Goal: Task Accomplishment & Management: Manage account settings

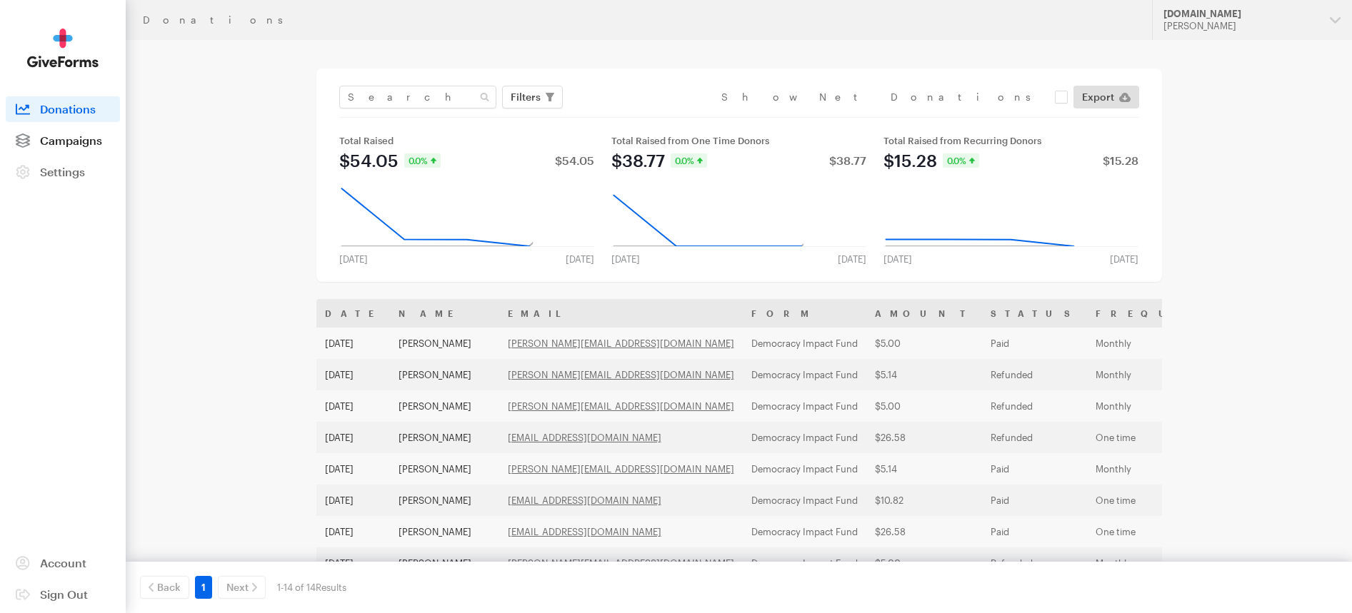
click at [78, 147] on link "Campaigns" at bounding box center [63, 141] width 114 height 26
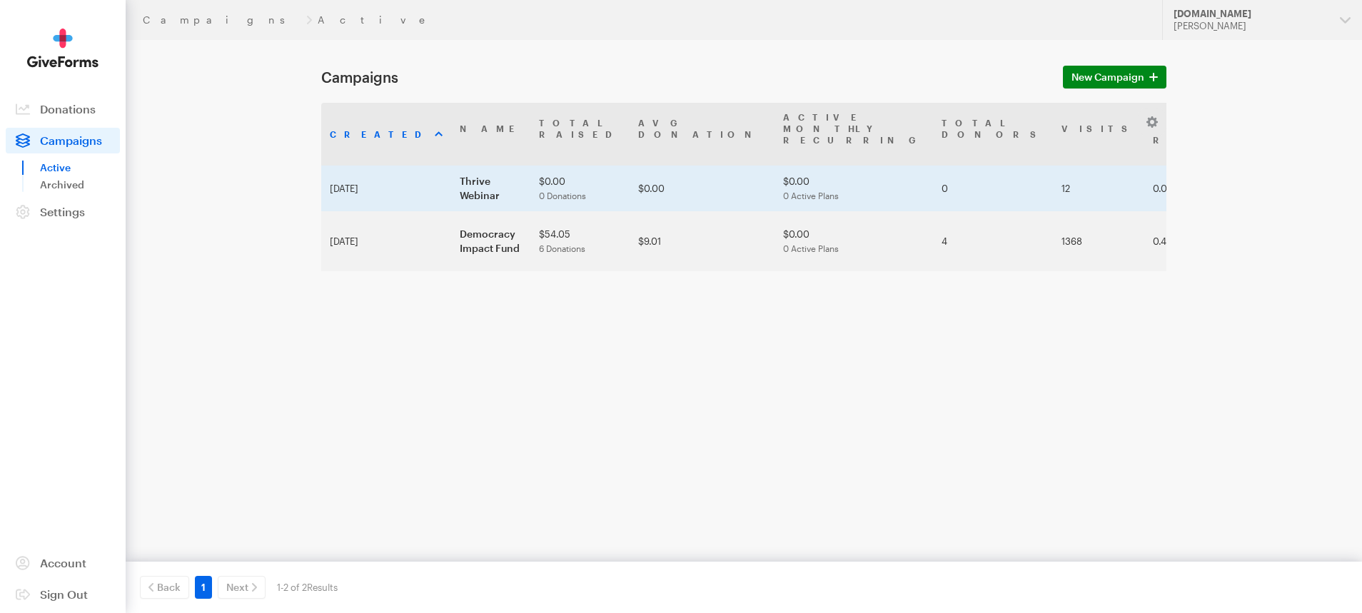
click at [451, 166] on td "Thrive Webinar" at bounding box center [490, 189] width 79 height 46
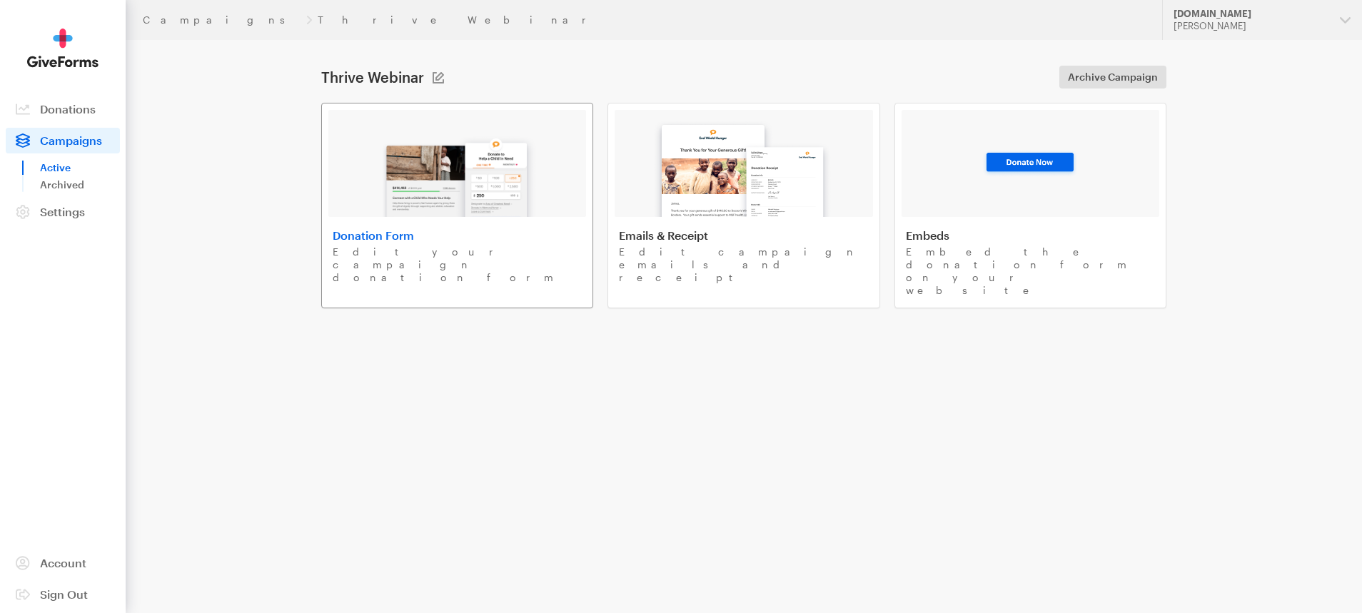
click at [416, 238] on h4 "Donation Form" at bounding box center [457, 235] width 249 height 14
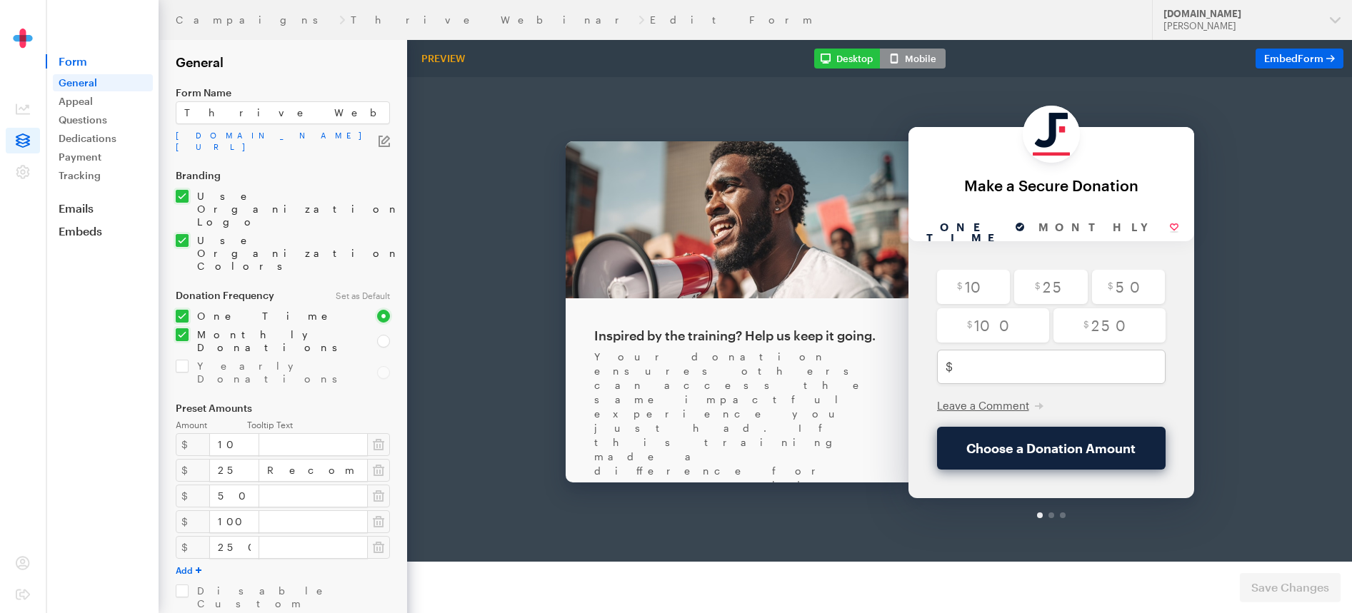
click at [598, 328] on div "Your donation ensures others can access the same impactful experience you just …" at bounding box center [737, 484] width 286 height 343
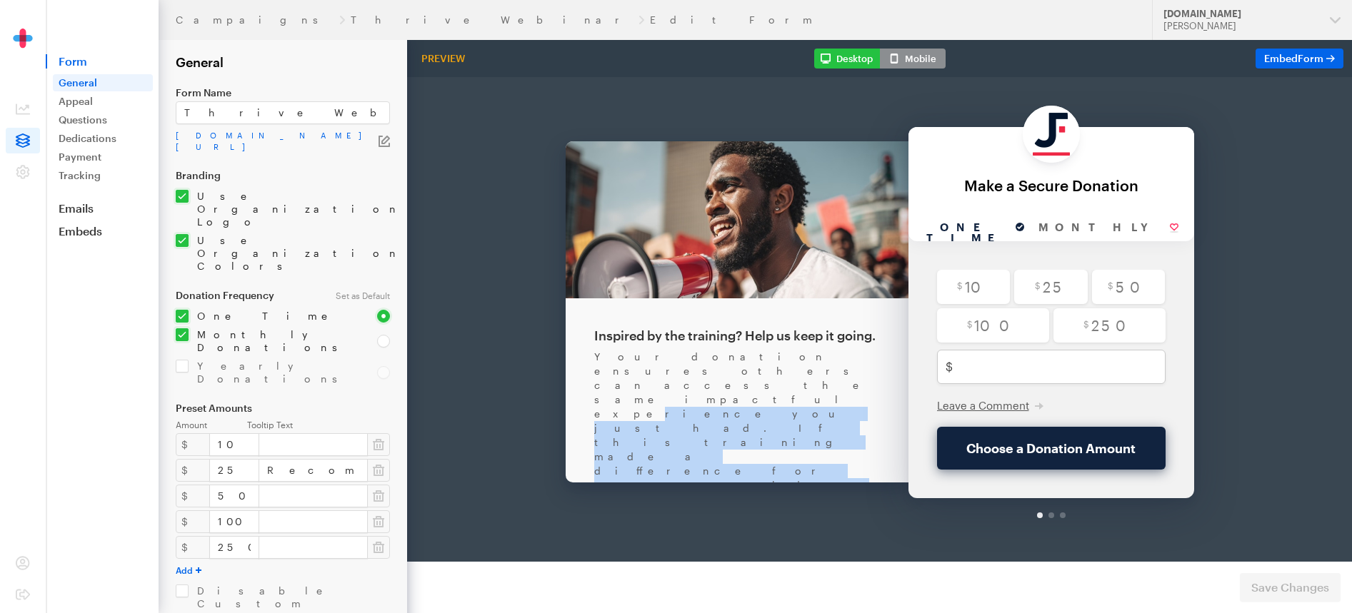
drag, startPoint x: 618, startPoint y: 330, endPoint x: 683, endPoint y: 354, distance: 70.0
click at [683, 354] on div "Your donation ensures others can access the same impactful experience you just …" at bounding box center [737, 484] width 286 height 343
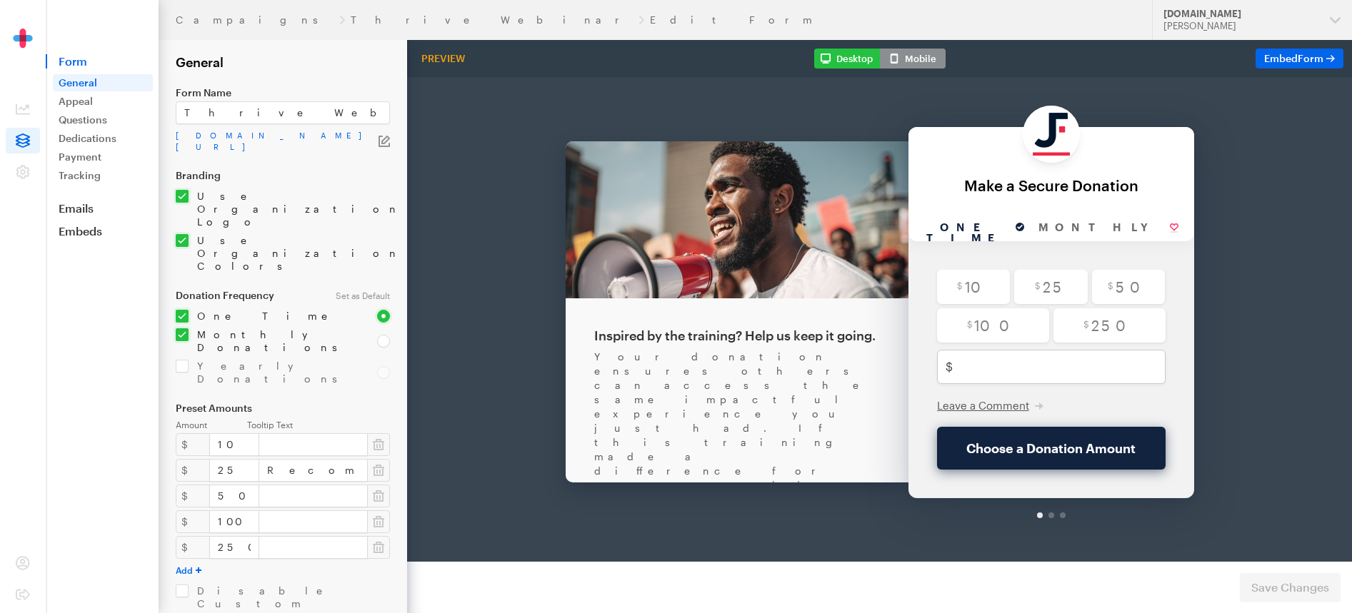
click at [698, 359] on div "Your donation ensures others can access the same impactful experience you just …" at bounding box center [737, 484] width 286 height 343
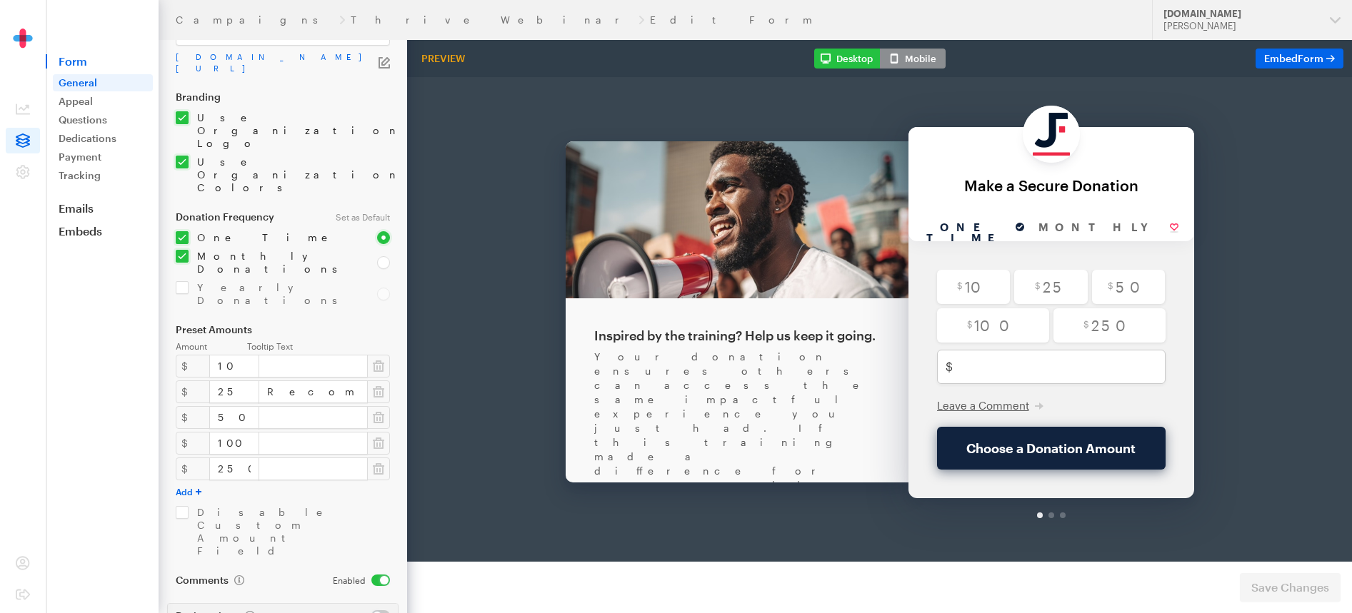
scroll to position [83, 0]
click at [111, 105] on link "Appeal" at bounding box center [103, 101] width 100 height 17
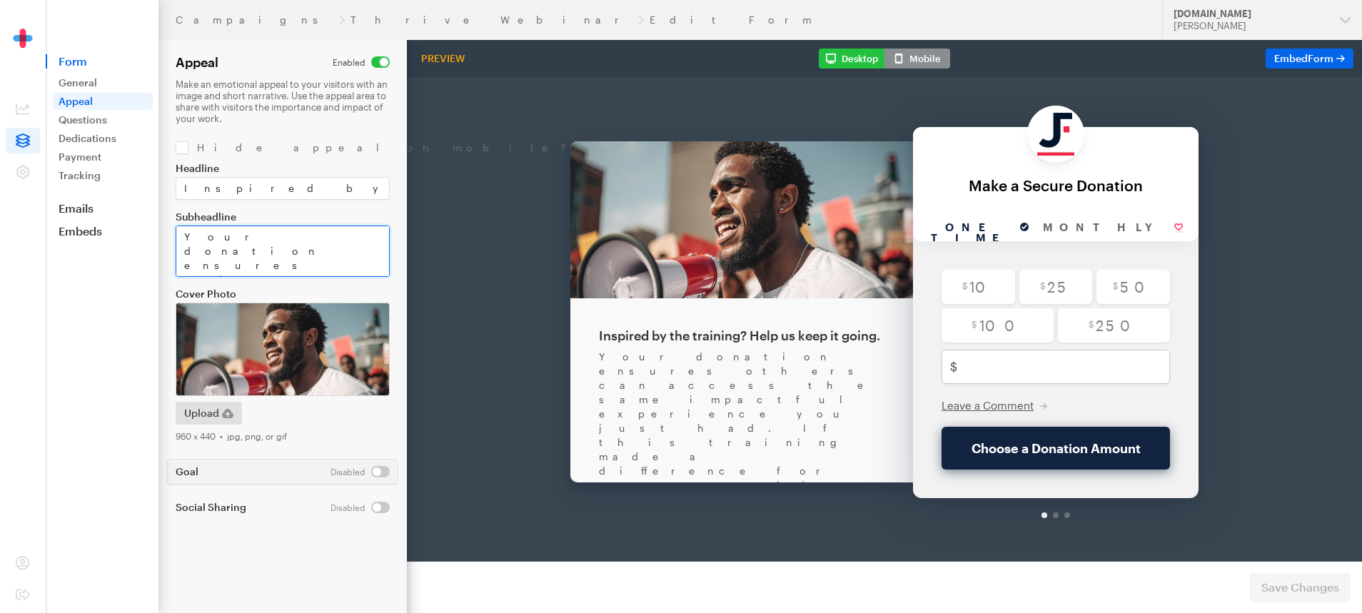
drag, startPoint x: 211, startPoint y: 234, endPoint x: 304, endPoint y: 248, distance: 94.5
click at [303, 248] on textarea "Your donation ensures others can access the same impactful experience you just …" at bounding box center [283, 251] width 214 height 51
click at [243, 269] on textarea "Your donation ensures others can access the same impactful experience you just …" at bounding box center [283, 251] width 214 height 51
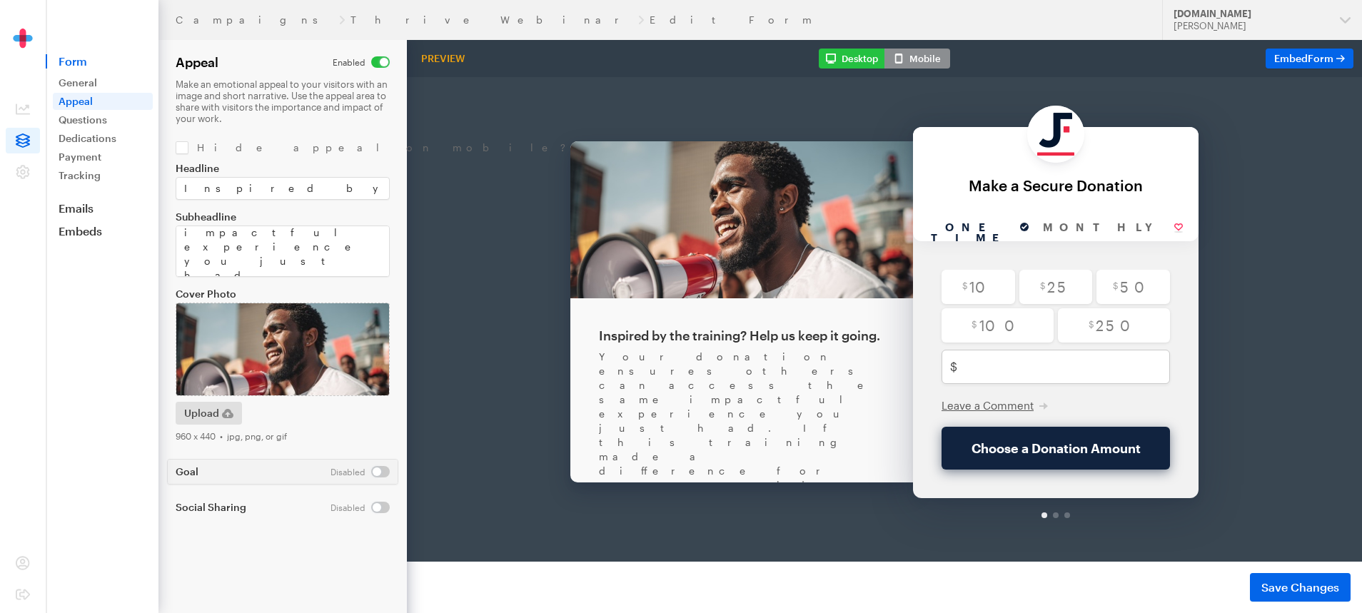
click at [251, 286] on div "Headline Inspired by the training? Help us keep it going. Subheadline Your dona…" at bounding box center [283, 302] width 214 height 279
click at [291, 122] on p "Make an emotional appeal to your visitors with an image and short narrative. Us…" at bounding box center [283, 102] width 214 height 46
click at [184, 258] on textarea "Your donation ensures others can access the same impactful experience you just …" at bounding box center [283, 251] width 214 height 51
type textarea "Your donation ensures others can access the same impactful experience you just …"
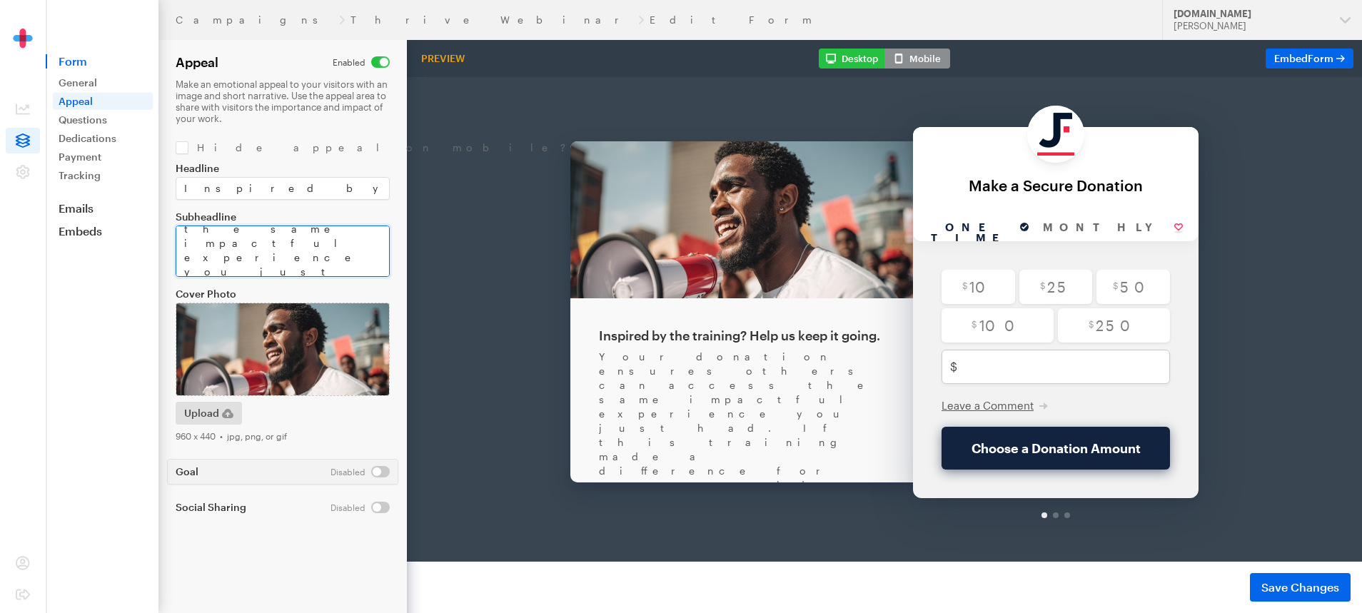
scroll to position [87, 0]
click at [1255, 589] on button "Save Changes" at bounding box center [1300, 587] width 101 height 29
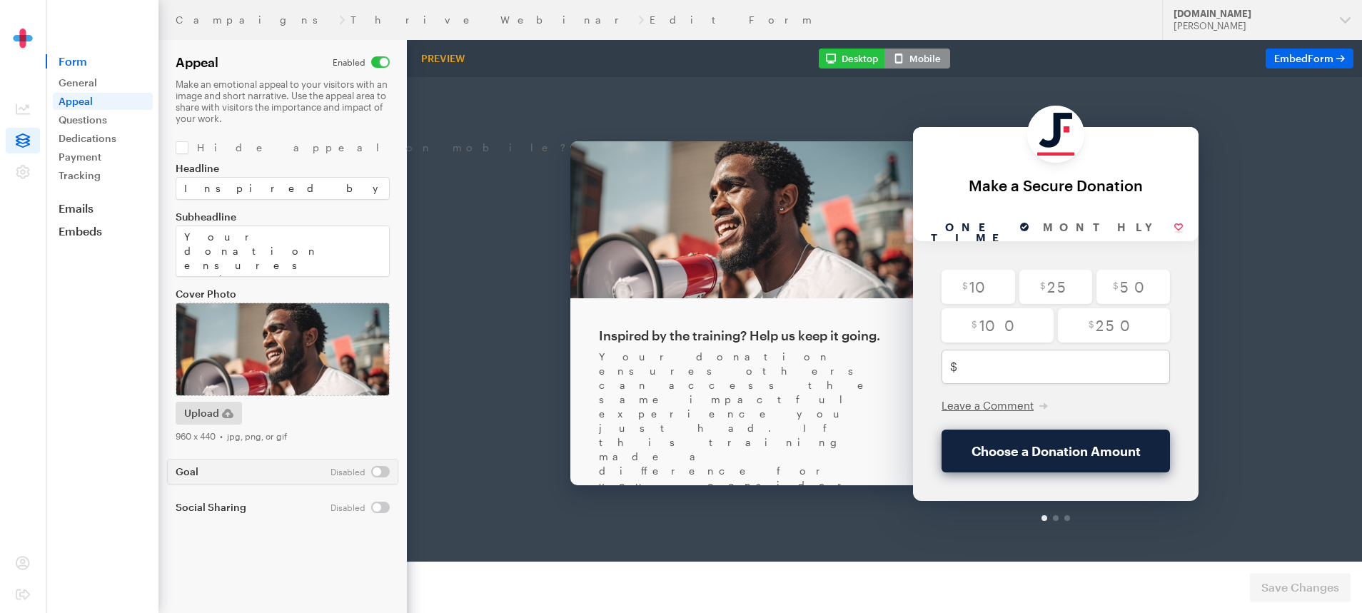
drag, startPoint x: 745, startPoint y: 346, endPoint x: 778, endPoint y: 376, distance: 45.0
click at [778, 376] on div "Your donation ensures others can access the same impactful experience you just …" at bounding box center [742, 498] width 286 height 371
click at [785, 376] on div "Your donation ensures others can access the same impactful experience you just …" at bounding box center [742, 498] width 286 height 371
drag, startPoint x: 668, startPoint y: 365, endPoint x: 893, endPoint y: 365, distance: 224.9
click at [893, 365] on div "Inspired by the training? Help us keep it going. Your donation ensures others c…" at bounding box center [742, 408] width 343 height 608
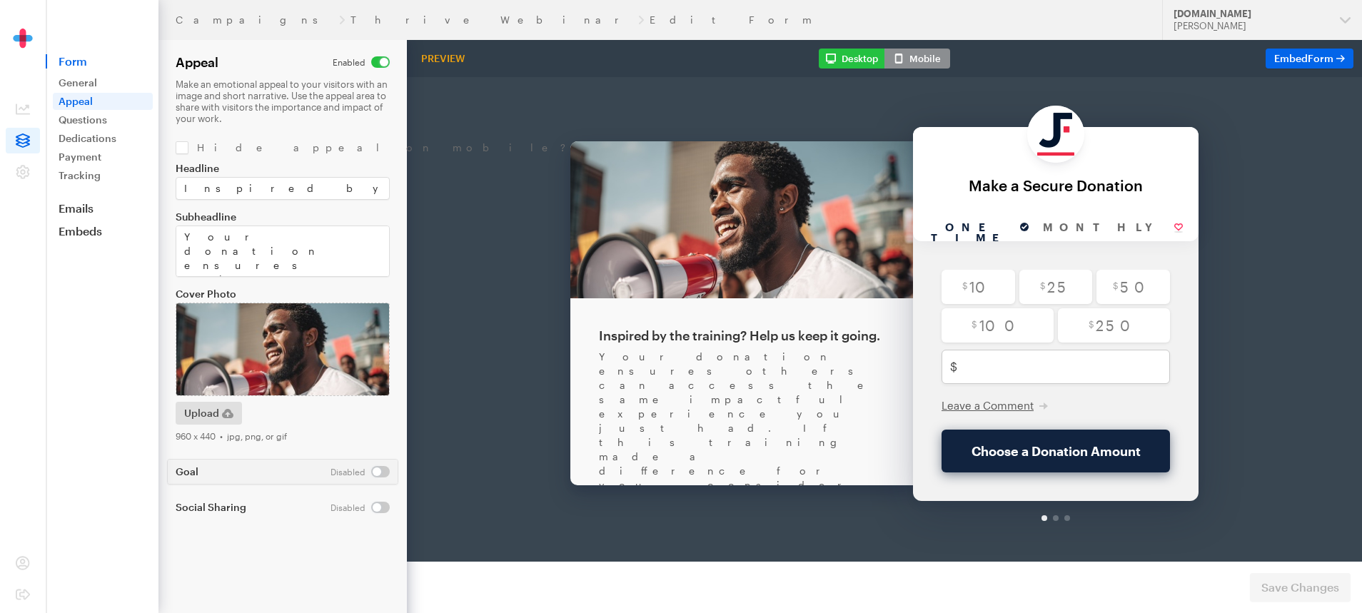
click at [834, 366] on div "Your donation ensures others can access the same impactful experience you just …" at bounding box center [742, 498] width 286 height 371
drag, startPoint x: 669, startPoint y: 378, endPoint x: 789, endPoint y: 378, distance: 120.0
click at [789, 378] on div "Your donation ensures others can access the same impactful experience you just …" at bounding box center [742, 498] width 286 height 371
click at [199, 270] on textarea "Your donation ensures others can access the same impactful experience you just …" at bounding box center [283, 251] width 214 height 51
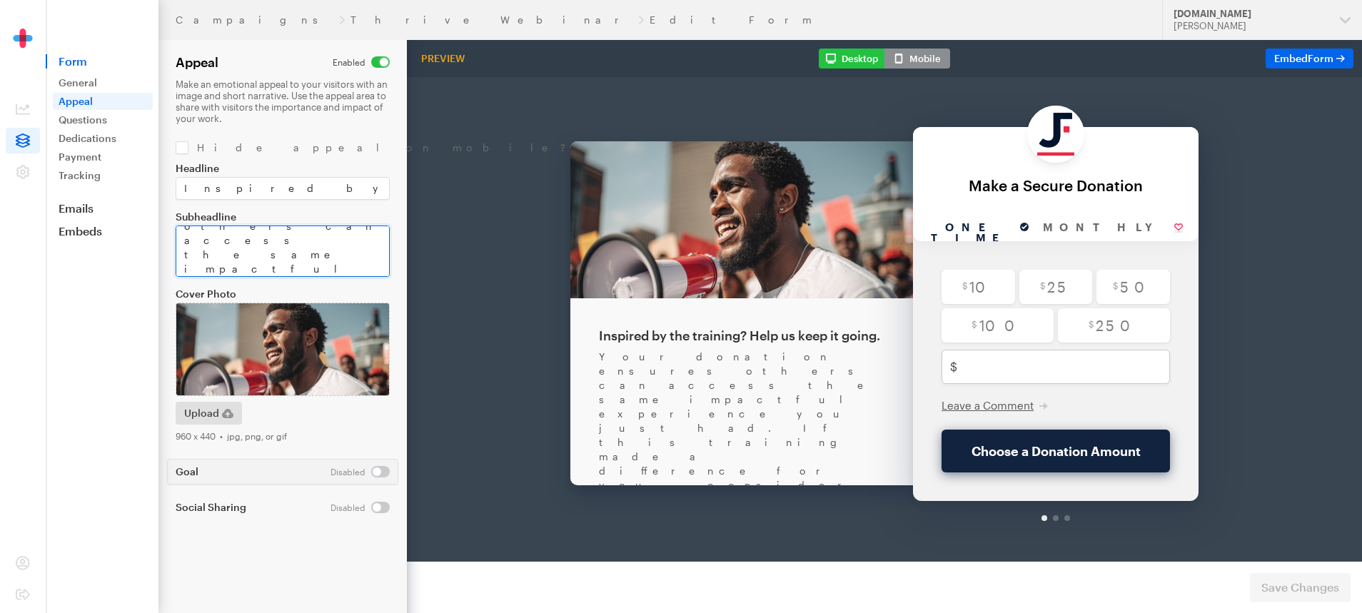
click at [199, 270] on textarea "Your donation ensures others can access the same impactful experience you just …" at bounding box center [283, 251] width 214 height 51
type textarea "Your donation ensures others can access the same impactful experience you just …"
click at [362, 124] on p "Make an emotional appeal to your visitors with an image and short narrative. Us…" at bounding box center [283, 102] width 214 height 46
click at [1291, 588] on span "Save Changes" at bounding box center [1301, 587] width 78 height 17
click at [84, 114] on link "Questions" at bounding box center [103, 119] width 100 height 17
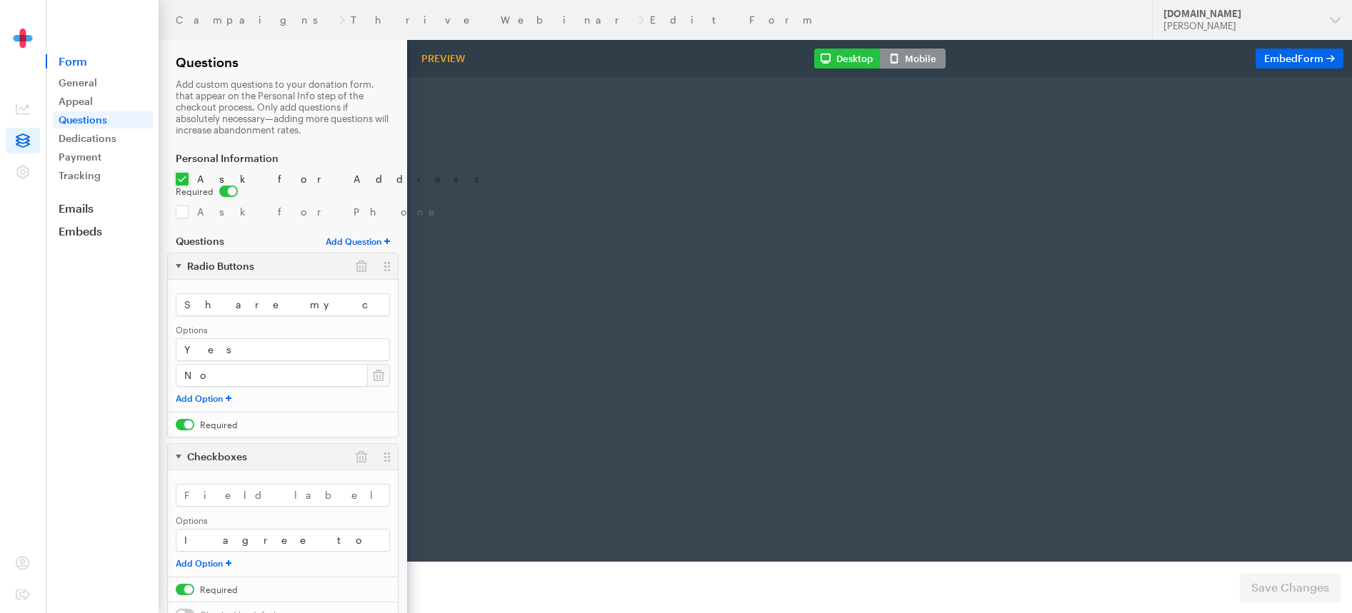
radio input "true"
type input "250"
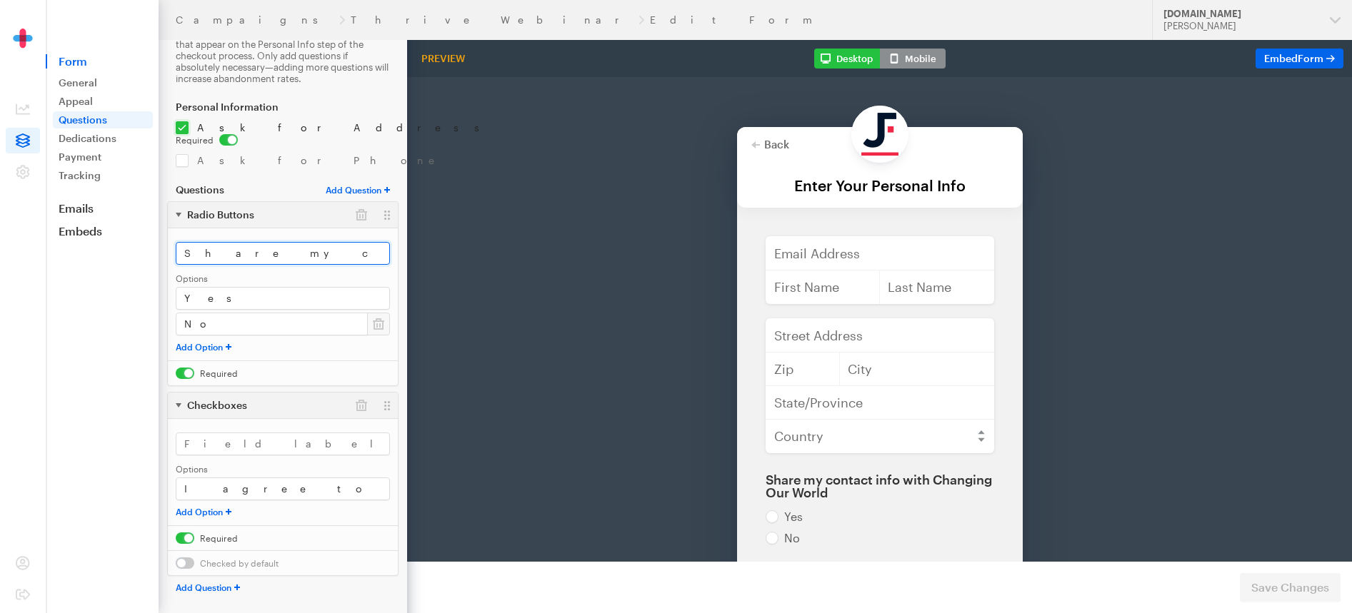
scroll to position [0, 27]
drag, startPoint x: 288, startPoint y: 243, endPoint x: 401, endPoint y: 242, distance: 113.5
click at [401, 242] on form "Campaigns Thrive Webinar Edit Form Questions Add custom questions to your donat…" at bounding box center [203, 287] width 407 height 676
click at [313, 246] on input "Share my contact info with Changing Our World" at bounding box center [283, 253] width 214 height 23
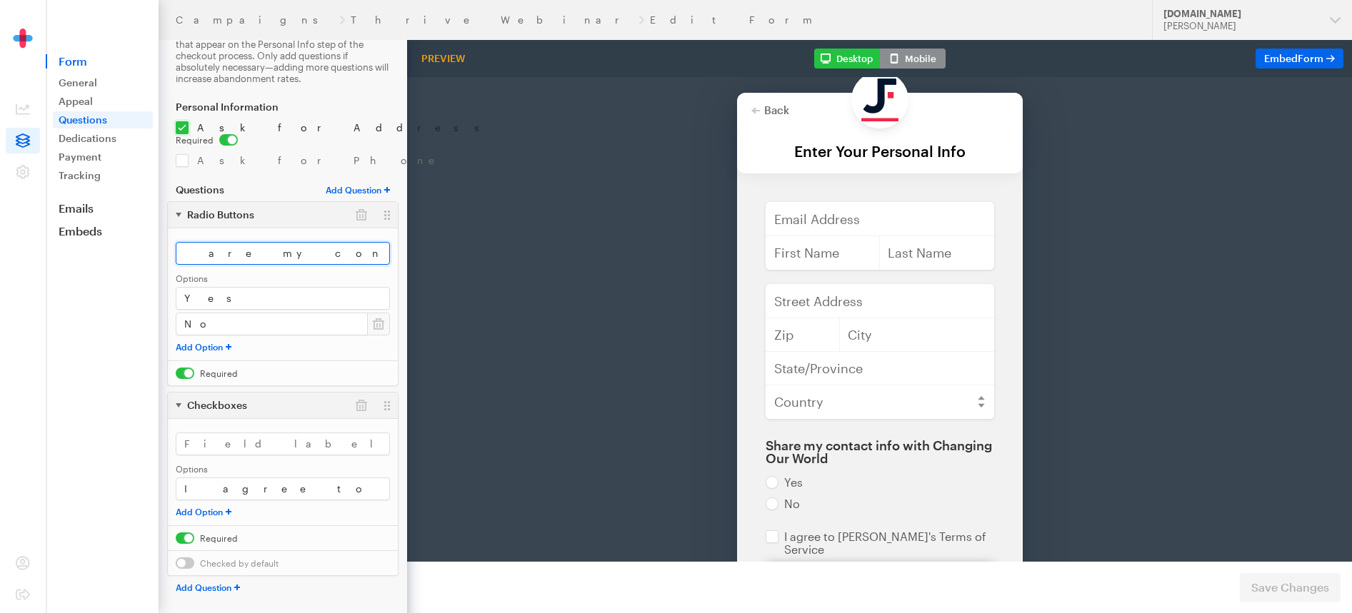
scroll to position [39, 0]
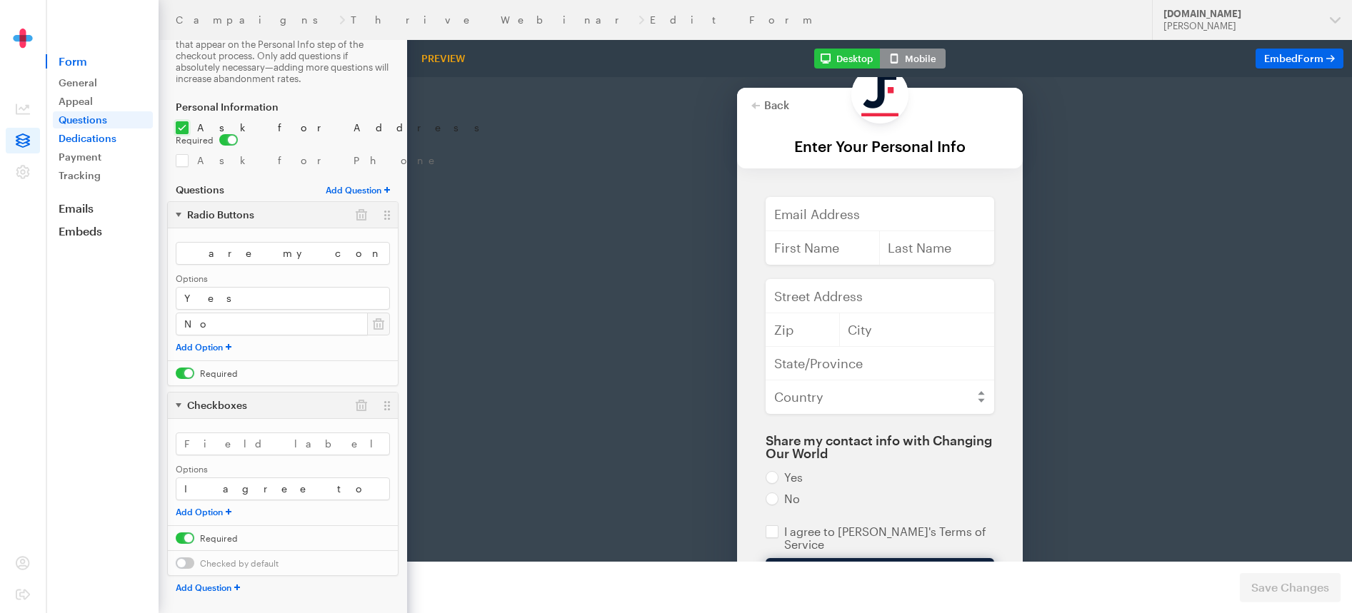
click at [74, 141] on link "Dedications" at bounding box center [103, 138] width 100 height 17
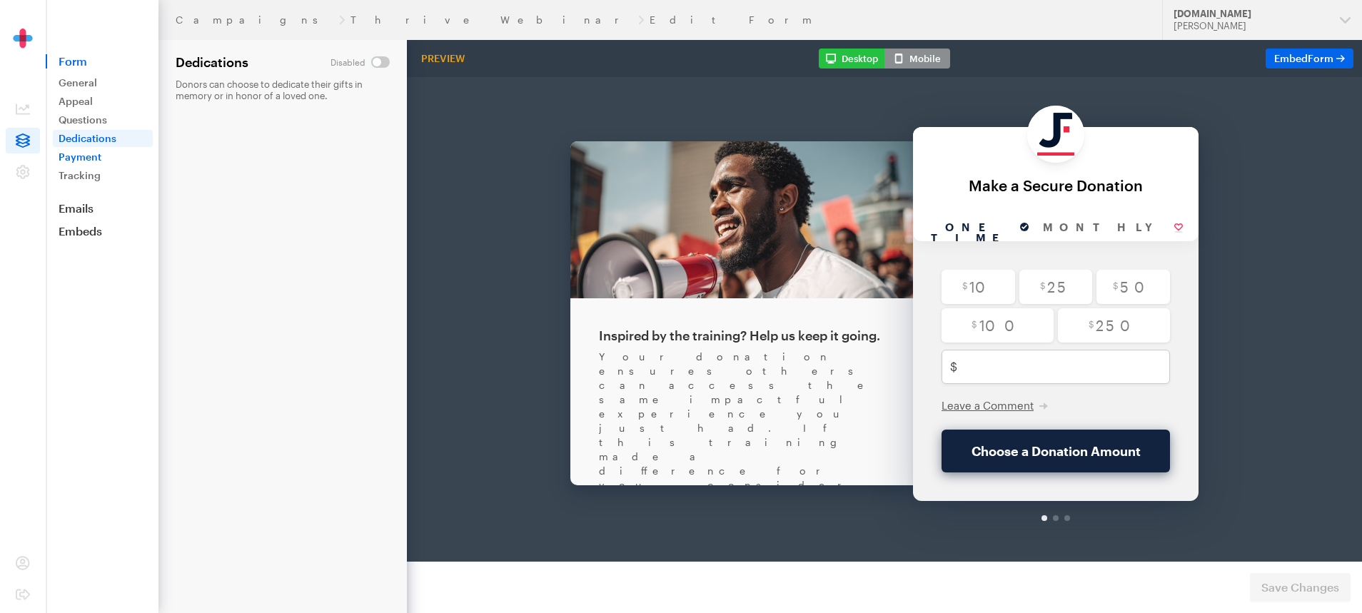
click at [84, 155] on link "Payment" at bounding box center [103, 157] width 100 height 17
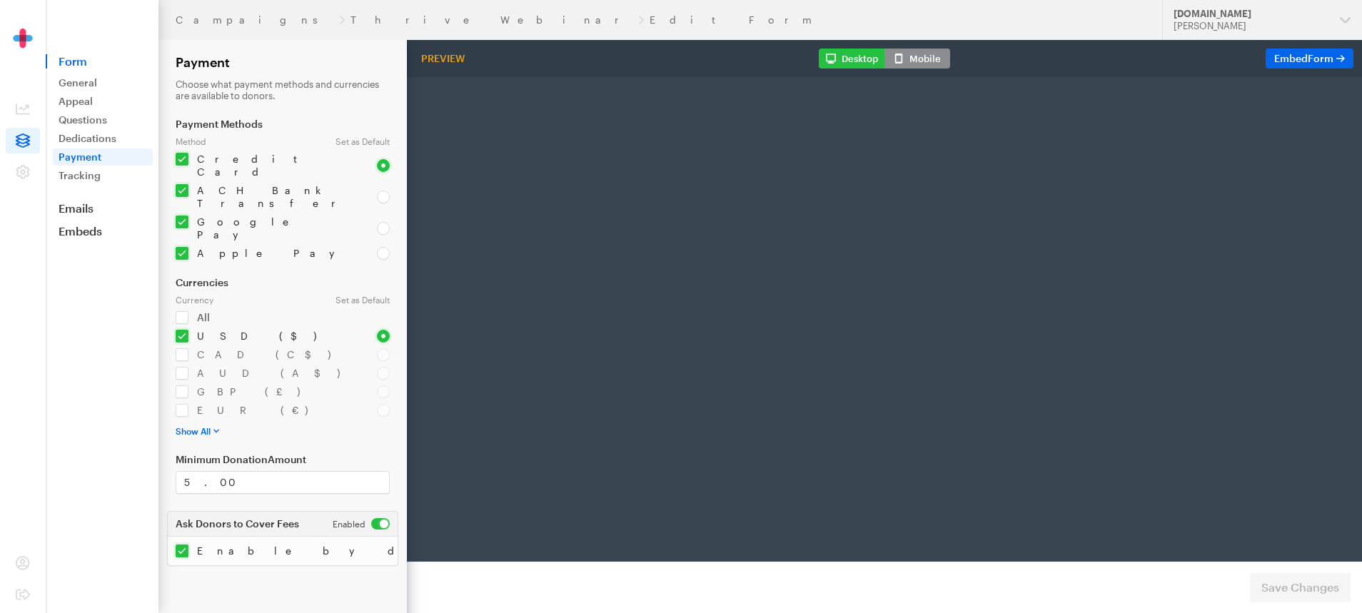
radio input "true"
type input "250"
type input "test@test.com"
type input "first"
type input "last"
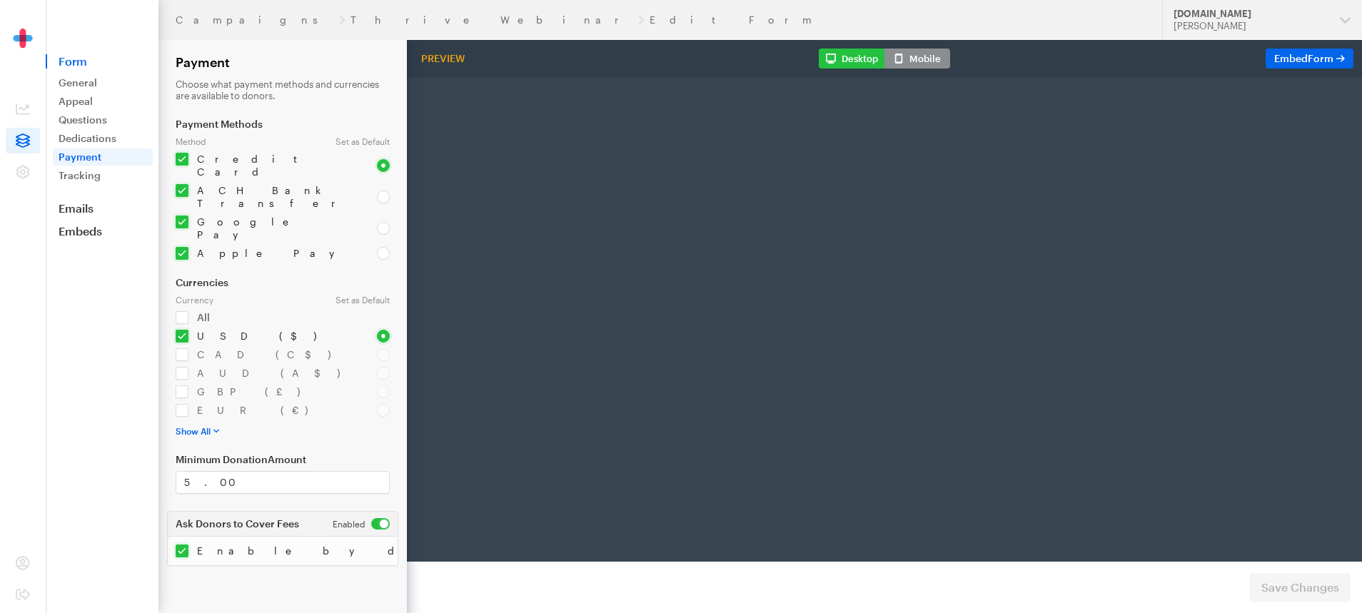
type input "address"
type input "892345"
type input "Los Angelis"
type input "CA"
select select "US"
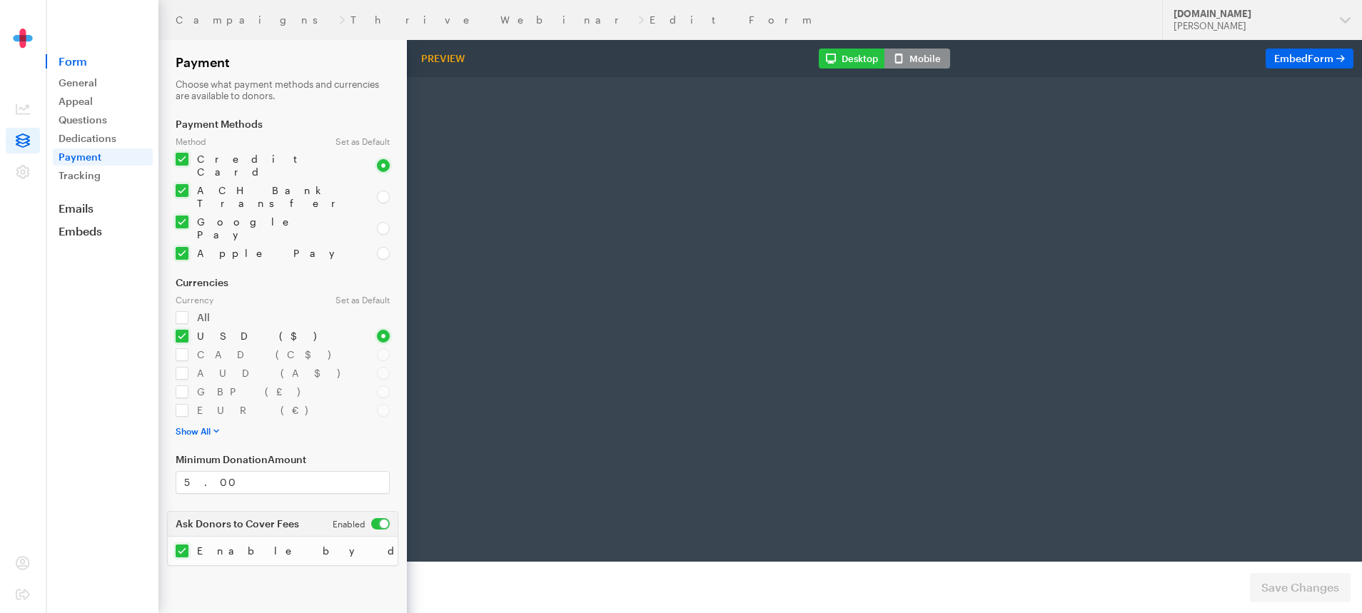
radio input "true"
checkbox input "true"
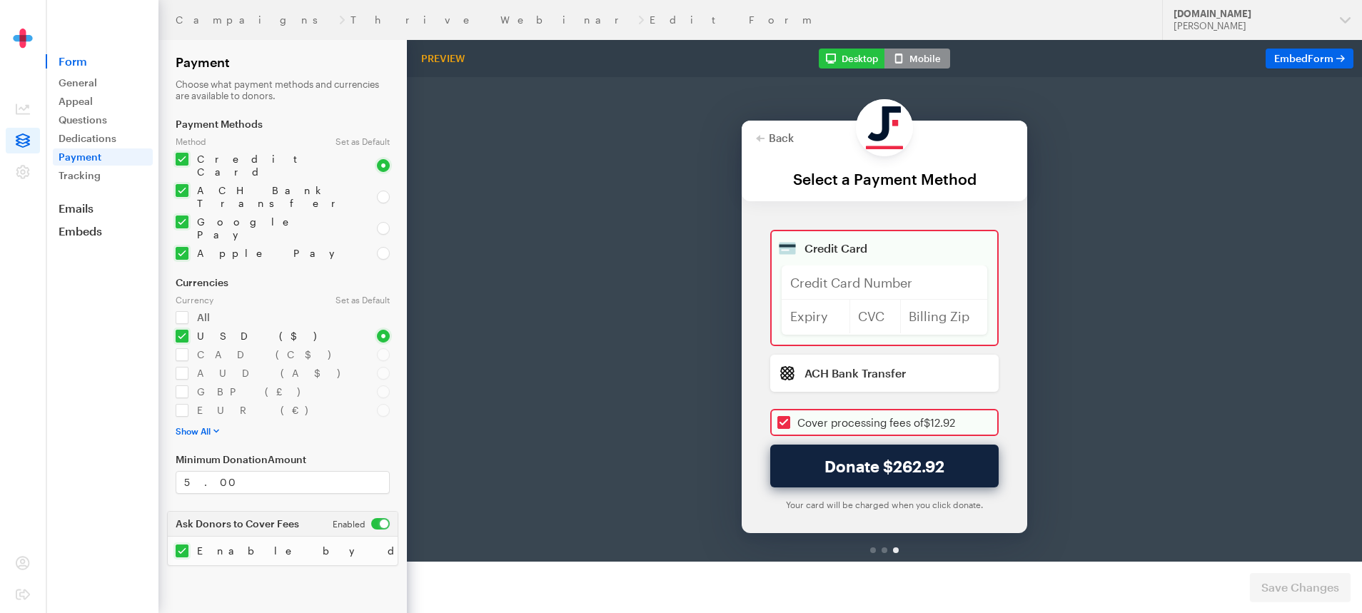
scroll to position [9, 0]
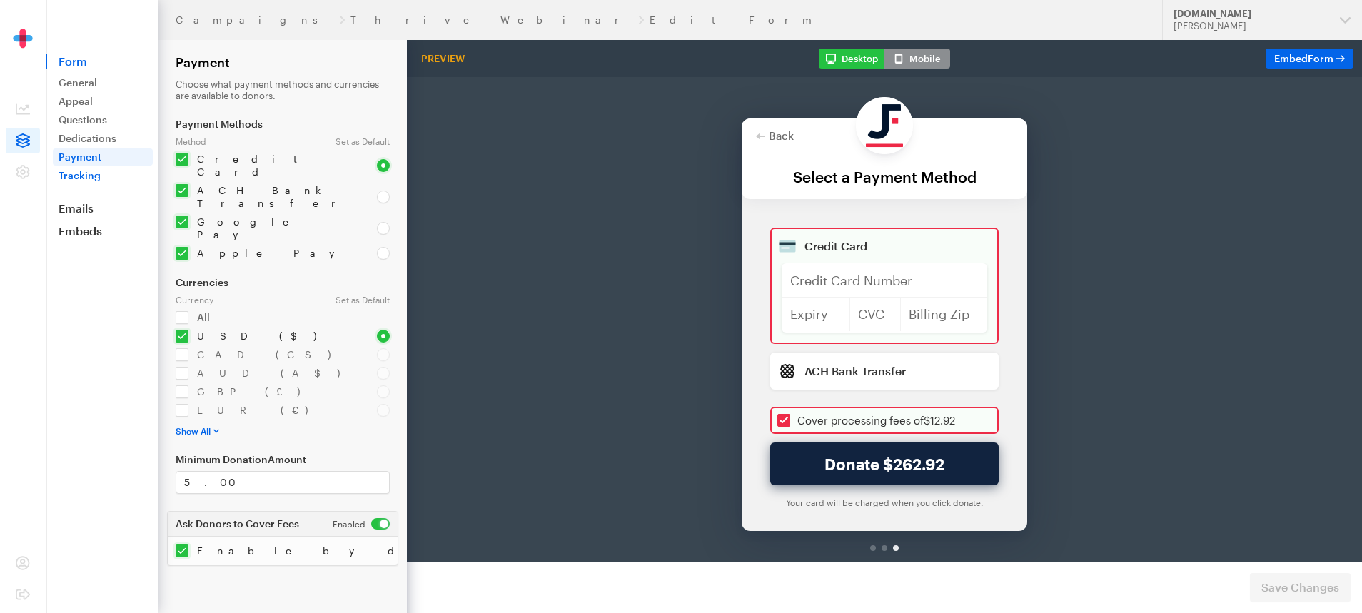
click at [96, 177] on link "Tracking" at bounding box center [103, 175] width 100 height 17
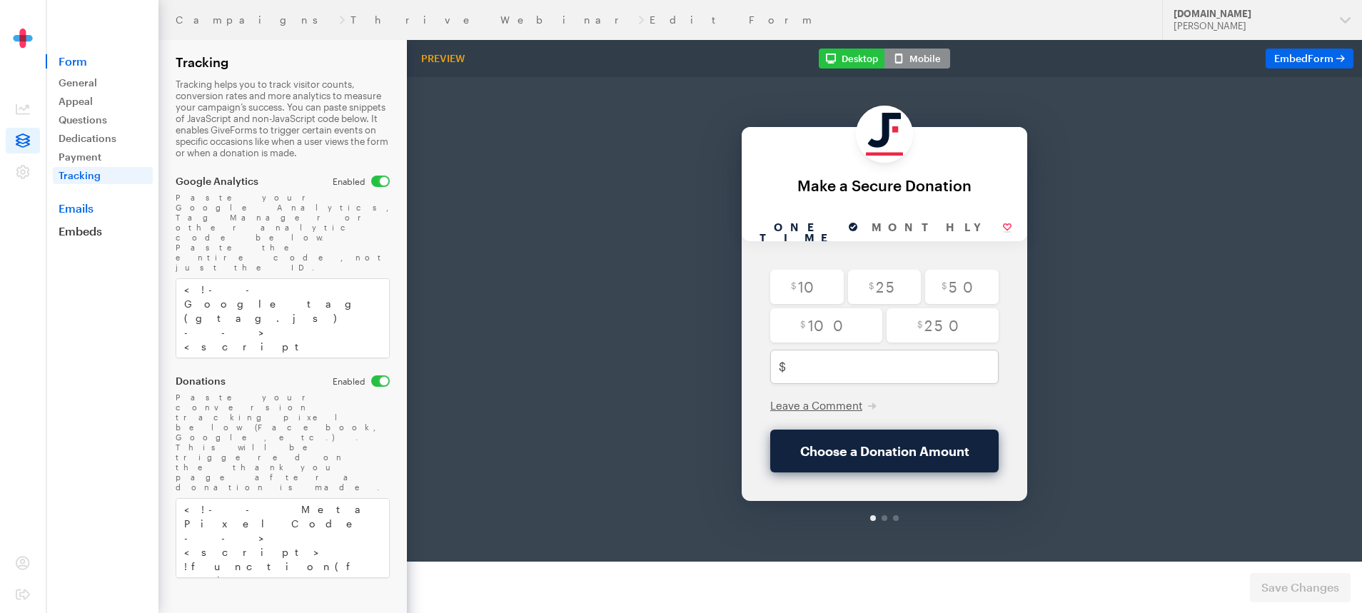
click at [94, 204] on link "Emails" at bounding box center [102, 208] width 113 height 14
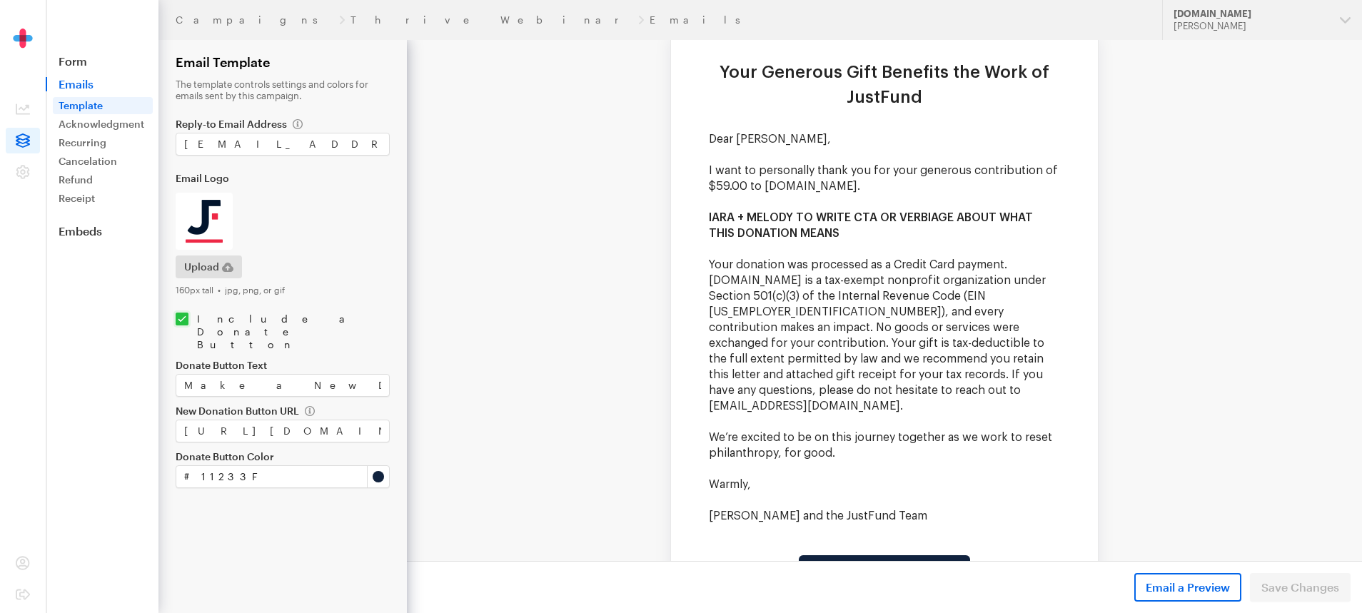
scroll to position [165, 0]
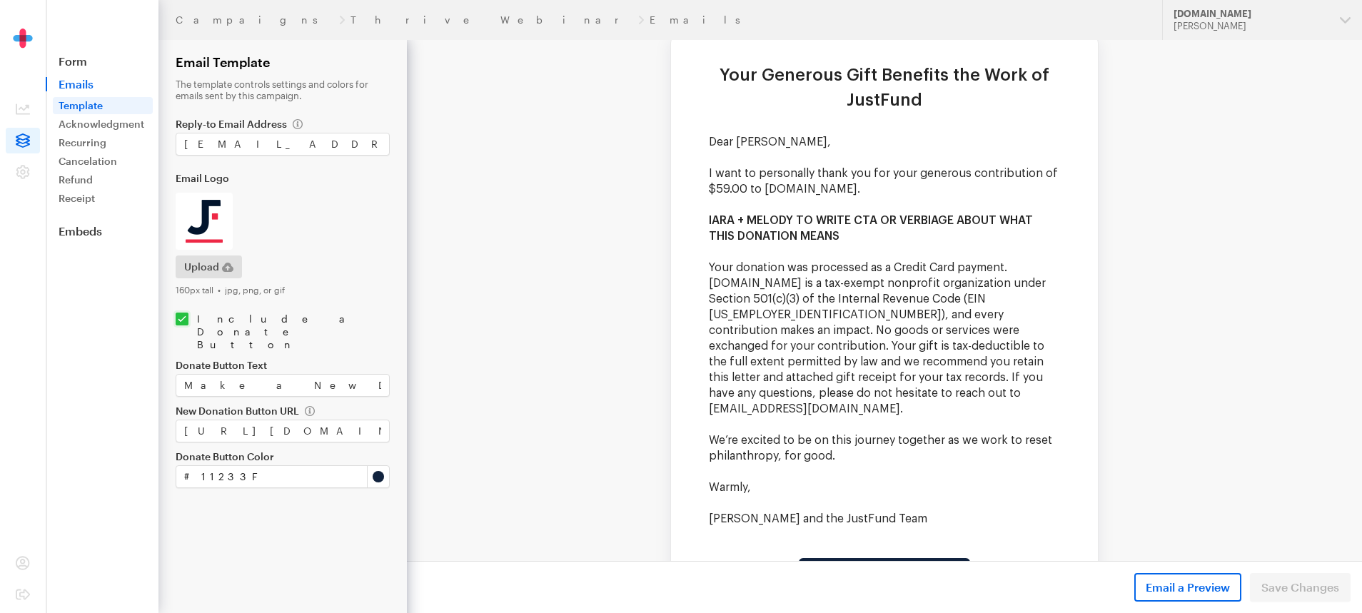
drag, startPoint x: 845, startPoint y: 213, endPoint x: 700, endPoint y: 195, distance: 146.0
click at [700, 195] on td "Dear [PERSON_NAME], I want to personally thank you for your generous contributi…" at bounding box center [884, 346] width 427 height 424
click at [711, 215] on strong "IARA + MELODY TO WRITE CTA OR VERBIAGE ABOUT WHAT THIS DONATION MEANS" at bounding box center [871, 228] width 324 height 27
drag, startPoint x: 706, startPoint y: 195, endPoint x: 882, endPoint y: 208, distance: 176.1
click at [882, 213] on p "IARA + MELODY TO WRITE CTA OR VERBIAGE ABOUT WHAT THIS DONATION MEANS" at bounding box center [884, 228] width 351 height 31
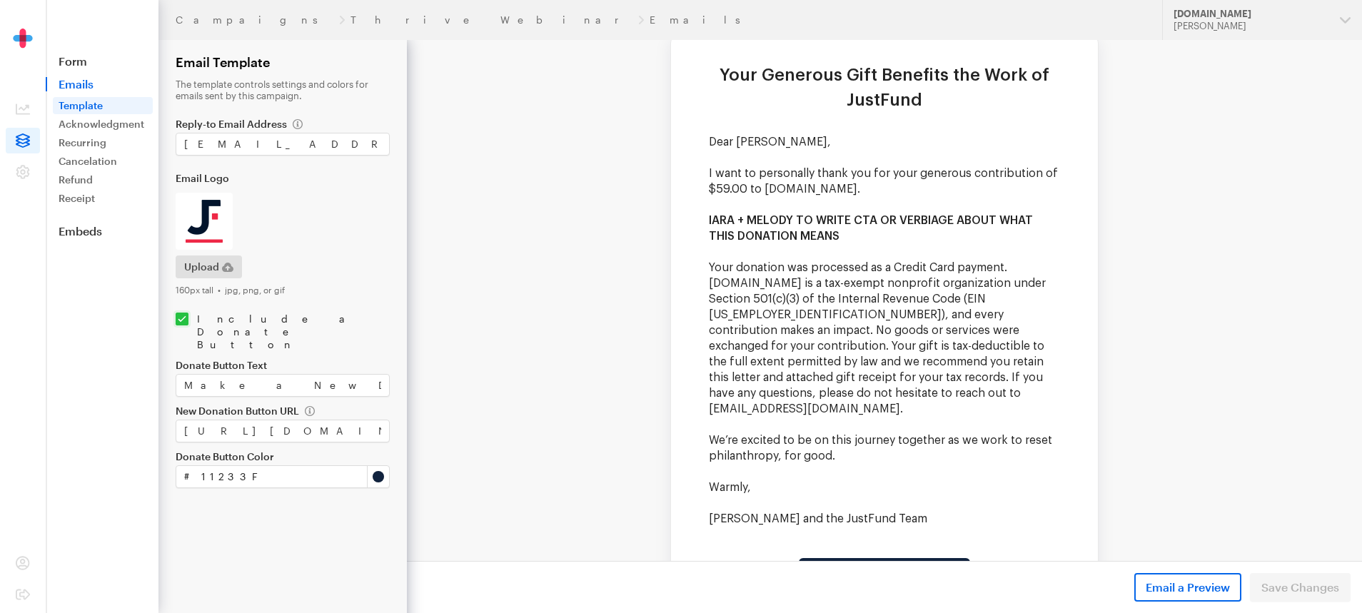
click at [869, 213] on p "IARA + MELODY TO WRITE CTA OR VERBIAGE ABOUT WHAT THIS DONATION MEANS" at bounding box center [884, 228] width 351 height 31
drag, startPoint x: 844, startPoint y: 207, endPoint x: 714, endPoint y: 199, distance: 130.2
click at [714, 213] on p "IARA + MELODY TO WRITE CTA OR VERBIAGE ABOUT WHAT THIS DONATION MEANS" at bounding box center [884, 228] width 351 height 31
click at [733, 215] on strong "IARA + MELODY TO WRITE CTA OR VERBIAGE ABOUT WHAT THIS DONATION MEANS" at bounding box center [871, 228] width 324 height 27
drag, startPoint x: 853, startPoint y: 214, endPoint x: 706, endPoint y: 194, distance: 148.4
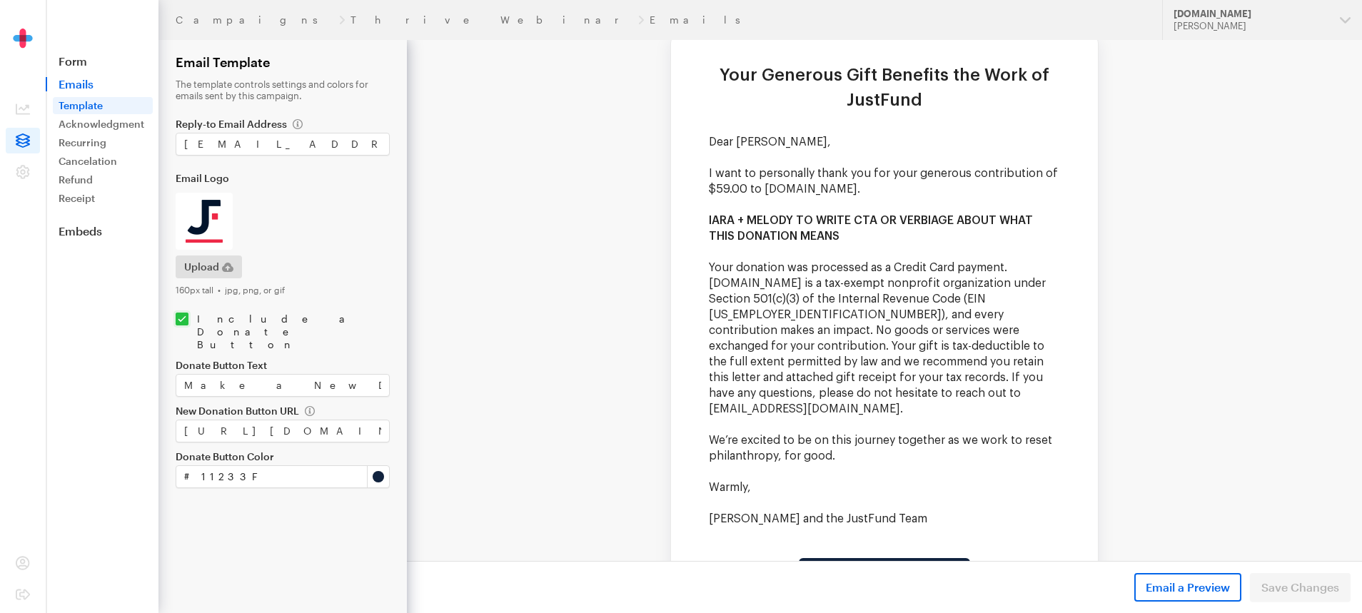
click at [709, 213] on p "IARA + MELODY TO WRITE CTA OR VERBIAGE ABOUT WHAT THIS DONATION MEANS" at bounding box center [884, 228] width 351 height 31
click at [711, 215] on strong "IARA + MELODY TO WRITE CTA OR VERBIAGE ABOUT WHAT THIS DONATION MEANS" at bounding box center [871, 228] width 324 height 27
click at [84, 67] on link "Form" at bounding box center [102, 61] width 113 height 14
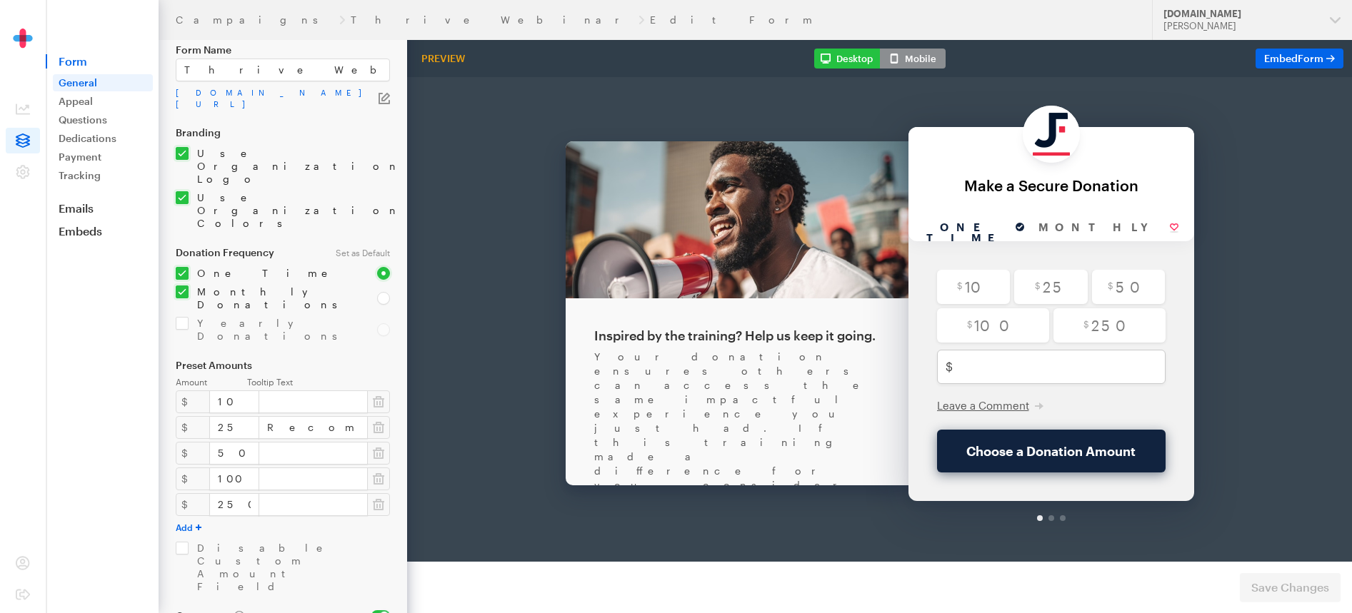
scroll to position [83, 0]
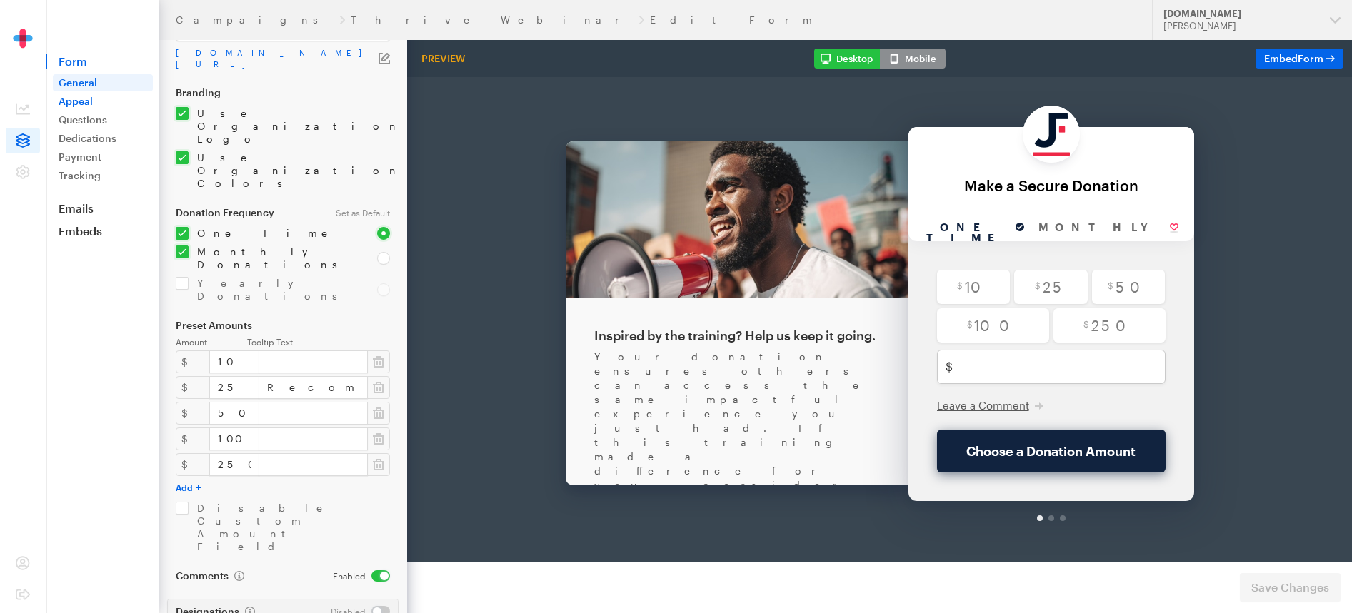
click at [99, 105] on link "Appeal" at bounding box center [103, 101] width 100 height 17
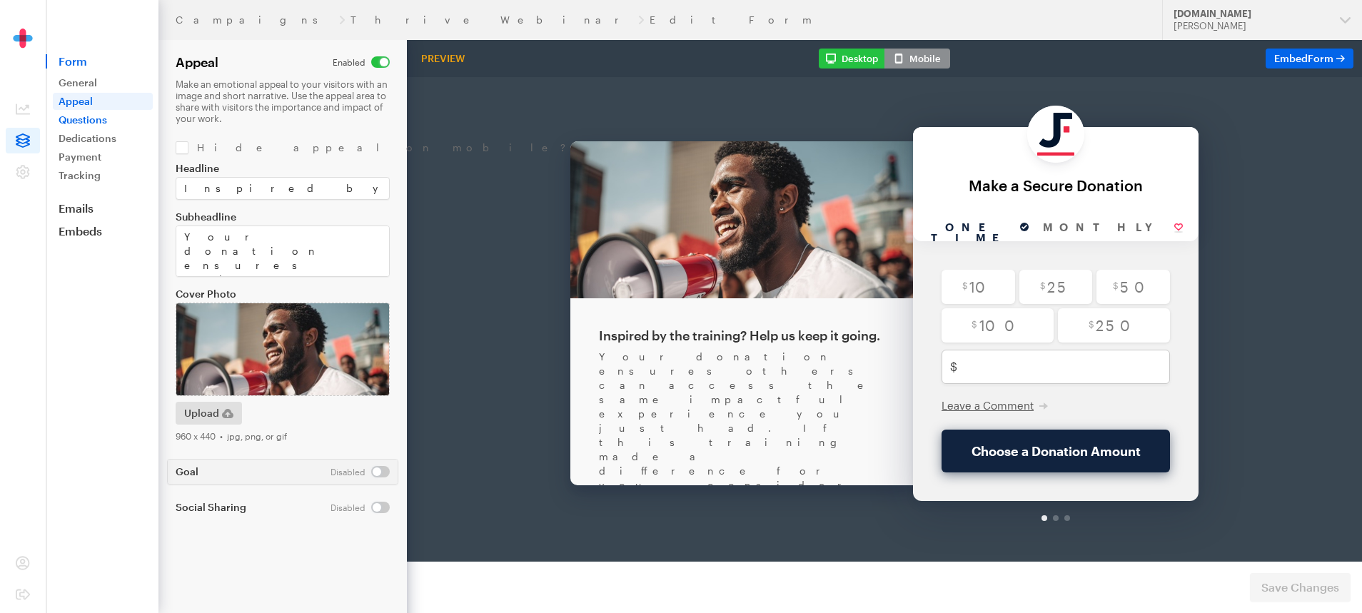
click at [85, 119] on link "Questions" at bounding box center [103, 119] width 100 height 17
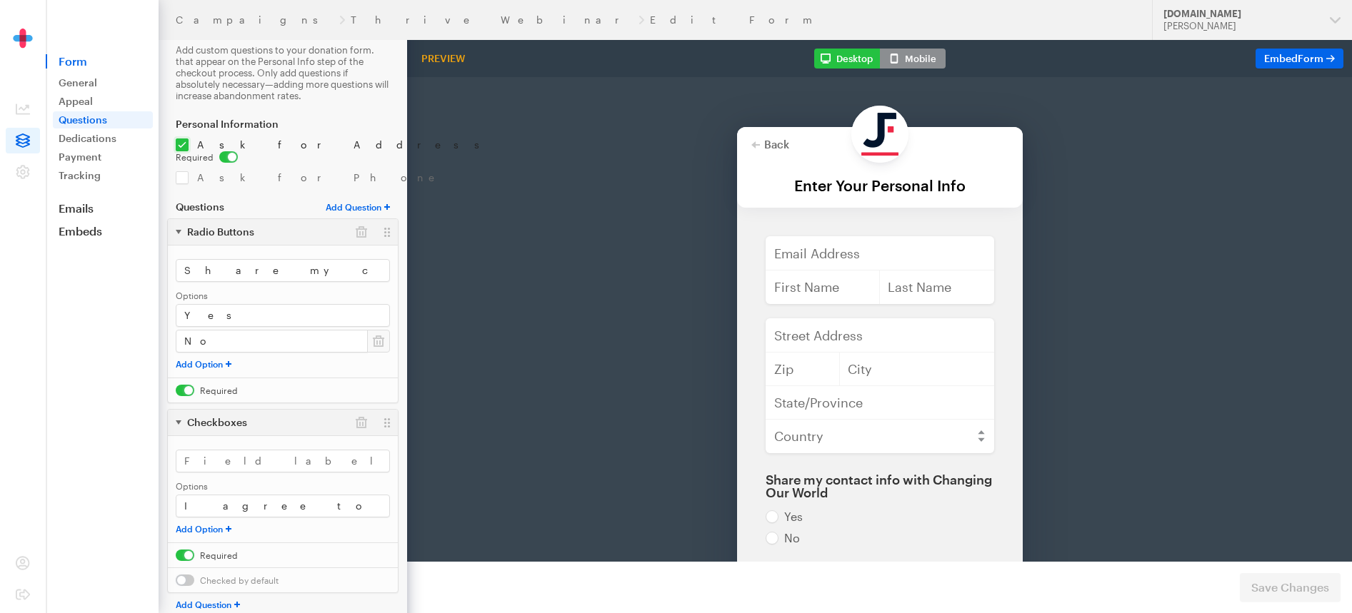
scroll to position [51, 0]
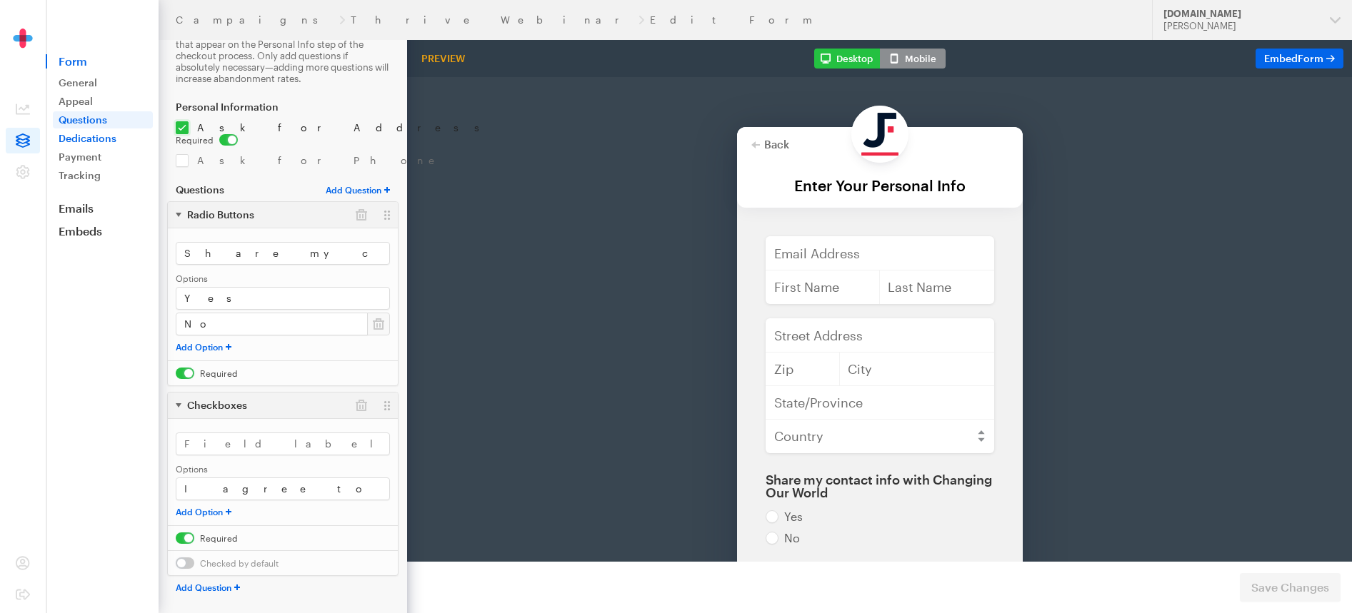
click at [98, 134] on link "Dedications" at bounding box center [103, 138] width 100 height 17
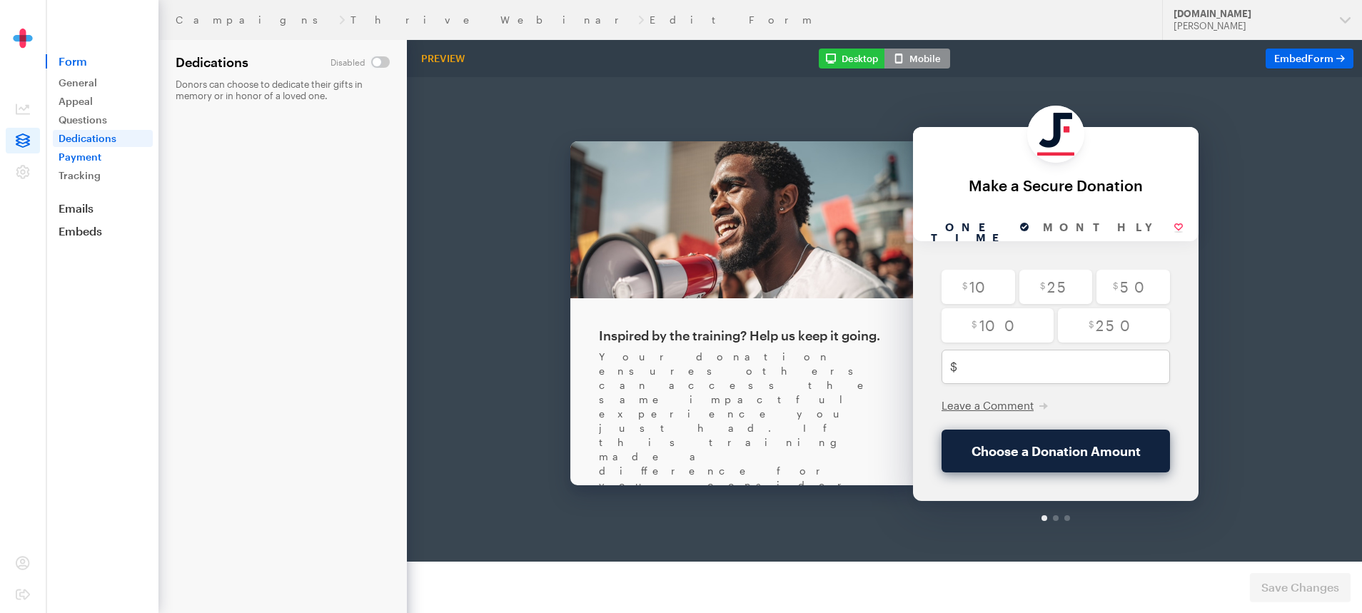
click at [89, 154] on link "Payment" at bounding box center [103, 157] width 100 height 17
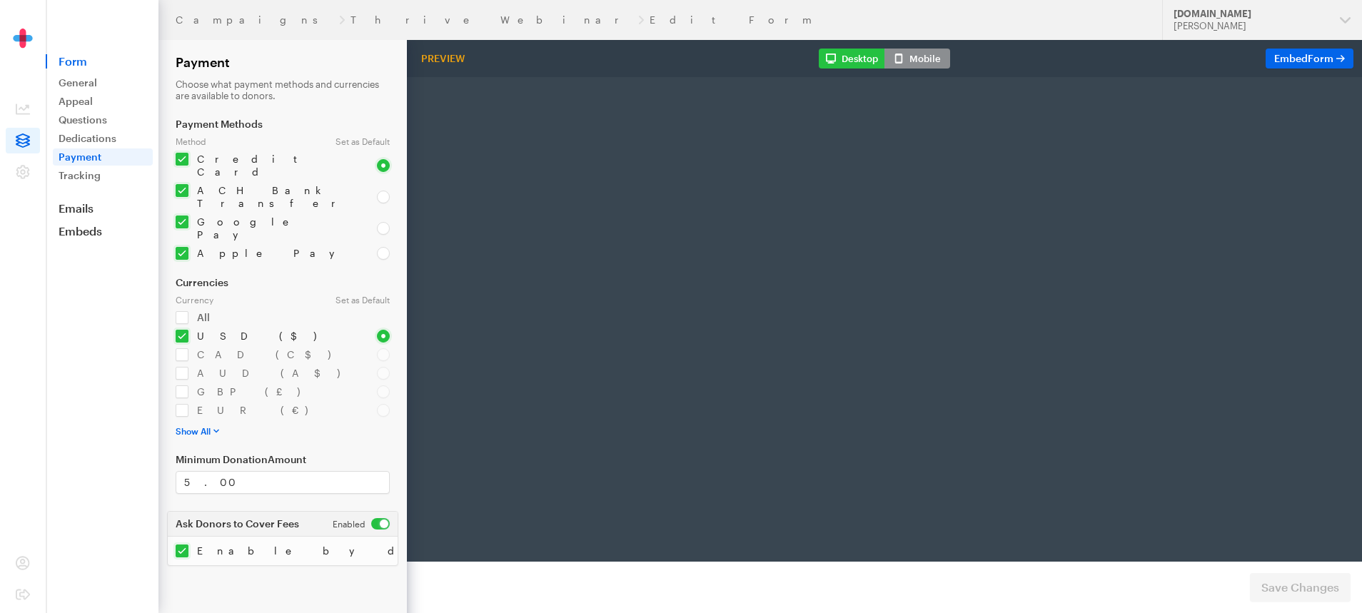
radio input "true"
type input "250"
type input "[EMAIL_ADDRESS][DOMAIN_NAME]"
type input "first"
type input "last"
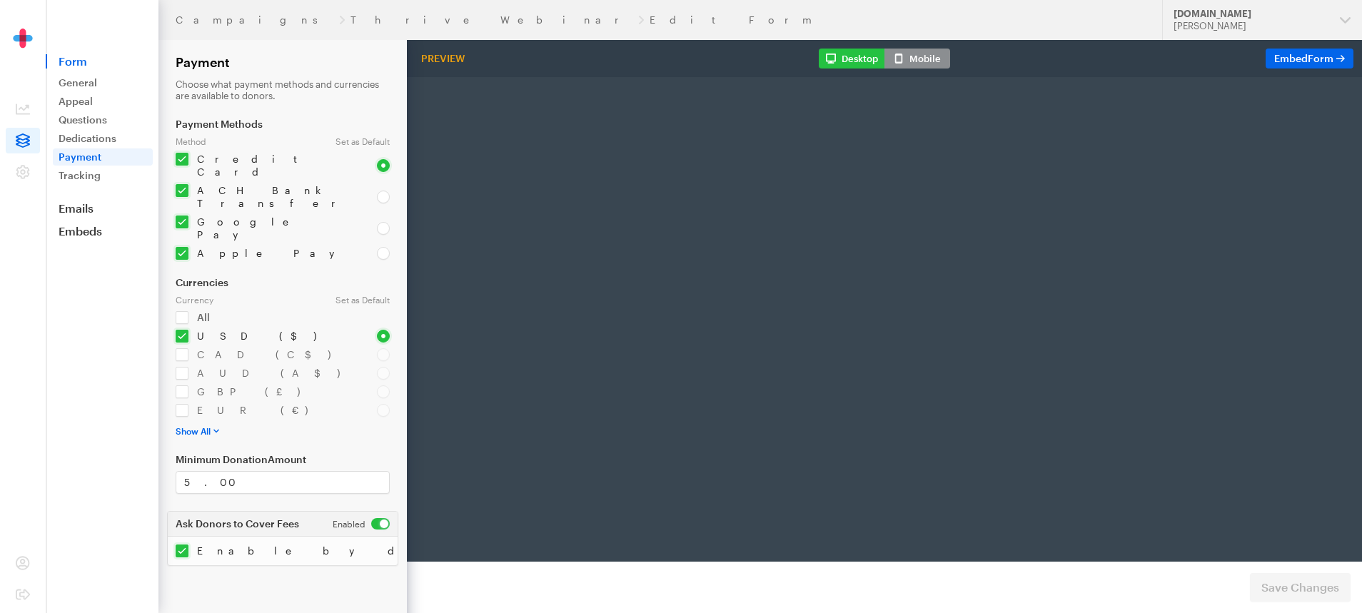
type input "address"
type input "892345"
type input "Los Angelis"
type input "CA"
select select "US"
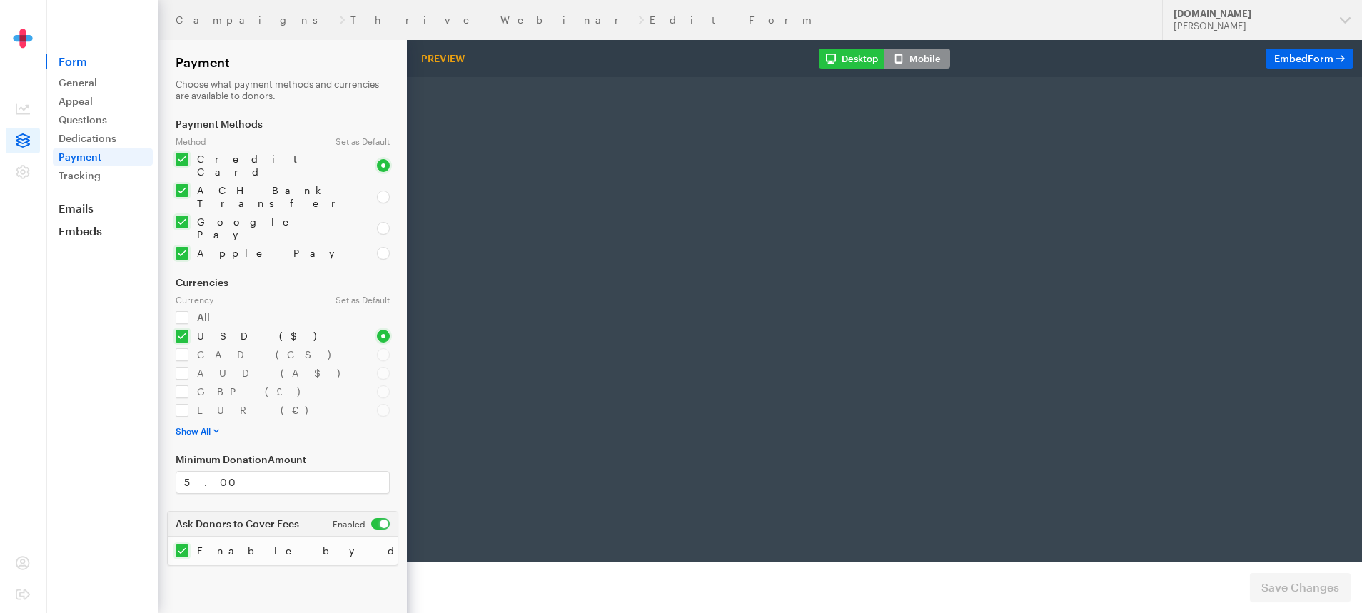
radio input "true"
checkbox input "true"
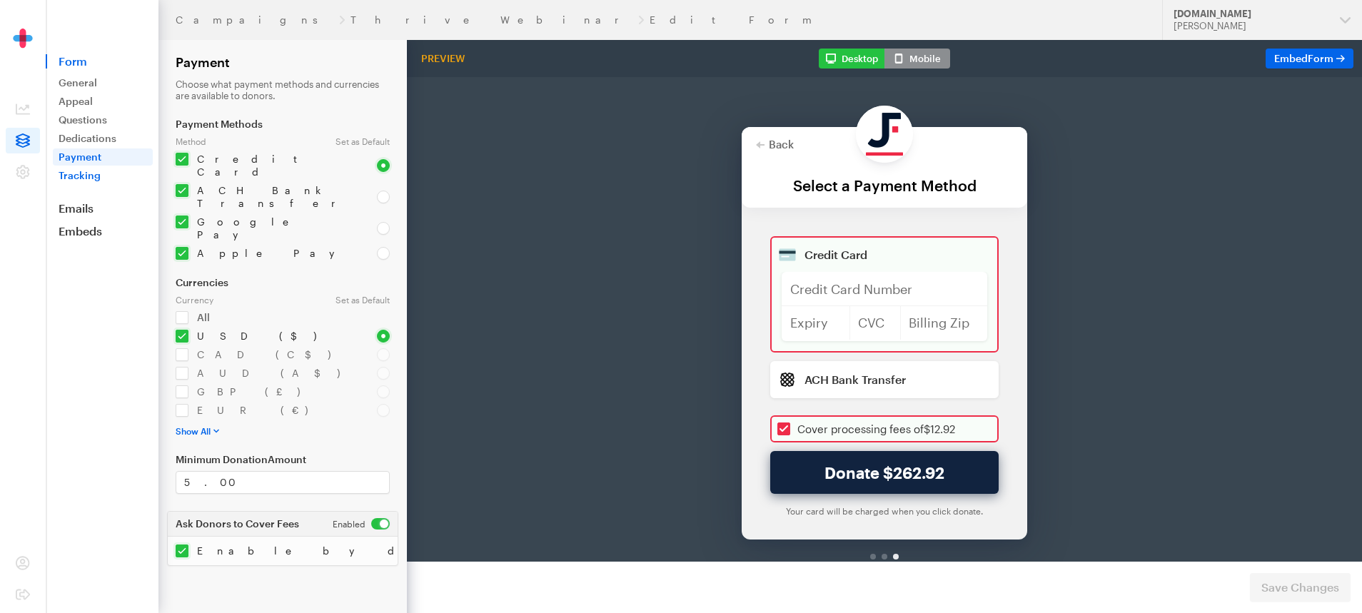
click at [107, 176] on link "Tracking" at bounding box center [103, 175] width 100 height 17
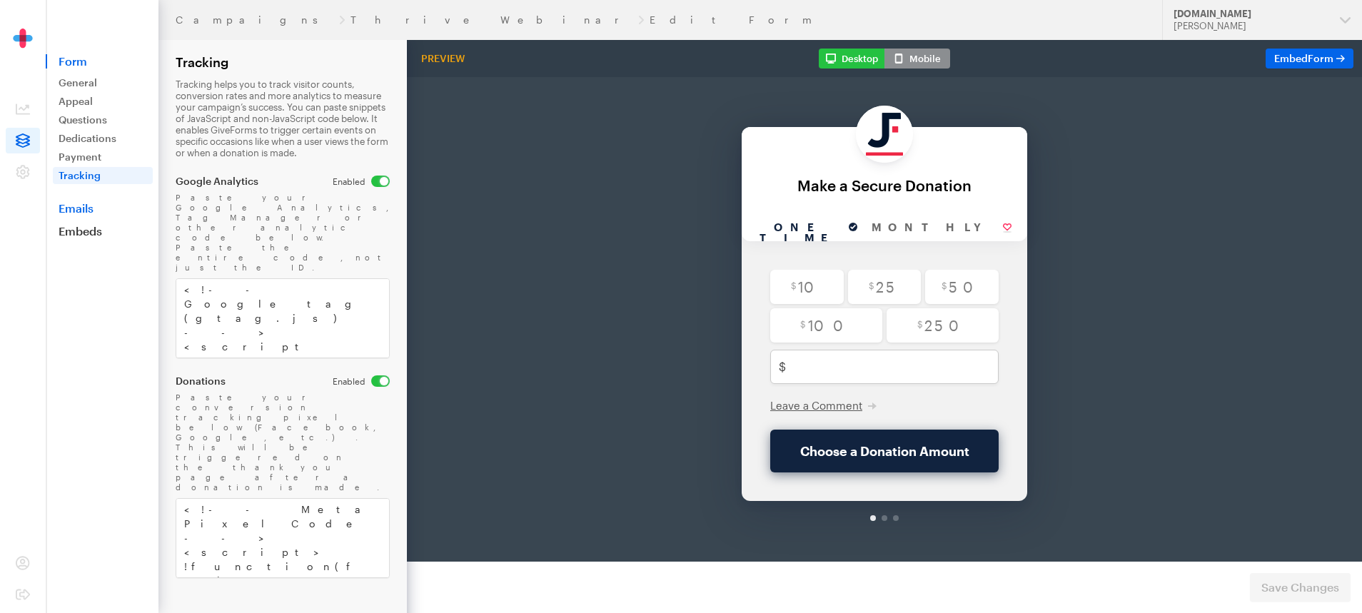
click at [89, 205] on link "Emails" at bounding box center [102, 208] width 113 height 14
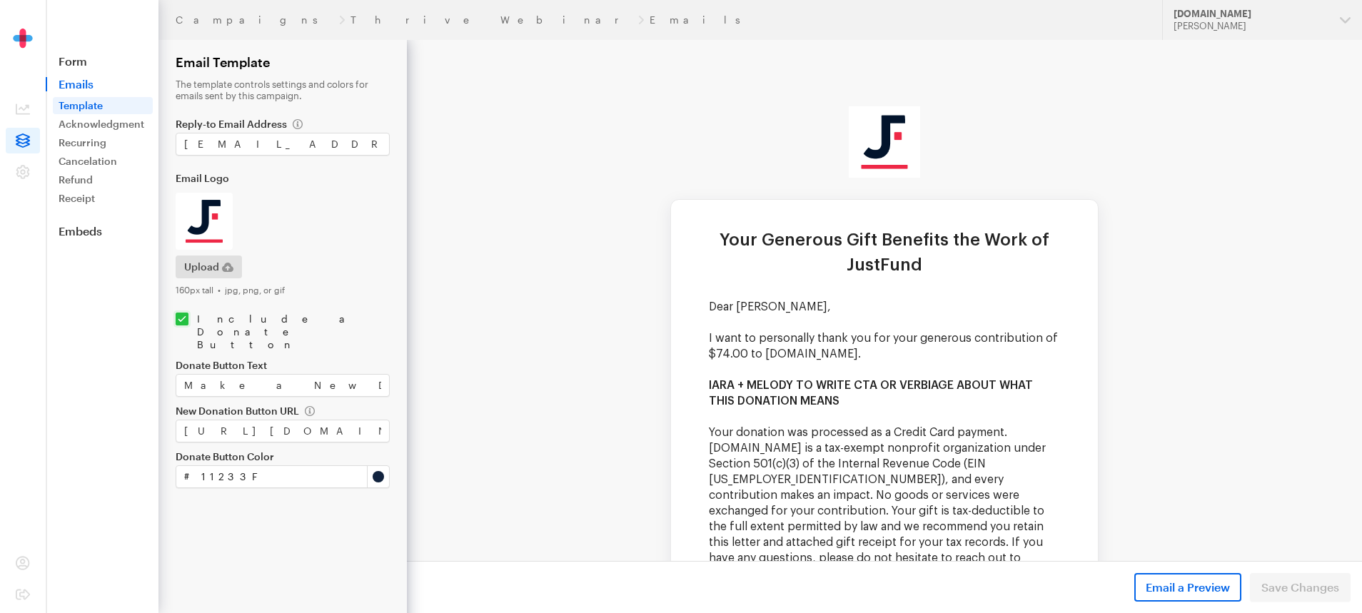
click at [983, 331] on p "I want to personally thank you for your generous contribution of $74.00 to Just…" at bounding box center [884, 346] width 351 height 31
click at [84, 130] on link "Acknowledgment" at bounding box center [103, 124] width 100 height 17
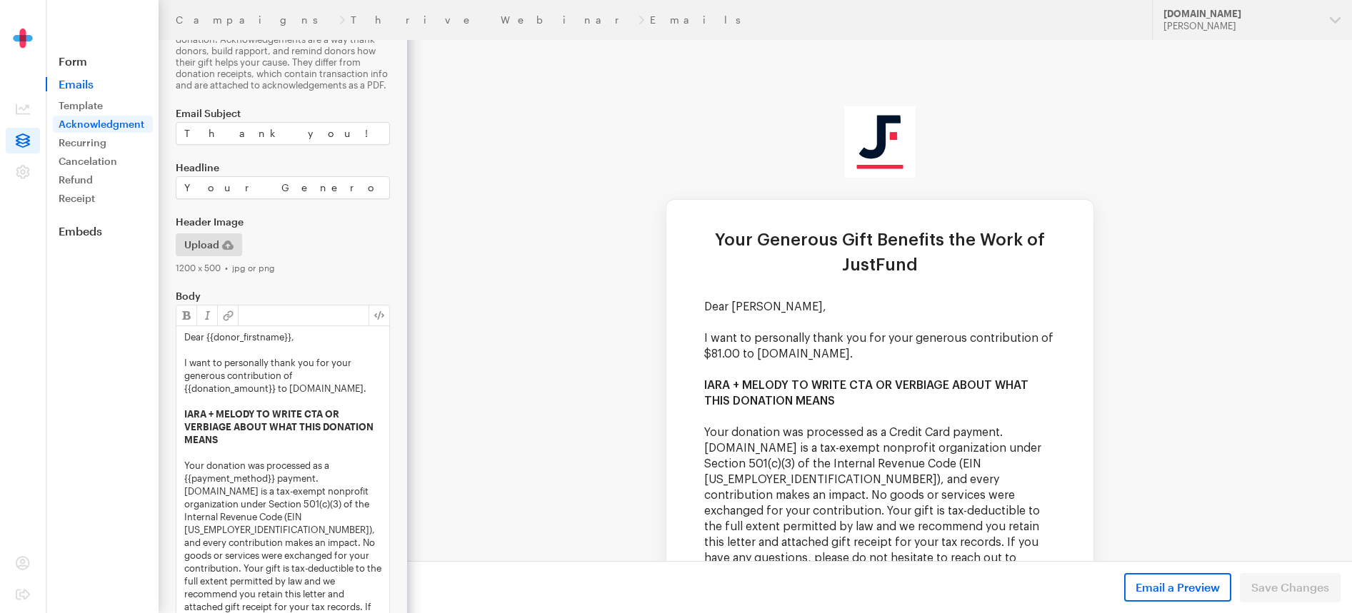
scroll to position [61, 0]
click at [250, 428] on p "IARA + MELODY TO WRITE CTA OR VERBIAGE ABOUT WHAT THIS DONATION MEANS" at bounding box center [282, 422] width 197 height 39
drag, startPoint x: 228, startPoint y: 433, endPoint x: 182, endPoint y: 413, distance: 50.2
click at [182, 413] on div "Dear {{donor_firstname}}, I want to personally thank you for your generous cont…" at bounding box center [282, 525] width 213 height 407
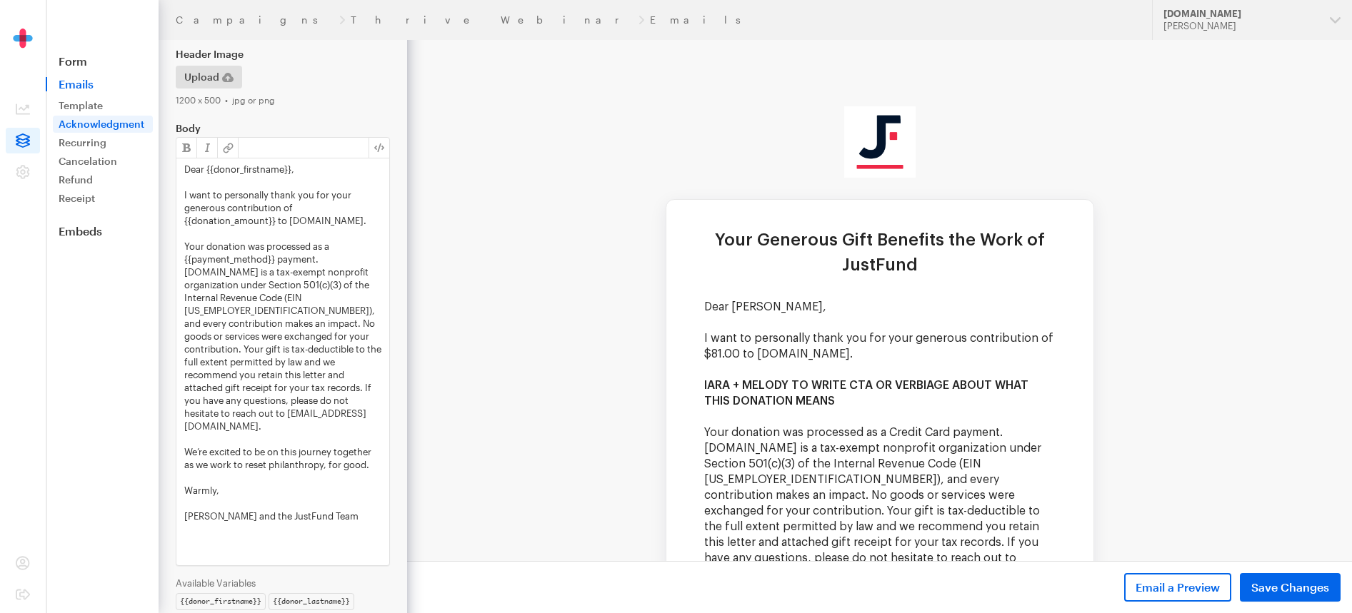
scroll to position [226, 0]
click at [301, 219] on p "I want to personally thank you for your generous contribution of {{donation_amo…" at bounding box center [282, 206] width 197 height 39
drag, startPoint x: 287, startPoint y: 221, endPoint x: 338, endPoint y: 224, distance: 51.5
click at [338, 224] on p "I want to personally thank you for your generous contribution of {{donation_amo…" at bounding box center [282, 206] width 197 height 39
click at [238, 268] on p "Your donation was processed as a {{payment_method}} payment. JustFund.Us is a t…" at bounding box center [282, 334] width 197 height 193
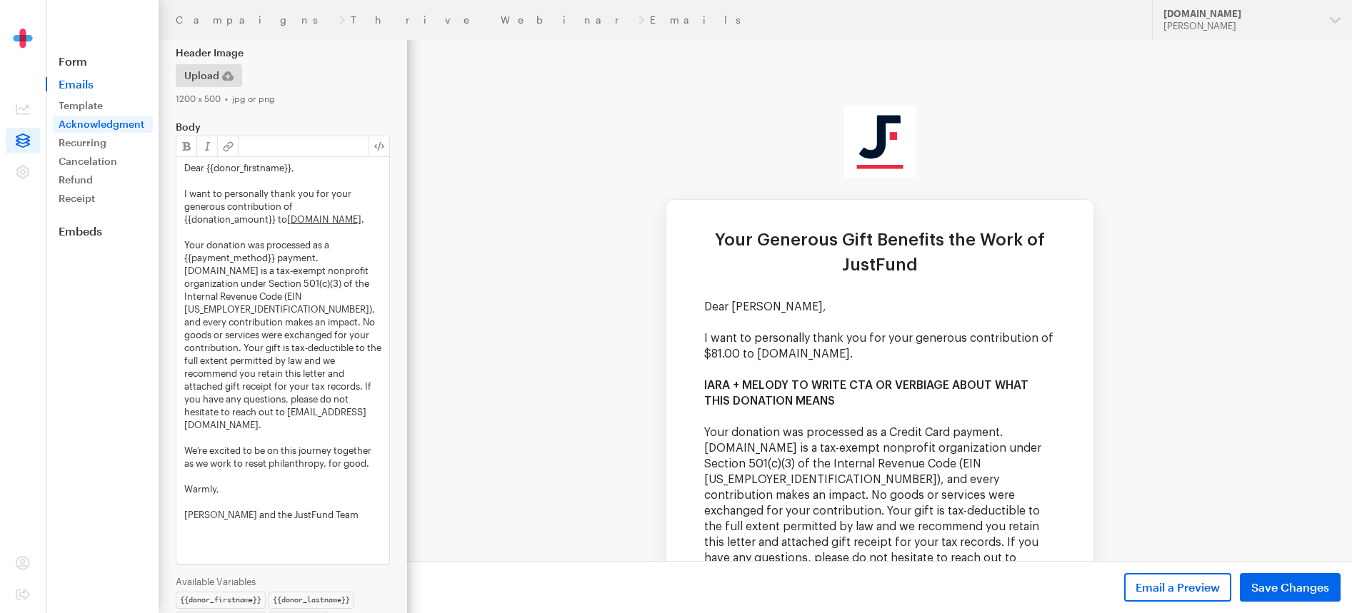
click at [222, 262] on p "Your donation was processed as a {{payment_method}} payment. JustFund.Us is a t…" at bounding box center [282, 334] width 197 height 193
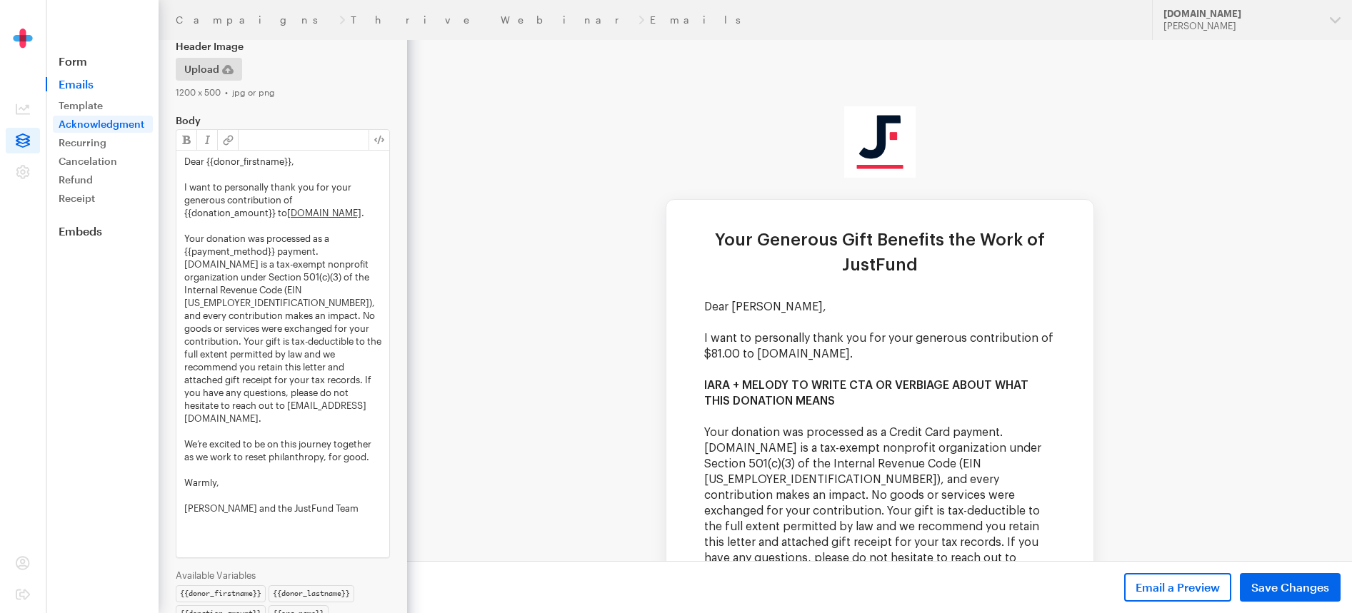
scroll to position [234, 0]
click at [351, 436] on p "We’re excited to be on this journey together as we work to reset philanthropy, …" at bounding box center [282, 449] width 197 height 26
drag, startPoint x: 372, startPoint y: 442, endPoint x: 211, endPoint y: 433, distance: 161.6
click at [211, 436] on p "We’re excited to be on this journey together as we work to reset philanthropy, …" at bounding box center [282, 449] width 197 height 26
click at [308, 423] on p at bounding box center [282, 429] width 197 height 13
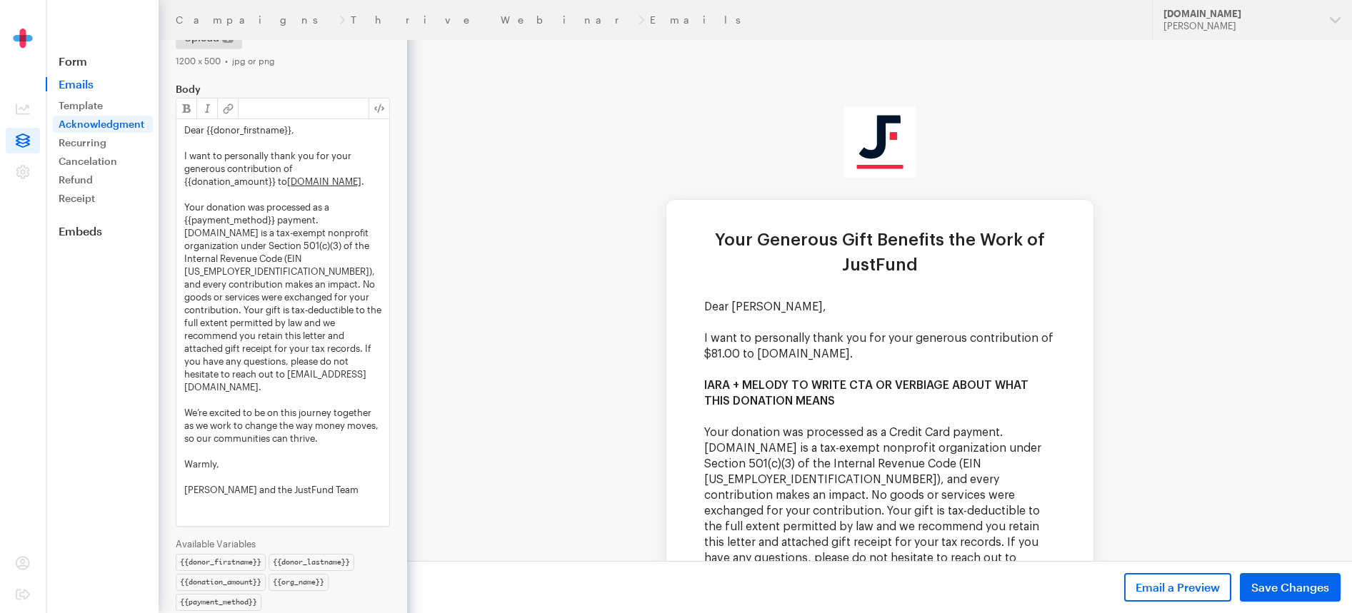
scroll to position [267, 0]
click at [1260, 576] on button "Save Changes" at bounding box center [1290, 587] width 101 height 29
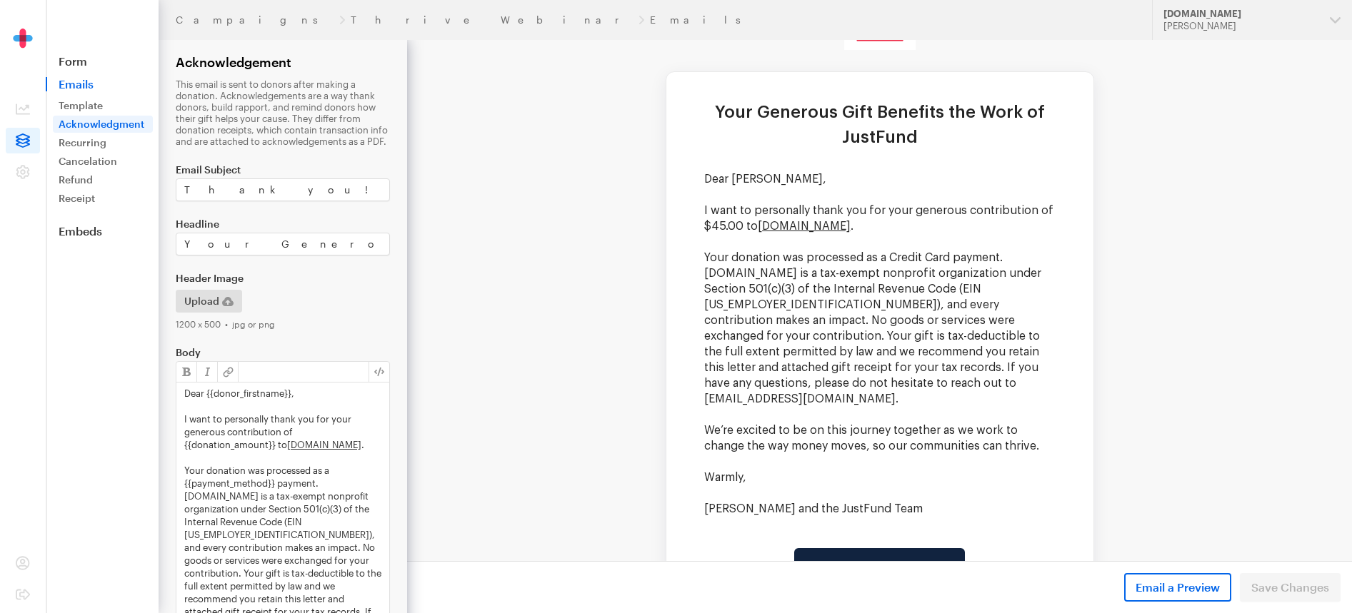
scroll to position [3, 0]
click at [100, 139] on link "Recurring" at bounding box center [103, 142] width 100 height 17
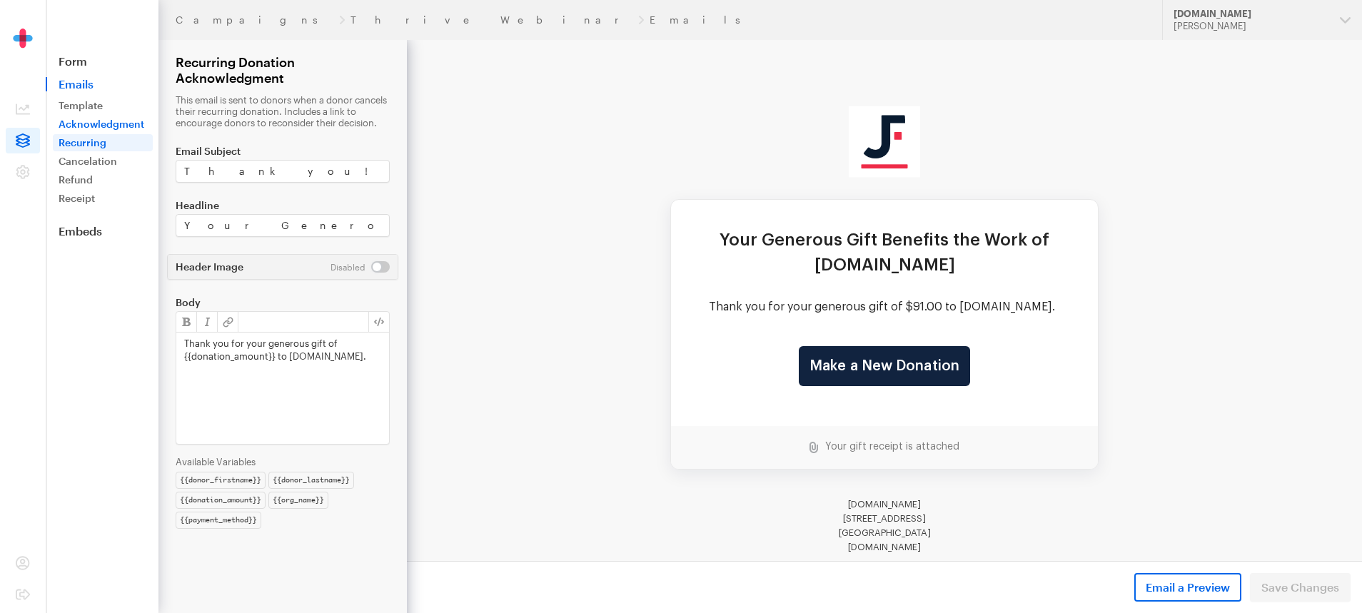
click at [105, 123] on link "Acknowledgment" at bounding box center [103, 124] width 100 height 17
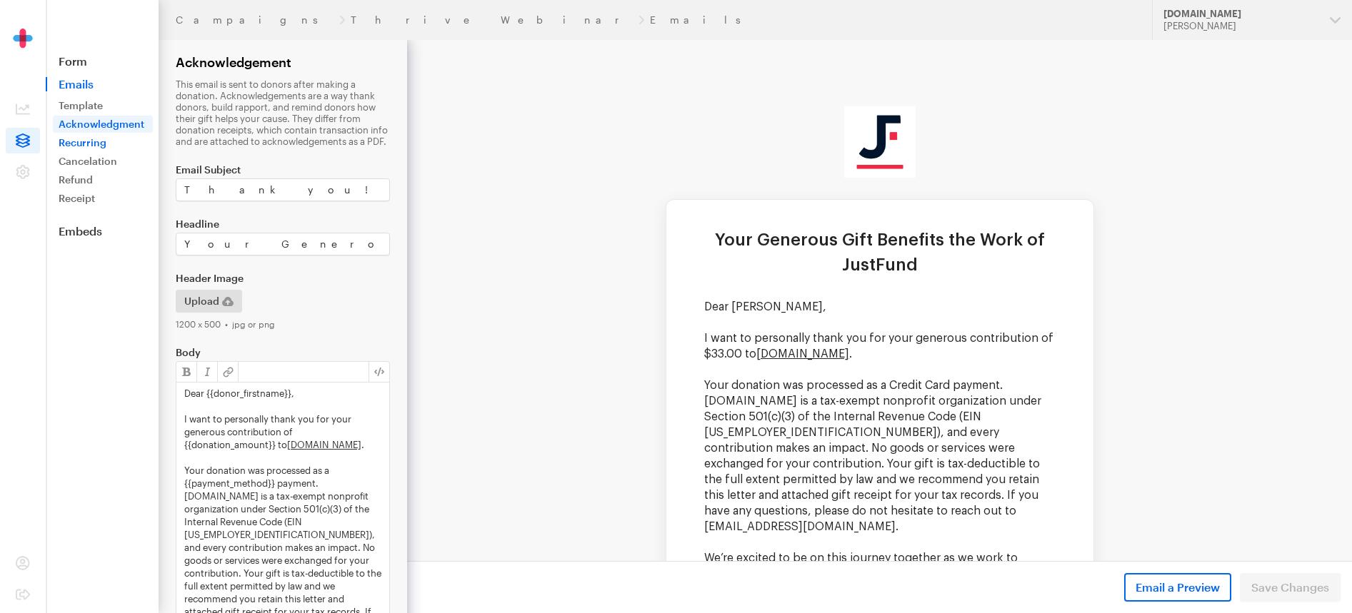
click at [107, 140] on link "Recurring" at bounding box center [103, 142] width 100 height 17
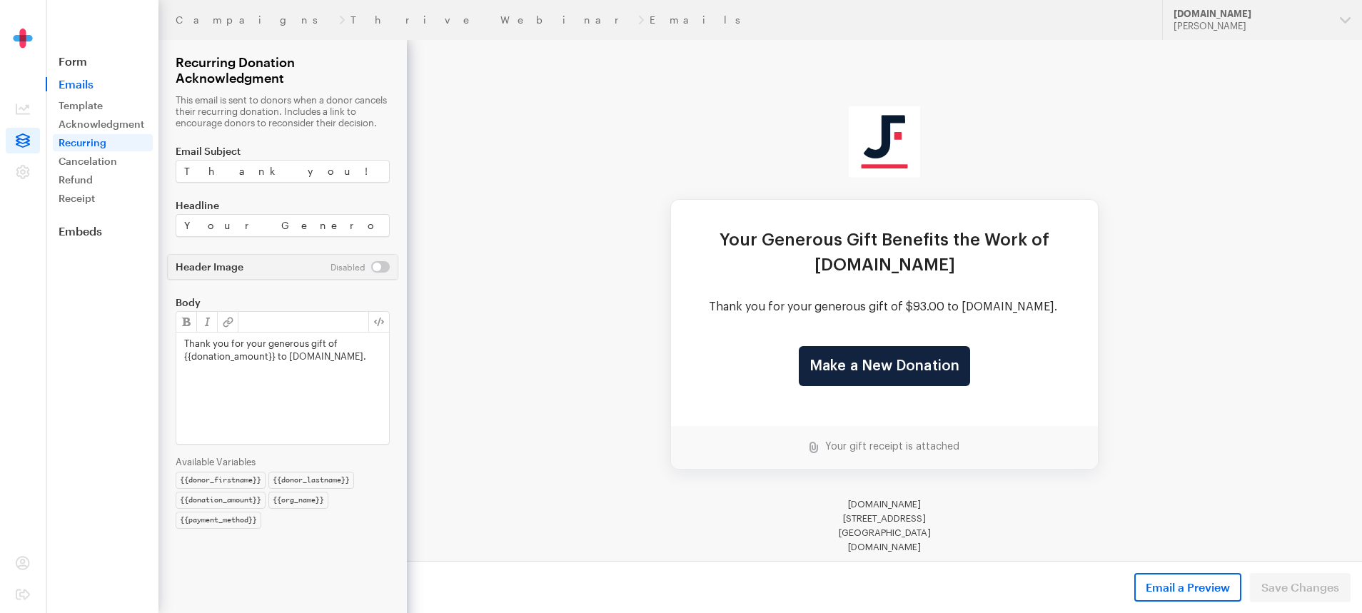
drag, startPoint x: 210, startPoint y: 109, endPoint x: 265, endPoint y: 118, distance: 55.8
click at [265, 118] on p "This email is sent to donors when a donor cancels their recurring donation. Inc…" at bounding box center [283, 111] width 214 height 34
drag, startPoint x: 304, startPoint y: 124, endPoint x: 194, endPoint y: 101, distance: 112.3
click at [194, 101] on p "This email is sent to donors when a donor cancels their recurring donation. Inc…" at bounding box center [283, 111] width 214 height 34
click at [197, 101] on p "This email is sent to donors when a donor cancels their recurring donation. Inc…" at bounding box center [283, 111] width 214 height 34
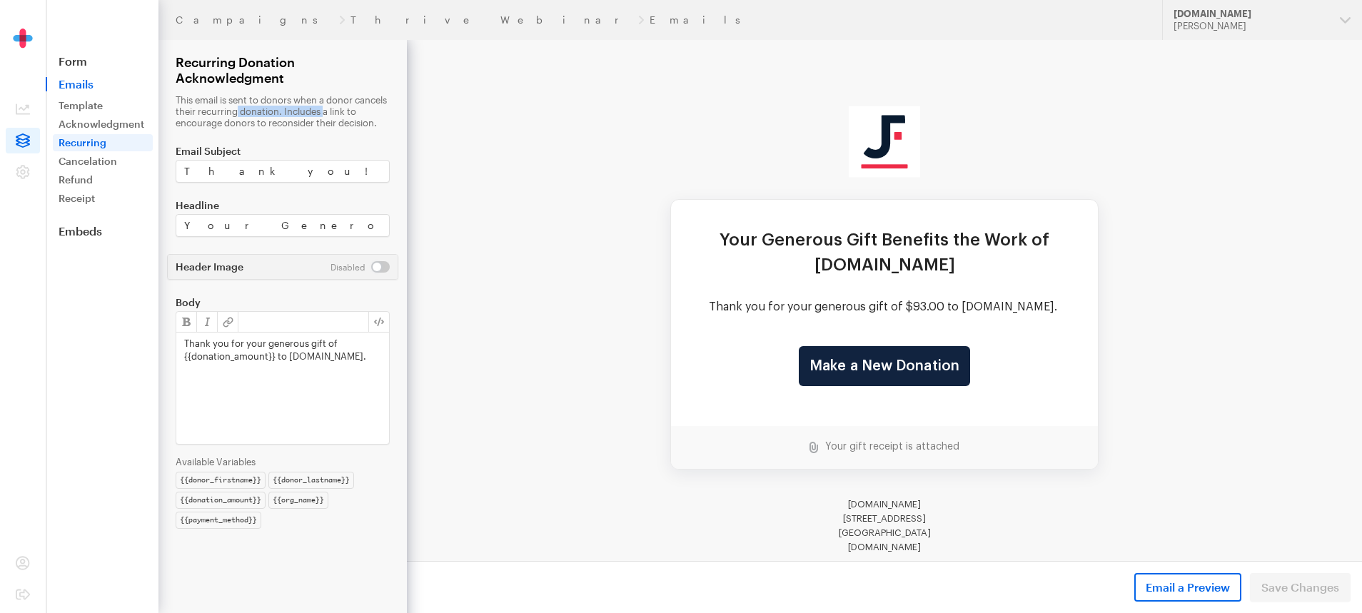
drag, startPoint x: 233, startPoint y: 111, endPoint x: 319, endPoint y: 109, distance: 85.7
click at [319, 109] on p "This email is sent to donors when a donor cancels their recurring donation. Inc…" at bounding box center [283, 111] width 214 height 34
click at [326, 109] on p "This email is sent to donors when a donor cancels their recurring donation. Inc…" at bounding box center [283, 111] width 214 height 34
drag, startPoint x: 346, startPoint y: 112, endPoint x: 254, endPoint y: 111, distance: 91.4
click at [254, 111] on p "This email is sent to donors when a donor cancels their recurring donation. Inc…" at bounding box center [283, 111] width 214 height 34
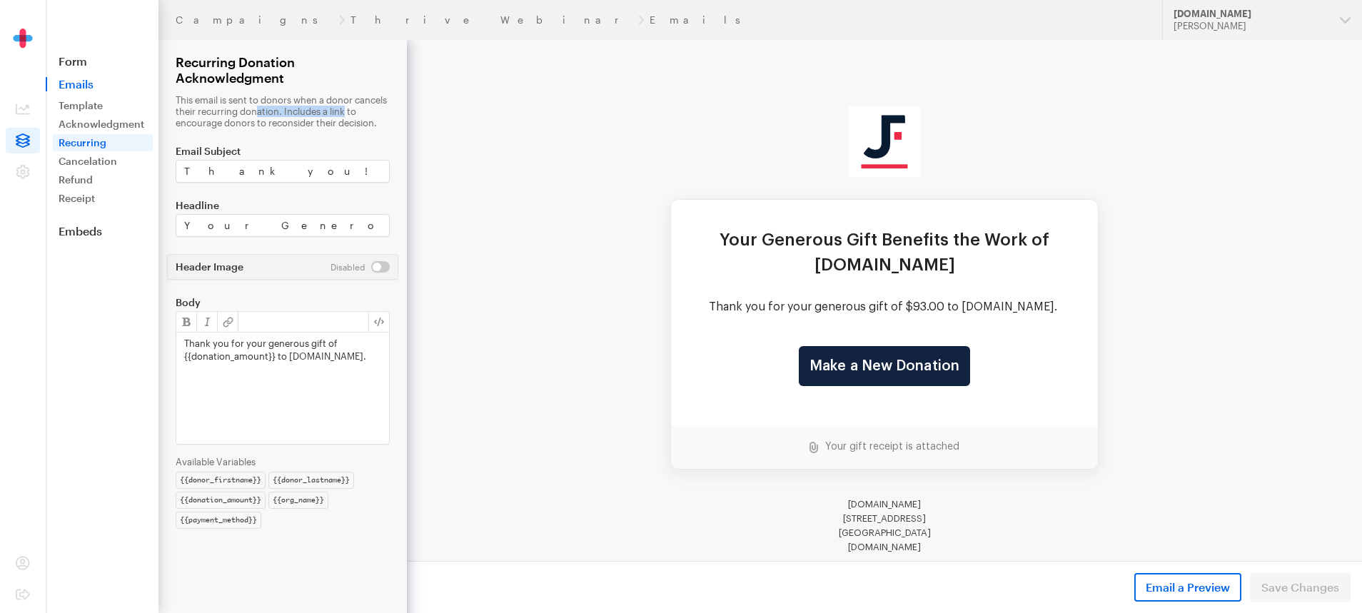
click at [254, 111] on p "This email is sent to donors when a donor cancels their recurring donation. Inc…" at bounding box center [283, 111] width 214 height 34
drag, startPoint x: 216, startPoint y: 106, endPoint x: 290, endPoint y: 106, distance: 73.5
click at [290, 106] on p "This email is sent to donors when a donor cancels their recurring donation. Inc…" at bounding box center [283, 111] width 214 height 34
click at [278, 308] on label "Body" at bounding box center [283, 302] width 214 height 11
click at [100, 131] on link "Acknowledgment" at bounding box center [103, 124] width 100 height 17
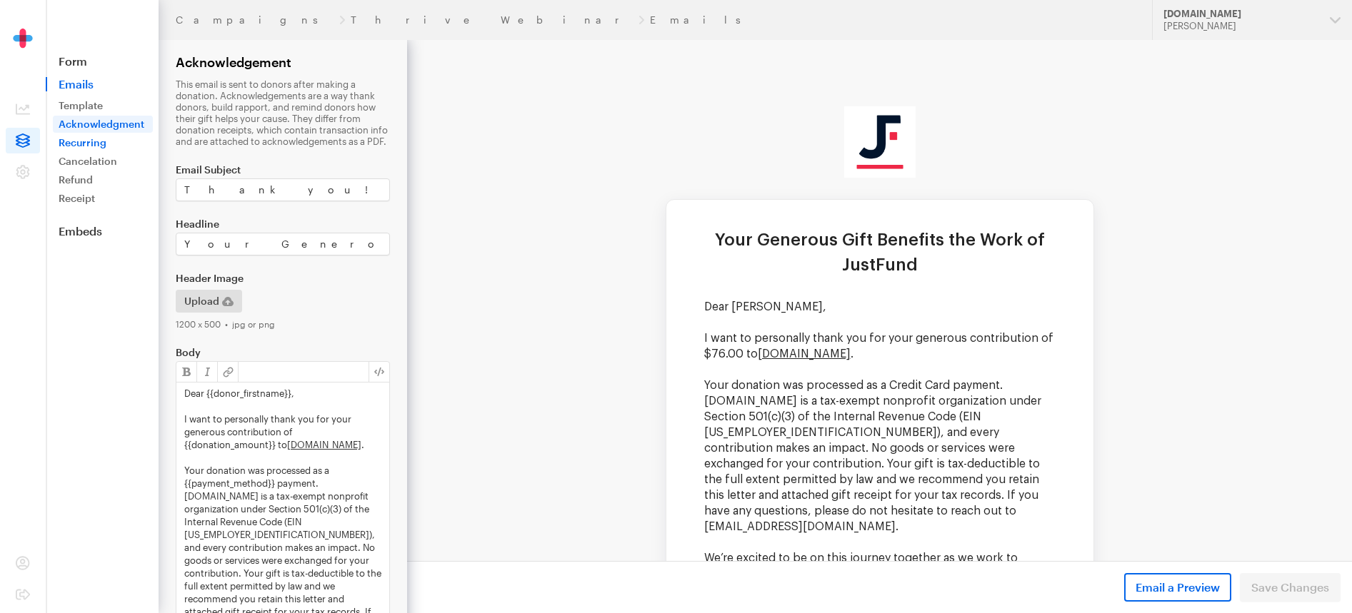
click at [114, 139] on link "Recurring" at bounding box center [103, 142] width 100 height 17
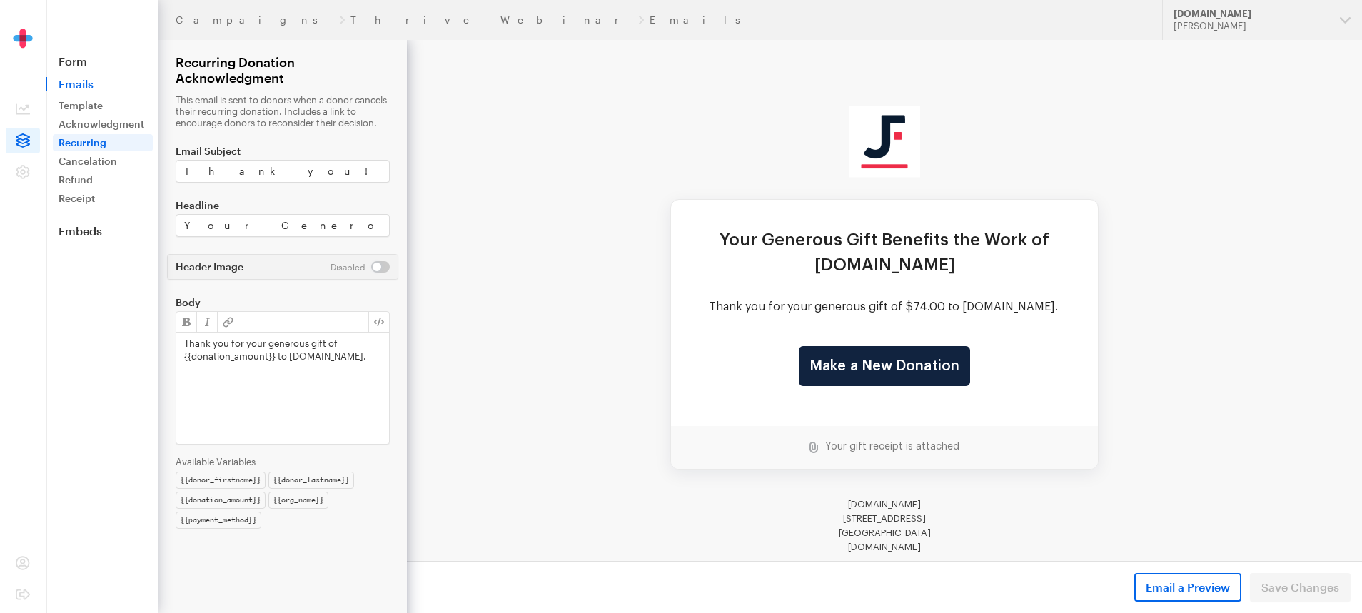
click at [323, 101] on p "This email is sent to donors when a donor cancels their recurring donation. Inc…" at bounding box center [283, 111] width 214 height 34
drag, startPoint x: 192, startPoint y: 109, endPoint x: 270, endPoint y: 119, distance: 78.5
click at [270, 119] on p "This email is sent to donors when a donor cancels their recurring donation. Inc…" at bounding box center [283, 111] width 214 height 34
click at [279, 123] on p "This email is sent to donors when a donor cancels their recurring donation. Inc…" at bounding box center [283, 111] width 214 height 34
drag, startPoint x: 314, startPoint y: 124, endPoint x: 201, endPoint y: 99, distance: 116.3
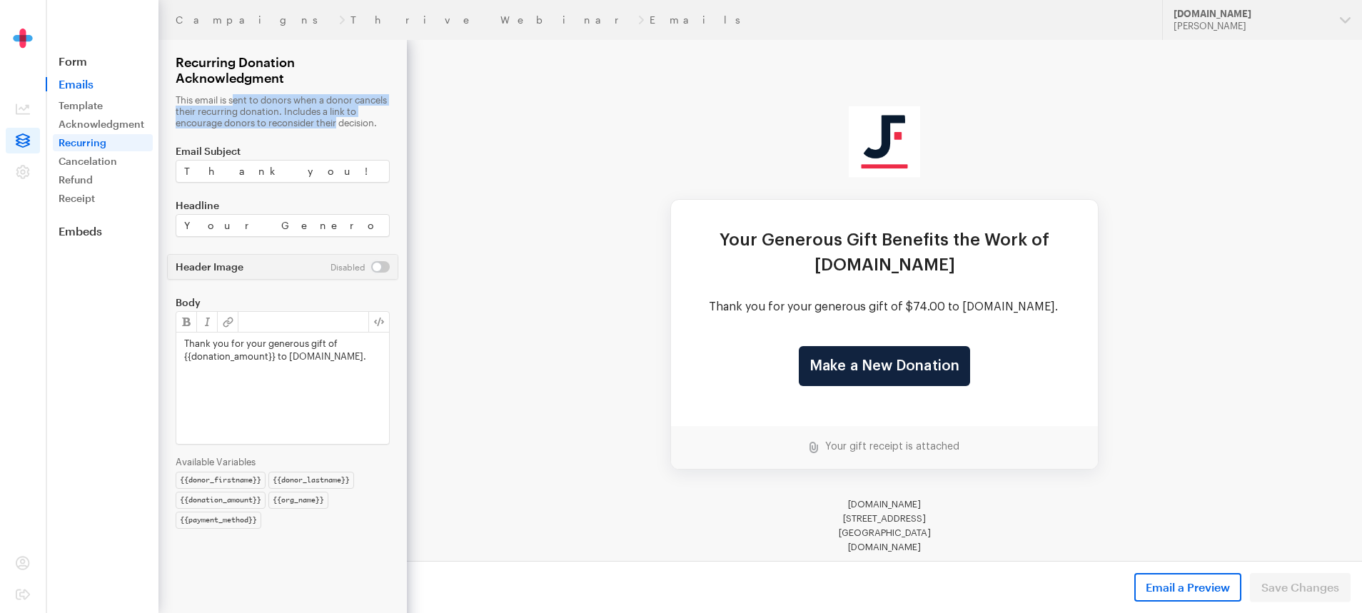
click at [201, 99] on p "This email is sent to donors when a donor cancels their recurring donation. Inc…" at bounding box center [283, 111] width 214 height 34
click at [202, 102] on p "This email is sent to donors when a donor cancels their recurring donation. Inc…" at bounding box center [283, 111] width 214 height 34
click at [31, 104] on span at bounding box center [23, 109] width 34 height 26
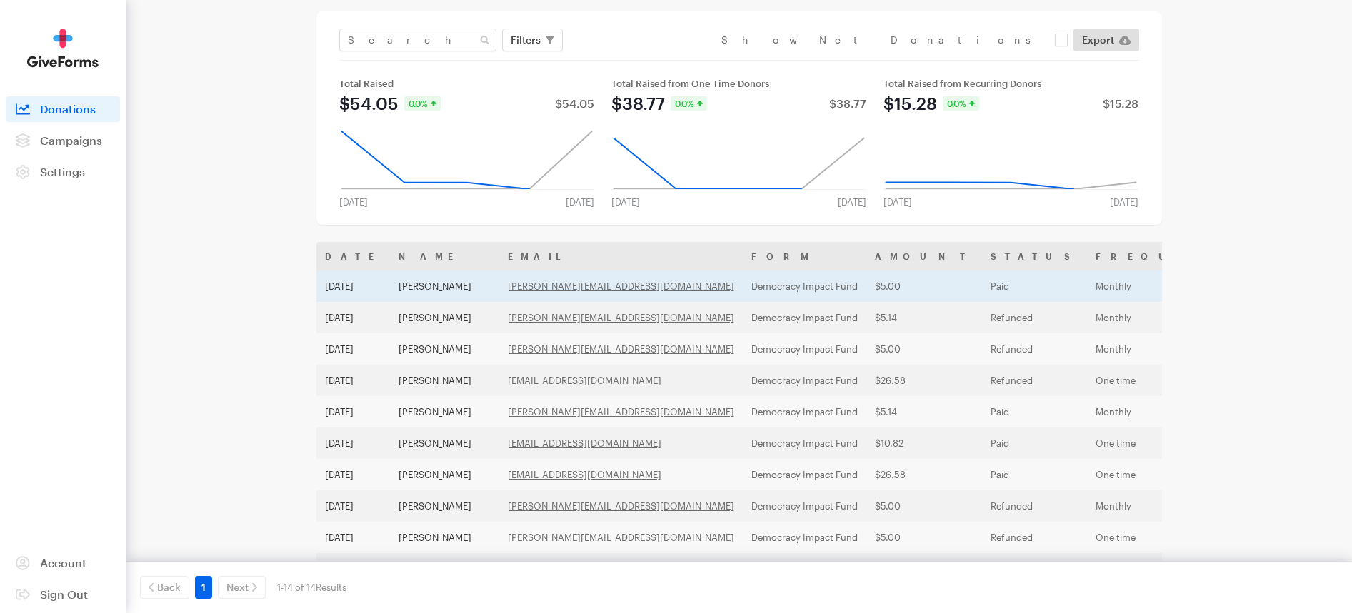
scroll to position [61, 0]
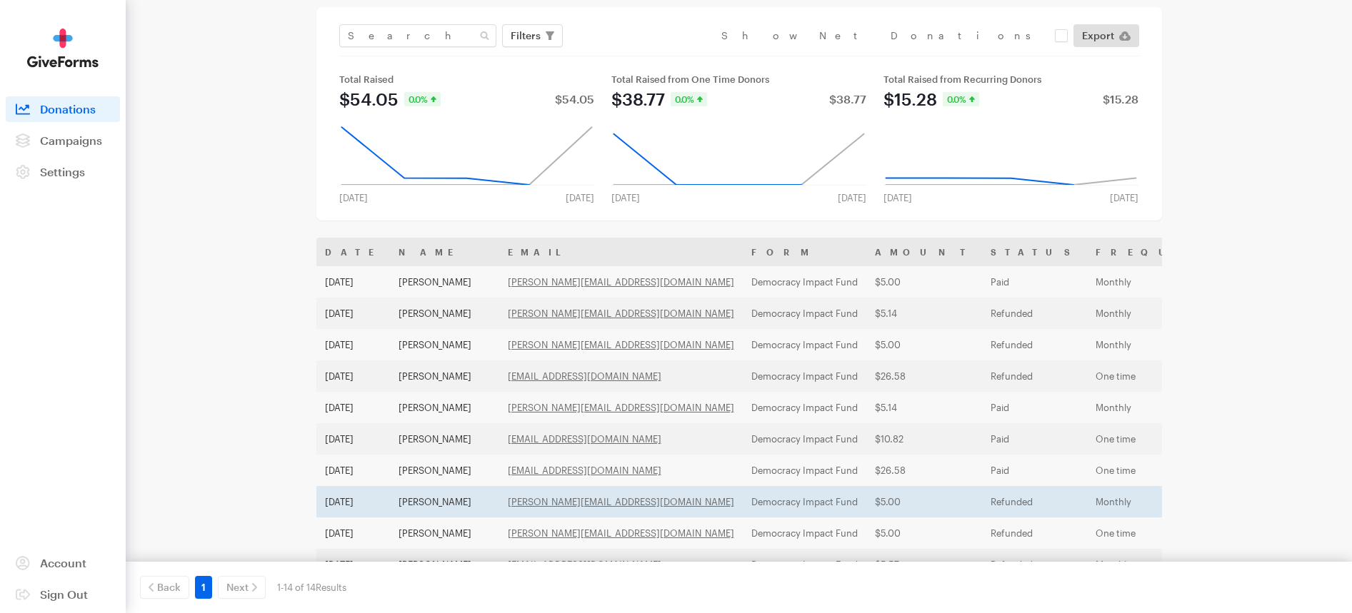
drag, startPoint x: 323, startPoint y: 281, endPoint x: 1133, endPoint y: 505, distance: 840.9
click at [1133, 505] on tbody "[DATE] [PERSON_NAME] [PERSON_NAME][EMAIL_ADDRESS][DOMAIN_NAME] Democracy Impact…" at bounding box center [991, 486] width 1350 height 440
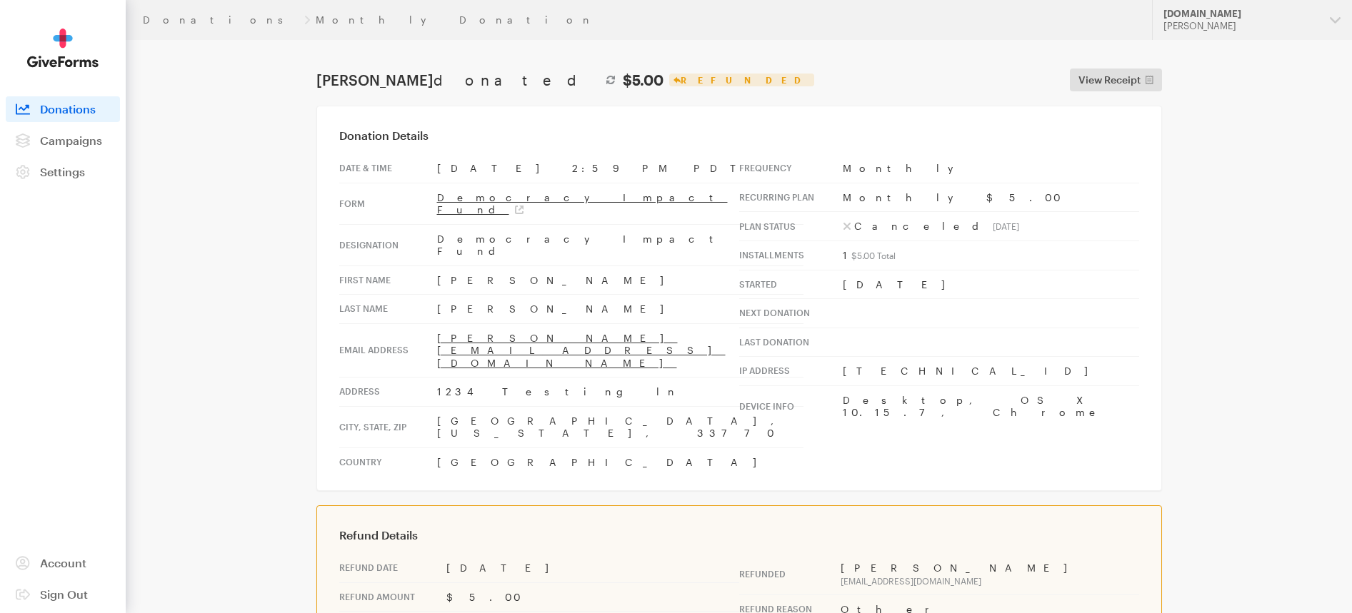
click at [66, 101] on link "Donations" at bounding box center [63, 109] width 114 height 26
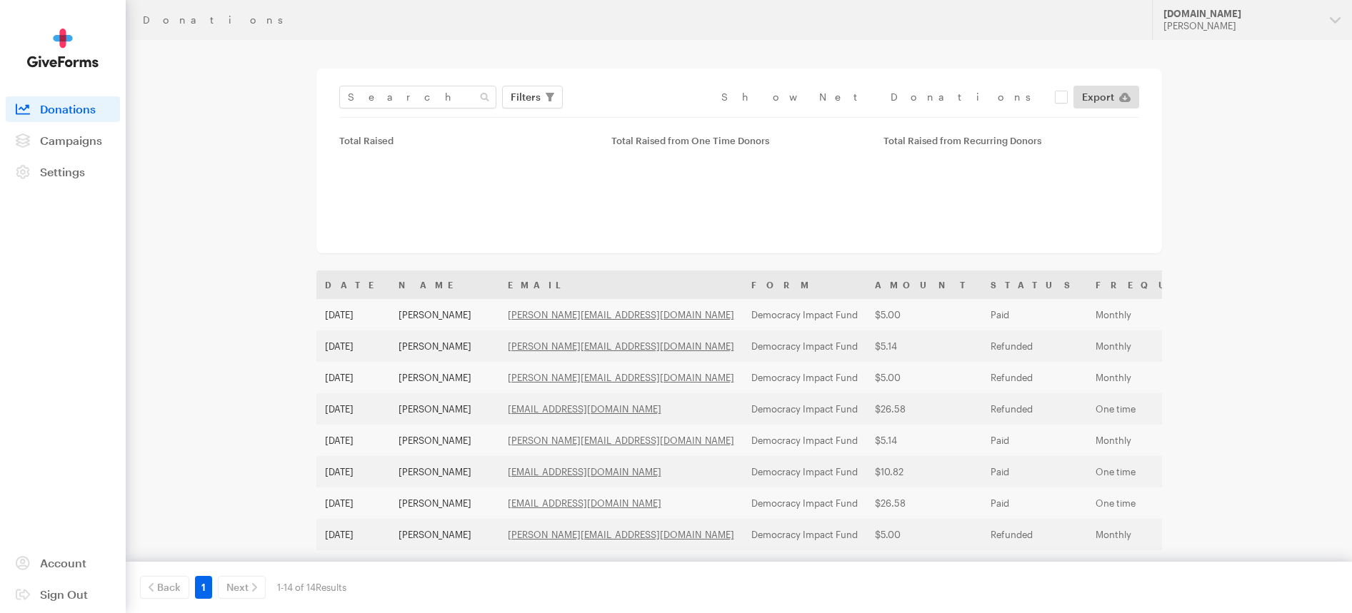
click at [64, 106] on span "Donations" at bounding box center [68, 109] width 56 height 14
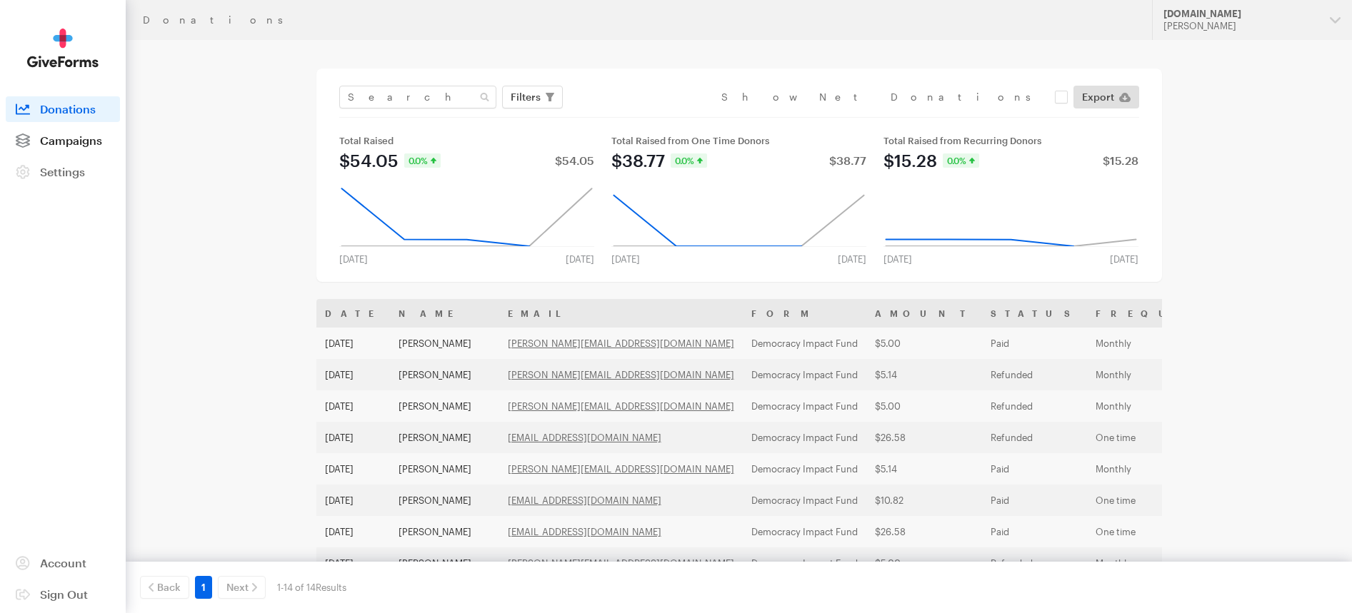
click at [75, 135] on span "Campaigns" at bounding box center [71, 141] width 62 height 14
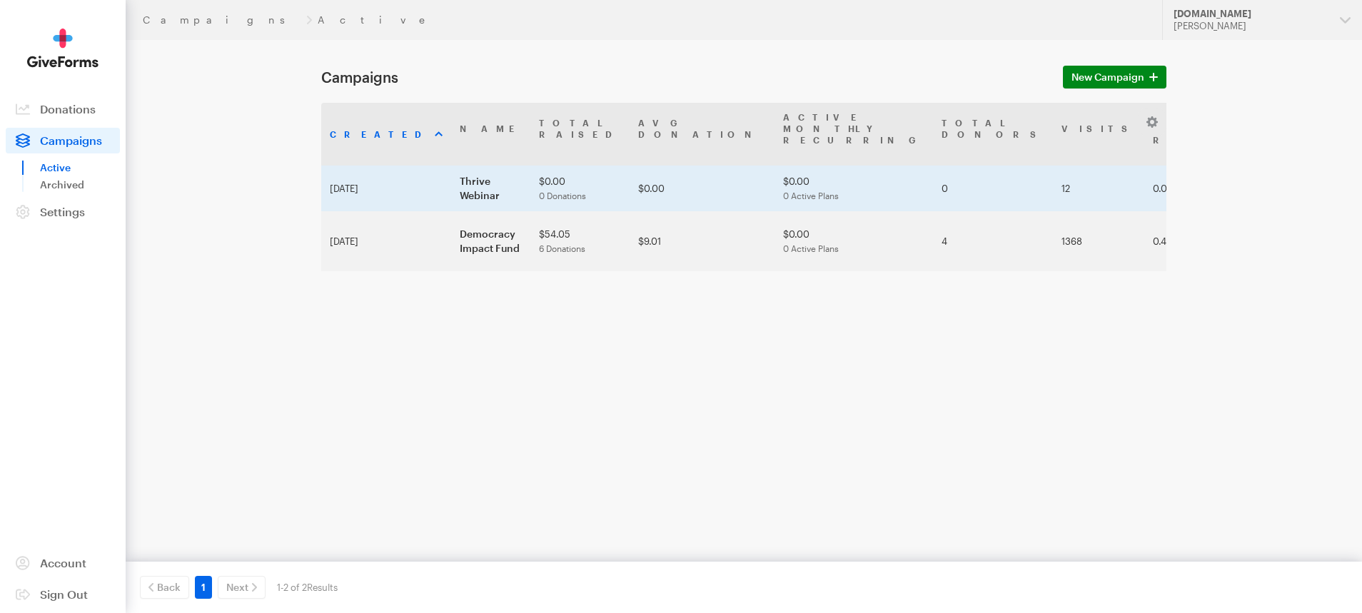
click at [451, 166] on td "Thrive Webinar" at bounding box center [490, 189] width 79 height 46
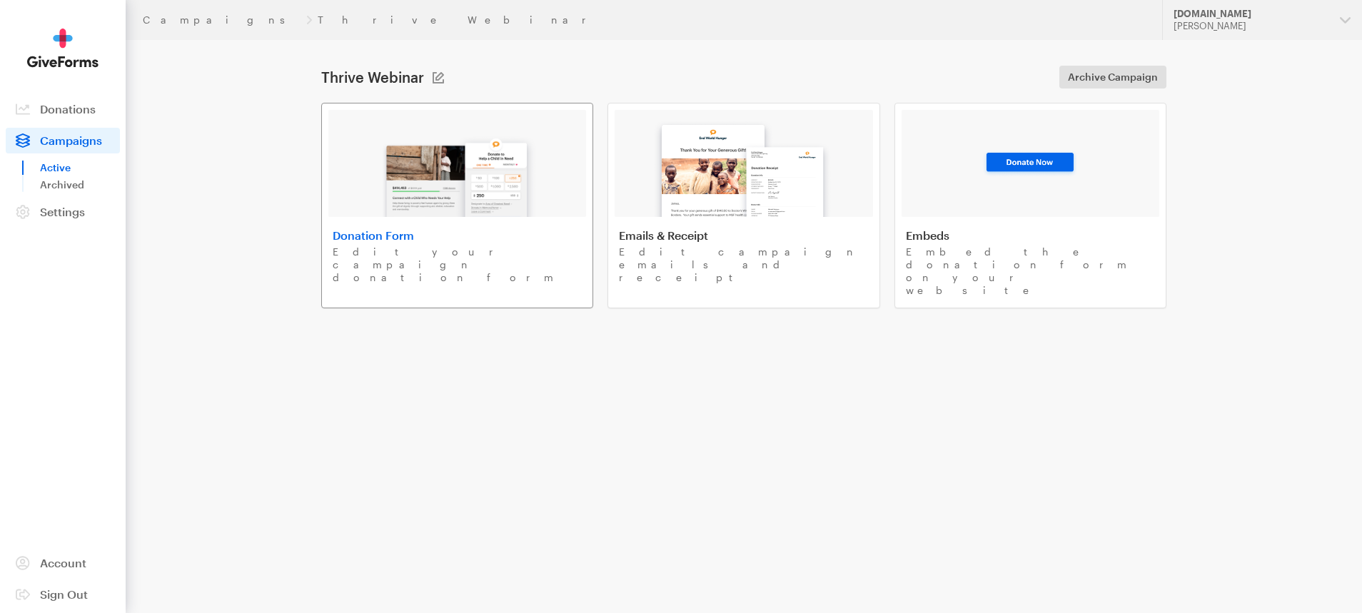
click at [441, 217] on link "Donation Form Edit your campaign donation form" at bounding box center [457, 206] width 272 height 206
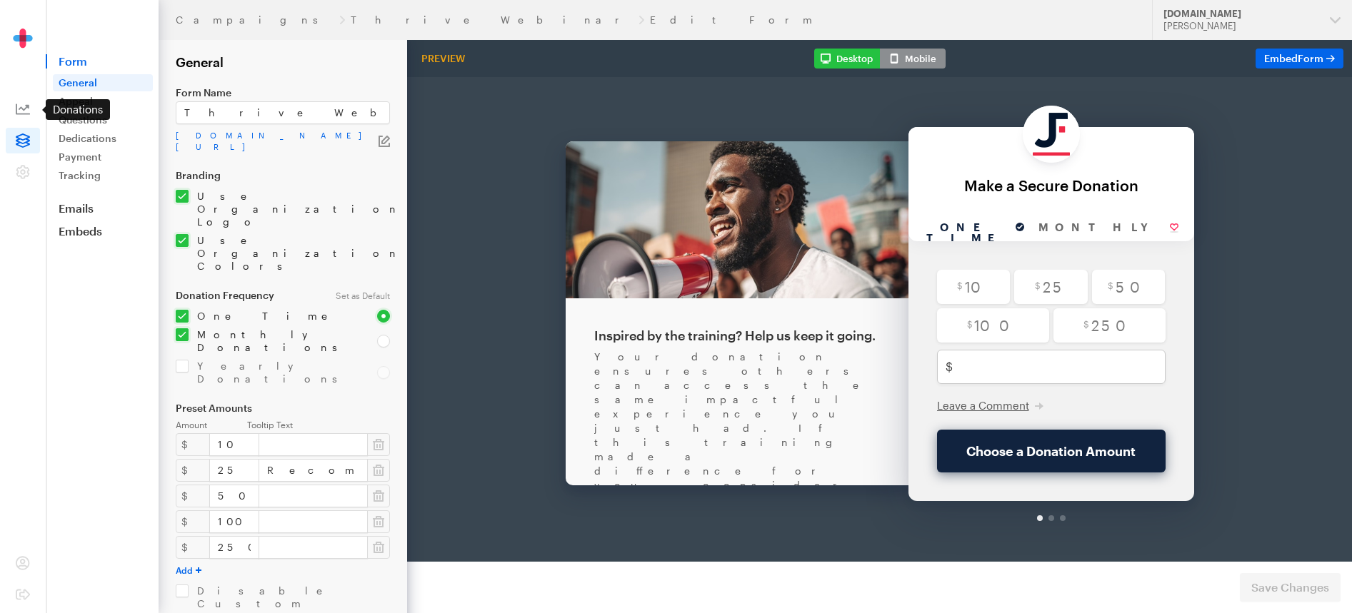
click at [35, 104] on span at bounding box center [23, 109] width 34 height 26
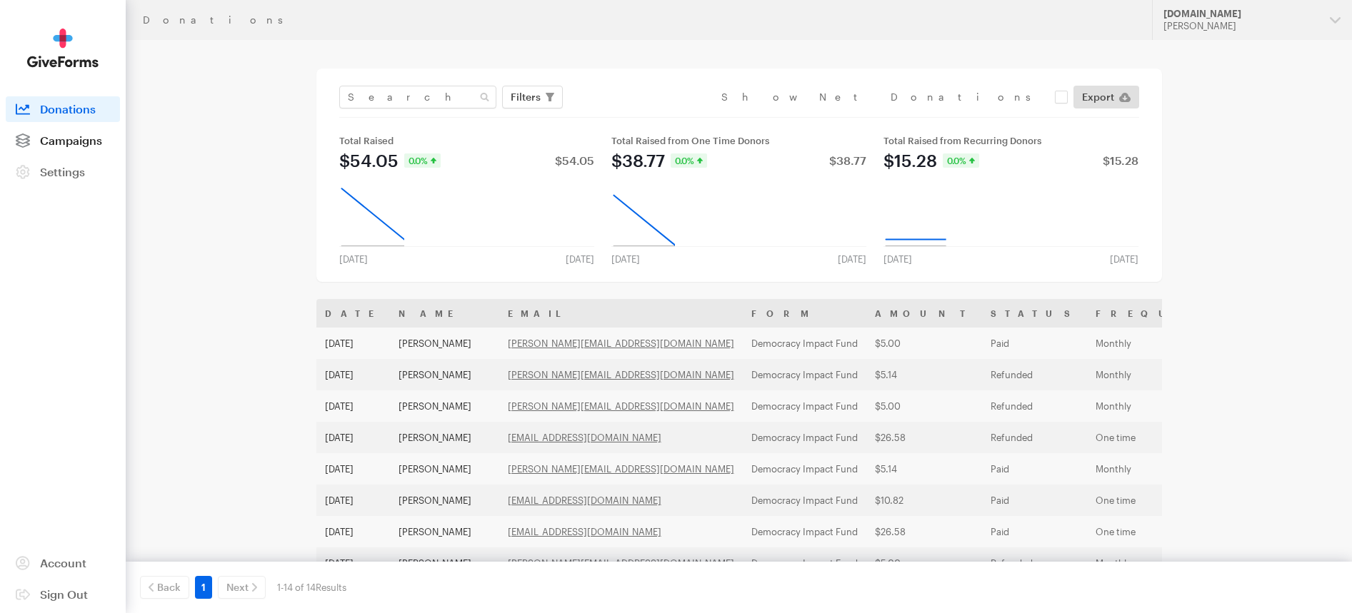
click at [79, 130] on link "Campaigns" at bounding box center [63, 141] width 114 height 26
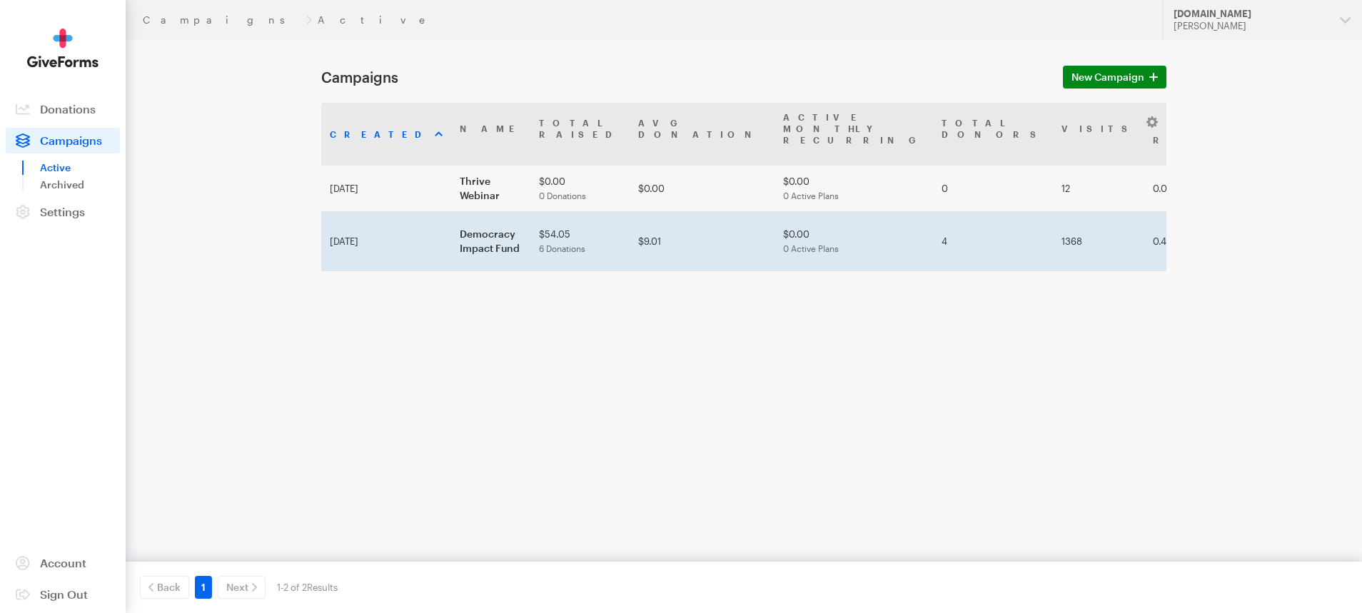
click at [451, 211] on td "Democracy Impact Fund" at bounding box center [490, 241] width 79 height 60
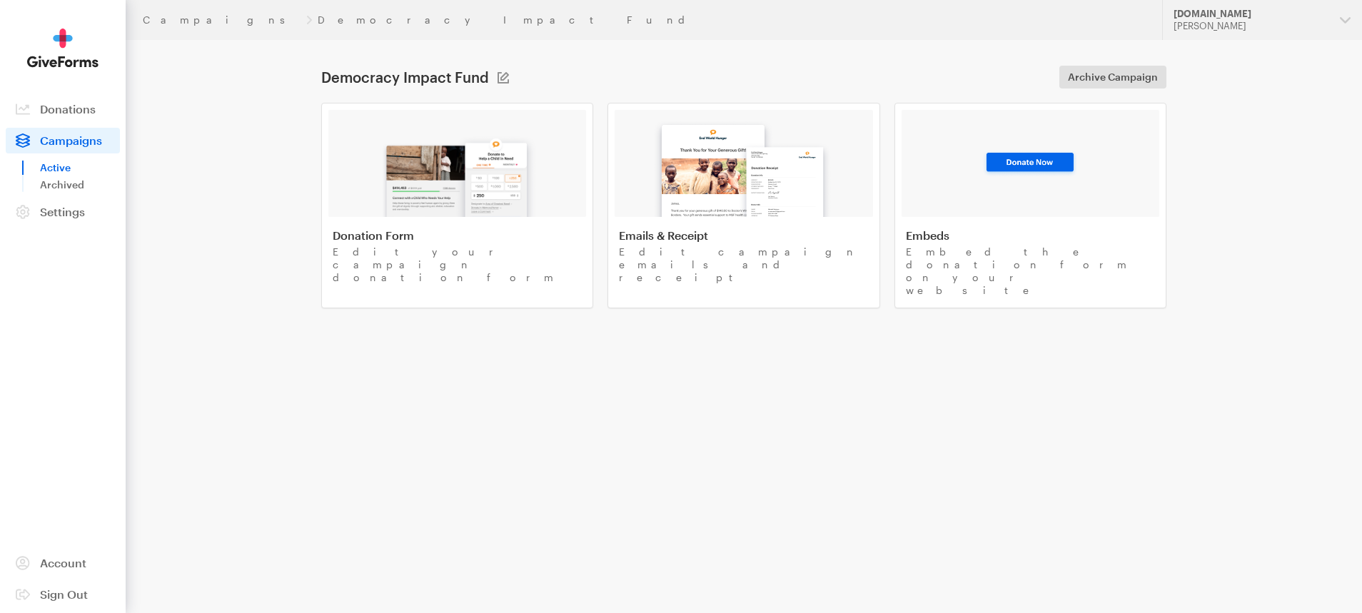
click at [411, 209] on img at bounding box center [457, 171] width 167 height 91
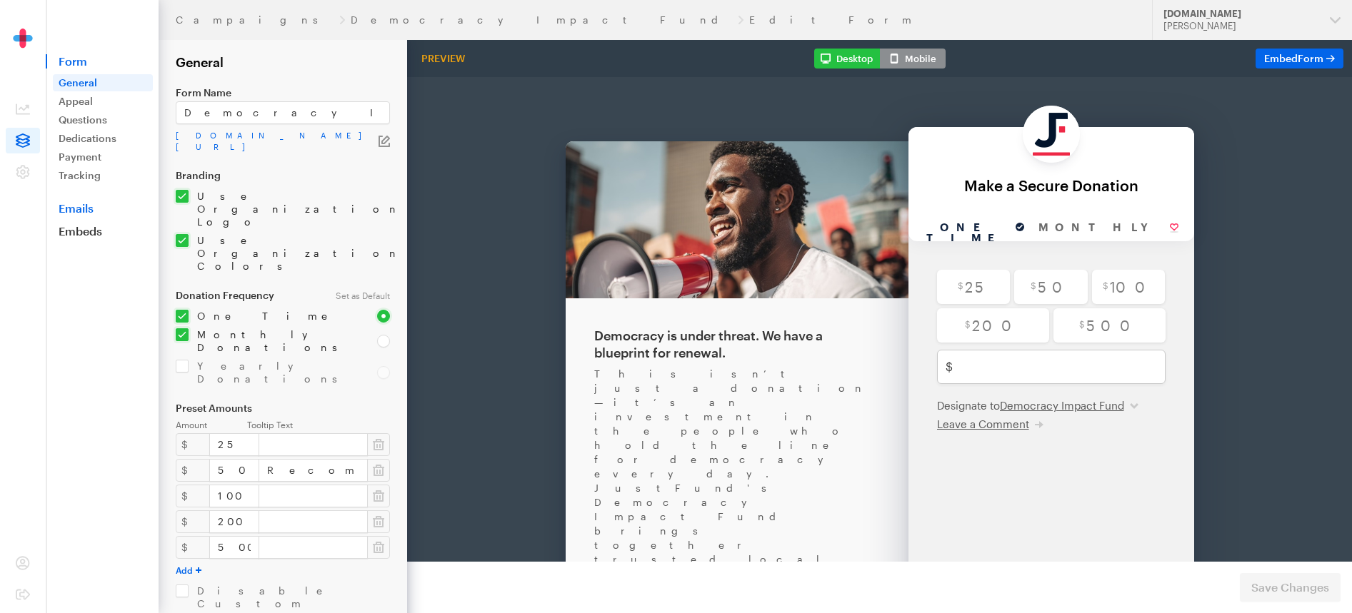
click at [86, 211] on link "Emails" at bounding box center [102, 208] width 113 height 14
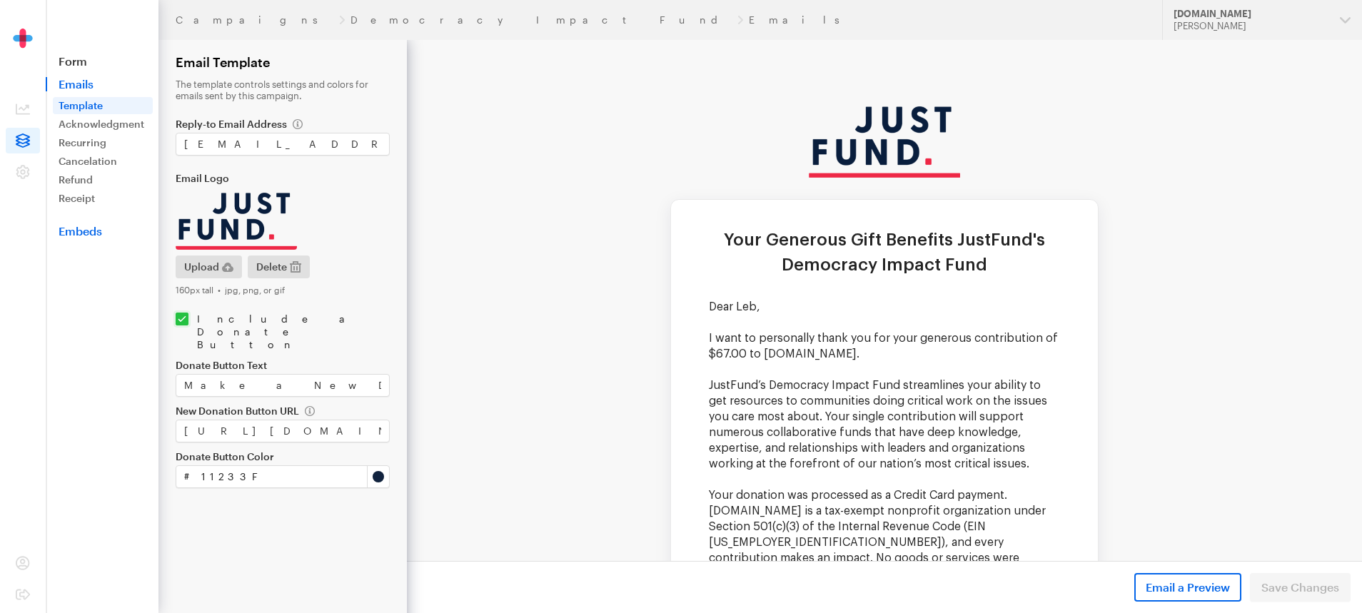
click at [79, 229] on link "Embeds" at bounding box center [102, 231] width 113 height 14
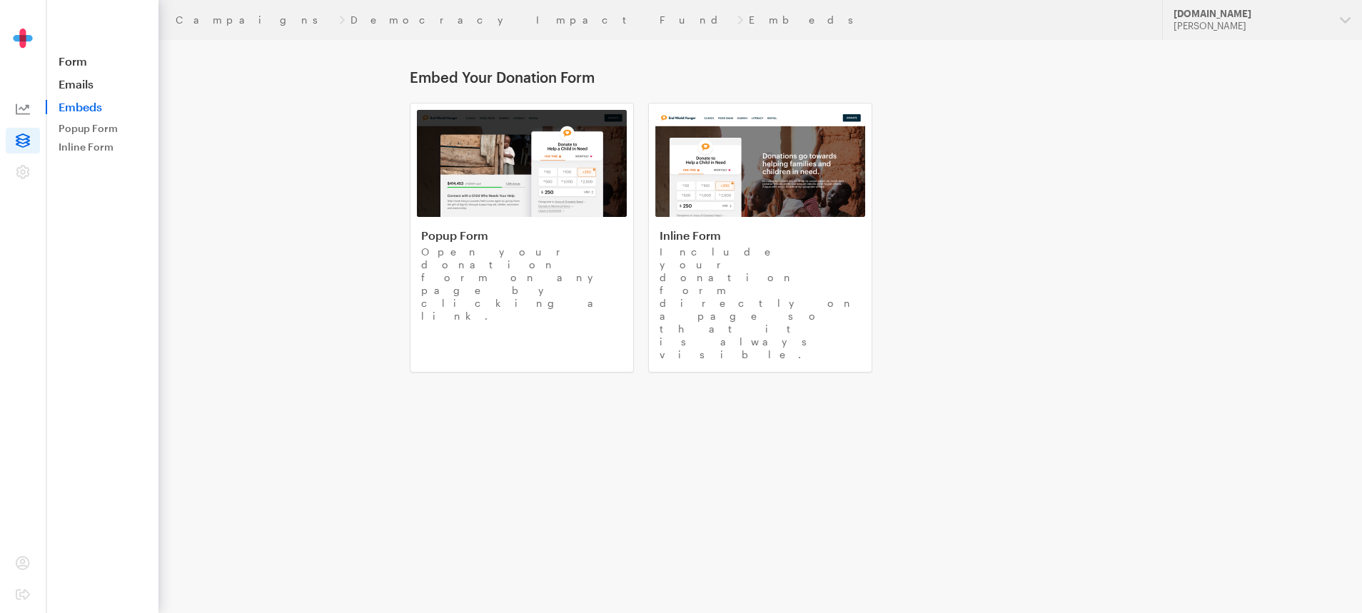
click at [14, 108] on span at bounding box center [23, 109] width 34 height 26
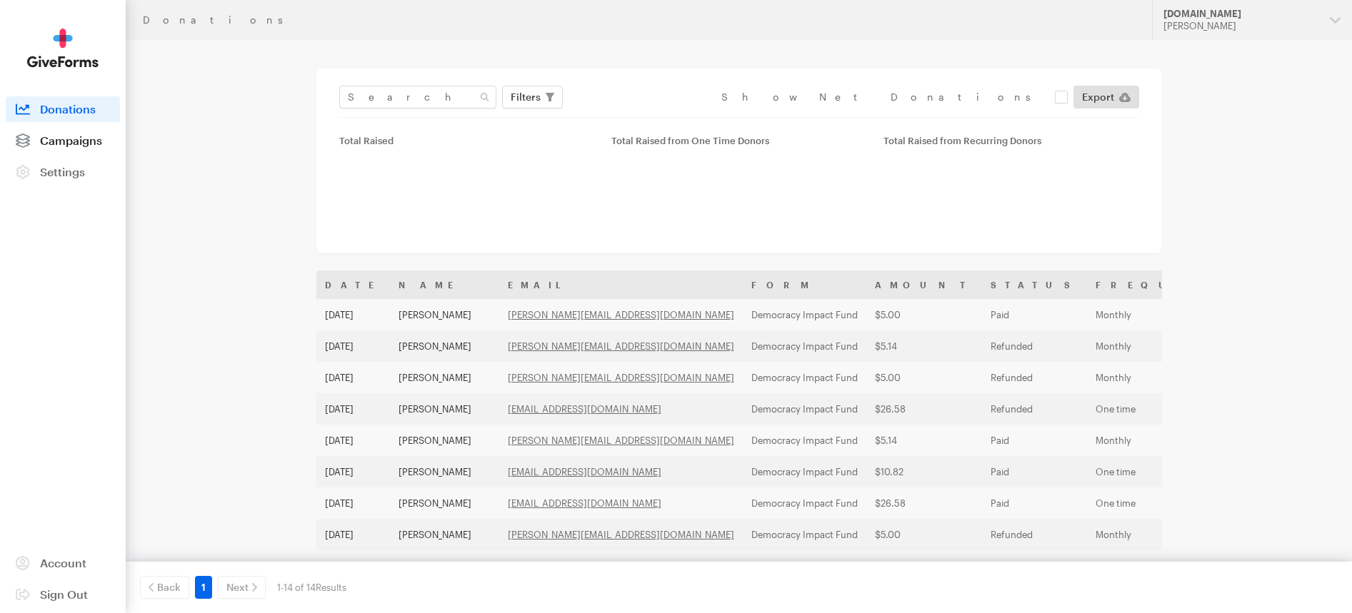
click at [74, 139] on span "Campaigns" at bounding box center [71, 141] width 62 height 14
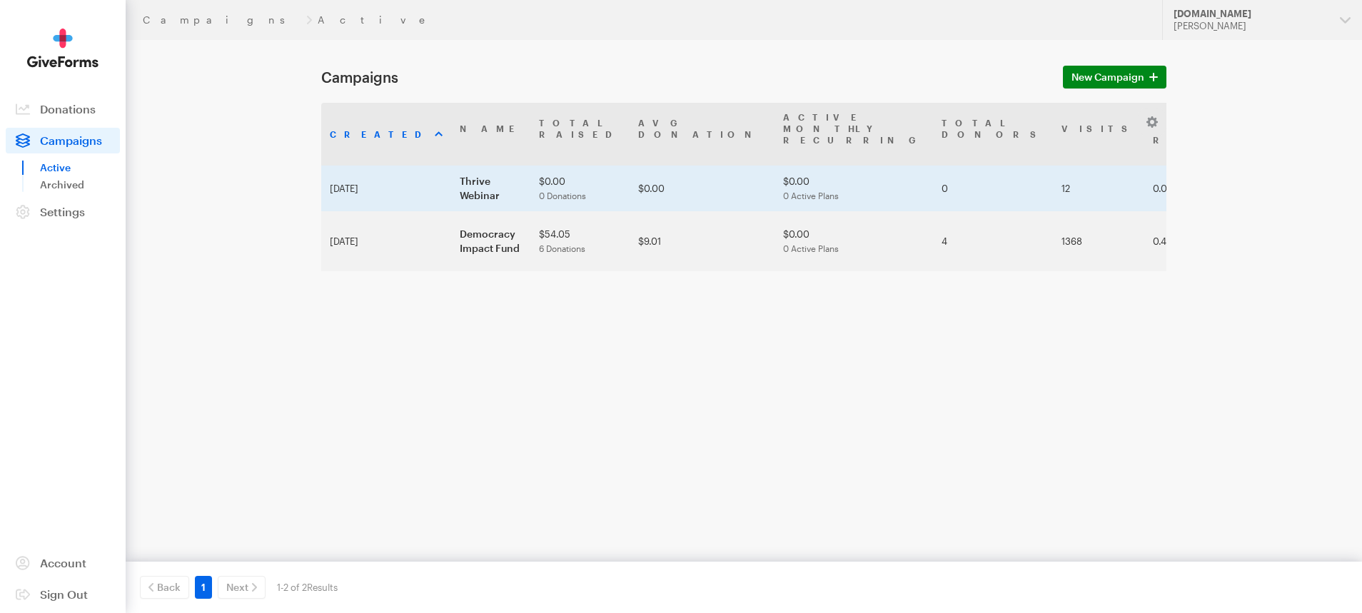
click at [388, 171] on td "Sep 09, 2025" at bounding box center [386, 189] width 130 height 46
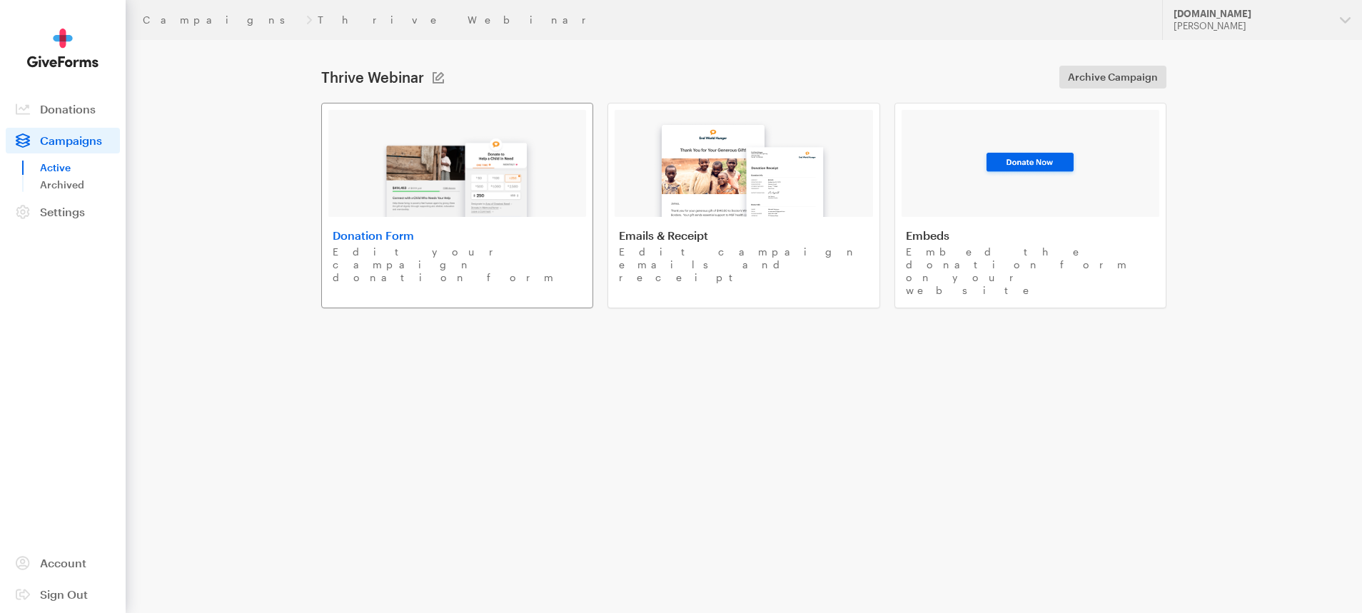
click at [416, 204] on img at bounding box center [457, 171] width 167 height 91
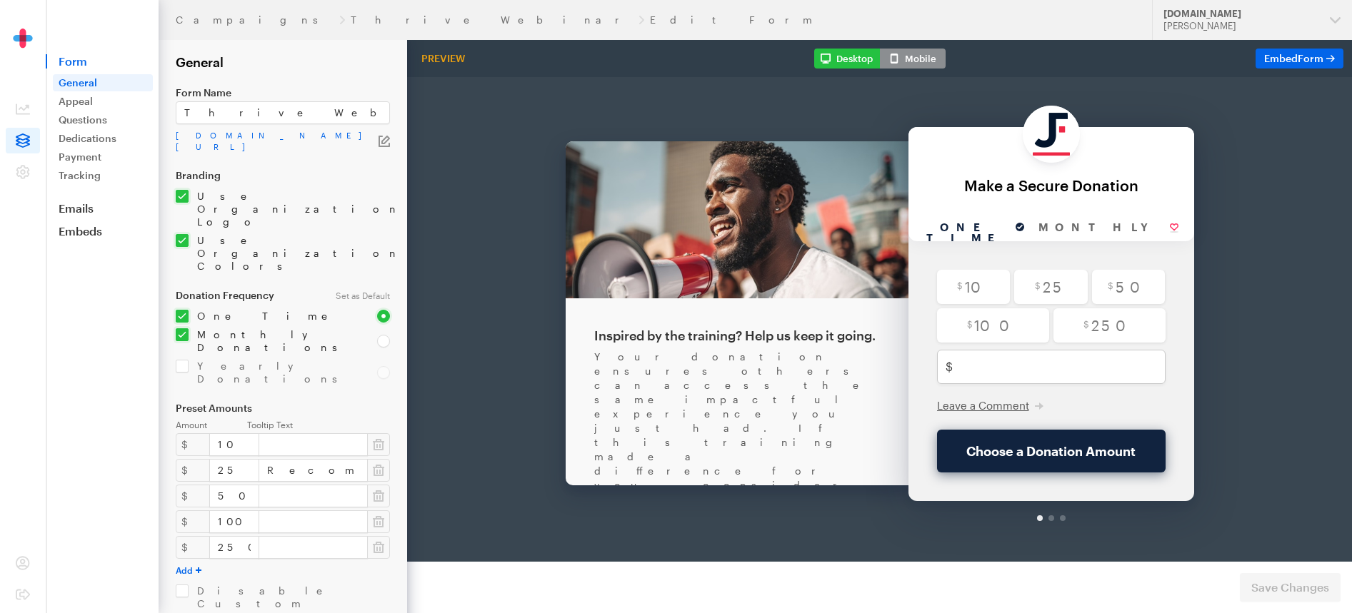
click at [76, 216] on nav "Form General Appeal Questions Dedications Payment Tracking Emails Embeds Donate…" at bounding box center [102, 119] width 111 height 238
click at [81, 205] on link "Emails" at bounding box center [102, 208] width 113 height 14
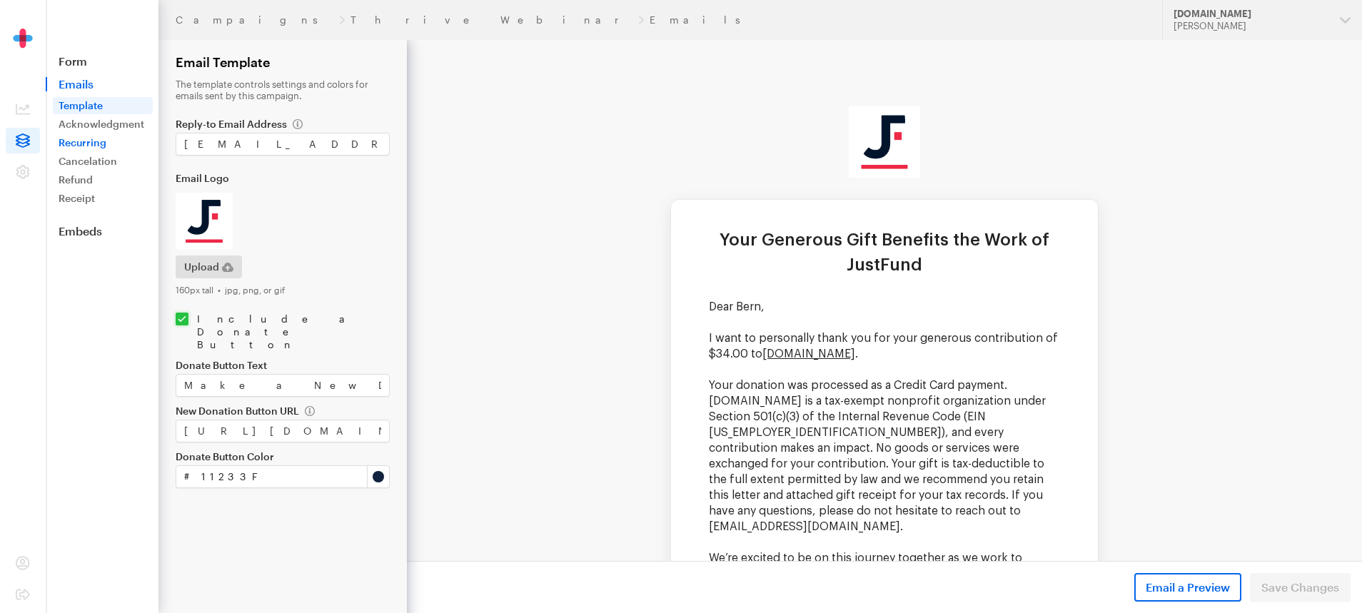
click at [81, 144] on link "Recurring" at bounding box center [103, 142] width 100 height 17
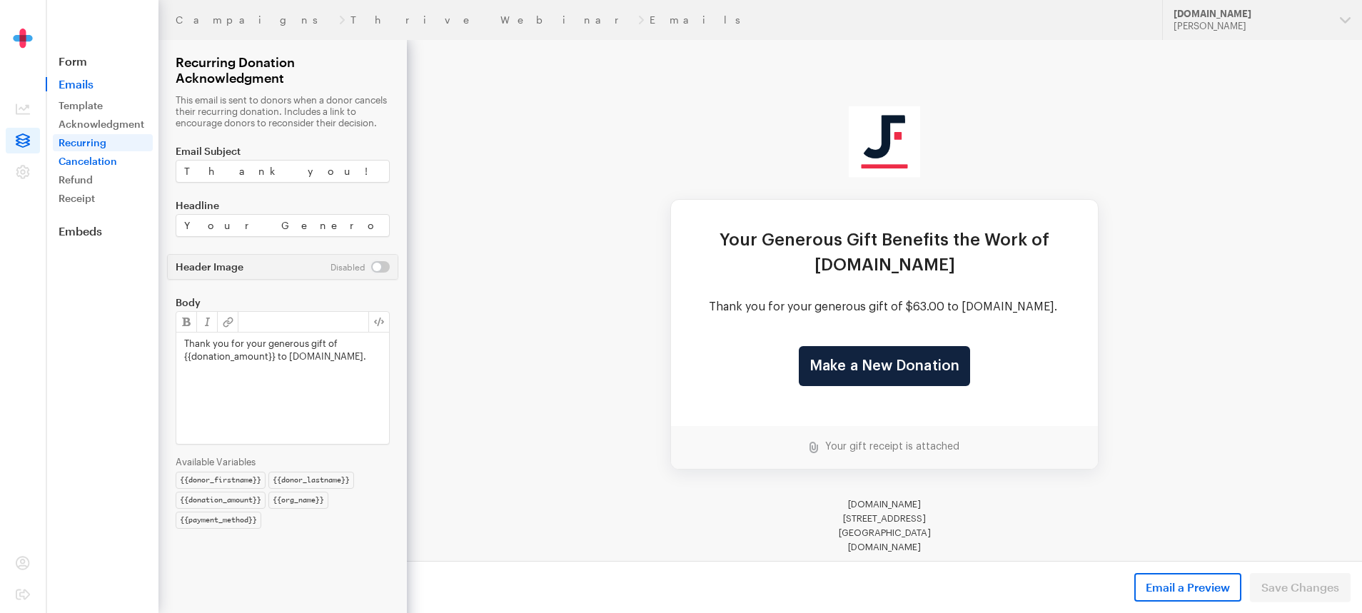
click at [86, 156] on link "Cancelation" at bounding box center [103, 161] width 100 height 17
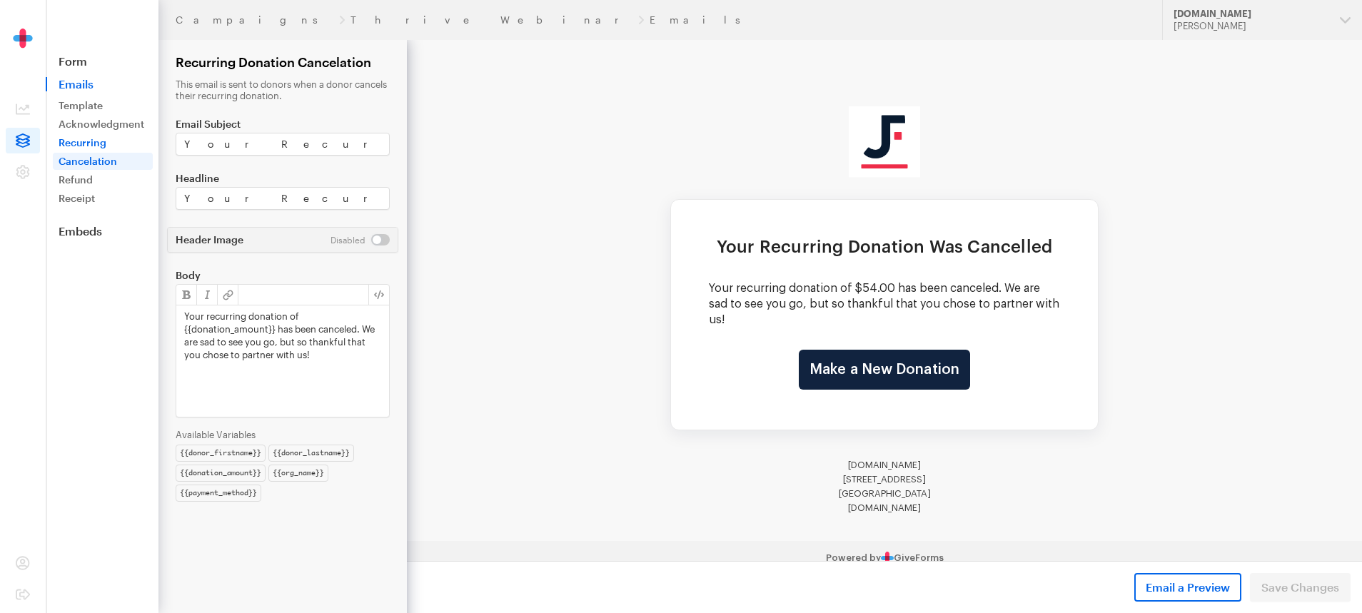
click at [89, 139] on link "Recurring" at bounding box center [103, 142] width 100 height 17
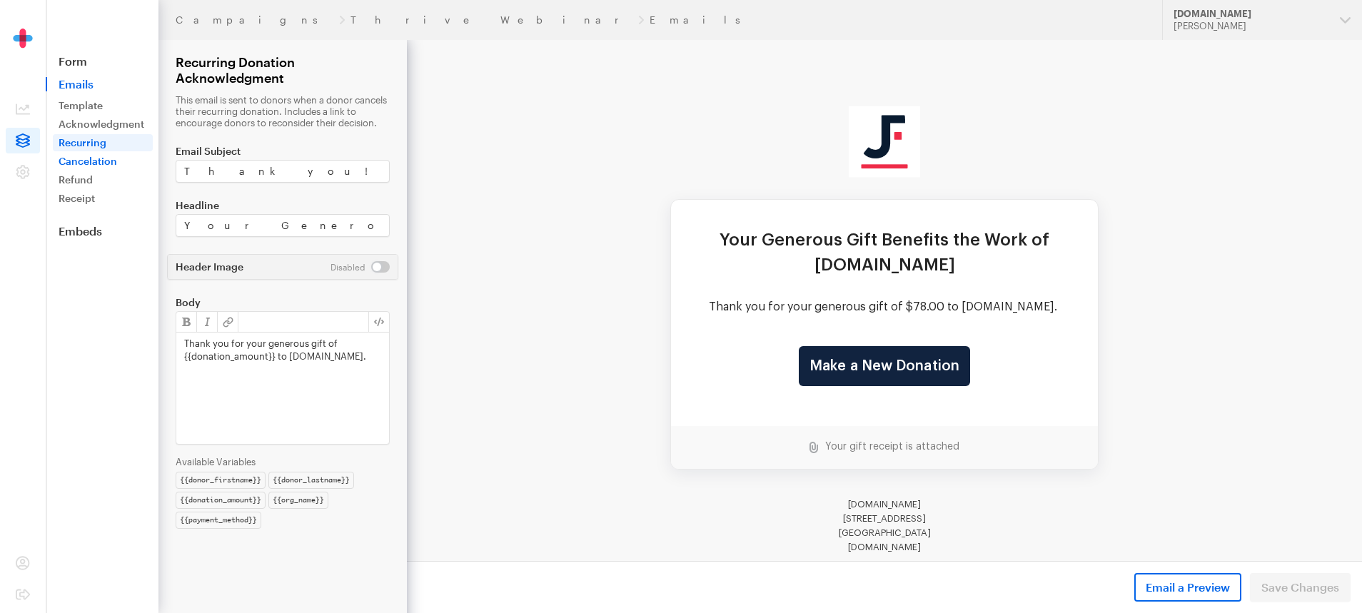
click at [92, 154] on link "Cancelation" at bounding box center [103, 161] width 100 height 17
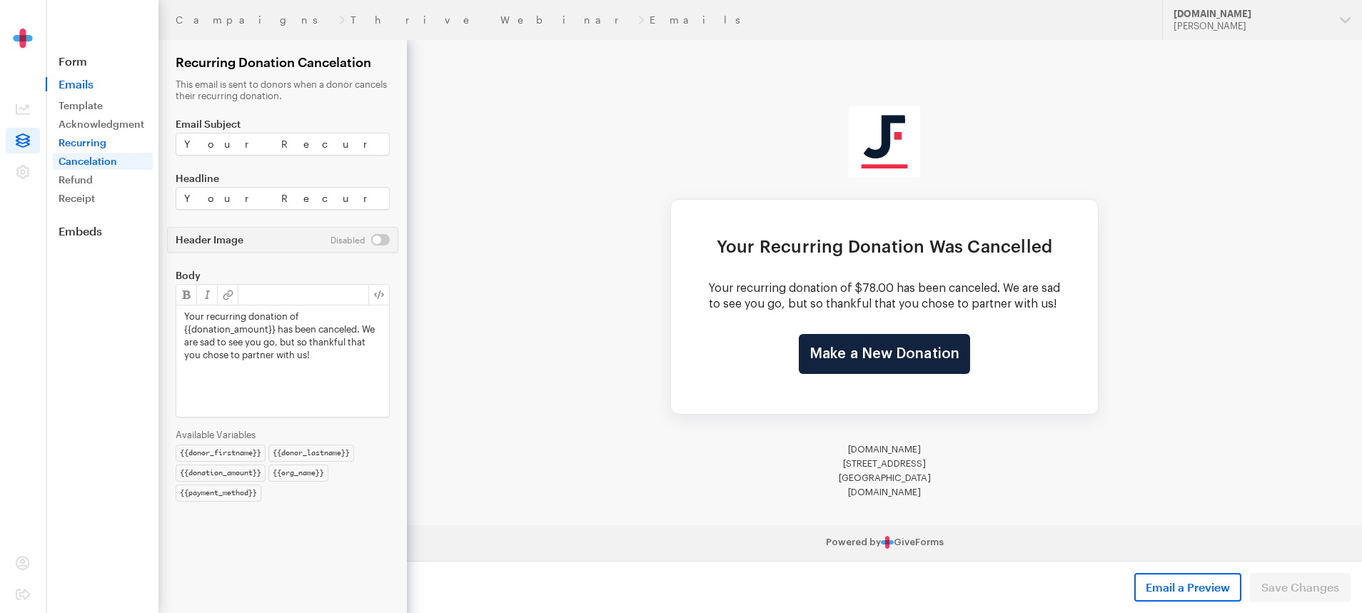
click at [94, 140] on link "Recurring" at bounding box center [103, 142] width 100 height 17
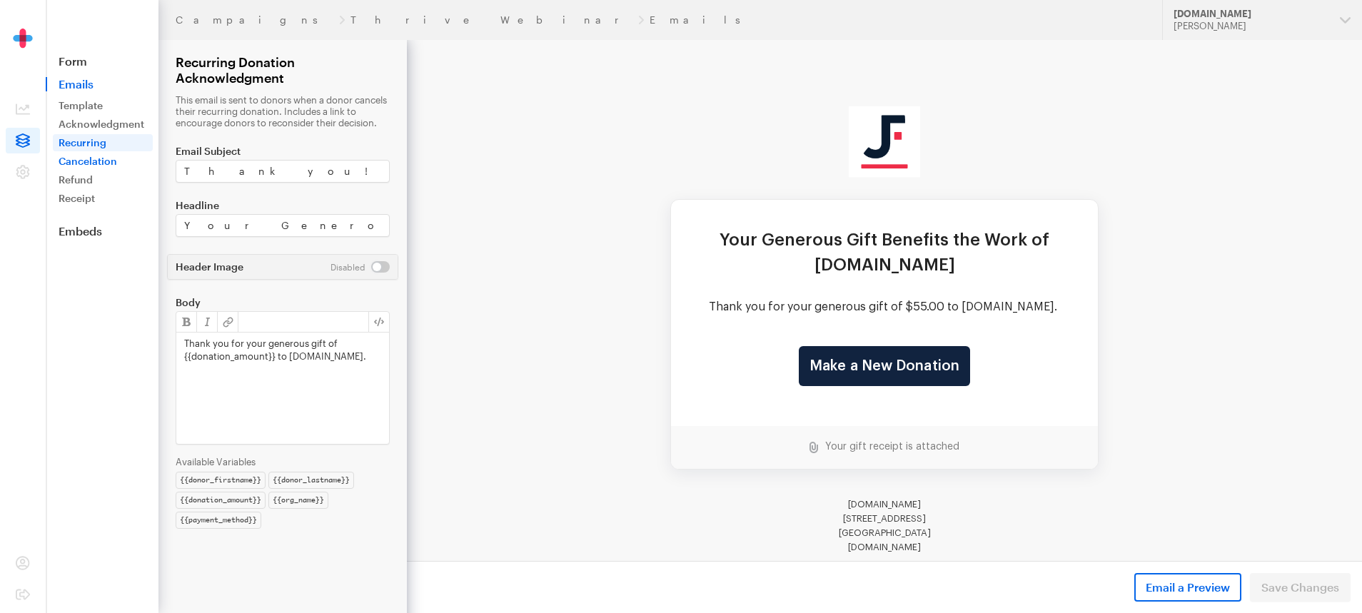
click at [94, 161] on link "Cancelation" at bounding box center [103, 161] width 100 height 17
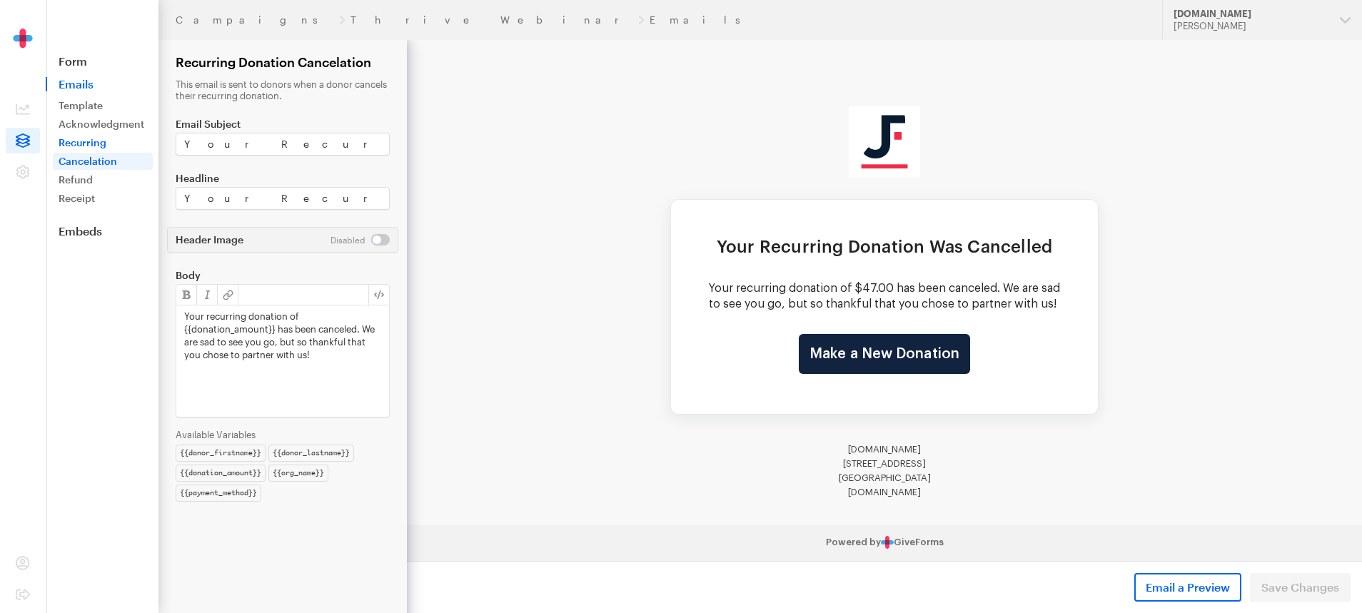
click at [89, 144] on link "Recurring" at bounding box center [103, 142] width 100 height 17
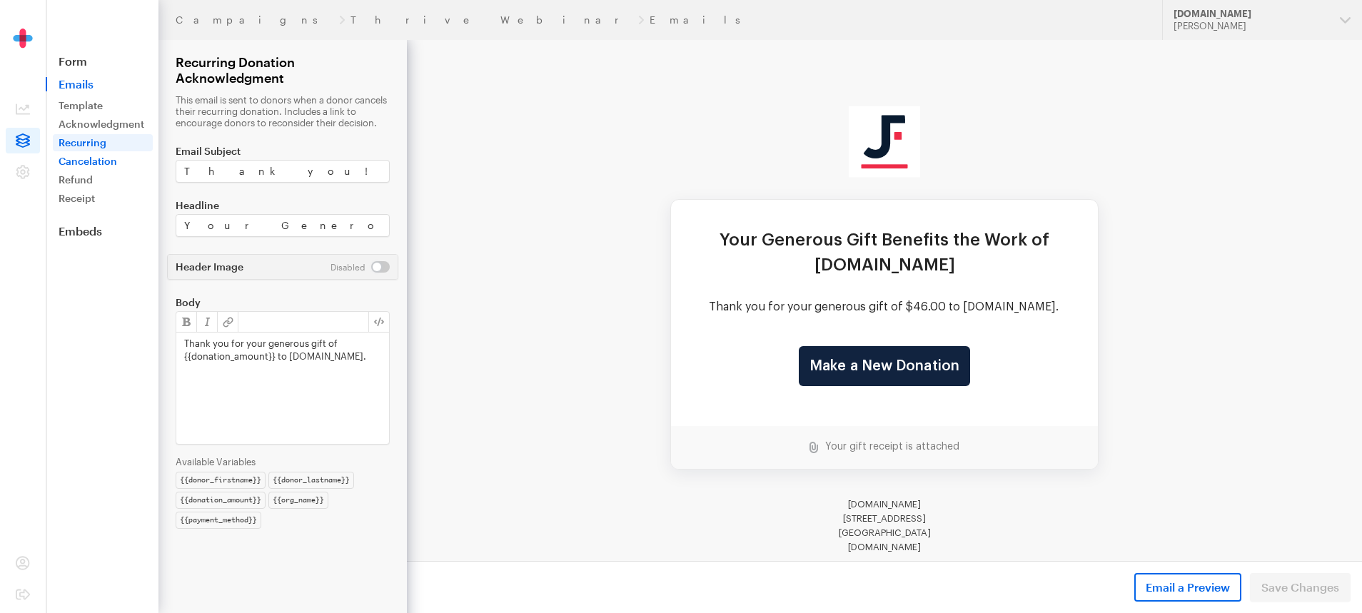
click at [96, 158] on link "Cancelation" at bounding box center [103, 161] width 100 height 17
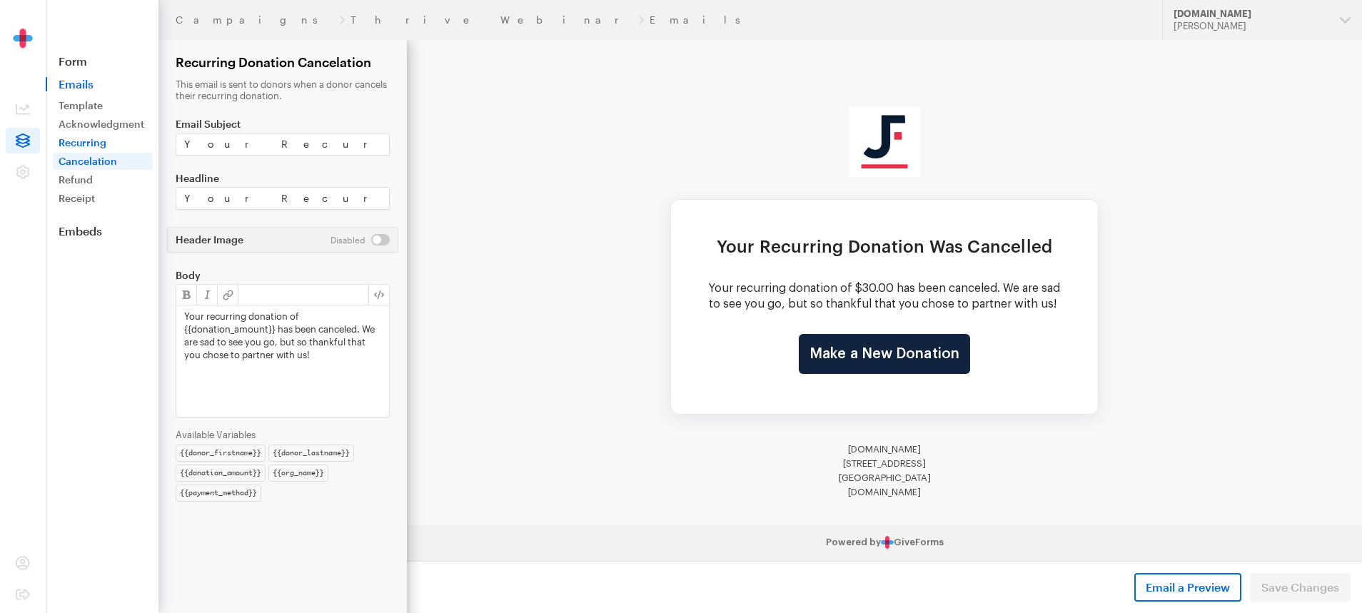
click at [89, 141] on link "Recurring" at bounding box center [103, 142] width 100 height 17
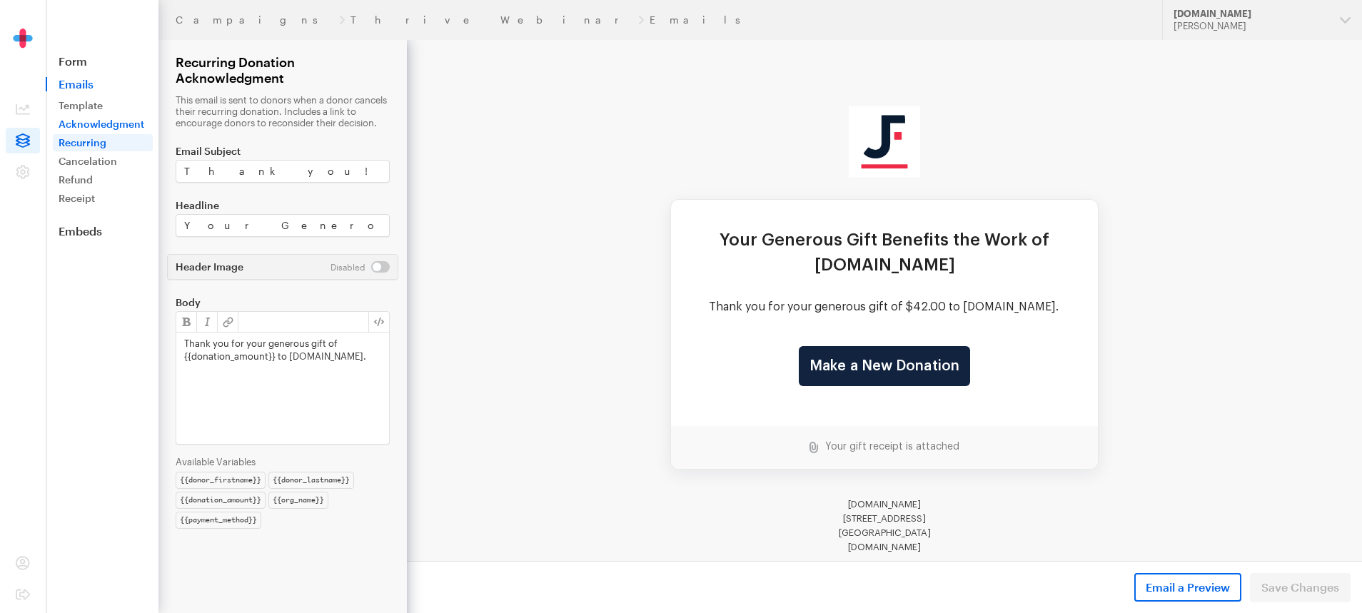
click at [139, 121] on link "Acknowledgment" at bounding box center [103, 124] width 100 height 17
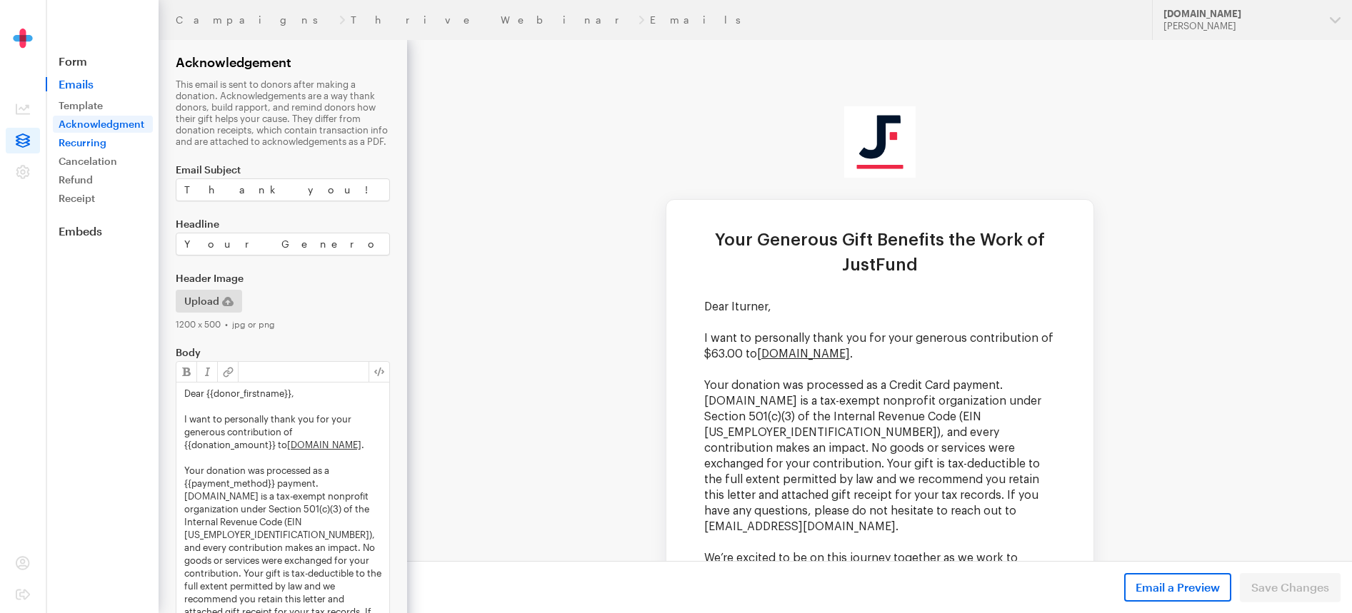
click at [100, 139] on link "Recurring" at bounding box center [103, 142] width 100 height 17
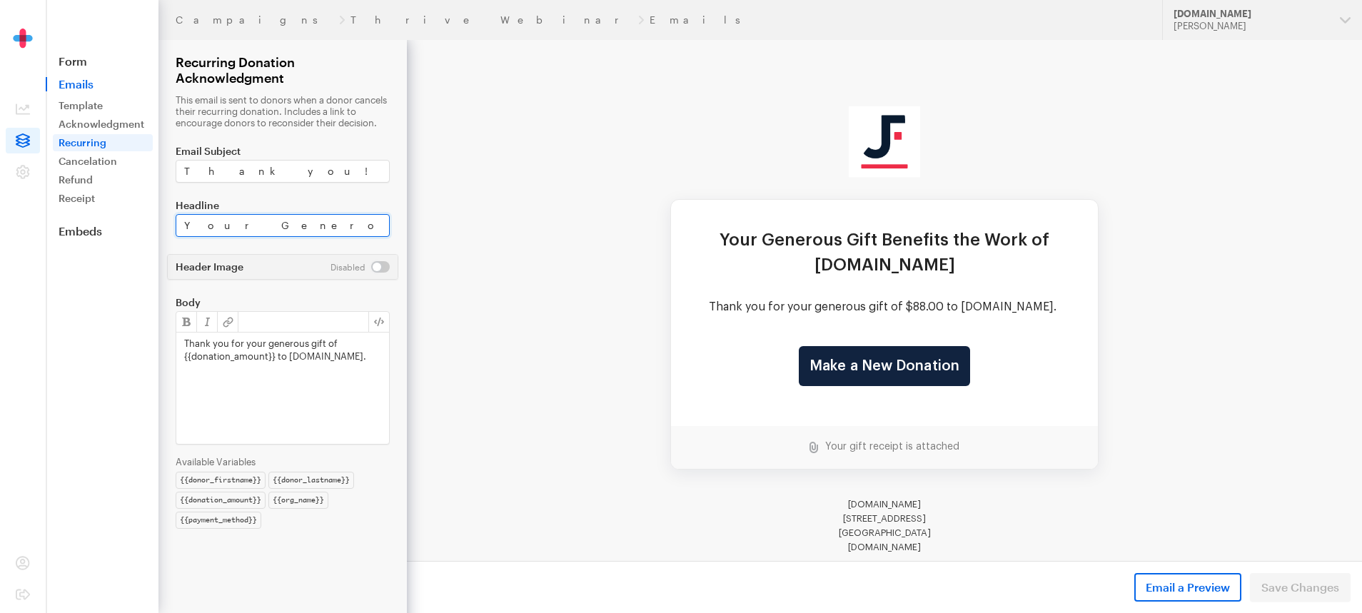
click at [275, 234] on input "Your Generous Gift Benefits the Work of [DOMAIN_NAME]" at bounding box center [283, 225] width 214 height 23
drag, startPoint x: 258, startPoint y: 233, endPoint x: 389, endPoint y: 231, distance: 131.4
click at [389, 231] on input "Your Generous Gift Benefits the Work of [DOMAIN_NAME]" at bounding box center [283, 225] width 214 height 23
click at [76, 117] on link "Acknowledgment" at bounding box center [103, 124] width 100 height 17
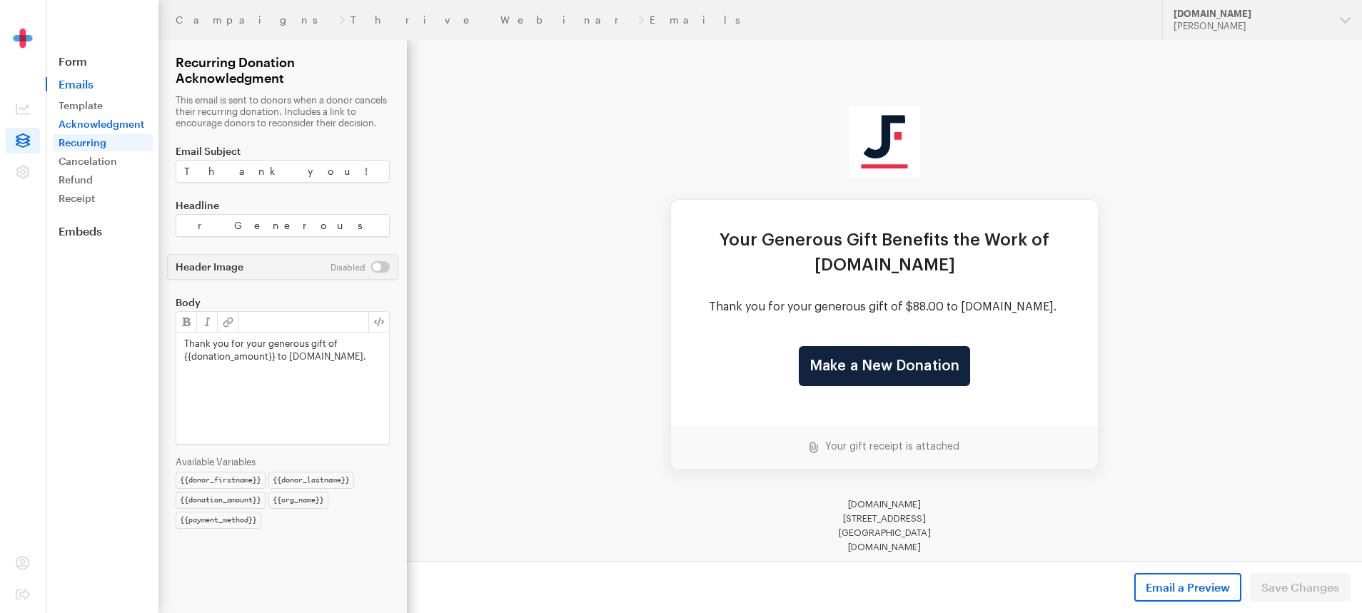
scroll to position [0, 0]
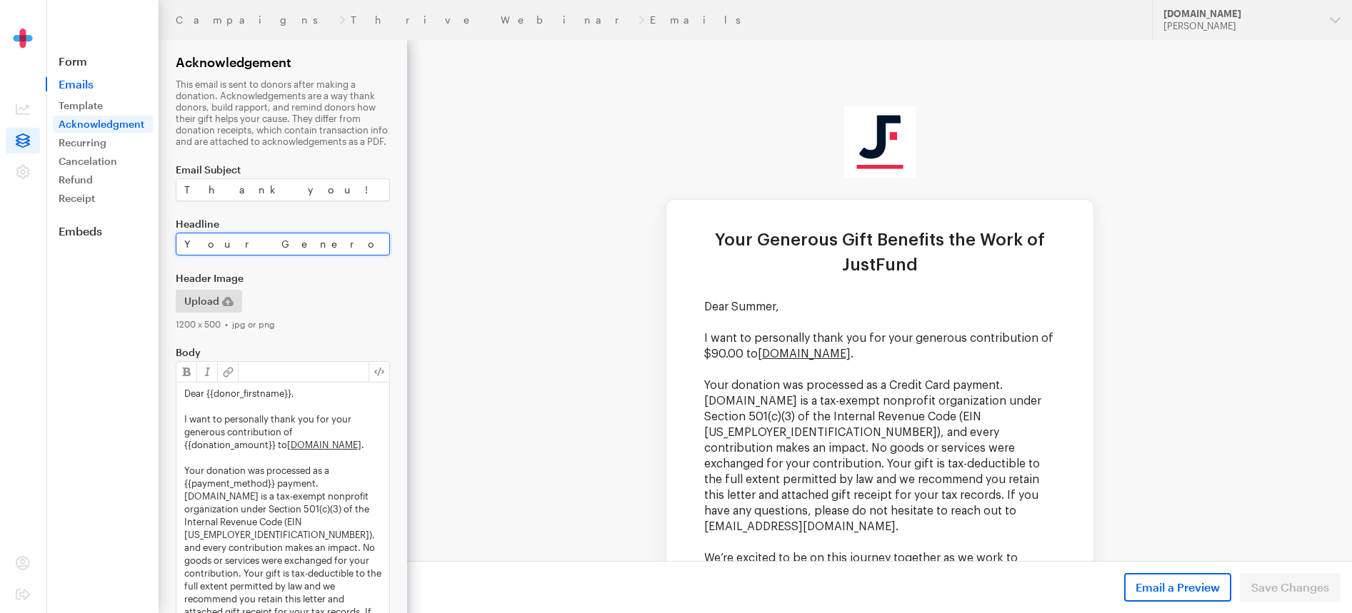
scroll to position [0, 34]
drag, startPoint x: 227, startPoint y: 250, endPoint x: 393, endPoint y: 256, distance: 166.5
click at [393, 256] on form "Campaigns Thrive Webinar Emails Acknowledgement This email is sent to donors af…" at bounding box center [203, 434] width 407 height 868
click at [375, 243] on input "Your Generous Gift Benefits the Work of JustFund" at bounding box center [283, 244] width 214 height 23
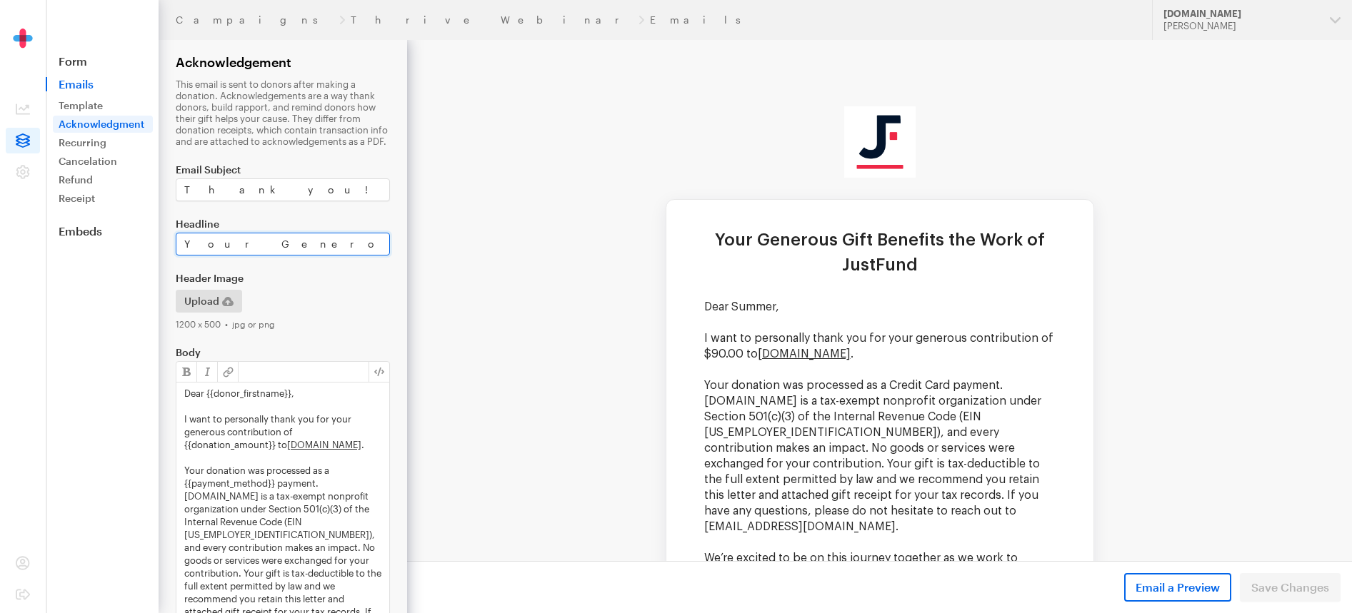
drag, startPoint x: 382, startPoint y: 243, endPoint x: 189, endPoint y: 241, distance: 192.8
click at [189, 241] on input "Your Generous Gift Benefits the Work of JustFund" at bounding box center [283, 244] width 214 height 23
click at [105, 144] on link "Recurring" at bounding box center [103, 142] width 100 height 17
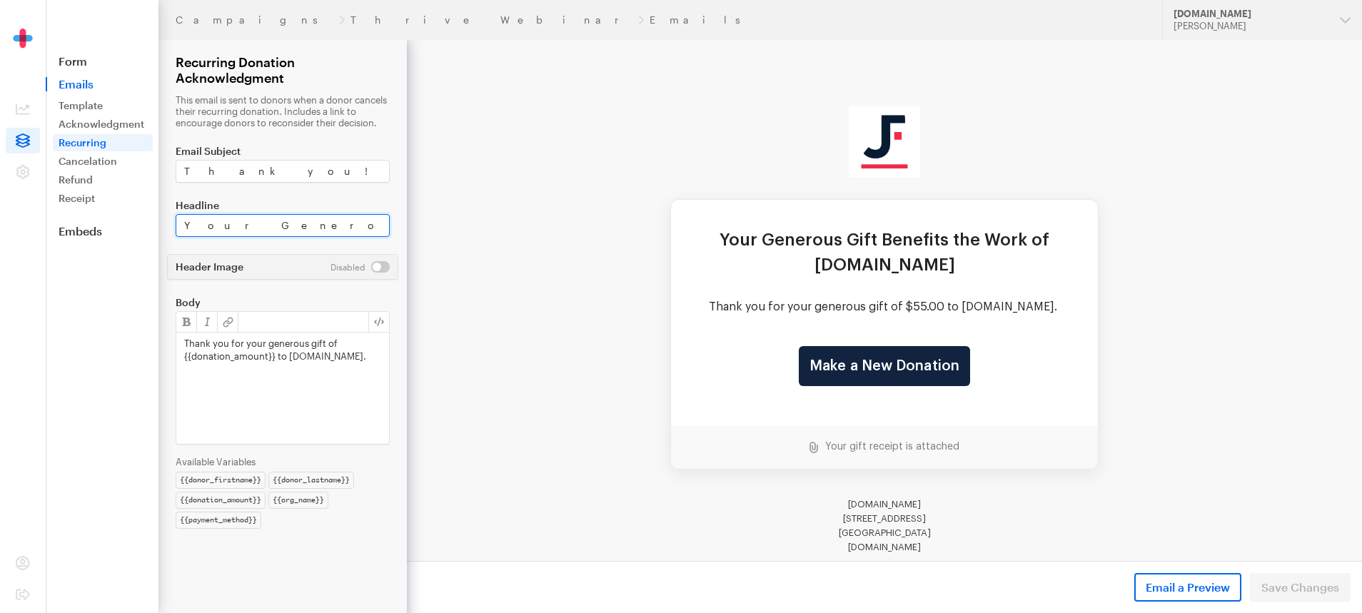
scroll to position [0, 47]
drag, startPoint x: 753, startPoint y: 277, endPoint x: 433, endPoint y: 235, distance: 322.7
type input "Your Generous Gift Benefits the Work of JustFund"
click at [366, 398] on div "Thank you for your generous gift of {{donation_amount}} to JustFund.Us." at bounding box center [282, 388] width 213 height 111
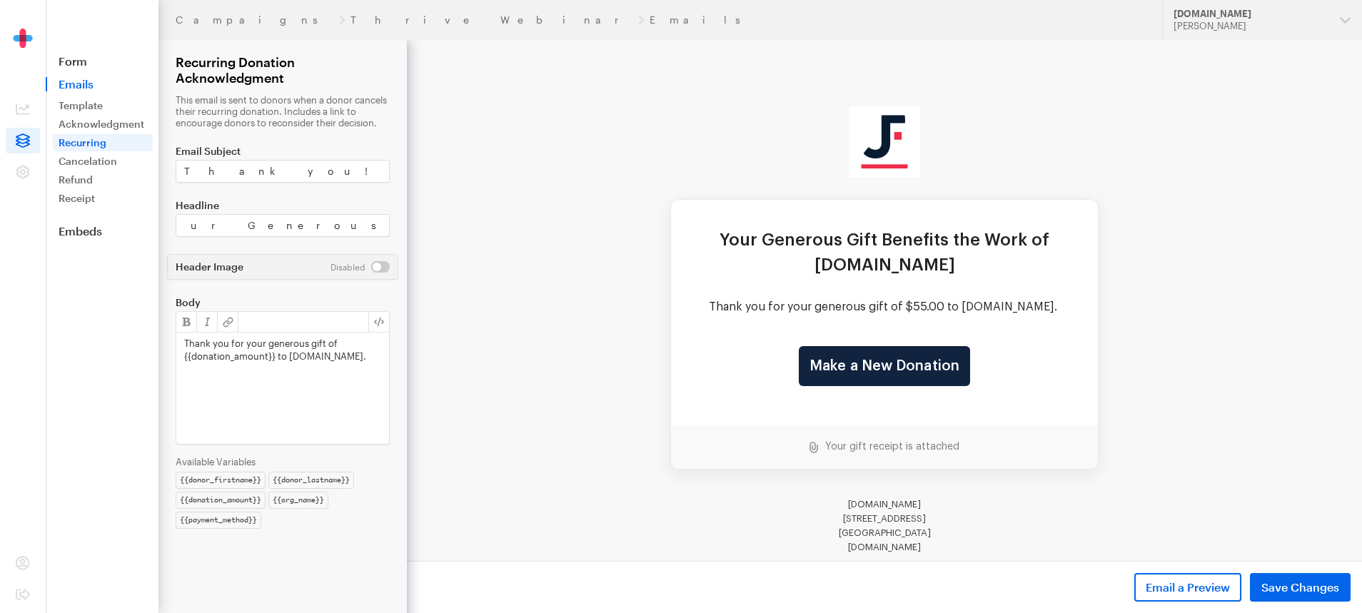
scroll to position [0, 0]
drag, startPoint x: 357, startPoint y: 373, endPoint x: 179, endPoint y: 356, distance: 179.3
click at [179, 356] on div "Thank you for your generous gift of {{donation_amount}} to JustFund.Us." at bounding box center [282, 388] width 213 height 111
click at [205, 384] on p "I want to personally thank you for your generous contribution of {{donation_amo…" at bounding box center [282, 382] width 197 height 39
click at [301, 379] on p "I want to personally thank you for your generous contribution of {{donation_amo…" at bounding box center [282, 382] width 197 height 39
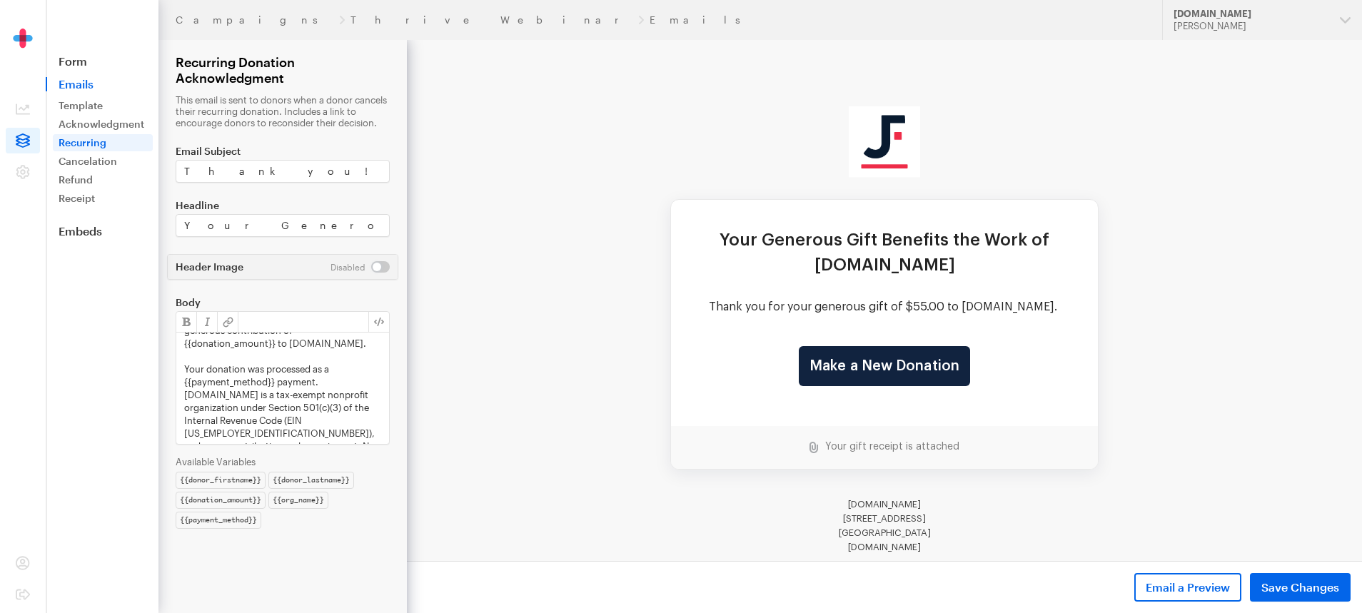
scroll to position [52, 0]
click at [81, 154] on link "Cancelation" at bounding box center [103, 161] width 100 height 17
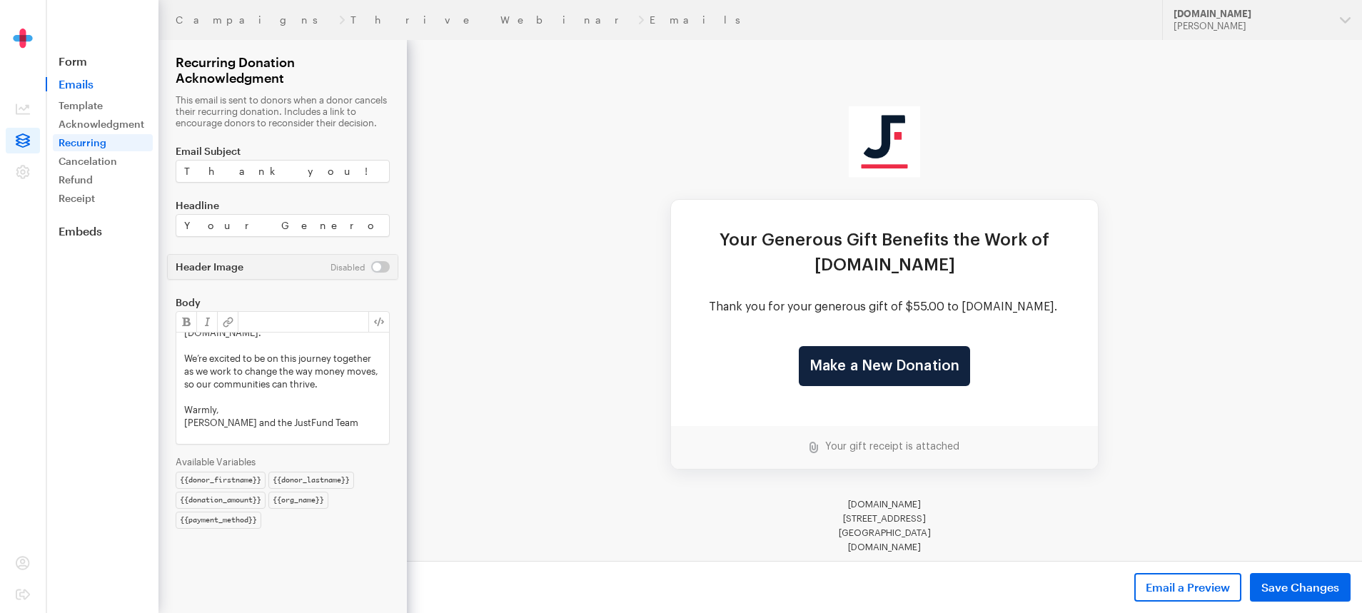
scroll to position [270, 0]
click at [268, 414] on p "Warmly," at bounding box center [282, 407] width 197 height 13
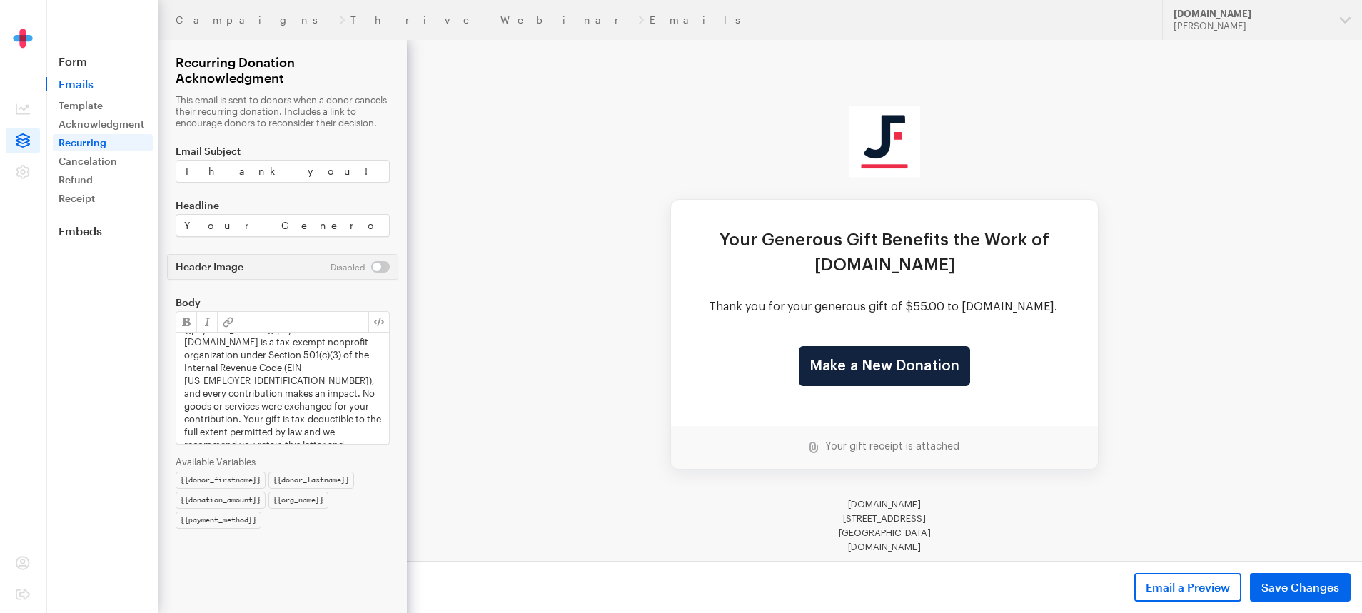
scroll to position [81, 0]
click at [1265, 576] on button "Save Changes" at bounding box center [1300, 587] width 101 height 29
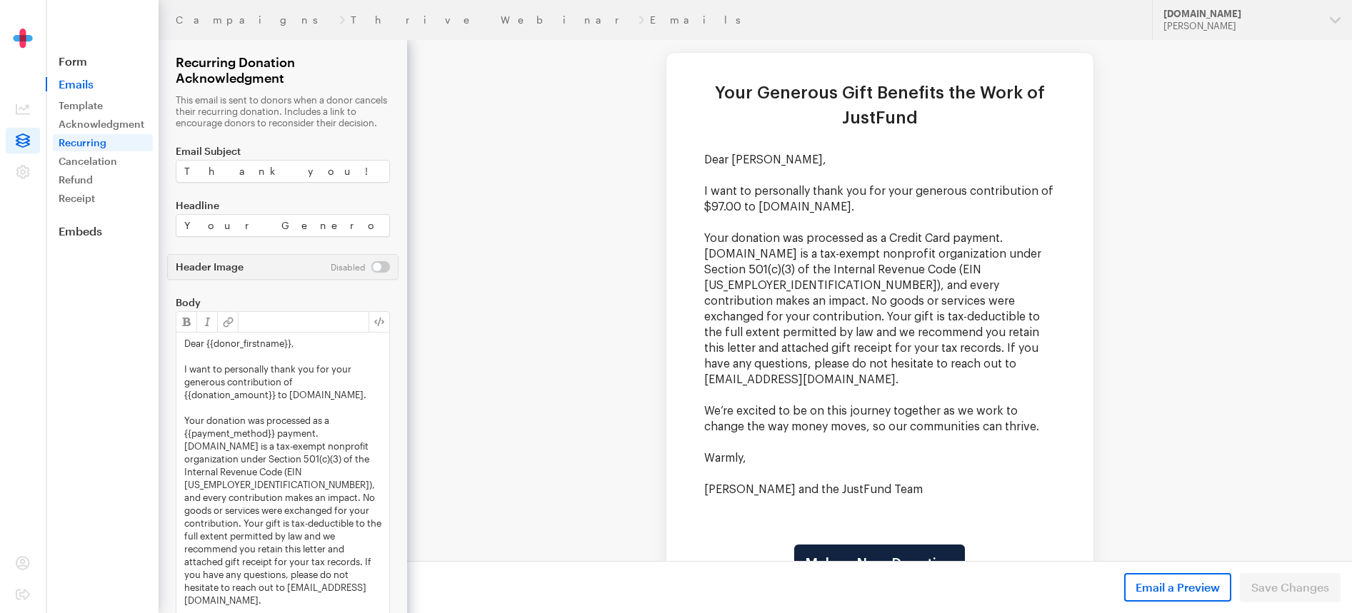
scroll to position [151, 0]
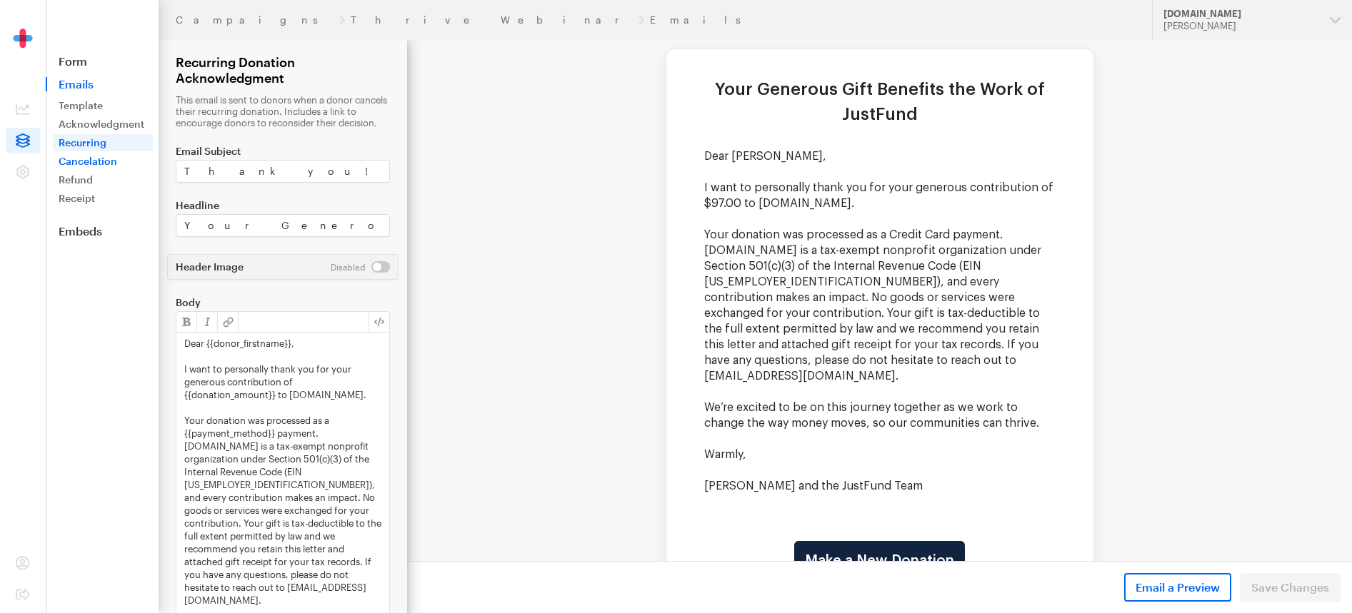
click at [86, 159] on link "Cancelation" at bounding box center [103, 161] width 100 height 17
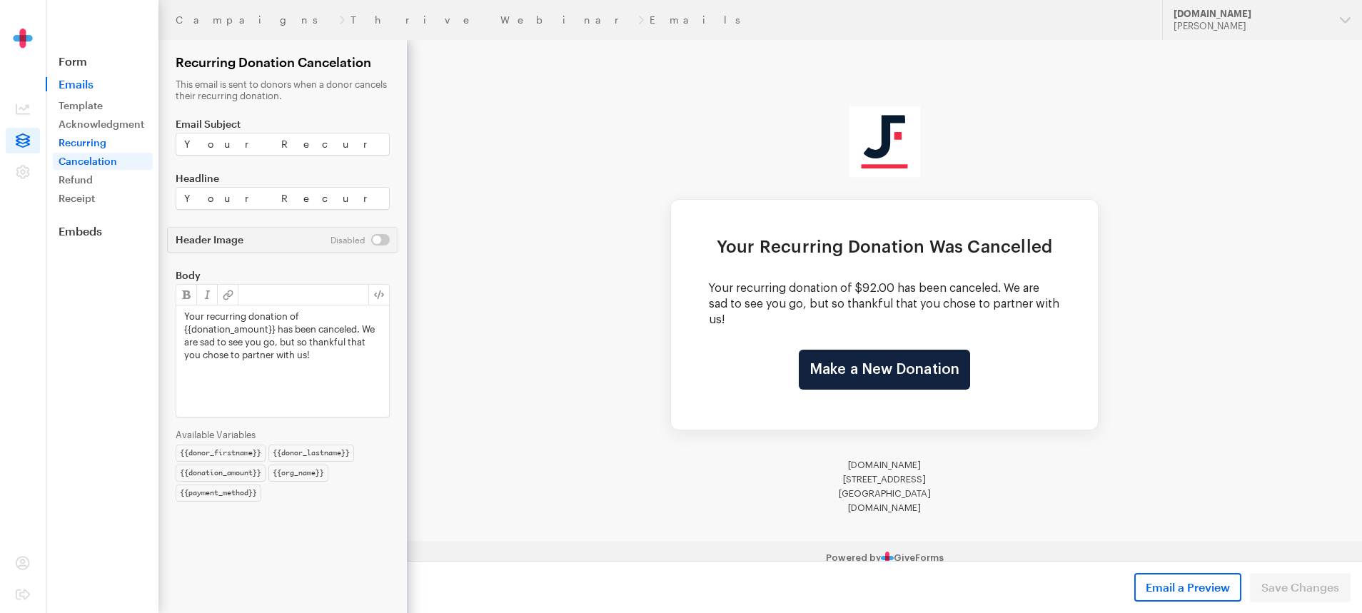
click at [116, 139] on link "Recurring" at bounding box center [103, 142] width 100 height 17
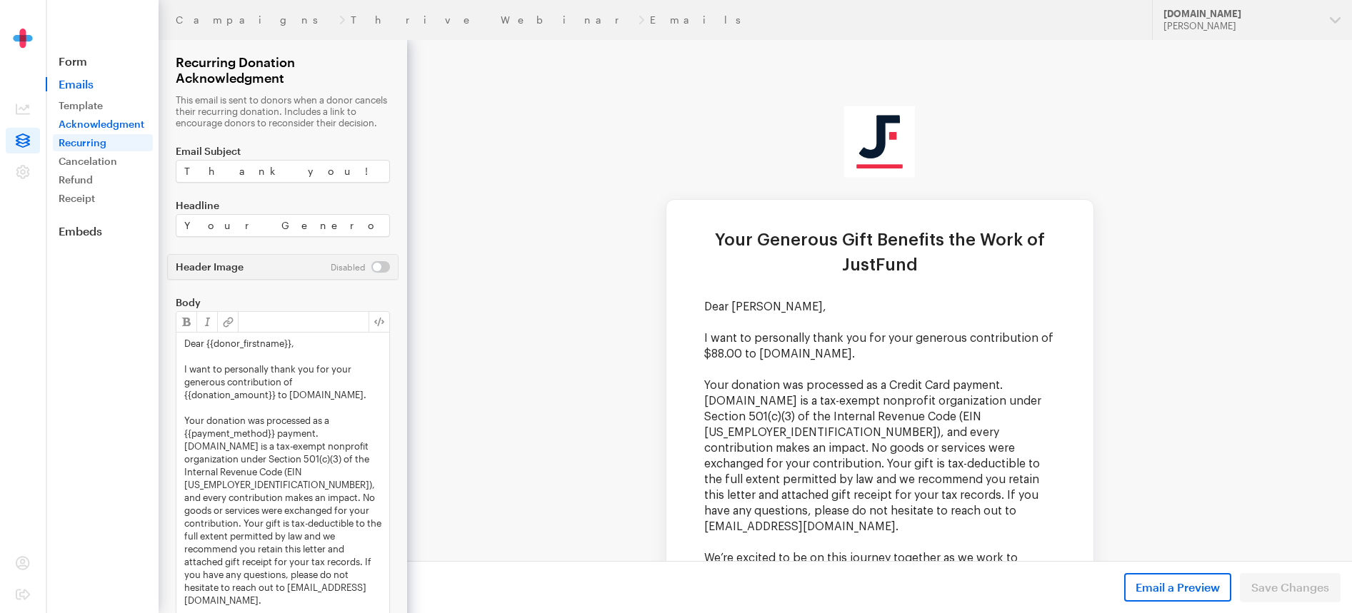
click at [114, 129] on link "Acknowledgment" at bounding box center [103, 124] width 100 height 17
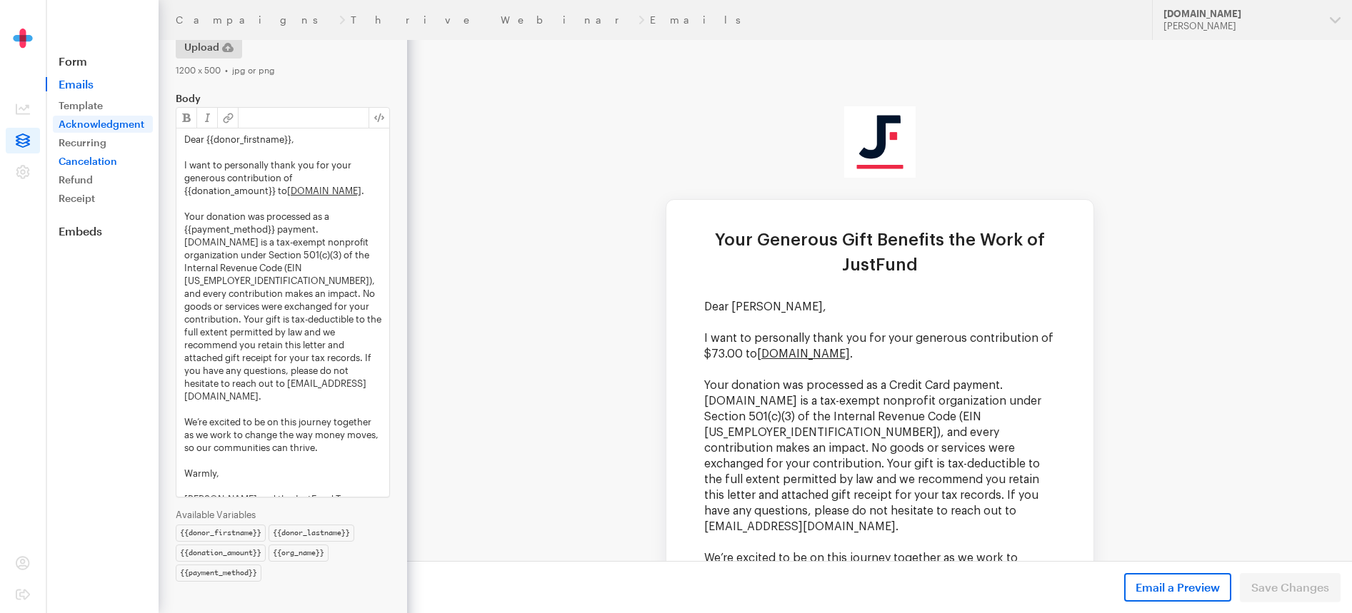
scroll to position [251, 0]
click at [88, 68] on link "Form" at bounding box center [102, 61] width 113 height 14
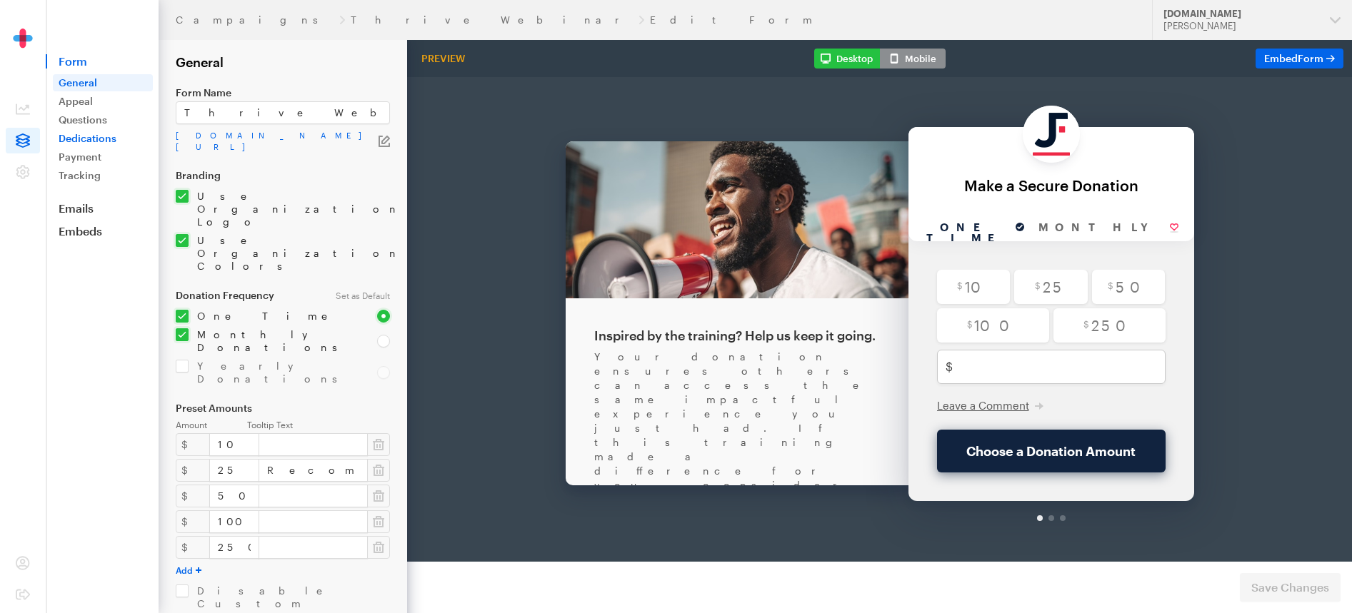
click at [90, 141] on link "Dedications" at bounding box center [103, 138] width 100 height 17
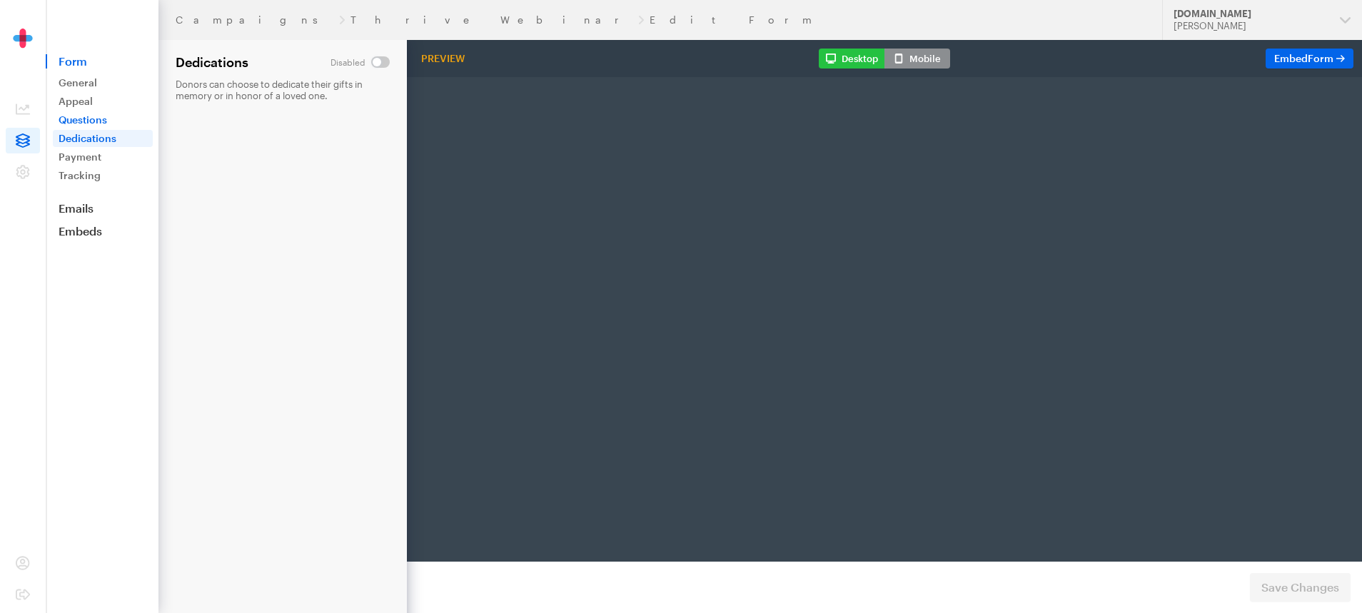
click at [92, 119] on link "Questions" at bounding box center [103, 119] width 100 height 17
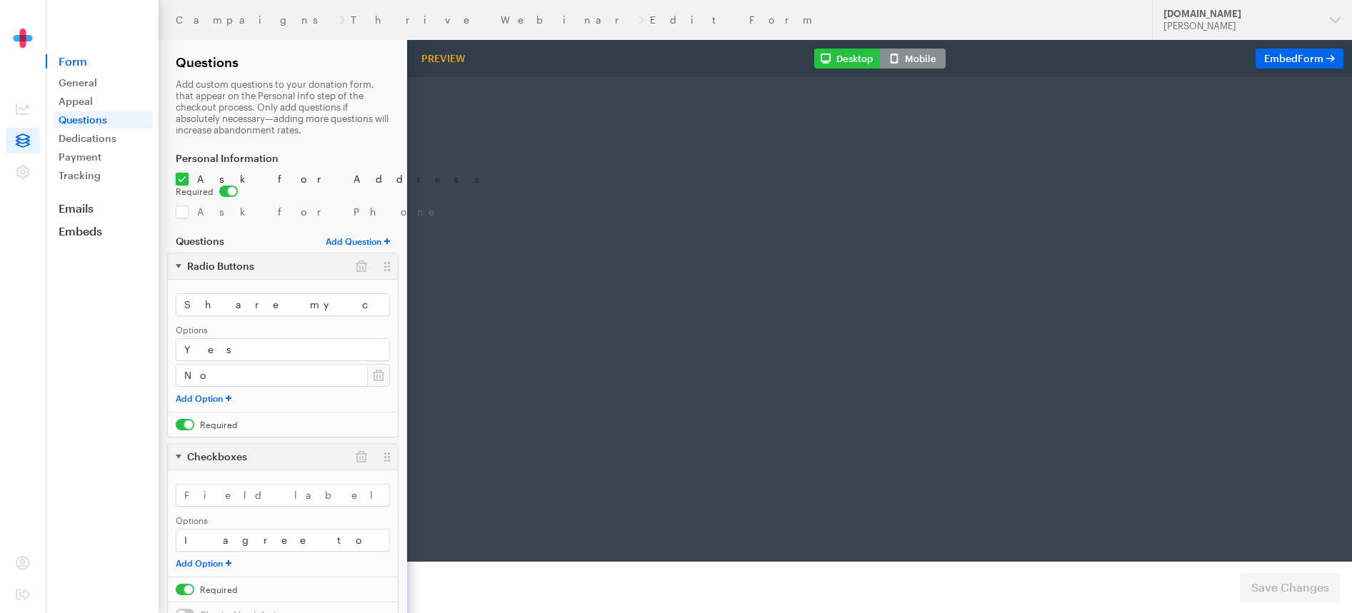
radio input "true"
type input "250"
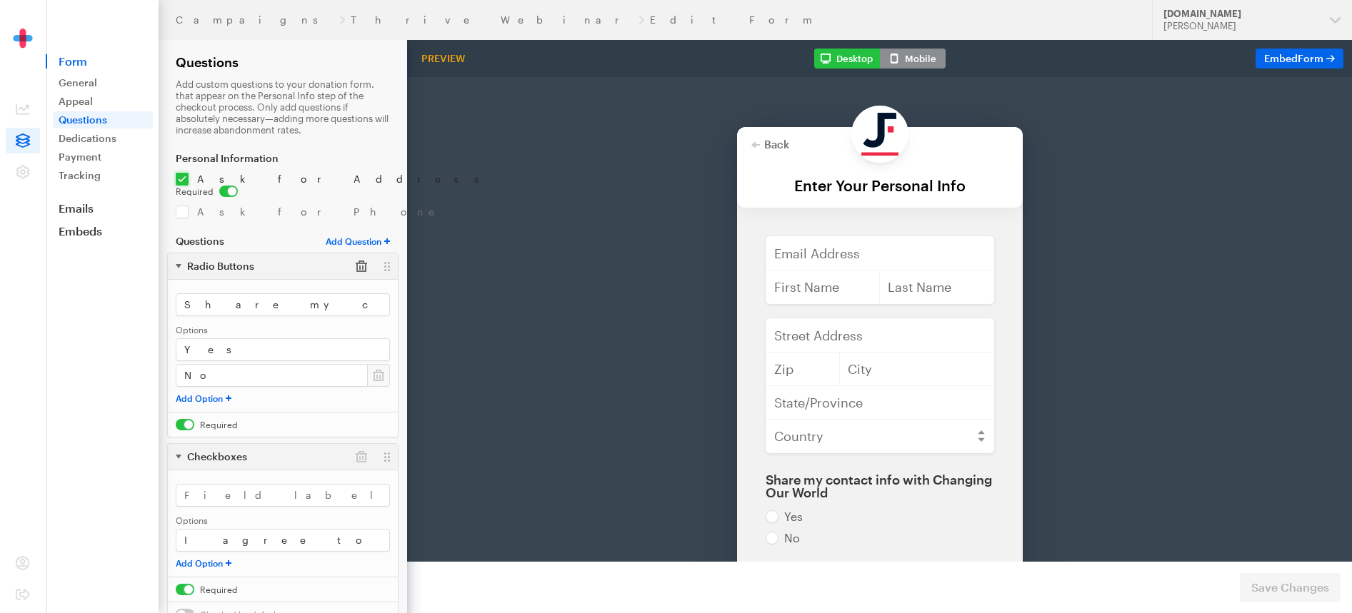
click at [355, 258] on button "button" at bounding box center [361, 266] width 26 height 26
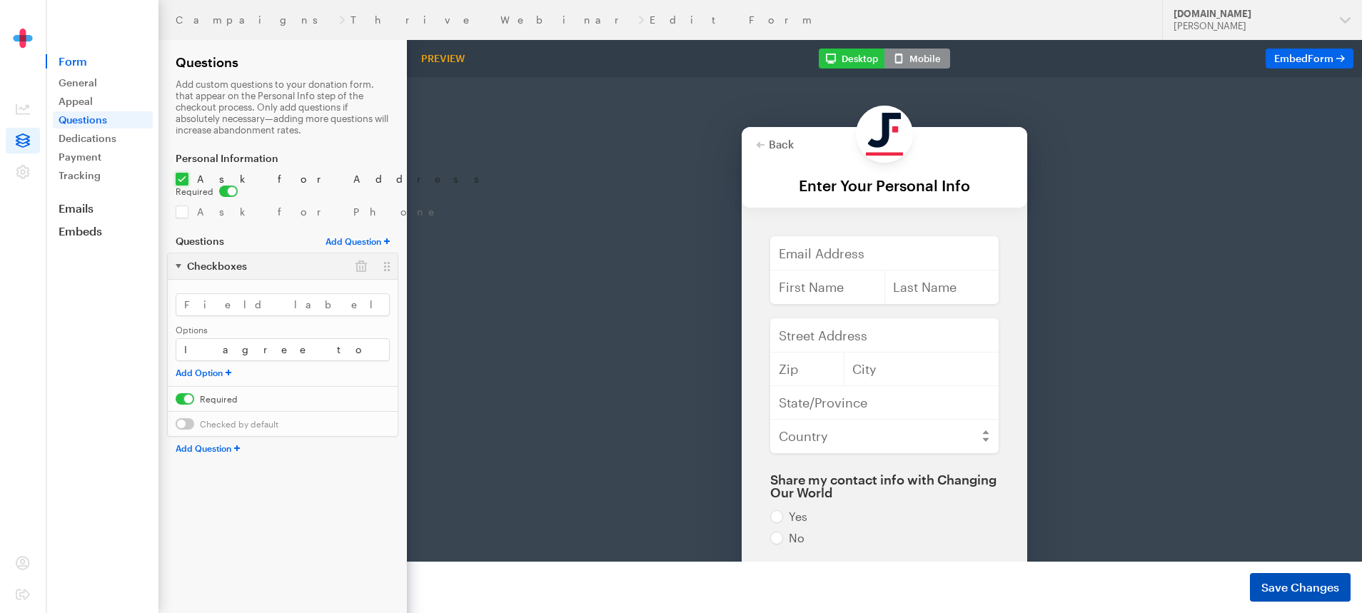
click at [1295, 584] on span "Save Changes" at bounding box center [1301, 587] width 78 height 17
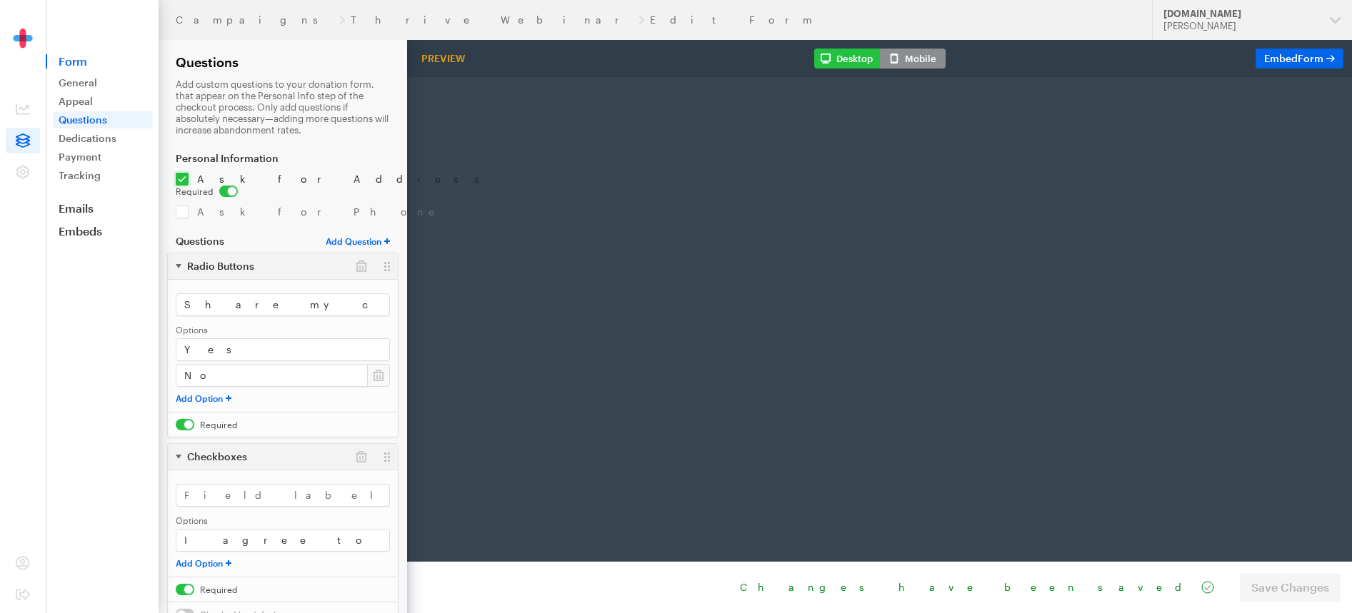
radio input "true"
type input "250"
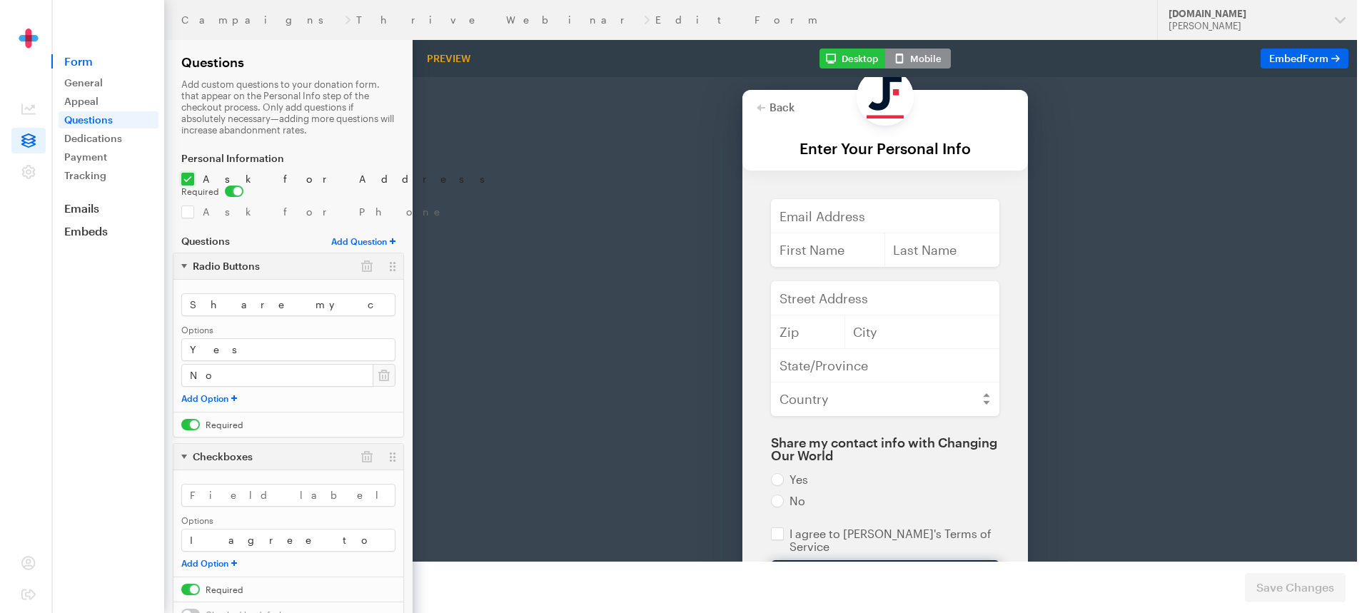
scroll to position [158, 0]
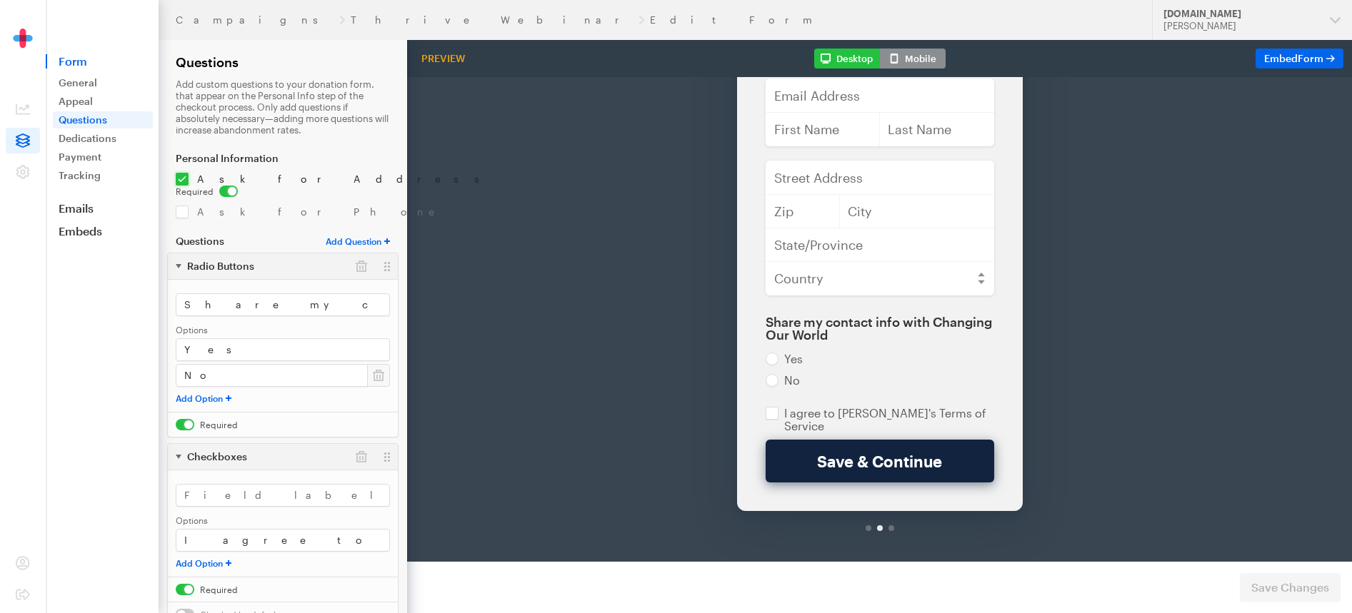
click at [278, 260] on div "Radio Buttons" at bounding box center [282, 266] width 231 height 13
click at [364, 253] on button "button" at bounding box center [361, 266] width 26 height 26
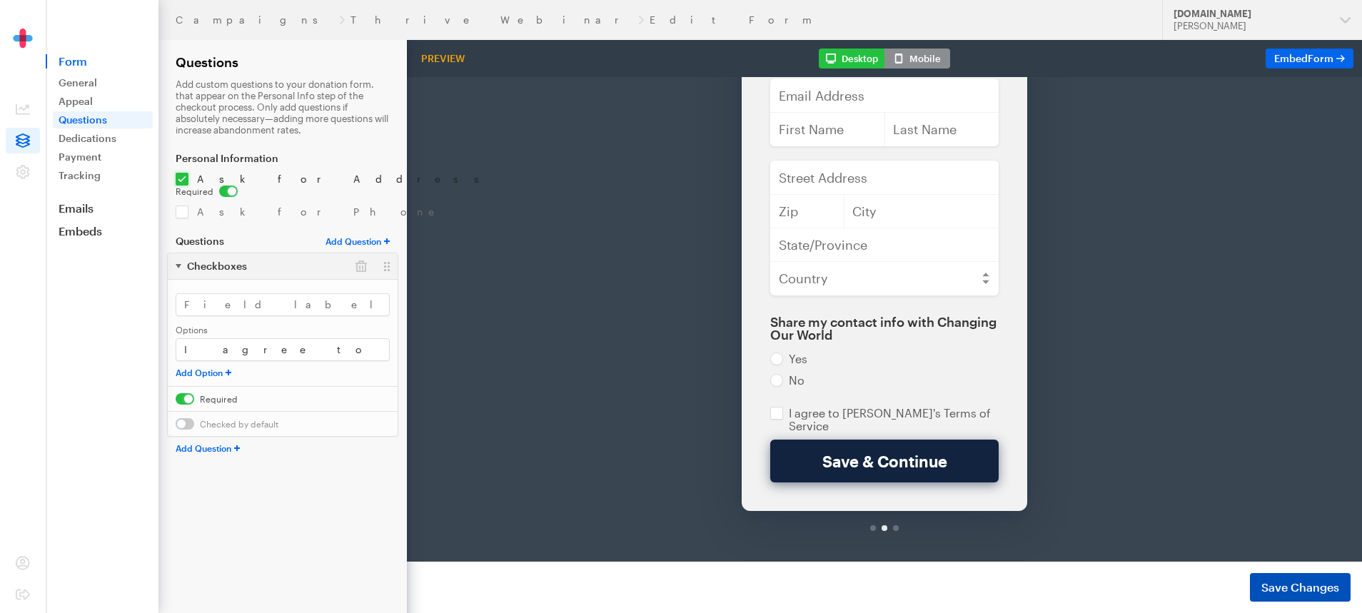
click at [1288, 581] on span "Save Changes" at bounding box center [1301, 587] width 78 height 17
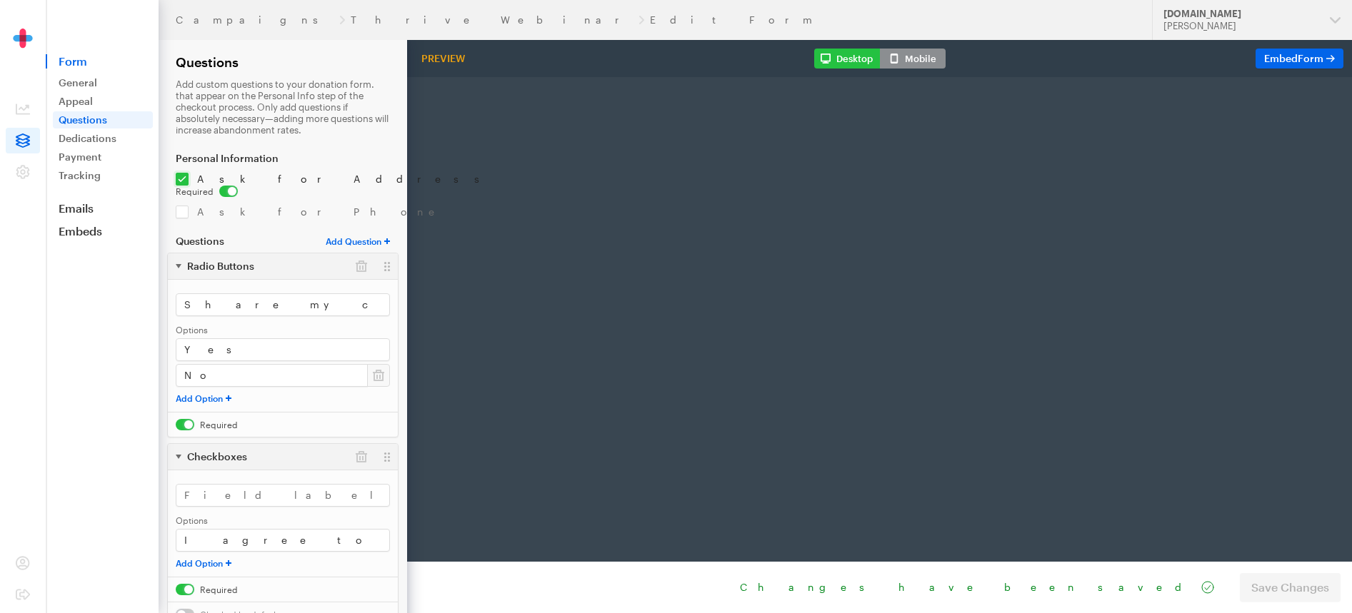
radio input "true"
type input "250"
click at [183, 260] on div "Radio Buttons" at bounding box center [282, 266] width 231 height 13
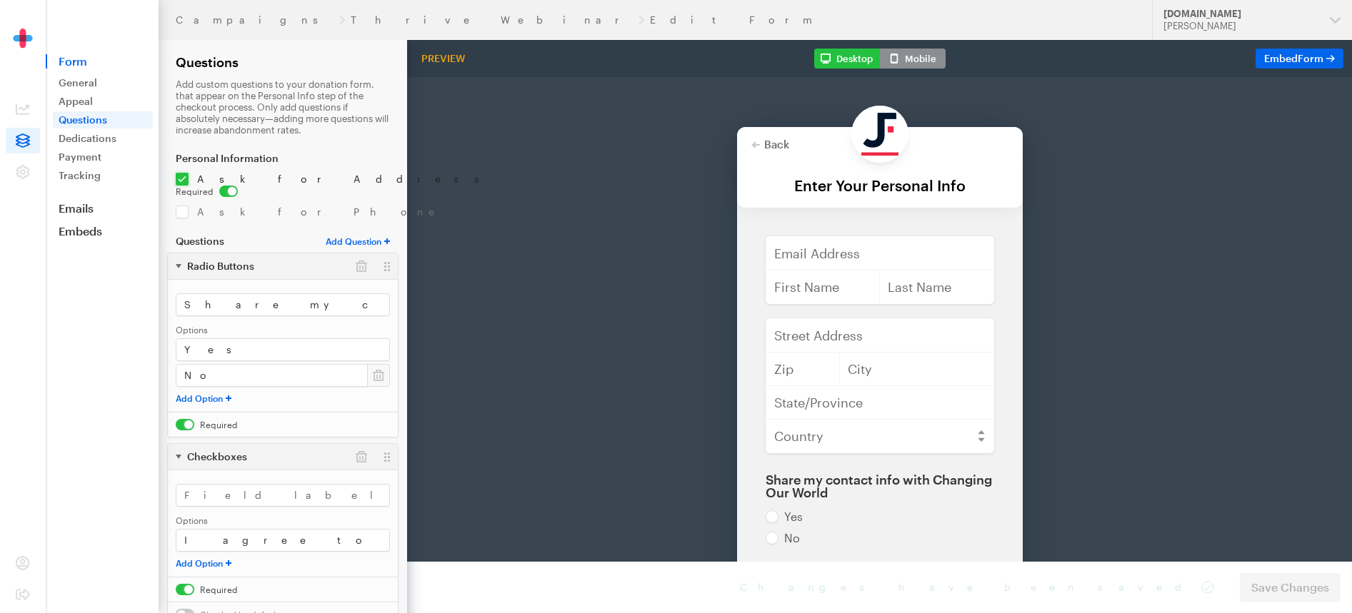
click at [179, 261] on button "Radio Buttons" at bounding box center [215, 266] width 79 height 11
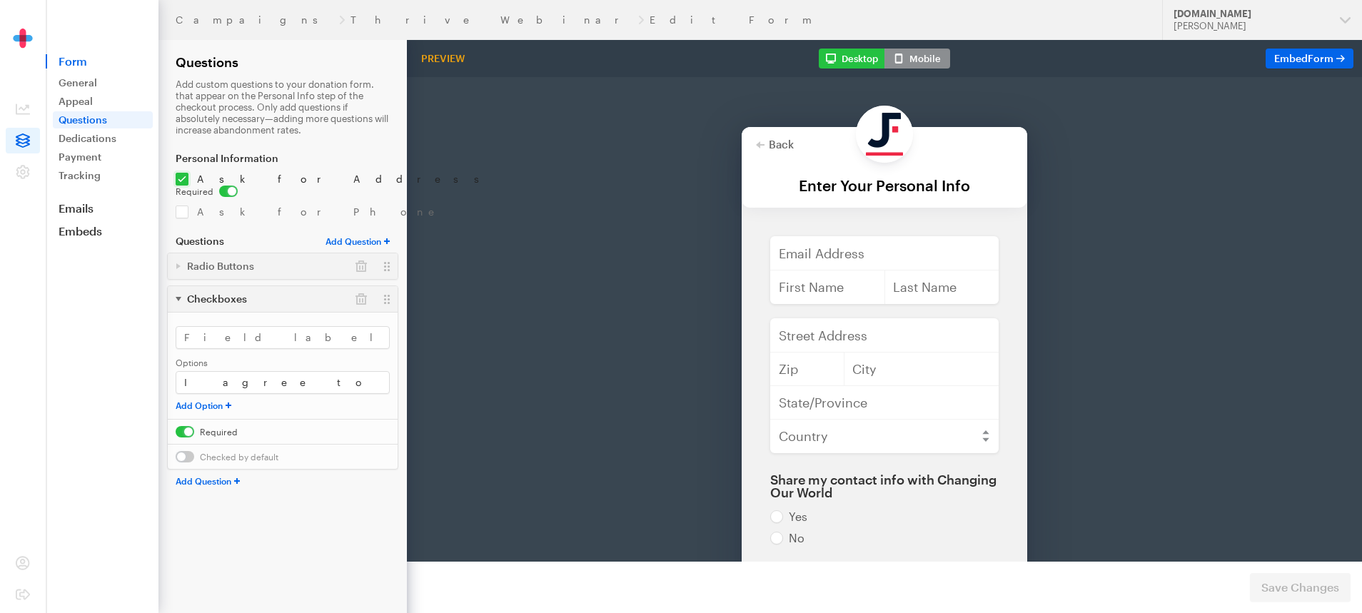
click at [1279, 586] on footer "Changes have been saved Preview Form Save Changes" at bounding box center [884, 587] width 955 height 51
click at [1290, 586] on footer "Changes have been saved Preview Form Save Changes" at bounding box center [884, 587] width 955 height 51
click at [378, 254] on div at bounding box center [386, 266] width 21 height 24
click at [336, 260] on div "Radio Buttons" at bounding box center [282, 266] width 231 height 13
click at [354, 253] on button "button" at bounding box center [361, 266] width 26 height 26
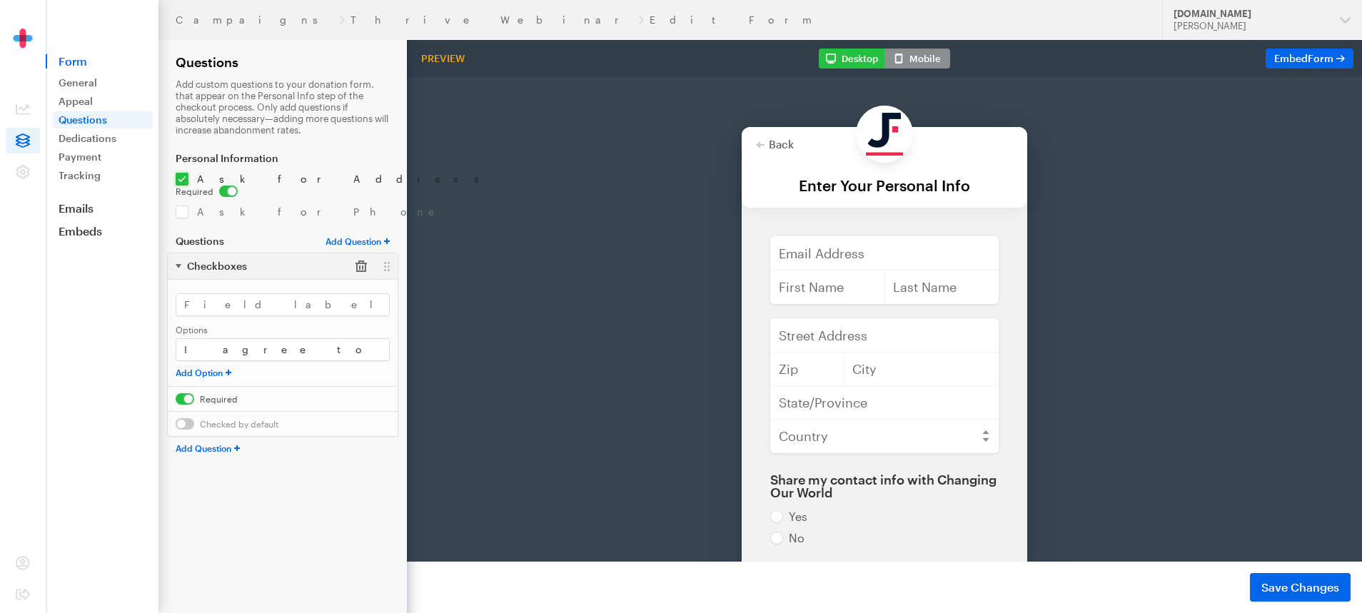
click at [360, 253] on button "button" at bounding box center [361, 266] width 26 height 26
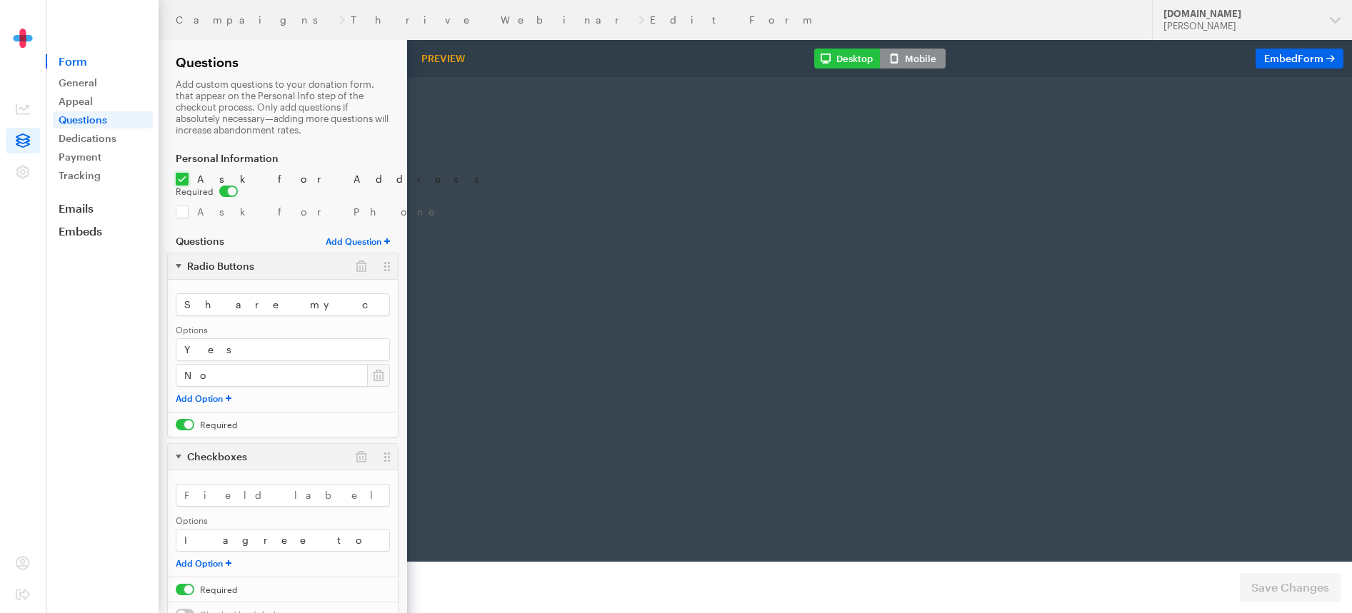
radio input "true"
type input "250"
click at [360, 253] on button "button" at bounding box center [361, 266] width 26 height 26
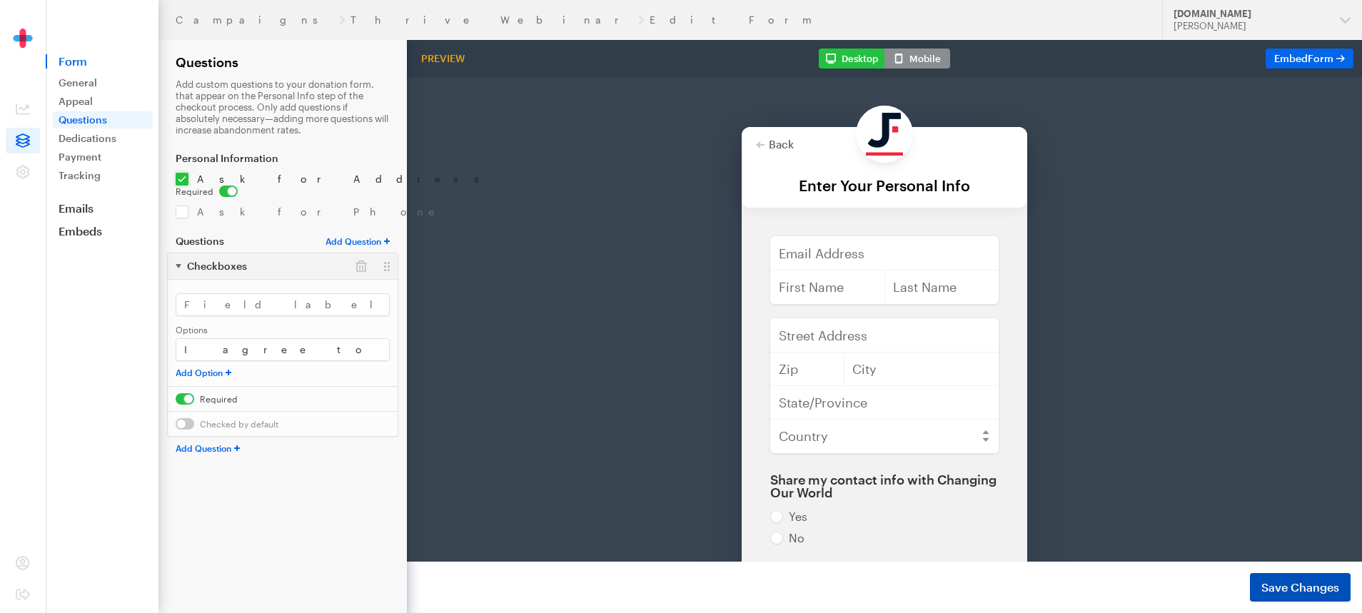
click at [1300, 593] on span "Save Changes" at bounding box center [1301, 587] width 78 height 17
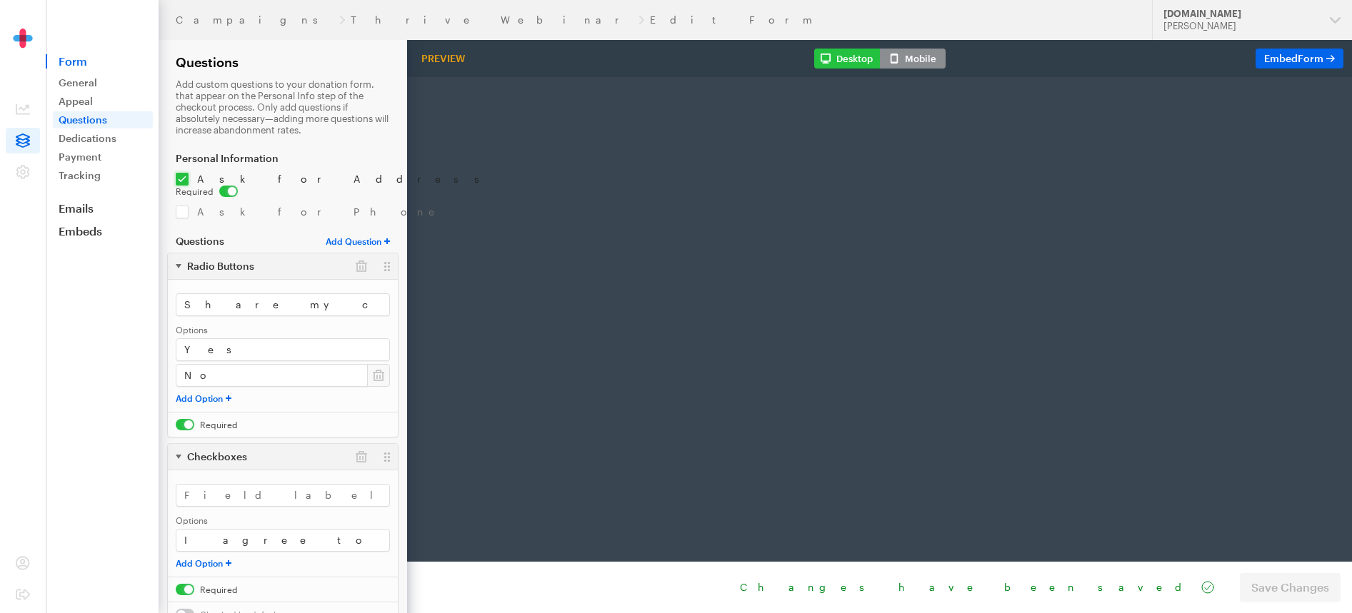
radio input "true"
type input "250"
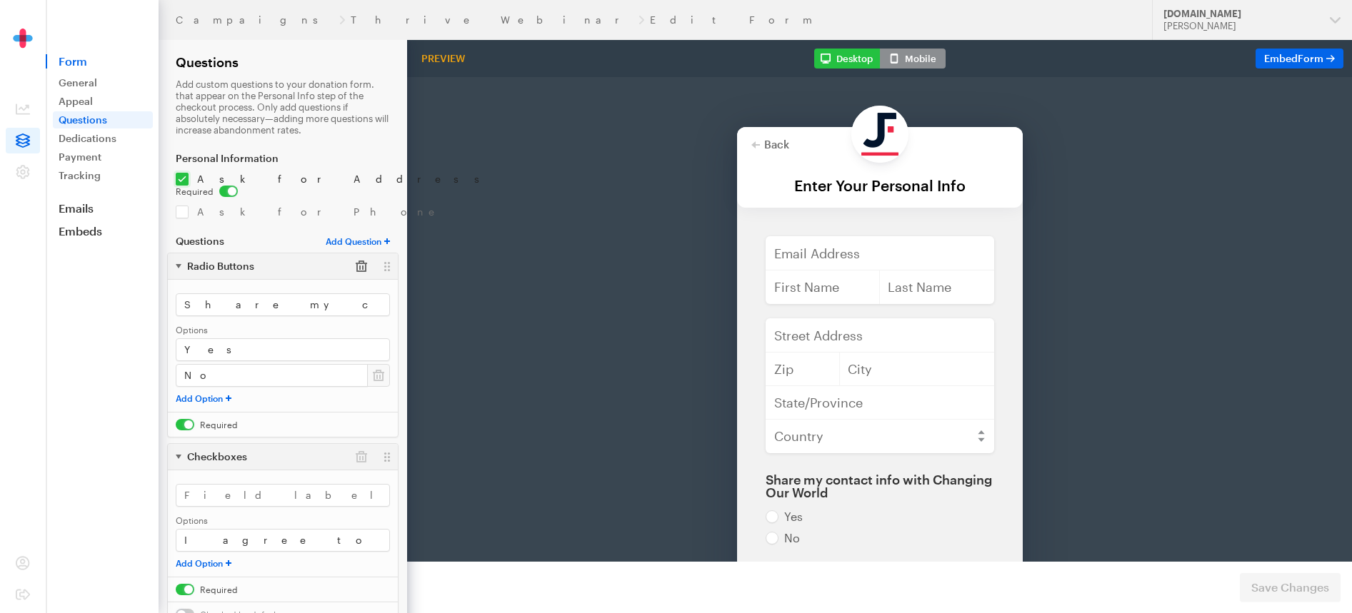
click at [364, 256] on button "button" at bounding box center [361, 266] width 26 height 26
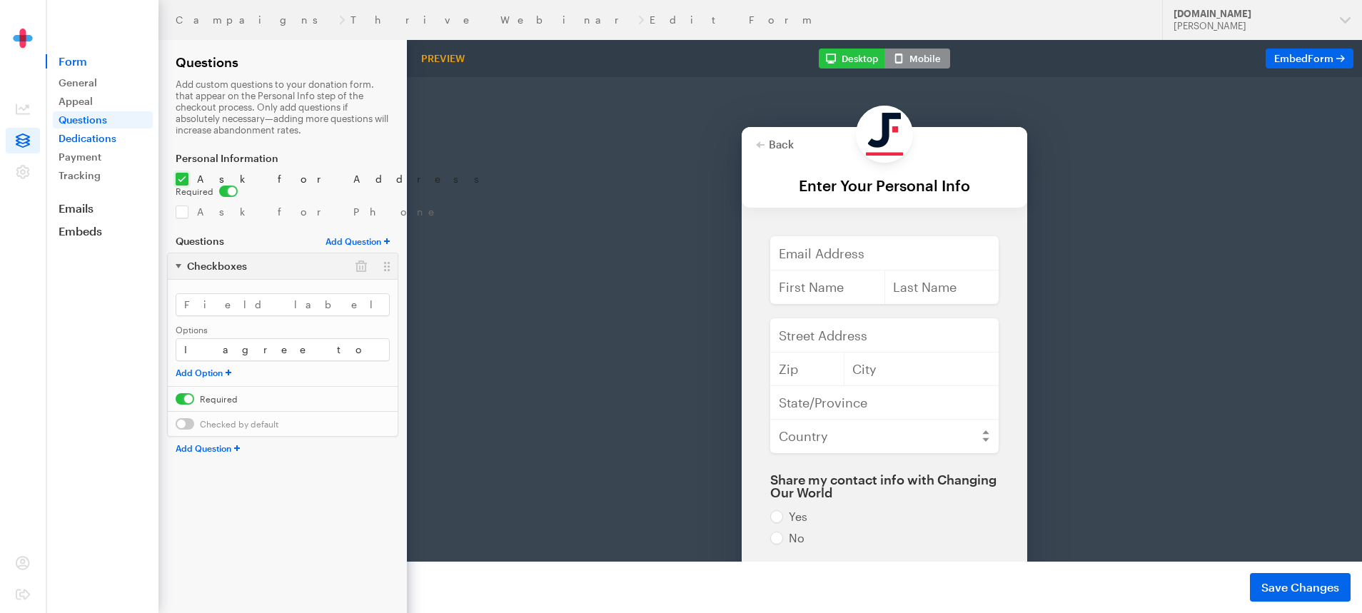
click at [79, 141] on link "Dedications" at bounding box center [103, 138] width 100 height 17
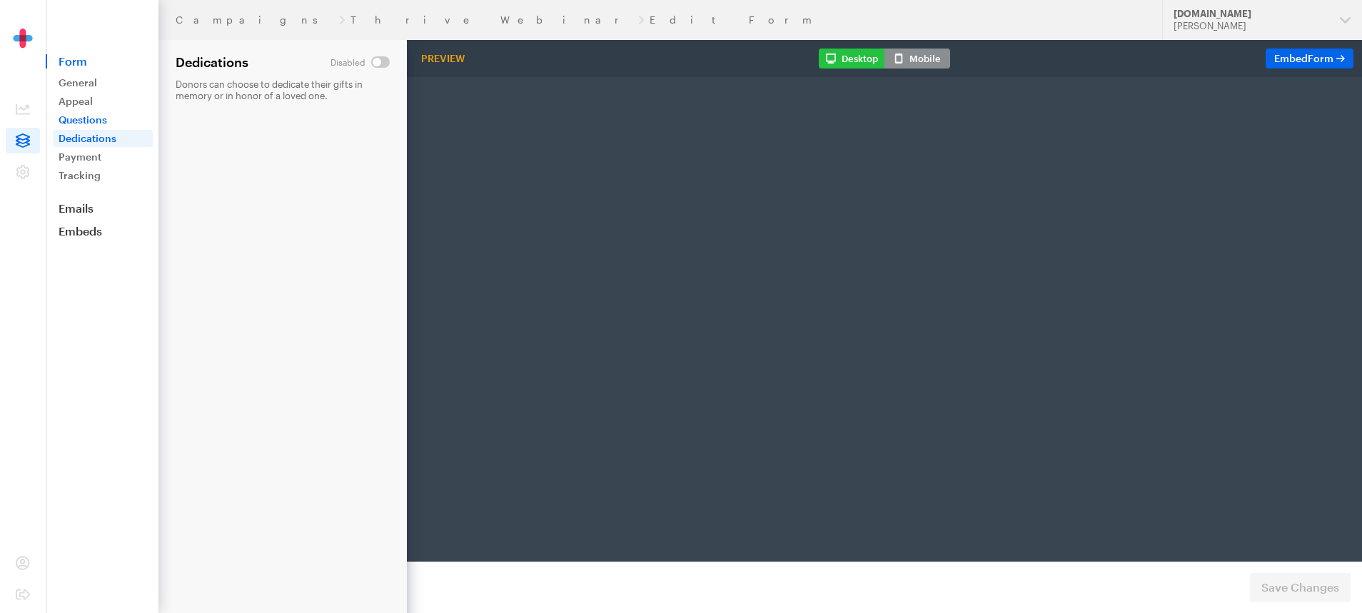
click at [89, 123] on link "Questions" at bounding box center [103, 119] width 100 height 17
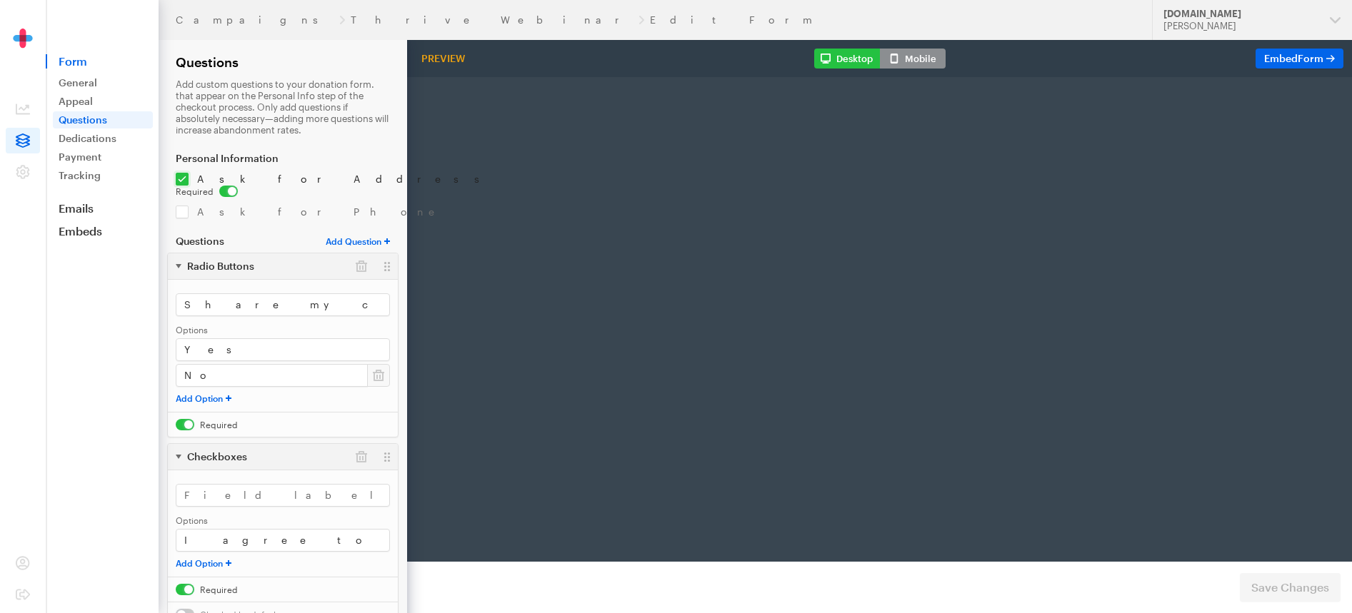
radio input "true"
type input "250"
click at [358, 293] on input "Share my contact info with Changing Our World" at bounding box center [283, 304] width 214 height 23
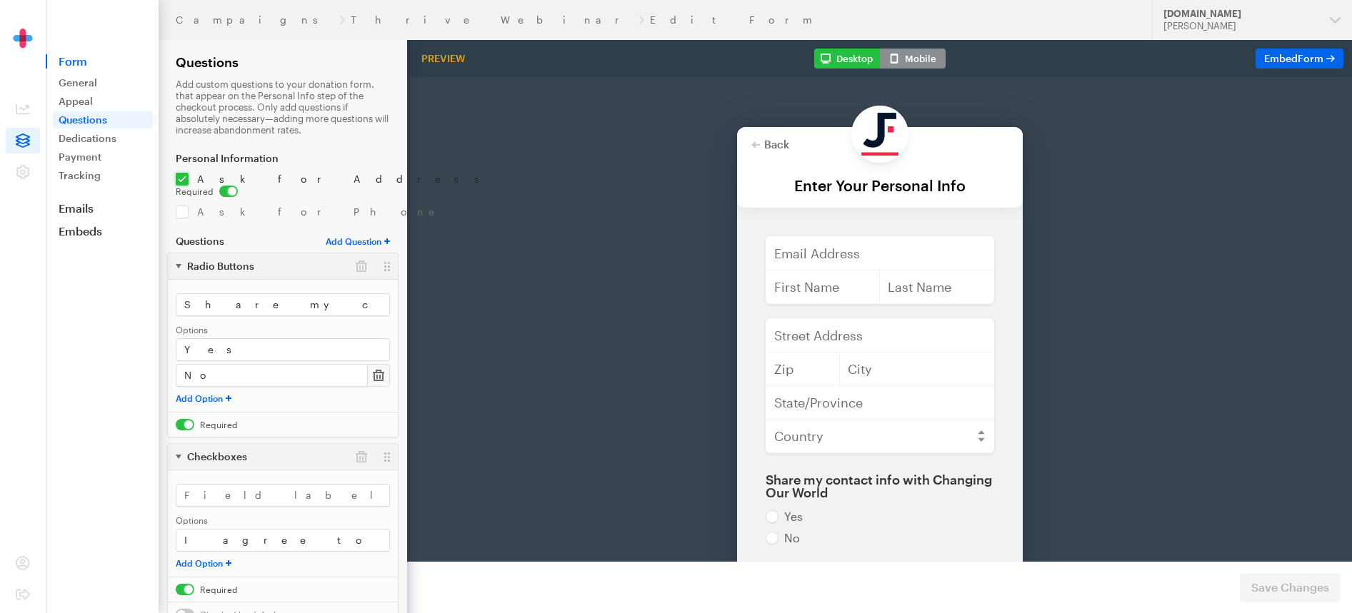
click at [380, 372] on button "button" at bounding box center [378, 375] width 23 height 23
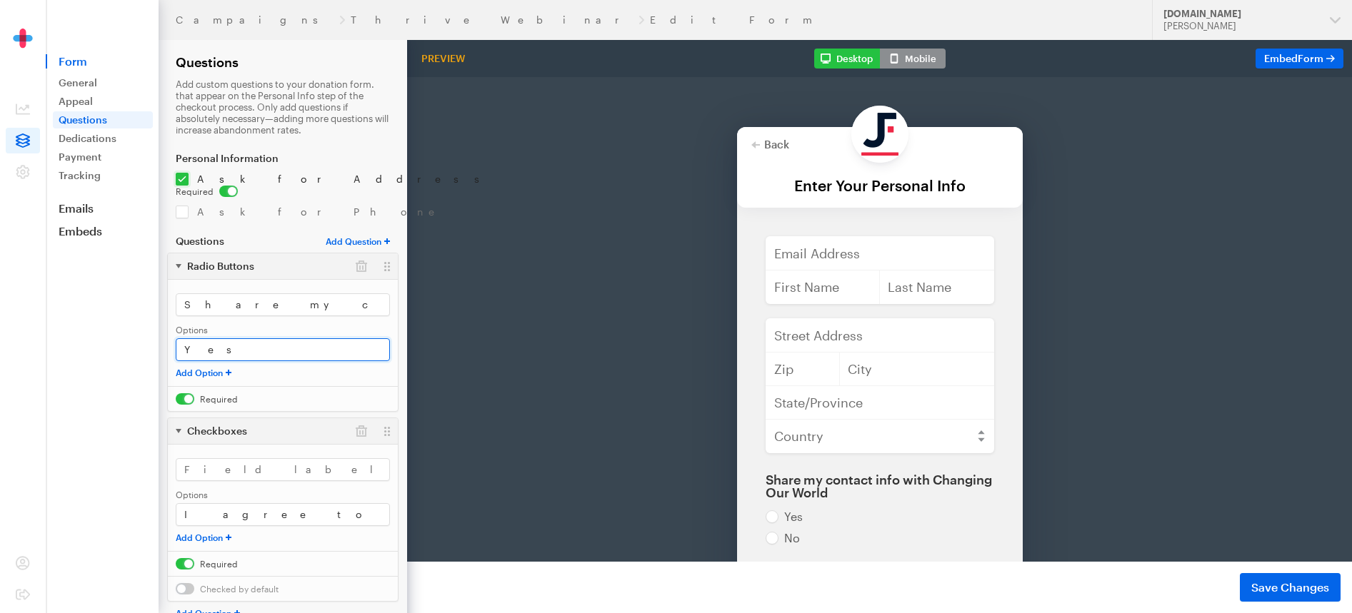
drag, startPoint x: 308, startPoint y: 335, endPoint x: 163, endPoint y: 331, distance: 145.7
click at [163, 331] on form "Campaigns Thrive Webinar Edit Form Questions Add custom questions to your donat…" at bounding box center [203, 325] width 407 height 651
drag, startPoint x: 376, startPoint y: 296, endPoint x: 151, endPoint y: 295, distance: 224.9
click at [151, 295] on div "Campaigns Thrive Webinar Edit Form Updates Support JustFund.Us Skylar Doran Org…" at bounding box center [676, 325] width 1352 height 651
type input "r World"
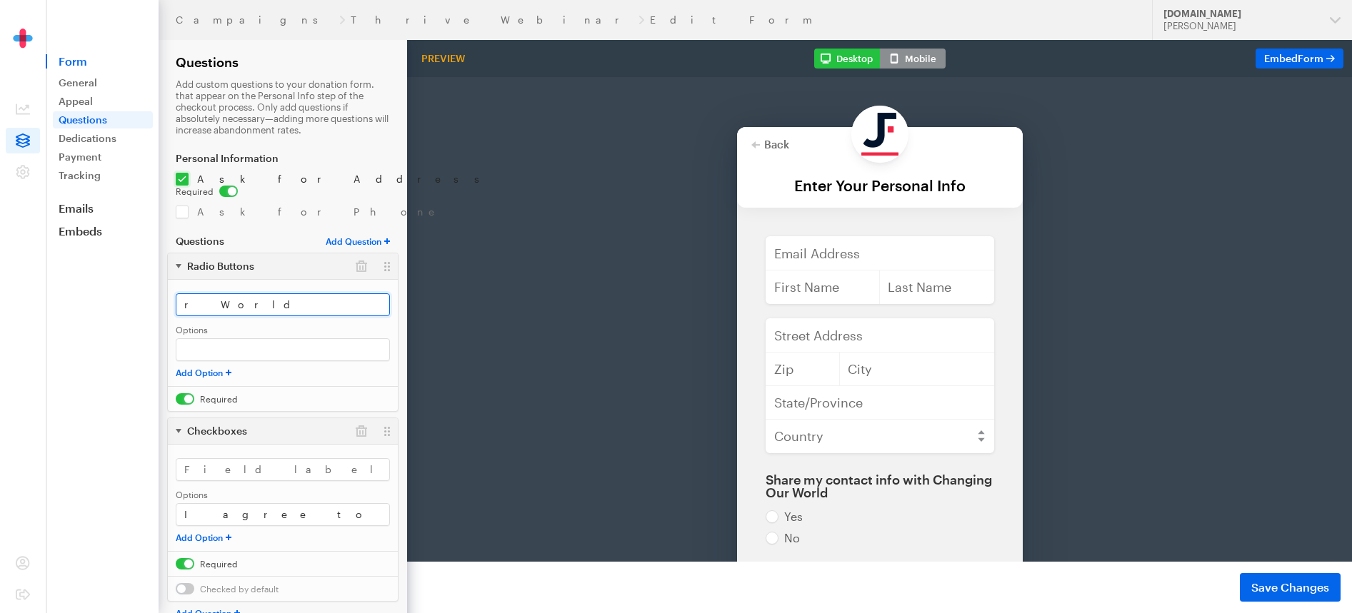
drag, startPoint x: 280, startPoint y: 293, endPoint x: 144, endPoint y: 293, distance: 136.4
click at [144, 293] on div "Campaigns Thrive Webinar Edit Form Updates Support [DOMAIN_NAME] [PERSON_NAME] …" at bounding box center [676, 325] width 1352 height 651
click at [180, 393] on input "checkbox" at bounding box center [207, 398] width 62 height 11
checkbox input "false"
click at [362, 255] on button "button" at bounding box center [361, 266] width 26 height 26
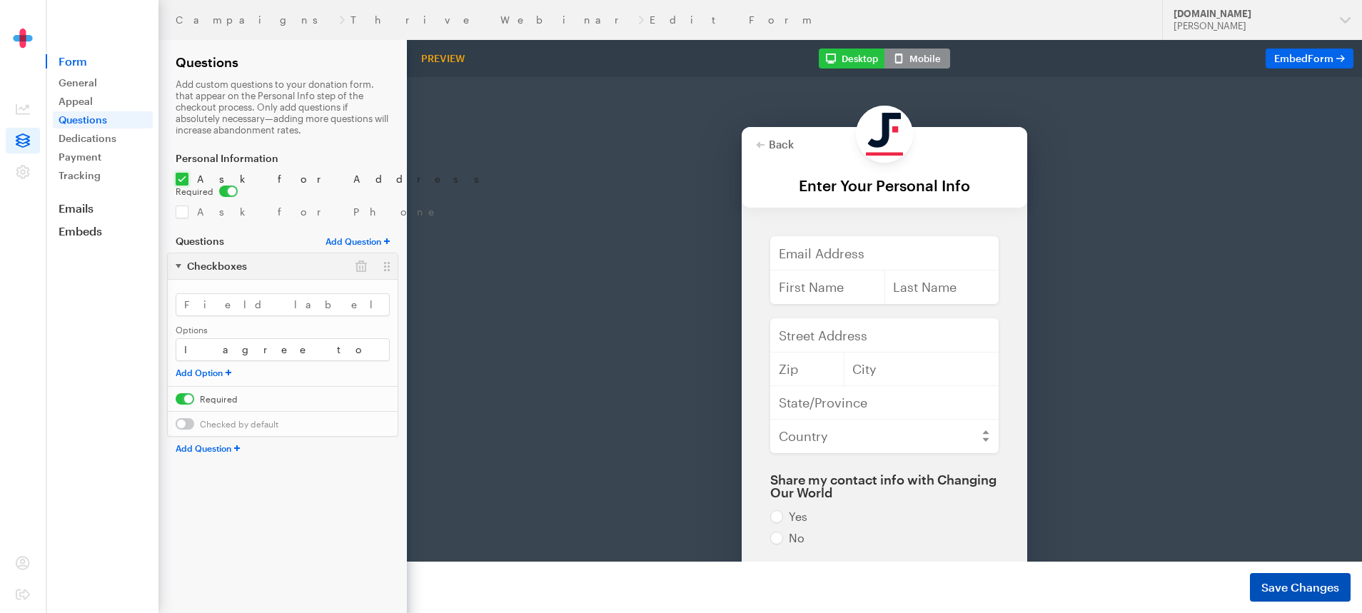
click at [1282, 586] on span "Save Changes" at bounding box center [1301, 587] width 78 height 17
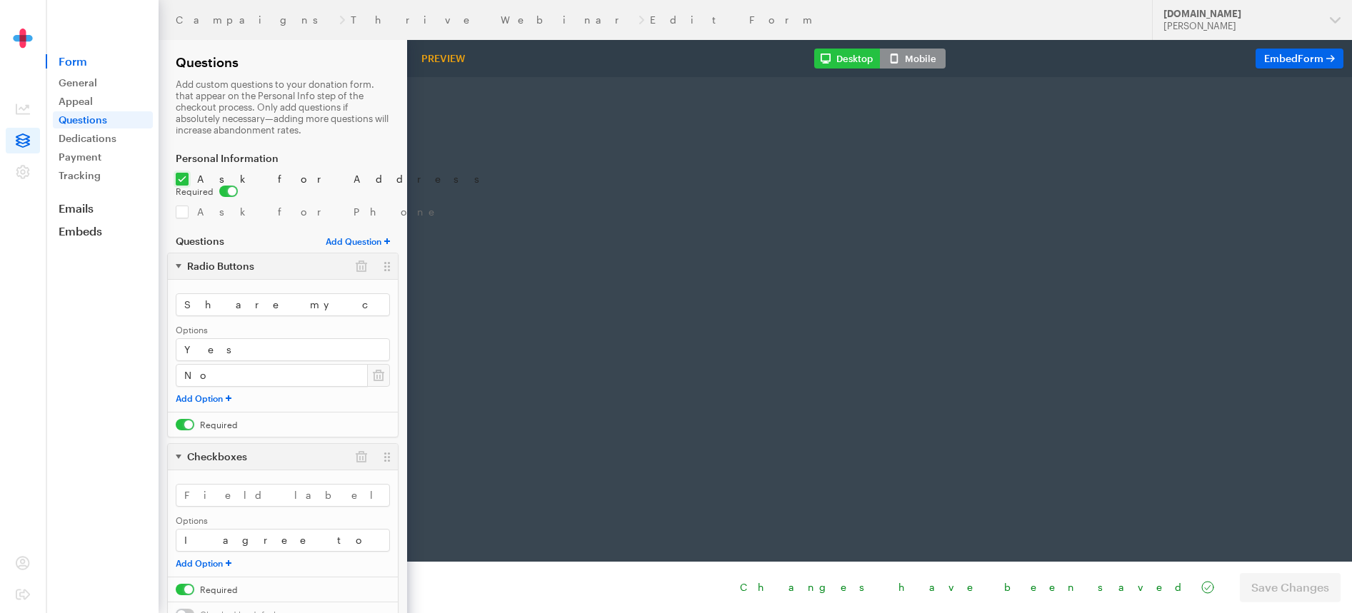
radio input "true"
type input "250"
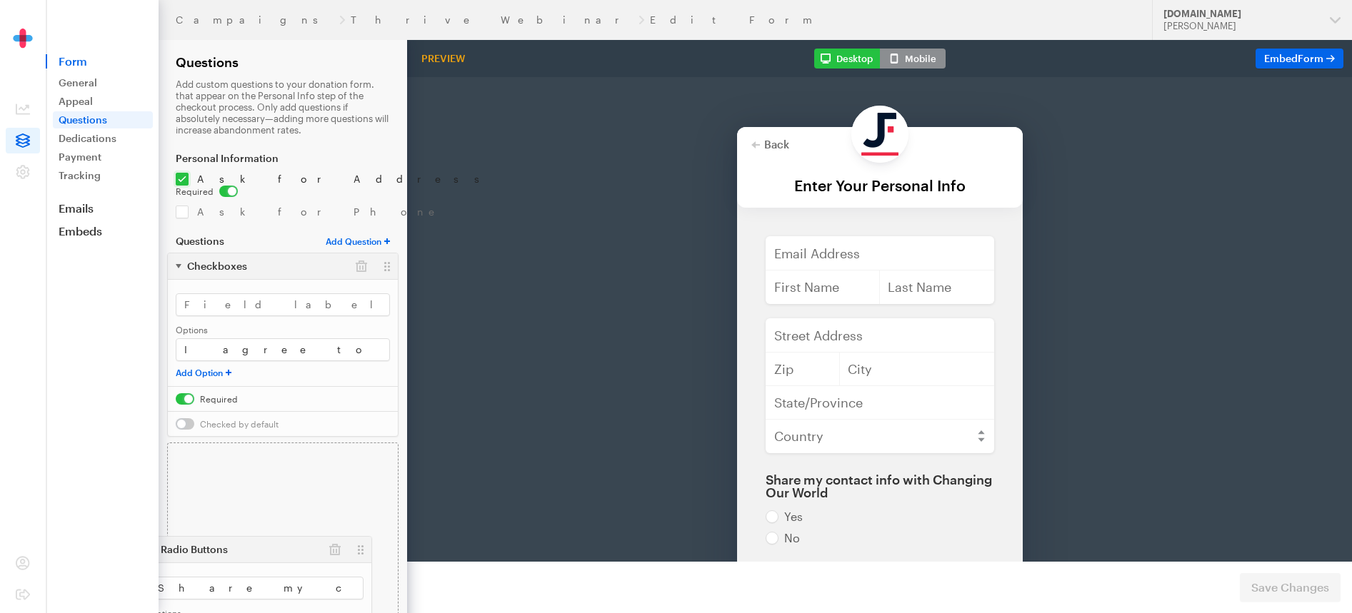
drag, startPoint x: 385, startPoint y: 224, endPoint x: 360, endPoint y: 538, distance: 315.2
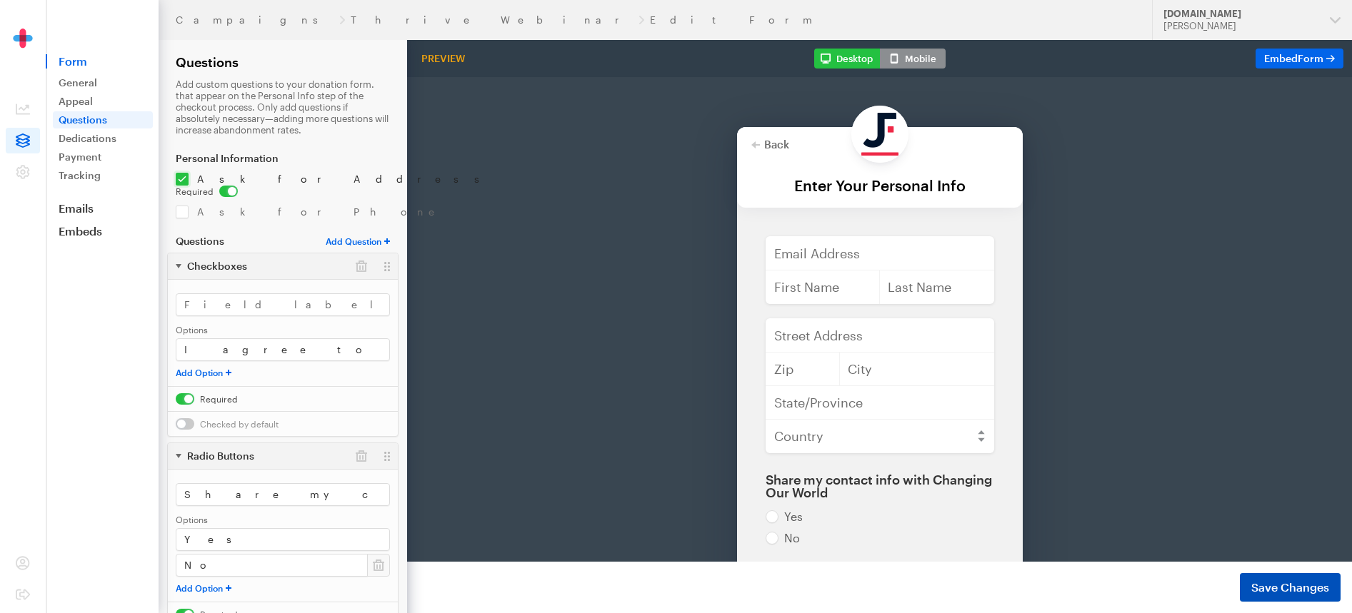
click at [1310, 585] on span "Save Changes" at bounding box center [1290, 587] width 78 height 17
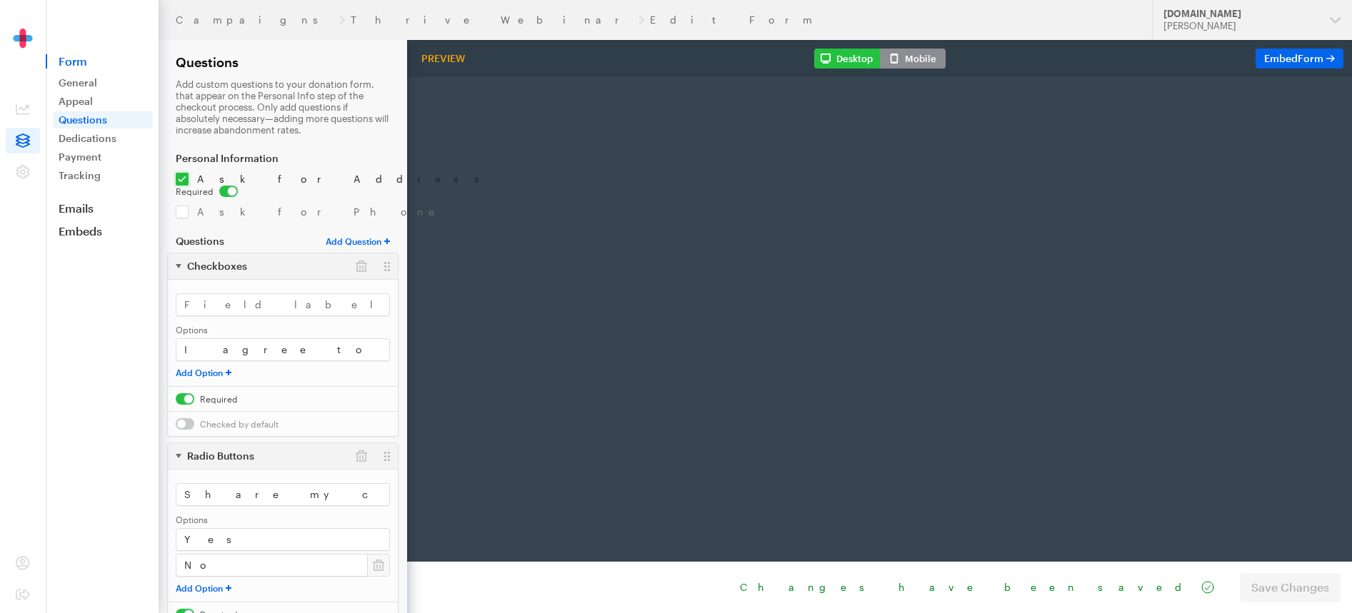
radio input "true"
type input "250"
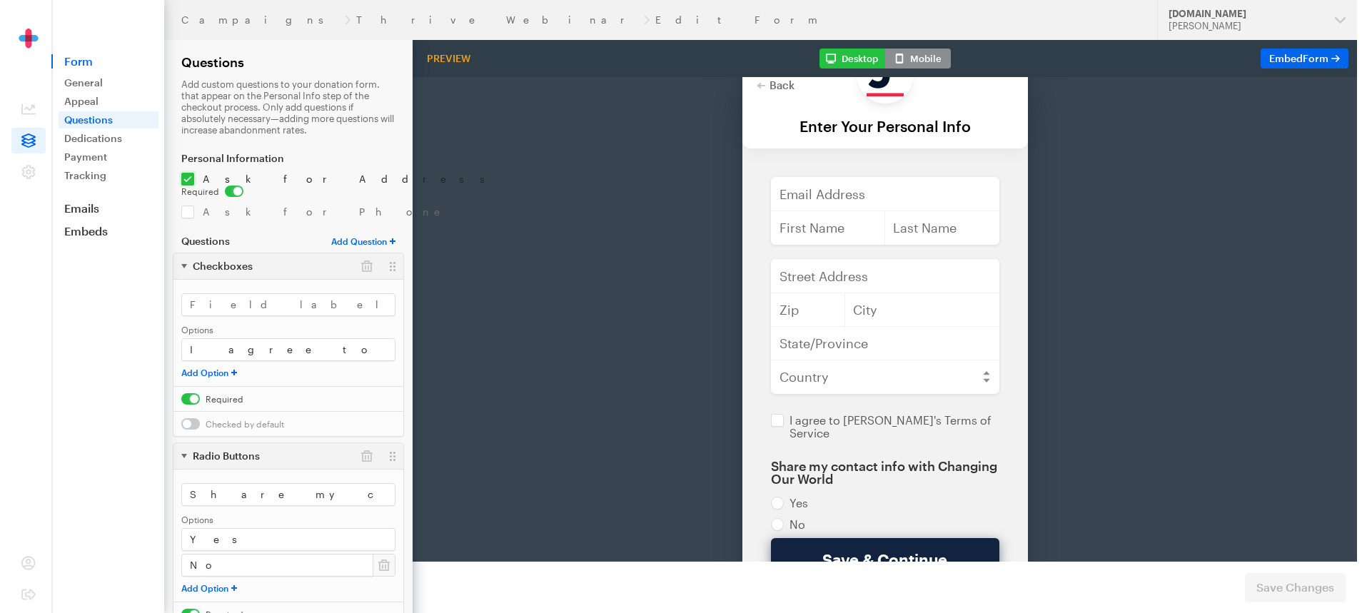
scroll to position [61, 0]
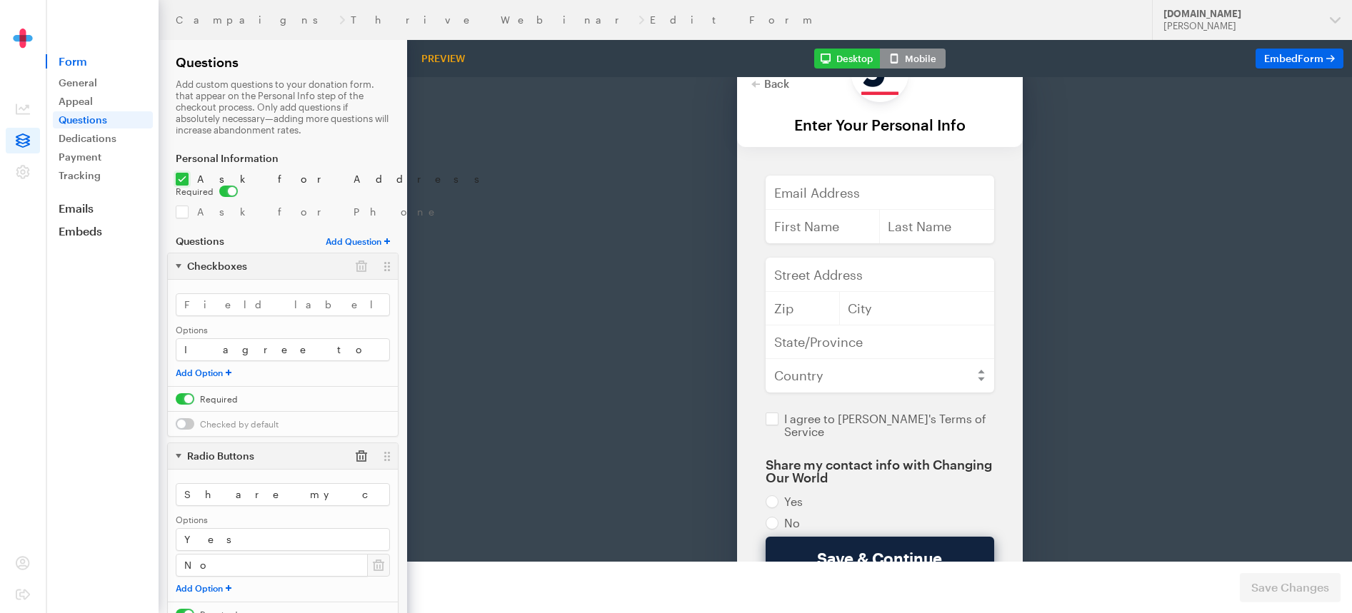
click at [360, 445] on button "button" at bounding box center [361, 456] width 26 height 26
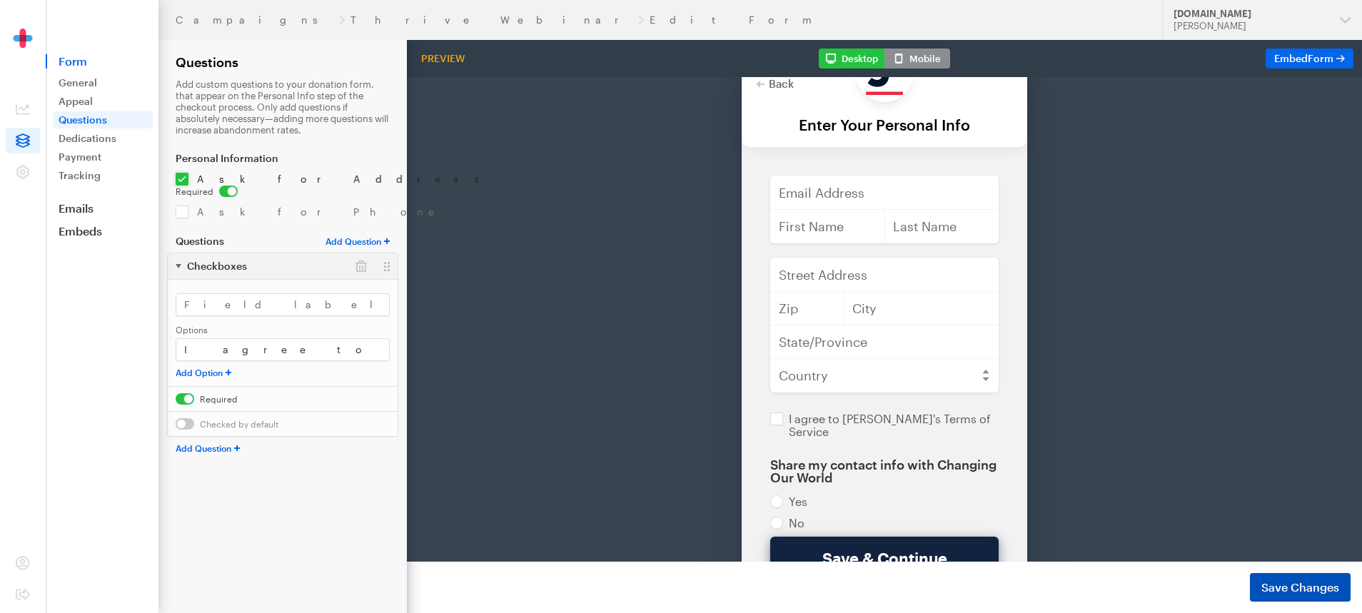
click at [1327, 587] on span "Save Changes" at bounding box center [1301, 587] width 78 height 17
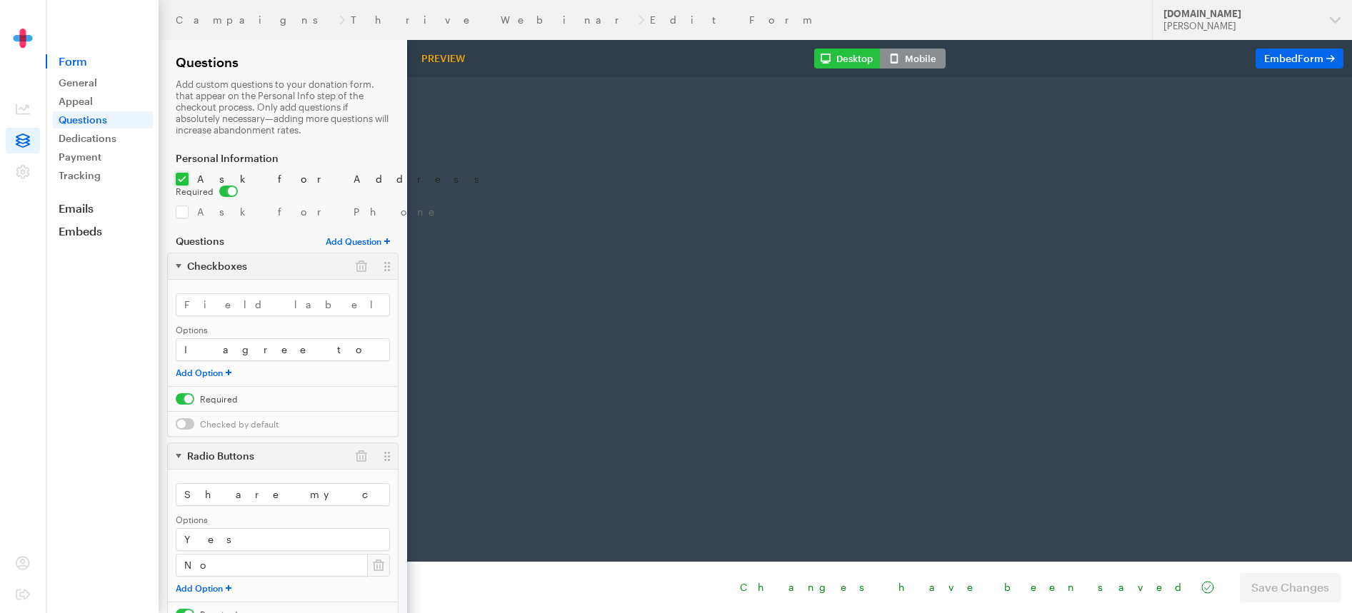
radio input "true"
type input "250"
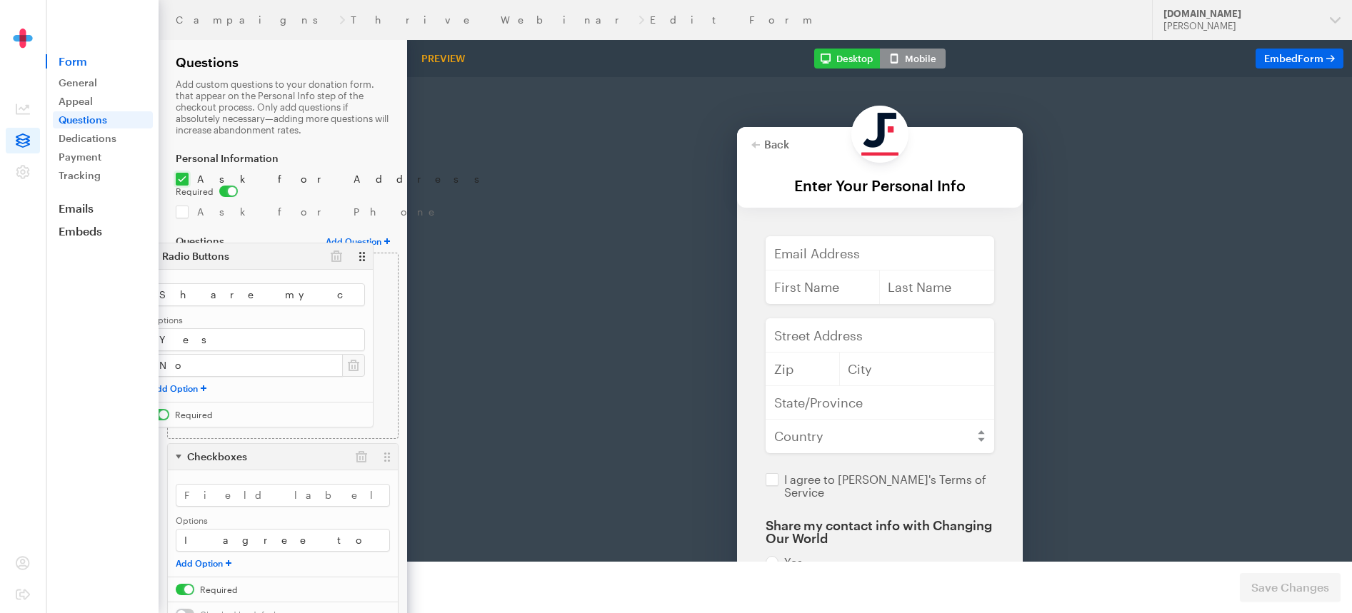
drag, startPoint x: 381, startPoint y: 445, endPoint x: 356, endPoint y: 256, distance: 190.2
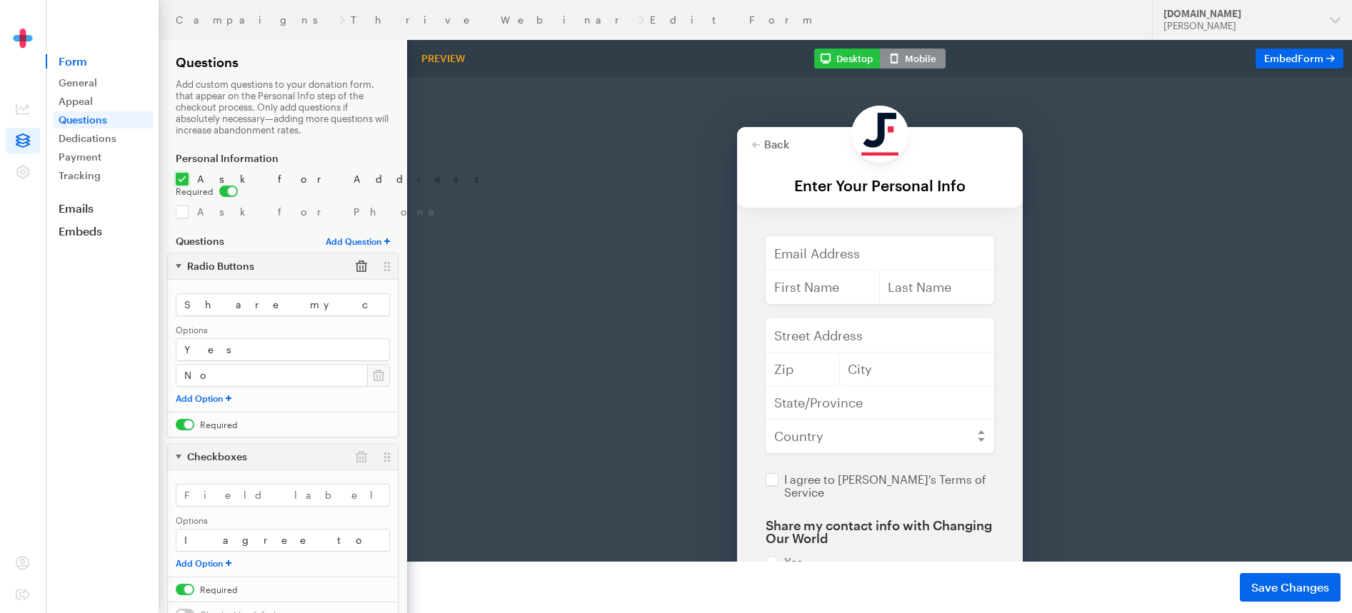
click at [354, 255] on button "button" at bounding box center [361, 266] width 26 height 26
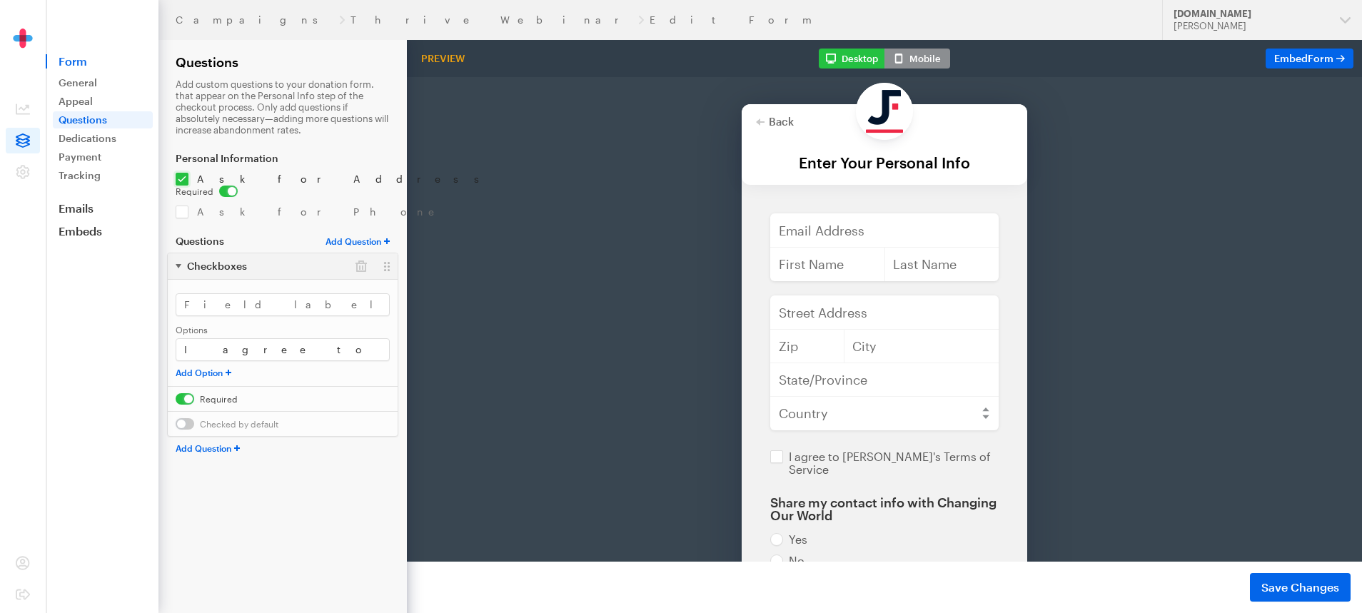
scroll to position [25, 0]
click at [1278, 587] on span "Save Changes" at bounding box center [1301, 587] width 78 height 17
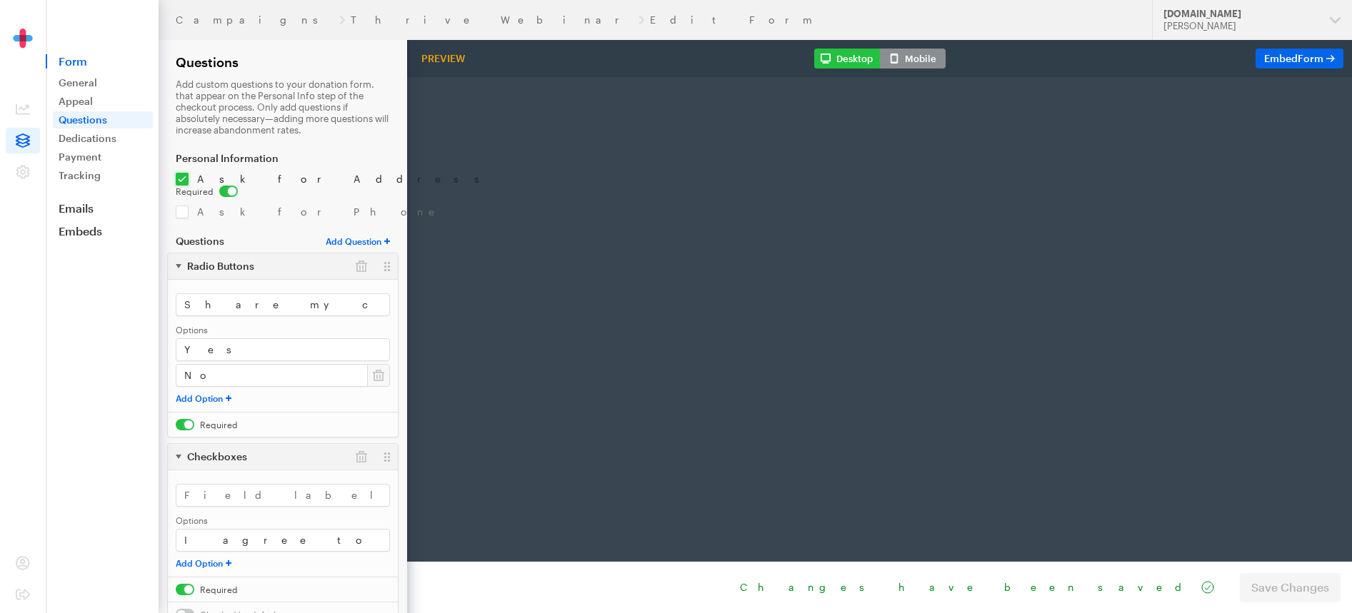
radio input "true"
type input "250"
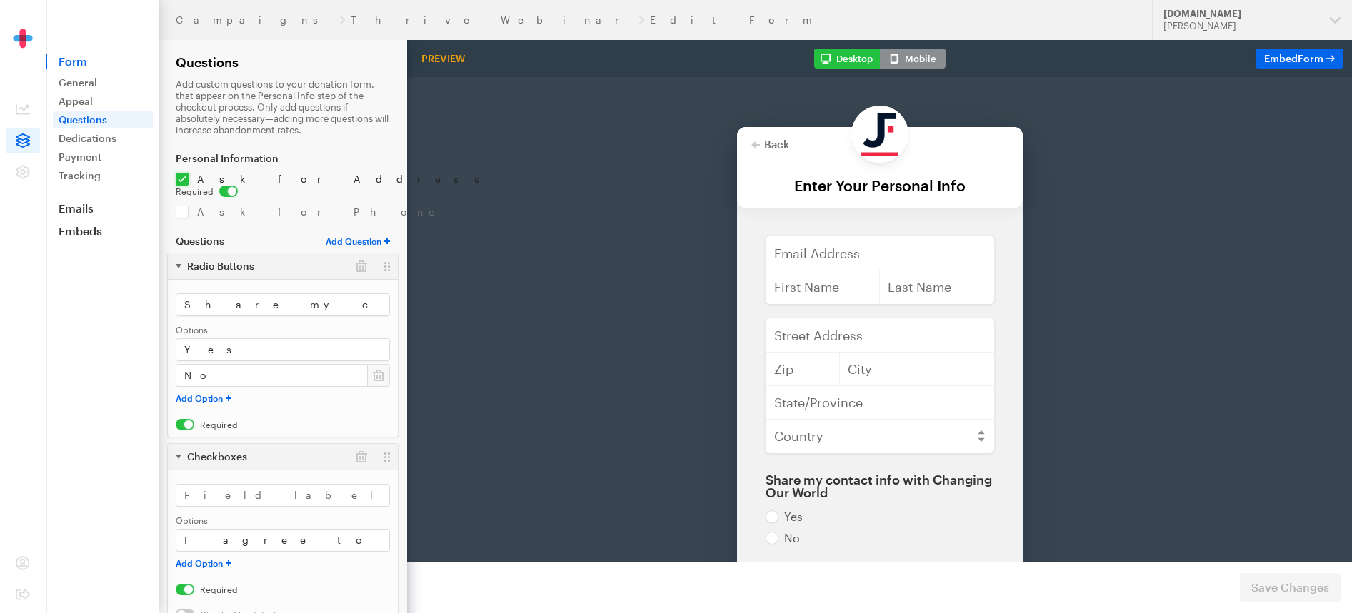
click at [181, 419] on input "checkbox" at bounding box center [207, 424] width 62 height 11
checkbox input "false"
click at [356, 255] on button "button" at bounding box center [361, 266] width 26 height 26
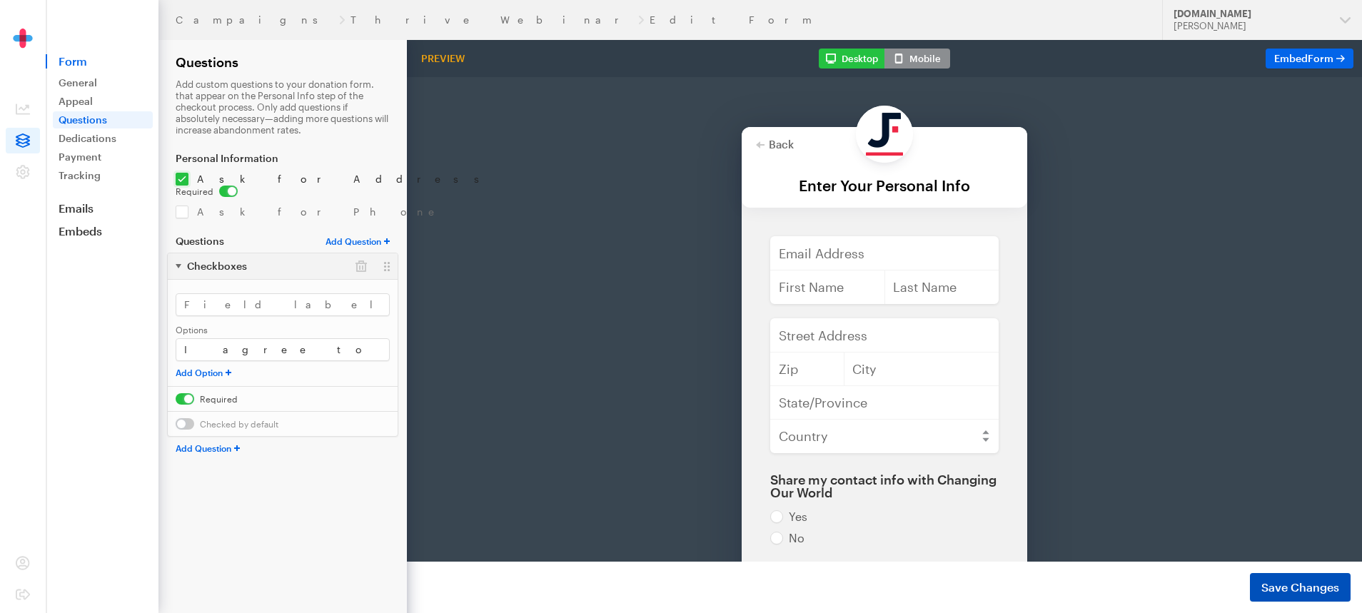
click at [1295, 586] on span "Save Changes" at bounding box center [1301, 587] width 78 height 17
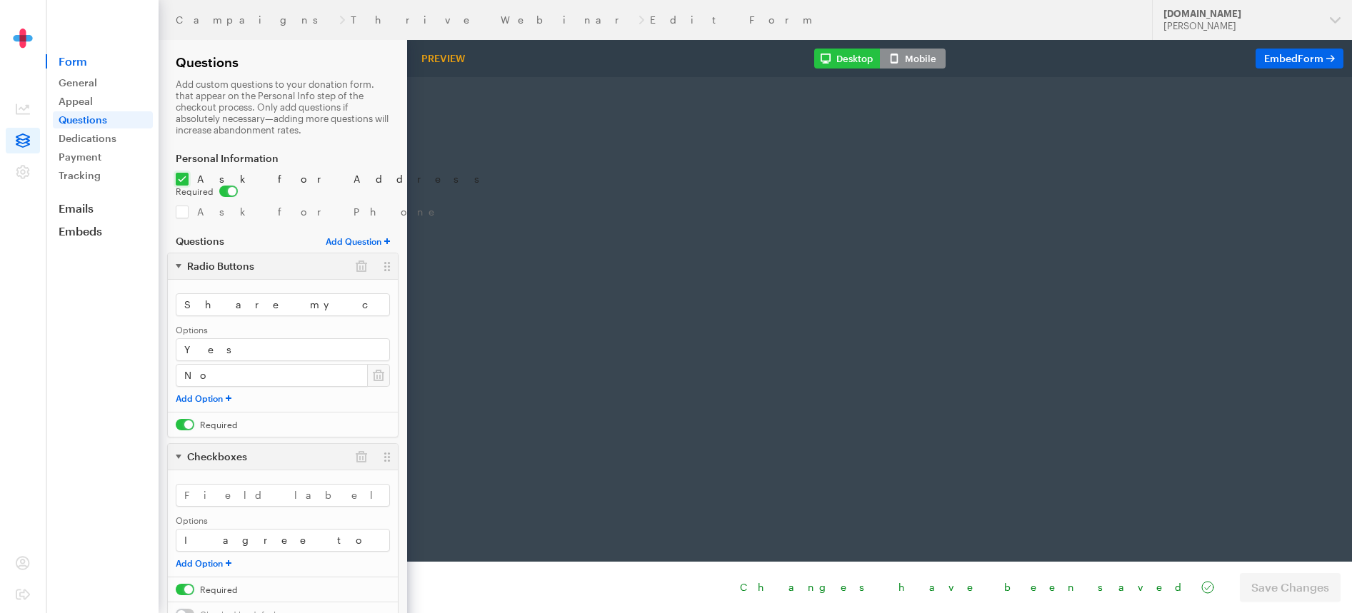
radio input "true"
type input "250"
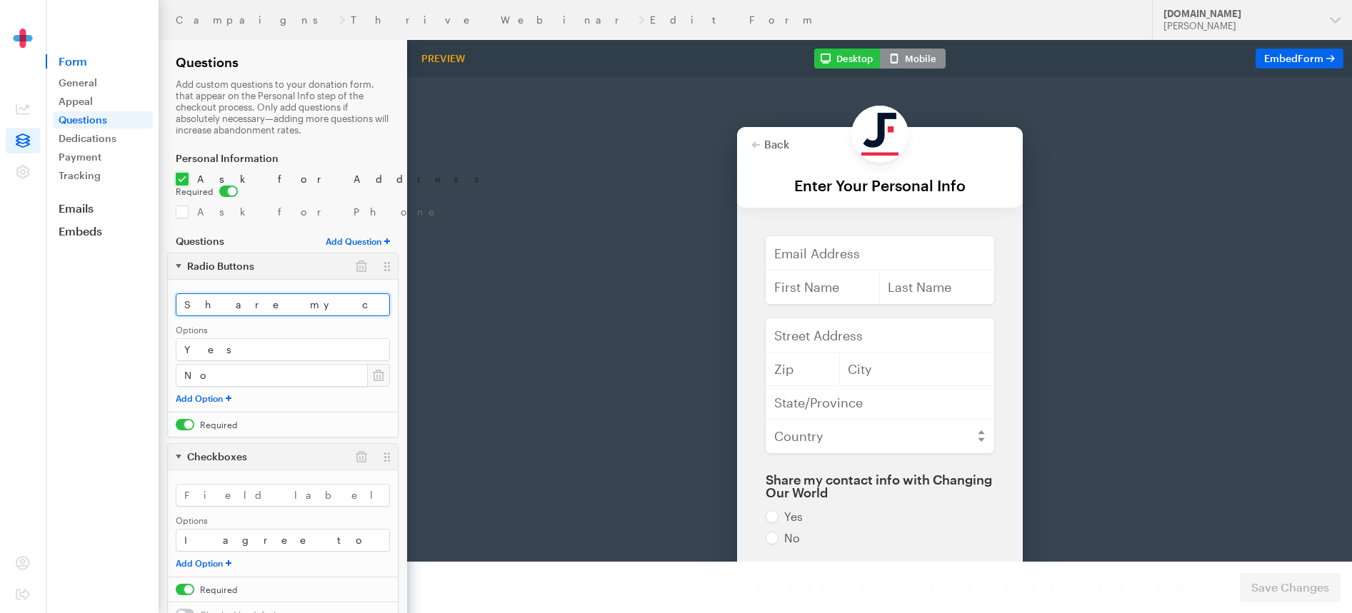
scroll to position [0, 27]
drag, startPoint x: 589, startPoint y: 333, endPoint x: 860, endPoint y: 276, distance: 277.3
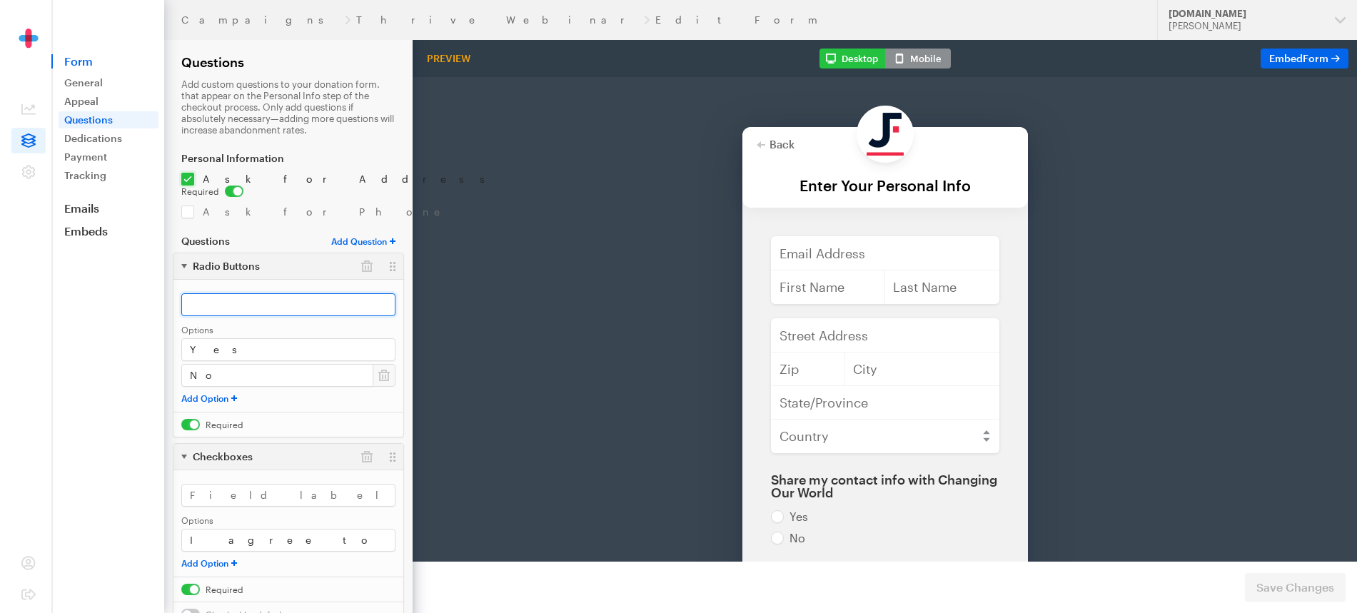
scroll to position [0, 0]
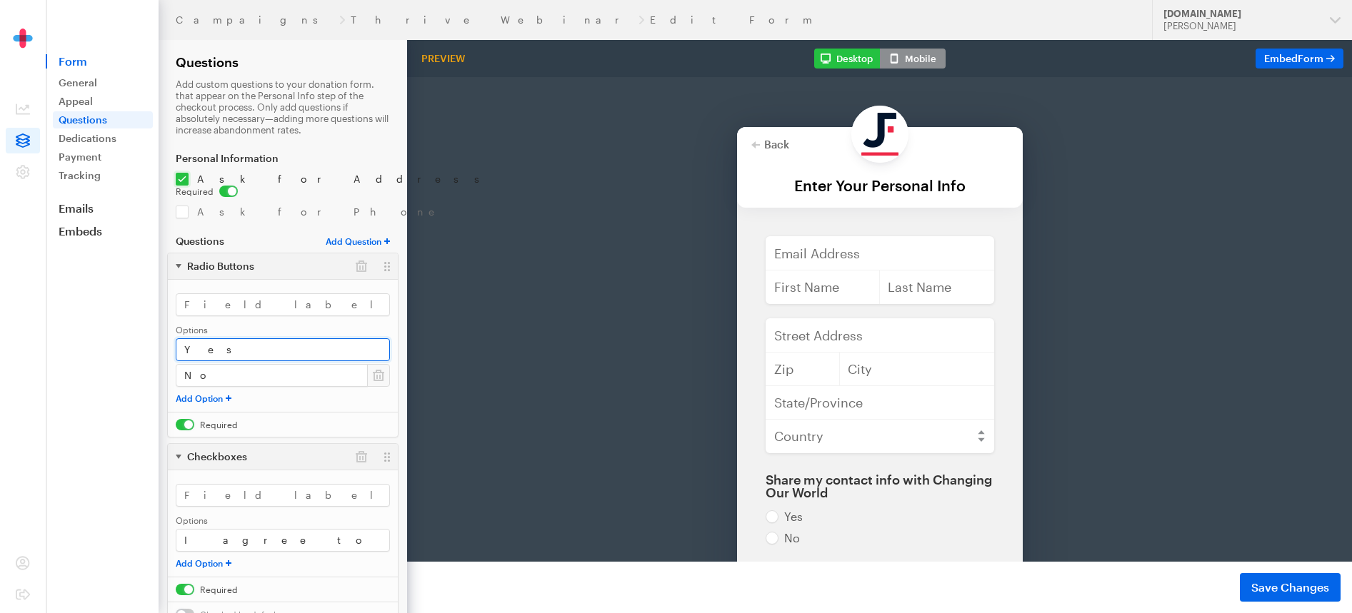
drag, startPoint x: 231, startPoint y: 333, endPoint x: 161, endPoint y: 338, distance: 70.1
click at [151, 334] on div "Campaigns Thrive Webinar Edit Form Updates Support JustFund.Us Skylar Doran Org…" at bounding box center [676, 338] width 1352 height 676
click at [161, 356] on form "Campaigns Thrive Webinar Edit Form Questions Add custom questions to your donat…" at bounding box center [203, 338] width 407 height 676
drag, startPoint x: 206, startPoint y: 367, endPoint x: 172, endPoint y: 362, distance: 33.9
click at [119, 363] on div "Campaigns Thrive Webinar Edit Form Updates Support JustFund.Us Skylar Doran Org…" at bounding box center [676, 338] width 1352 height 676
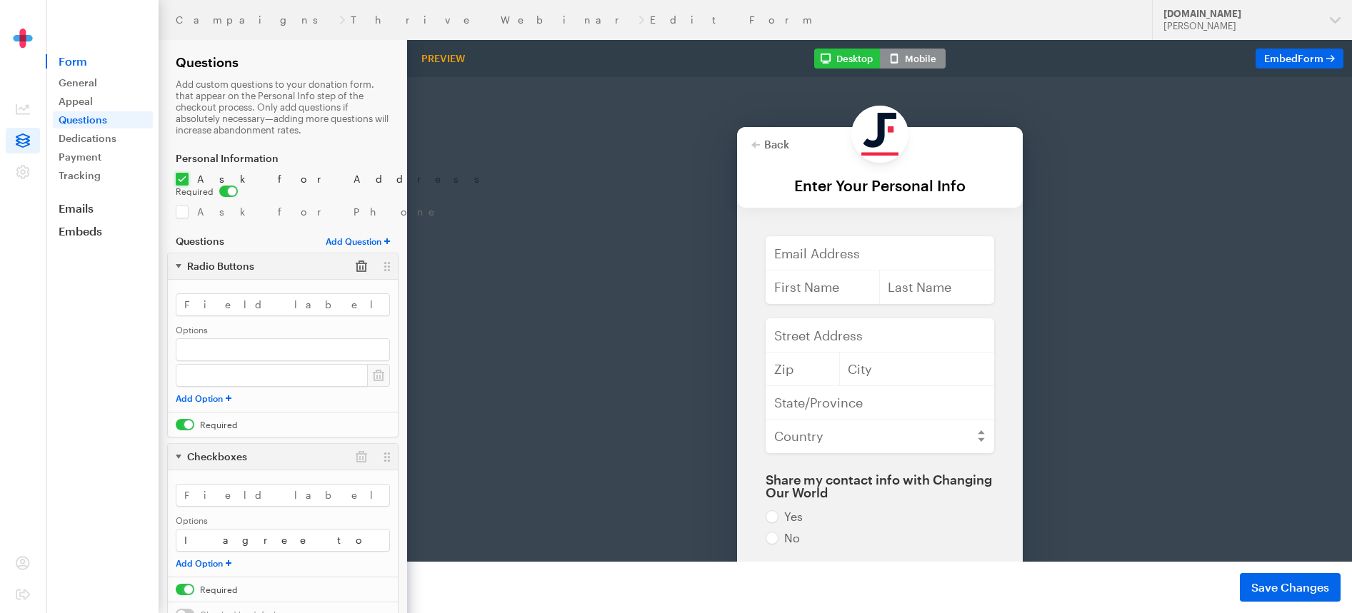
click at [362, 259] on button "button" at bounding box center [361, 266] width 26 height 26
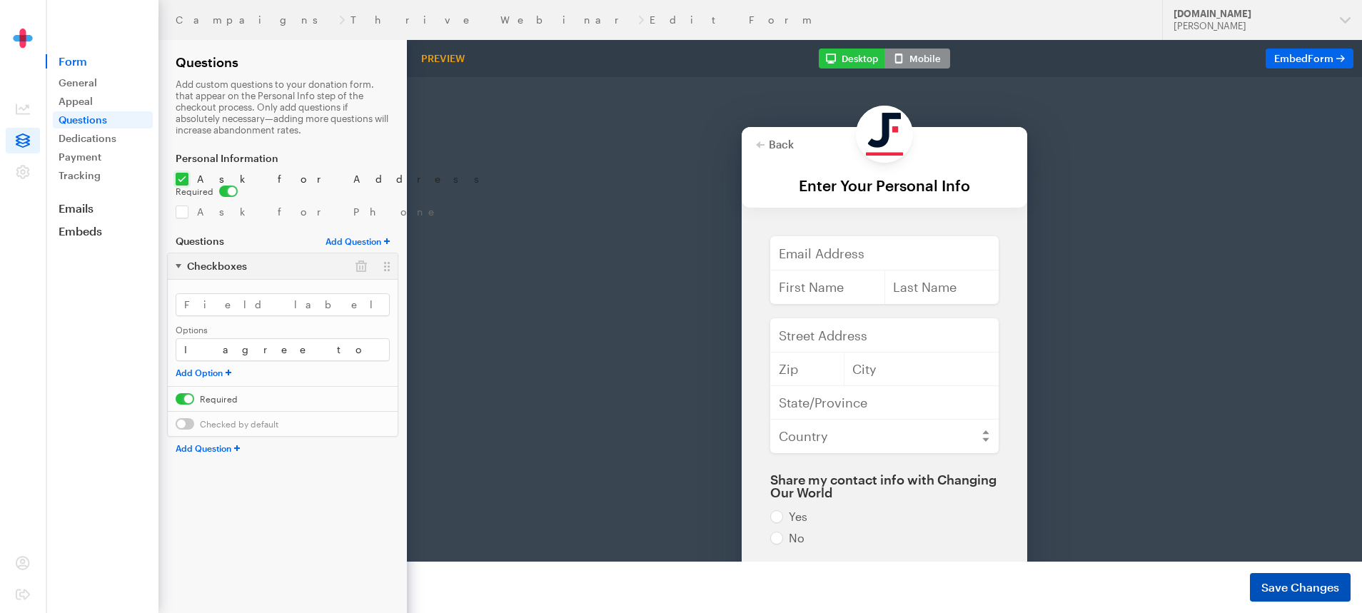
click at [1304, 580] on span "Save Changes" at bounding box center [1301, 587] width 78 height 17
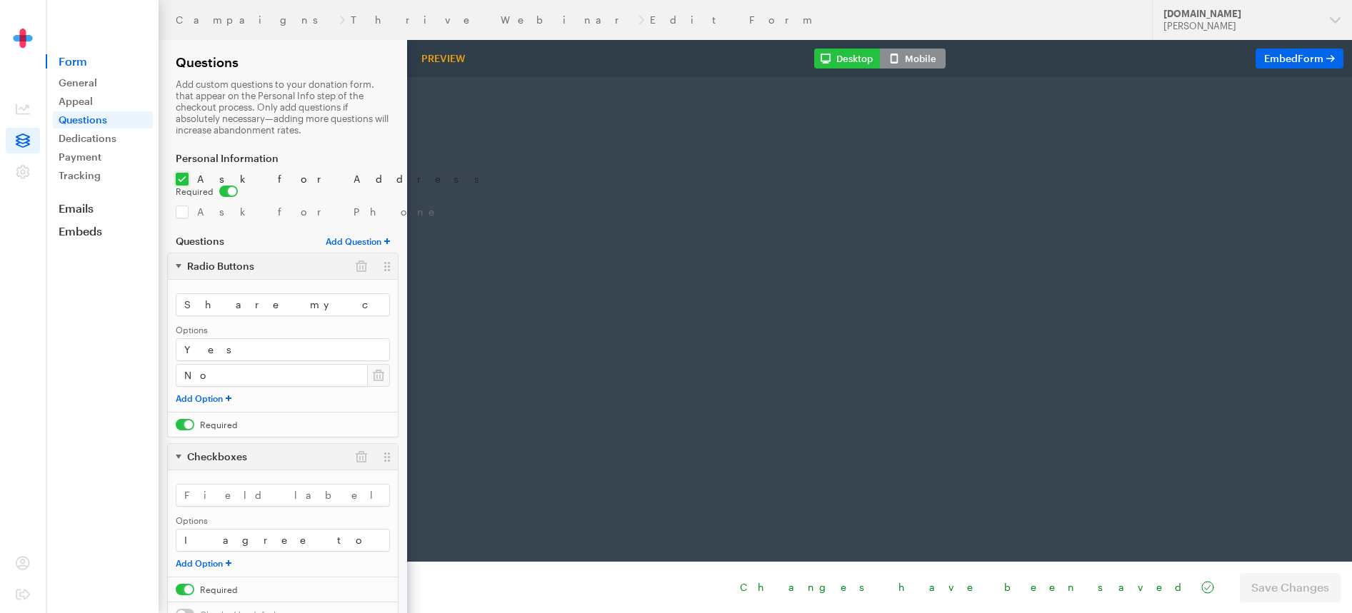
radio input "true"
type input "250"
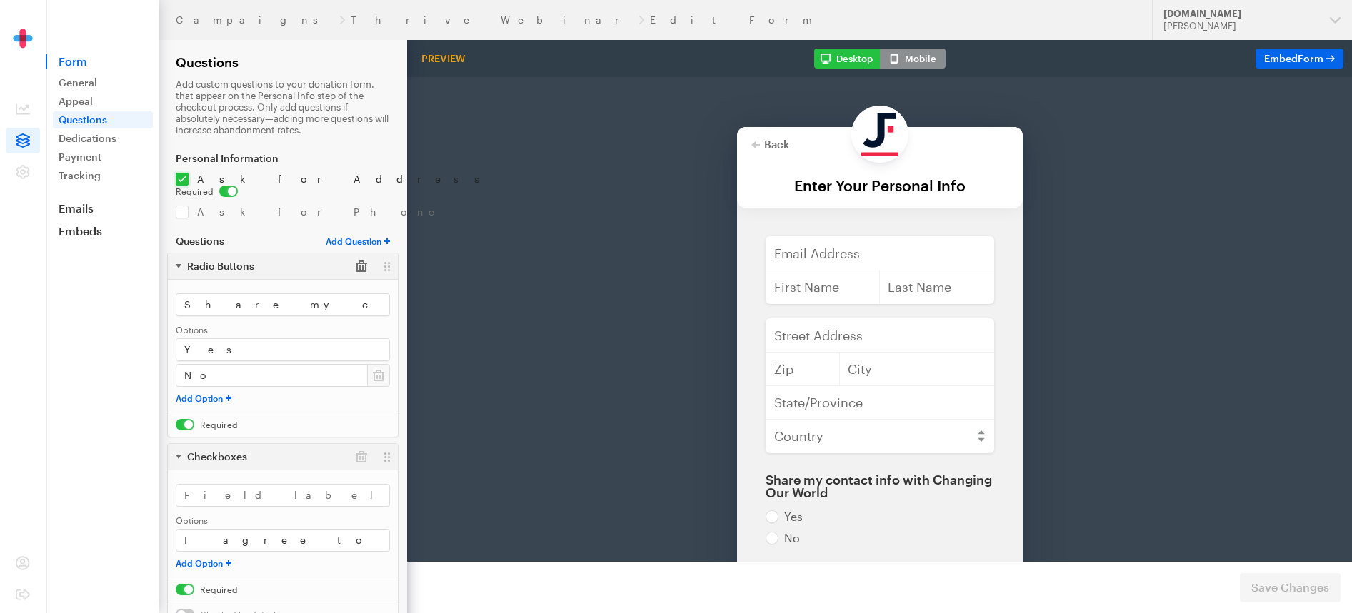
click at [361, 256] on button "button" at bounding box center [361, 266] width 26 height 26
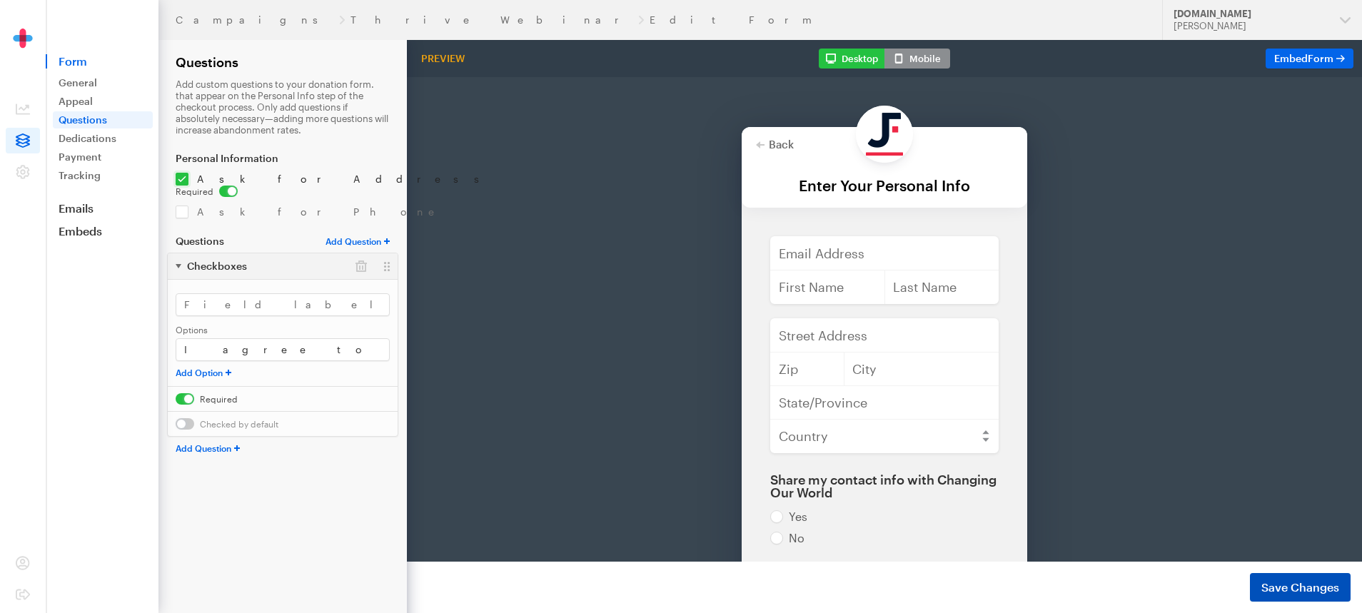
click at [1298, 586] on span "Save Changes" at bounding box center [1301, 587] width 78 height 17
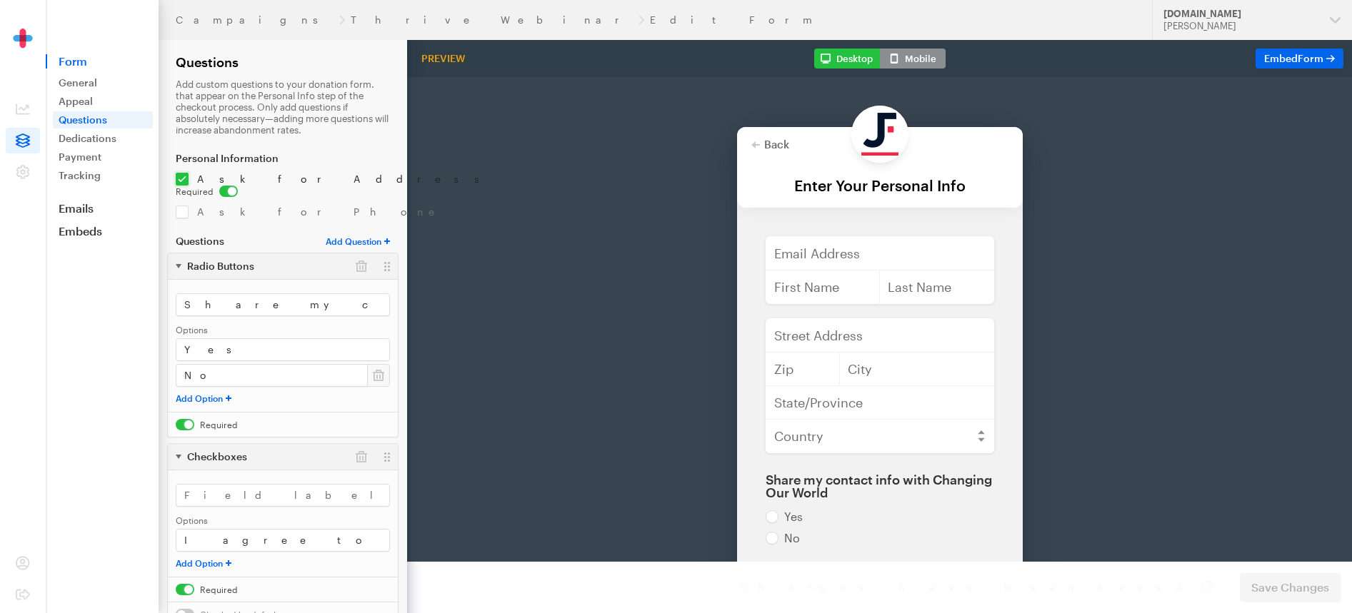
click at [189, 419] on input "checkbox" at bounding box center [207, 424] width 62 height 11
checkbox input "false"
click at [359, 253] on button "button" at bounding box center [361, 266] width 26 height 26
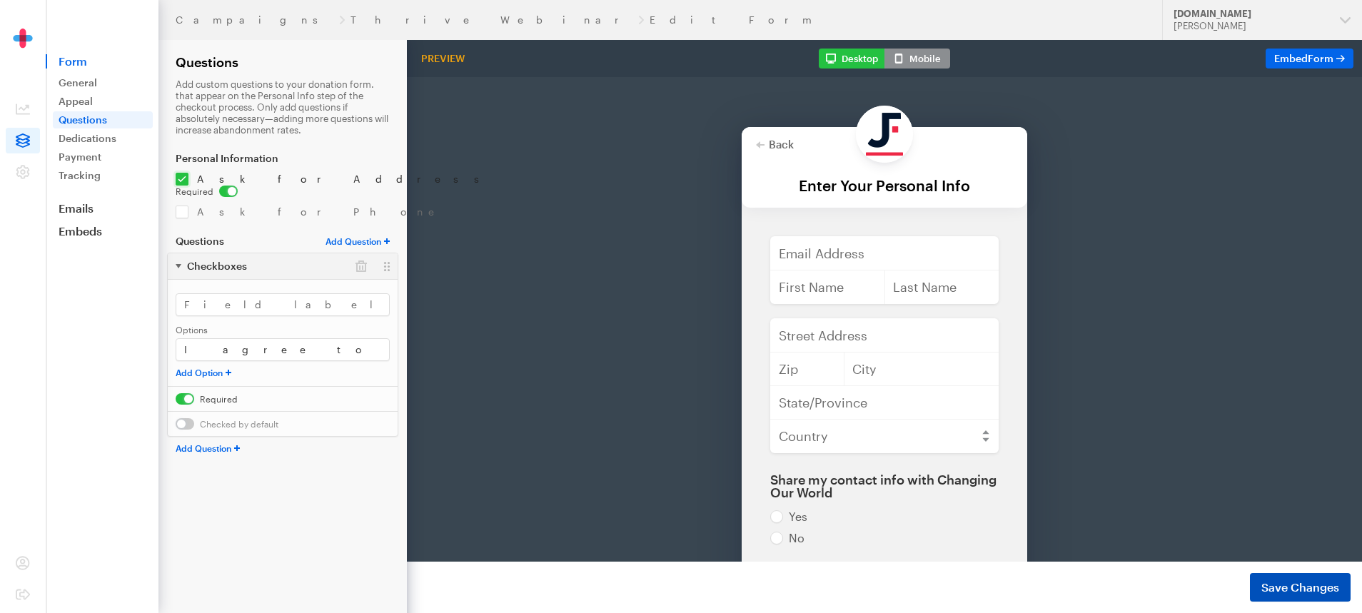
click at [1280, 595] on span "Save Changes" at bounding box center [1301, 587] width 78 height 17
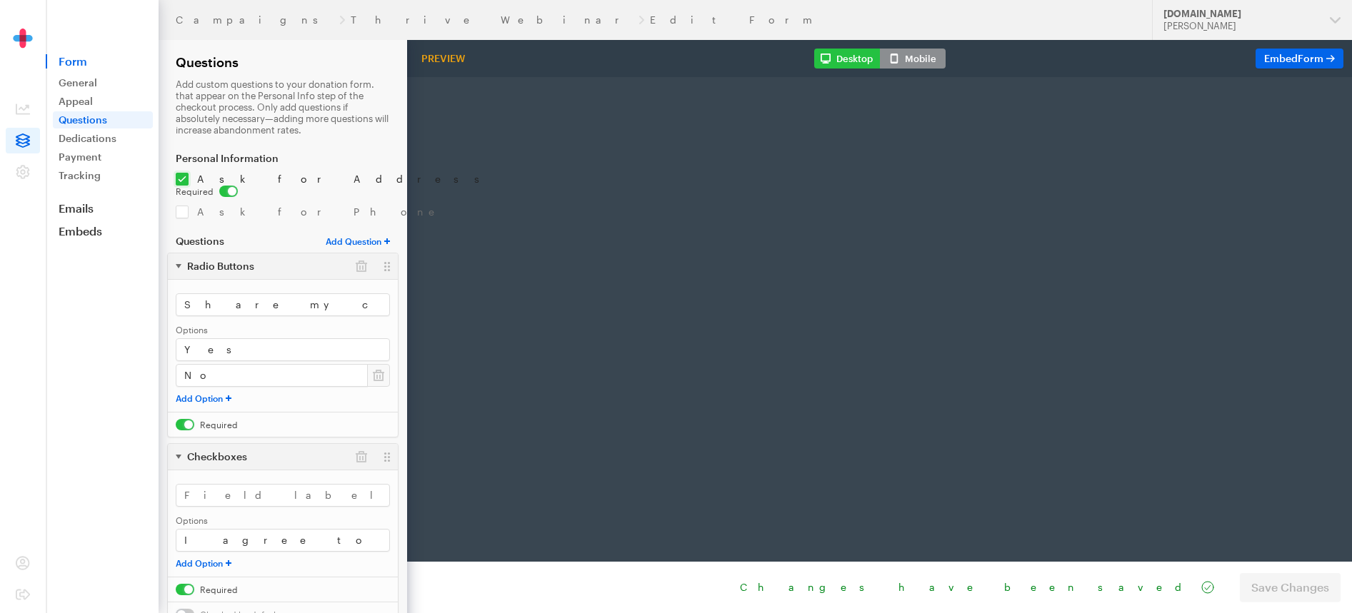
radio input "true"
type input "250"
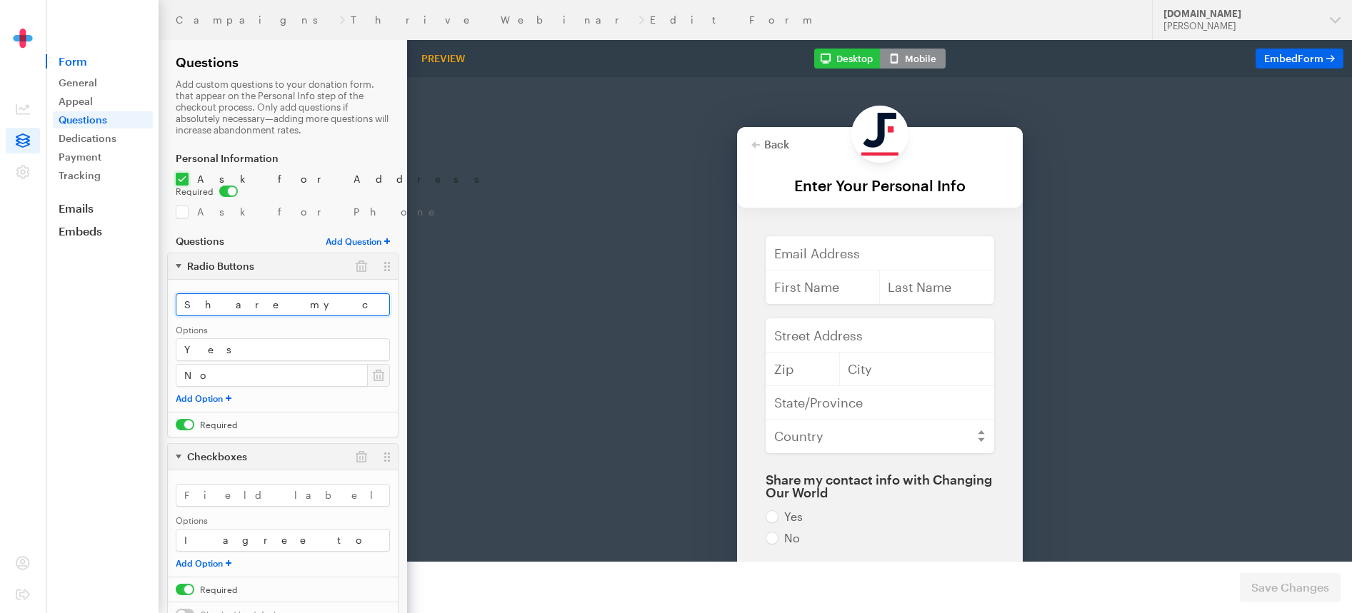
scroll to position [0, 27]
drag, startPoint x: 588, startPoint y: 329, endPoint x: 446, endPoint y: 254, distance: 161.3
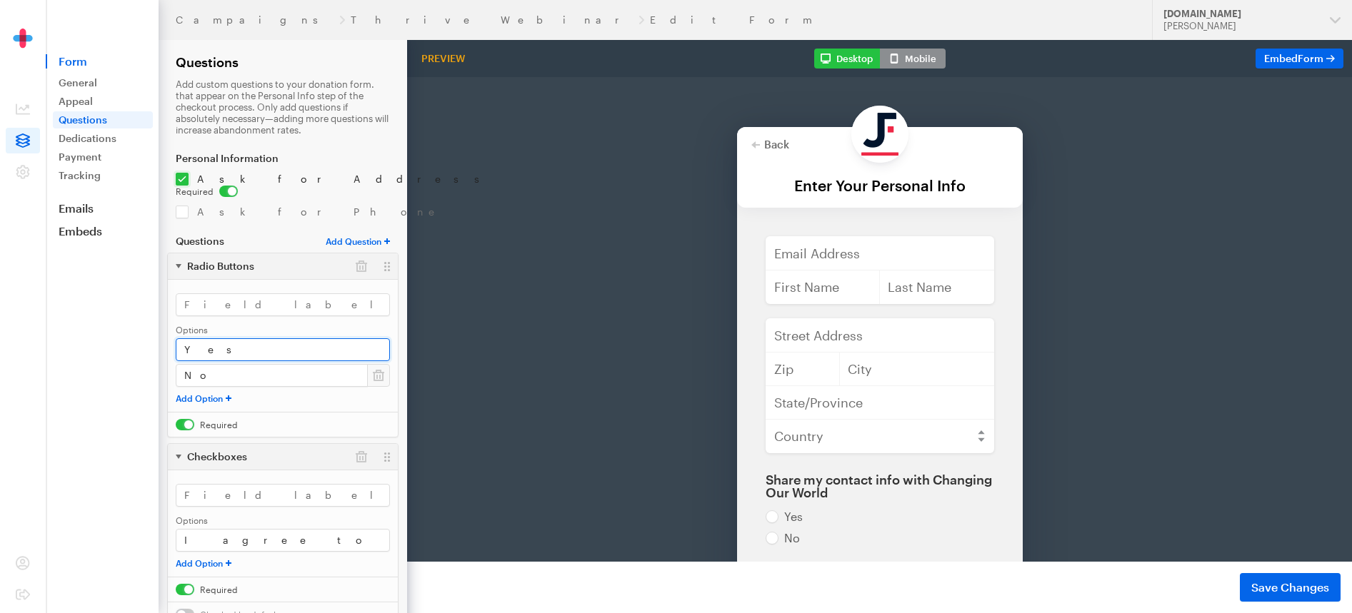
drag, startPoint x: 232, startPoint y: 333, endPoint x: 174, endPoint y: 335, distance: 58.6
click at [174, 335] on div "Options Yes No Add Option Required" at bounding box center [283, 358] width 230 height 158
drag, startPoint x: 169, startPoint y: 360, endPoint x: 139, endPoint y: 349, distance: 31.8
click at [139, 349] on div "Campaigns Thrive Webinar Edit Form Updates Support [DOMAIN_NAME] [PERSON_NAME] …" at bounding box center [676, 338] width 1352 height 676
click at [1262, 577] on button "Save Changes" at bounding box center [1290, 587] width 101 height 29
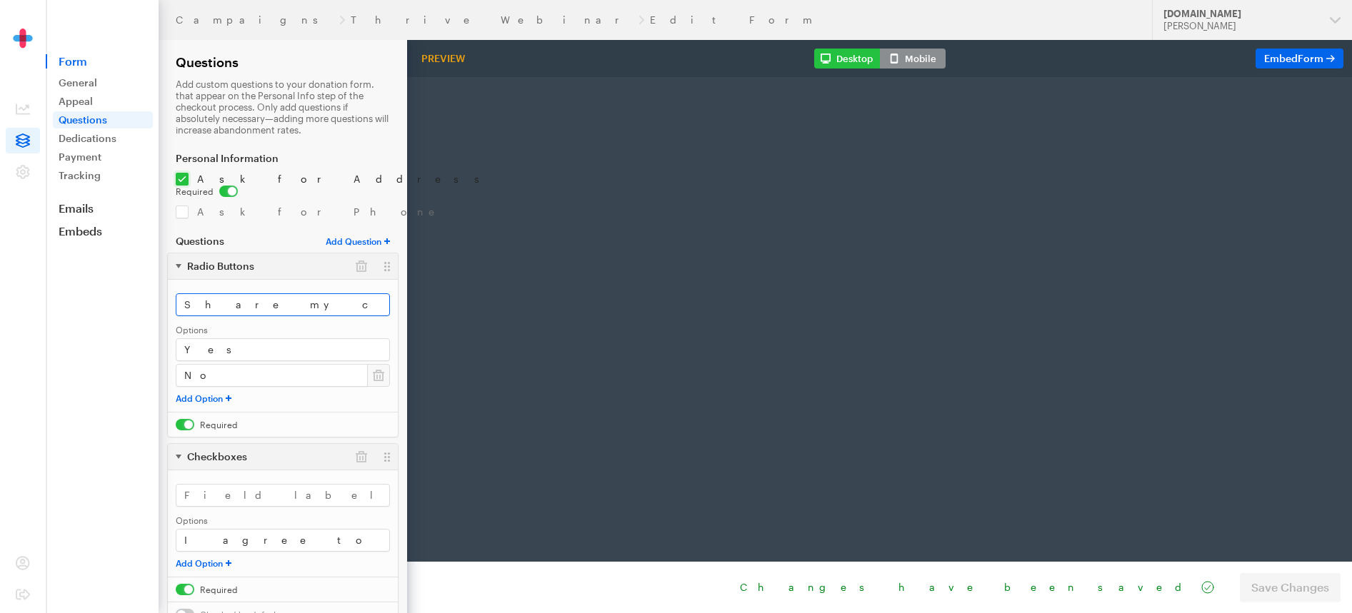
radio input "true"
type input "250"
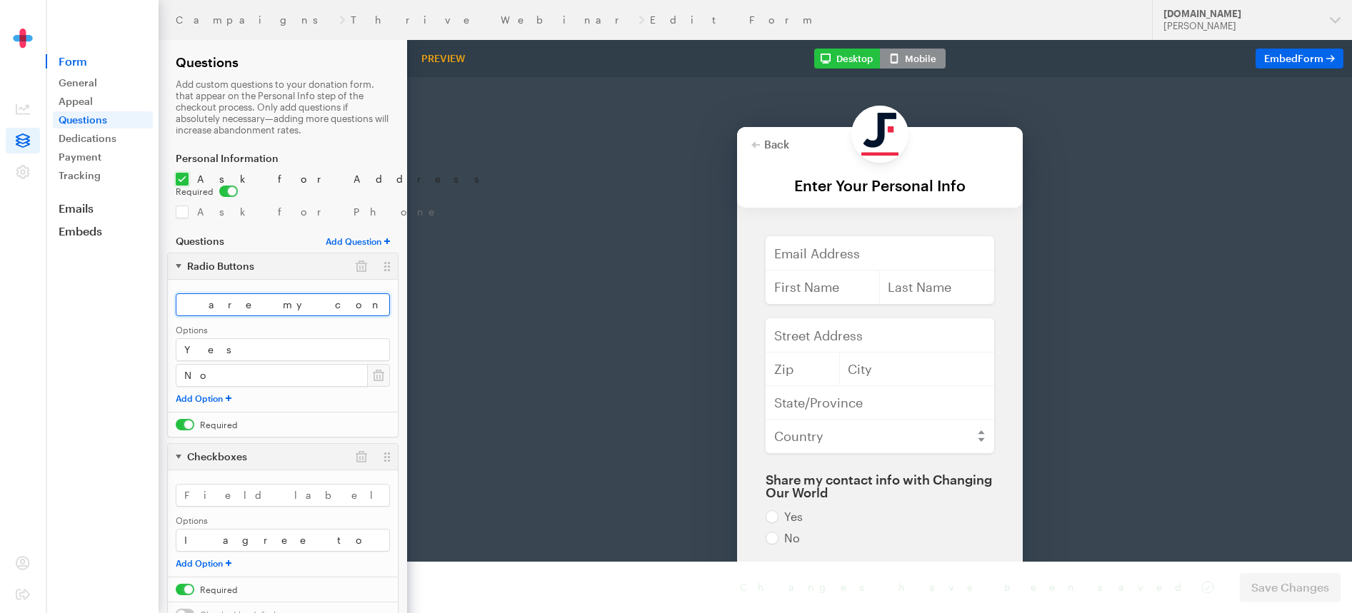
drag, startPoint x: 588, startPoint y: 333, endPoint x: 688, endPoint y: 359, distance: 103.2
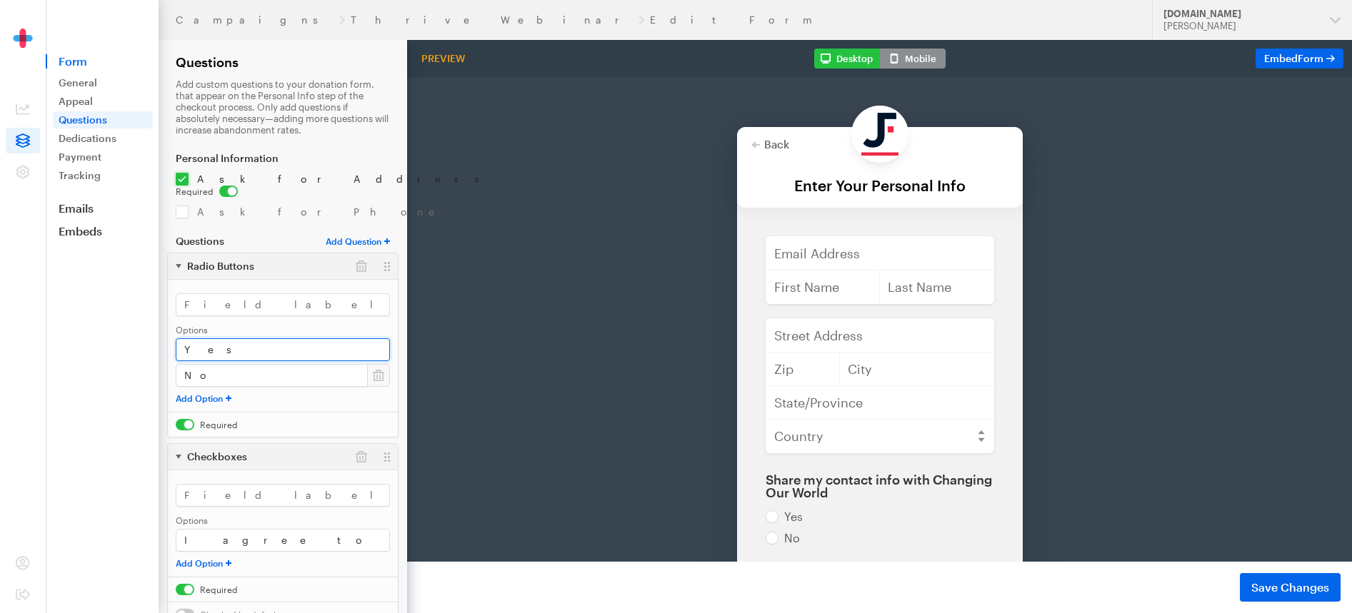
click at [158, 333] on div "Campaigns Thrive Webinar Edit Form Updates Support JustFund.Us Skylar Doran Org…" at bounding box center [676, 338] width 1352 height 676
drag, startPoint x: 194, startPoint y: 366, endPoint x: 172, endPoint y: 364, distance: 21.5
click at [172, 364] on div "Options Add Option Required" at bounding box center [283, 358] width 230 height 158
click at [189, 419] on input "checkbox" at bounding box center [207, 424] width 62 height 11
checkbox input "false"
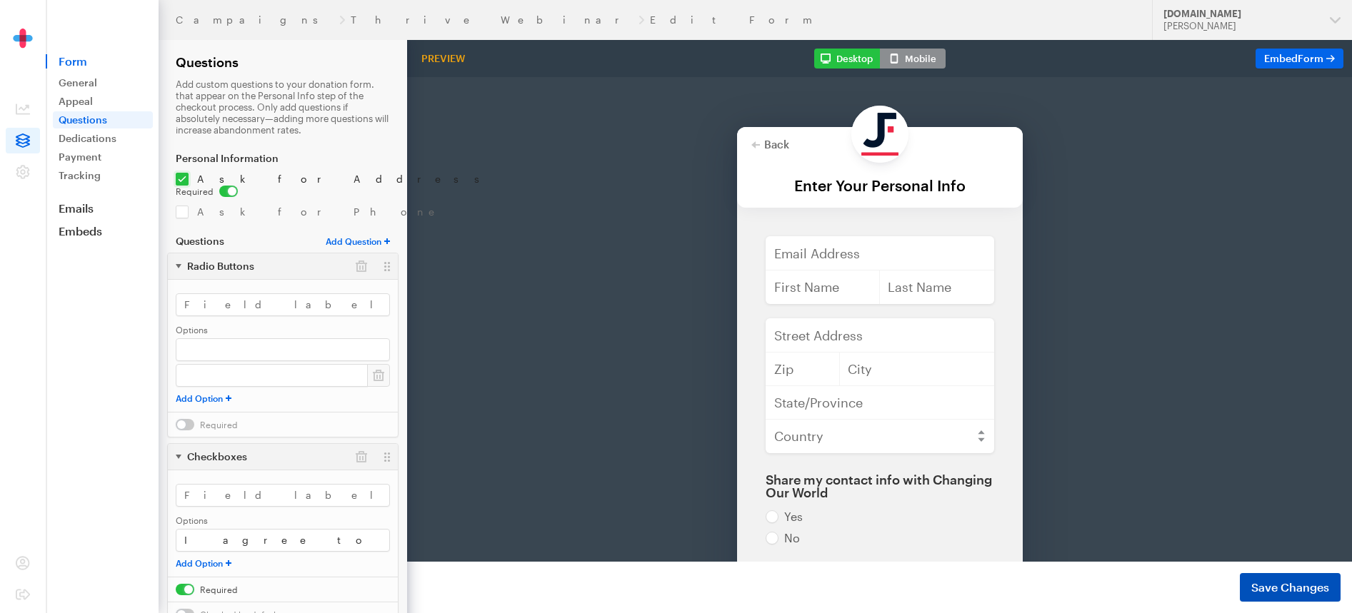
click at [1260, 592] on span "Save Changes" at bounding box center [1290, 587] width 78 height 17
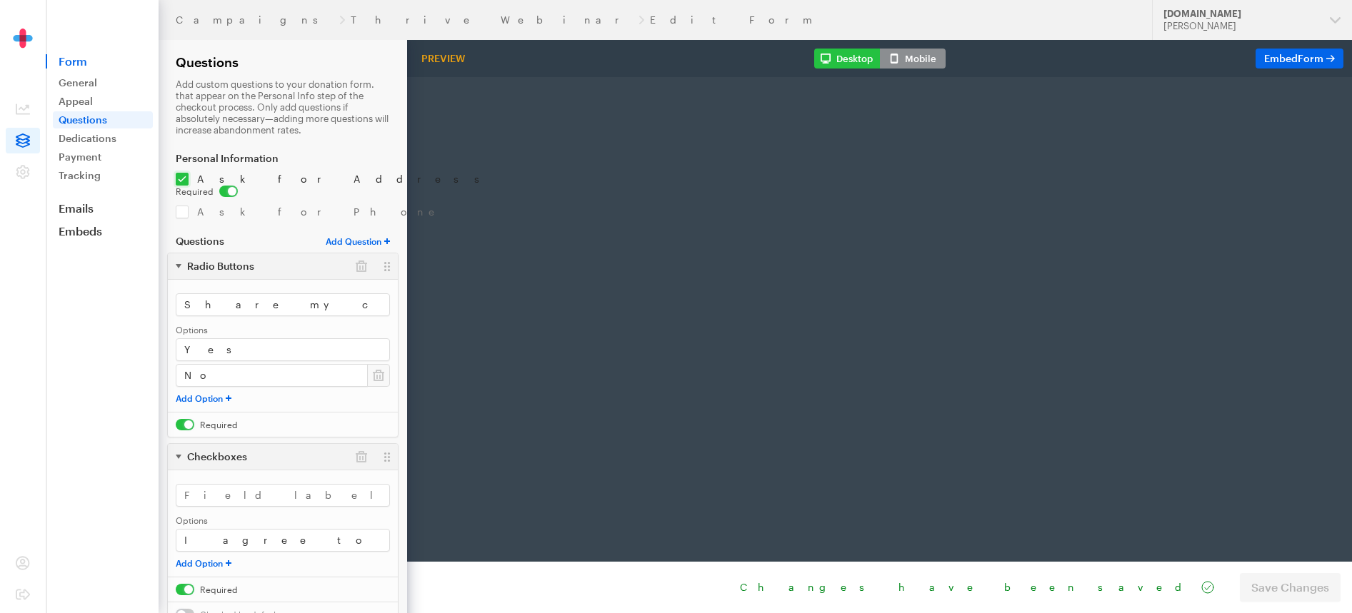
radio input "true"
type input "250"
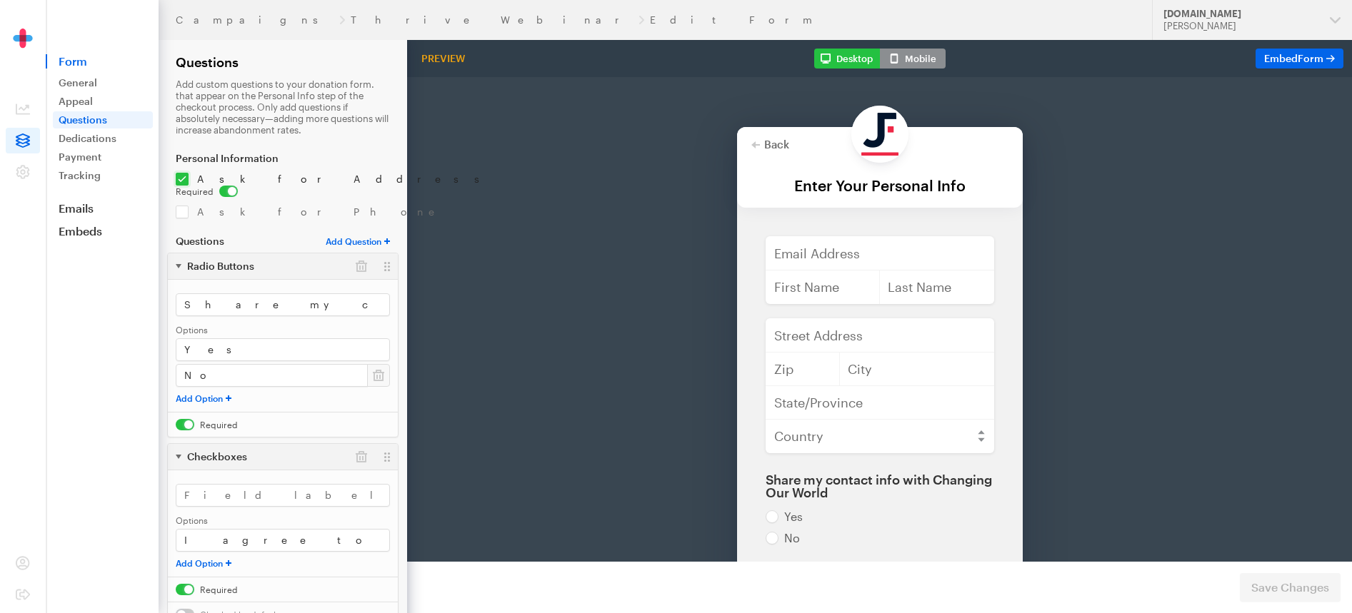
scroll to position [0, 27]
drag, startPoint x: 587, startPoint y: 331, endPoint x: 466, endPoint y: 262, distance: 139.4
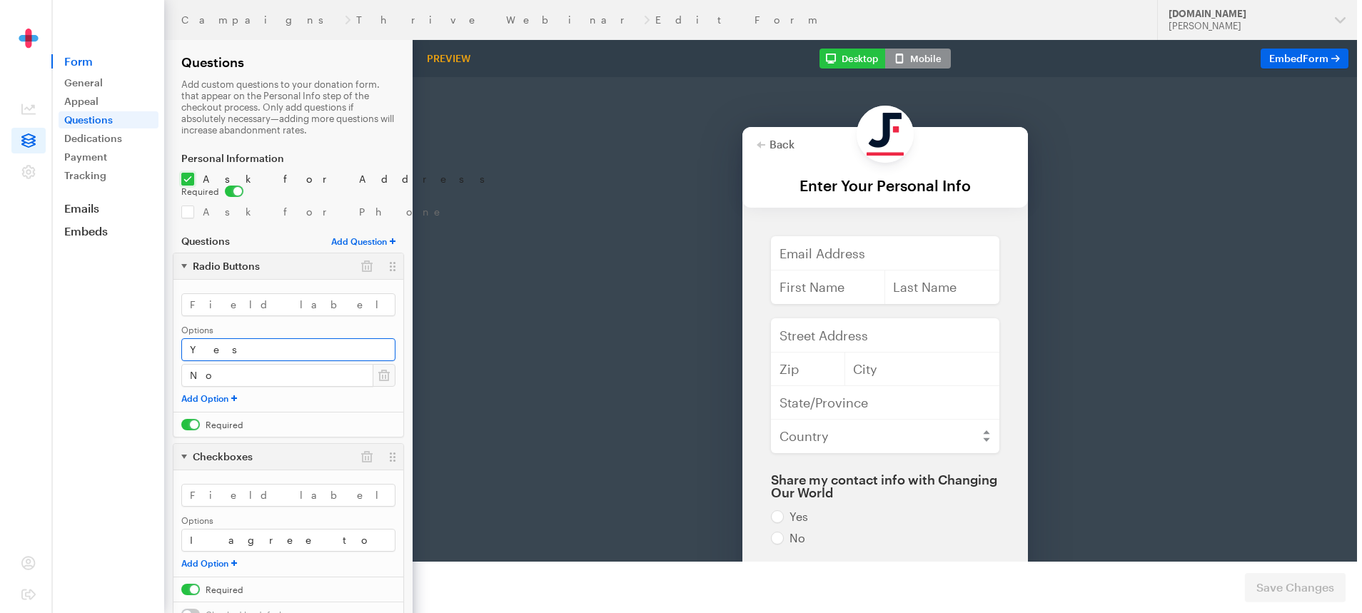
scroll to position [0, 0]
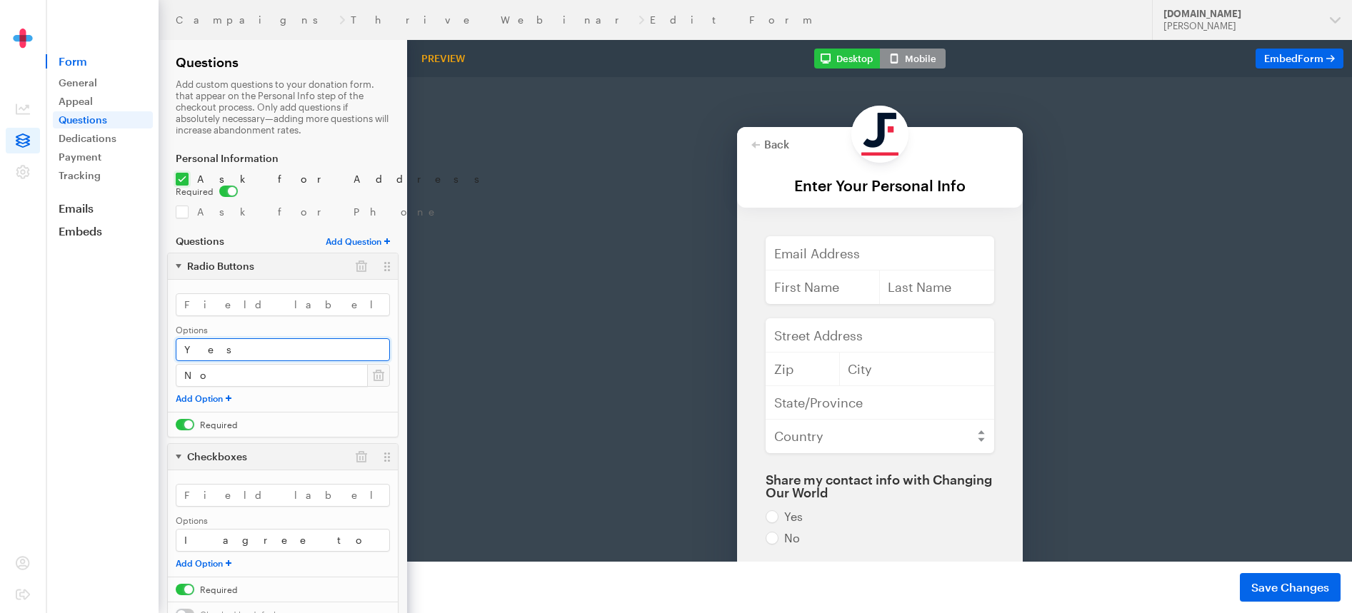
drag, startPoint x: 189, startPoint y: 336, endPoint x: 144, endPoint y: 336, distance: 45.0
click at [144, 336] on div "Campaigns Thrive Webinar Edit Form Updates Support JustFund.Us Skylar Doran Org…" at bounding box center [676, 338] width 1352 height 676
drag, startPoint x: 204, startPoint y: 366, endPoint x: 163, endPoint y: 401, distance: 53.7
click at [144, 366] on div "Campaigns Thrive Webinar Edit Form Updates Support JustFund.Us Skylar Doran Org…" at bounding box center [676, 338] width 1352 height 676
click at [179, 419] on input "checkbox" at bounding box center [207, 424] width 62 height 11
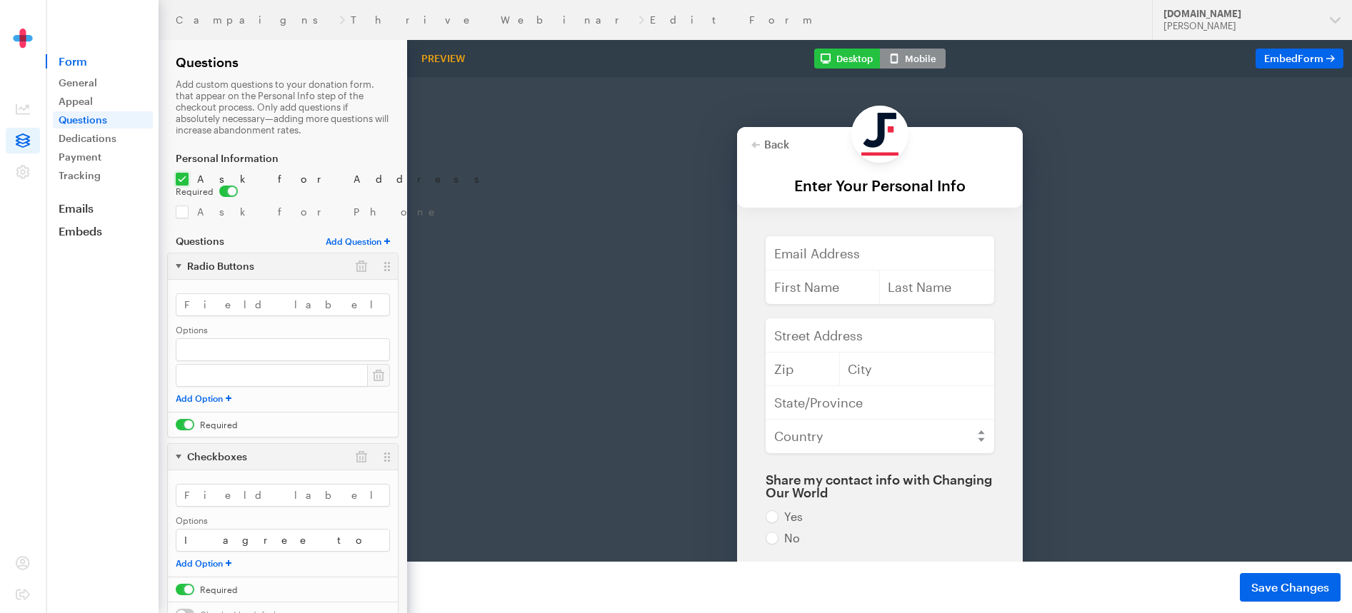
checkbox input "false"
click at [357, 258] on button "button" at bounding box center [361, 266] width 26 height 26
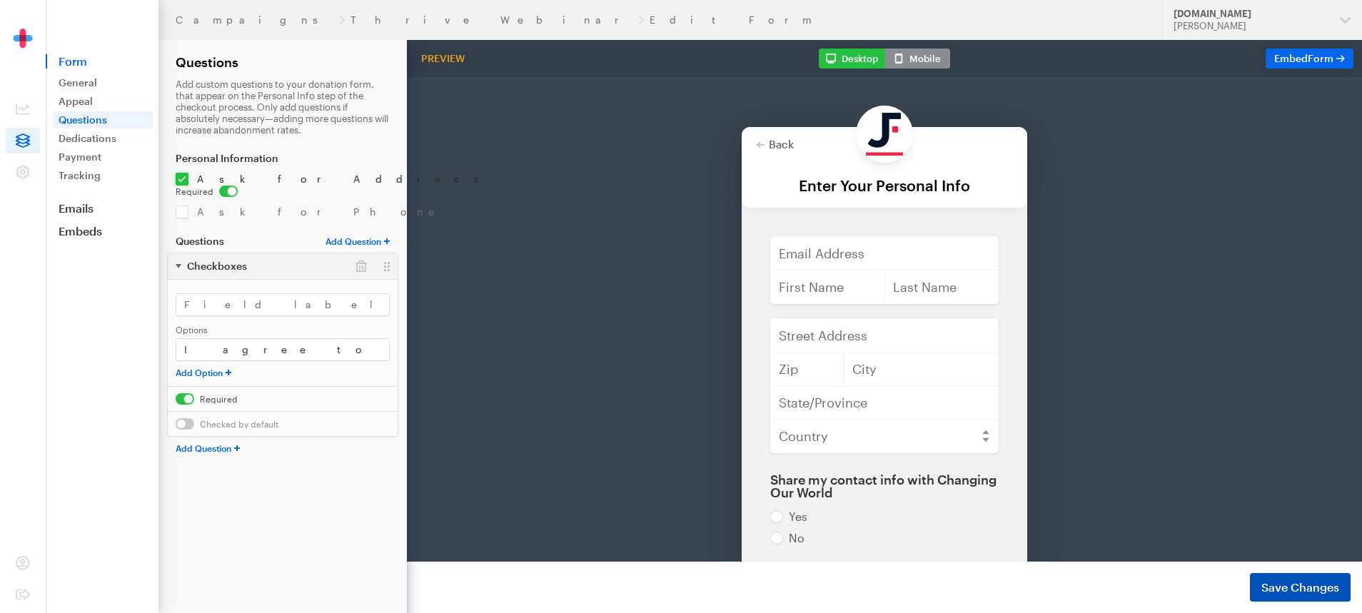
click at [1296, 587] on span "Save Changes" at bounding box center [1301, 587] width 78 height 17
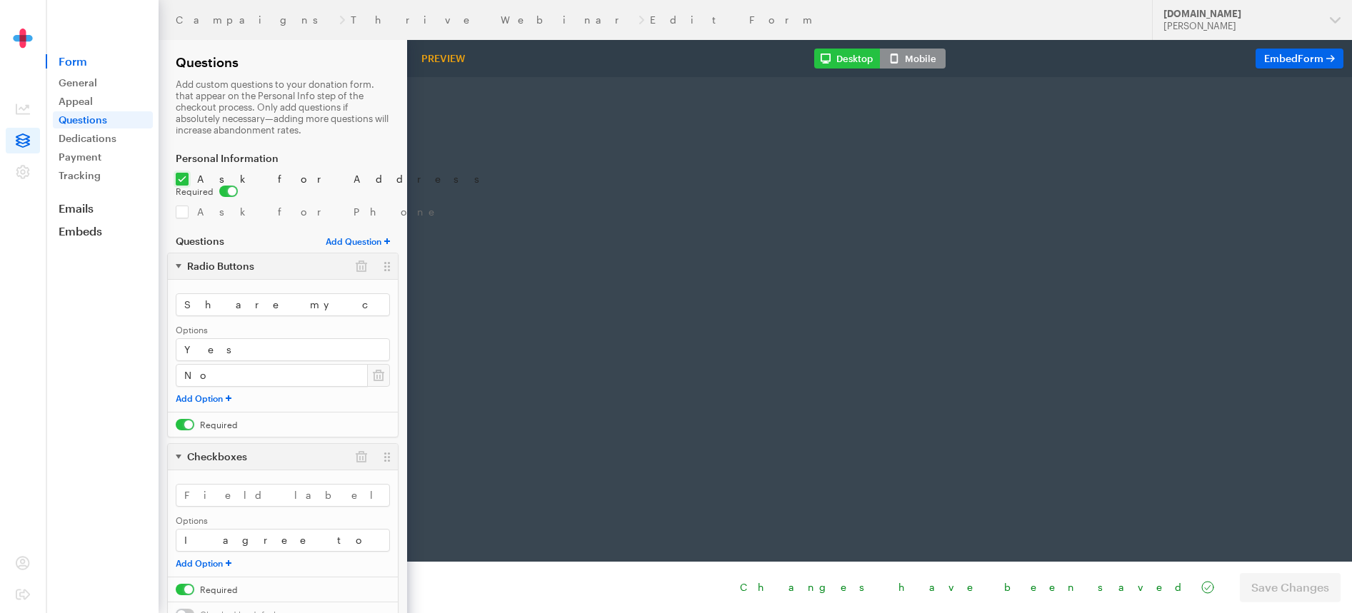
radio input "true"
type input "250"
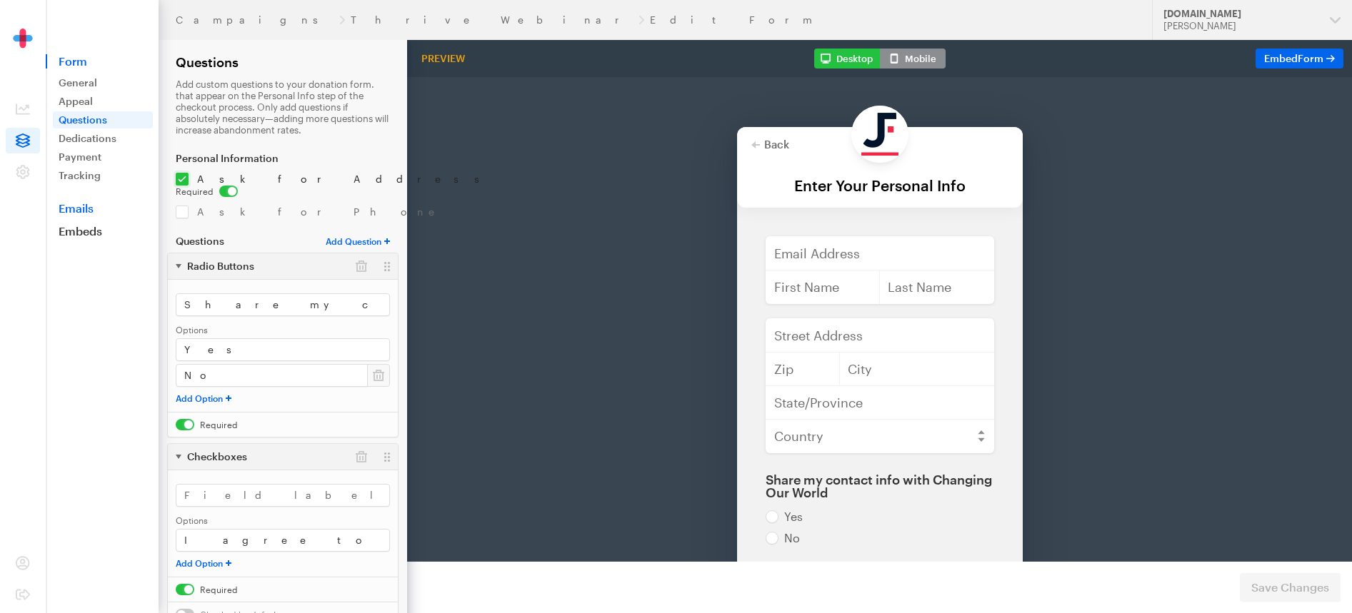
click at [85, 206] on link "Emails" at bounding box center [102, 208] width 113 height 14
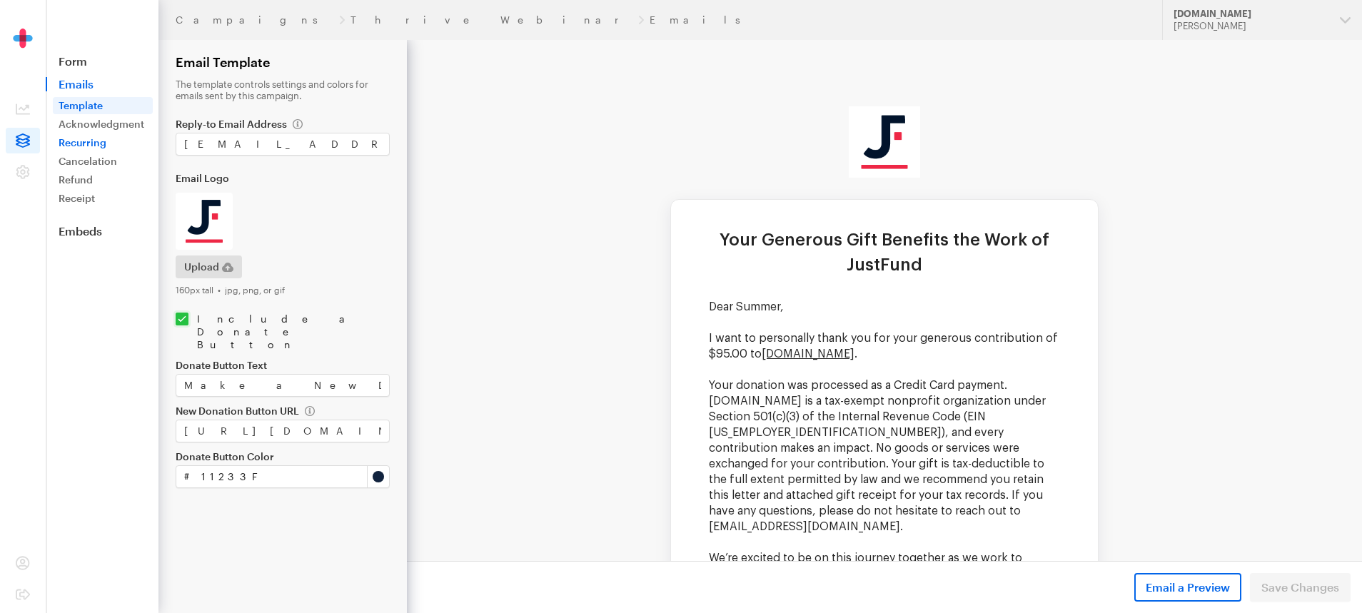
click at [81, 140] on link "Recurring" at bounding box center [103, 142] width 100 height 17
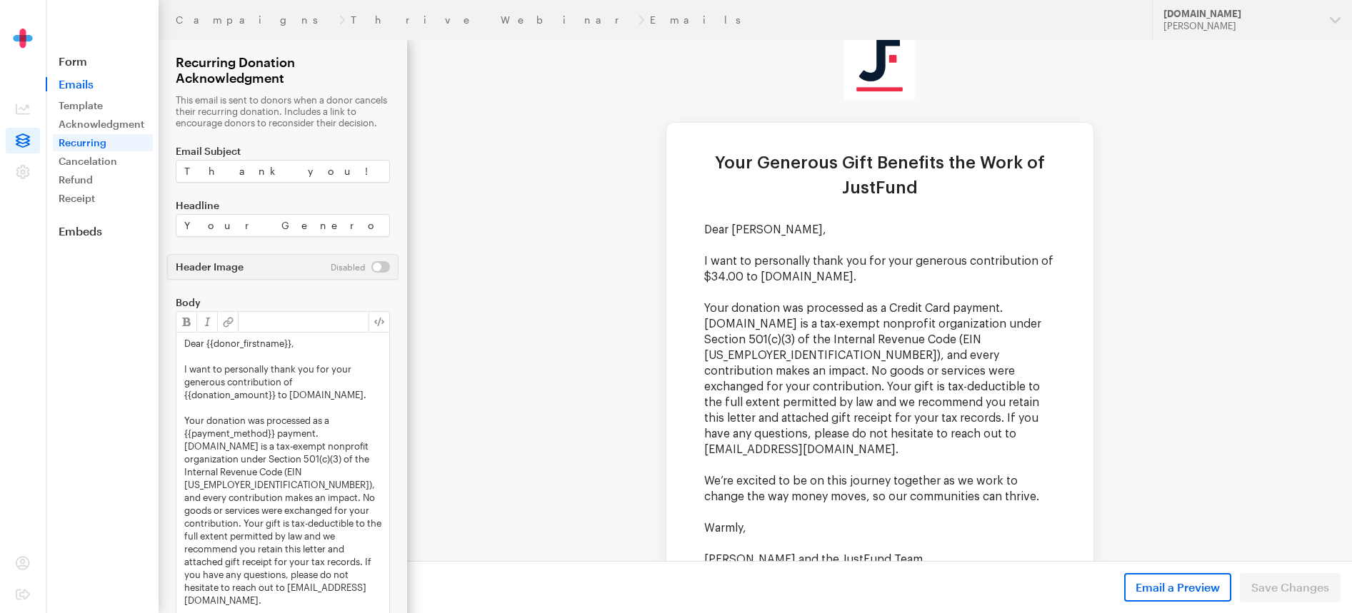
scroll to position [79, 0]
click at [101, 161] on link "Cancelation" at bounding box center [103, 161] width 100 height 17
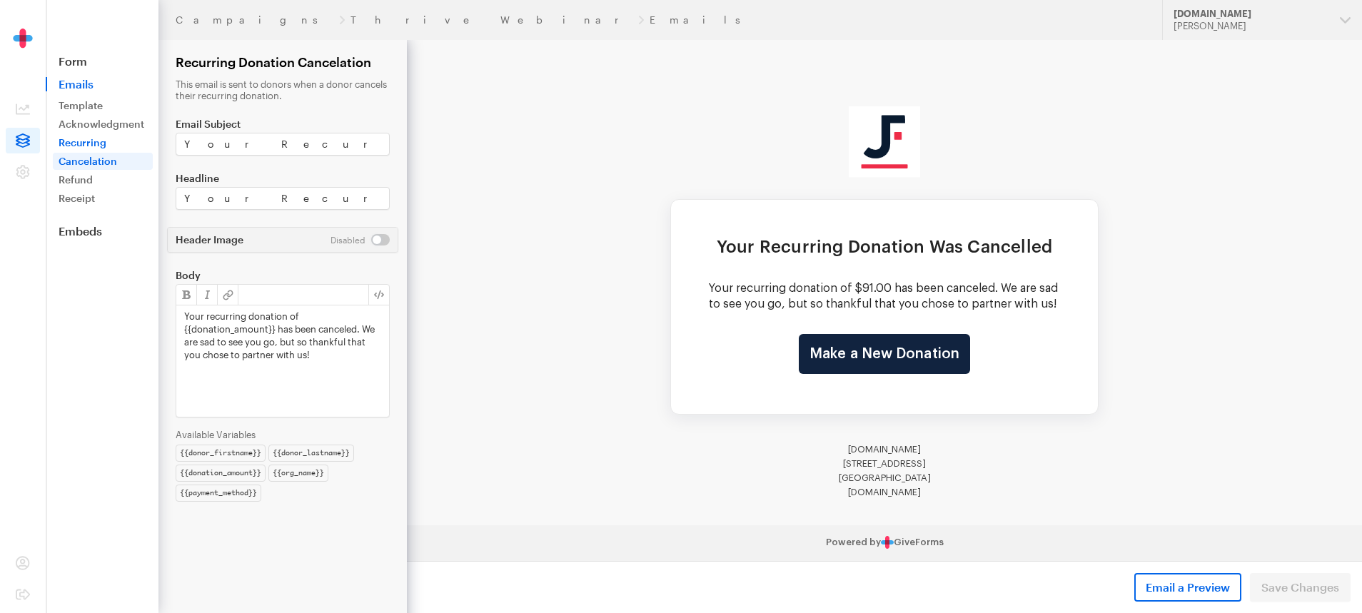
click at [92, 139] on link "Recurring" at bounding box center [103, 142] width 100 height 17
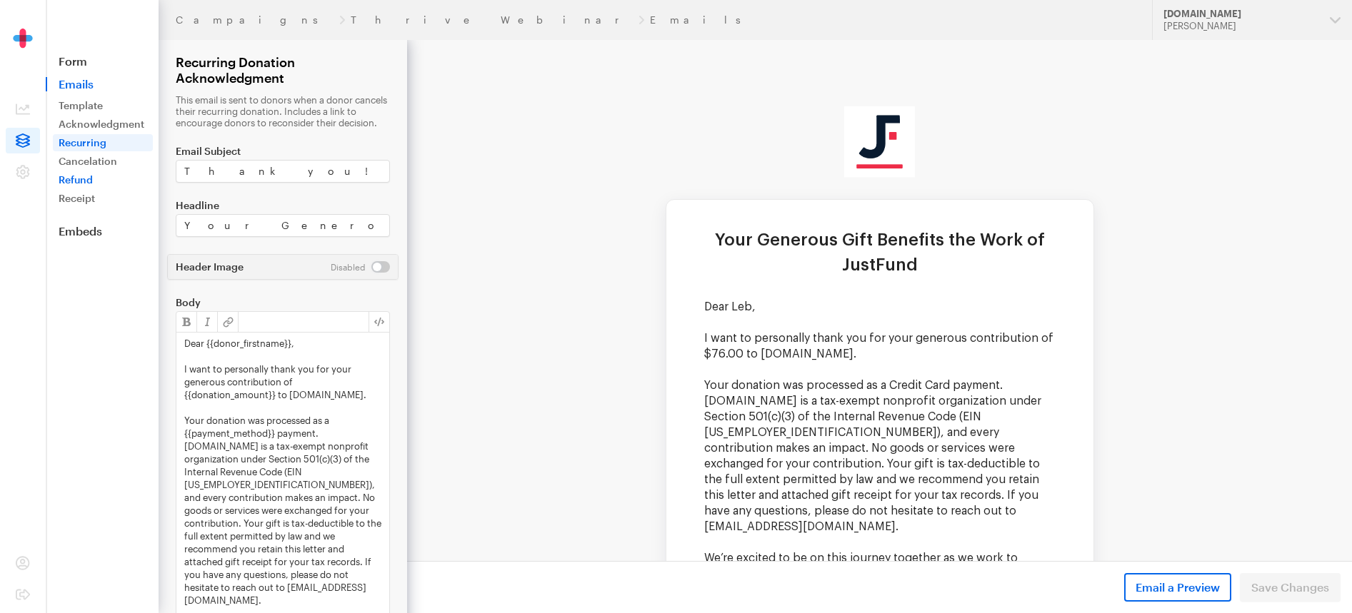
click at [119, 171] on link "Refund" at bounding box center [103, 179] width 100 height 17
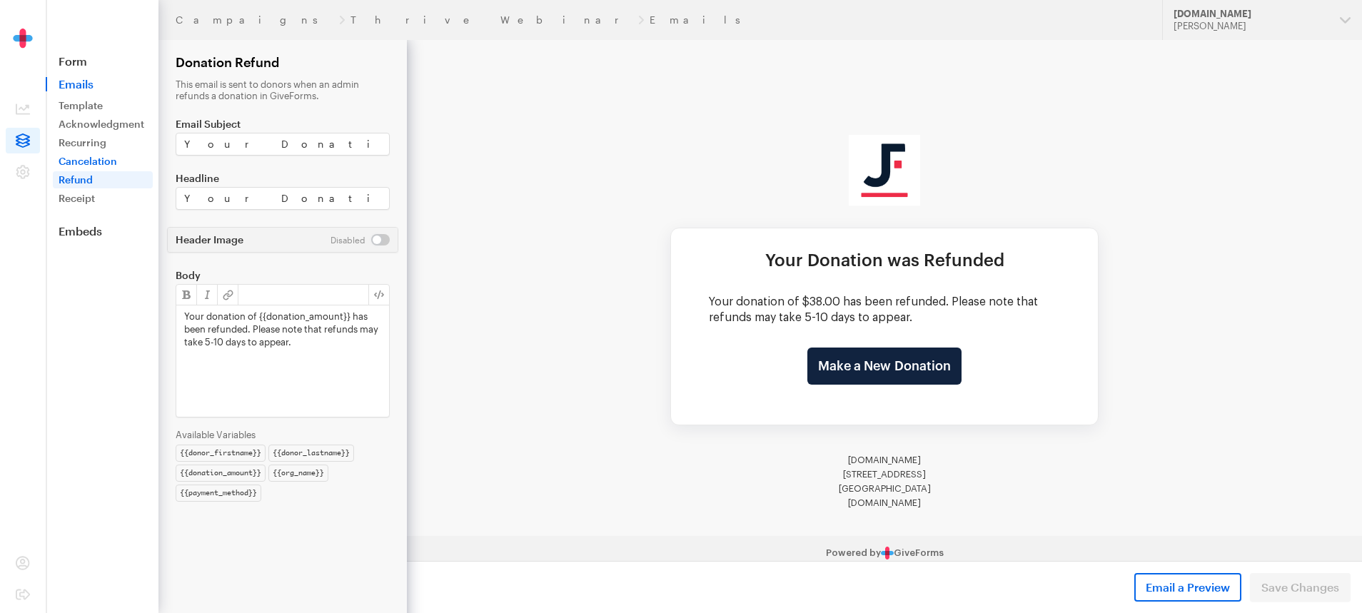
click at [114, 164] on link "Cancelation" at bounding box center [103, 161] width 100 height 17
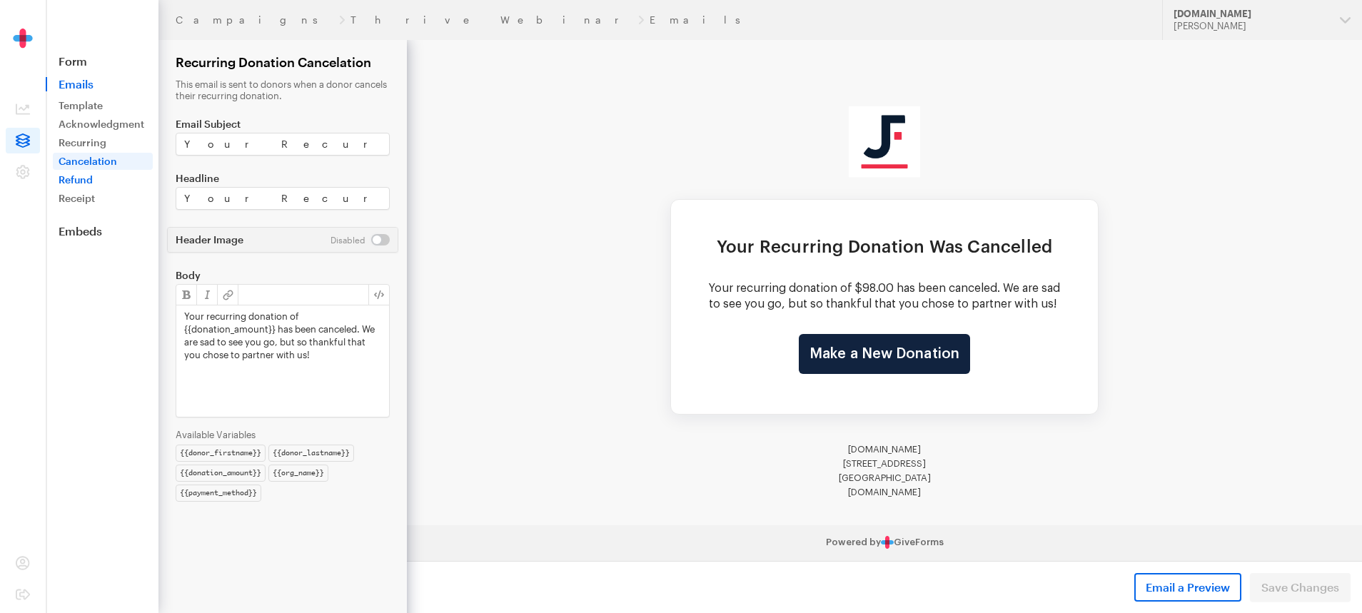
click at [109, 181] on link "Refund" at bounding box center [103, 179] width 100 height 17
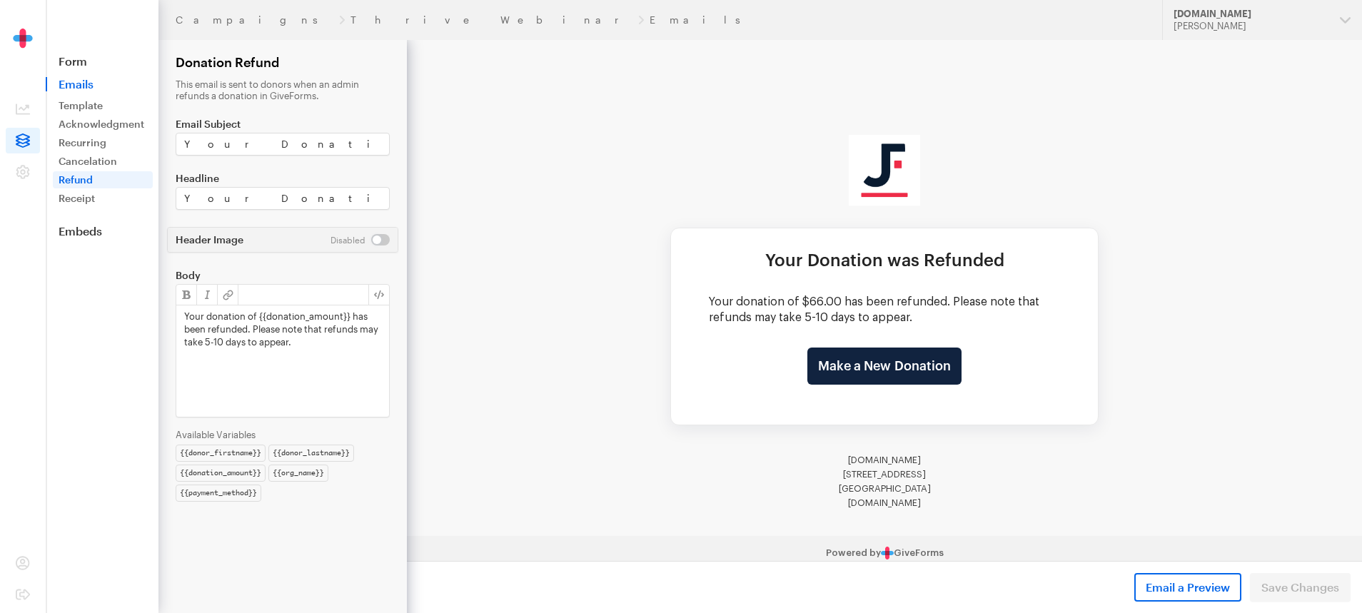
drag, startPoint x: 193, startPoint y: 84, endPoint x: 285, endPoint y: 99, distance: 93.3
click at [281, 97] on p "This email is sent to donors when an admin refunds a donation in GiveForms." at bounding box center [283, 90] width 214 height 23
drag, startPoint x: 293, startPoint y: 99, endPoint x: 222, endPoint y: 91, distance: 71.1
click at [228, 92] on p "This email is sent to donors when an admin refunds a donation in GiveForms." at bounding box center [283, 90] width 214 height 23
drag, startPoint x: 196, startPoint y: 85, endPoint x: 291, endPoint y: 96, distance: 94.9
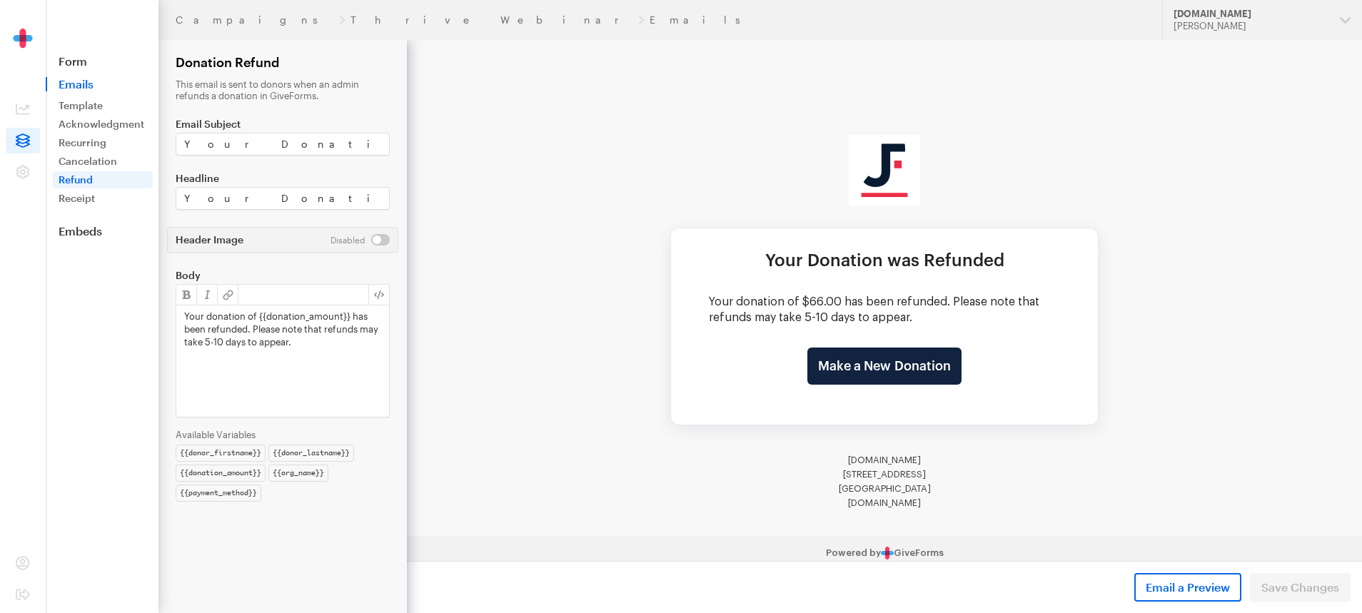
click at [291, 96] on p "This email is sent to donors when an admin refunds a donation in GiveForms." at bounding box center [283, 90] width 214 height 23
click at [287, 98] on p "This email is sent to donors when an admin refunds a donation in GiveForms." at bounding box center [283, 90] width 214 height 23
drag, startPoint x: 289, startPoint y: 96, endPoint x: 199, endPoint y: 84, distance: 91.6
click at [199, 84] on p "This email is sent to donors when an admin refunds a donation in GiveForms." at bounding box center [283, 90] width 214 height 23
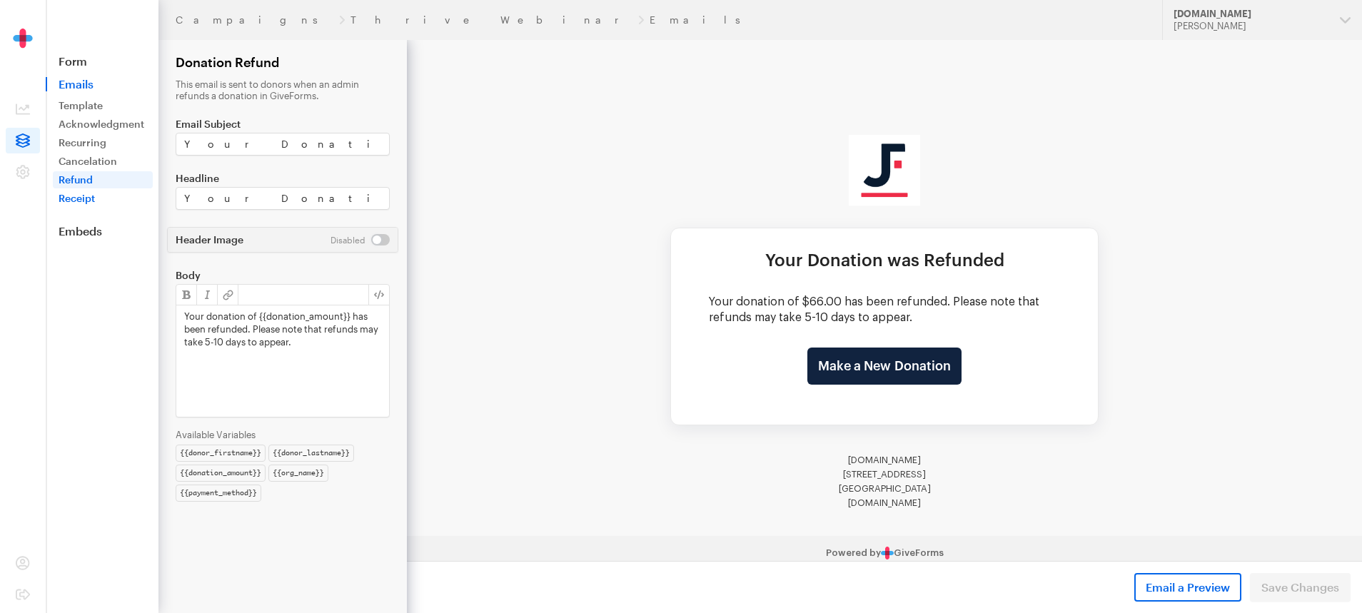
click at [119, 200] on link "Receipt" at bounding box center [103, 198] width 100 height 17
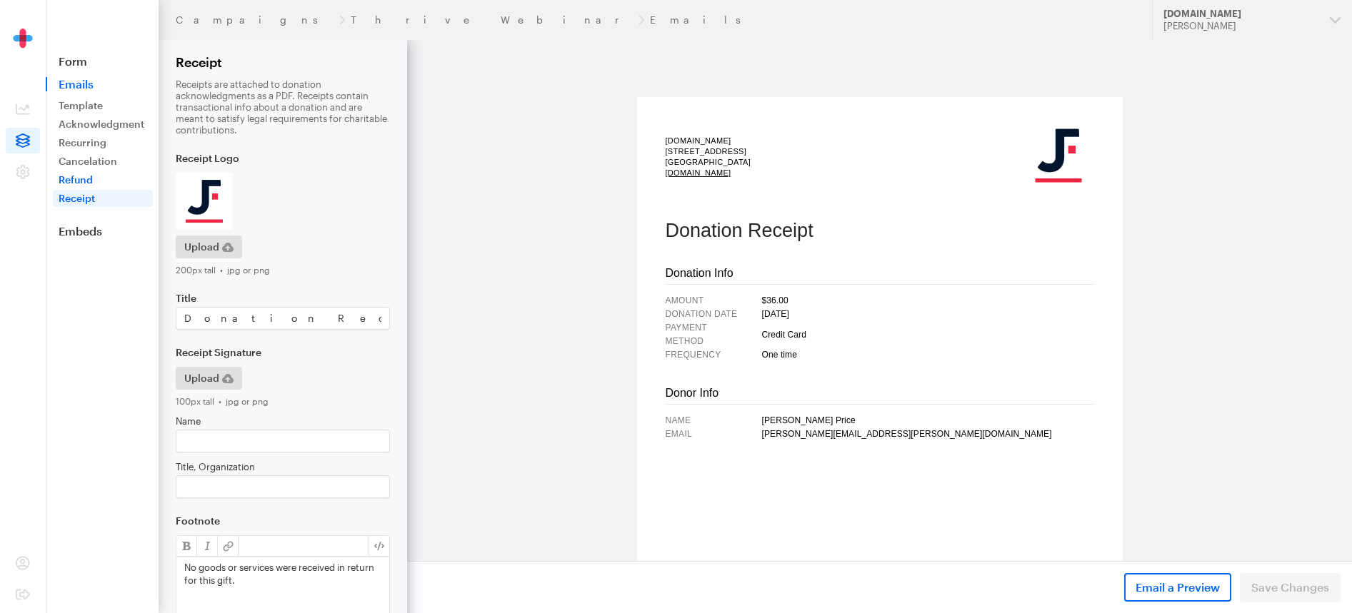
click at [101, 181] on link "Refund" at bounding box center [103, 179] width 100 height 17
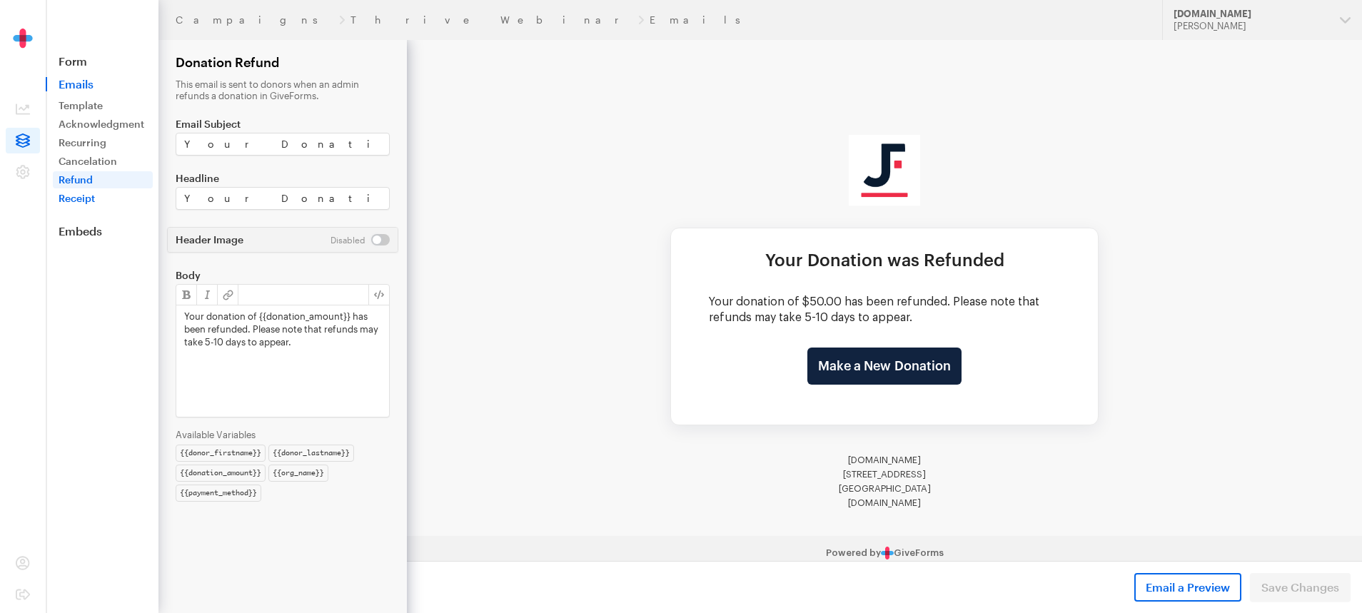
click at [72, 198] on link "Receipt" at bounding box center [103, 198] width 100 height 17
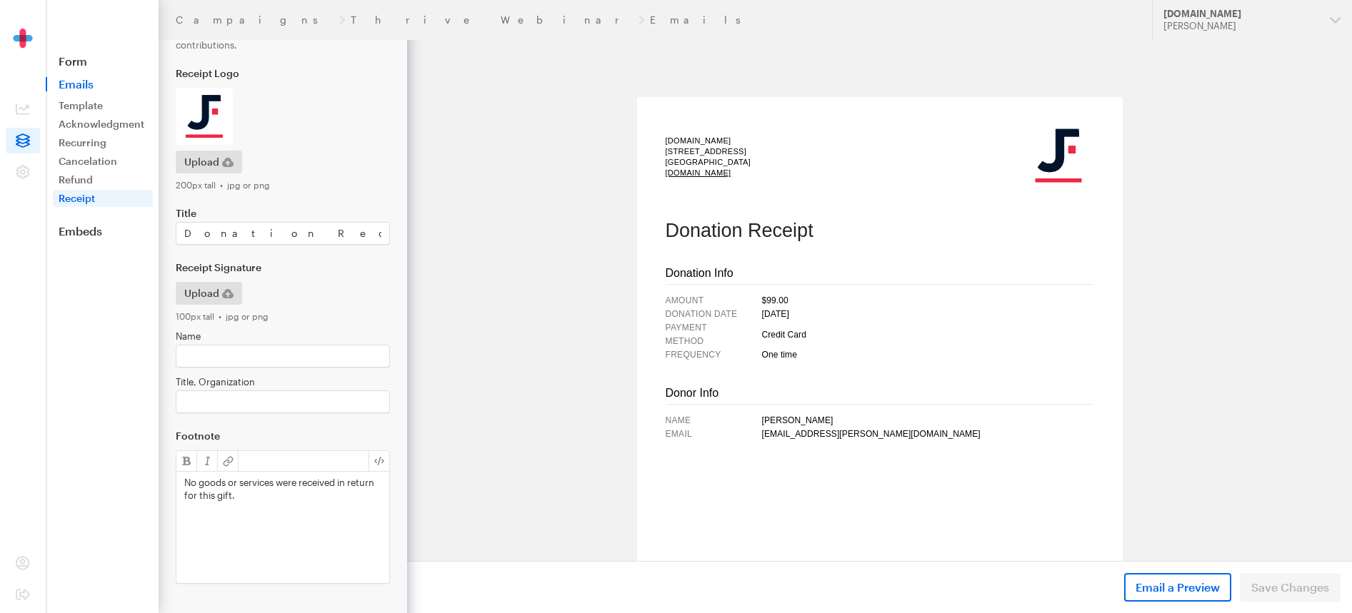
scroll to position [87, 0]
click at [253, 499] on div "No goods or services were received in return for this gift." at bounding box center [282, 525] width 213 height 111
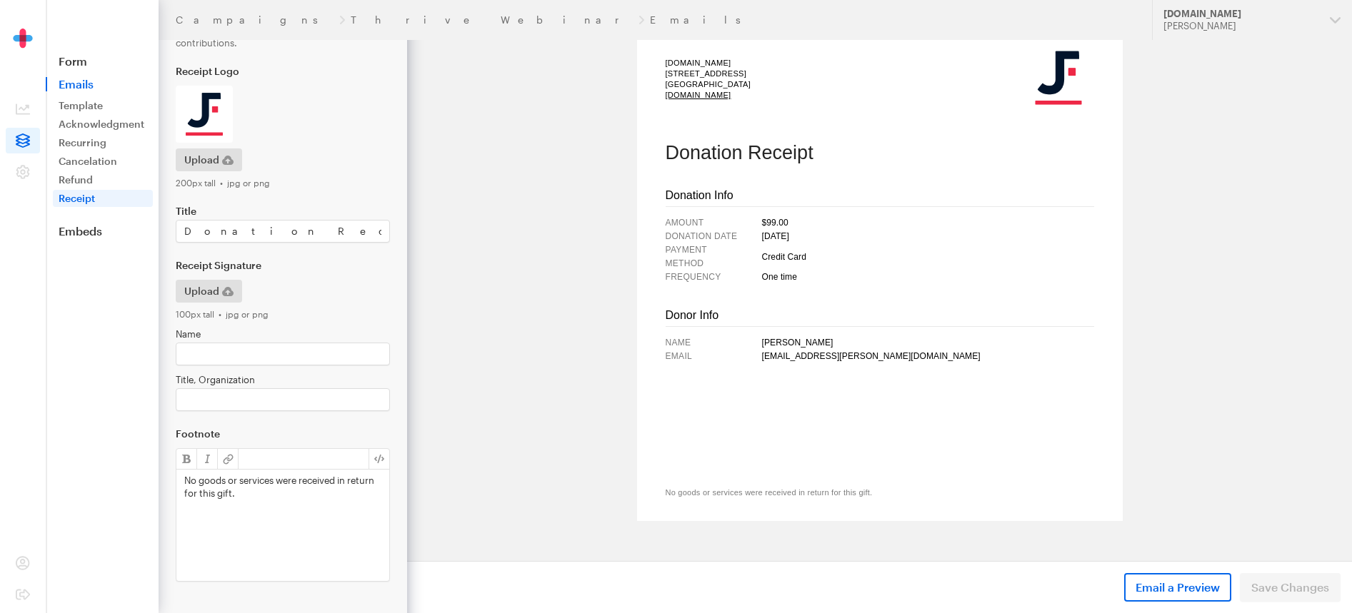
scroll to position [77, 0]
click at [255, 492] on p "No goods or services were received in return for this gift." at bounding box center [282, 487] width 197 height 26
click at [268, 492] on p "No goods or services were received in return for this gift." at bounding box center [282, 487] width 197 height 26
click at [1282, 590] on span "Save Changes" at bounding box center [1290, 587] width 78 height 17
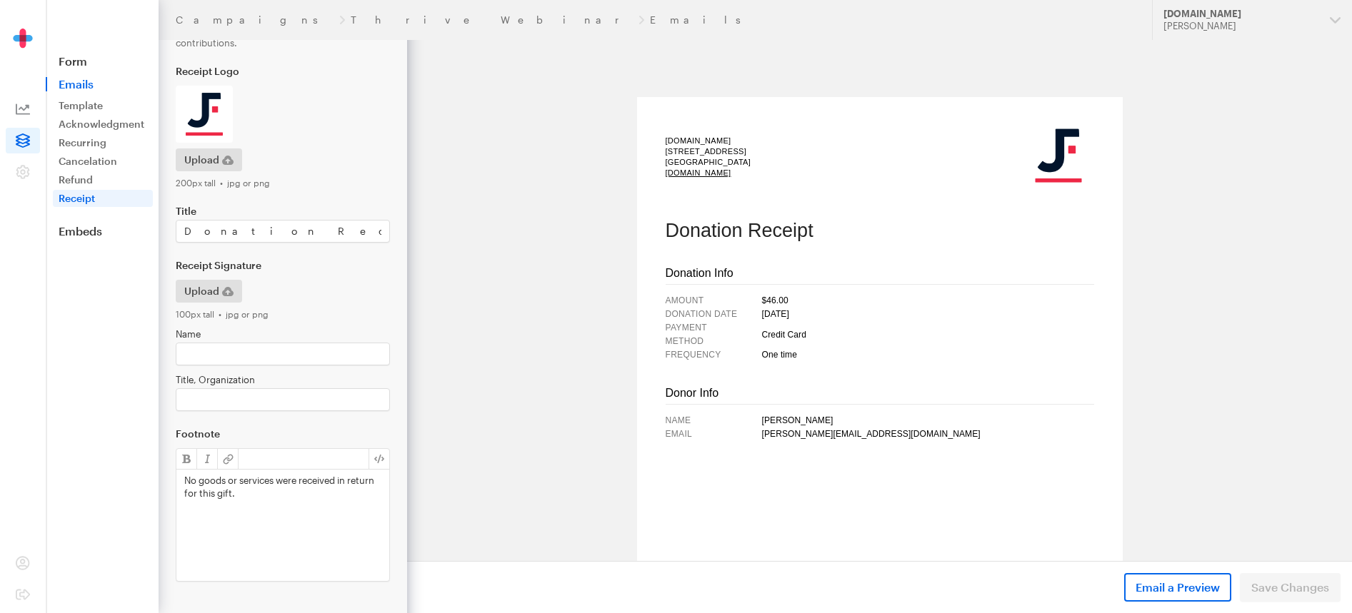
click at [12, 109] on span at bounding box center [23, 109] width 34 height 26
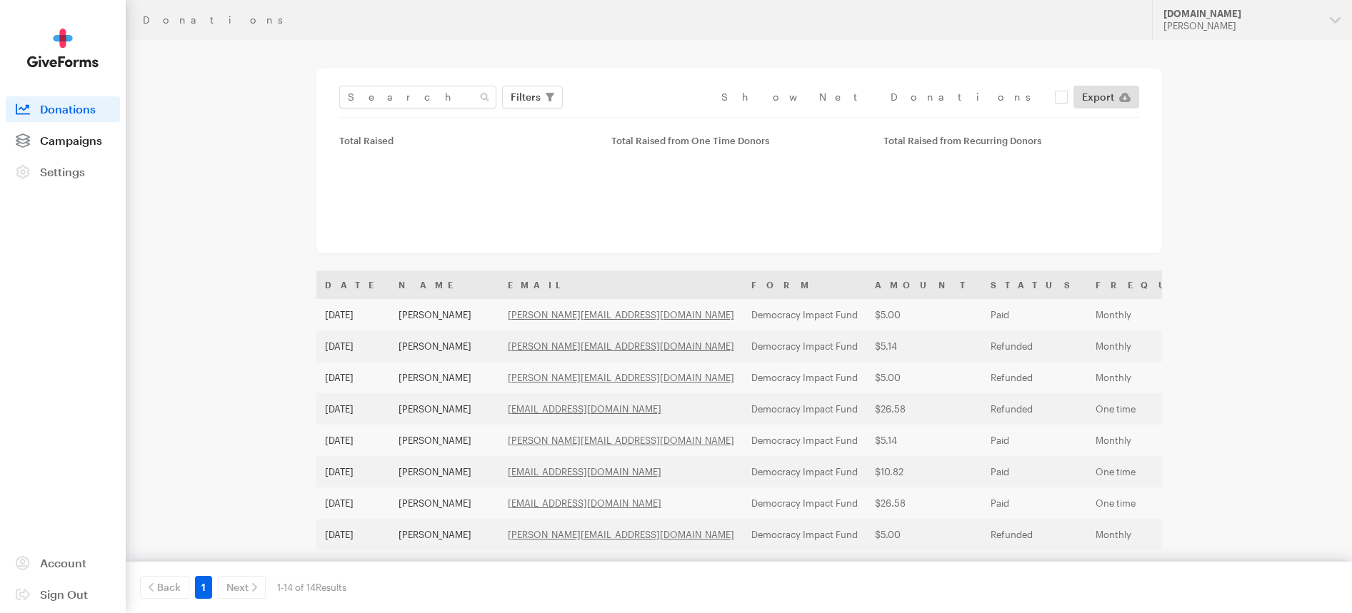
click at [63, 139] on span "Campaigns" at bounding box center [71, 141] width 62 height 14
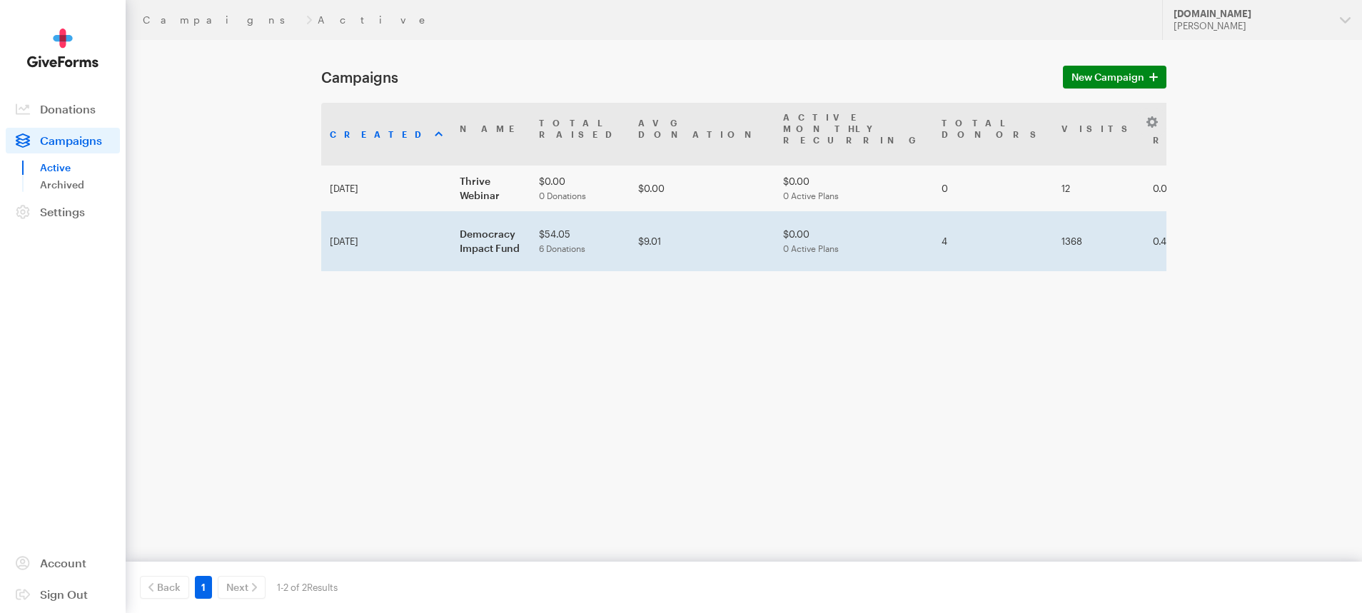
click at [451, 211] on td "Democracy Impact Fund" at bounding box center [490, 241] width 79 height 60
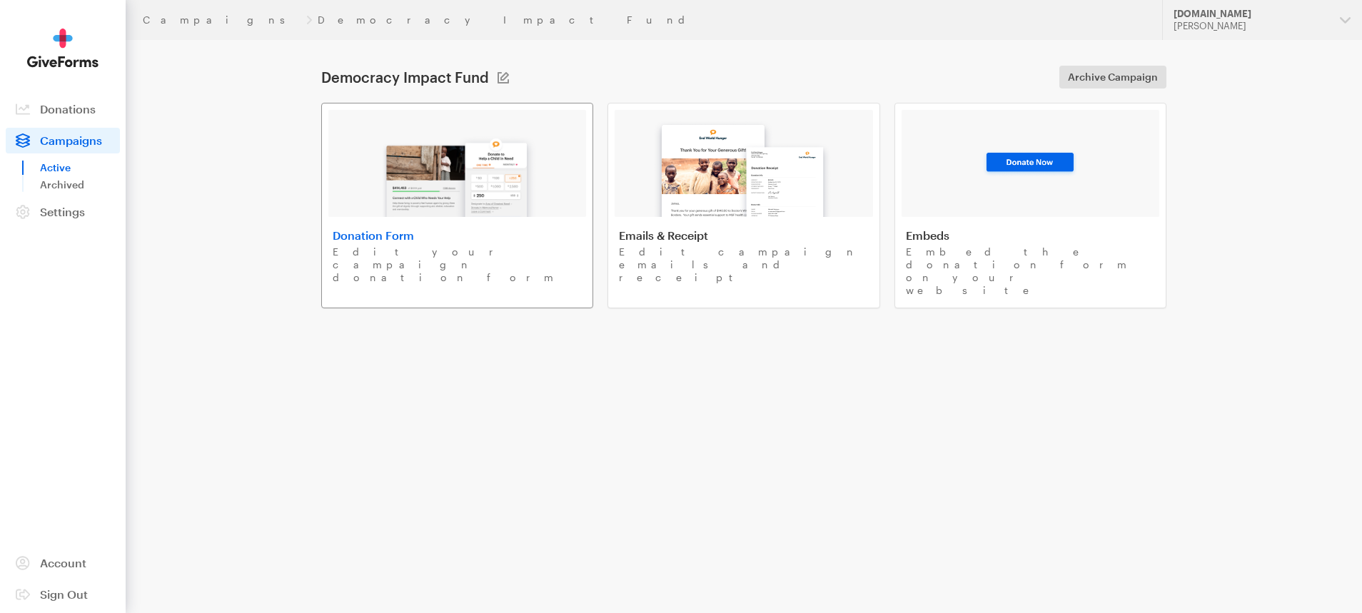
click at [361, 182] on div at bounding box center [457, 163] width 258 height 107
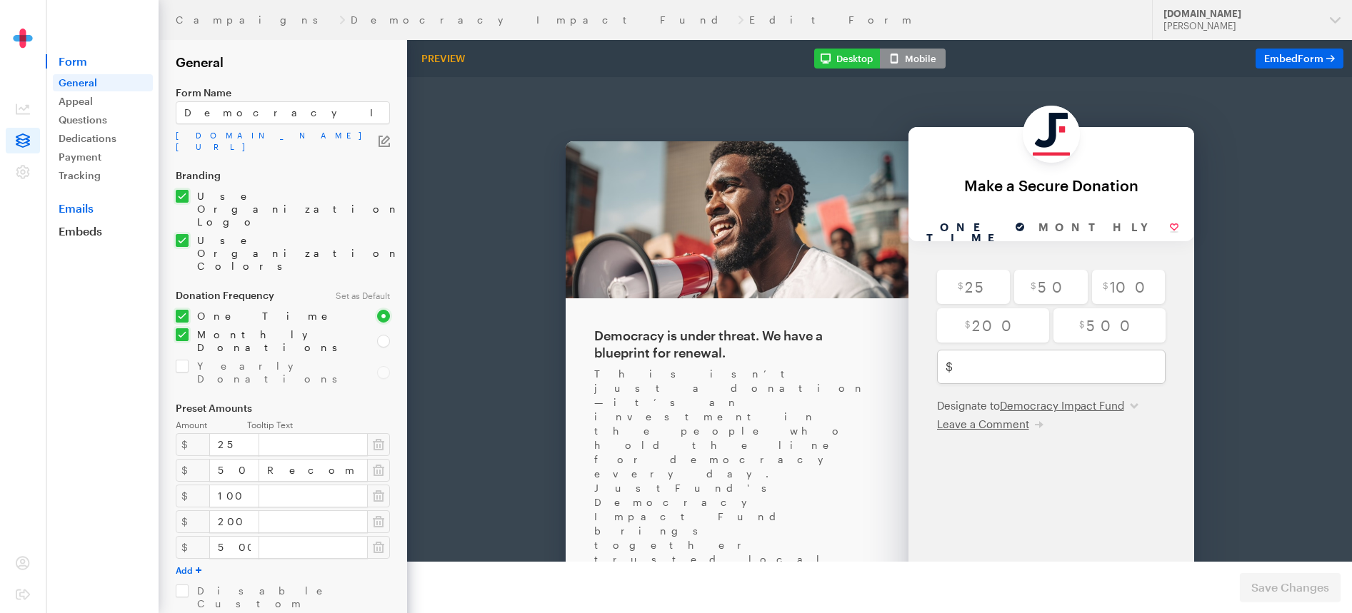
click at [82, 213] on link "Emails" at bounding box center [102, 208] width 113 height 14
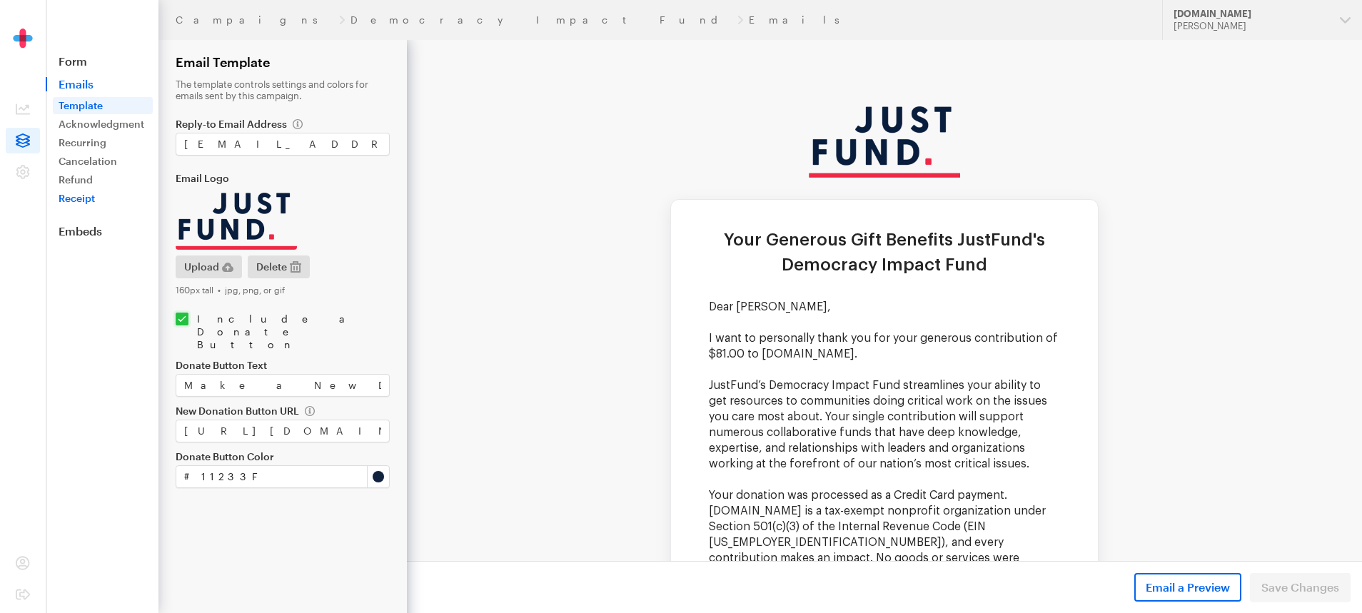
click at [86, 204] on link "Receipt" at bounding box center [103, 198] width 100 height 17
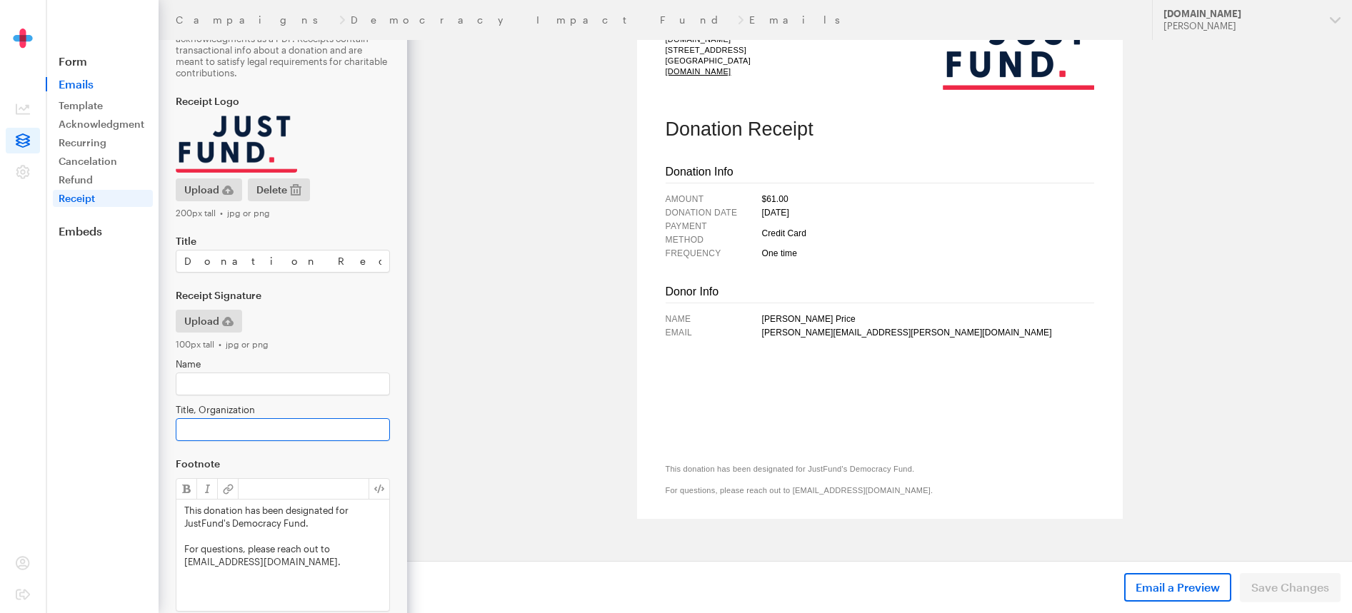
scroll to position [87, 0]
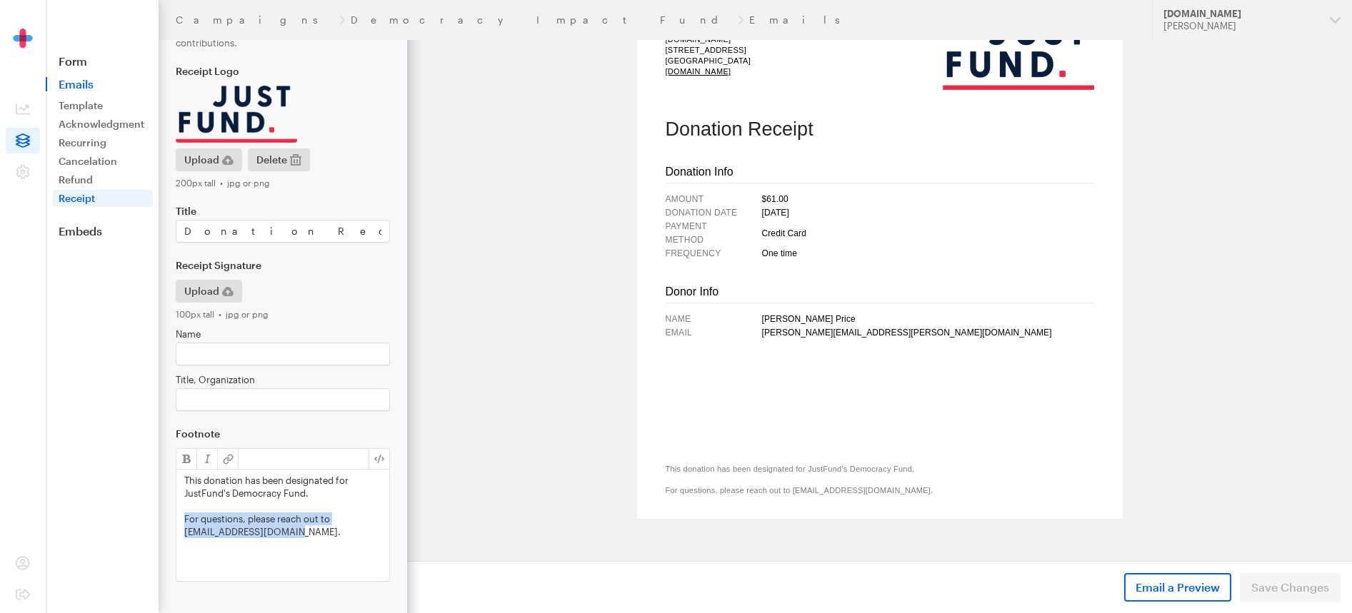
drag, startPoint x: 293, startPoint y: 540, endPoint x: 181, endPoint y: 523, distance: 113.3
click at [181, 523] on div "This donation has been designated for JustFund's Democracy Fund. For questions,…" at bounding box center [282, 525] width 213 height 111
copy p "For questions, please reach out to [EMAIL_ADDRESS][DOMAIN_NAME]."
click at [541, 316] on body "JustFund.Us 490 43rd Street, Unit 213 Oakland, CA 94609 www.justfund.us Donatio…" at bounding box center [879, 257] width 945 height 523
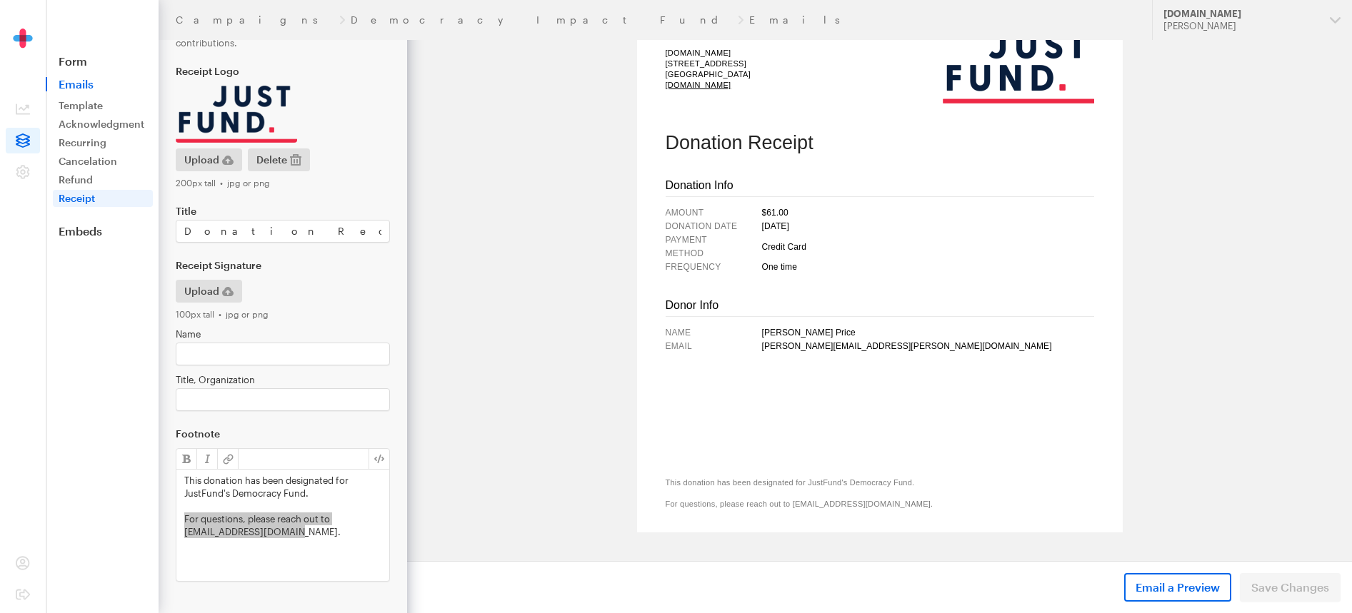
scroll to position [63, 0]
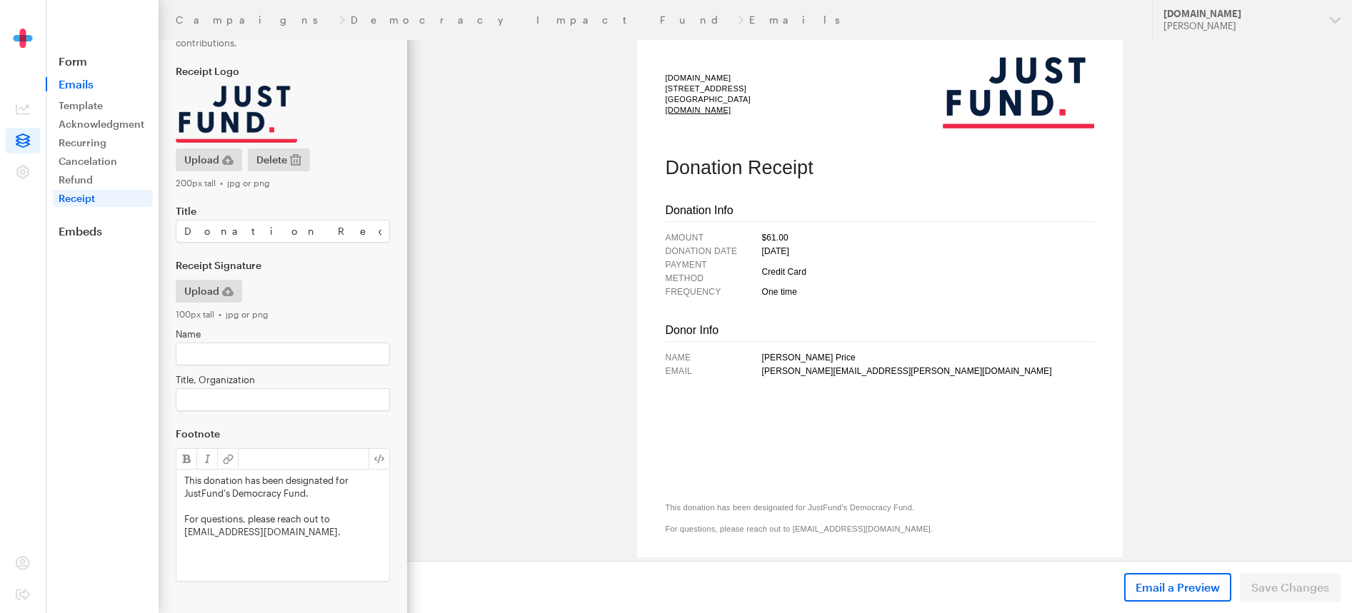
click at [311, 493] on p "This donation has been designated for JustFund's Democracy Fund." at bounding box center [282, 487] width 197 height 26
drag, startPoint x: 340, startPoint y: 495, endPoint x: 181, endPoint y: 493, distance: 159.2
click at [181, 493] on div "This donation has been designated for JustFund's Democracy Fund. For questions,…" at bounding box center [282, 525] width 213 height 111
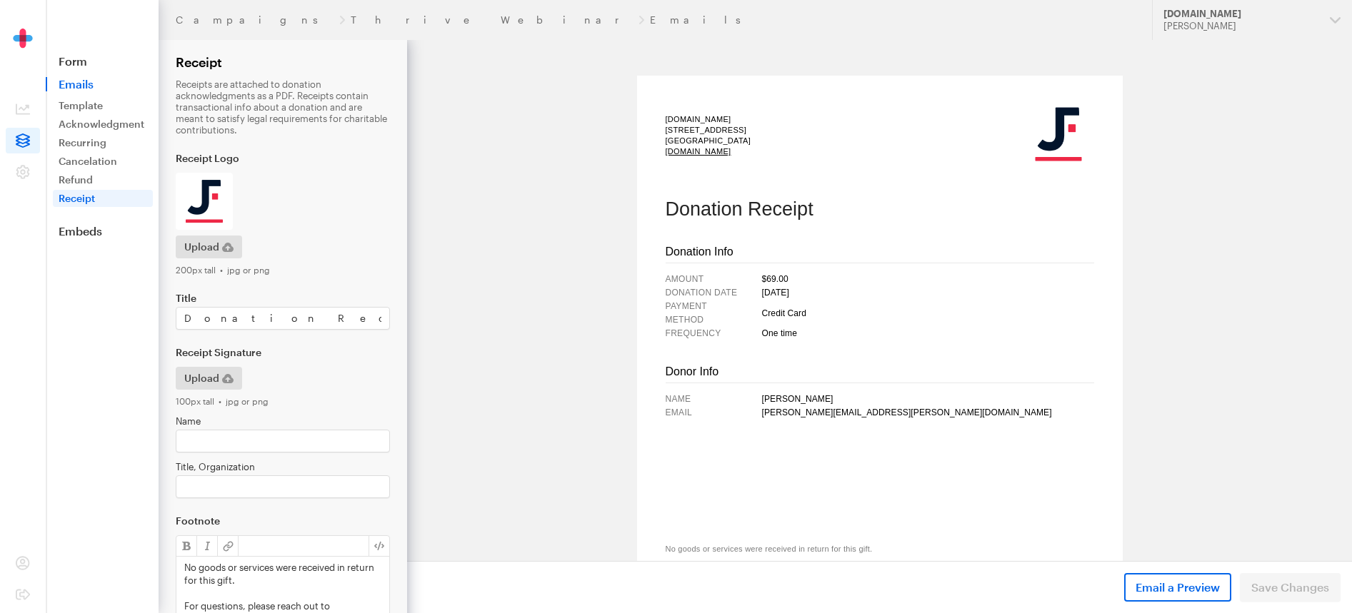
scroll to position [101, 0]
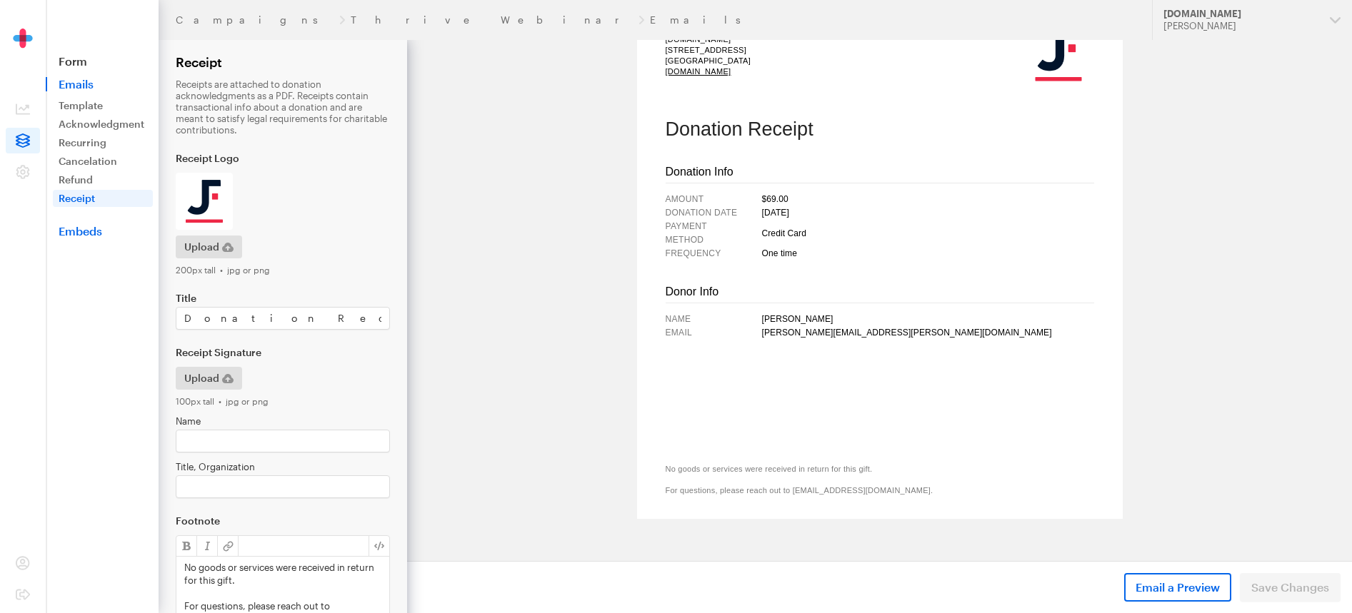
click at [92, 236] on link "Embeds" at bounding box center [102, 231] width 113 height 14
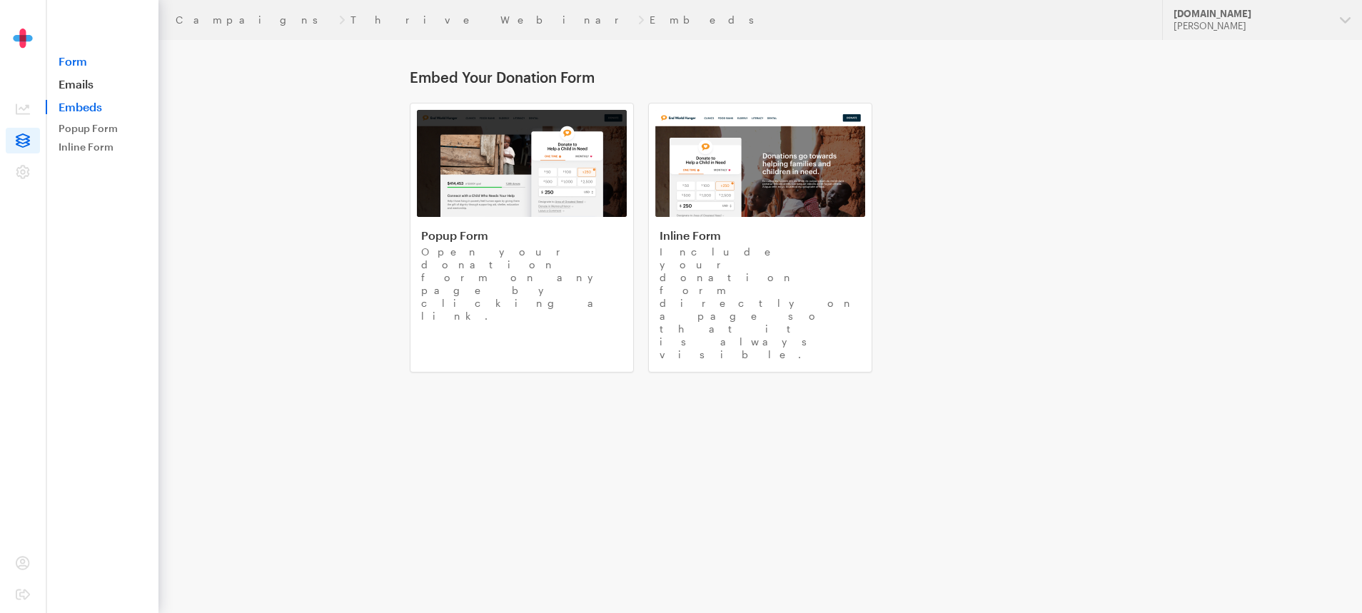
click at [73, 62] on link "Form" at bounding box center [102, 61] width 113 height 14
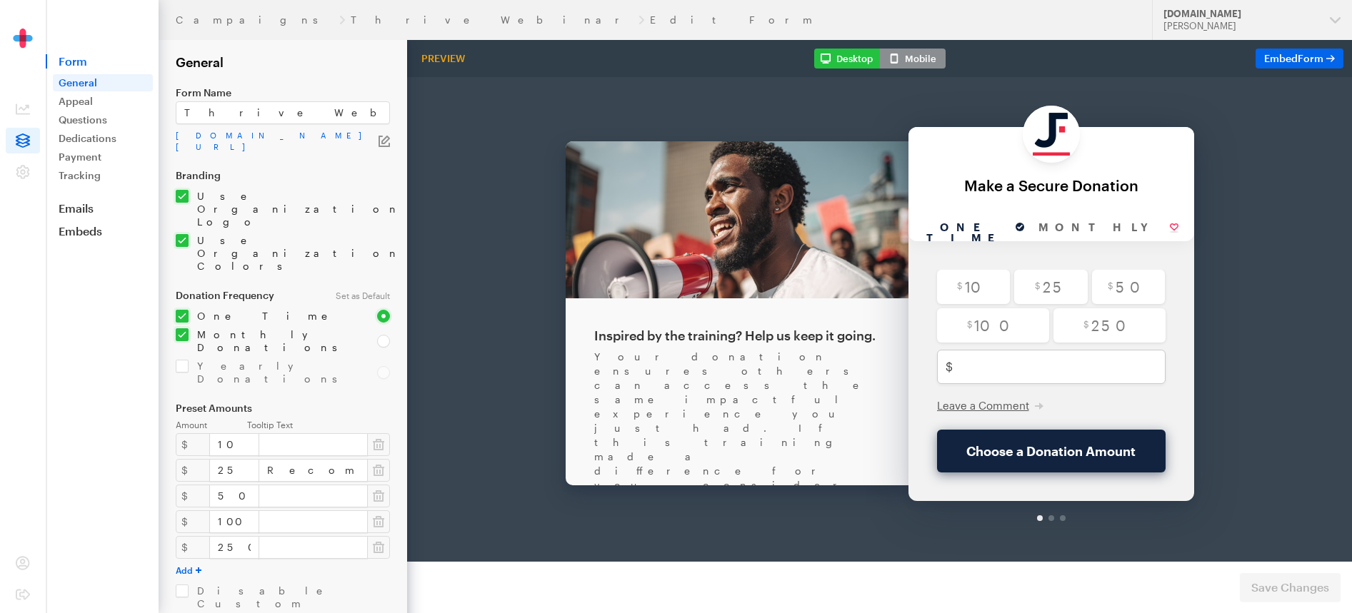
click at [391, 134] on form "Campaigns Thrive Webinar Edit Form General Form Name Thrive Webinar app.givefor…" at bounding box center [203, 436] width 407 height 873
click at [389, 136] on icon "button" at bounding box center [383, 141] width 11 height 11
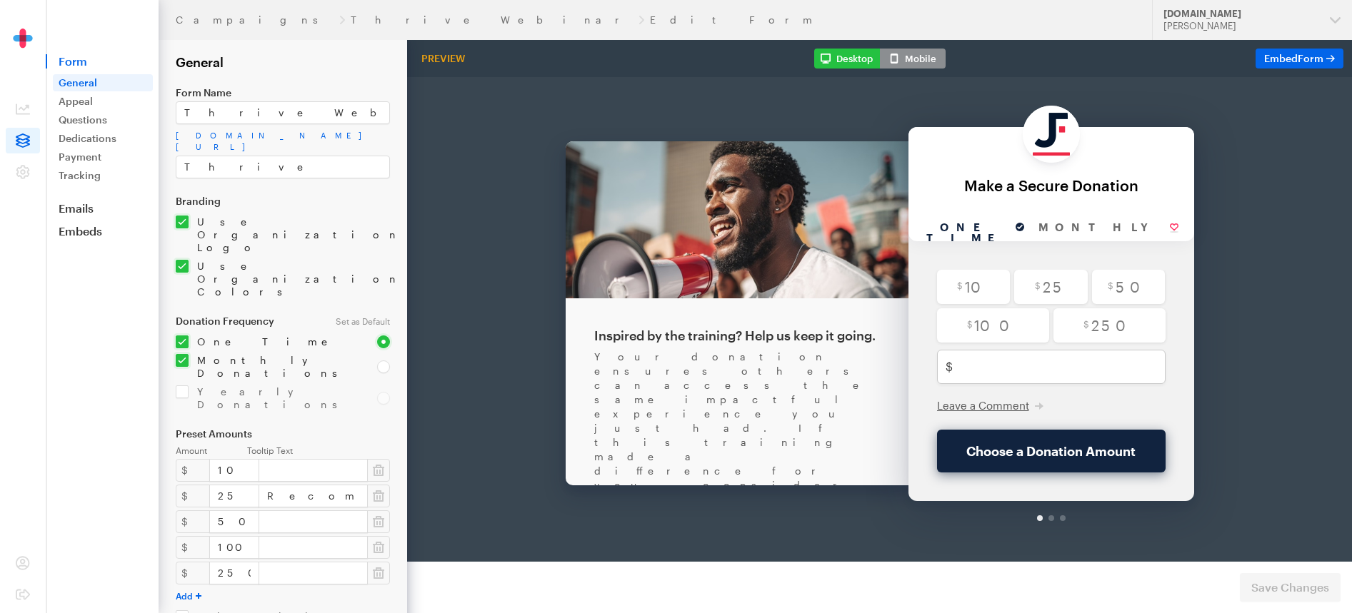
click at [386, 216] on input "checkbox" at bounding box center [283, 235] width 214 height 39
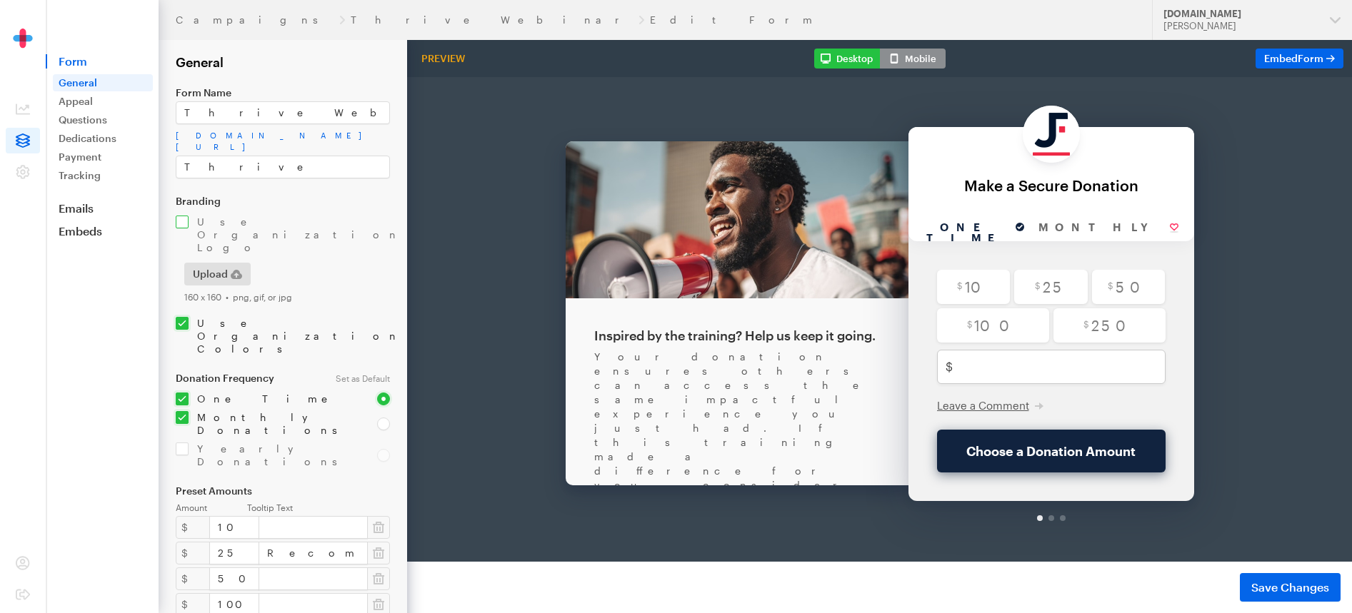
click at [269, 216] on input "checkbox" at bounding box center [283, 235] width 214 height 39
checkbox input "true"
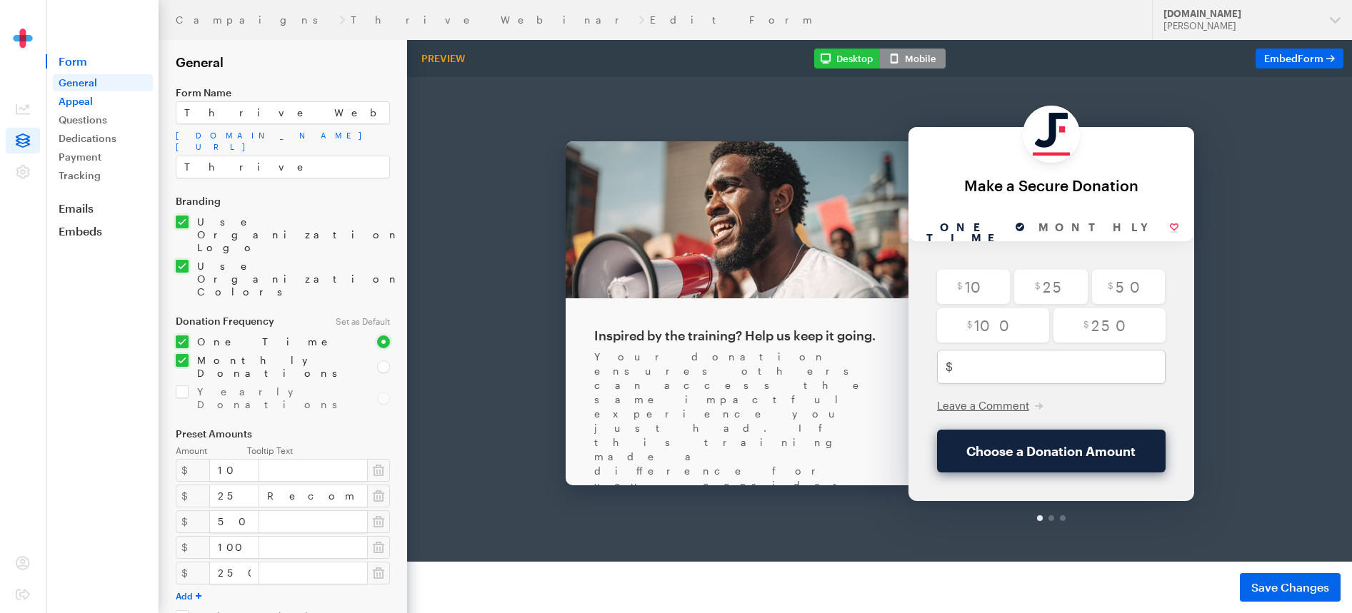
click at [107, 97] on link "Appeal" at bounding box center [103, 101] width 100 height 17
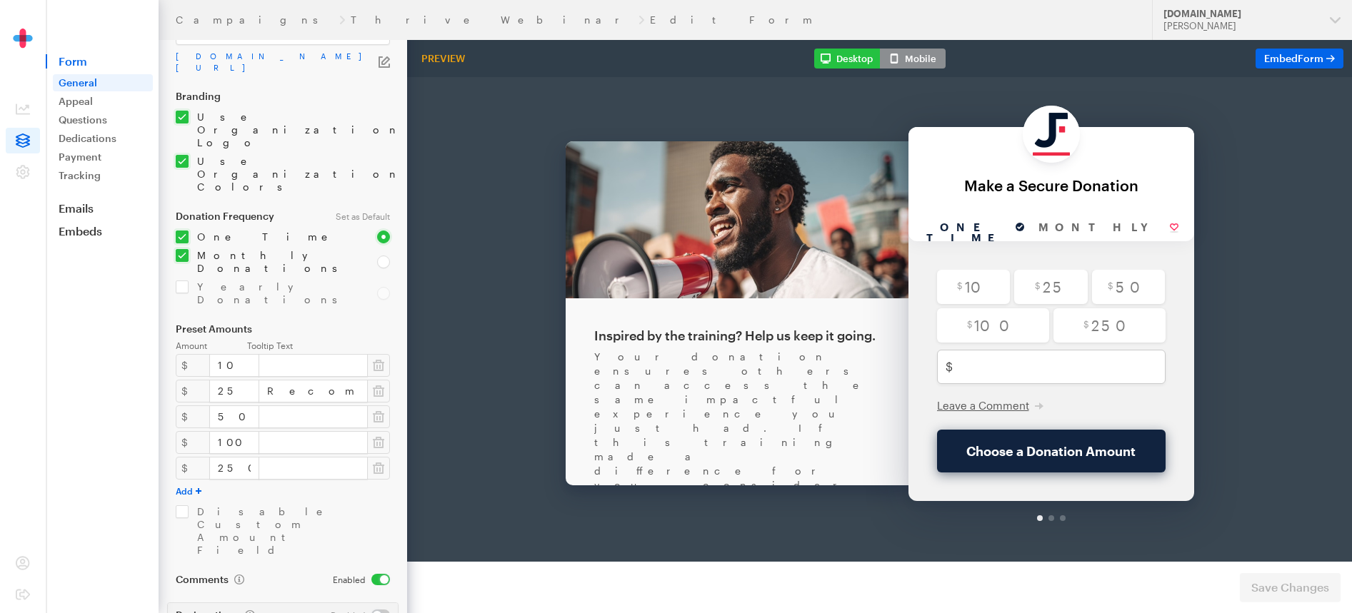
scroll to position [83, 0]
click at [86, 104] on link "Appeal" at bounding box center [103, 101] width 100 height 17
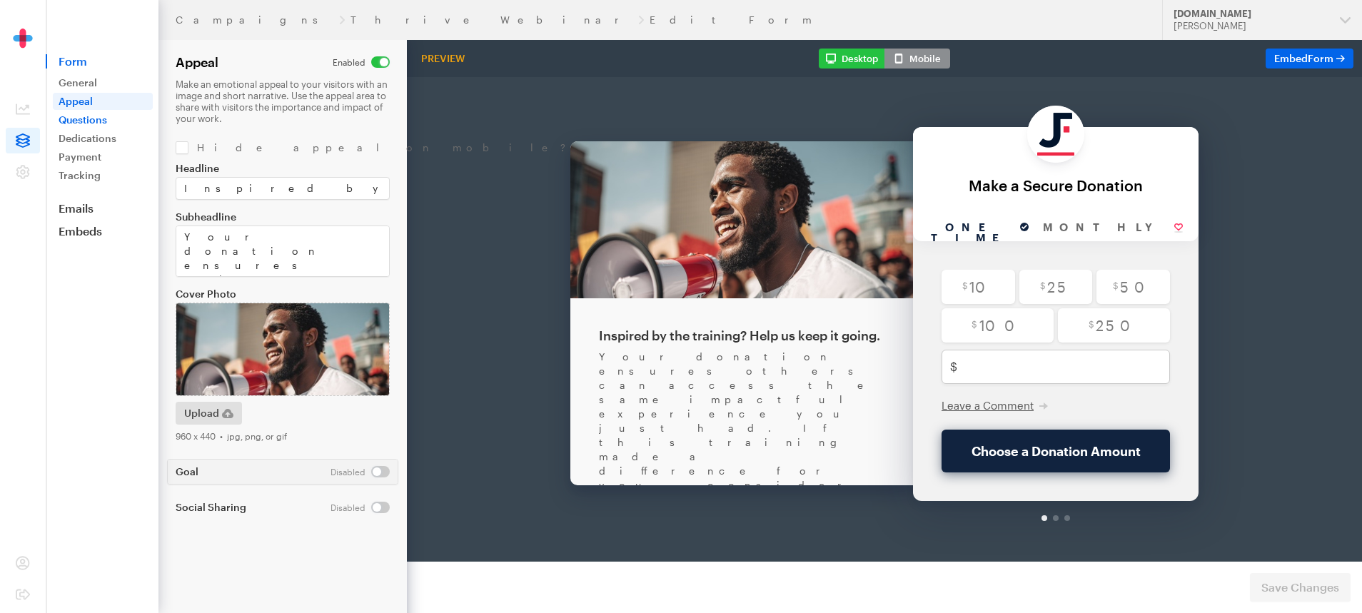
click at [86, 117] on link "Questions" at bounding box center [103, 119] width 100 height 17
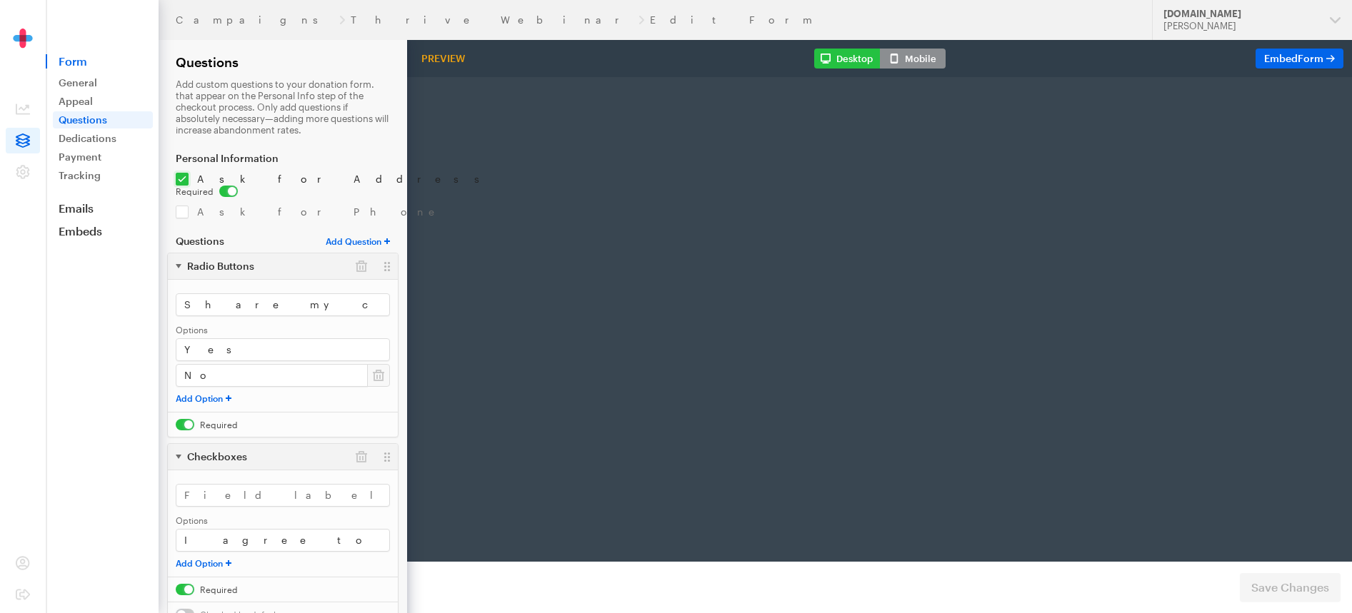
radio input "true"
type input "250"
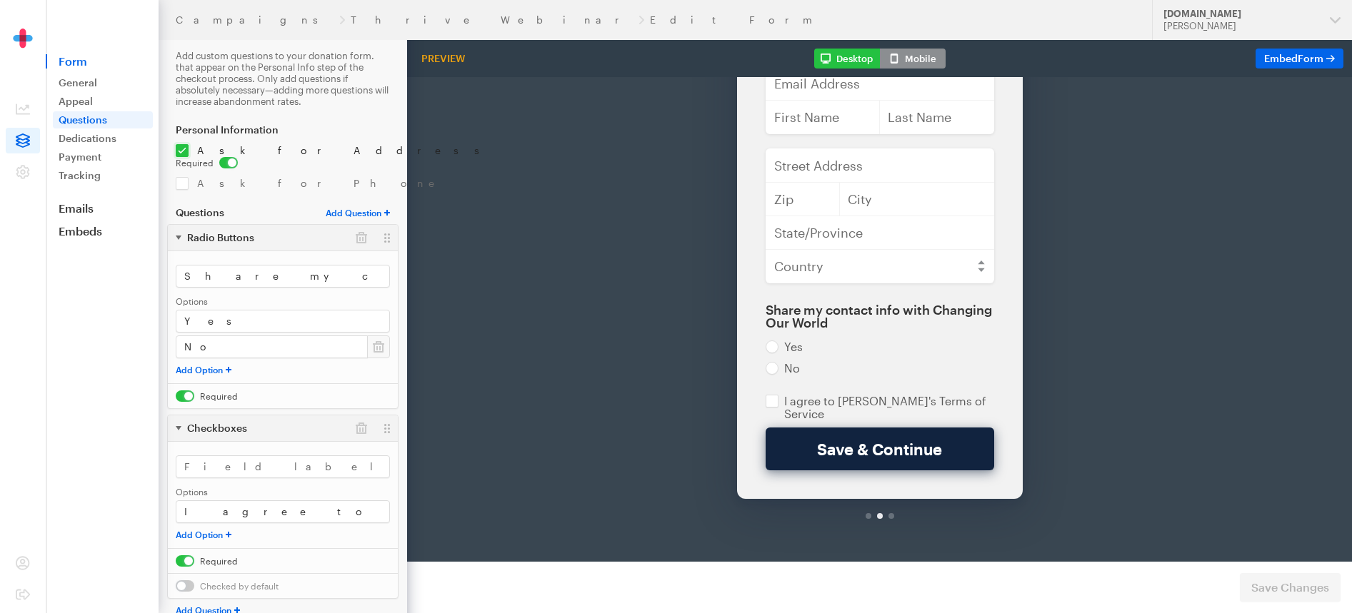
scroll to position [39, 0]
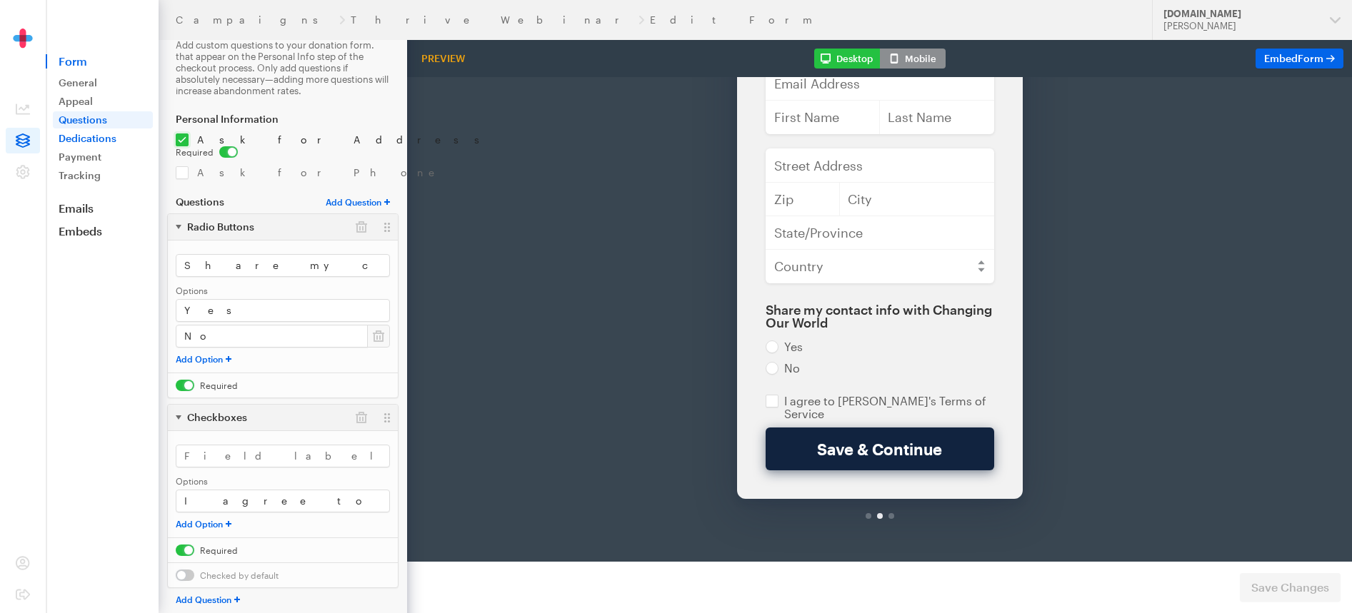
click at [74, 139] on link "Dedications" at bounding box center [103, 138] width 100 height 17
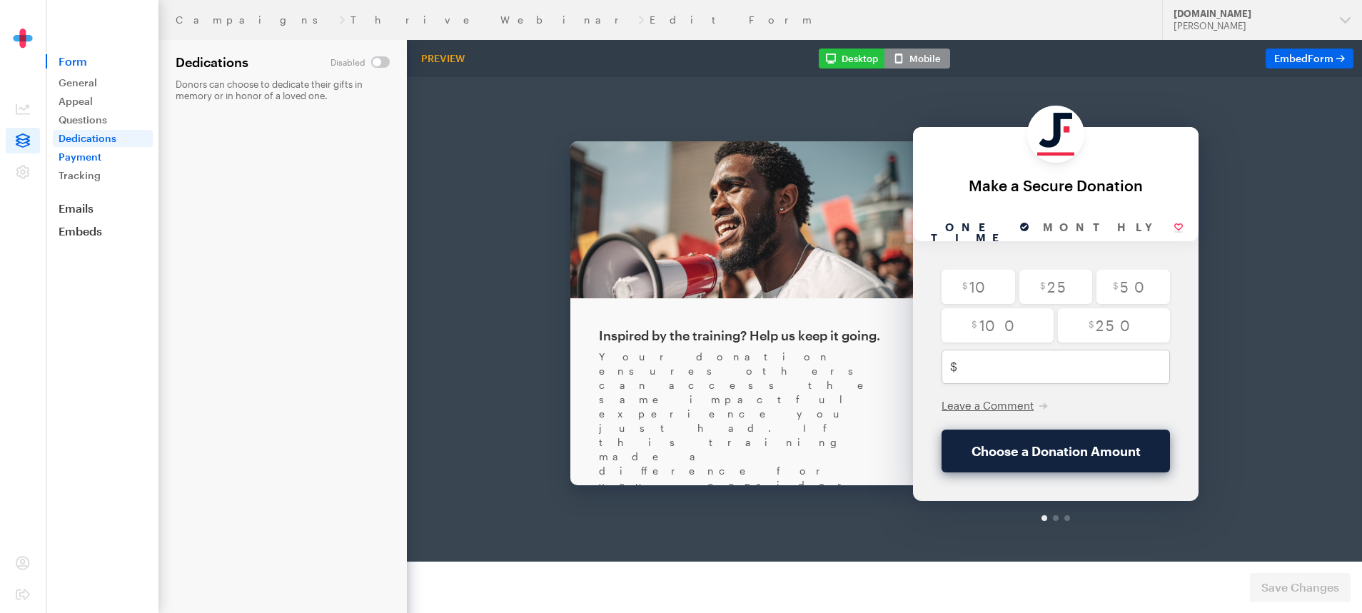
click at [76, 164] on link "Payment" at bounding box center [103, 157] width 100 height 17
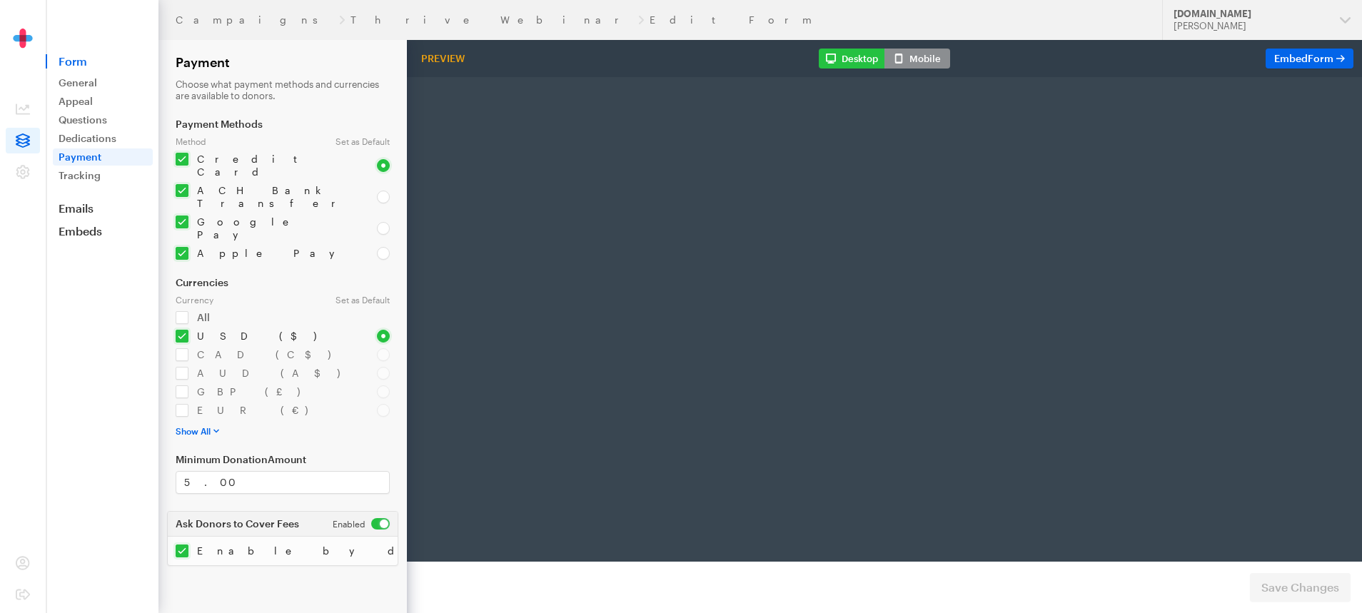
radio input "true"
type input "250"
type input "[EMAIL_ADDRESS][DOMAIN_NAME]"
type input "first"
type input "last"
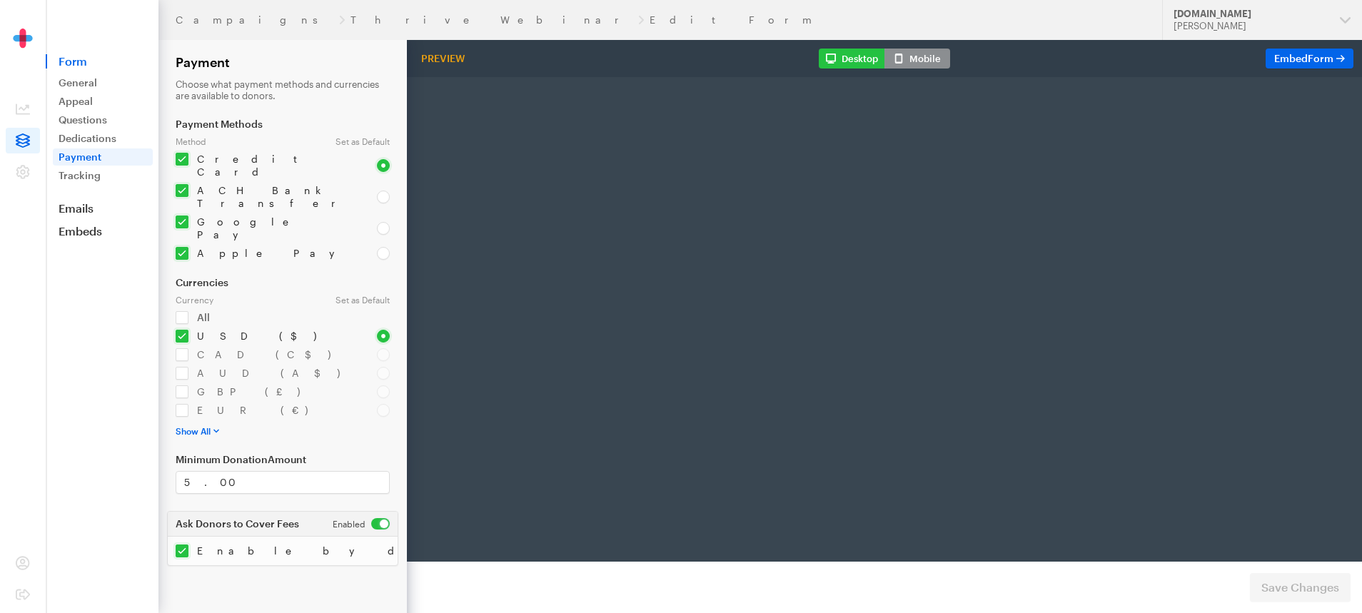
type input "address"
type input "892345"
type input "Los Angelis"
type input "CA"
select select "US"
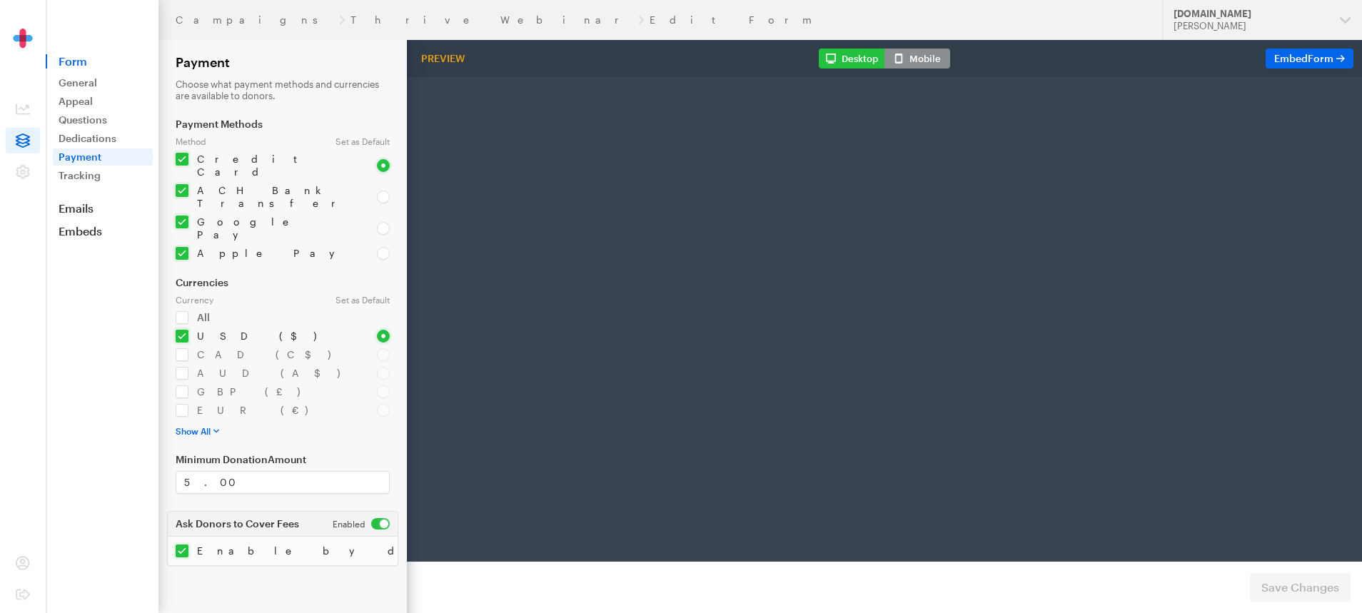
radio input "true"
checkbox input "true"
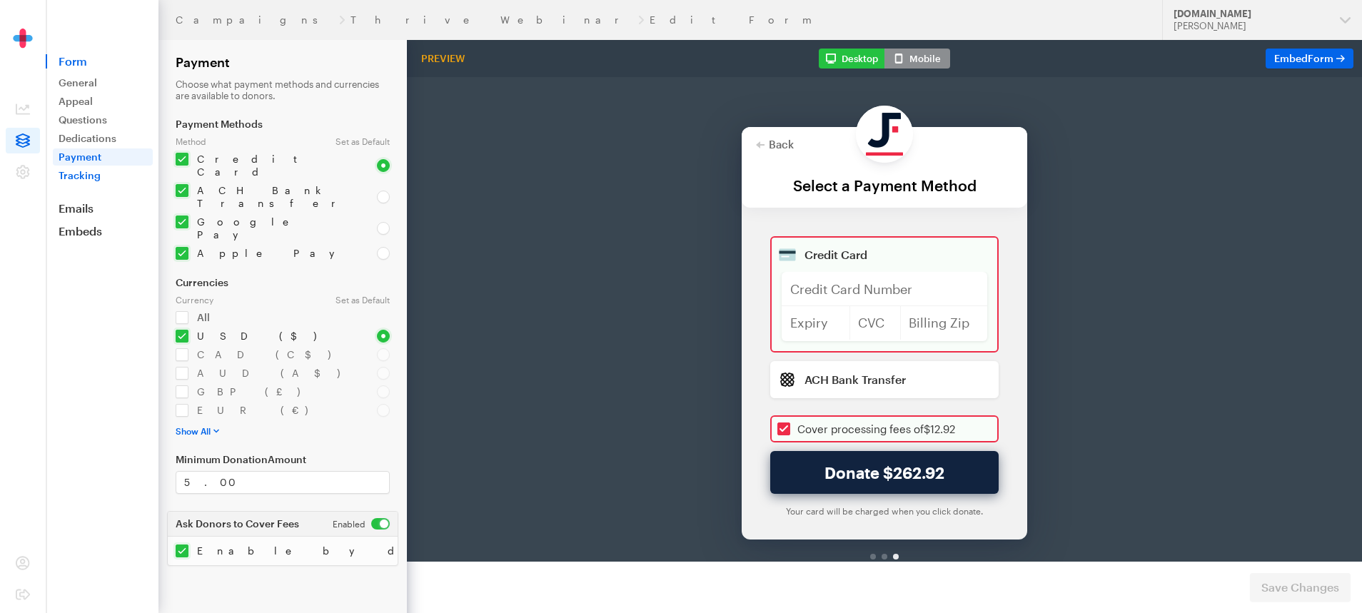
click at [71, 171] on link "Tracking" at bounding box center [103, 175] width 100 height 17
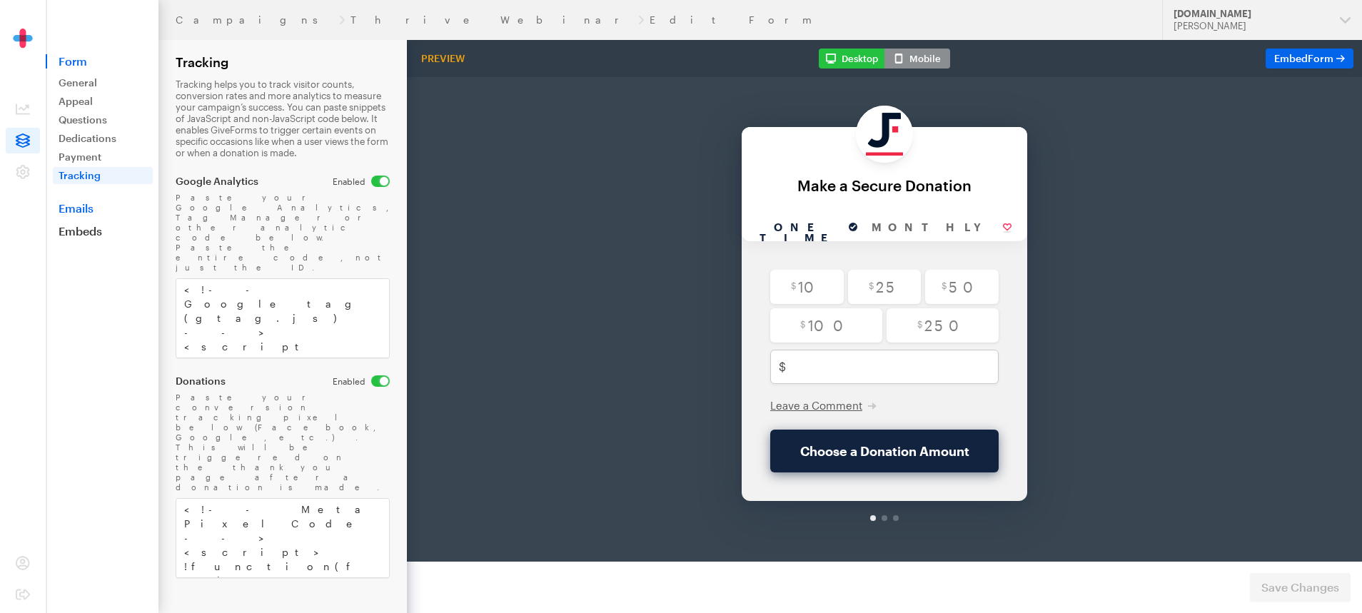
click at [70, 203] on link "Emails" at bounding box center [102, 208] width 113 height 14
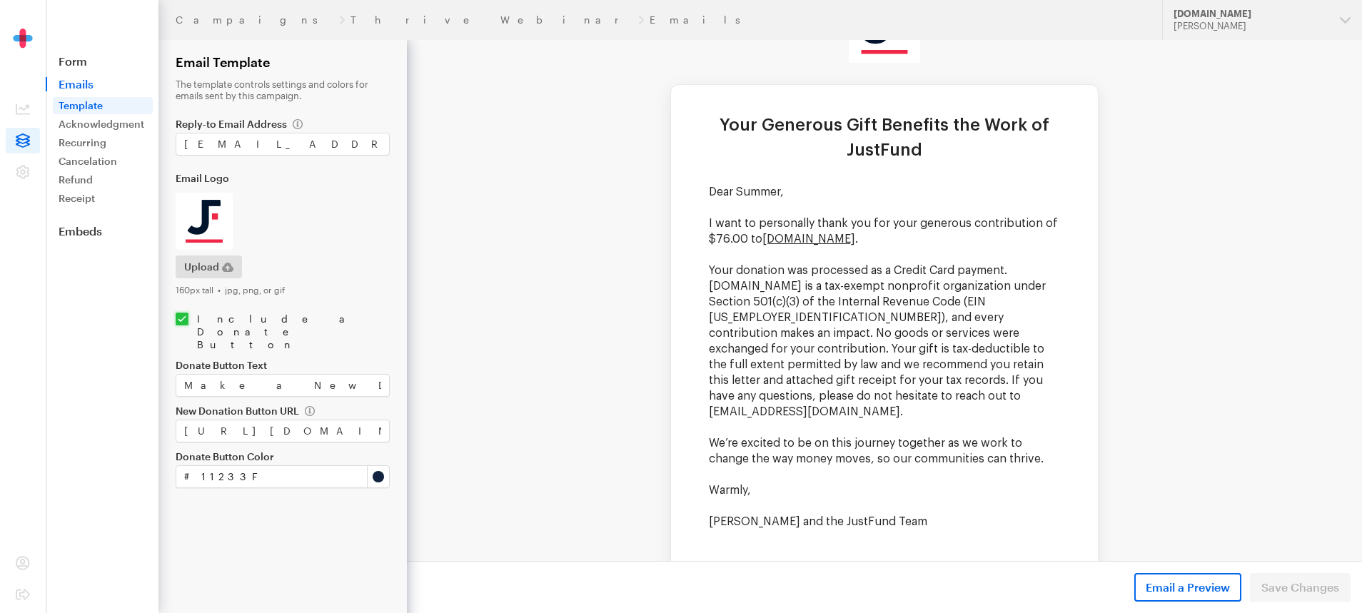
scroll to position [116, 0]
click at [91, 126] on link "Acknowledgment" at bounding box center [103, 124] width 100 height 17
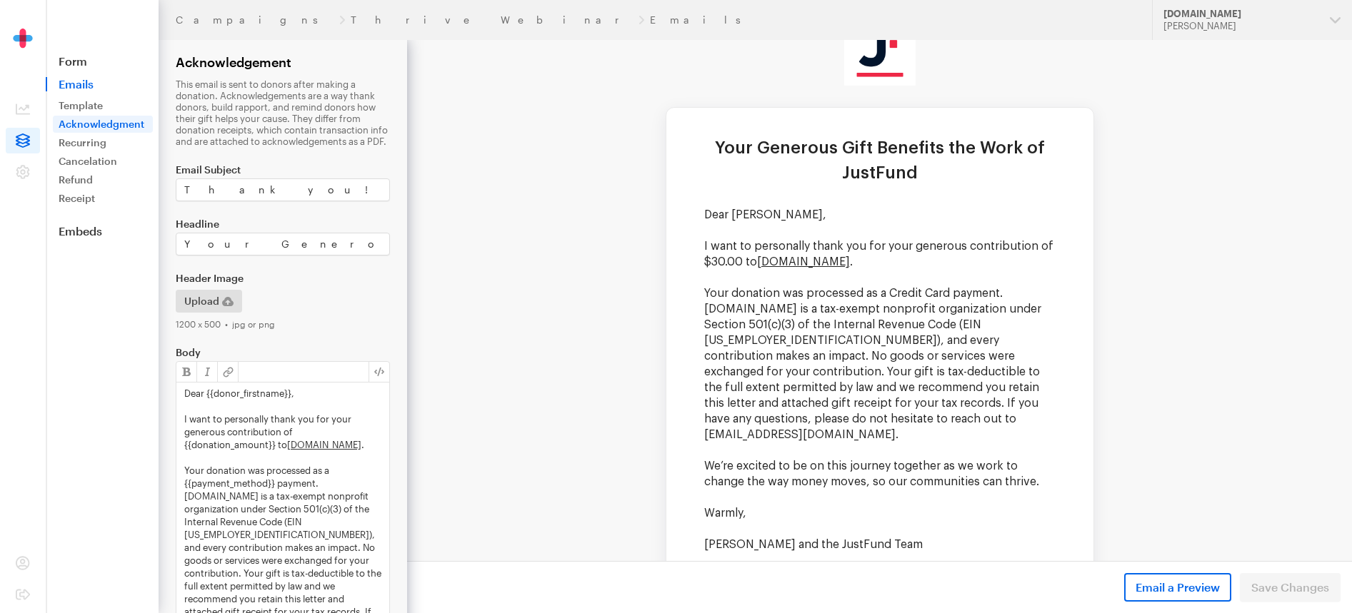
scroll to position [100, 0]
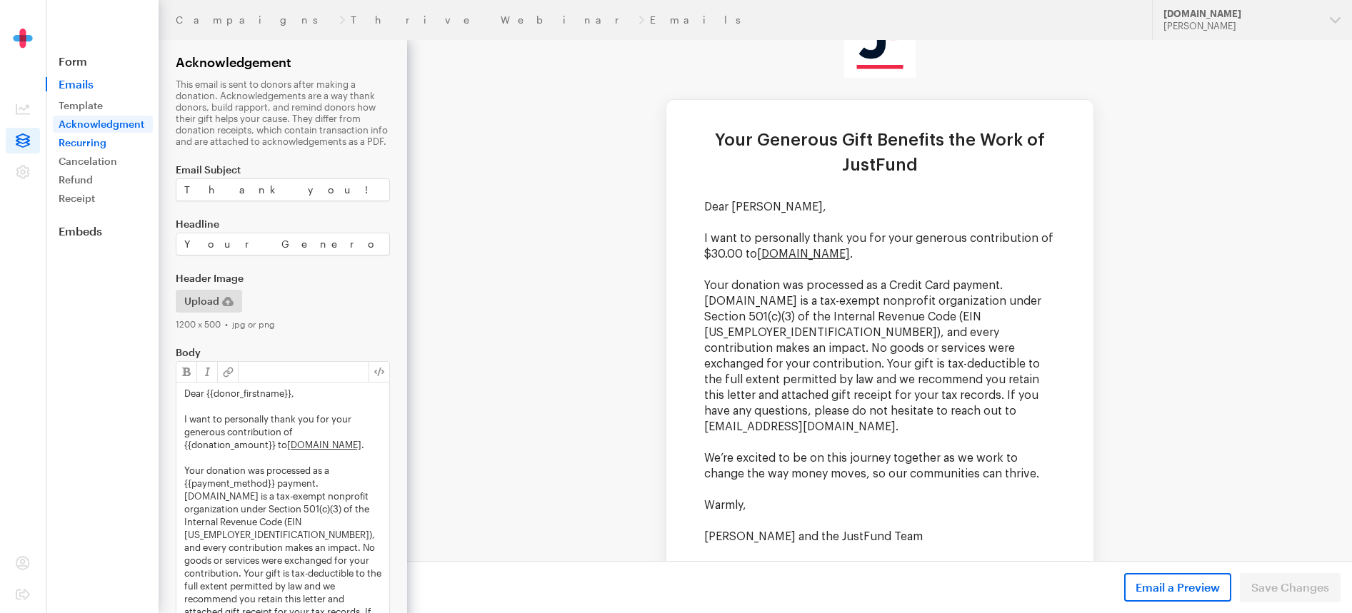
click at [84, 149] on link "Recurring" at bounding box center [103, 142] width 100 height 17
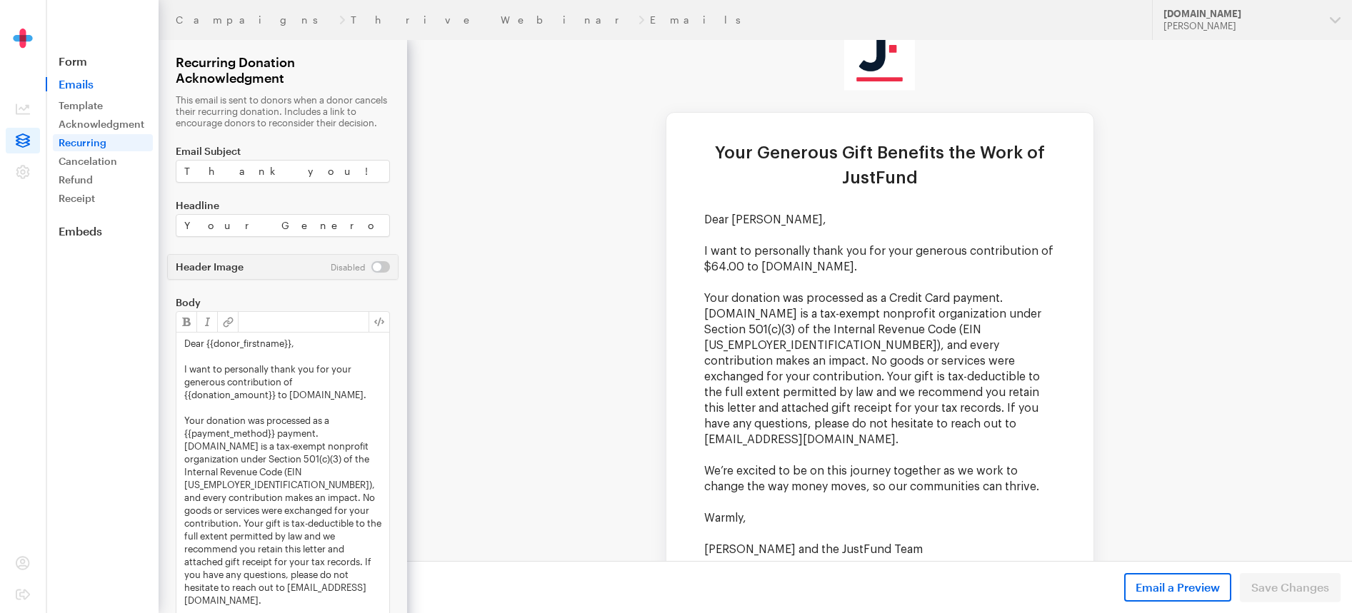
scroll to position [139, 0]
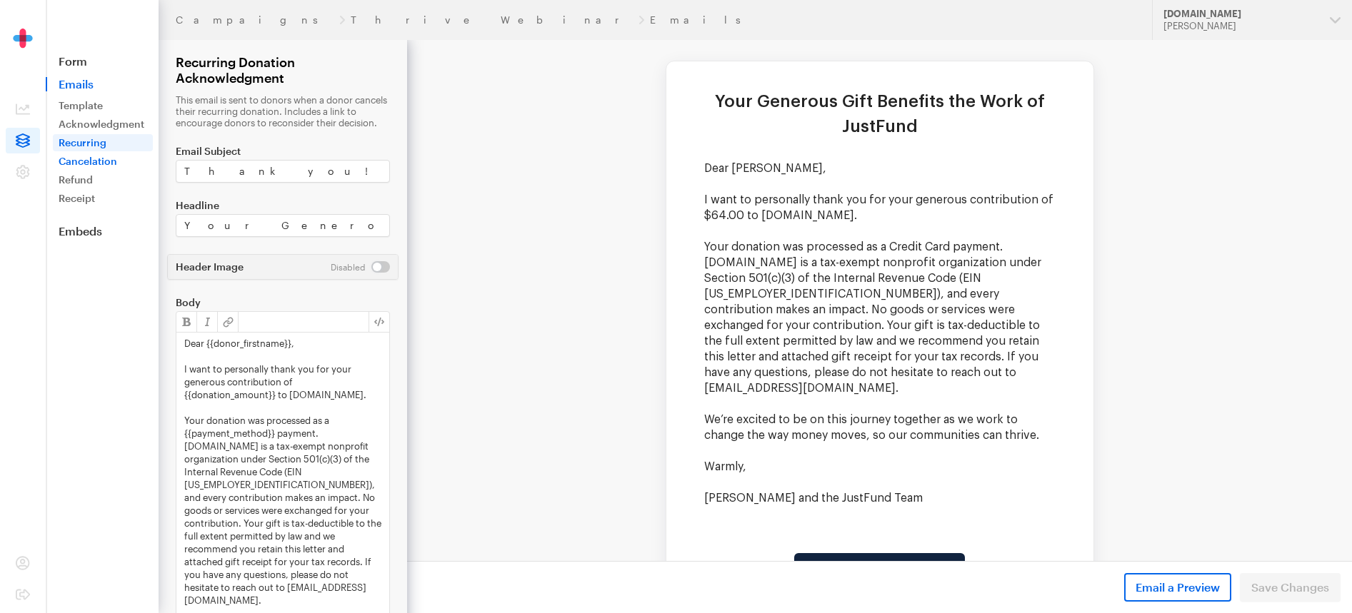
click at [98, 163] on link "Cancelation" at bounding box center [103, 161] width 100 height 17
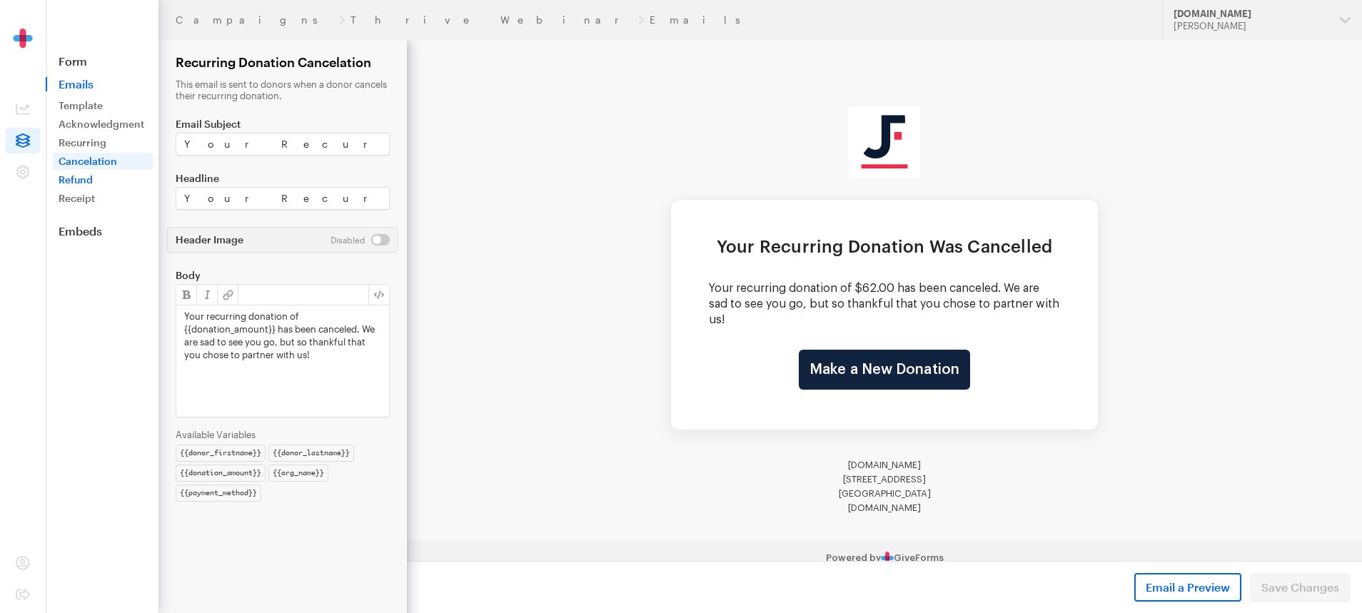
click at [89, 176] on link "Refund" at bounding box center [103, 179] width 100 height 17
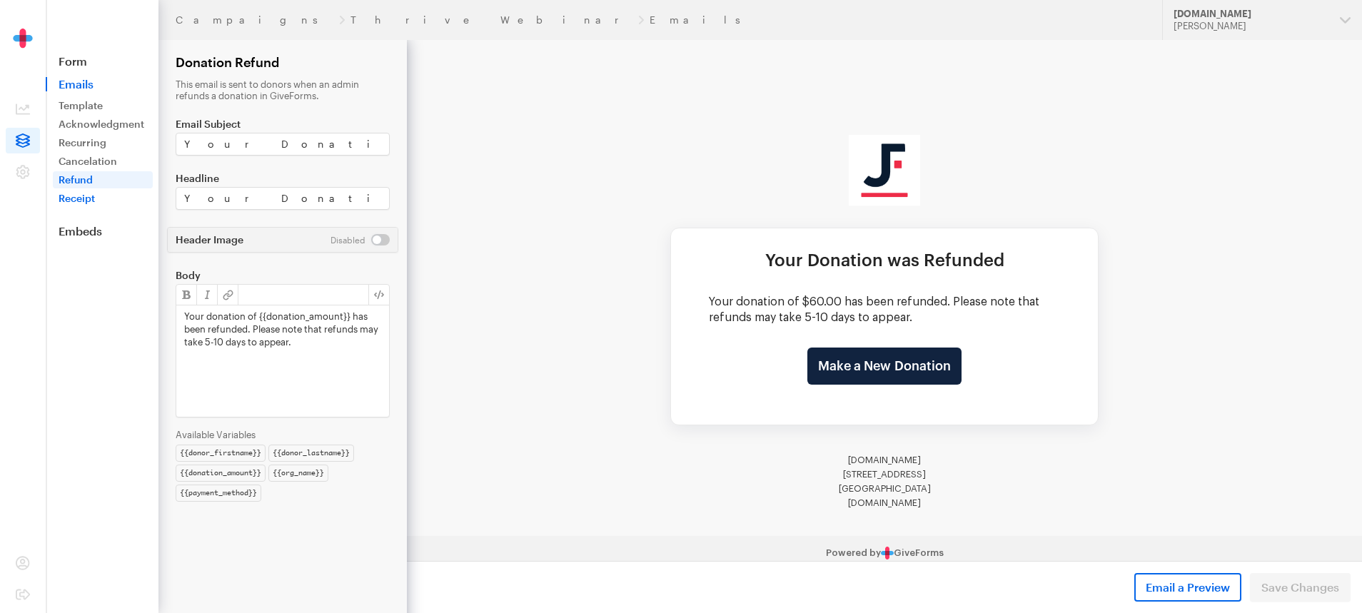
click at [86, 191] on link "Receipt" at bounding box center [103, 198] width 100 height 17
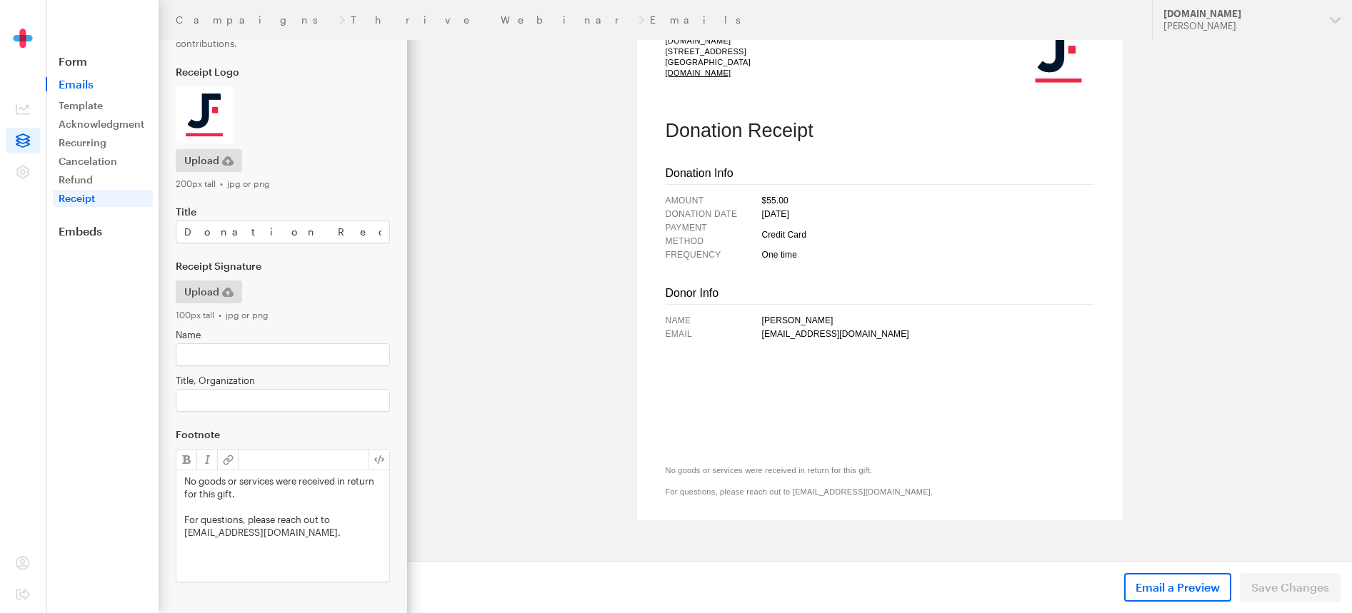
scroll to position [101, 0]
drag, startPoint x: 683, startPoint y: 468, endPoint x: 864, endPoint y: 464, distance: 180.7
click at [864, 464] on p "No goods or services were received in return for this gift." at bounding box center [879, 469] width 428 height 11
click at [890, 466] on p "No goods or services were received in return for this gift." at bounding box center [879, 469] width 428 height 11
drag, startPoint x: 853, startPoint y: 470, endPoint x: 673, endPoint y: 471, distance: 179.2
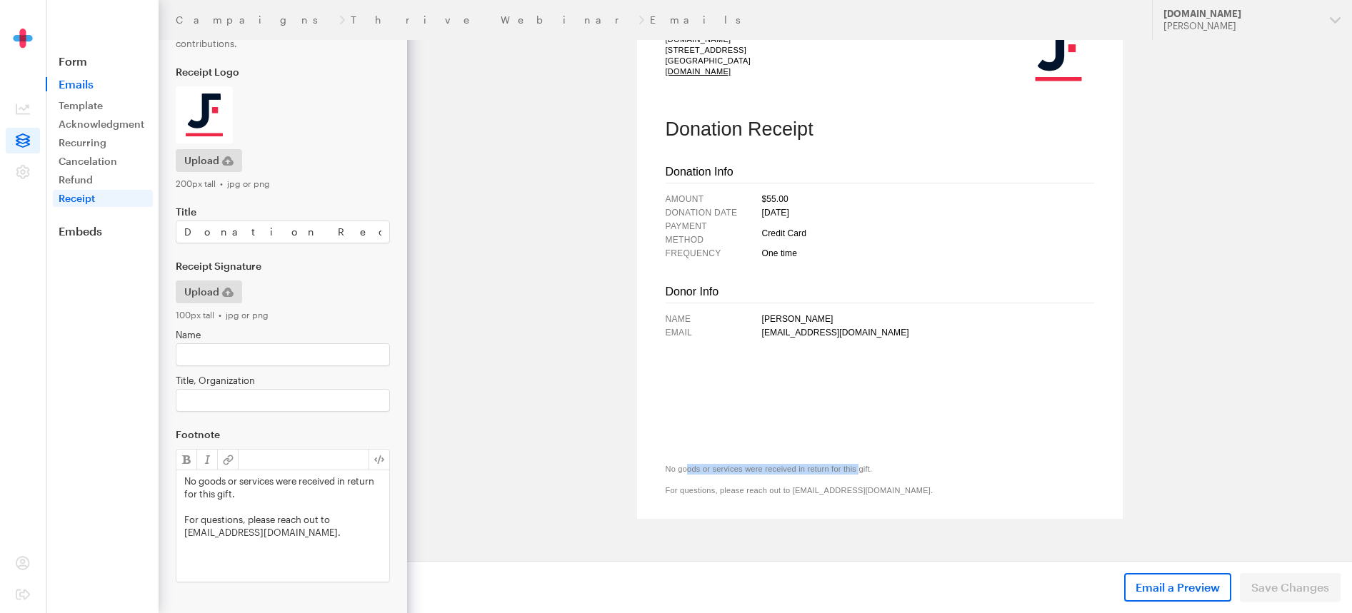
click at [682, 471] on p "No goods or services were received in return for this gift." at bounding box center [879, 469] width 428 height 11
drag, startPoint x: 670, startPoint y: 471, endPoint x: 847, endPoint y: 470, distance: 177.1
click at [843, 470] on p "No goods or services were received in return for this gift." at bounding box center [879, 469] width 428 height 11
click at [848, 470] on p "No goods or services were received in return for this gift." at bounding box center [879, 469] width 428 height 11
drag, startPoint x: 853, startPoint y: 489, endPoint x: 680, endPoint y: 487, distance: 172.8
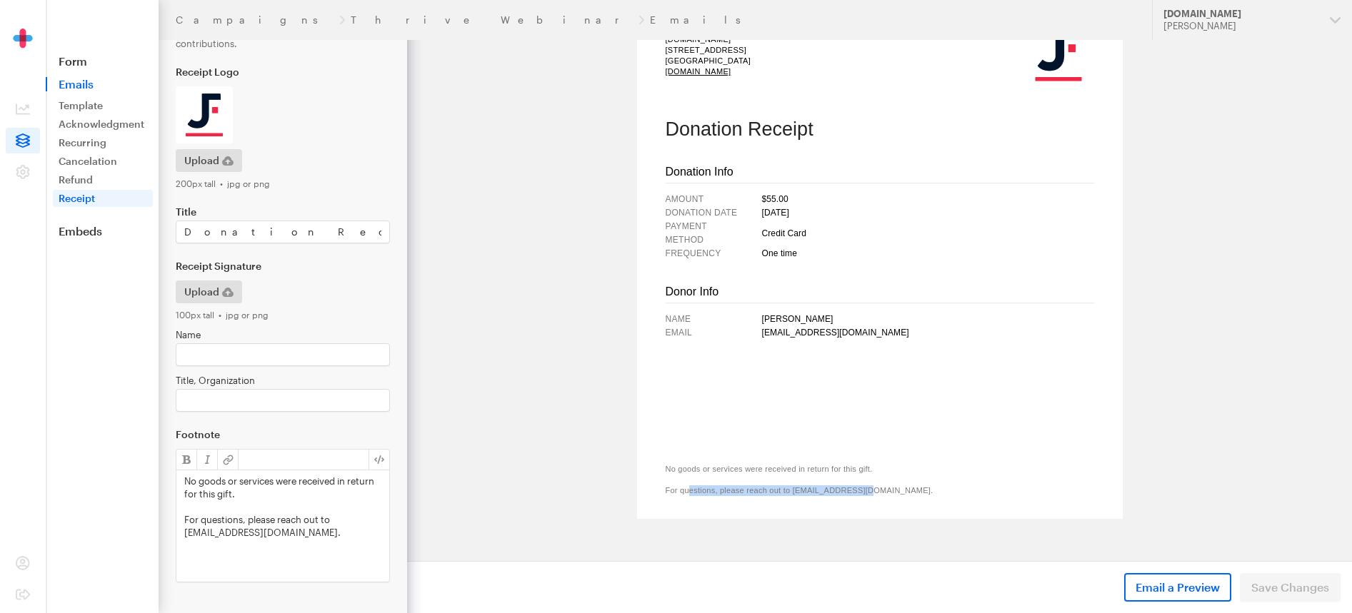
click at [681, 487] on p "For questions, please reach out to donations@justfund.us." at bounding box center [879, 491] width 428 height 11
drag, startPoint x: 665, startPoint y: 491, endPoint x: 853, endPoint y: 491, distance: 187.1
click at [853, 491] on p "For questions, please reach out to donations@justfund.us." at bounding box center [879, 491] width 428 height 11
click at [845, 480] on p at bounding box center [879, 480] width 428 height 11
drag, startPoint x: 841, startPoint y: 471, endPoint x: 693, endPoint y: 467, distance: 148.6
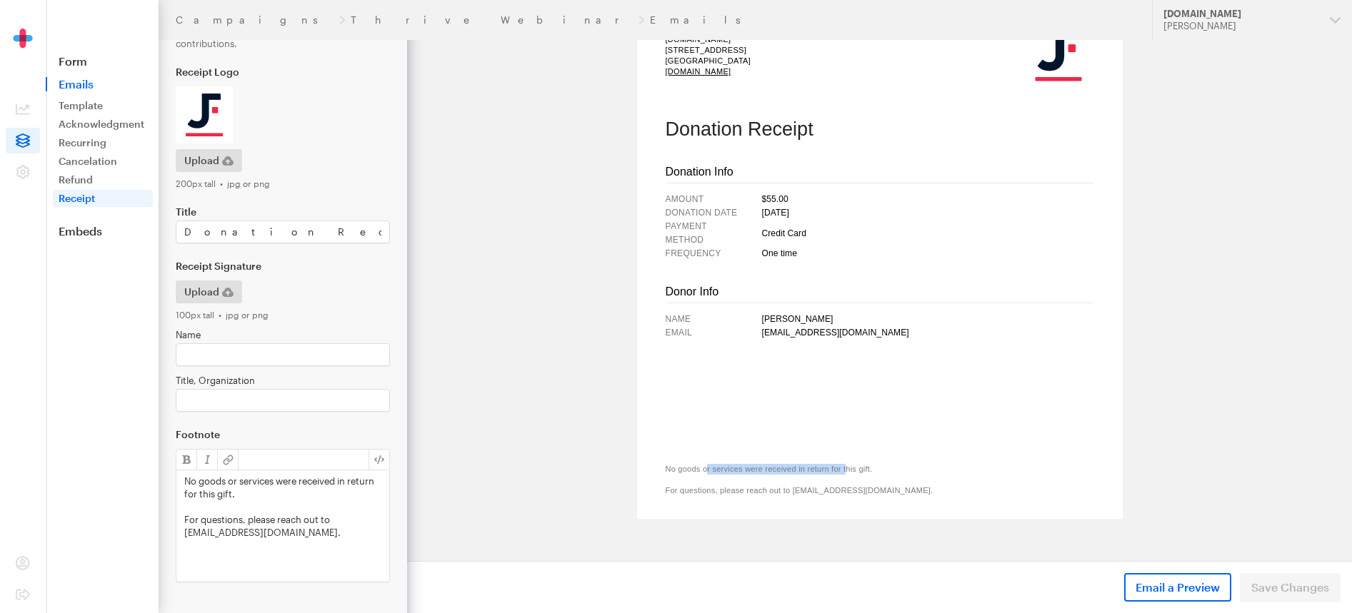
click at [696, 467] on p "No goods or services were received in return for this gift." at bounding box center [879, 469] width 428 height 11
drag, startPoint x: 684, startPoint y: 468, endPoint x: 825, endPoint y: 464, distance: 141.4
click at [825, 464] on p "No goods or services were received in return for this gift." at bounding box center [879, 469] width 428 height 11
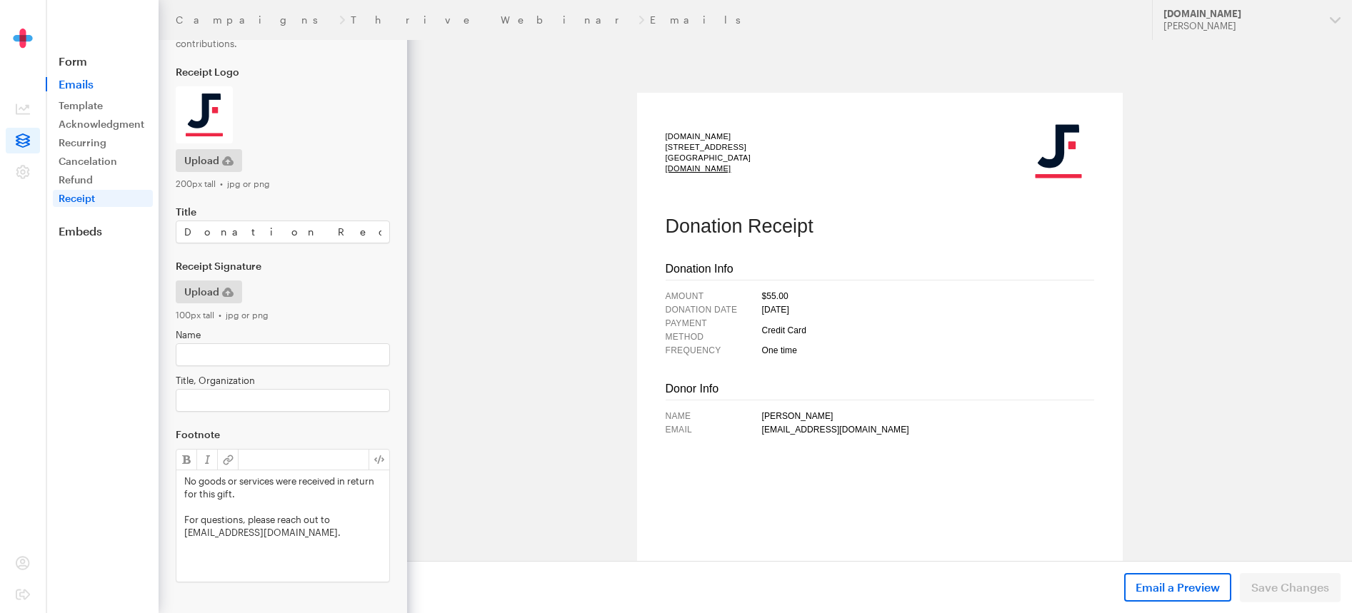
scroll to position [0, 0]
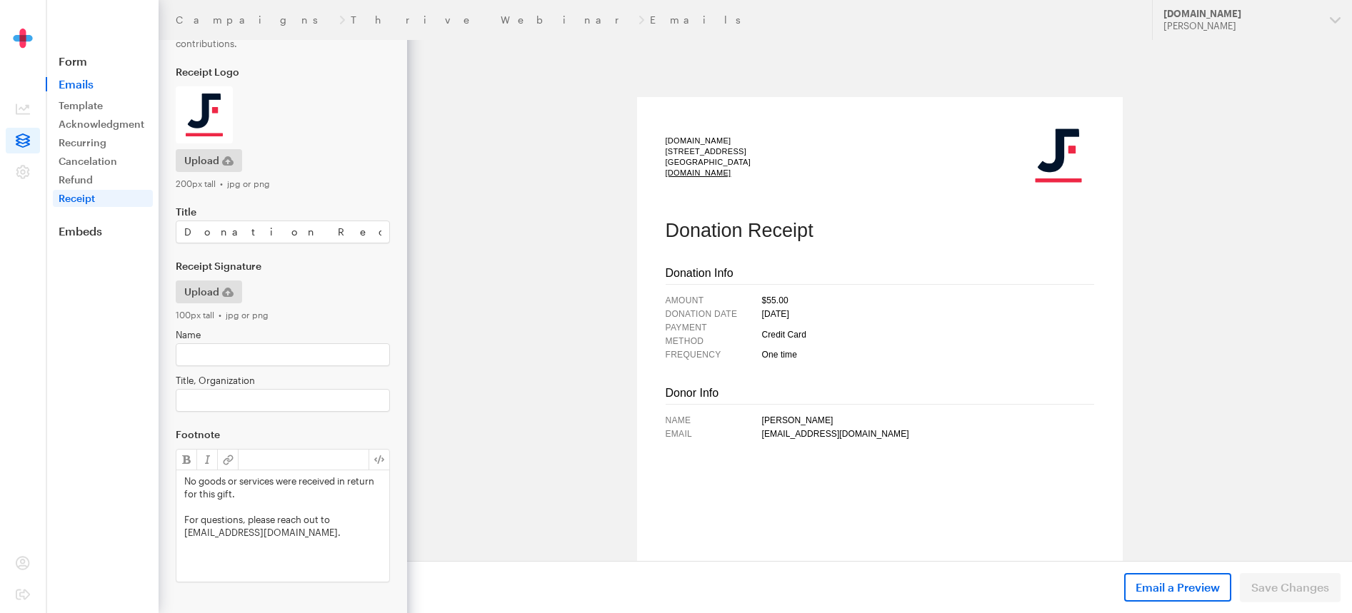
drag, startPoint x: 677, startPoint y: 141, endPoint x: 773, endPoint y: 189, distance: 107.9
click at [773, 189] on td "JustFund.Us 490 43rd Street, Unit 213 Oakland, CA 94609 www.justfund.us" at bounding box center [750, 157] width 171 height 74
drag, startPoint x: 784, startPoint y: 303, endPoint x: 724, endPoint y: 298, distance: 60.2
click at [724, 298] on tr "Amount $55.00" at bounding box center [879, 301] width 428 height 14
drag, startPoint x: 750, startPoint y: 314, endPoint x: 853, endPoint y: 316, distance: 102.8
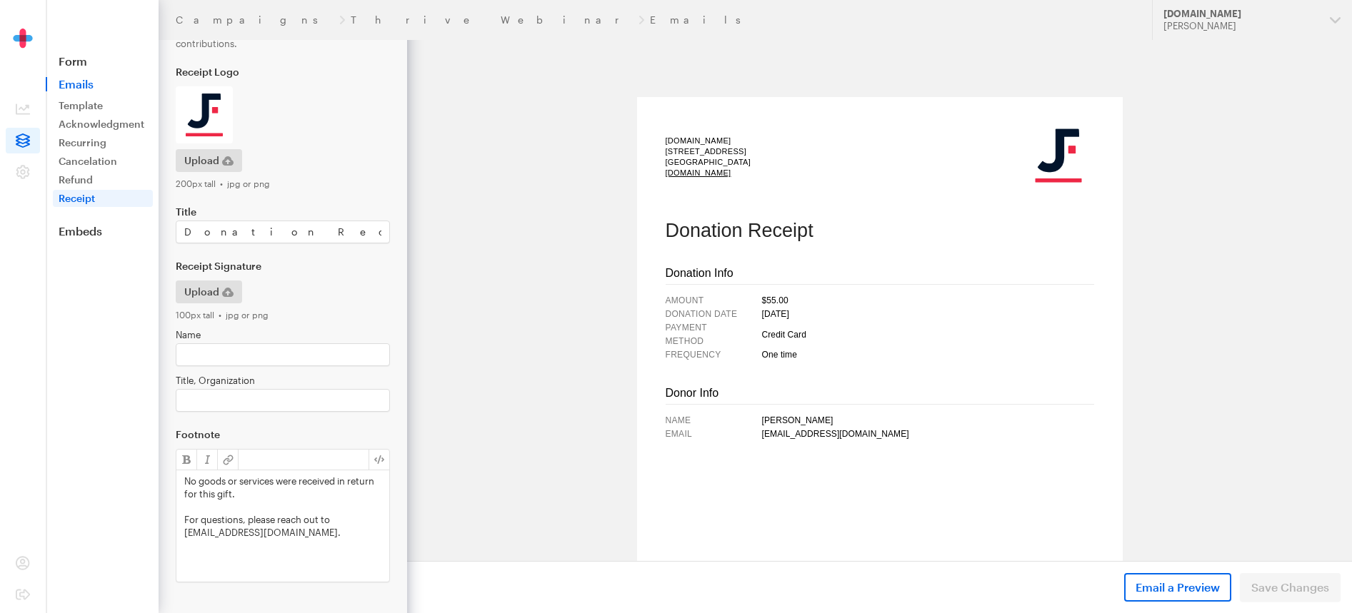
click at [853, 315] on tr "Donation Date October 03, 2025" at bounding box center [879, 315] width 428 height 14
drag, startPoint x: 795, startPoint y: 330, endPoint x: 740, endPoint y: 341, distance: 55.3
click at [743, 328] on tr "Payment Method Credit Card" at bounding box center [879, 334] width 428 height 27
drag, startPoint x: 748, startPoint y: 352, endPoint x: 836, endPoint y: 355, distance: 88.6
click at [836, 354] on tr "frequency One time" at bounding box center [879, 355] width 428 height 14
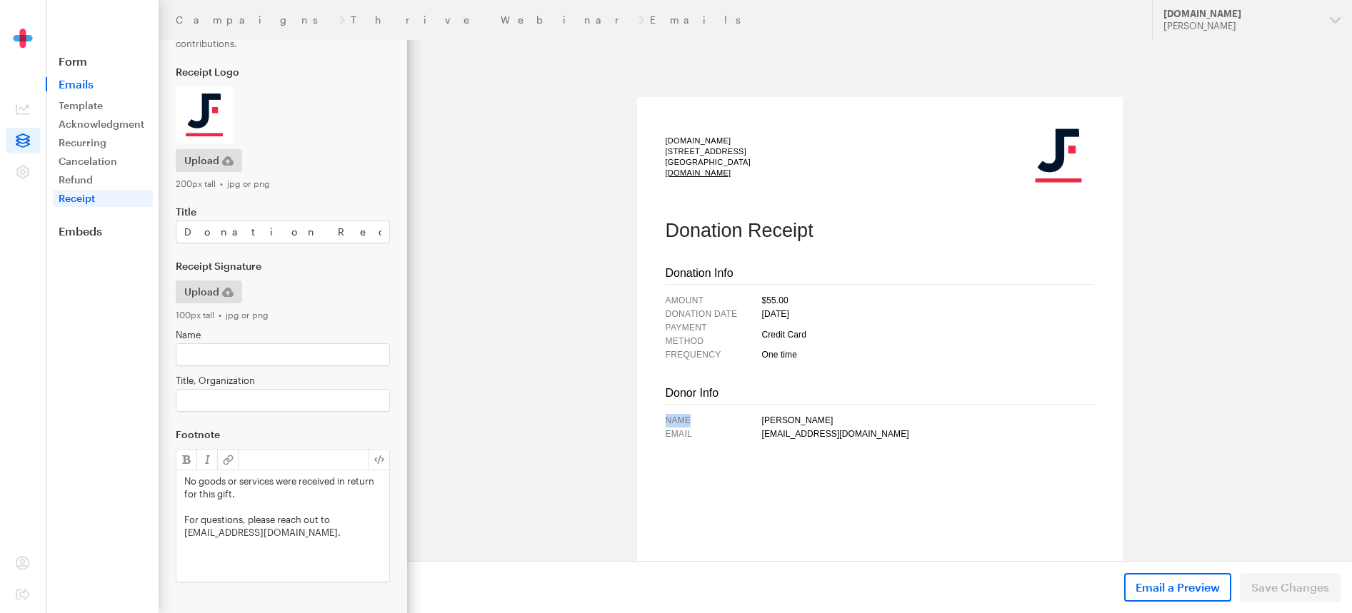
drag, startPoint x: 751, startPoint y: 417, endPoint x: 846, endPoint y: 456, distance: 102.5
click at [846, 456] on td "Name Wilbert Wang Email wilbert83@waters.net" at bounding box center [879, 485] width 428 height 161
click at [852, 456] on td "Name Wilbert Wang Email wilbert83@waters.net" at bounding box center [879, 485] width 428 height 161
click at [89, 239] on aside "Form Emails Template Acknowledgment Recurring Failure Cancelation Updated Refun…" at bounding box center [102, 306] width 113 height 613
click at [71, 69] on nav "Form Emails Template Acknowledgment Recurring Failure Cancelation Updated Refun…" at bounding box center [102, 119] width 111 height 238
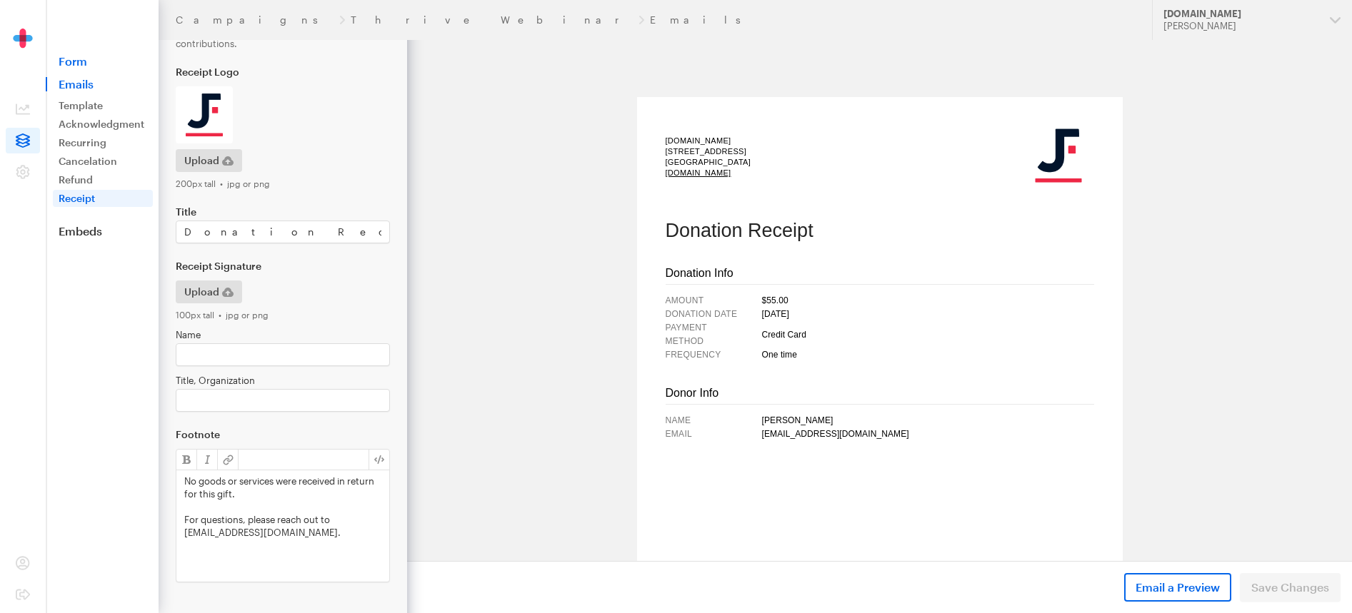
click at [79, 56] on link "Form" at bounding box center [102, 61] width 113 height 14
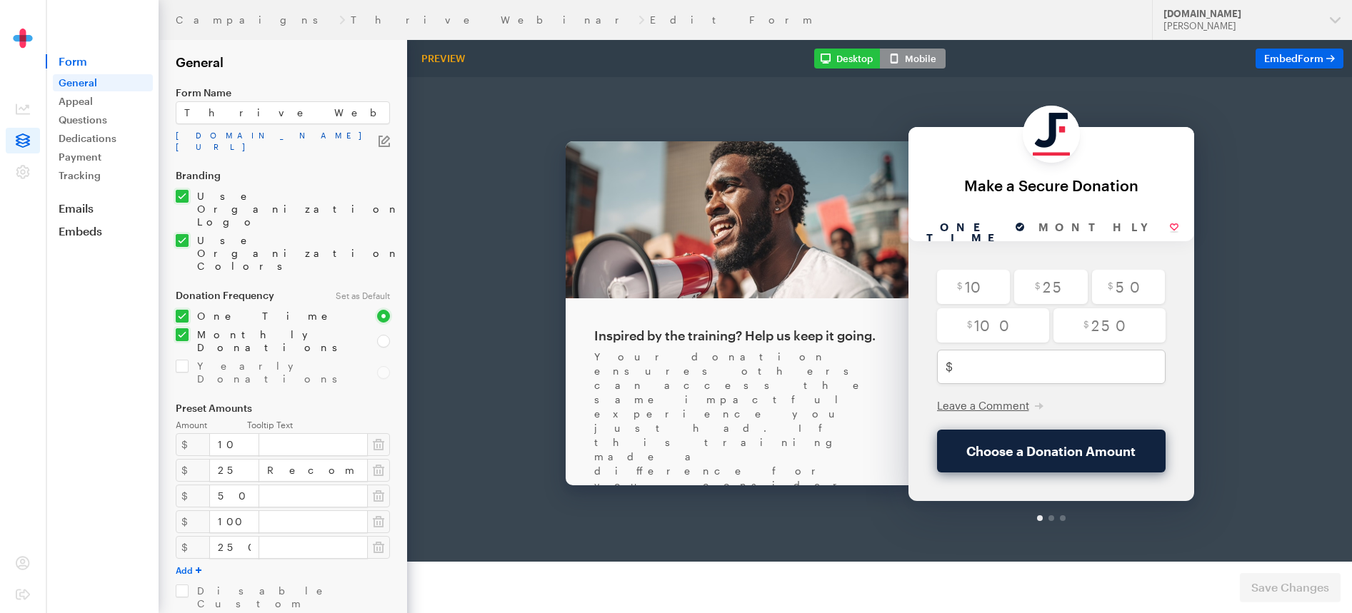
click at [285, 136] on link "app.giveforms.com/forms/justfund/Thrive" at bounding box center [277, 141] width 203 height 23
click at [216, 16] on link "Campaigns" at bounding box center [255, 19] width 158 height 11
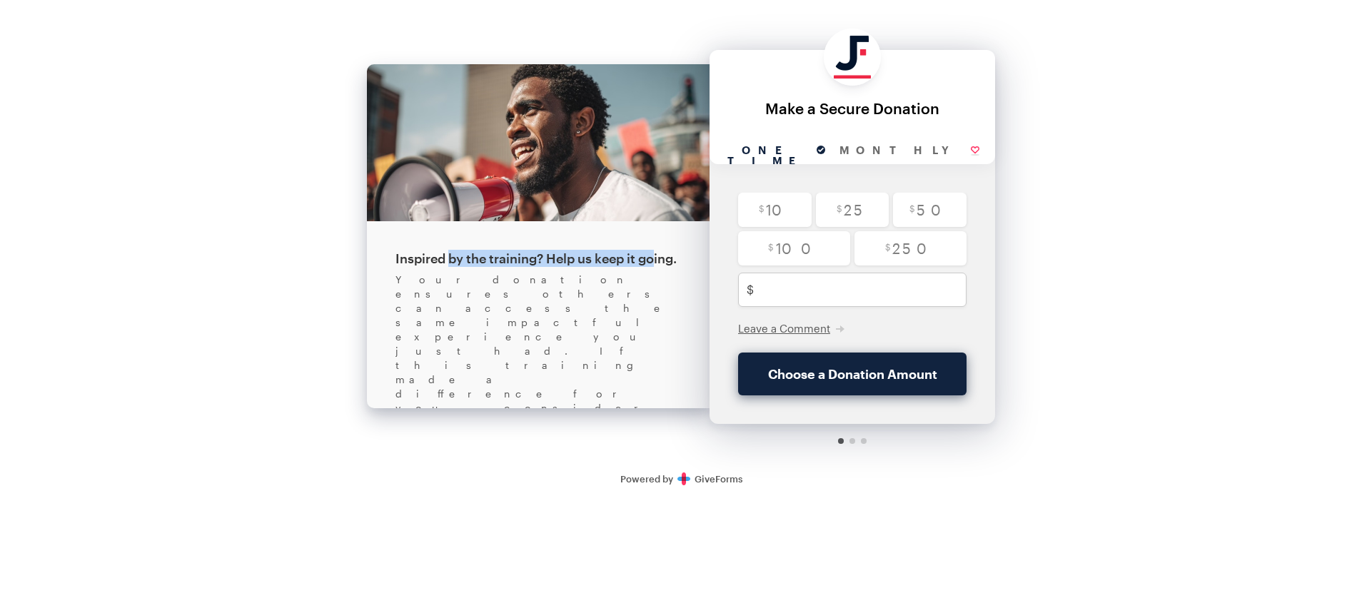
drag, startPoint x: 650, startPoint y: 260, endPoint x: 444, endPoint y: 254, distance: 205.7
click at [446, 253] on div "Inspired by the training? Help us keep it going." at bounding box center [539, 258] width 286 height 17
click at [435, 273] on div "Your donation ensures others can access the same impactful experience you just …" at bounding box center [539, 458] width 286 height 371
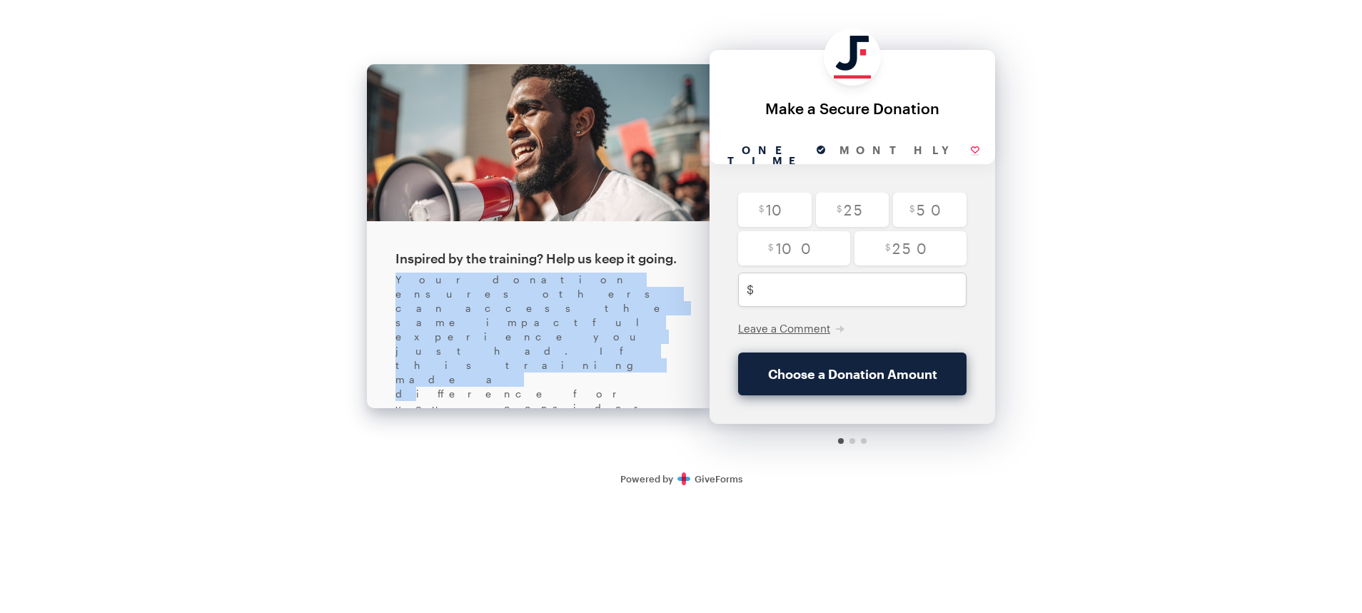
drag, startPoint x: 397, startPoint y: 281, endPoint x: 631, endPoint y: 296, distance: 234.0
click at [624, 296] on div "Your donation ensures others can access the same impactful experience you just …" at bounding box center [539, 458] width 286 height 371
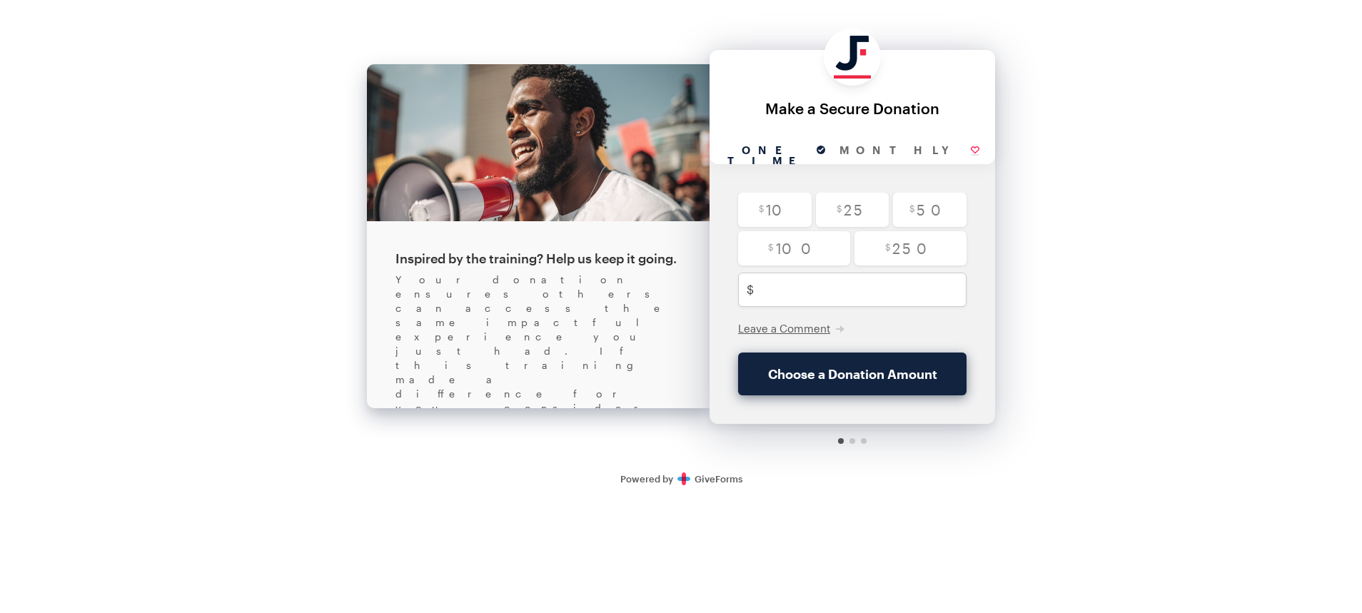
click at [633, 296] on div "Your donation ensures others can access the same impactful experience you just …" at bounding box center [539, 458] width 286 height 371
drag, startPoint x: 401, startPoint y: 308, endPoint x: 634, endPoint y: 316, distance: 233.6
click at [634, 316] on div "Your donation ensures others can access the same impactful experience you just …" at bounding box center [539, 458] width 286 height 371
drag, startPoint x: 501, startPoint y: 328, endPoint x: 488, endPoint y: 328, distance: 12.1
click at [501, 328] on div "Your donation ensures others can access the same impactful experience you just …" at bounding box center [539, 458] width 286 height 371
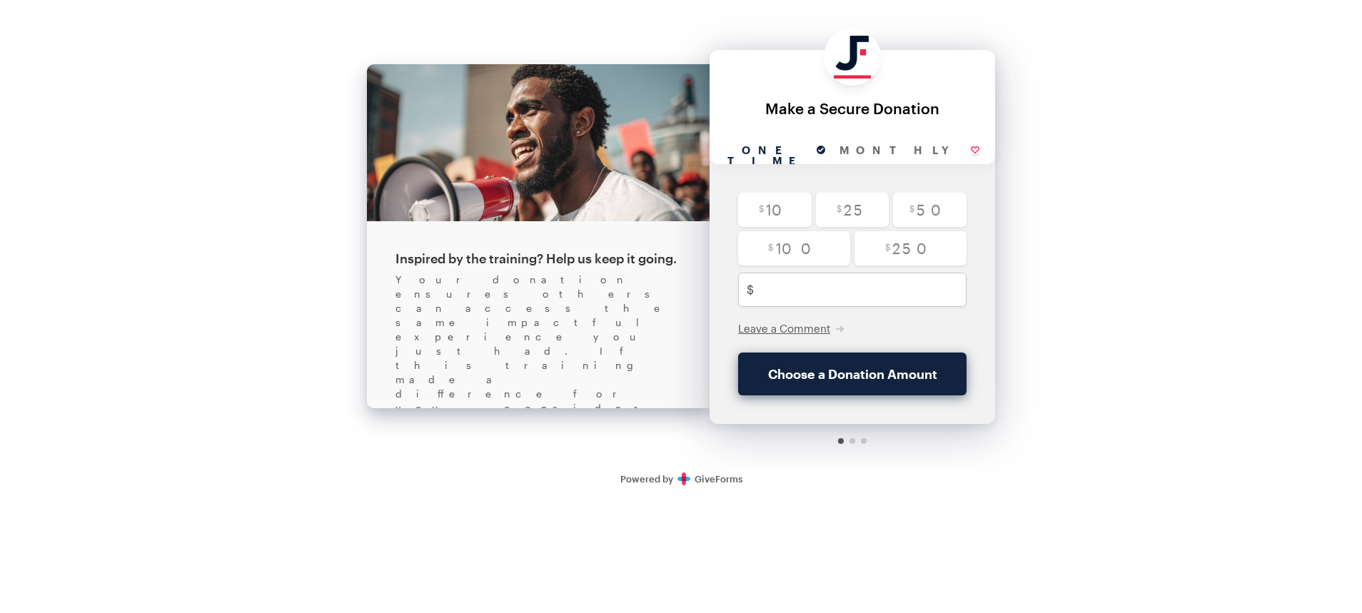
drag, startPoint x: 428, startPoint y: 326, endPoint x: 658, endPoint y: 326, distance: 229.9
click at [658, 326] on div "Your donation ensures others can access the same impactful experience you just …" at bounding box center [539, 458] width 286 height 371
click at [660, 326] on div "Your donation ensures others can access the same impactful experience you just …" at bounding box center [539, 458] width 286 height 371
drag, startPoint x: 428, startPoint y: 324, endPoint x: 643, endPoint y: 326, distance: 214.9
click at [643, 326] on div "Your donation ensures others can access the same impactful experience you just …" at bounding box center [539, 458] width 286 height 371
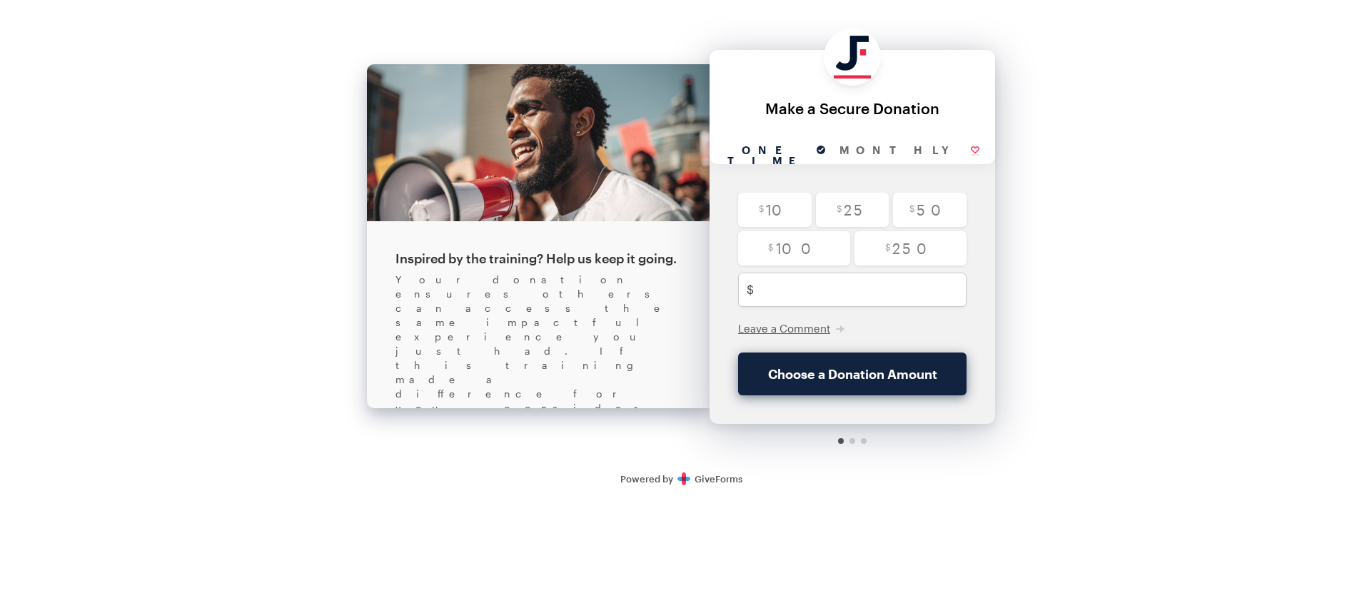
drag, startPoint x: 407, startPoint y: 334, endPoint x: 670, endPoint y: 338, distance: 262.8
click at [670, 338] on div "Your donation ensures others can access the same impactful experience you just …" at bounding box center [539, 458] width 286 height 371
click at [566, 348] on div "Your donation ensures others can access the same impactful experience you just …" at bounding box center [539, 458] width 286 height 371
click at [790, 217] on input "radio" at bounding box center [775, 210] width 74 height 34
radio input "true"
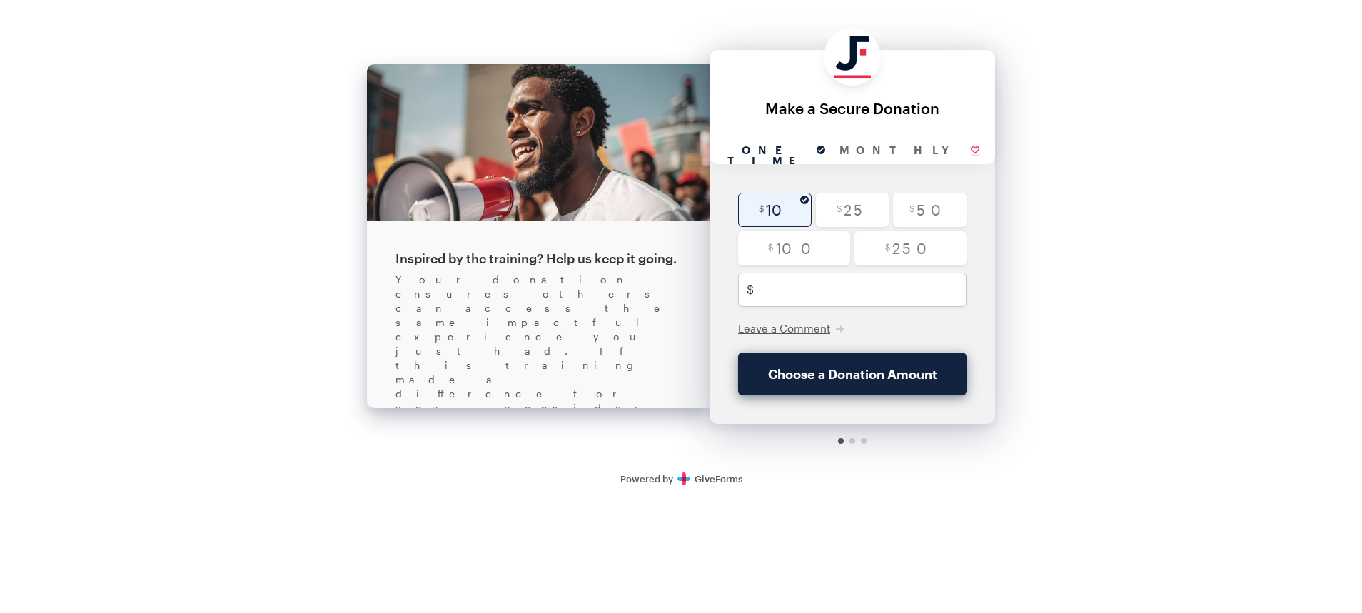
type input "10"
click at [758, 330] on span "Leave a Comment" at bounding box center [784, 328] width 92 height 13
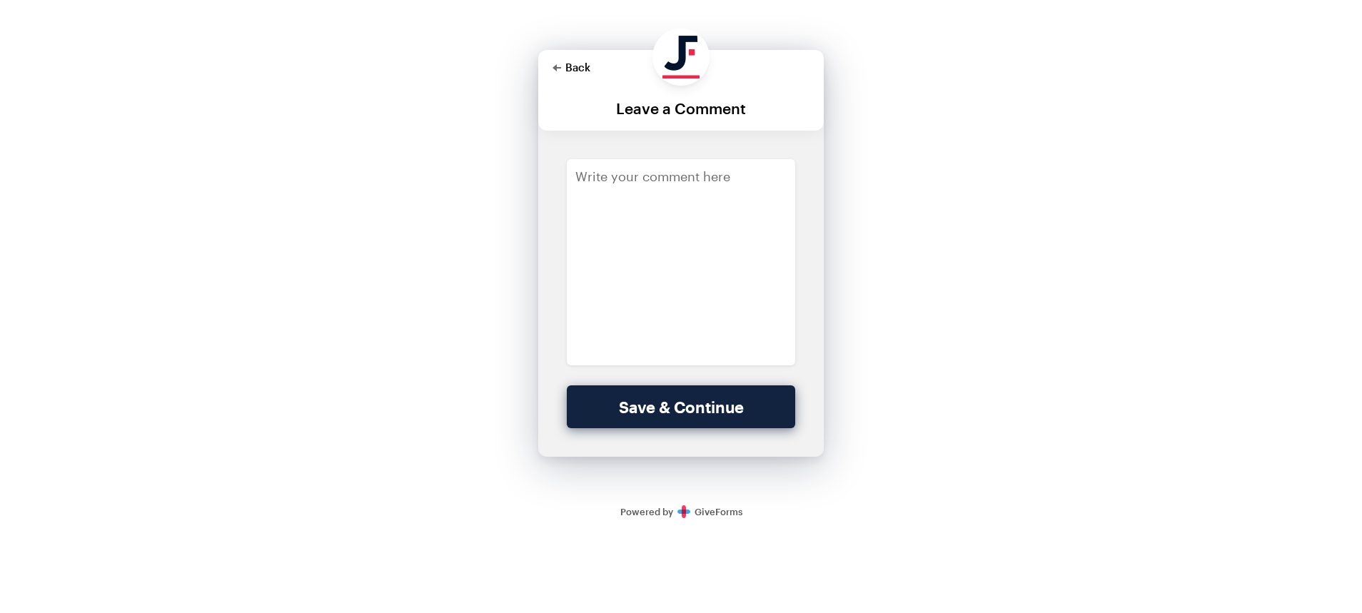
click at [576, 64] on button "Back" at bounding box center [572, 66] width 38 height 11
checkbox input "true"
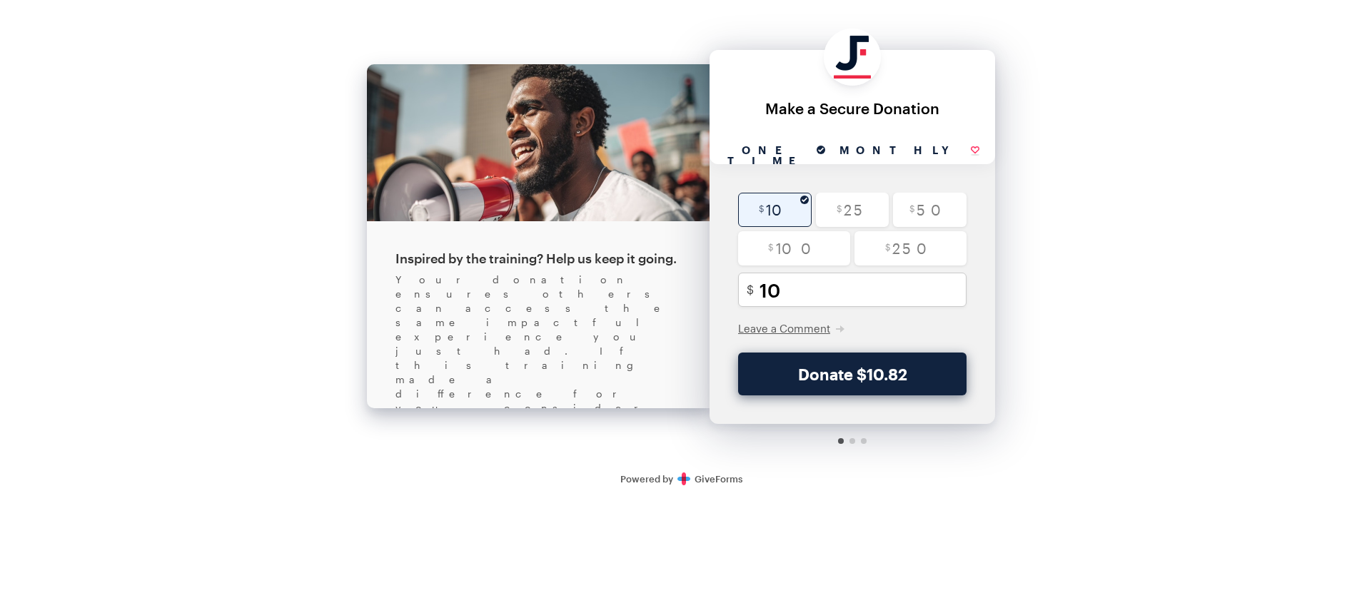
click at [885, 149] on input "Monthly" at bounding box center [910, 151] width 154 height 26
radio input "true"
checkbox input "true"
click at [833, 373] on button "Donate $10.82 Monthly" at bounding box center [852, 374] width 228 height 43
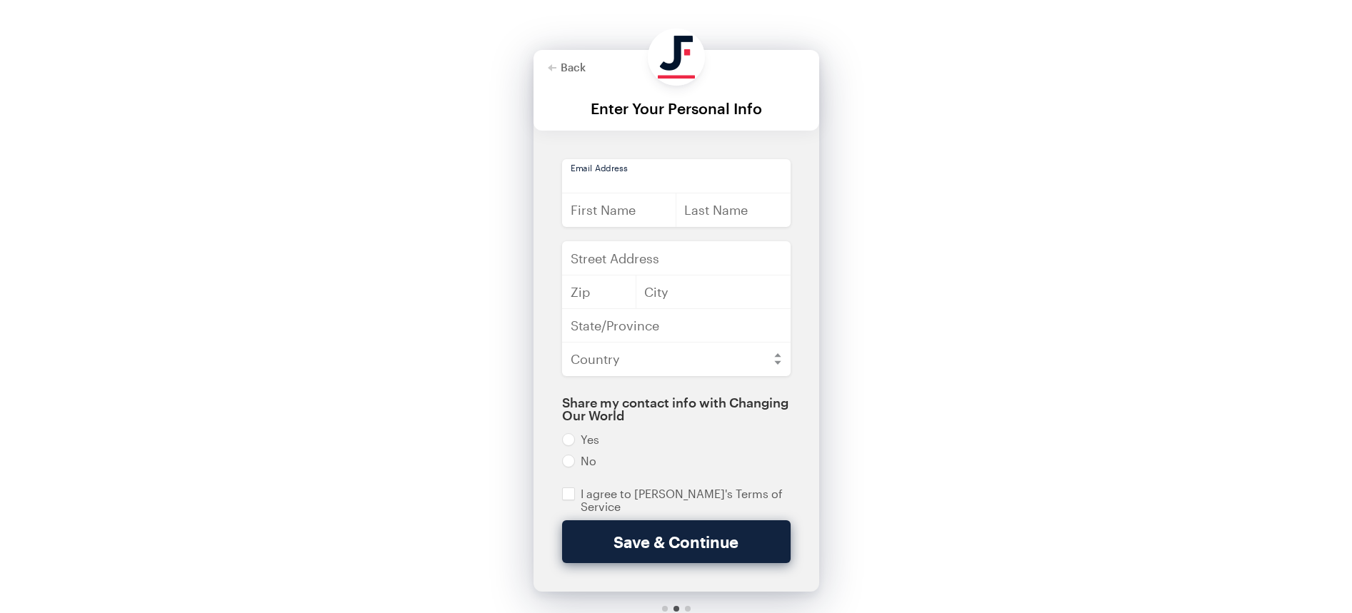
click at [689, 170] on input "email" at bounding box center [676, 176] width 228 height 34
type input "finance@justfund.us"
type input "Skylar"
type input "Doran"
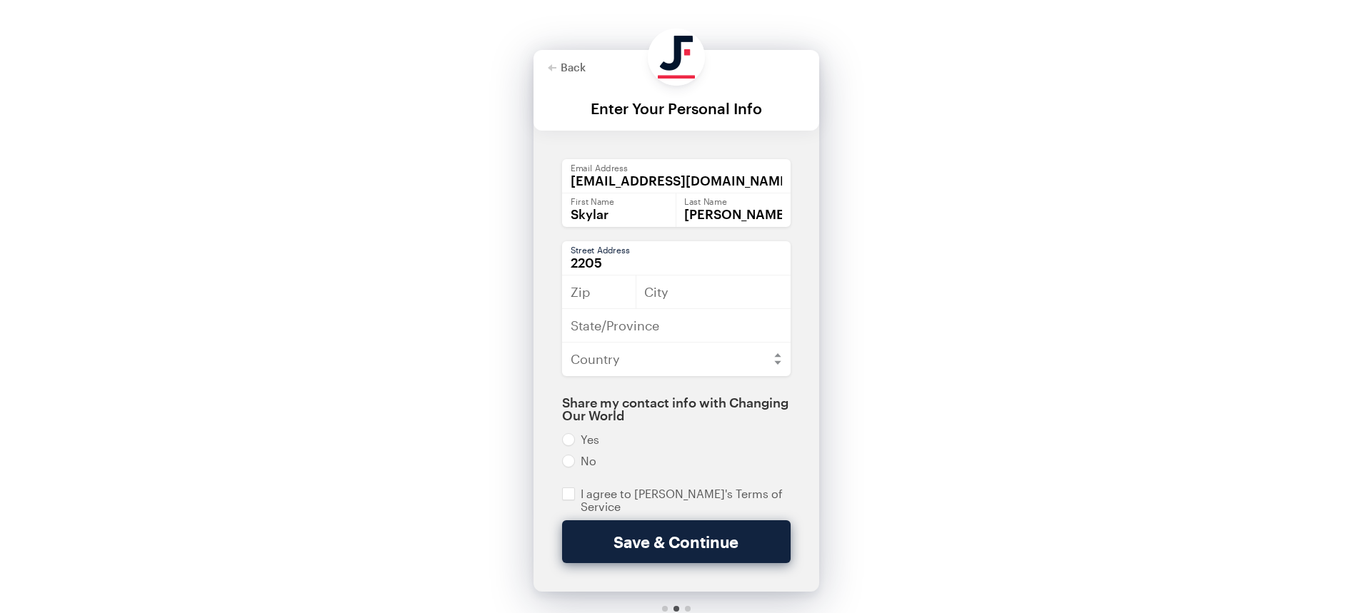
type input "2205"
type input "2205 N Farwell Ave"
type input "53202"
type input "Milwaukee"
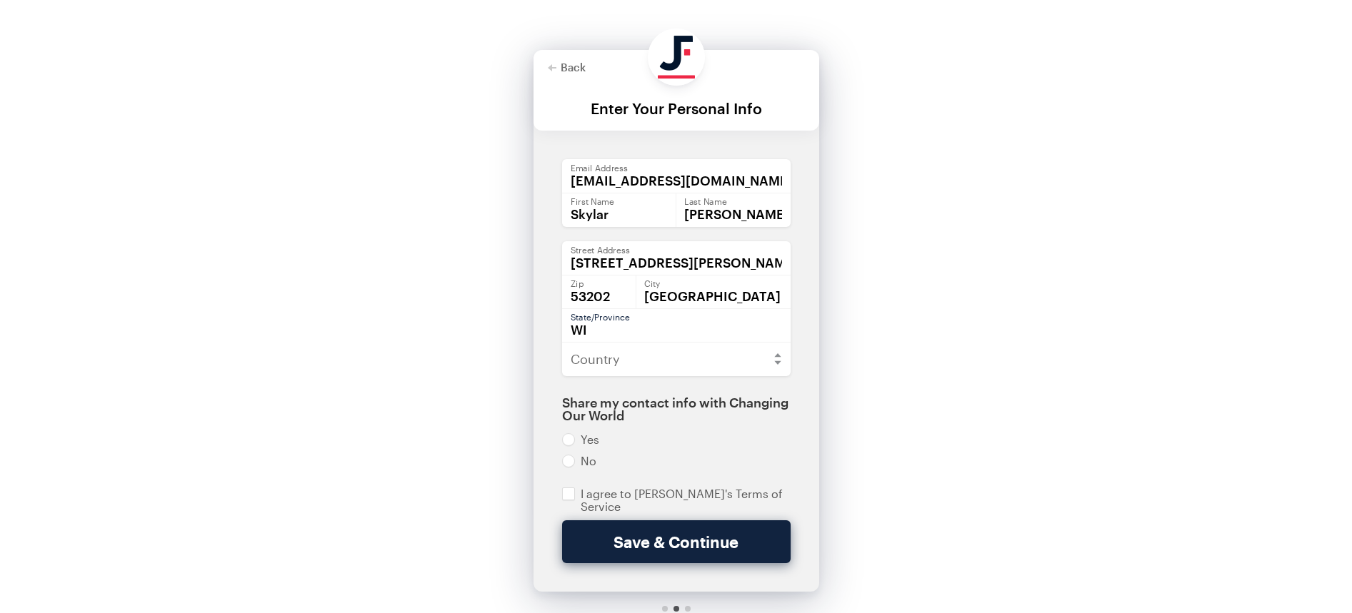
type input "WI"
click at [728, 355] on select "Afghanistan Åland Islands Albania Algeria American Samoa Andorra Angola Anguill…" at bounding box center [676, 359] width 228 height 34
select select "US"
click at [562, 342] on select "Afghanistan Åland Islands Albania Algeria American Samoa Andorra Angola Anguill…" at bounding box center [676, 359] width 228 height 34
click at [568, 463] on input "radio" at bounding box center [676, 461] width 228 height 13
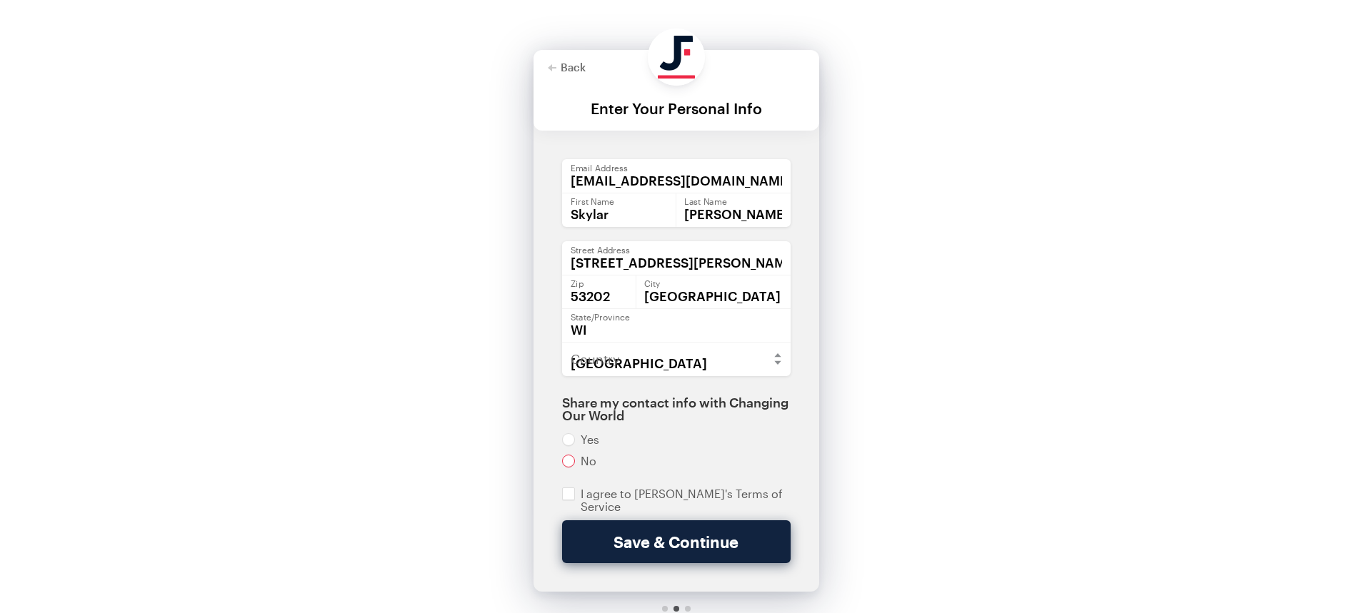
radio input "true"
click at [568, 493] on input "checkbox" at bounding box center [676, 501] width 228 height 26
click at [724, 495] on input "checkbox" at bounding box center [676, 501] width 228 height 26
click at [737, 496] on input "checkbox" at bounding box center [676, 501] width 228 height 26
checkbox input "true"
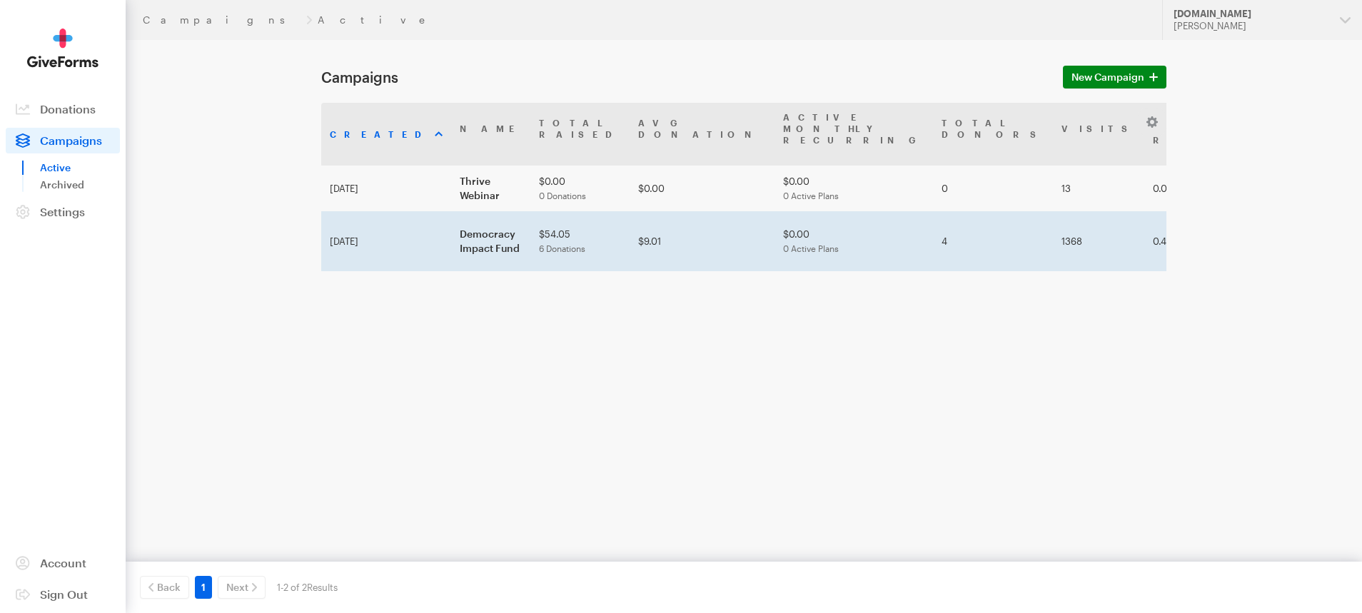
click at [451, 214] on td "Democracy Impact Fund" at bounding box center [490, 241] width 79 height 60
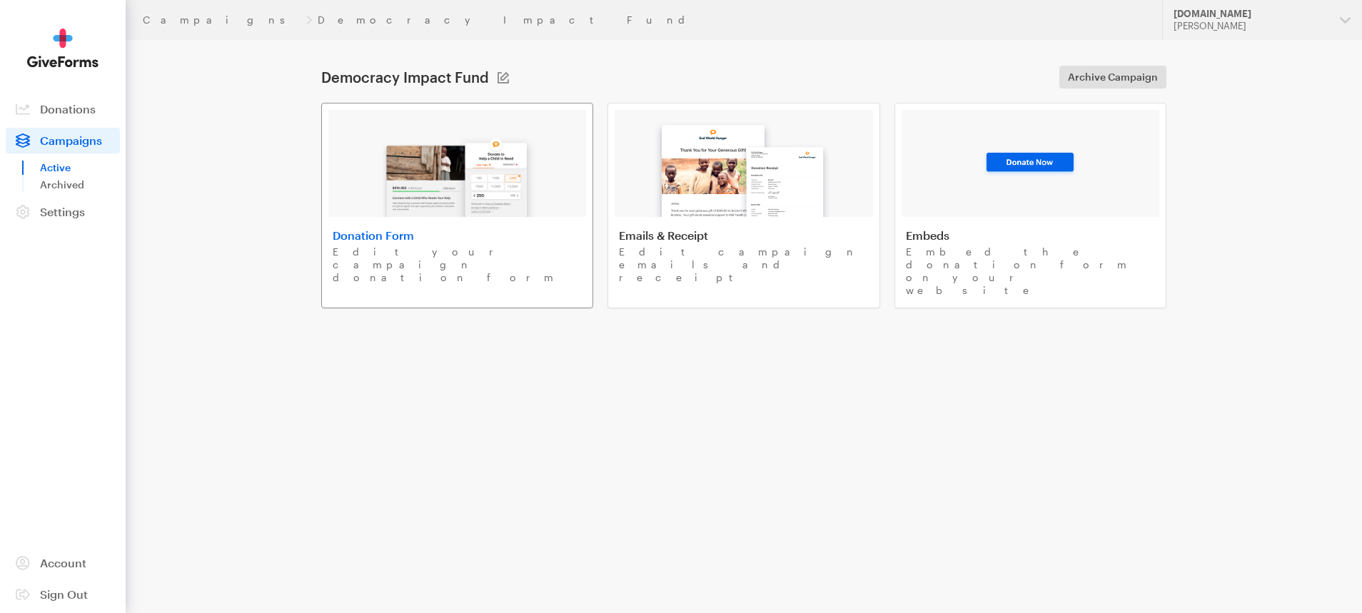
click at [401, 202] on img at bounding box center [457, 171] width 167 height 91
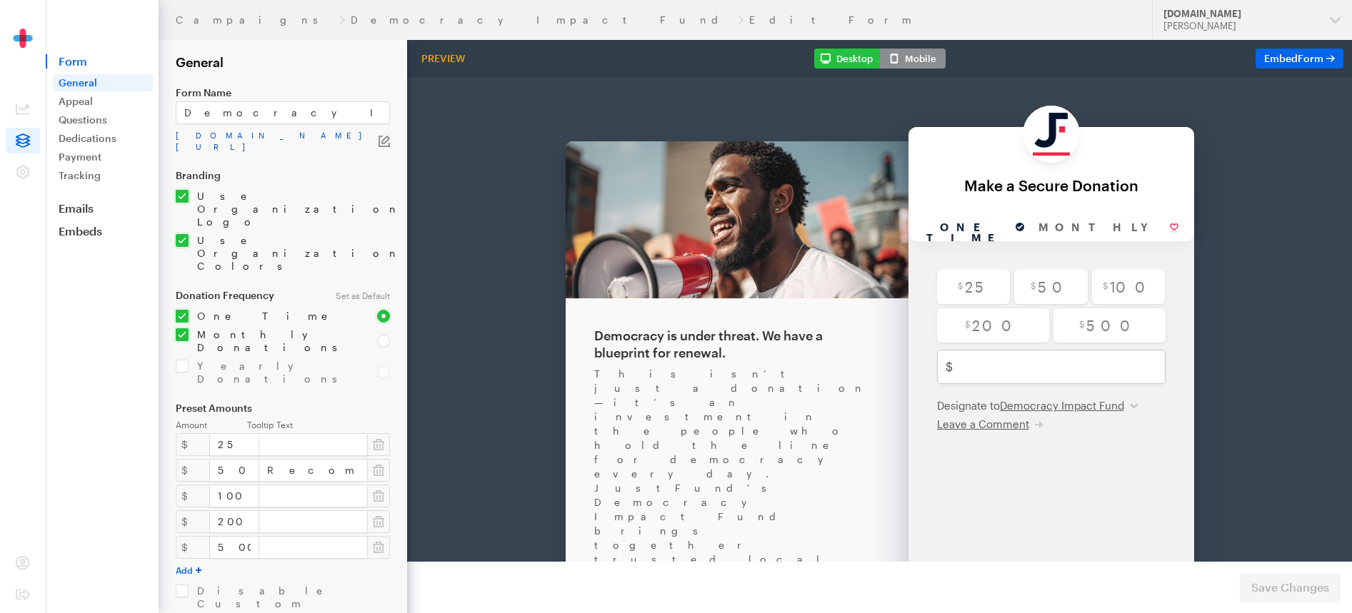
click at [265, 136] on link "[DOMAIN_NAME][URL]" at bounding box center [277, 141] width 203 height 23
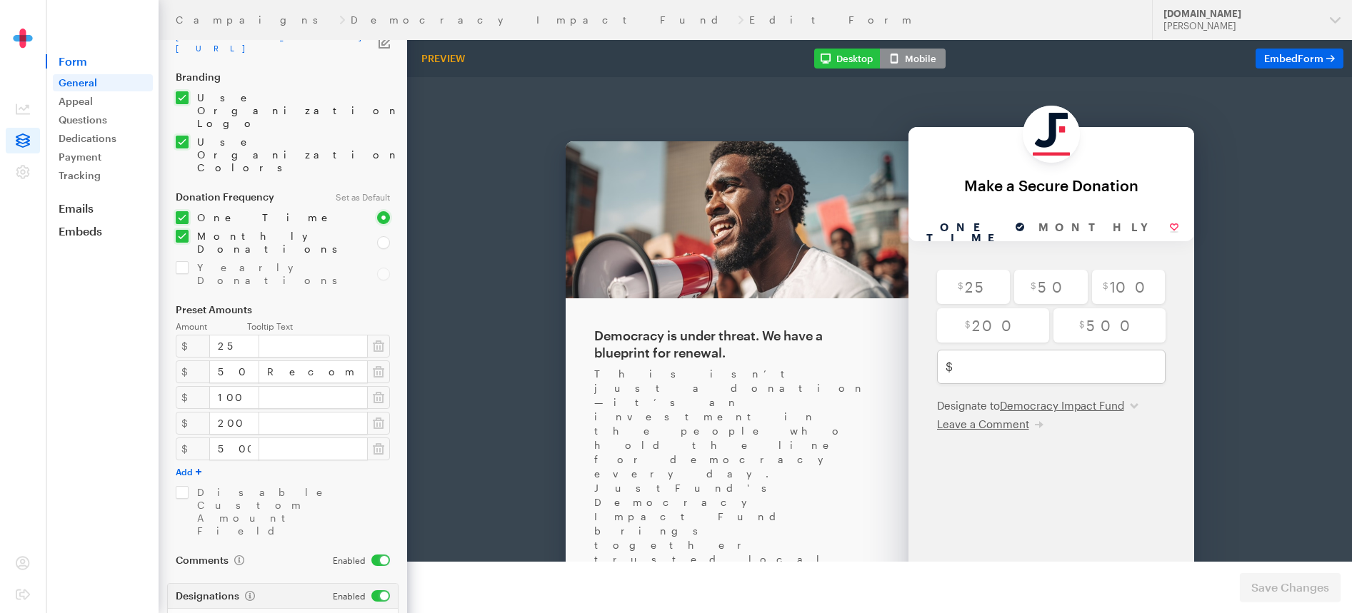
scroll to position [167, 0]
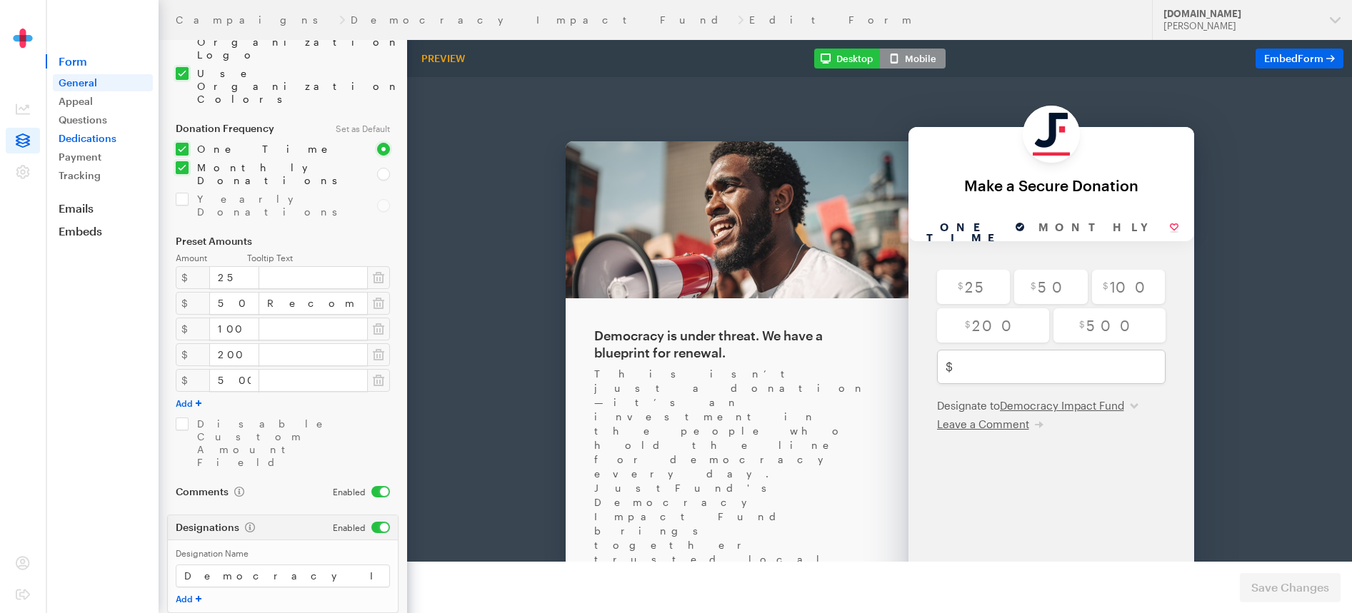
click at [94, 139] on link "Dedications" at bounding box center [103, 138] width 100 height 17
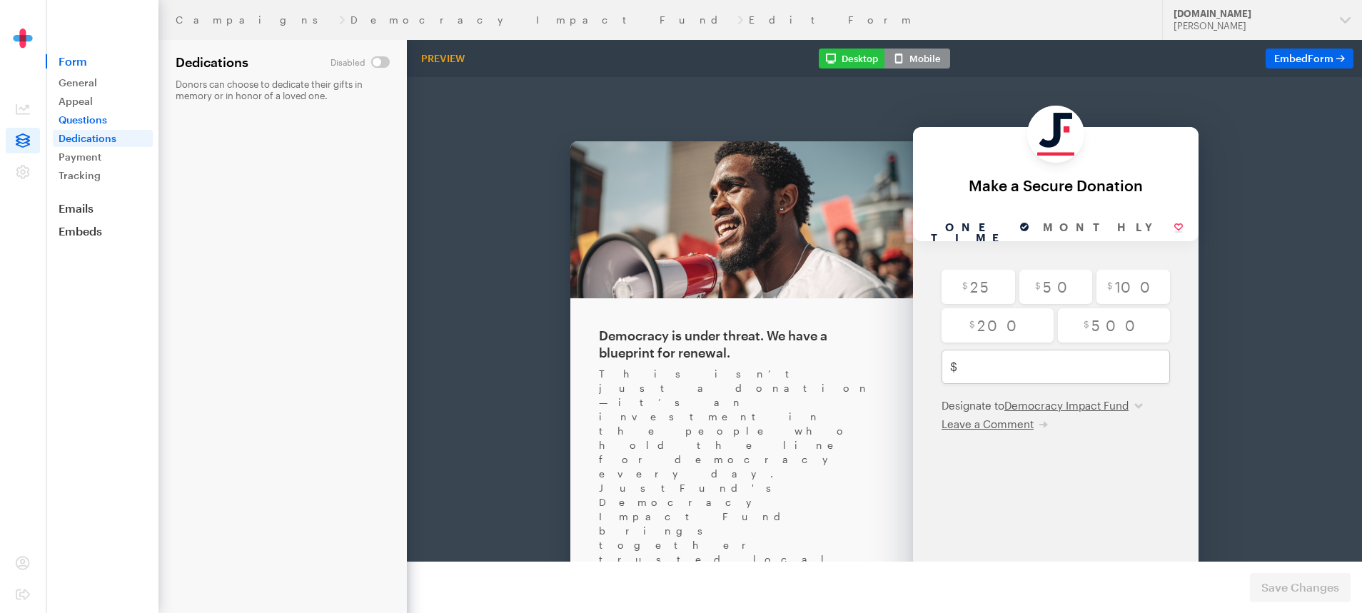
click at [84, 123] on link "Questions" at bounding box center [103, 119] width 100 height 17
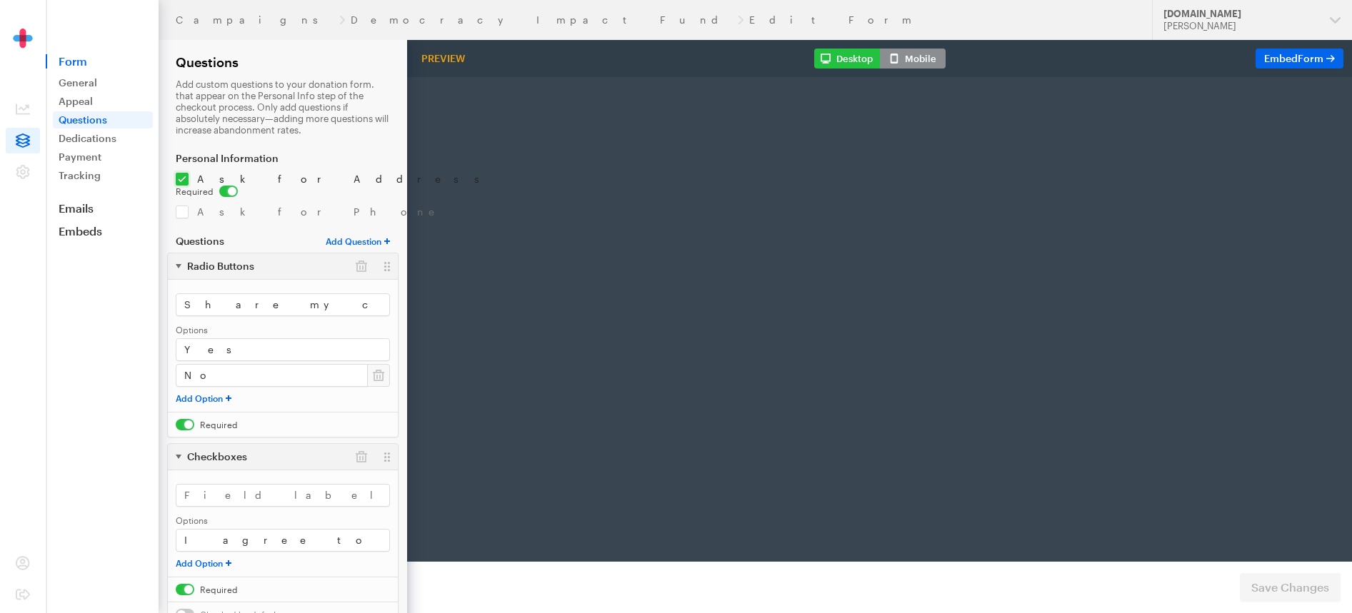
click at [81, 99] on link "Appeal" at bounding box center [103, 101] width 100 height 17
radio input "true"
type input "500"
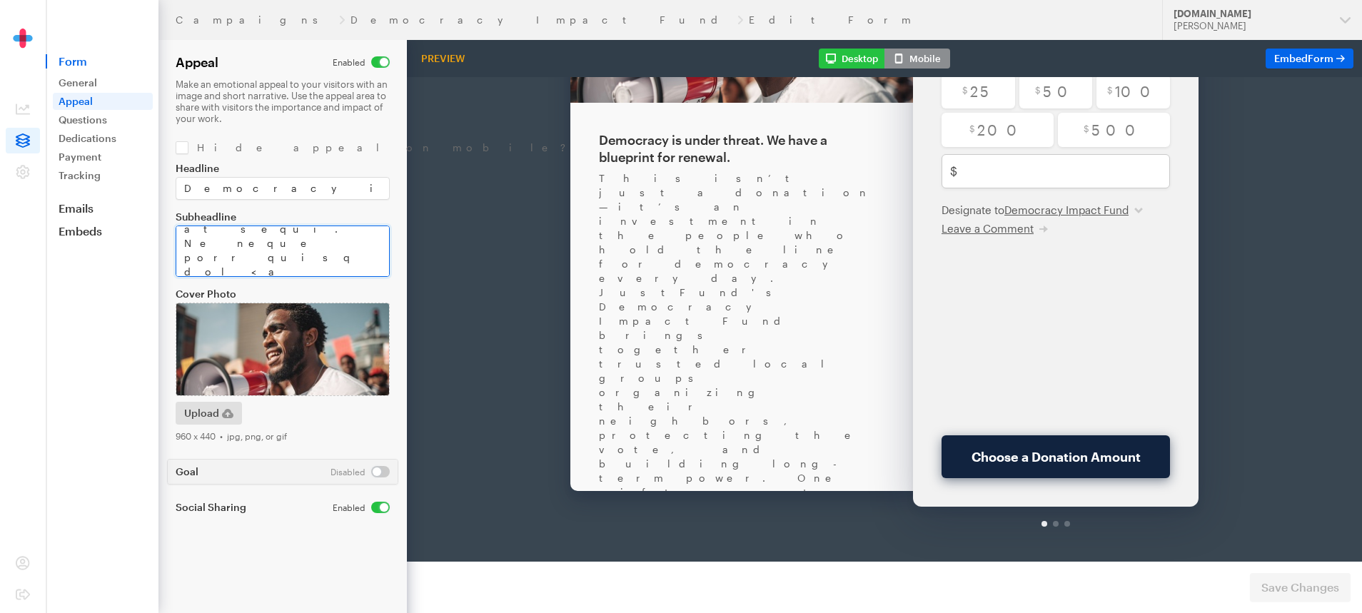
scroll to position [771, 0]
drag, startPoint x: 184, startPoint y: 243, endPoint x: 326, endPoint y: 264, distance: 144.3
click at [327, 264] on textarea "Subheadline" at bounding box center [283, 251] width 214 height 51
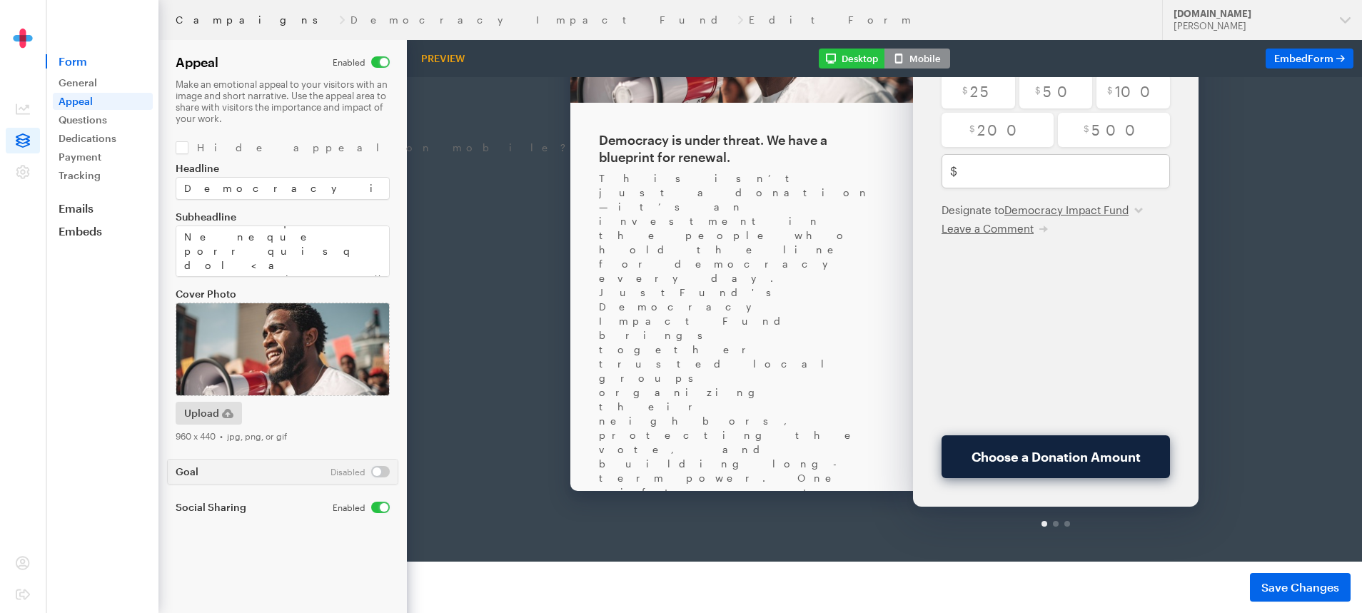
click at [209, 21] on link "Campaigns" at bounding box center [255, 19] width 158 height 11
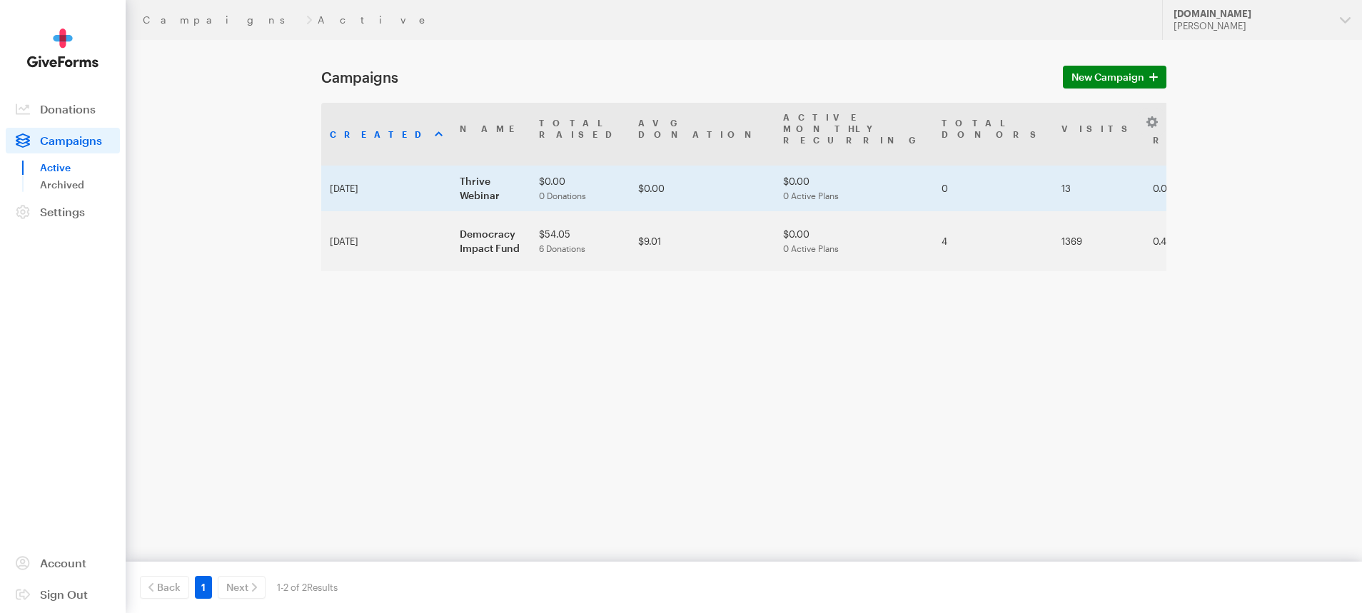
click at [463, 166] on td "Thrive Webinar" at bounding box center [490, 189] width 79 height 46
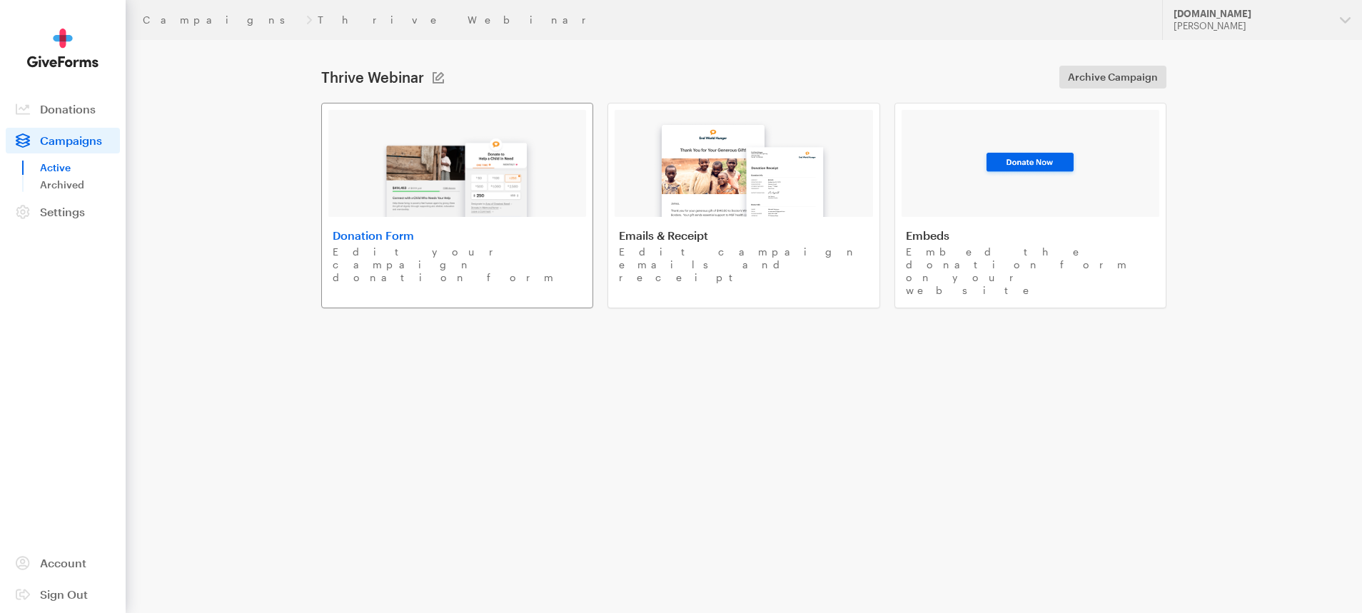
click at [512, 186] on img at bounding box center [457, 171] width 167 height 91
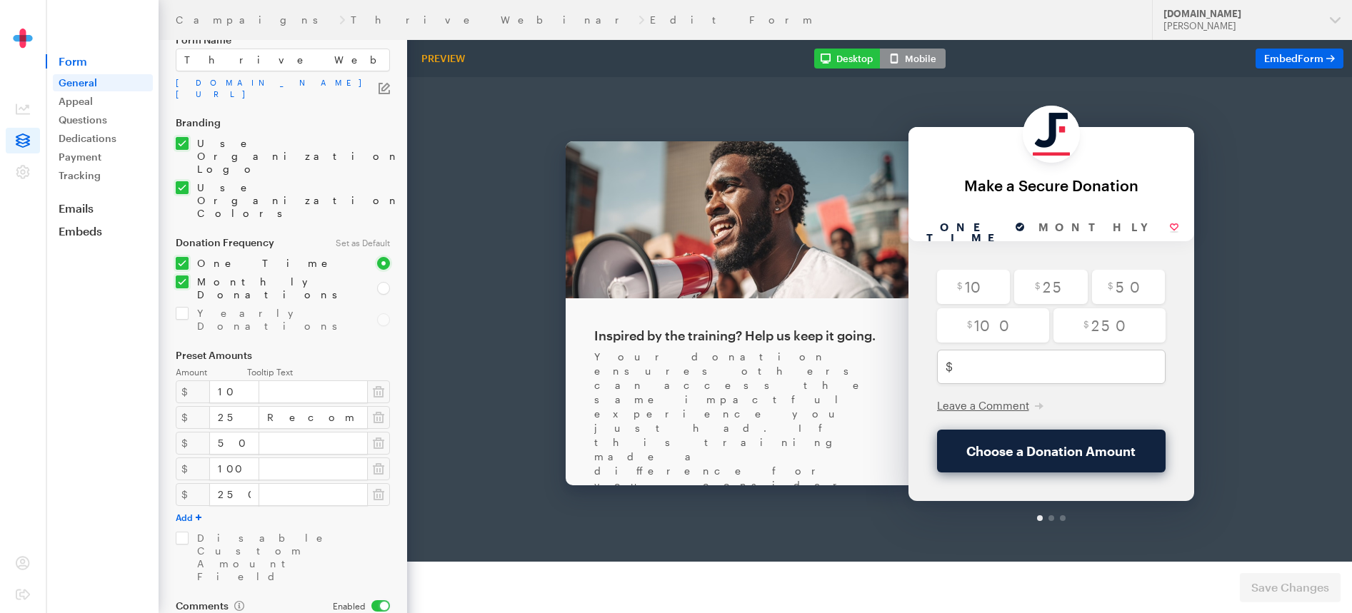
scroll to position [83, 0]
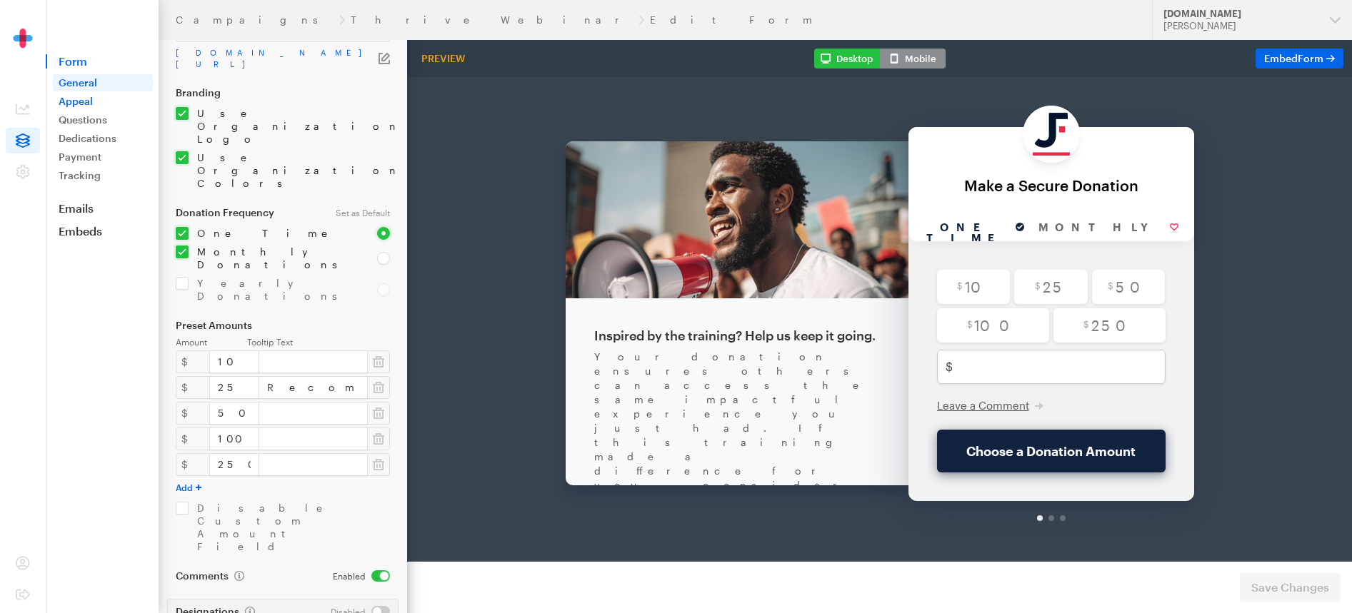
click at [88, 100] on link "Appeal" at bounding box center [103, 101] width 100 height 17
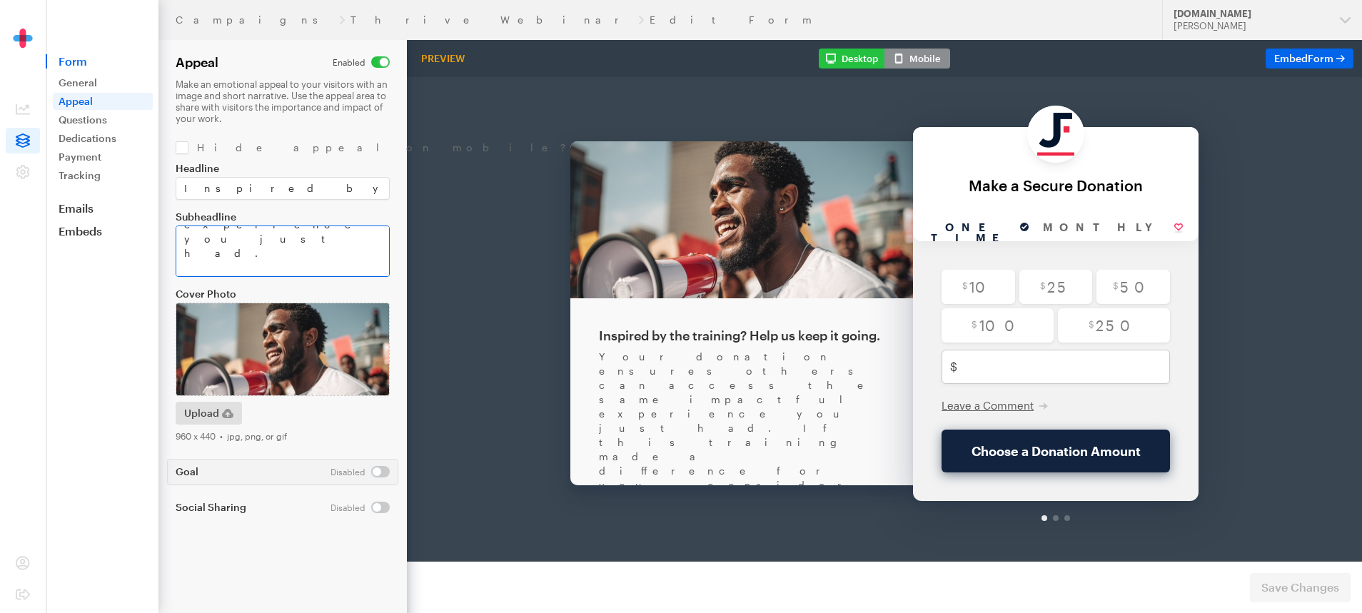
scroll to position [114, 0]
click at [298, 268] on textarea "Your donation ensures others can access the same impactful experience you just …" at bounding box center [283, 251] width 214 height 51
paste textarea "By donating, you agree to JustFund's <a href="https://justfund.us/terms-of-use/…"
type textarea "Your donation ensures others can access the same impactful experience you just …"
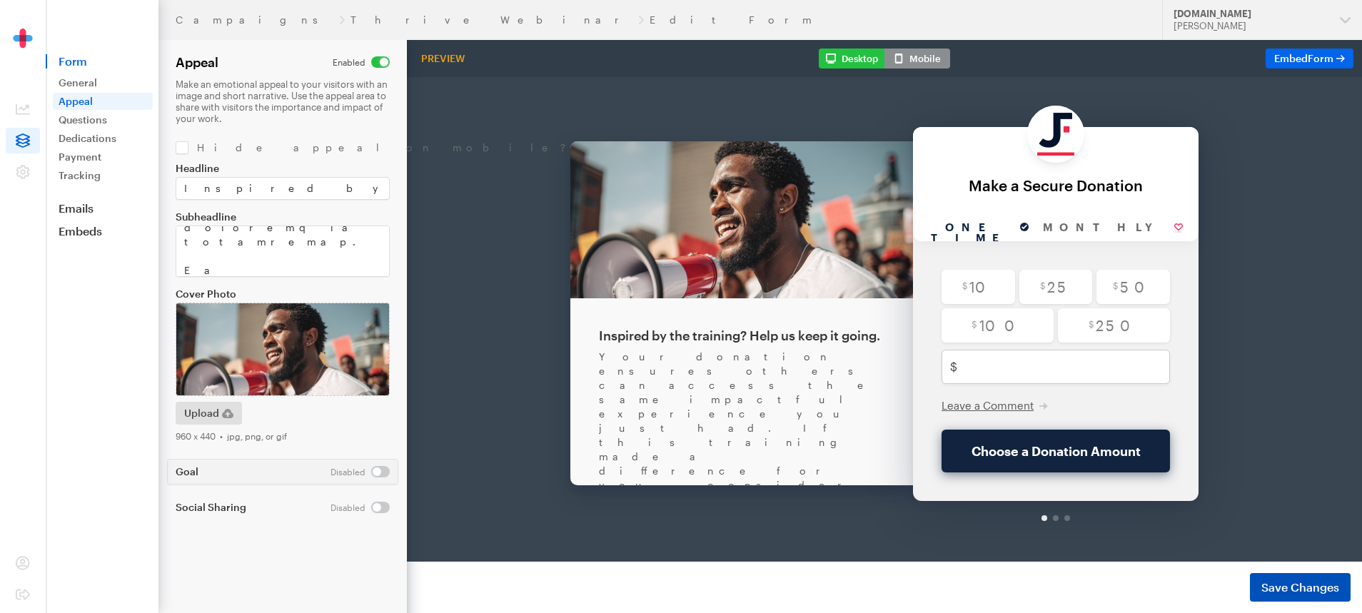
click at [1282, 581] on span "Save Changes" at bounding box center [1301, 587] width 78 height 17
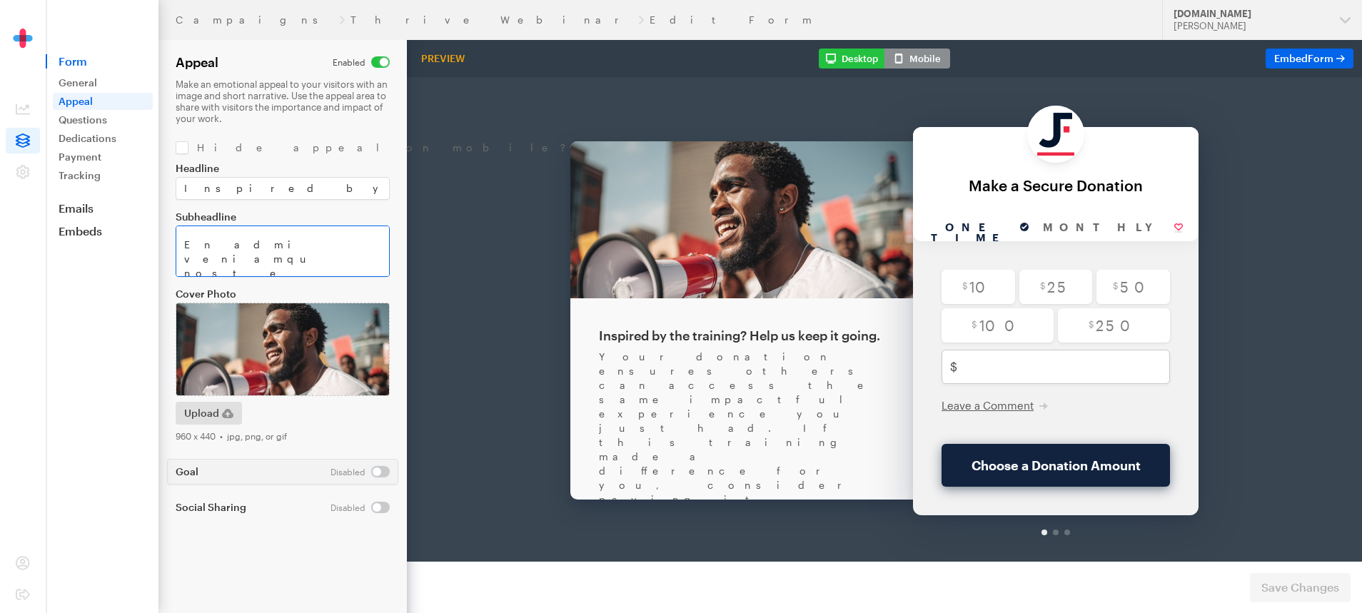
scroll to position [146, 0]
click at [300, 250] on textarea "Subheadline" at bounding box center [283, 251] width 214 height 51
type textarea "Your donation ensures others can access the same impactful experience you just …"
click at [1318, 584] on span "Save Changes" at bounding box center [1301, 587] width 78 height 17
click at [351, 16] on link "Thrive Webinar" at bounding box center [492, 19] width 282 height 11
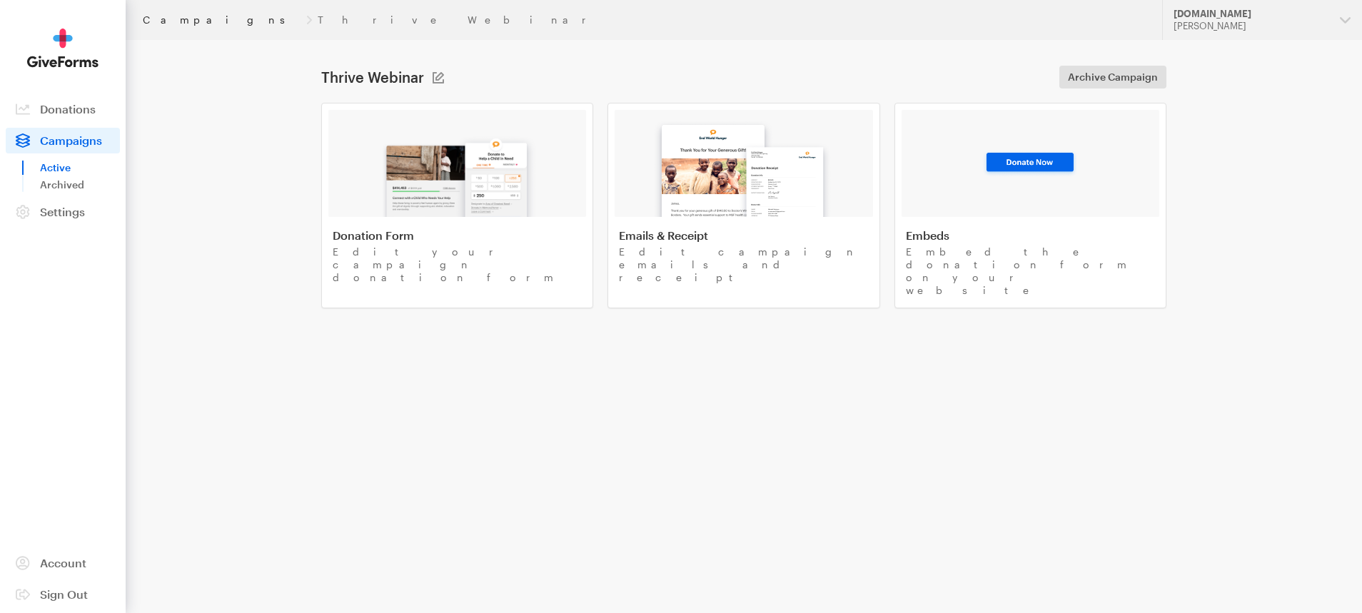
click at [187, 19] on link "Campaigns" at bounding box center [222, 19] width 158 height 11
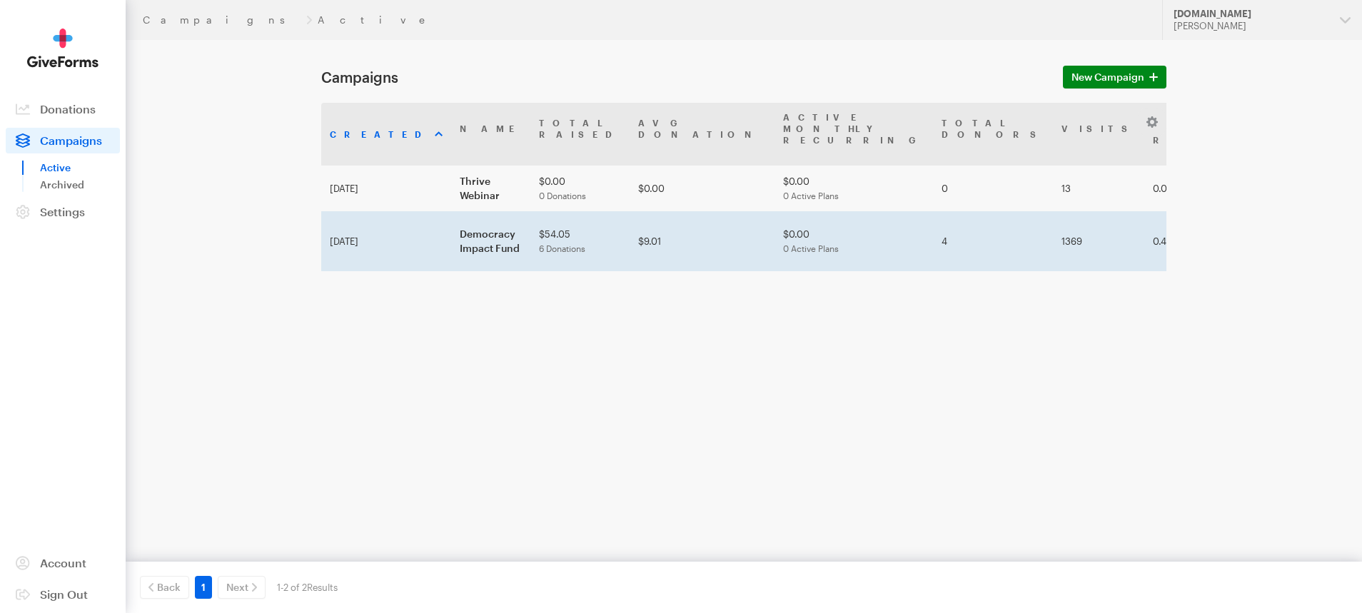
click at [453, 211] on td "Democracy Impact Fund" at bounding box center [490, 241] width 79 height 60
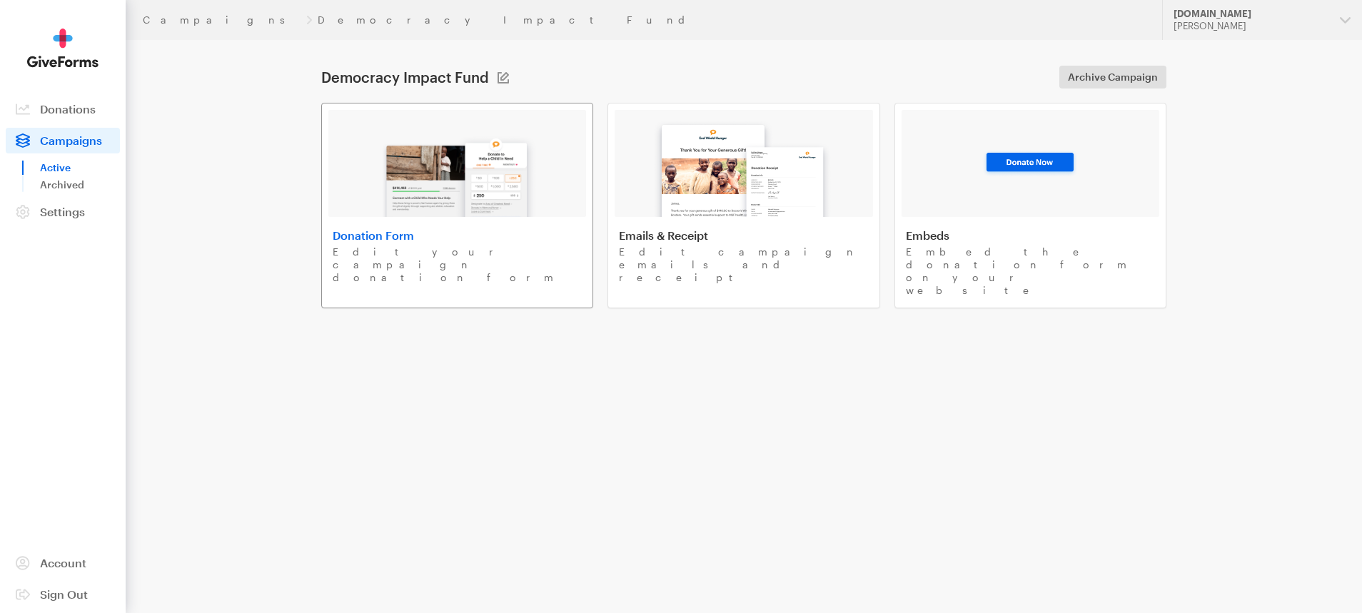
click at [413, 241] on h4 "Donation Form" at bounding box center [457, 235] width 249 height 14
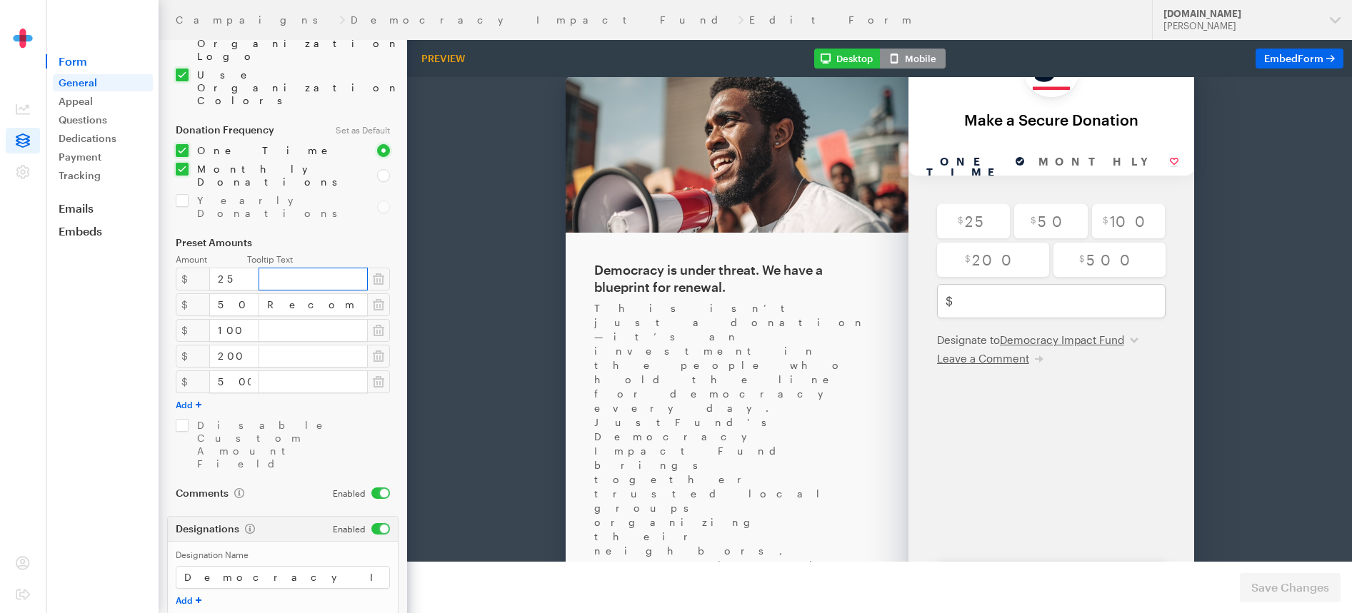
scroll to position [167, 0]
click at [76, 96] on link "Appeal" at bounding box center [103, 101] width 100 height 17
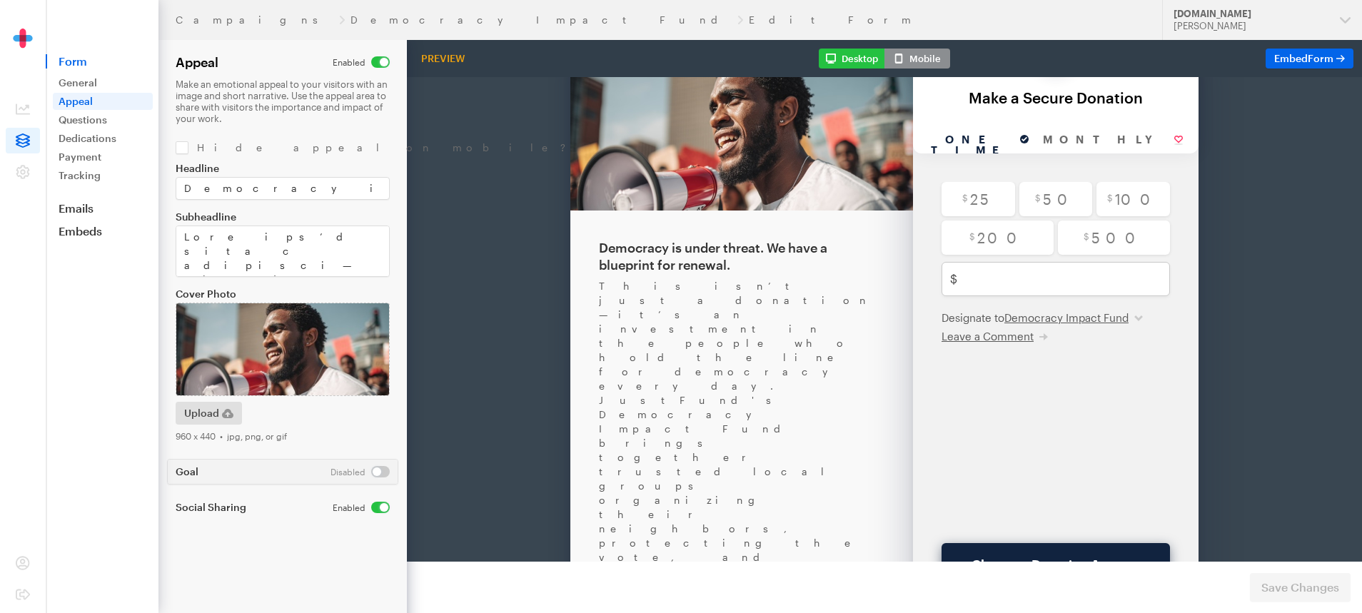
scroll to position [91, 0]
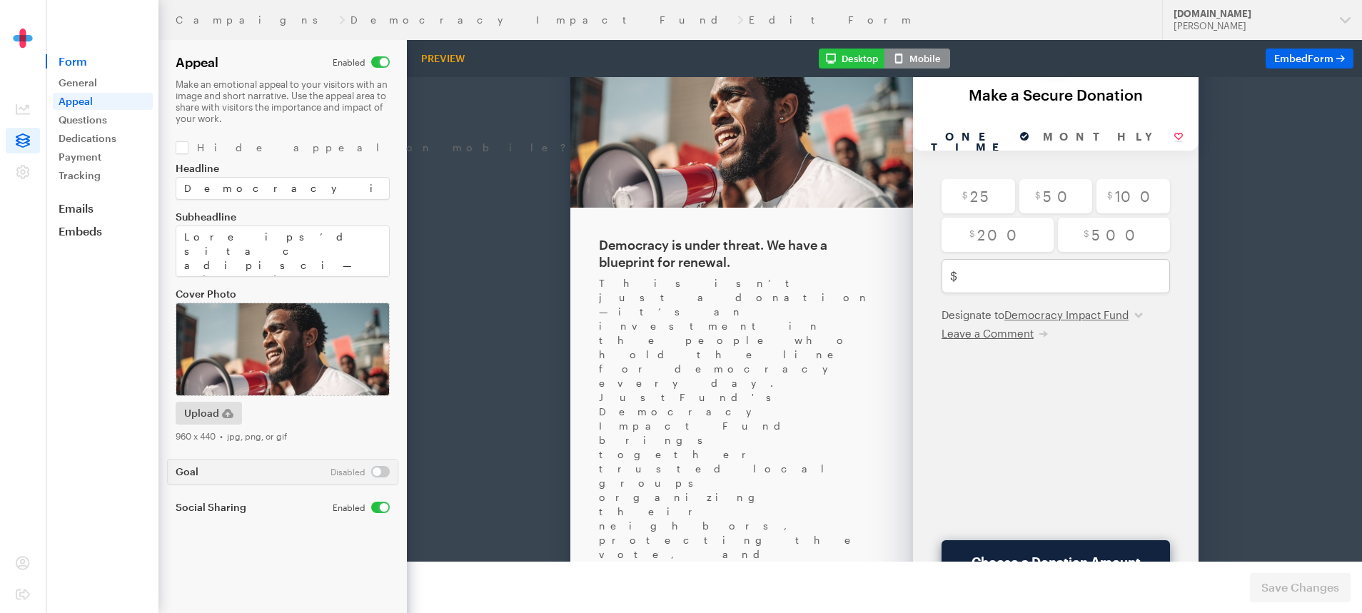
drag, startPoint x: 623, startPoint y: 346, endPoint x: 665, endPoint y: 373, distance: 50.1
drag, startPoint x: 628, startPoint y: 399, endPoint x: 662, endPoint y: 433, distance: 48.5
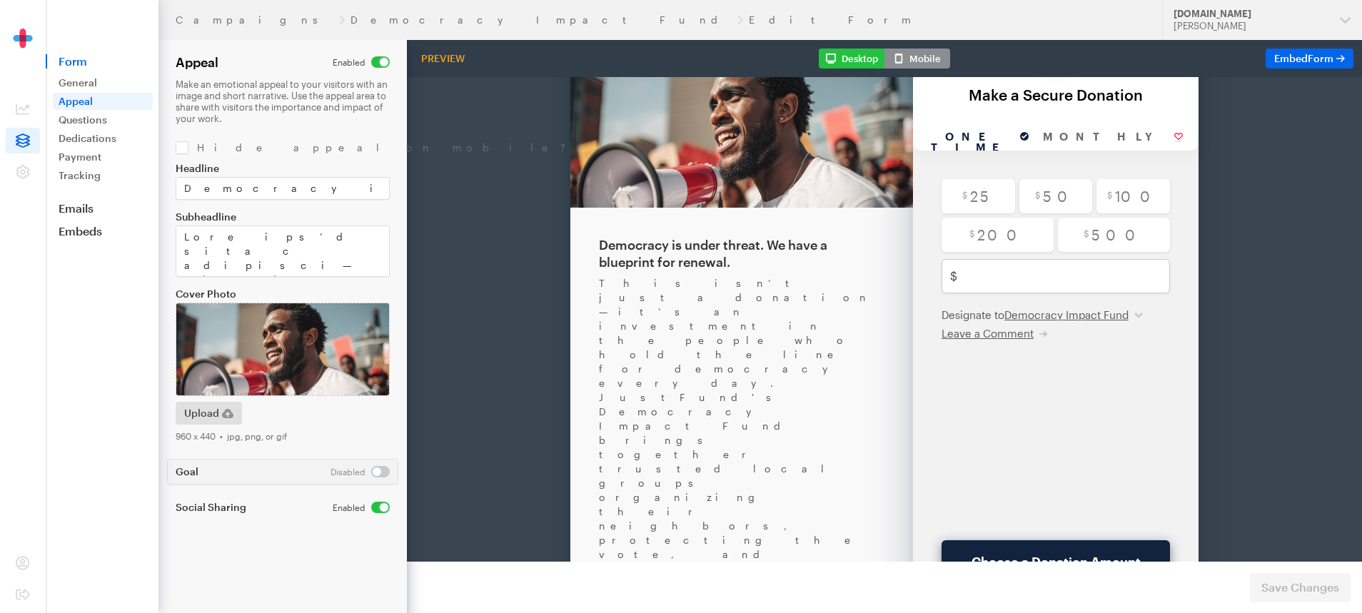
drag, startPoint x: 623, startPoint y: 401, endPoint x: 765, endPoint y: 416, distance: 142.9
drag, startPoint x: 616, startPoint y: 403, endPoint x: 668, endPoint y: 440, distance: 63.0
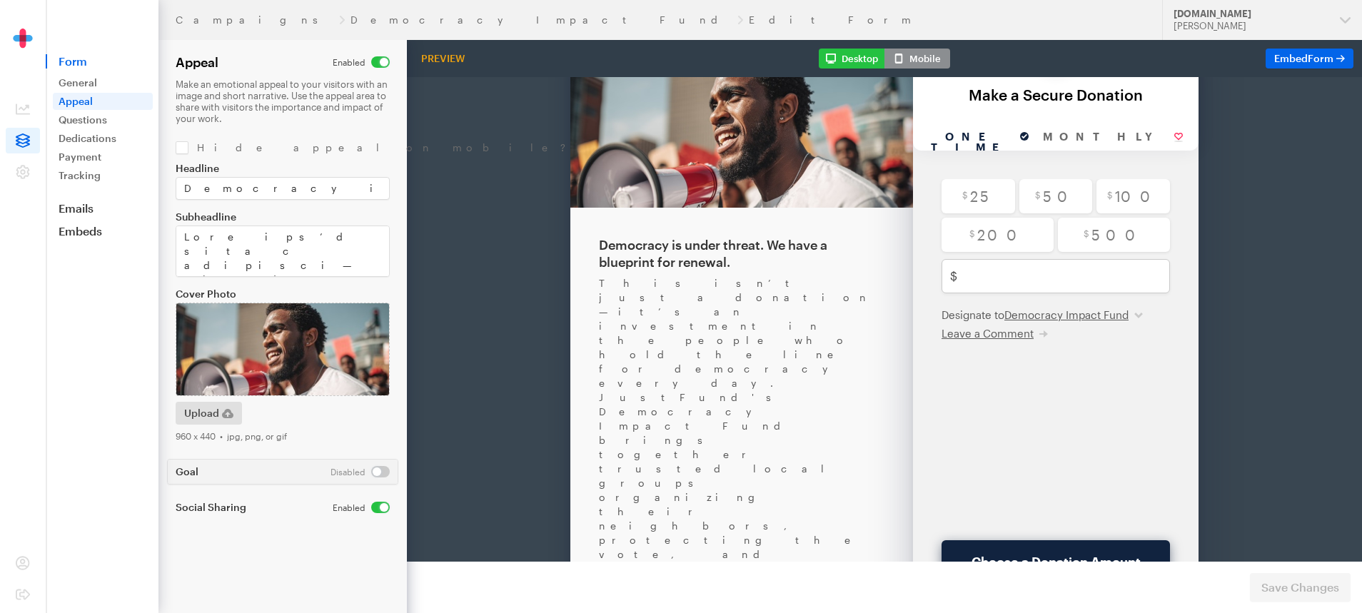
drag, startPoint x: 180, startPoint y: 246, endPoint x: 326, endPoint y: 287, distance: 151.2
click at [326, 287] on div "Headline Democracy is under threat. We have a blueprint for renewal. Subheadlin…" at bounding box center [283, 302] width 214 height 279
click at [189, 21] on link "Campaigns" at bounding box center [255, 19] width 158 height 11
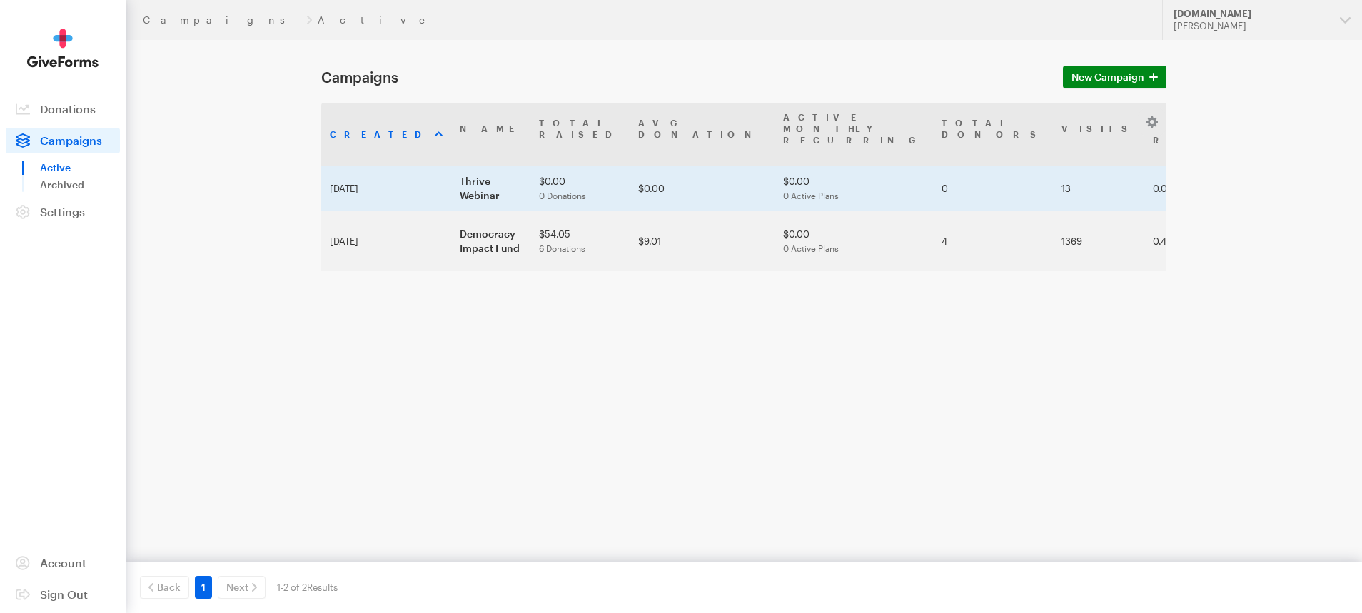
click at [451, 177] on td "Thrive Webinar" at bounding box center [490, 189] width 79 height 46
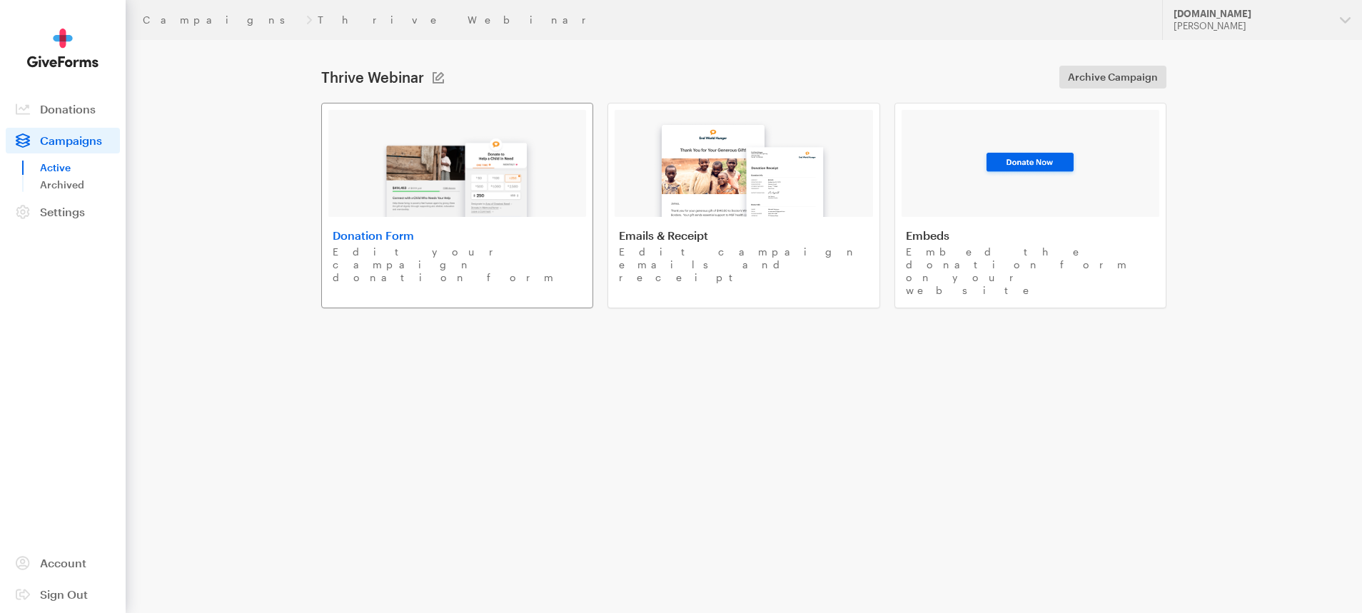
click at [423, 178] on img at bounding box center [457, 171] width 167 height 91
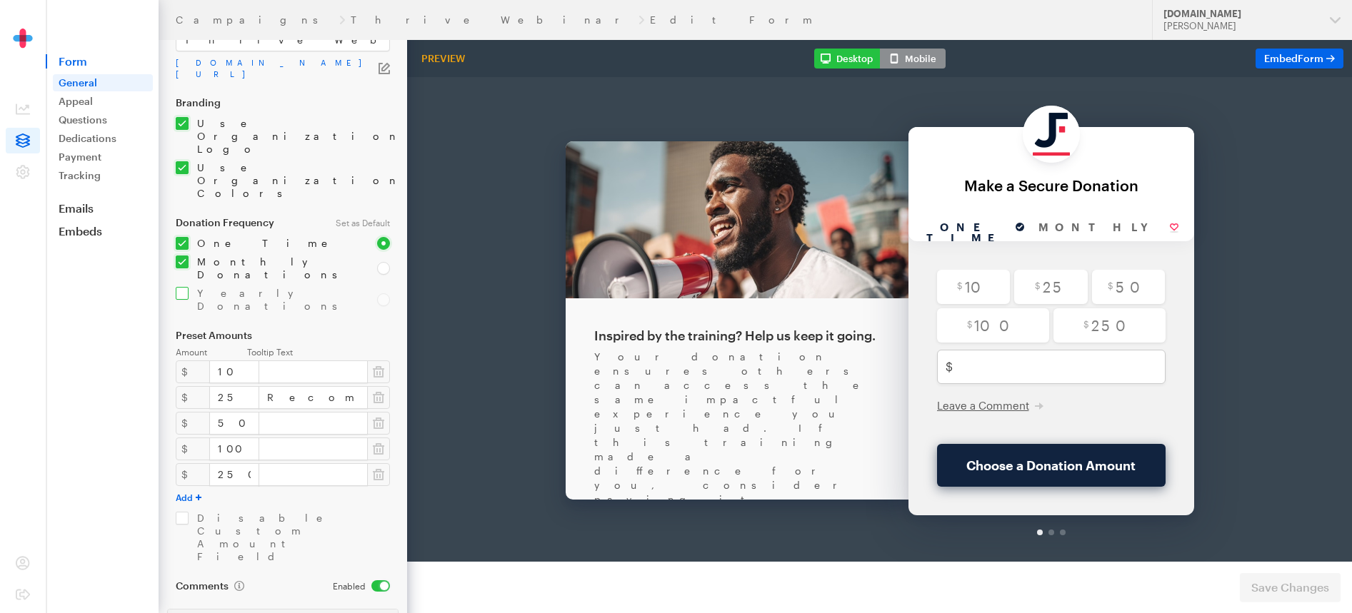
scroll to position [83, 0]
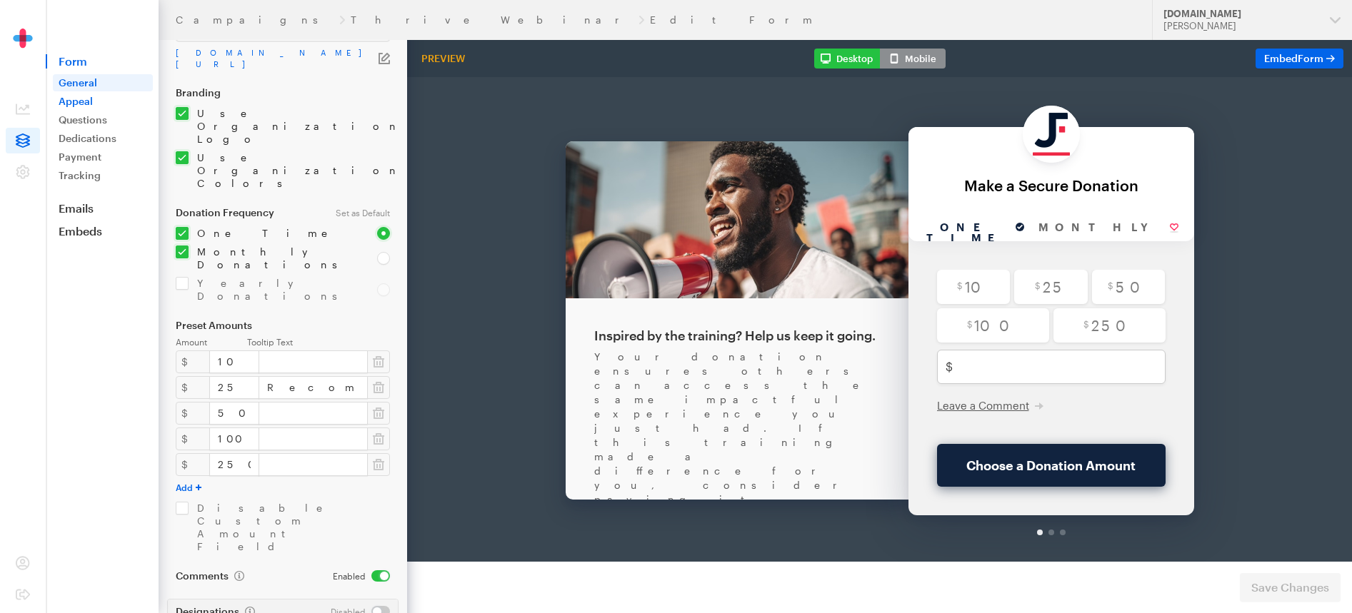
click at [81, 103] on link "Appeal" at bounding box center [103, 101] width 100 height 17
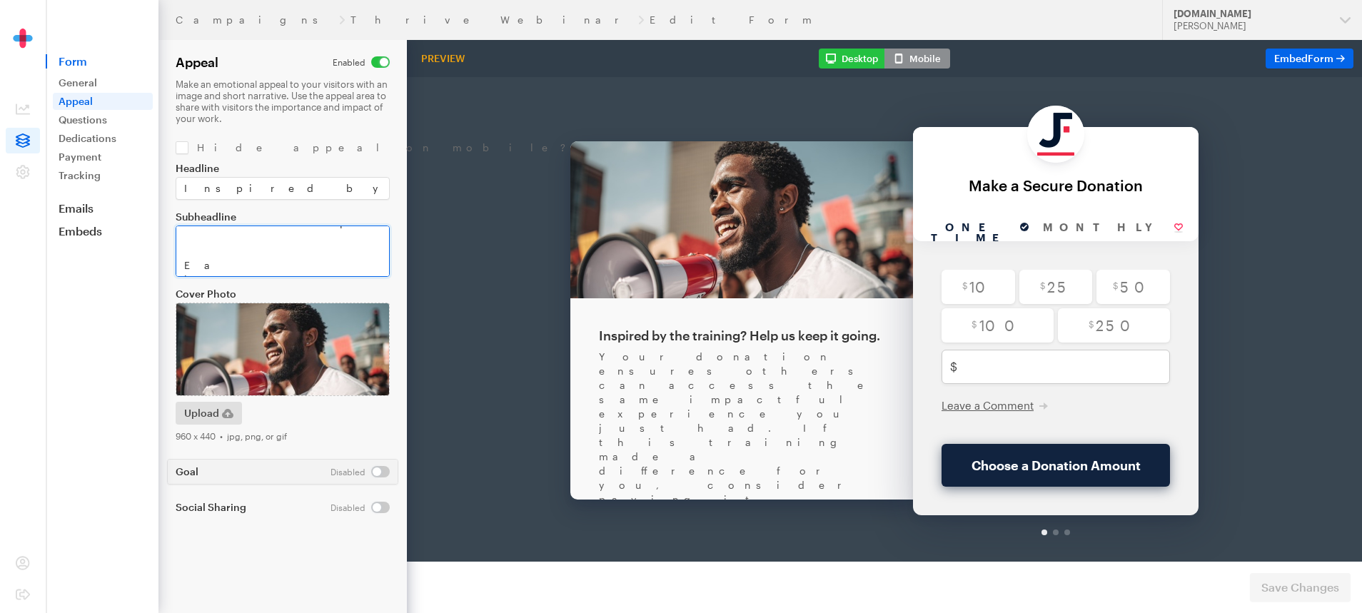
drag, startPoint x: 202, startPoint y: 246, endPoint x: 248, endPoint y: 331, distance: 97.1
click at [248, 331] on div "Headline Inspired by the training? Help us keep it going. Subheadline Cover Pho…" at bounding box center [283, 302] width 214 height 279
paste textarea "If you are interested in contributing a larger amount or are interested in cont…"
click at [293, 253] on textarea "Subheadline" at bounding box center [283, 251] width 214 height 51
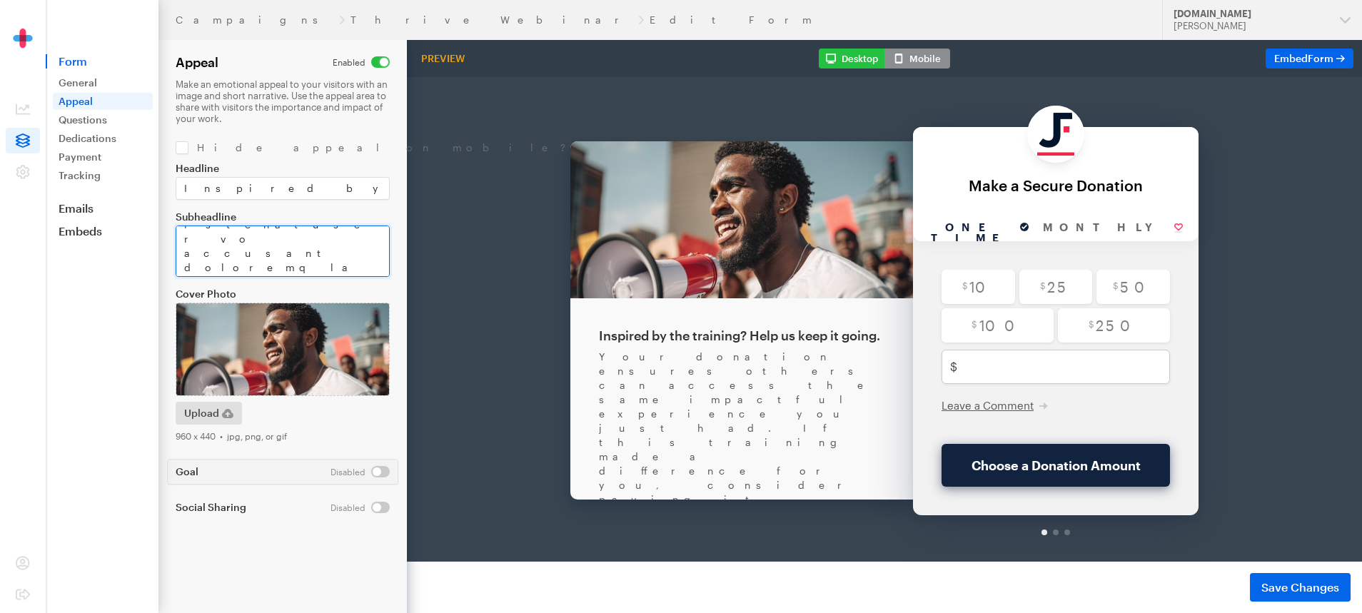
scroll to position [511, 0]
type textarea "Your donation ensures others can access the same impactful experience you just …"
click at [1274, 593] on span "Save Changes" at bounding box center [1301, 587] width 78 height 17
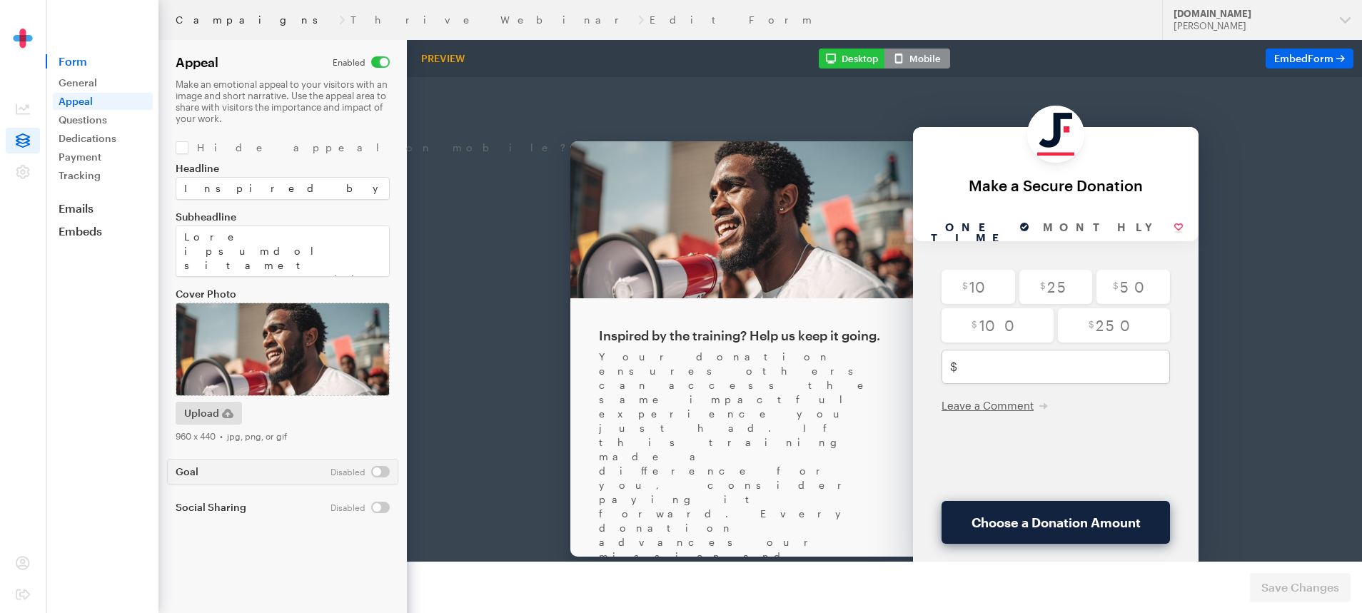
click at [185, 22] on link "Campaigns" at bounding box center [255, 19] width 158 height 11
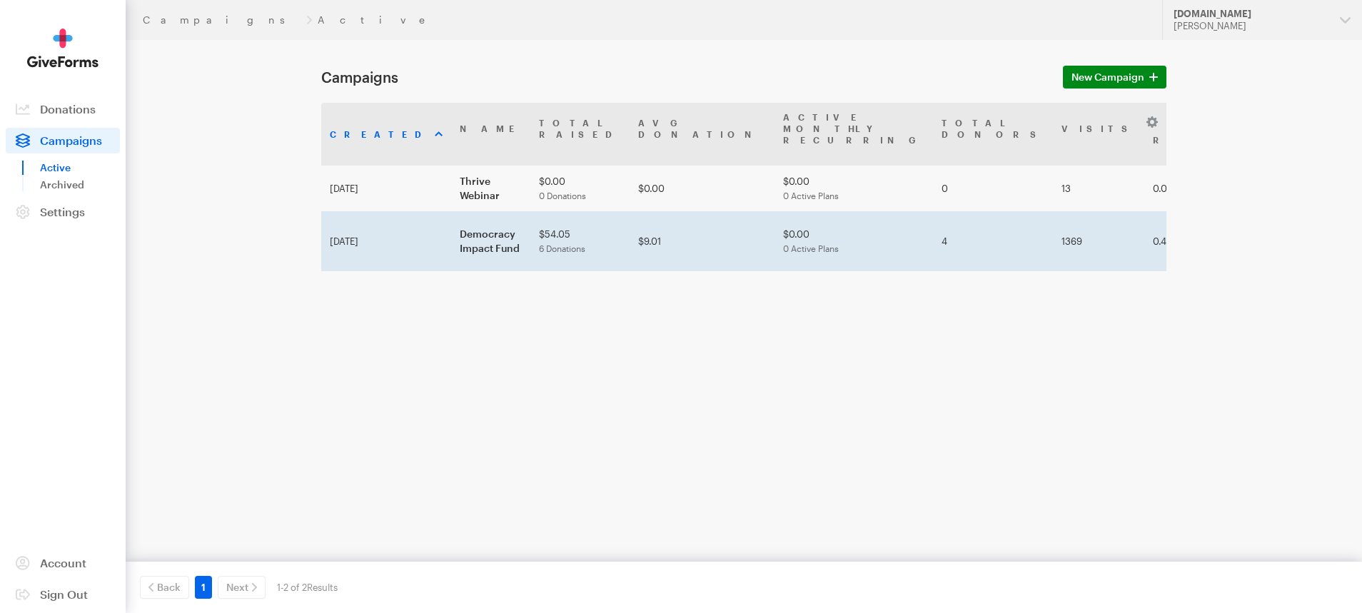
click at [451, 211] on td "Democracy Impact Fund" at bounding box center [490, 241] width 79 height 60
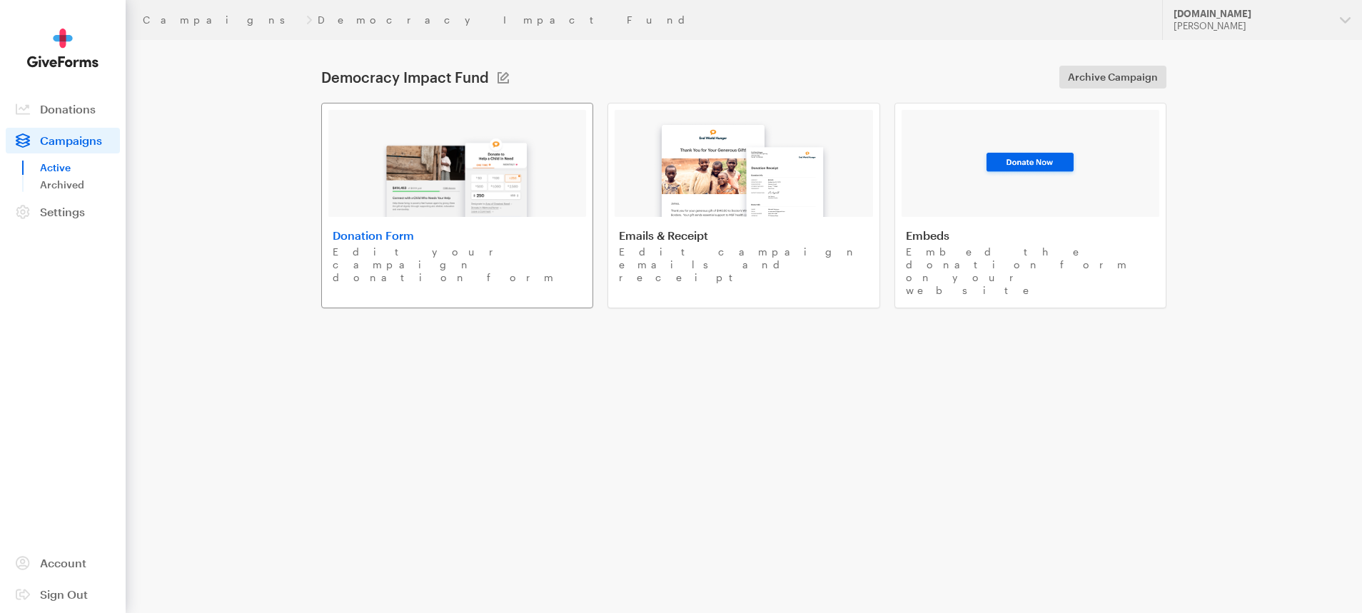
click at [405, 206] on img at bounding box center [457, 171] width 167 height 91
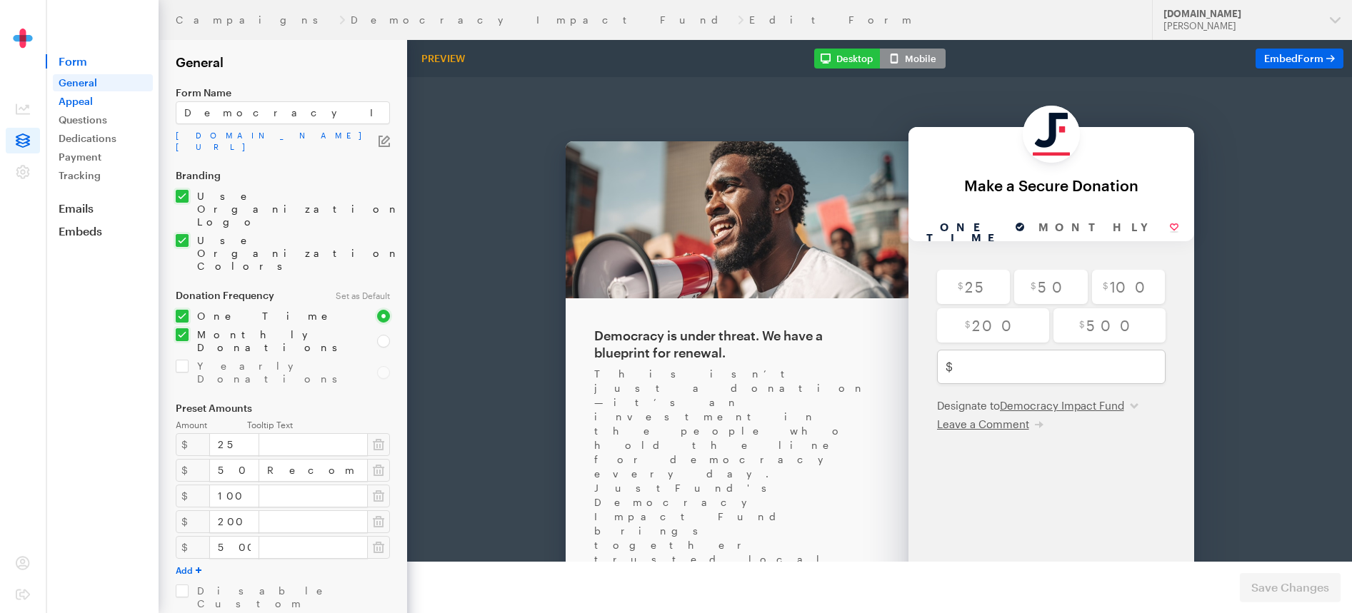
click at [57, 98] on link "Appeal" at bounding box center [103, 101] width 100 height 17
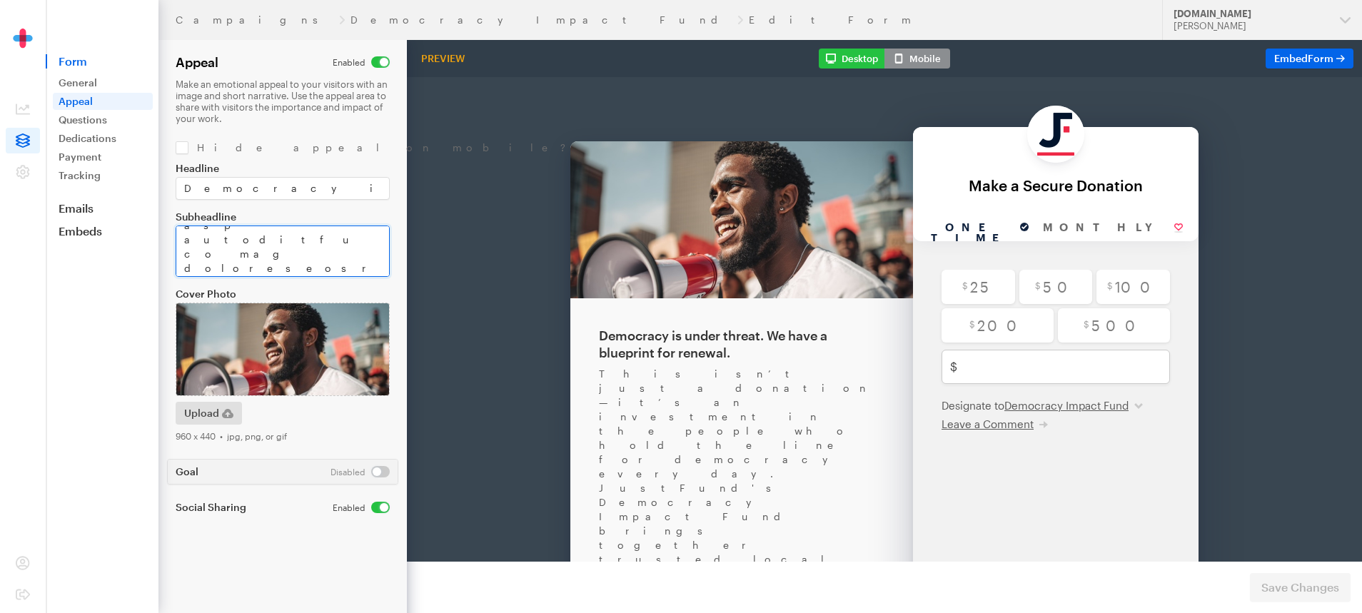
scroll to position [771, 0]
drag, startPoint x: 183, startPoint y: 231, endPoint x: 336, endPoint y: 276, distance: 159.5
click at [336, 276] on textarea "Subheadline" at bounding box center [283, 251] width 214 height 51
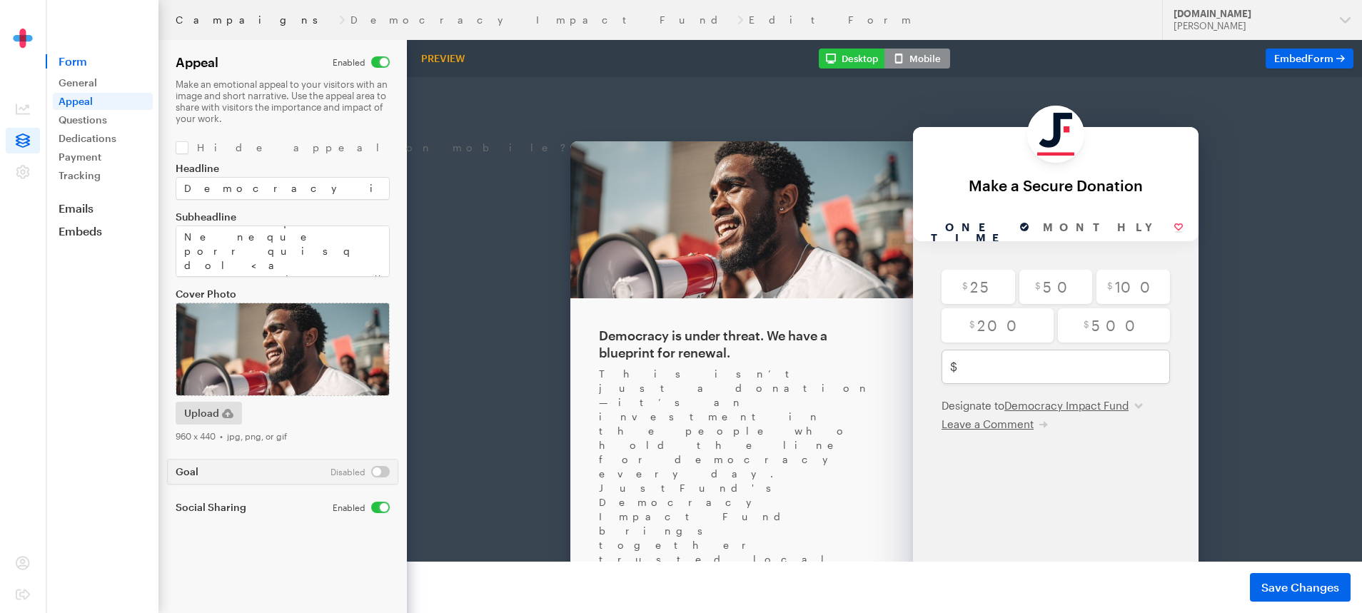
click at [211, 18] on link "Campaigns" at bounding box center [255, 19] width 158 height 11
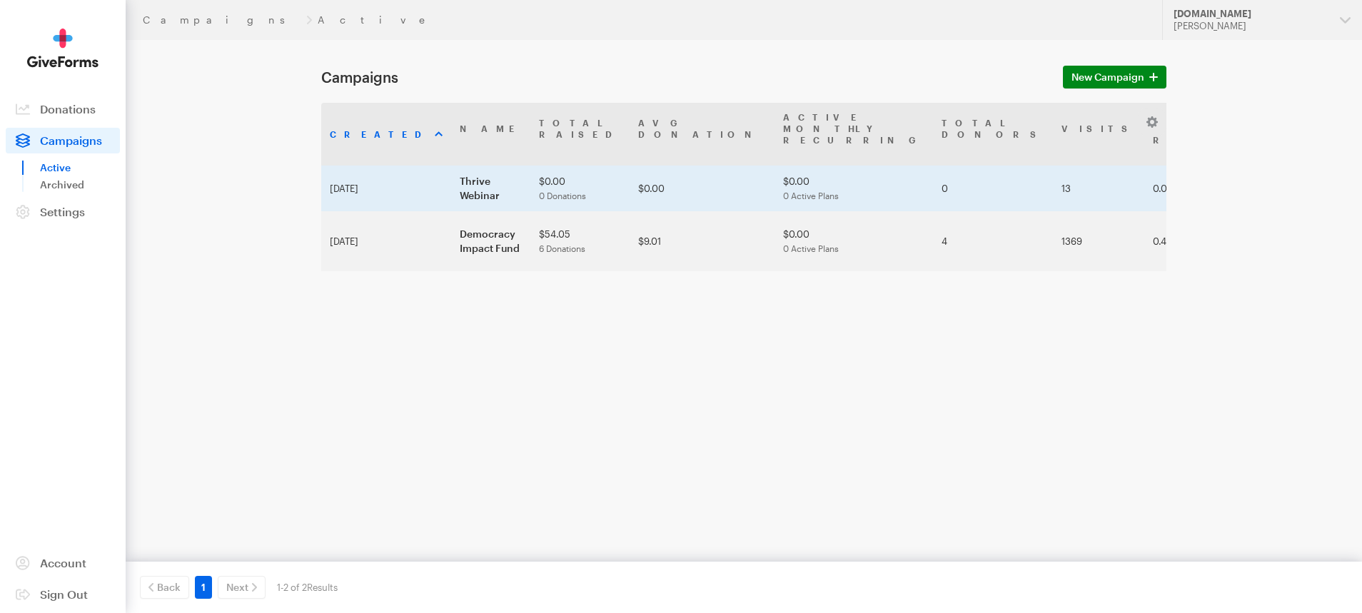
click at [451, 174] on td "Thrive Webinar" at bounding box center [490, 189] width 79 height 46
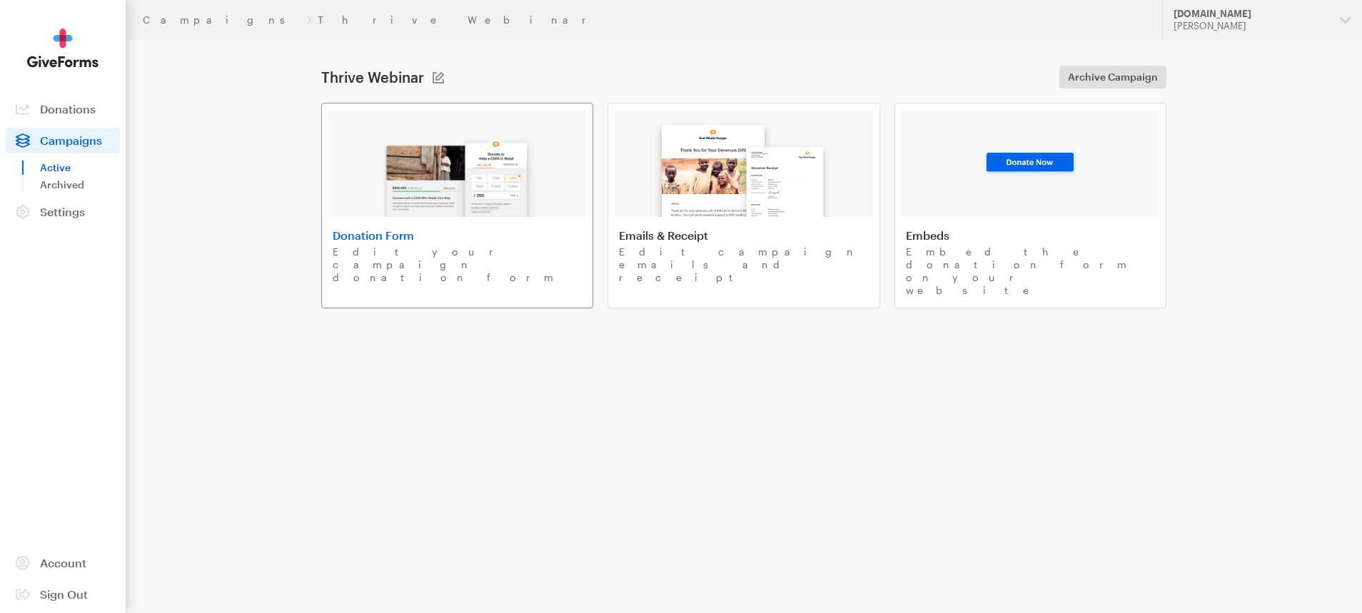
click at [406, 183] on img at bounding box center [457, 171] width 167 height 91
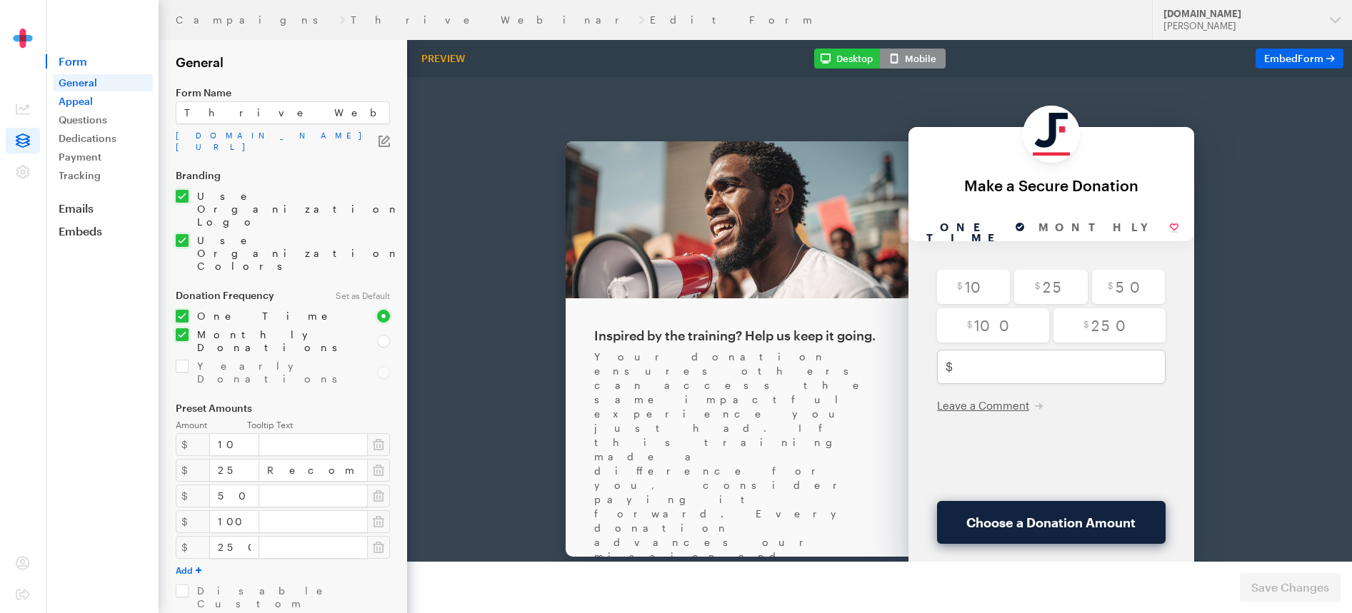
click at [76, 103] on link "Appeal" at bounding box center [103, 101] width 100 height 17
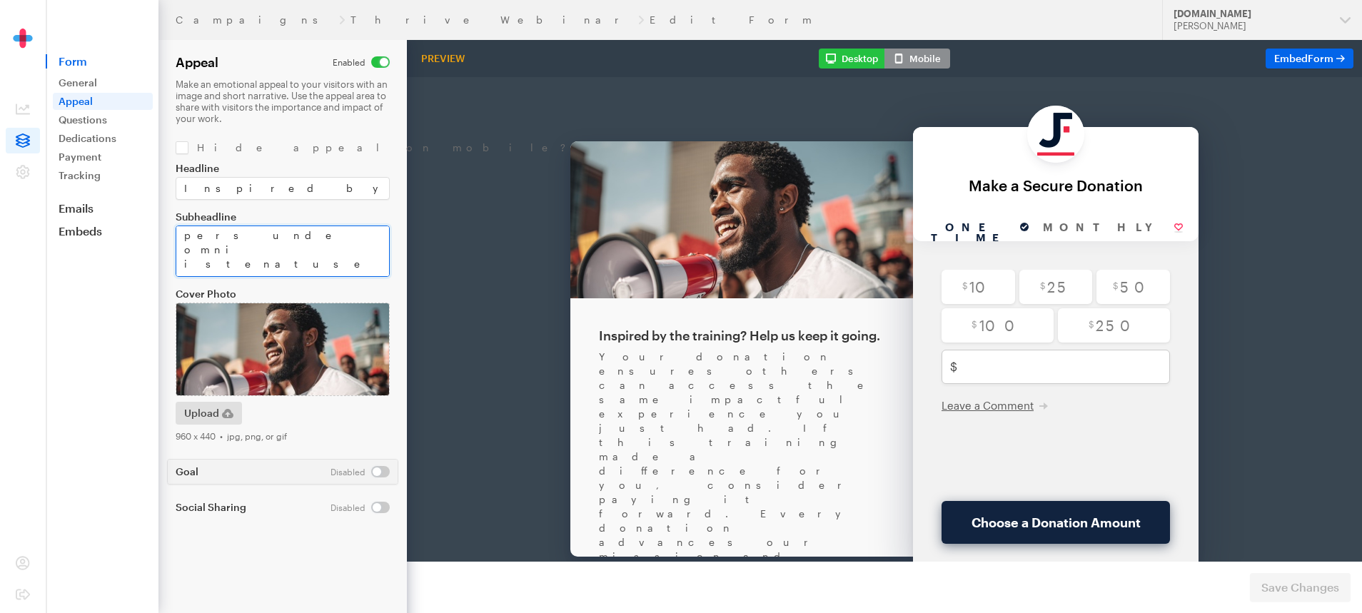
scroll to position [657, 0]
drag, startPoint x: 591, startPoint y: 274, endPoint x: 429, endPoint y: 253, distance: 162.7
paste textarea "This isn’t just a donation—it’s an investment in the people who hold the line f…"
type textarea "This isn’t just a donation—it’s an investment in the people who hold the line f…"
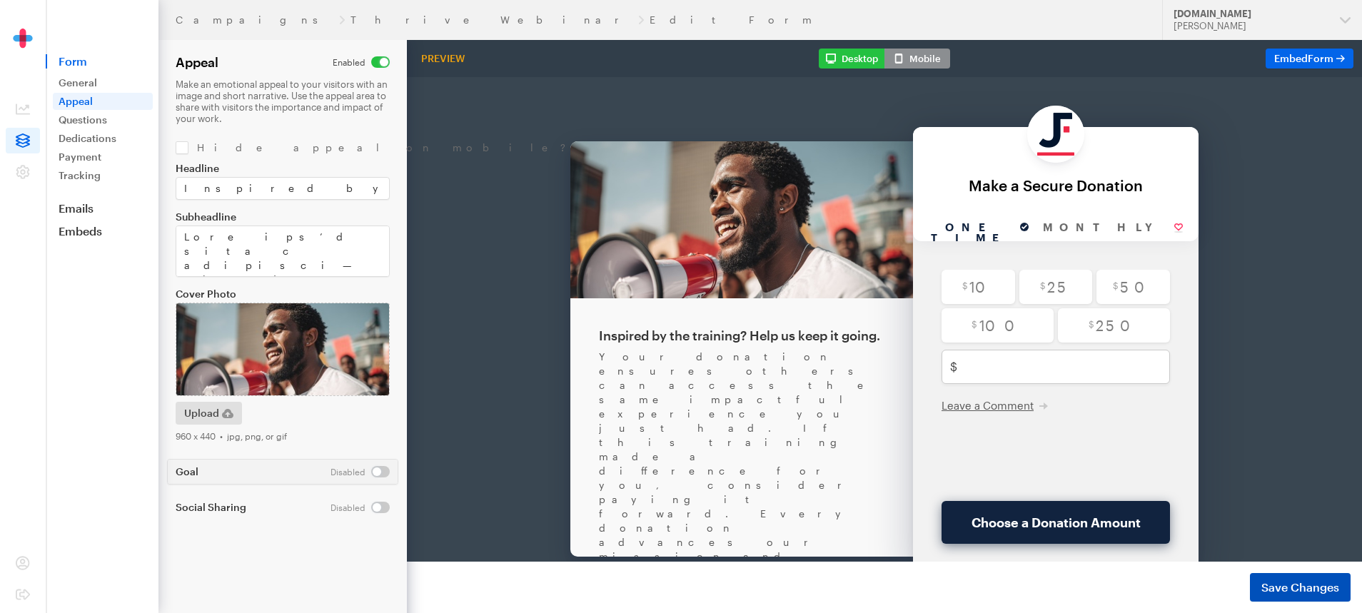
click at [1276, 579] on span "Save Changes" at bounding box center [1301, 587] width 78 height 17
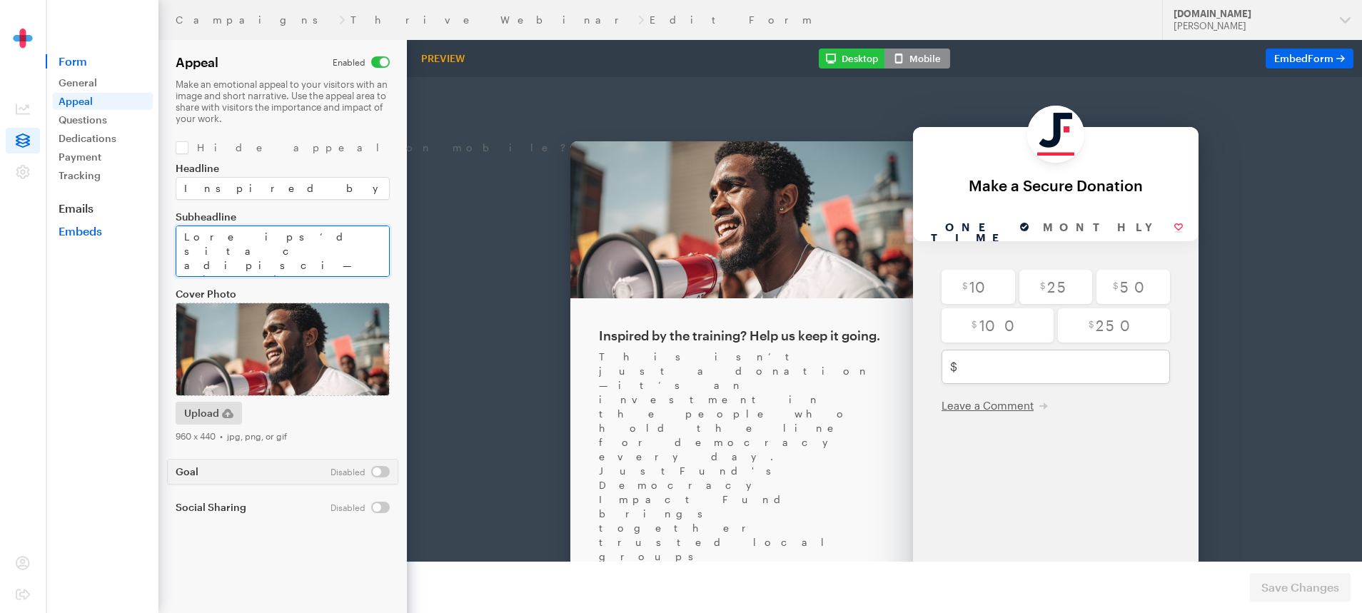
drag, startPoint x: 368, startPoint y: 231, endPoint x: 130, endPoint y: 225, distance: 238.6
click at [130, 225] on div "Campaigns Thrive Webinar Edit Form Updates Support JustFund.Us Skylar Doran Org…" at bounding box center [681, 306] width 1362 height 613
paste textarea "If this training made a difference for you, consider paying it forward. Every c…"
type textarea "If this training made a difference for you, consider paying it forward. Every c…"
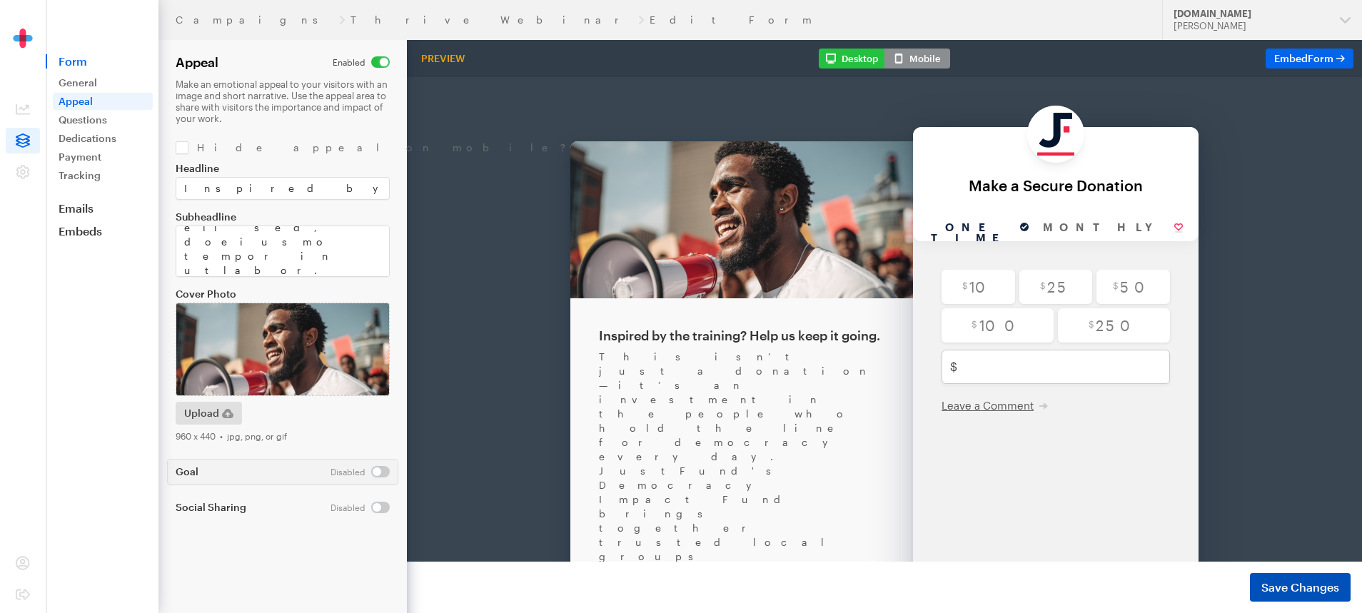
click at [1272, 595] on span "Save Changes" at bounding box center [1301, 587] width 78 height 17
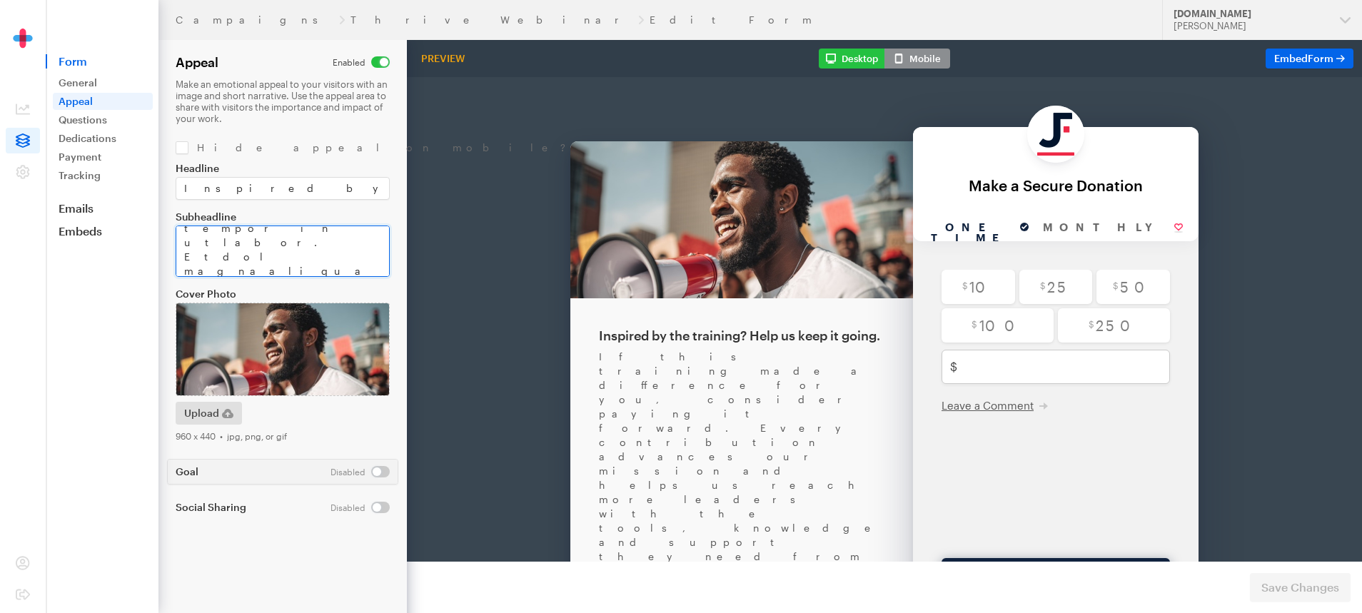
scroll to position [120, 0]
drag, startPoint x: 245, startPoint y: 241, endPoint x: 185, endPoint y: 251, distance: 60.9
click at [185, 251] on textarea "Subheadline" at bounding box center [283, 251] width 214 height 51
type textarea "If this training made a difference for you, consider paying it forward. Every c…"
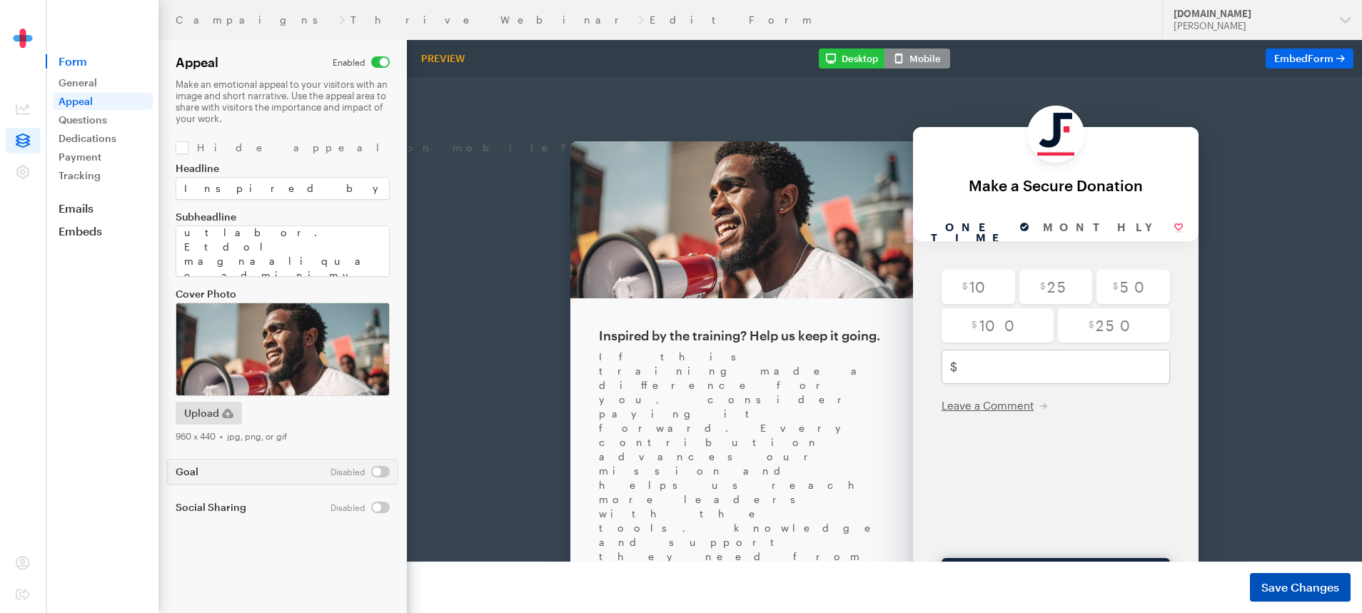
click at [1285, 580] on span "Save Changes" at bounding box center [1301, 587] width 78 height 17
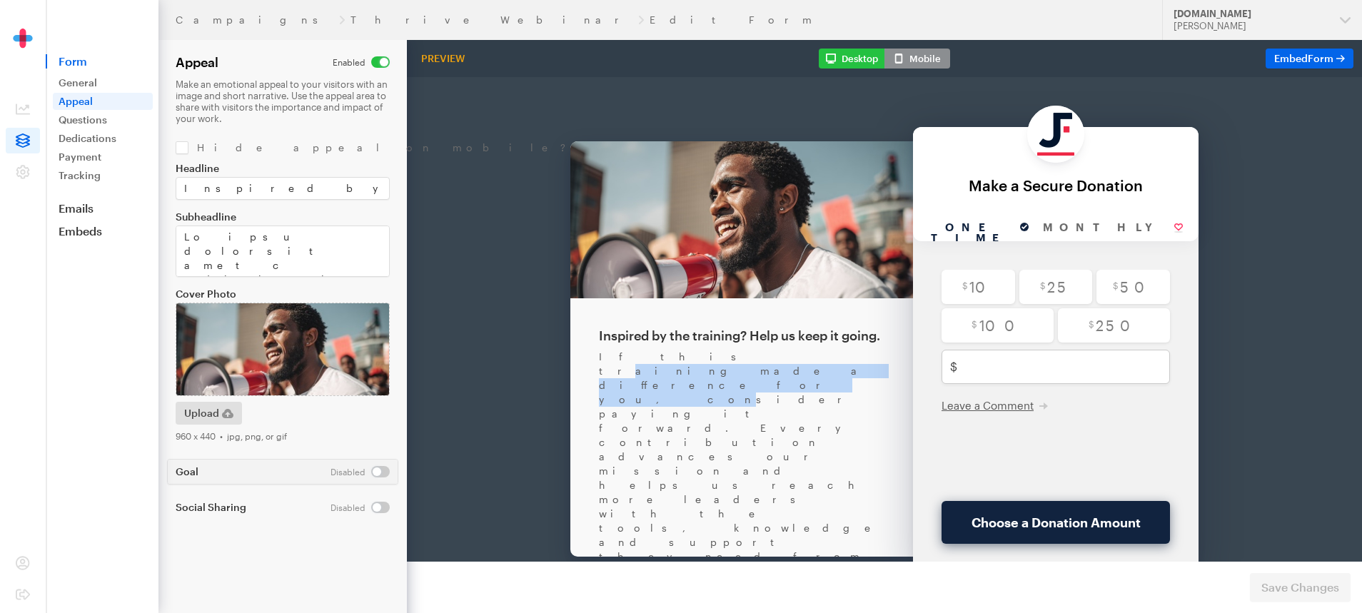
drag, startPoint x: 630, startPoint y: 323, endPoint x: 803, endPoint y: 326, distance: 172.8
click at [803, 326] on div "If this training made a difference for you, consider paying it forward. Every c…" at bounding box center [742, 577] width 286 height 528
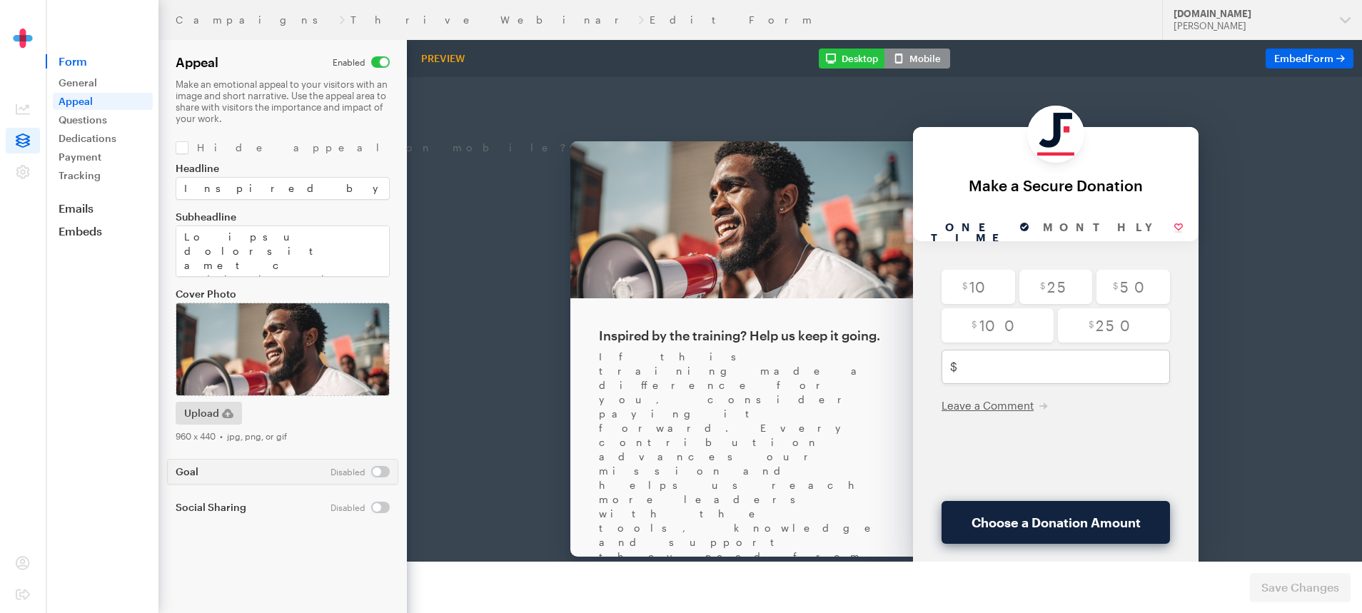
click at [735, 337] on div "If this training made a difference for you, consider paying it forward. Every c…" at bounding box center [742, 577] width 286 height 528
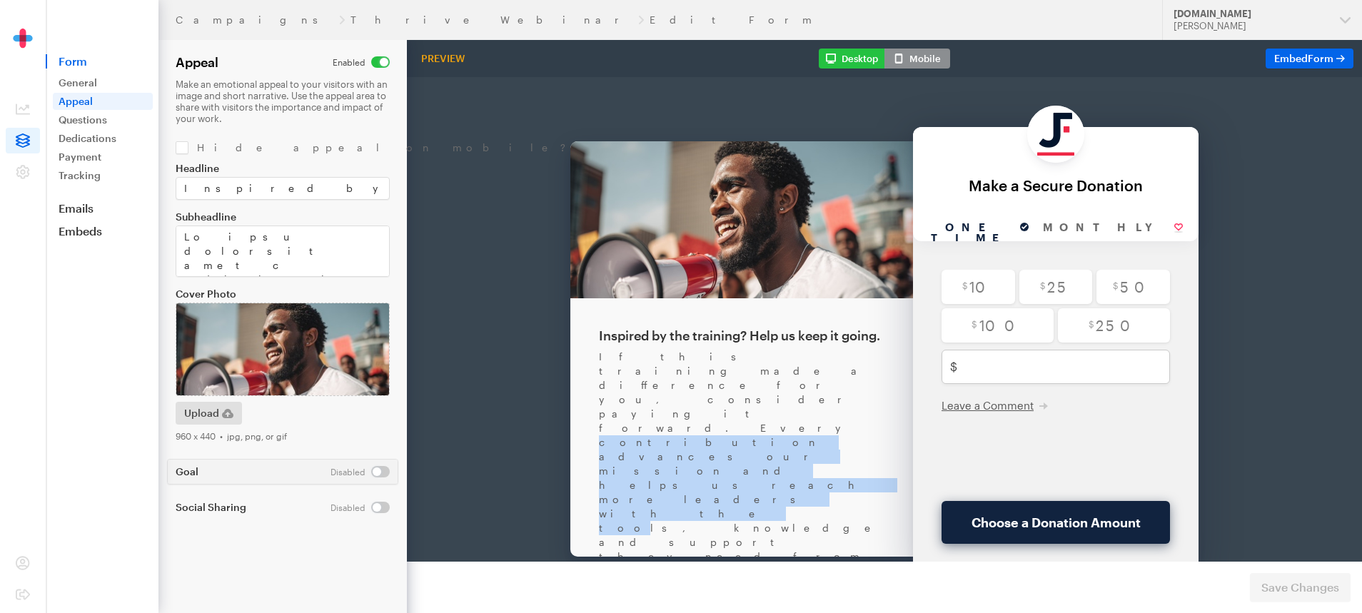
drag, startPoint x: 659, startPoint y: 336, endPoint x: 753, endPoint y: 351, distance: 95.4
click at [753, 351] on div "If this training made a difference for you, consider paying it forward. Every c…" at bounding box center [742, 577] width 286 height 528
click at [759, 400] on div "If this training made a difference for you, consider paying it forward. Every c…" at bounding box center [742, 577] width 286 height 528
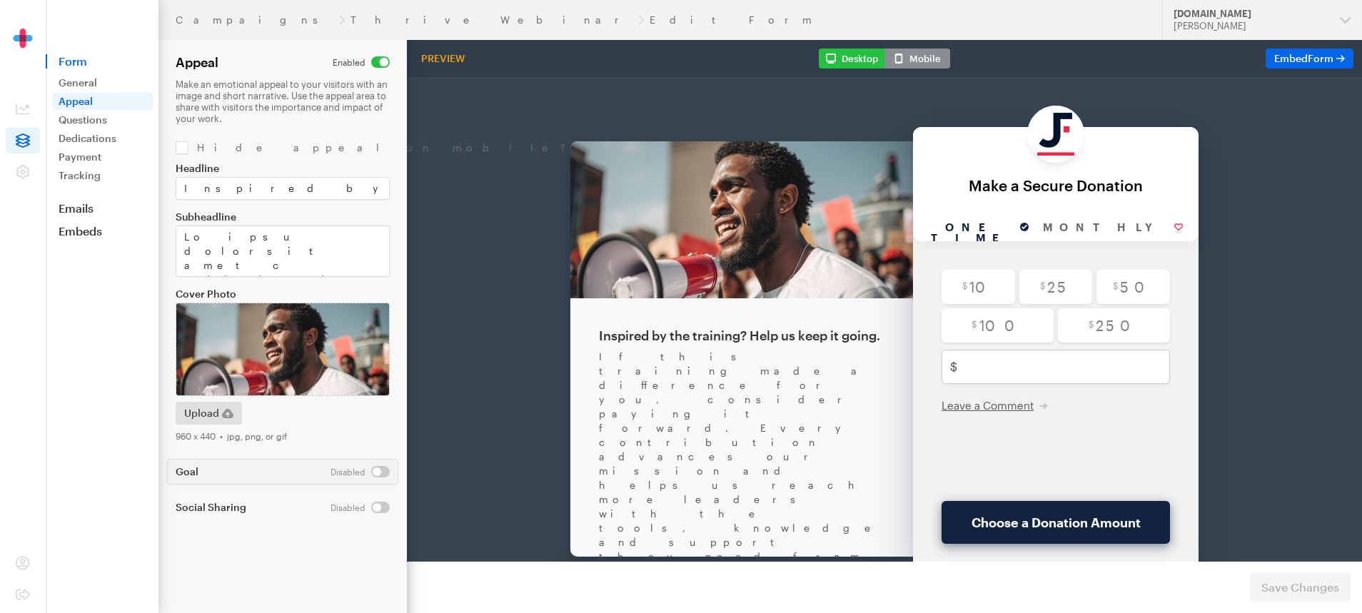
drag, startPoint x: 625, startPoint y: 411, endPoint x: 655, endPoint y: 433, distance: 37.7
click at [655, 433] on div "If this training made a difference for you, consider paying it forward. Every c…" at bounding box center [742, 577] width 286 height 528
click at [649, 433] on div "If this training made a difference for you, consider paying it forward. Every c…" at bounding box center [742, 577] width 286 height 528
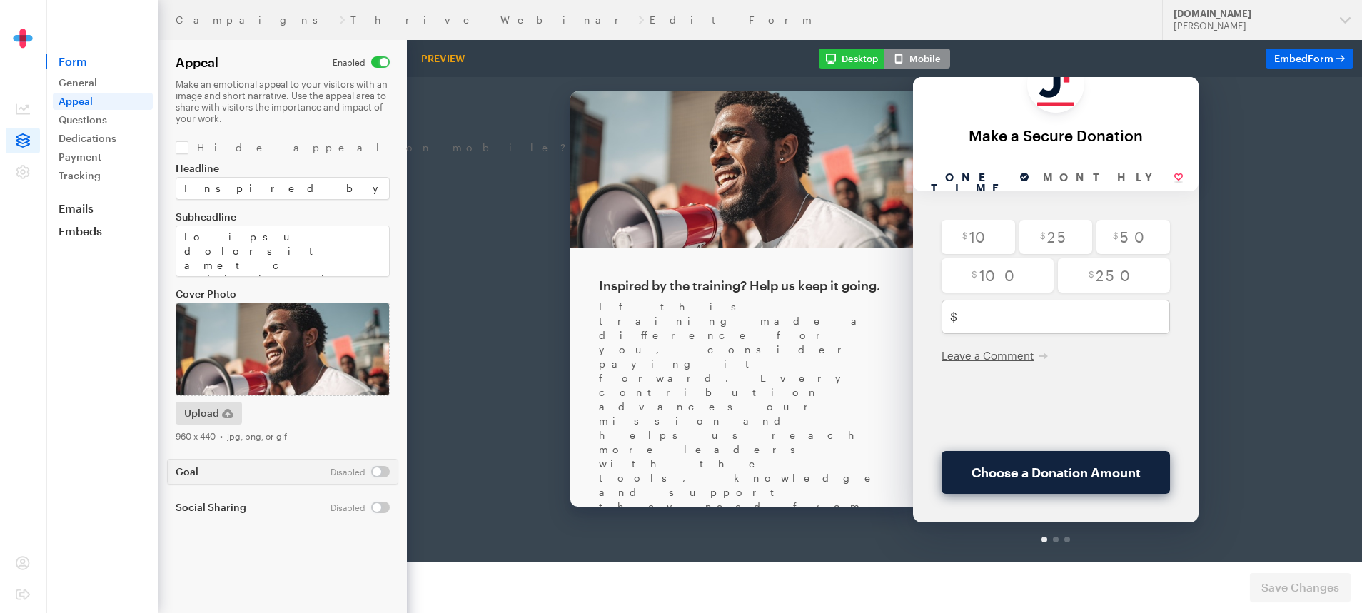
scroll to position [49, 0]
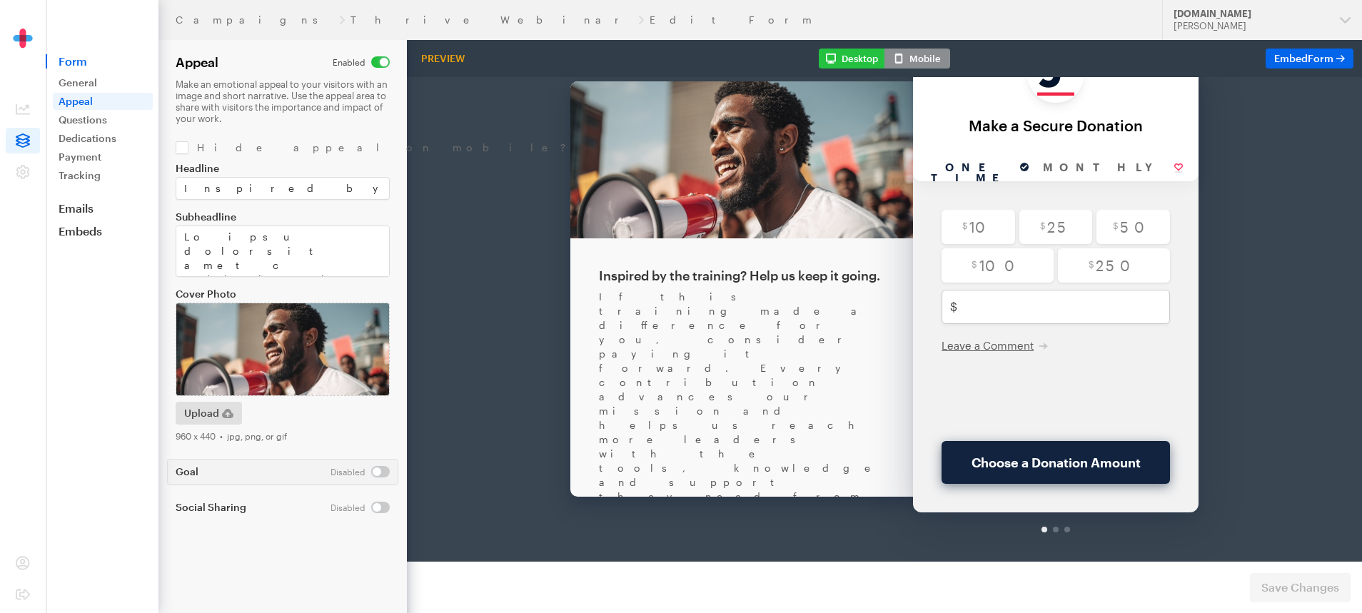
scroll to position [61, 0]
click at [100, 121] on link "Questions" at bounding box center [103, 119] width 100 height 17
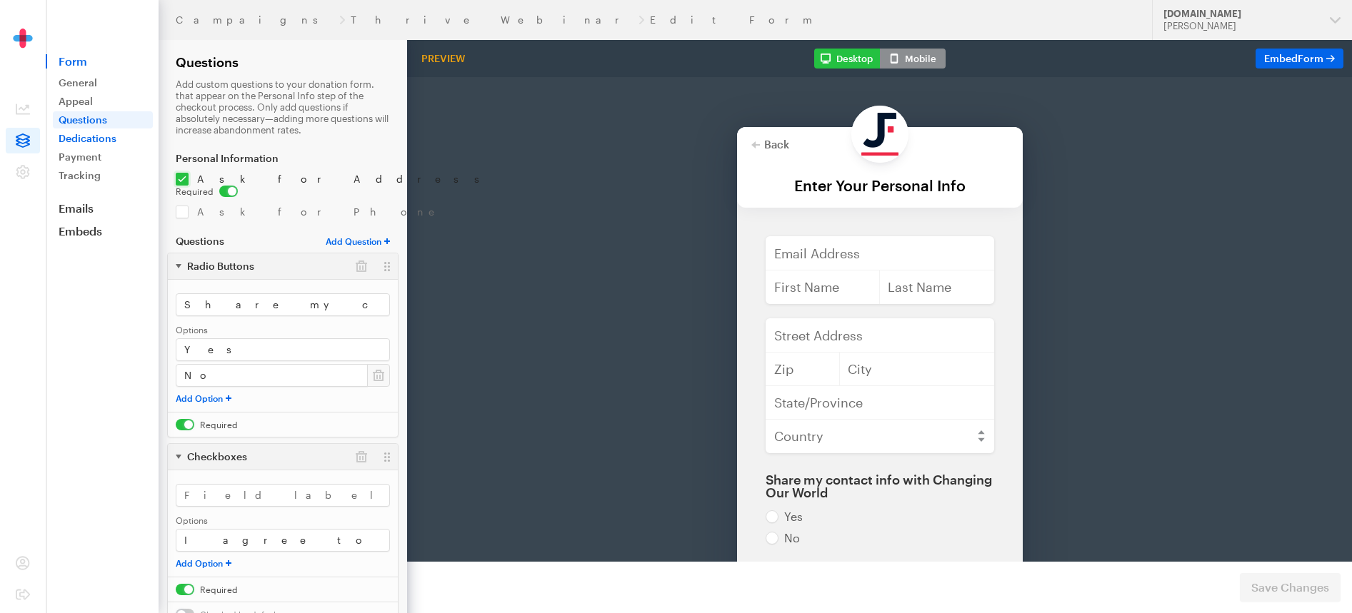
click at [101, 134] on link "Dedications" at bounding box center [103, 138] width 100 height 17
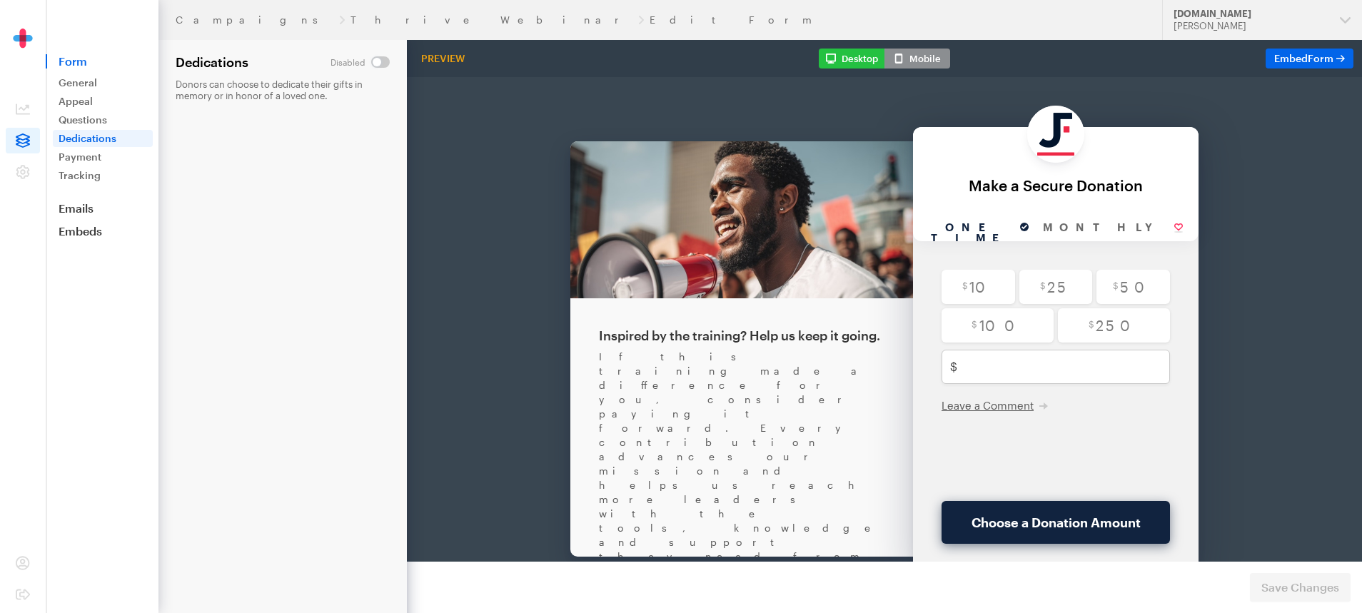
drag, startPoint x: 605, startPoint y: 466, endPoint x: 724, endPoint y: 468, distance: 119.3
click at [724, 468] on div "If this training made a difference for you, consider paying it forward. Every c…" at bounding box center [742, 577] width 286 height 528
click at [733, 467] on div "If this training made a difference for you, consider paying it forward. Every c…" at bounding box center [742, 577] width 286 height 528
drag, startPoint x: 623, startPoint y: 406, endPoint x: 818, endPoint y: 411, distance: 195.0
click at [818, 411] on div "If this training made a difference for you, consider paying it forward. Every c…" at bounding box center [742, 577] width 286 height 528
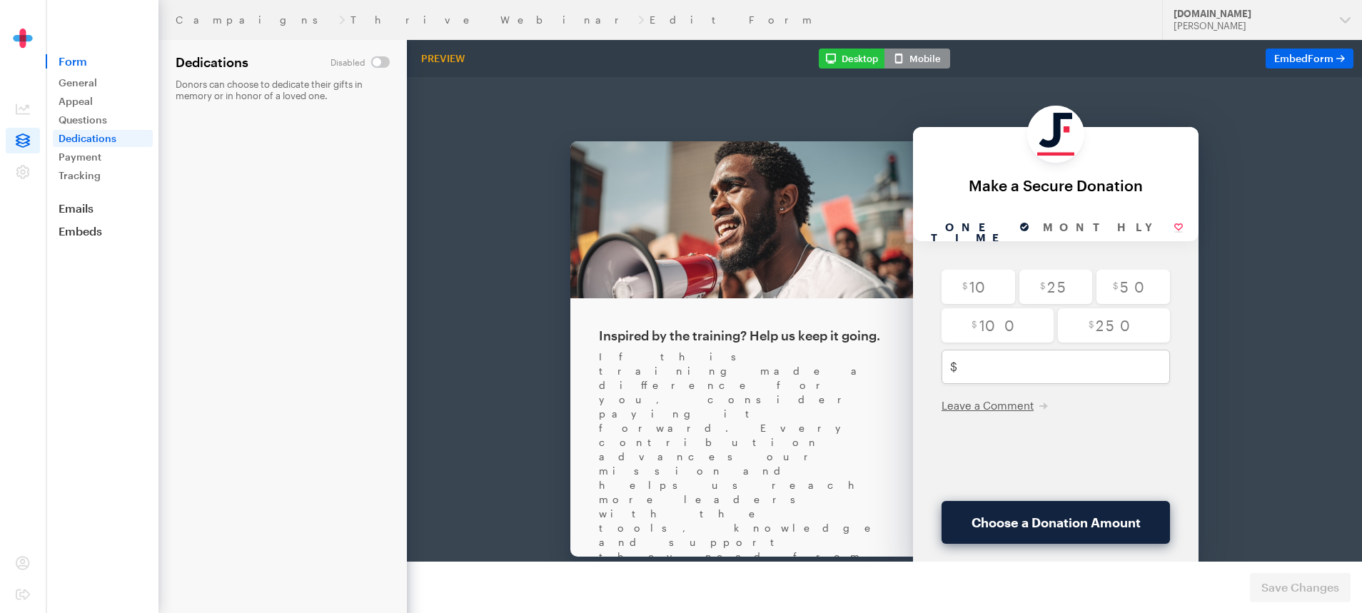
click at [835, 424] on div "If this training made a difference for you, consider paying it forward. Every c…" at bounding box center [742, 577] width 286 height 528
drag, startPoint x: 603, startPoint y: 403, endPoint x: 654, endPoint y: 433, distance: 58.9
click at [654, 433] on div "If this training made a difference for you, consider paying it forward. Every c…" at bounding box center [742, 577] width 286 height 528
click at [651, 435] on div "If this training made a difference for you, consider paying it forward. Every c…" at bounding box center [742, 577] width 286 height 528
click at [977, 332] on input "text" at bounding box center [1071, 330] width 216 height 34
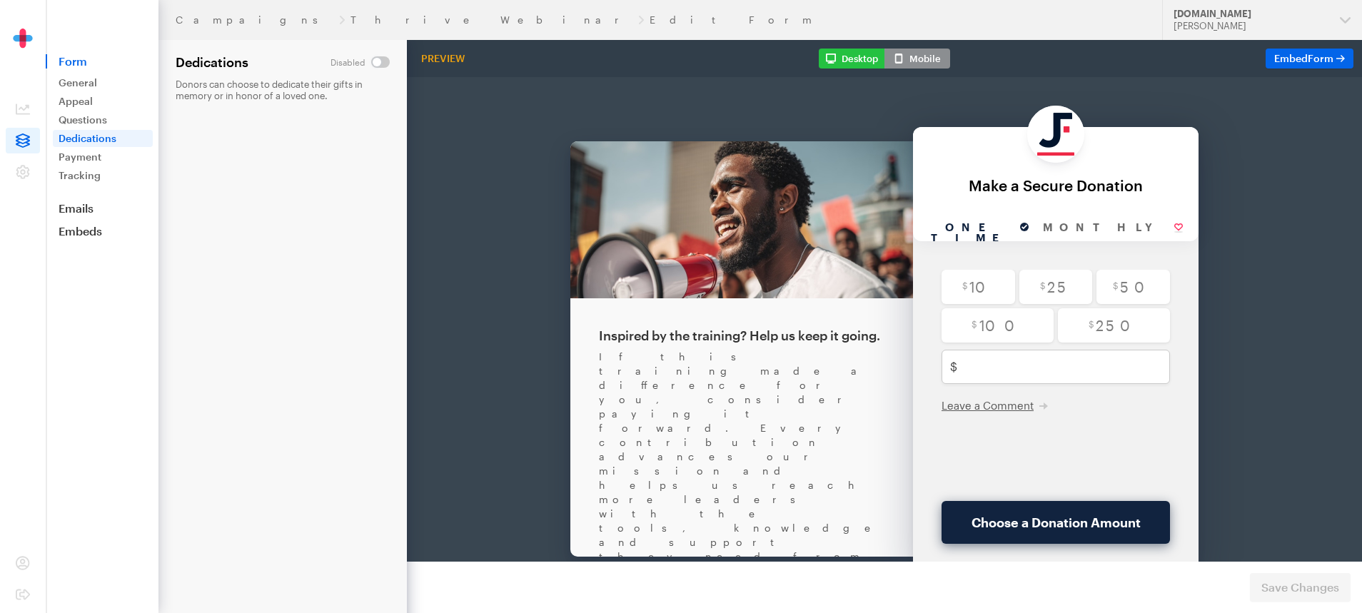
click at [666, 370] on div "If this training made a difference for you, consider paying it forward. Every c…" at bounding box center [742, 577] width 286 height 528
click at [76, 161] on link "Payment" at bounding box center [103, 157] width 100 height 17
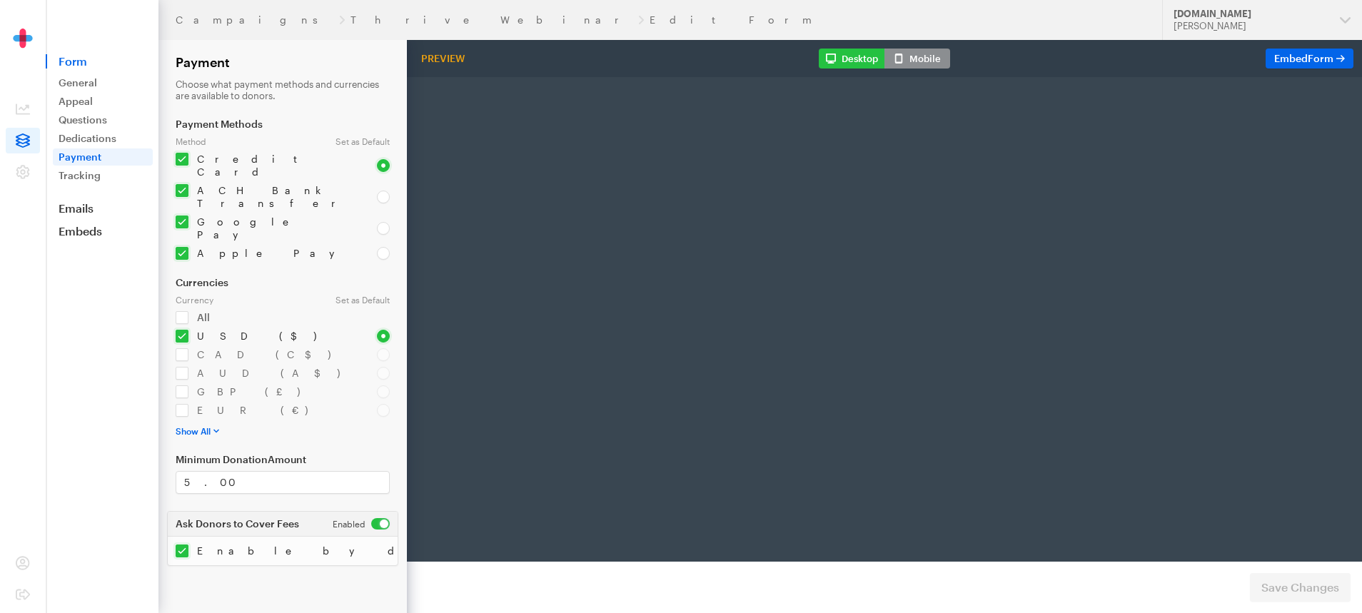
radio input "true"
type input "250"
type input "[EMAIL_ADDRESS][DOMAIN_NAME]"
type input "first"
type input "last"
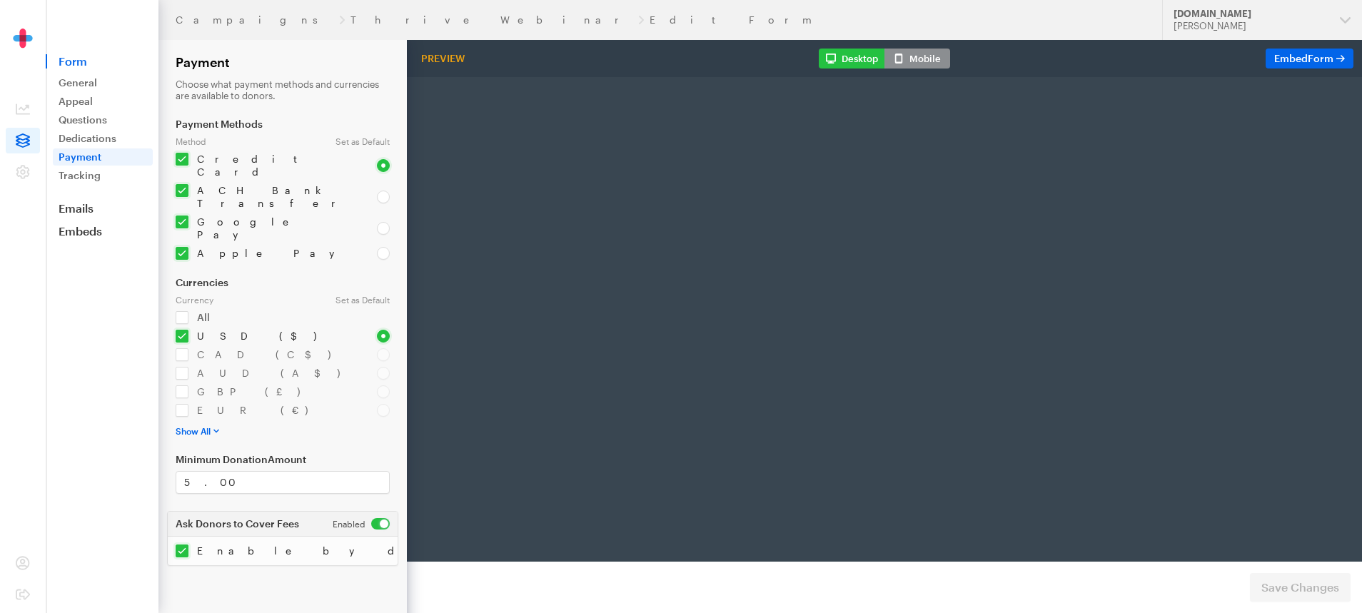
type input "address"
type input "892345"
type input "Los Angelis"
type input "CA"
select select "US"
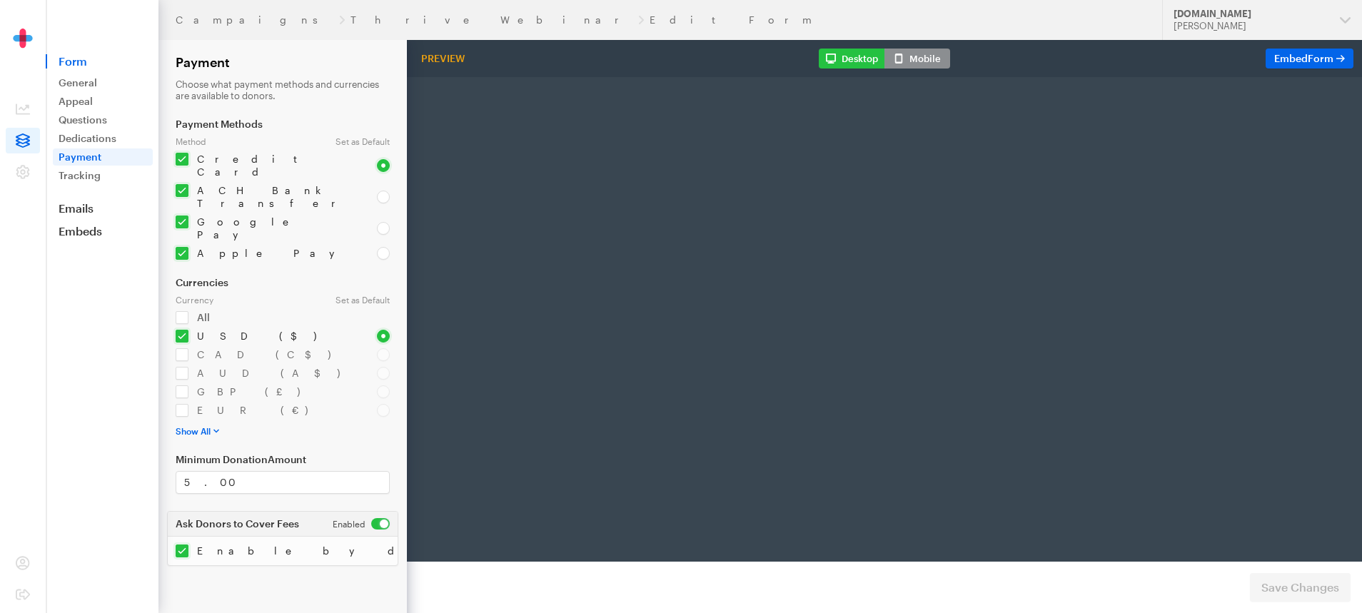
radio input "true"
checkbox input "true"
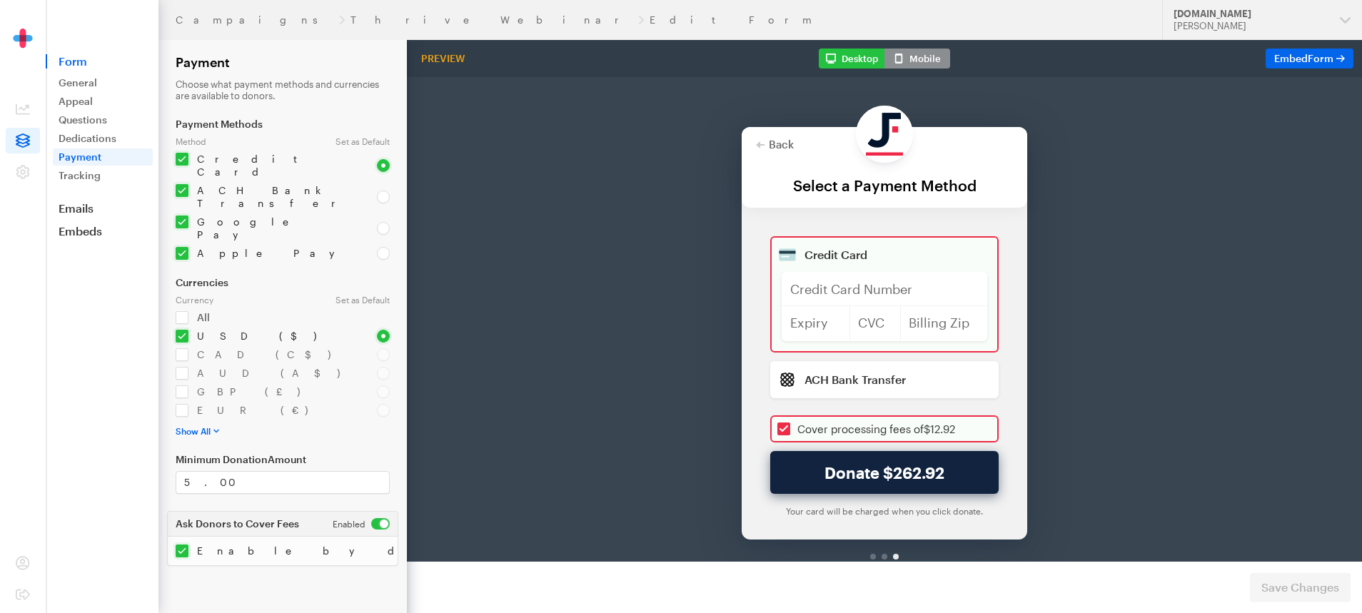
click at [79, 65] on span "Form" at bounding box center [102, 61] width 113 height 14
click at [81, 79] on link "General" at bounding box center [103, 82] width 100 height 17
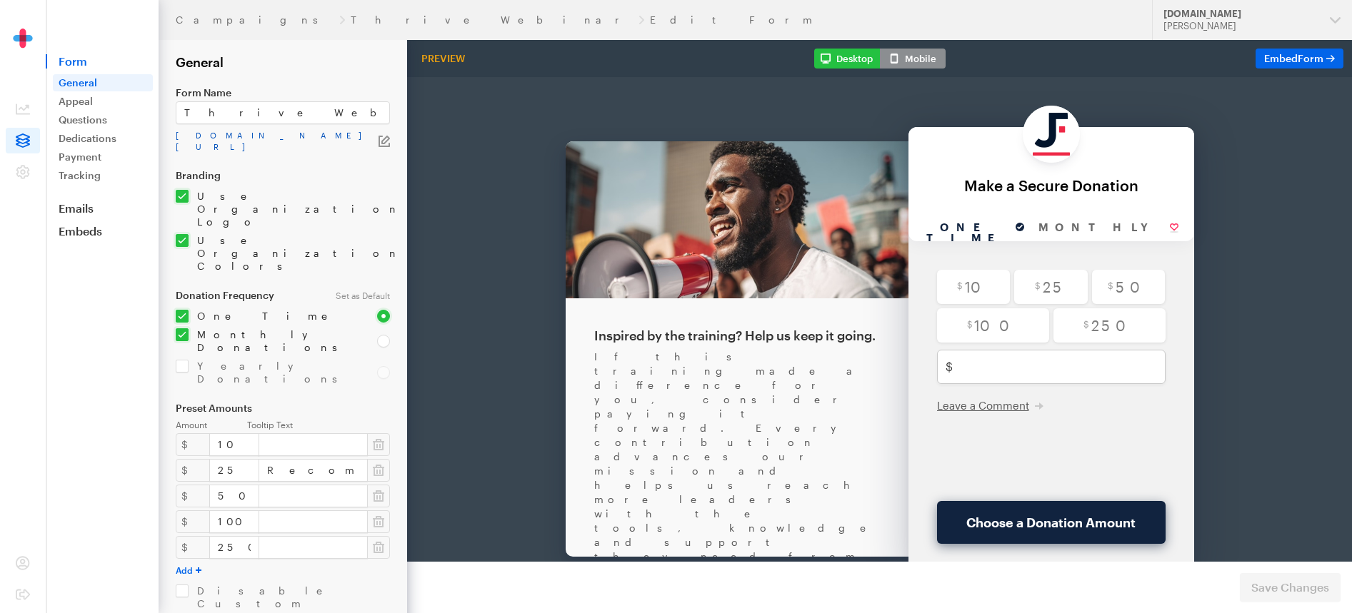
click at [248, 136] on link "[DOMAIN_NAME][URL]" at bounding box center [277, 141] width 203 height 23
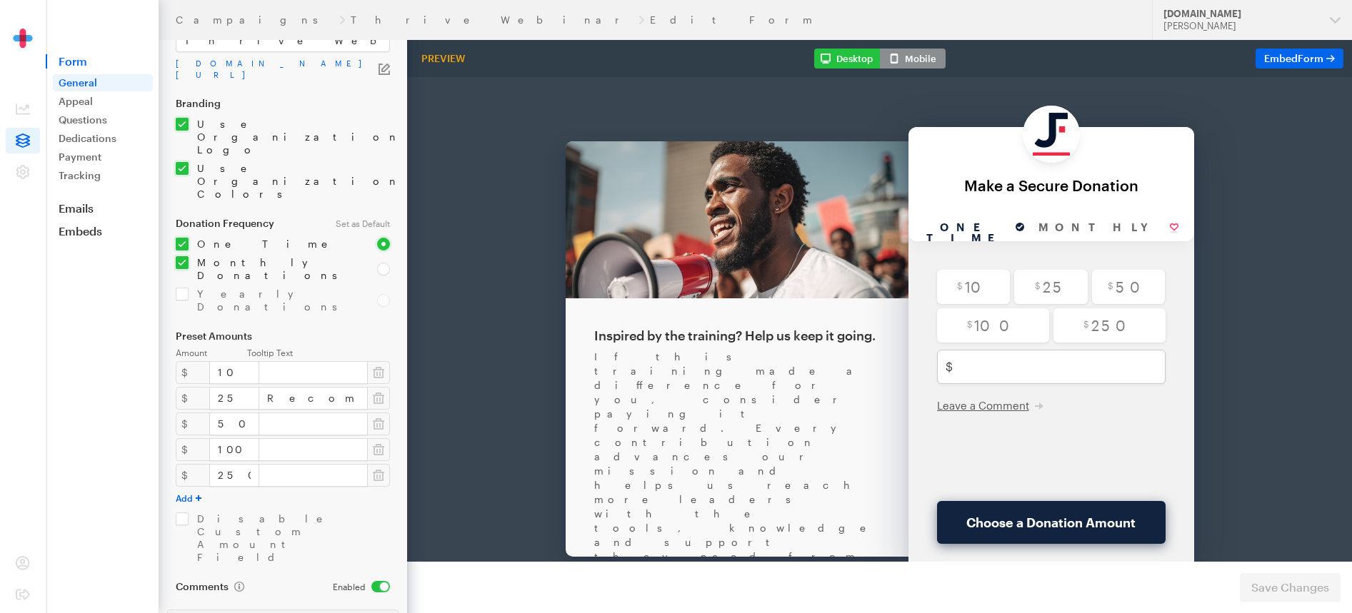
scroll to position [83, 0]
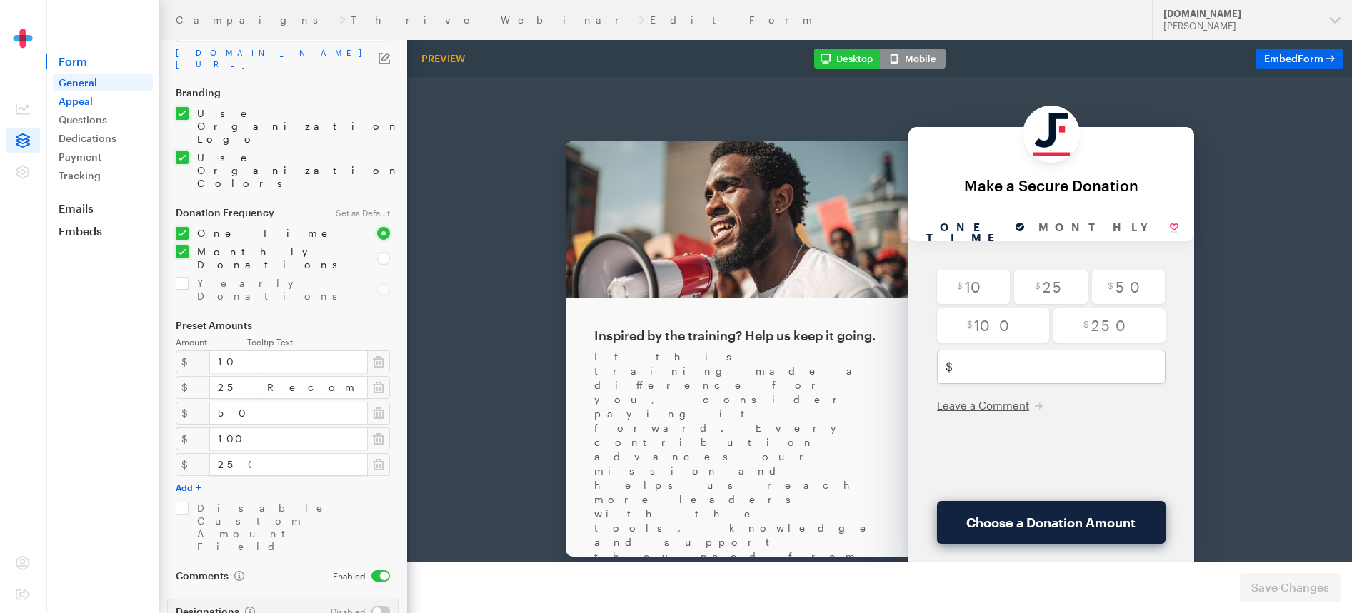
click at [72, 103] on link "Appeal" at bounding box center [103, 101] width 100 height 17
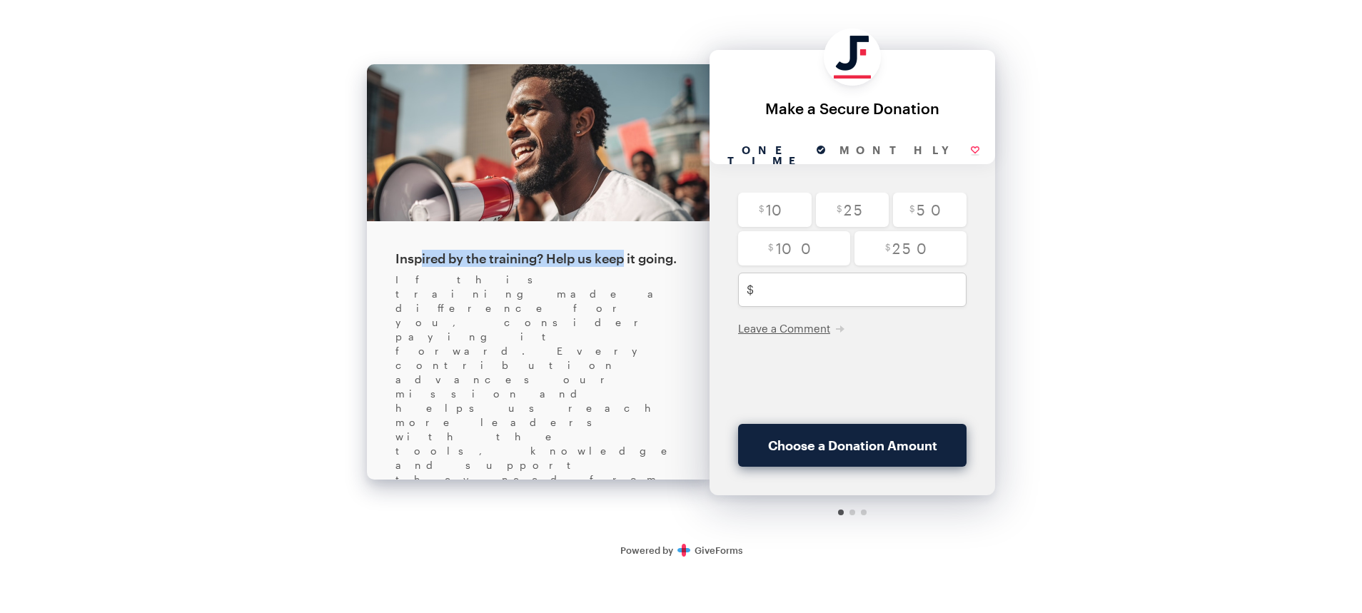
drag, startPoint x: 415, startPoint y: 262, endPoint x: 622, endPoint y: 263, distance: 207.1
click at [622, 263] on div "Inspired by the training? Help us keep it going." at bounding box center [539, 258] width 286 height 17
click at [631, 262] on div "Inspired by the training? Help us keep it going." at bounding box center [539, 258] width 286 height 17
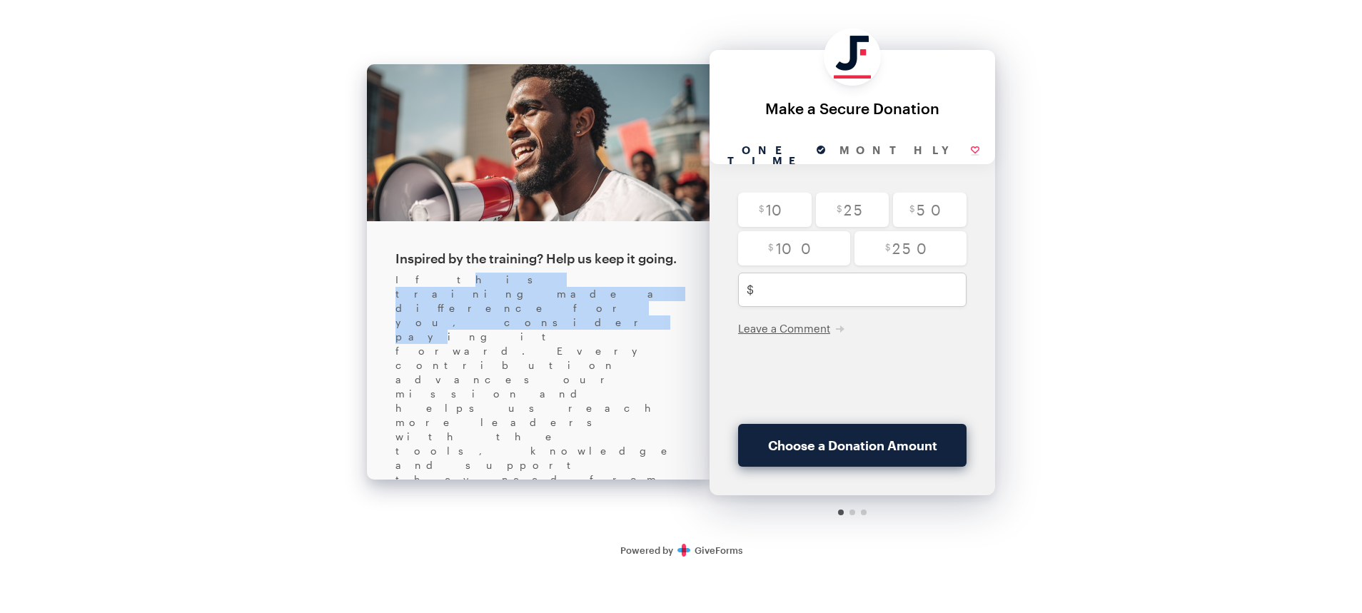
drag, startPoint x: 407, startPoint y: 285, endPoint x: 647, endPoint y: 283, distance: 239.9
click at [646, 284] on div "If this training made a difference for you, consider paying it forward. Every c…" at bounding box center [539, 537] width 286 height 528
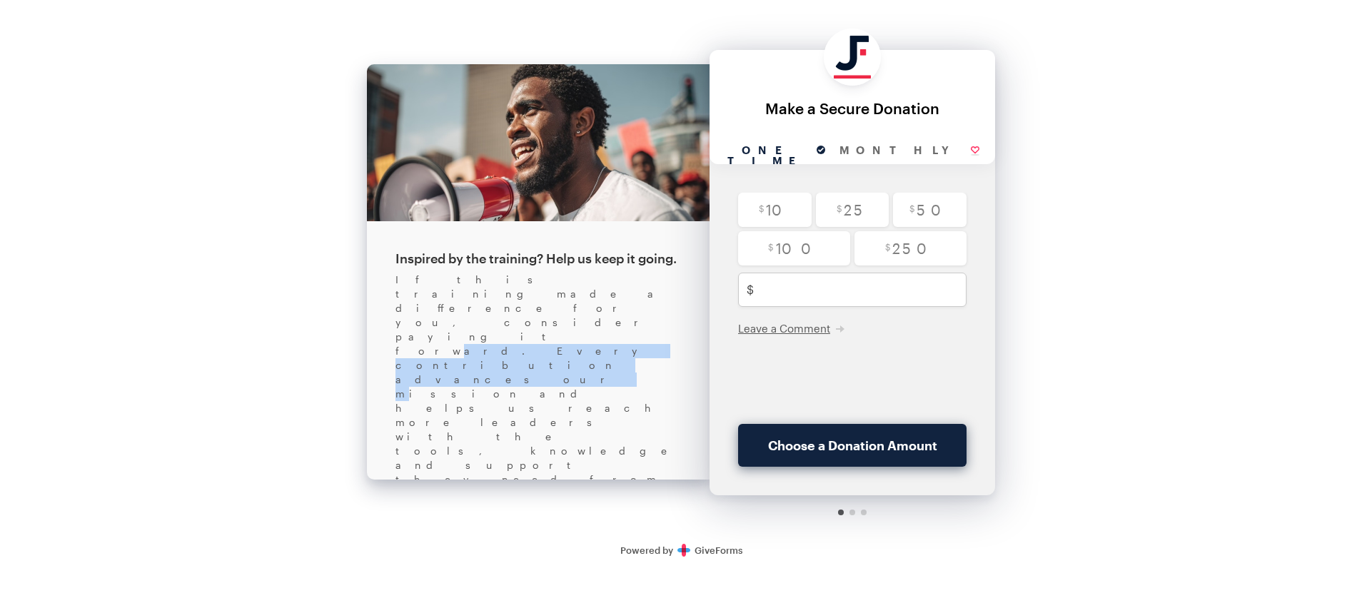
drag, startPoint x: 508, startPoint y: 306, endPoint x: 596, endPoint y: 299, distance: 88.1
click at [596, 299] on div "If this training made a difference for you, consider paying it forward. Every c…" at bounding box center [539, 537] width 286 height 528
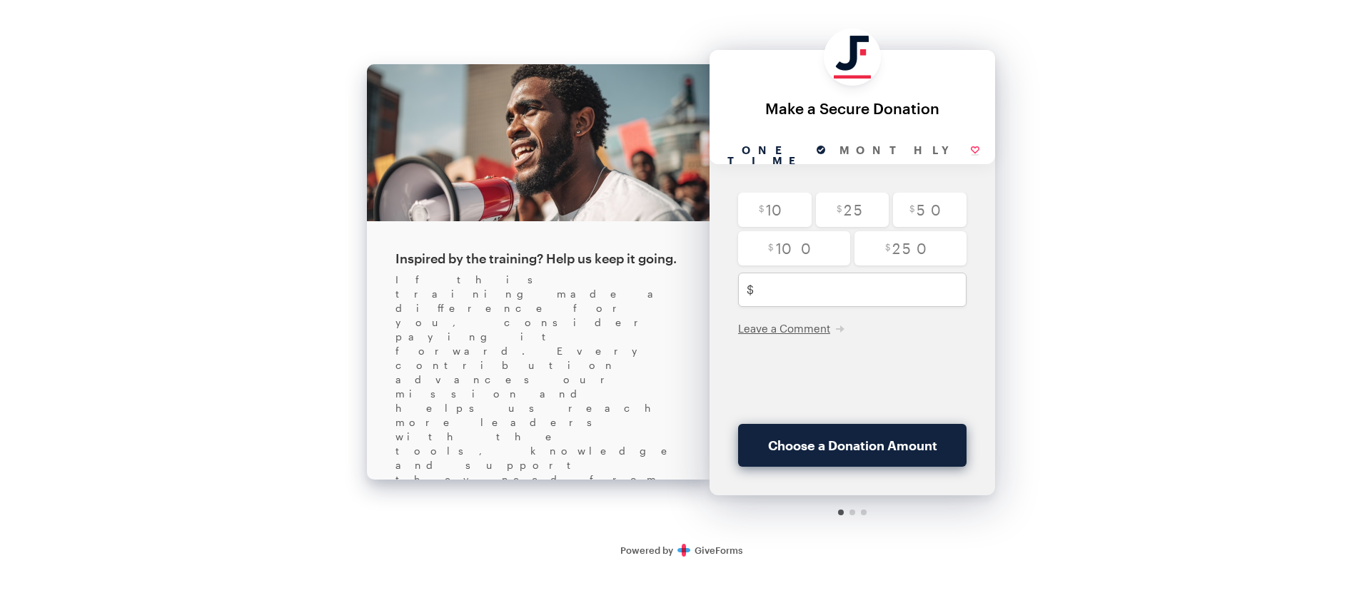
click at [586, 308] on div "If this training made a difference for you, consider paying it forward. Every c…" at bounding box center [539, 537] width 286 height 528
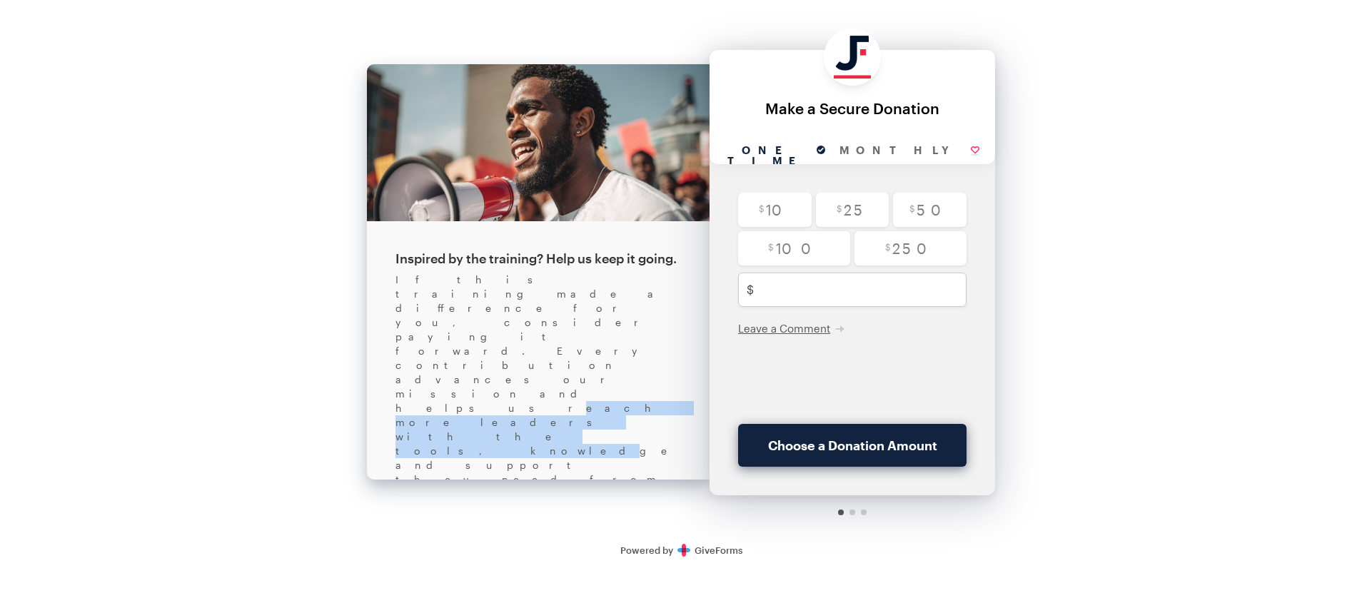
drag, startPoint x: 610, startPoint y: 307, endPoint x: 414, endPoint y: 308, distance: 195.7
click at [414, 308] on div "If this training made a difference for you, consider paying it forward. Every c…" at bounding box center [539, 537] width 286 height 528
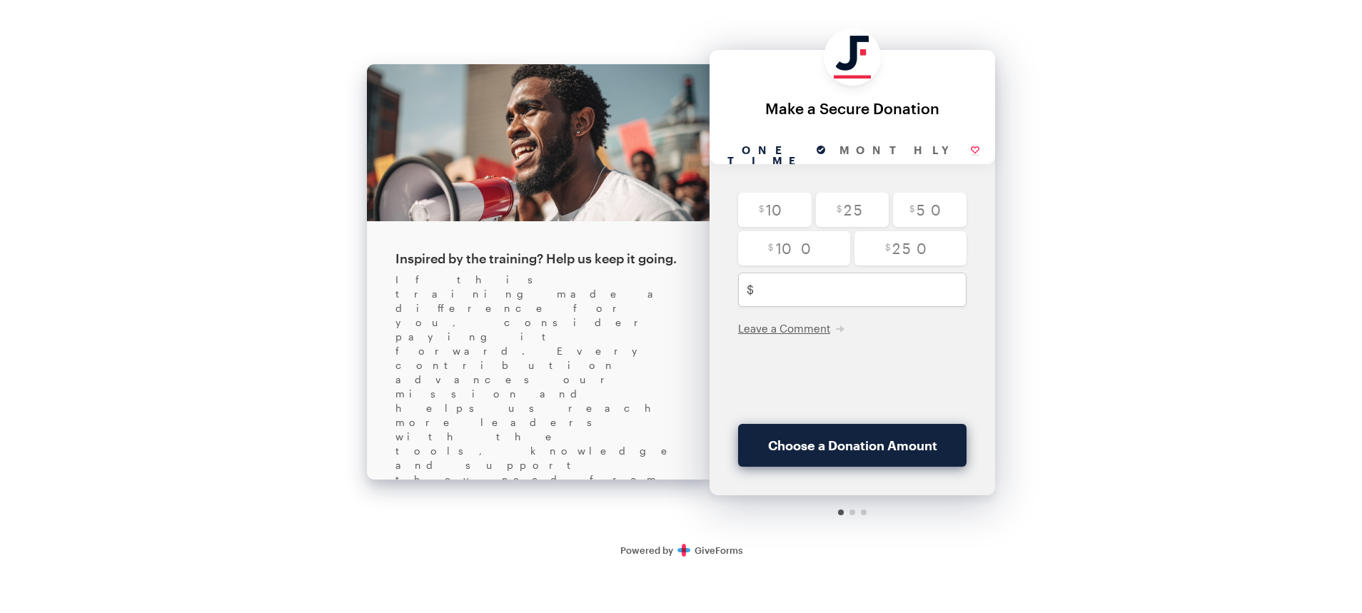
click at [402, 312] on div "If this training made a difference for you, consider paying it forward. Every c…" at bounding box center [539, 537] width 286 height 528
drag, startPoint x: 411, startPoint y: 308, endPoint x: 597, endPoint y: 306, distance: 186.4
click at [596, 306] on div "If this training made a difference for you, consider paying it forward. Every c…" at bounding box center [539, 537] width 286 height 528
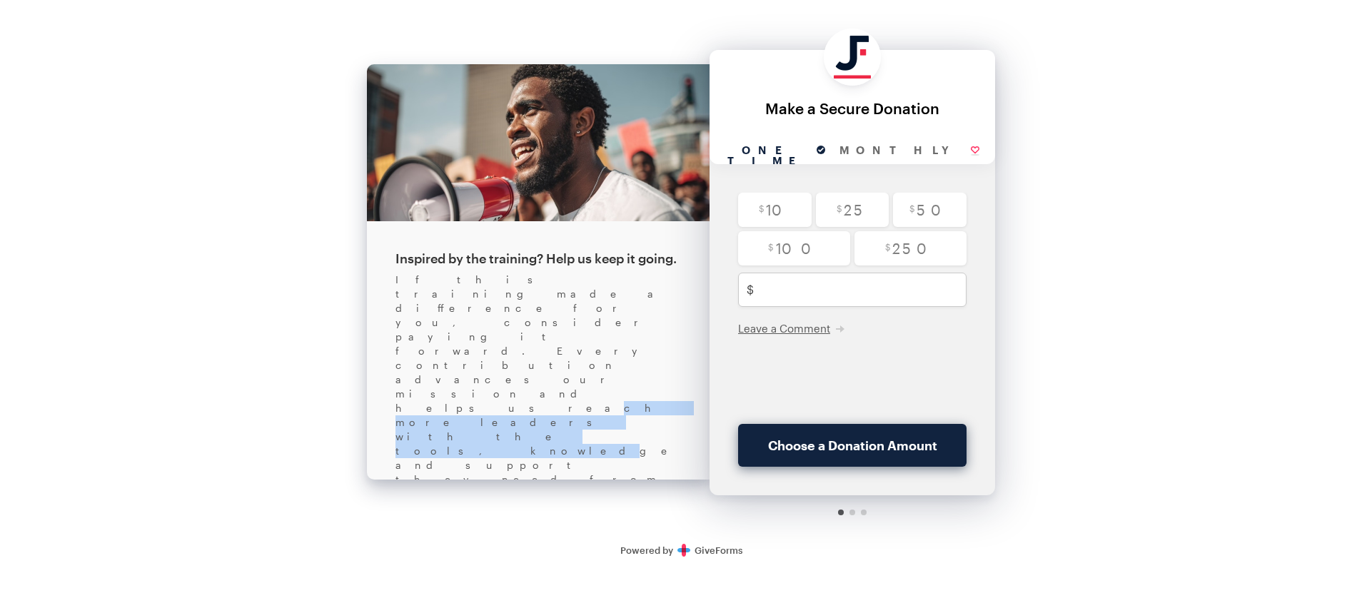
drag, startPoint x: 613, startPoint y: 308, endPoint x: 423, endPoint y: 306, distance: 189.2
click at [423, 306] on div "If this training made a difference for you, consider paying it forward. Every c…" at bounding box center [539, 537] width 286 height 528
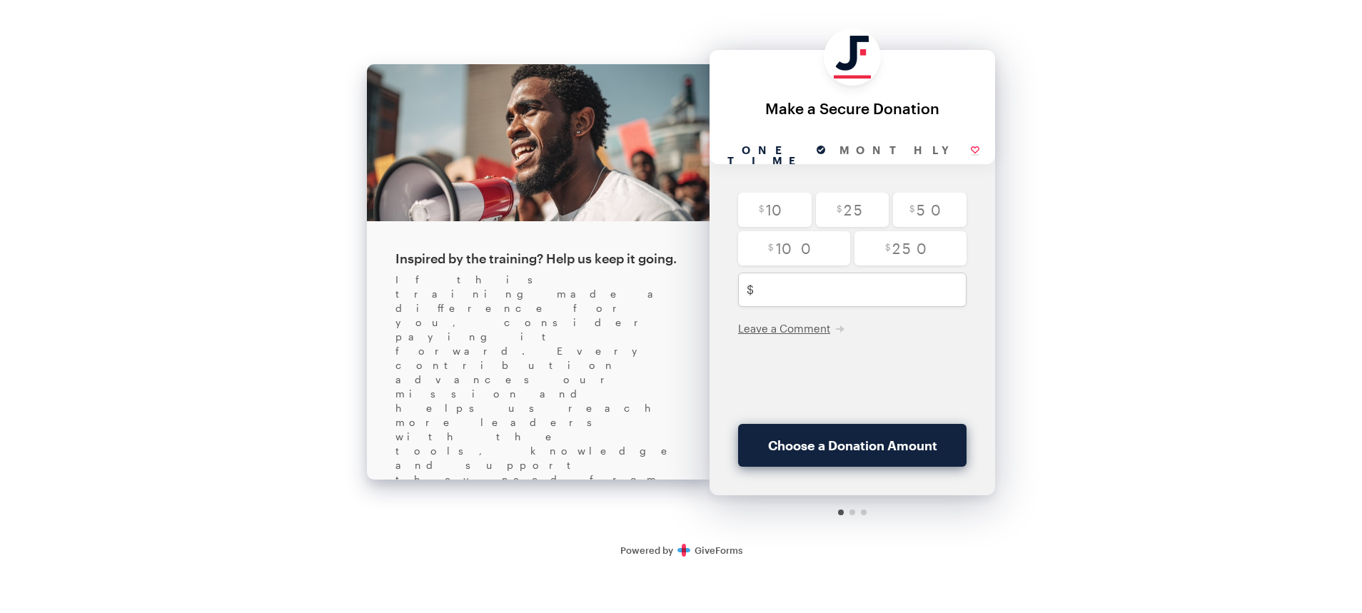
click at [471, 326] on div "If this training made a difference for you, consider paying it forward. Every c…" at bounding box center [539, 537] width 286 height 528
drag, startPoint x: 461, startPoint y: 362, endPoint x: 630, endPoint y: 361, distance: 168.5
click at [628, 361] on div "If this training made a difference for you, consider paying it forward. Every c…" at bounding box center [539, 537] width 286 height 528
drag, startPoint x: 633, startPoint y: 361, endPoint x: 570, endPoint y: 355, distance: 63.9
click at [633, 361] on div "If this training made a difference for you, consider paying it forward. Every c…" at bounding box center [539, 537] width 286 height 528
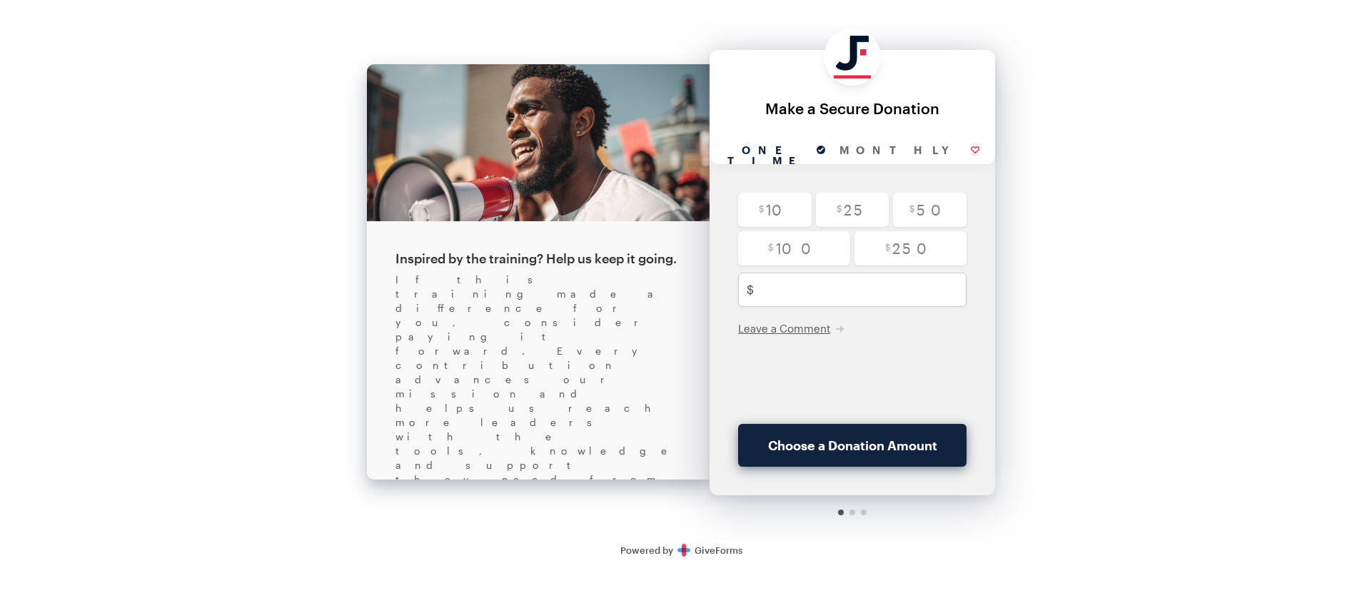
drag, startPoint x: 429, startPoint y: 380, endPoint x: 589, endPoint y: 380, distance: 159.9
click at [589, 380] on div "If this training made a difference for you, consider paying it forward. Every c…" at bounding box center [539, 537] width 286 height 528
drag, startPoint x: 606, startPoint y: 381, endPoint x: 429, endPoint y: 376, distance: 176.4
click at [429, 376] on div "If this training made a difference for you, consider paying it forward. Every c…" at bounding box center [539, 537] width 286 height 528
drag, startPoint x: 424, startPoint y: 416, endPoint x: 552, endPoint y: 421, distance: 127.9
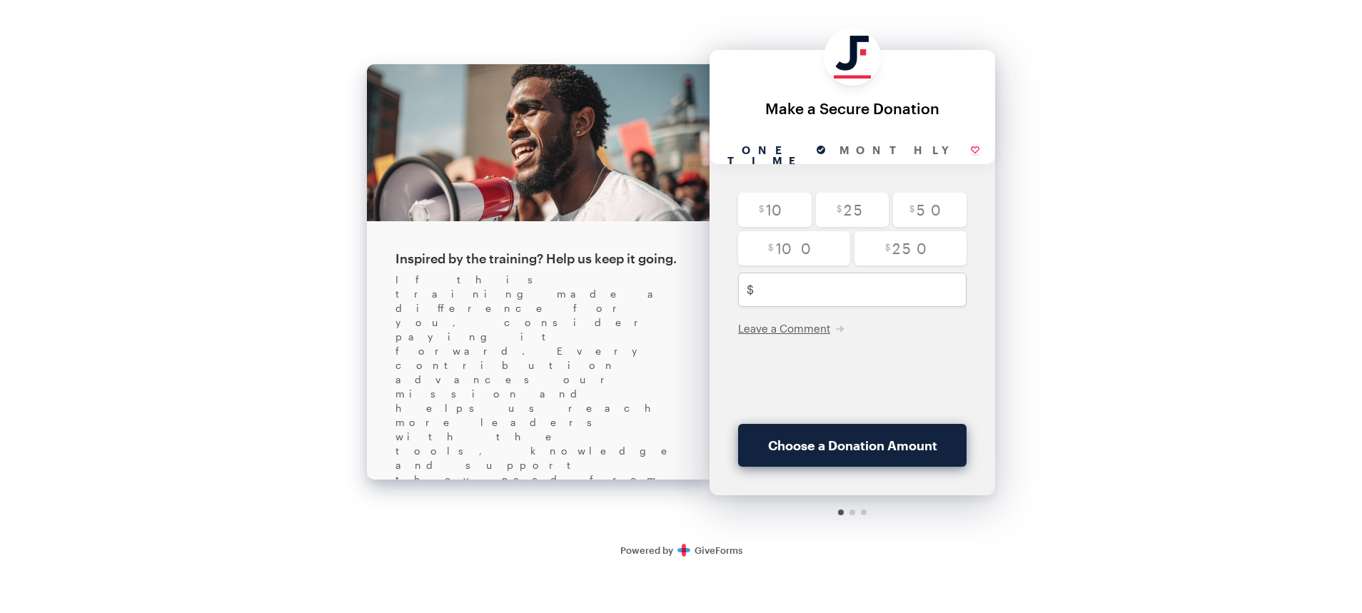
click at [539, 418] on div "If this training made a difference for you, consider paying it forward. Every c…" at bounding box center [539, 537] width 286 height 528
click at [536, 366] on div "If this training made a difference for you, consider paying it forward. Every c…" at bounding box center [539, 537] width 286 height 528
click at [800, 209] on input "radio" at bounding box center [775, 210] width 74 height 34
radio input "true"
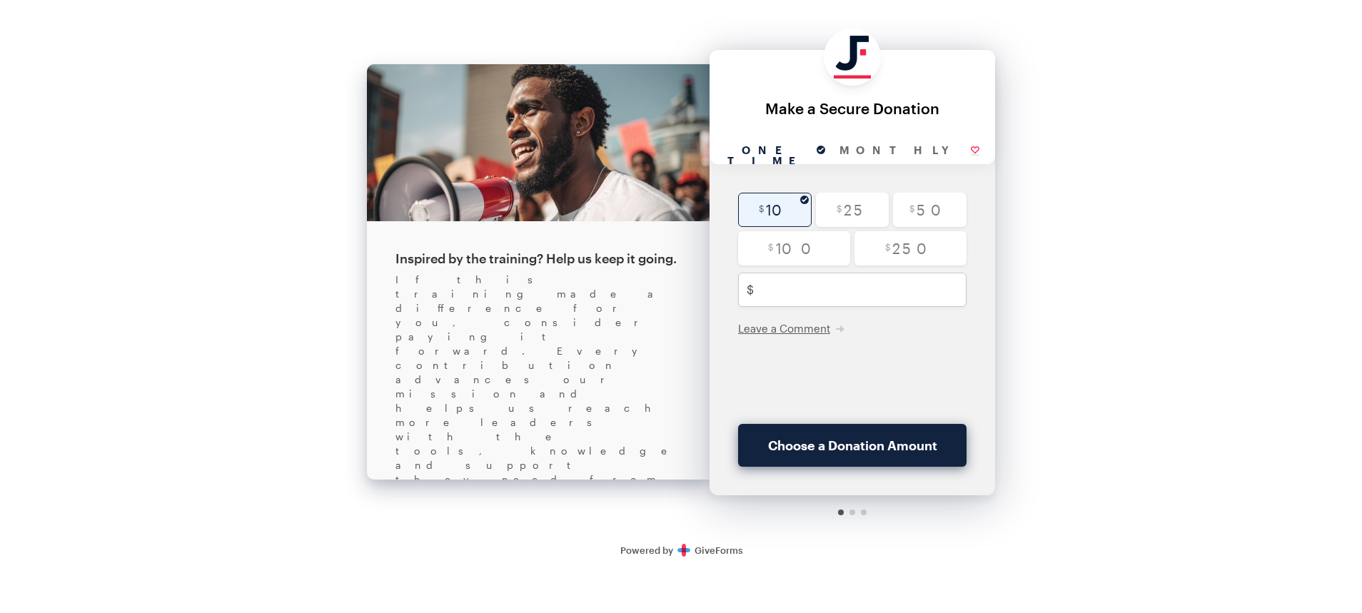
type input "10"
checkbox input "true"
drag, startPoint x: 786, startPoint y: 286, endPoint x: 735, endPoint y: 281, distance: 51.0
click at [735, 281] on div "$ 10 $ 25 $ 50 $ 100 $ 250 10 Minimum amount is $5.00 $ USD Leave a Comment" at bounding box center [853, 308] width 286 height 231
type input "1"
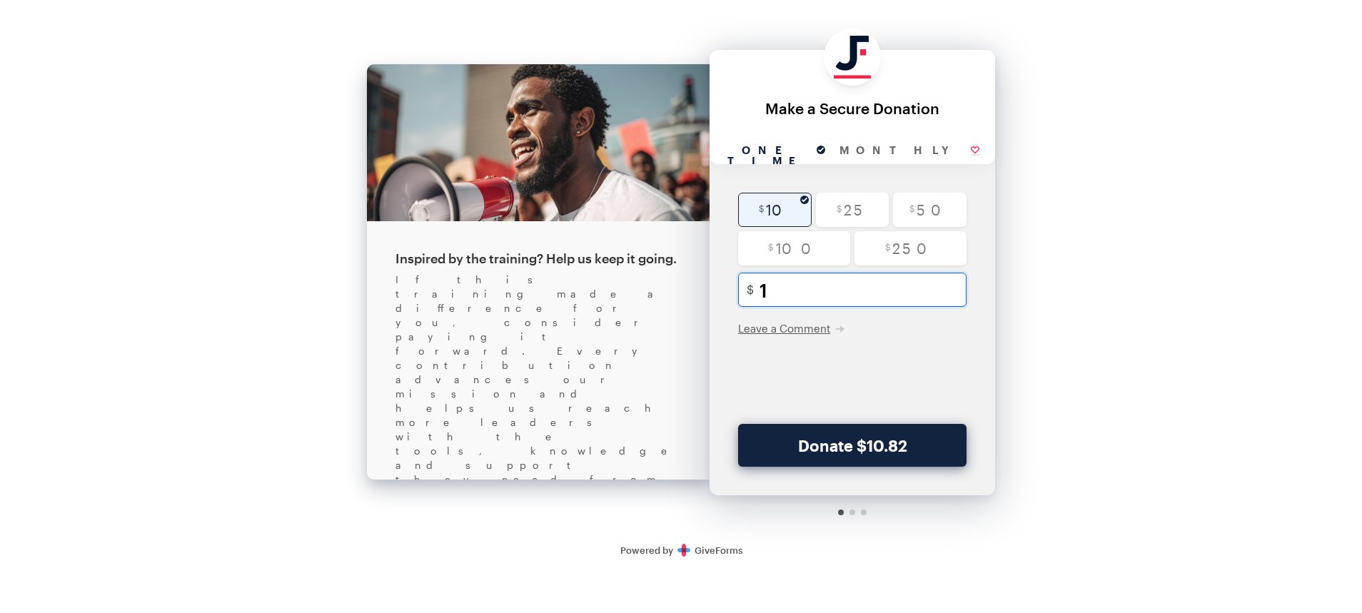
radio input "false"
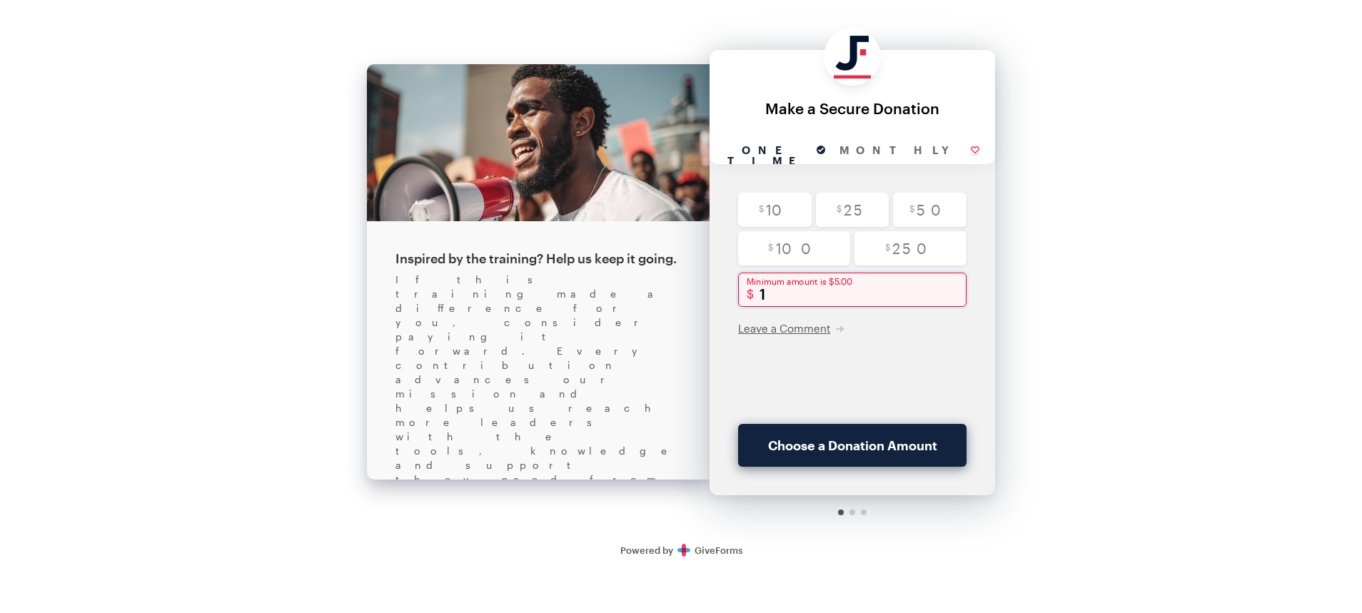
drag, startPoint x: 773, startPoint y: 295, endPoint x: 739, endPoint y: 299, distance: 33.8
click at [739, 299] on div "1 Minimum amount is $5.00 $ USD" at bounding box center [852, 290] width 228 height 34
type input "5"
checkbox input "true"
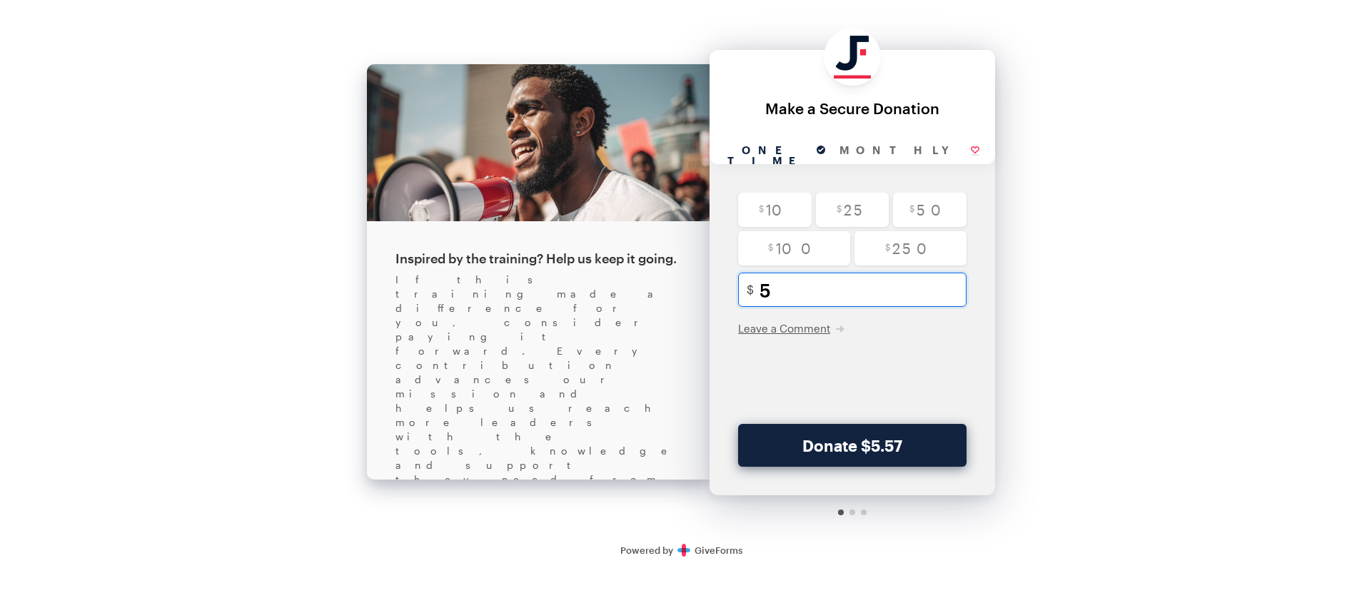
type input "5"
click at [927, 340] on div "$ 10 $ 25 $ 50 $ 100 $ 250 5 Minimum amount is $5.00 $ USD Leave a Comment" at bounding box center [853, 308] width 286 height 231
click at [873, 156] on input "Monthly" at bounding box center [910, 151] width 154 height 26
radio input "true"
checkbox input "true"
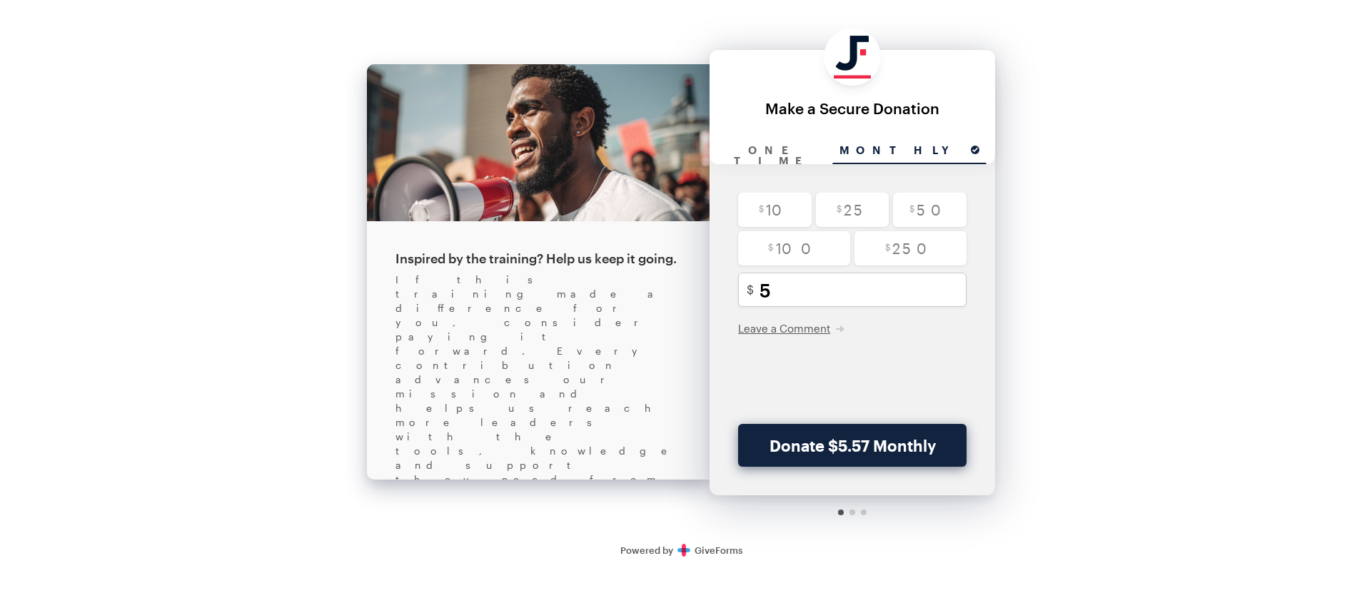
click at [823, 369] on div "$ 10 $ 25 $ 50 $ 100 $ 250 5 Minimum amount is $5.00 $ USD Leave a Comment" at bounding box center [853, 308] width 286 height 231
click at [820, 442] on button "Donate $5.57 Monthly" at bounding box center [852, 445] width 228 height 43
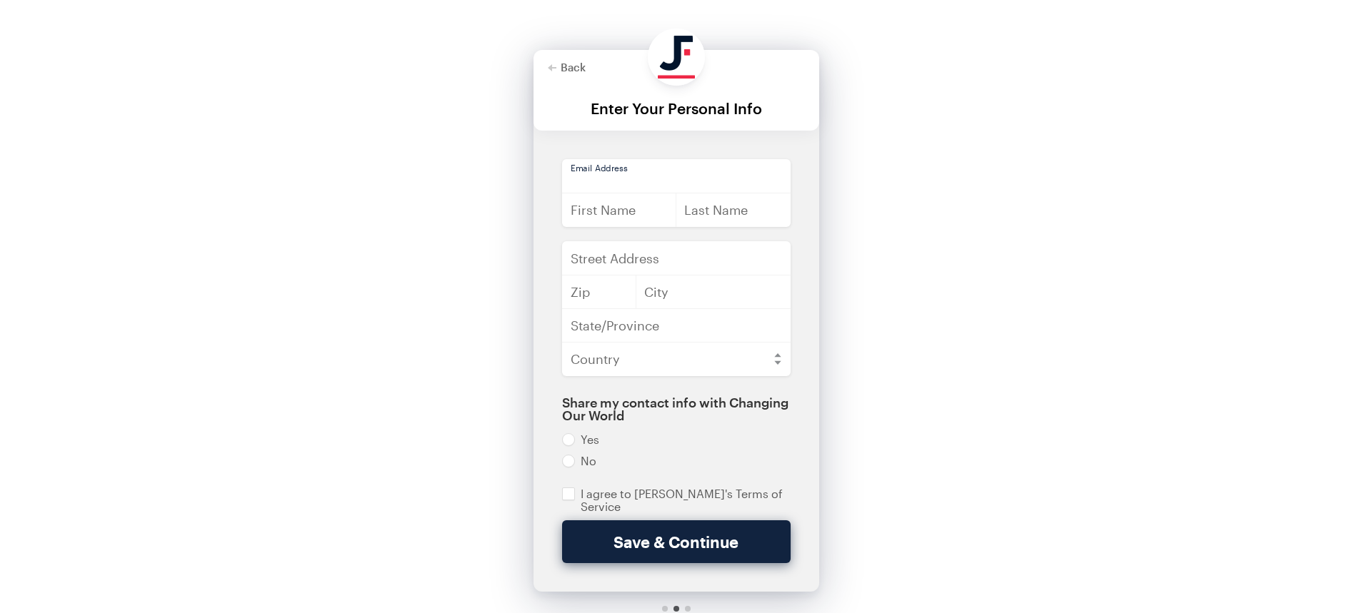
click at [651, 178] on input "email" at bounding box center [676, 176] width 228 height 34
type input "finance@justfund.us"
type input "Skylar"
type input "Doran"
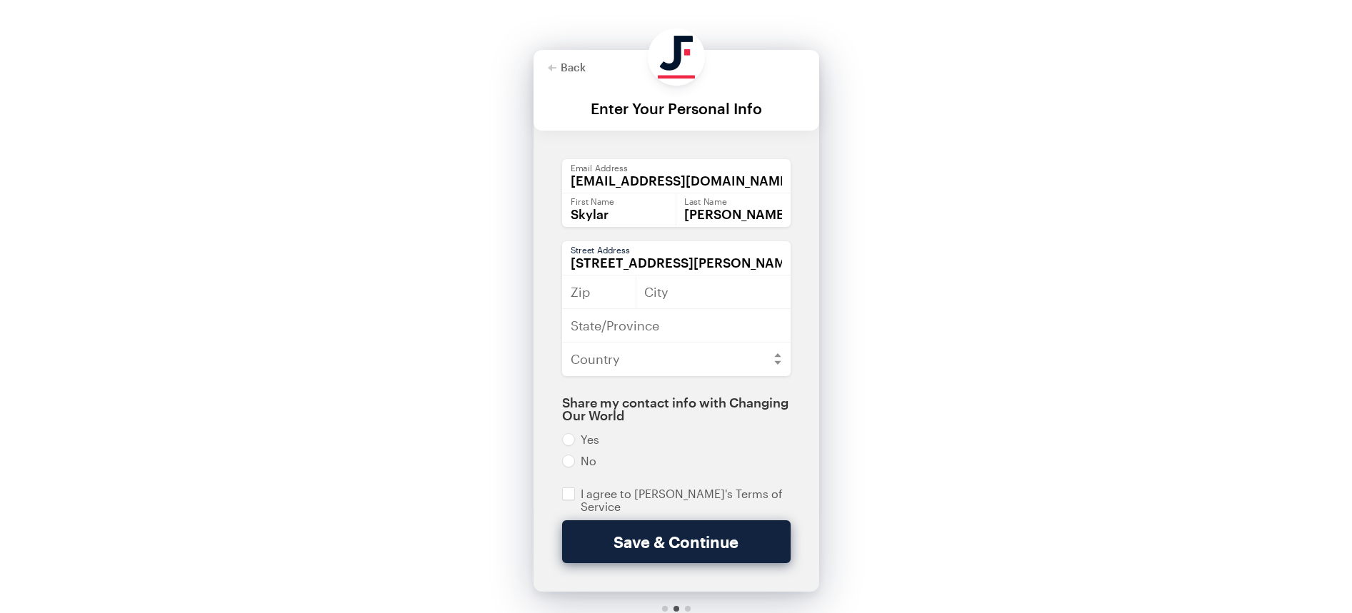
type input "2205 N Farwell Ave"
type input "53202"
type input "i"
type input "Milwaukee"
type input "WI"
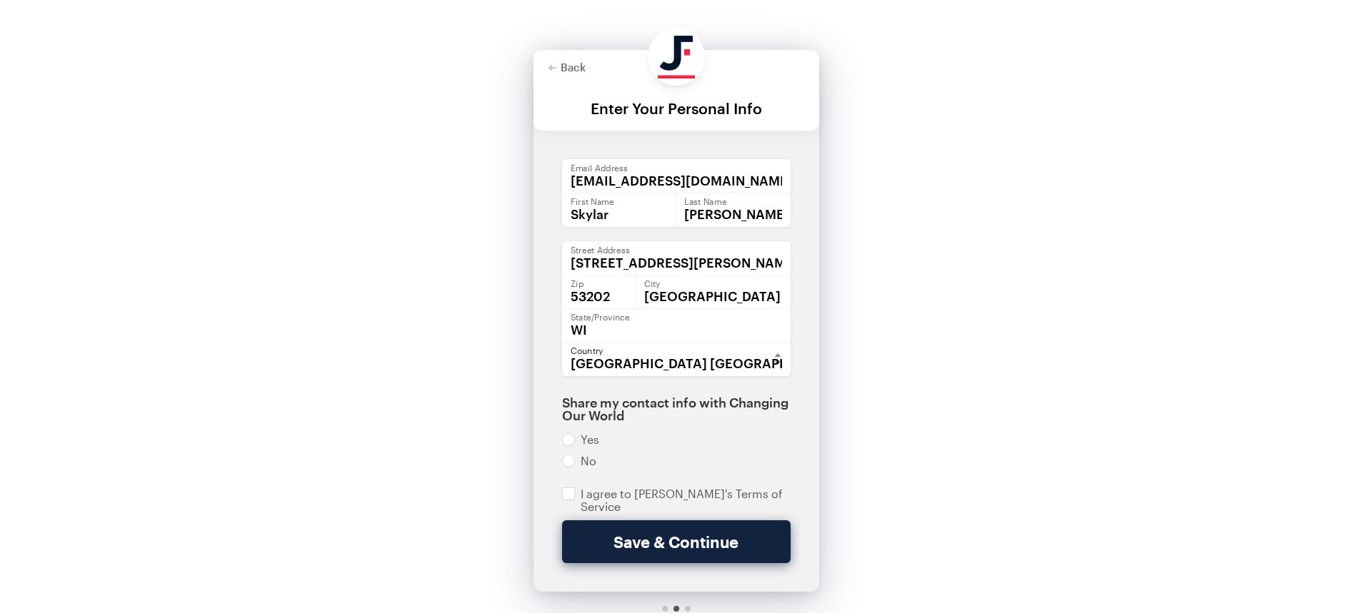
click at [696, 371] on select "Afghanistan Åland Islands Albania Algeria American Samoa Andorra Angola Anguill…" at bounding box center [676, 359] width 228 height 34
select select "US"
click at [562, 342] on select "Afghanistan Åland Islands Albania Algeria American Samoa Andorra Angola Anguill…" at bounding box center [676, 359] width 228 height 34
click at [588, 457] on input "radio" at bounding box center [676, 461] width 228 height 13
radio input "true"
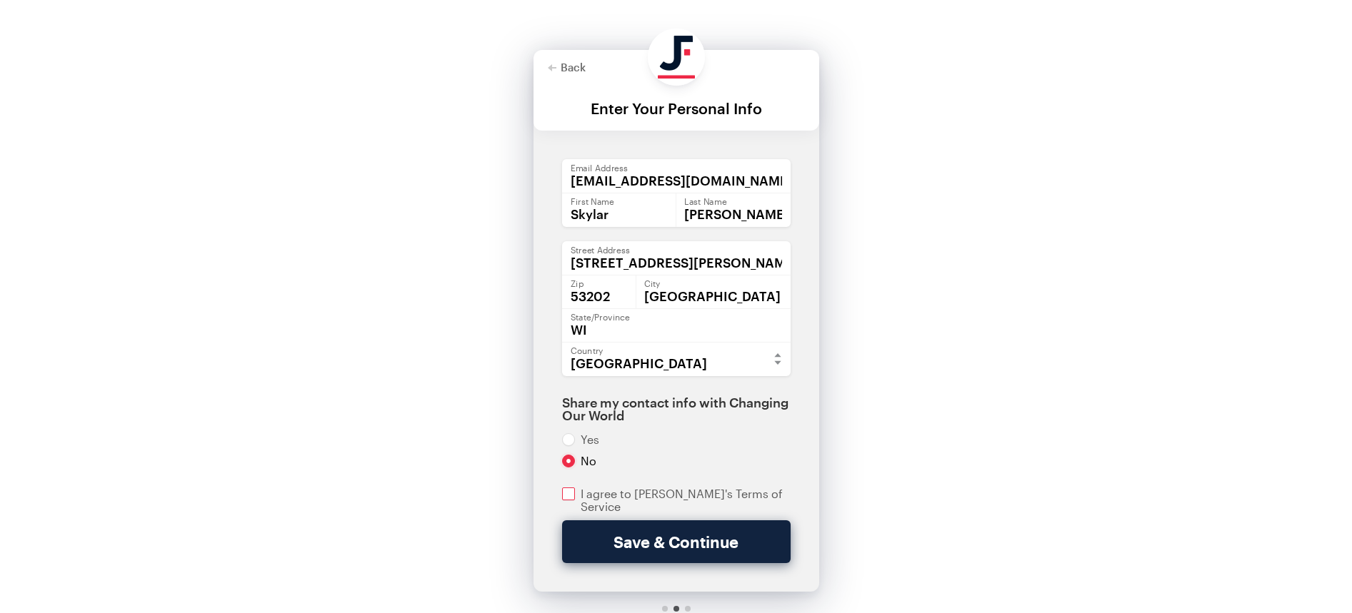
click at [578, 496] on input "checkbox" at bounding box center [676, 501] width 228 height 26
checkbox input "true"
click at [695, 533] on button "Save & Continue" at bounding box center [676, 542] width 228 height 43
checkbox input "true"
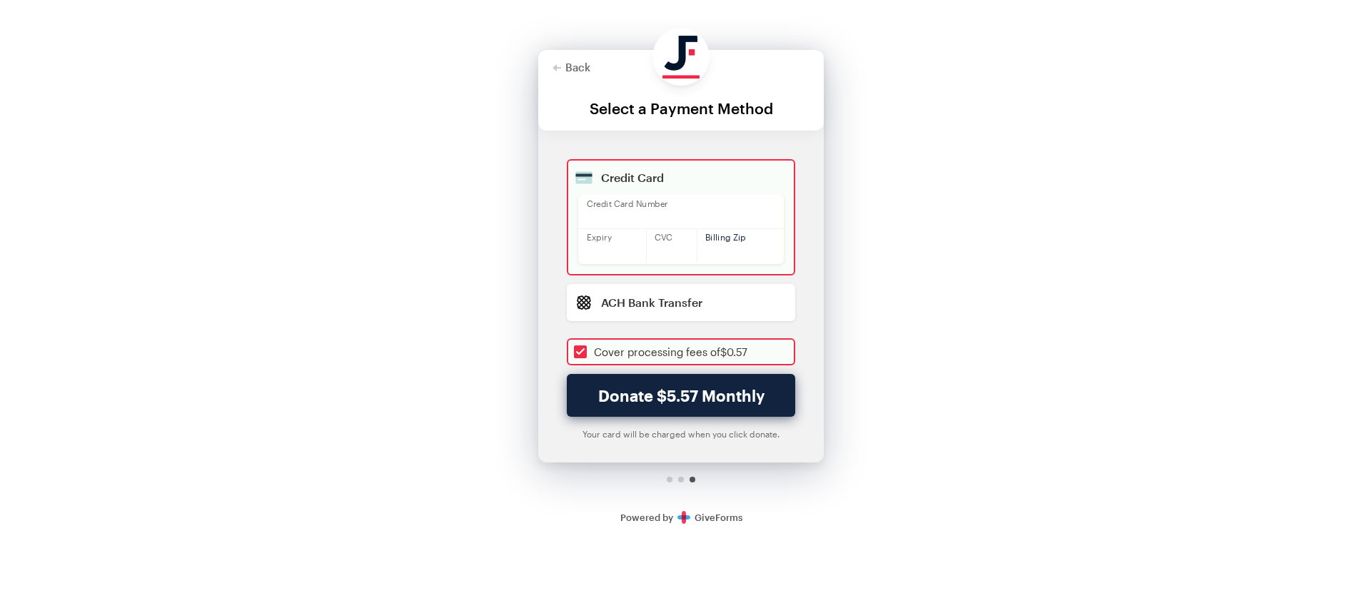
click at [540, 313] on div "Credit Card Credit Card Number Expiry CVC Billing Zip ACH Bank Transfer Plaid" at bounding box center [681, 266] width 286 height 215
click at [573, 316] on input "radio" at bounding box center [681, 302] width 228 height 37
radio input "true"
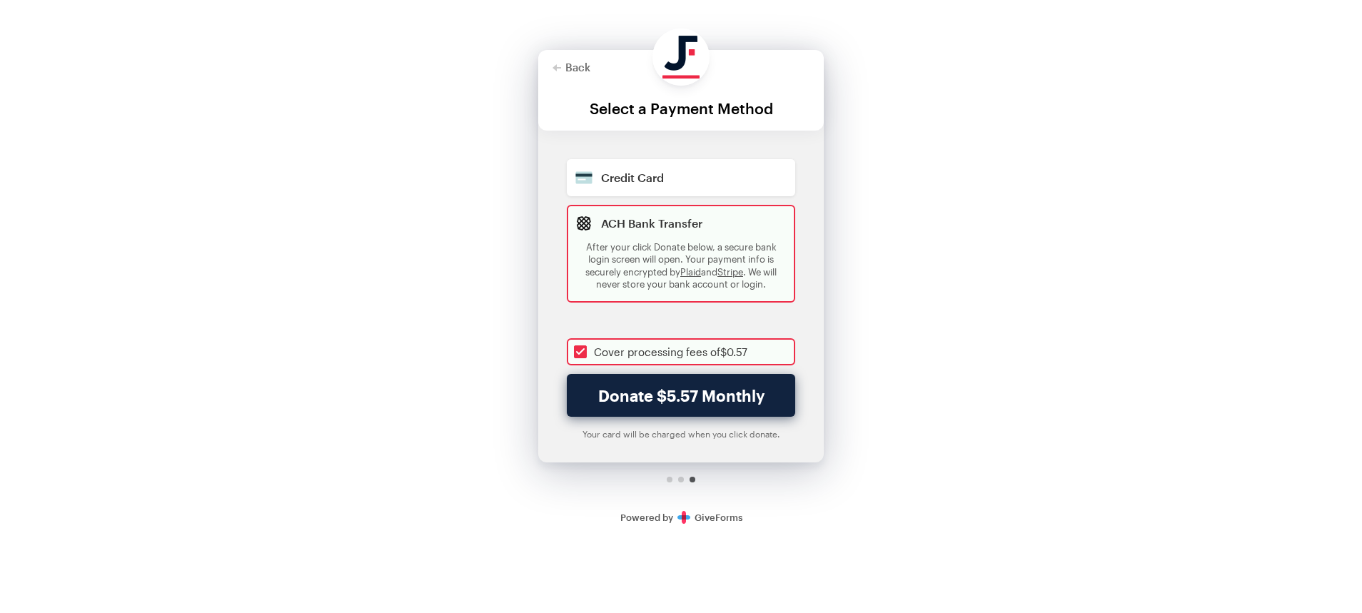
checkbox input "true"
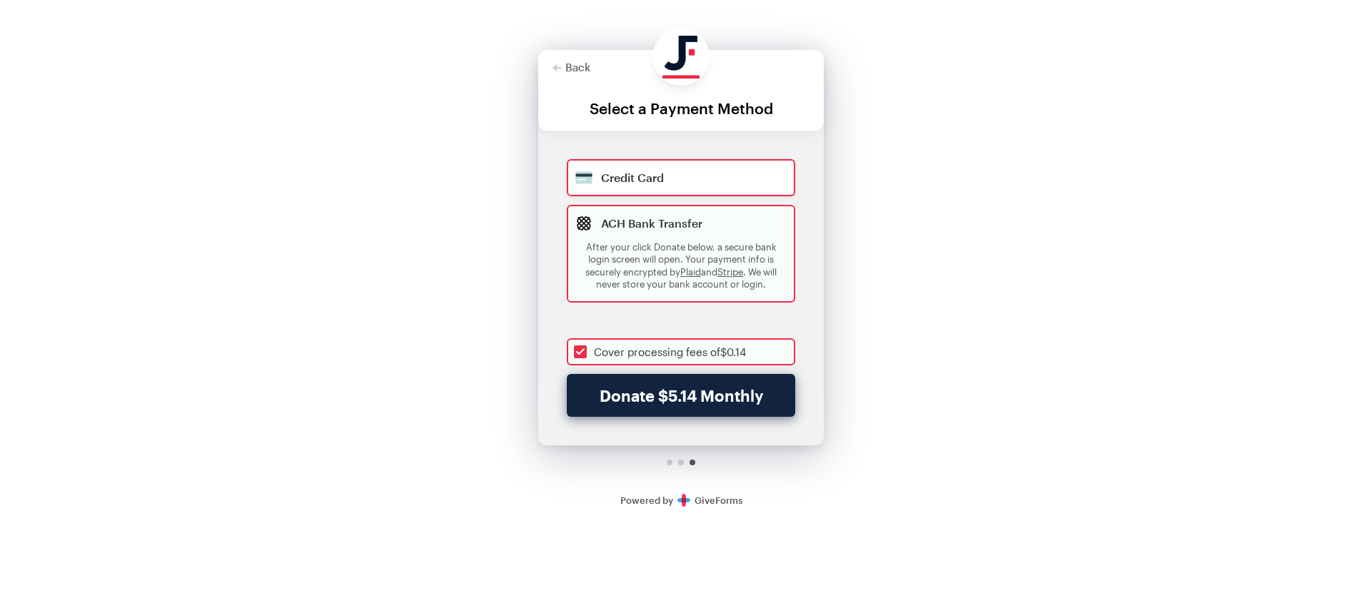
click at [672, 186] on input "radio" at bounding box center [681, 177] width 228 height 37
radio input "true"
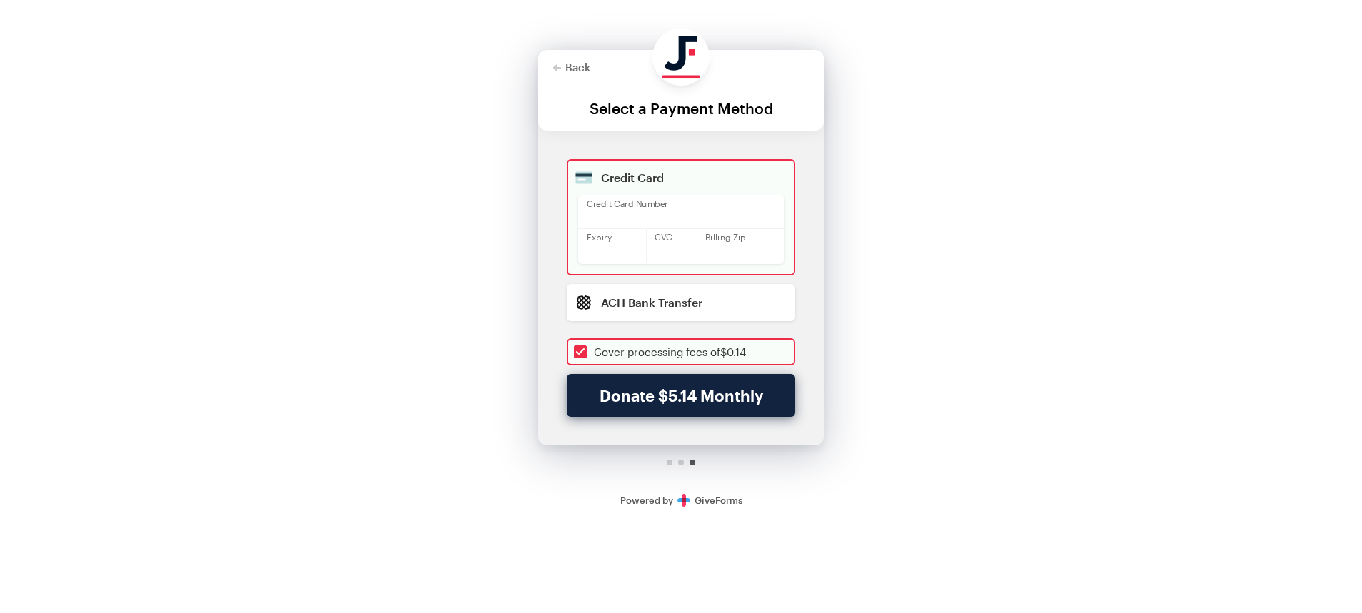
checkbox input "true"
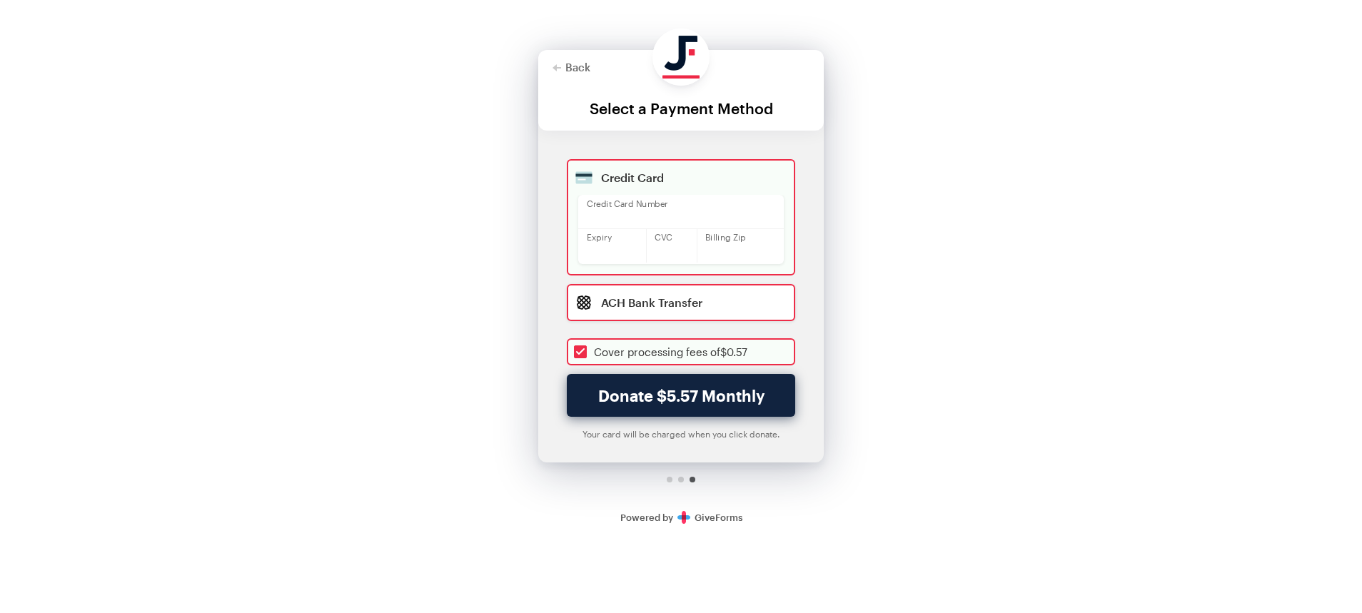
click at [699, 298] on input "radio" at bounding box center [681, 302] width 228 height 37
radio input "true"
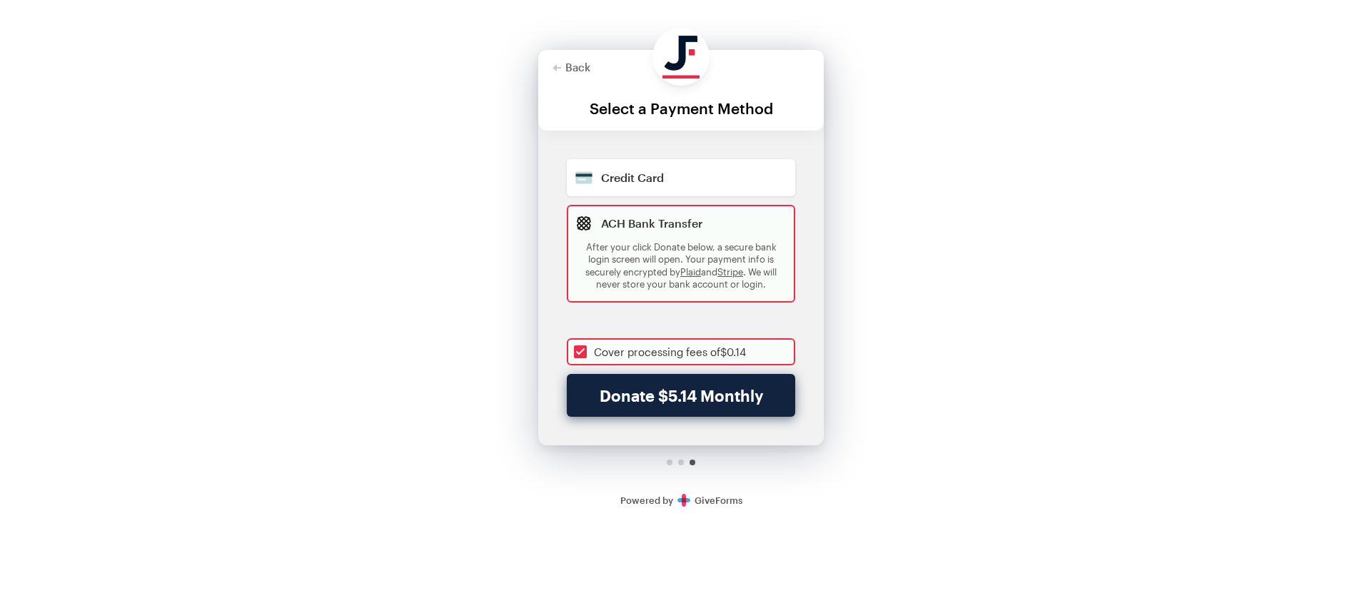
click at [657, 347] on input "checkbox" at bounding box center [681, 351] width 228 height 27
click at [659, 344] on input "checkbox" at bounding box center [681, 351] width 228 height 27
click at [628, 394] on button "Donate $5.14 Monthly" at bounding box center [681, 395] width 228 height 43
click at [674, 411] on button "Donate $5.14 Monthly" at bounding box center [681, 395] width 228 height 43
checkbox input "true"
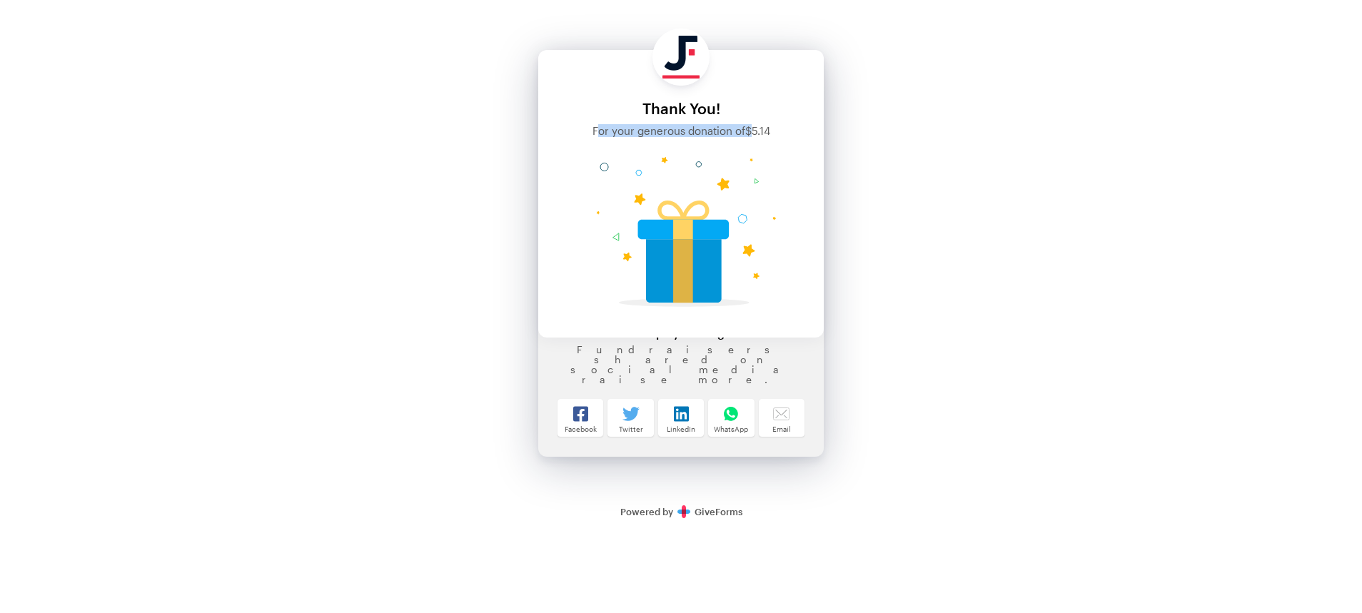
drag, startPoint x: 599, startPoint y: 129, endPoint x: 753, endPoint y: 129, distance: 154.2
click at [753, 129] on div "For your generous donation of $5.14" at bounding box center [681, 131] width 286 height 12
click at [758, 129] on span "$5.14" at bounding box center [757, 130] width 25 height 13
click at [788, 433] on div "Email" at bounding box center [782, 429] width 44 height 7
click at [661, 421] on div at bounding box center [681, 413] width 44 height 26
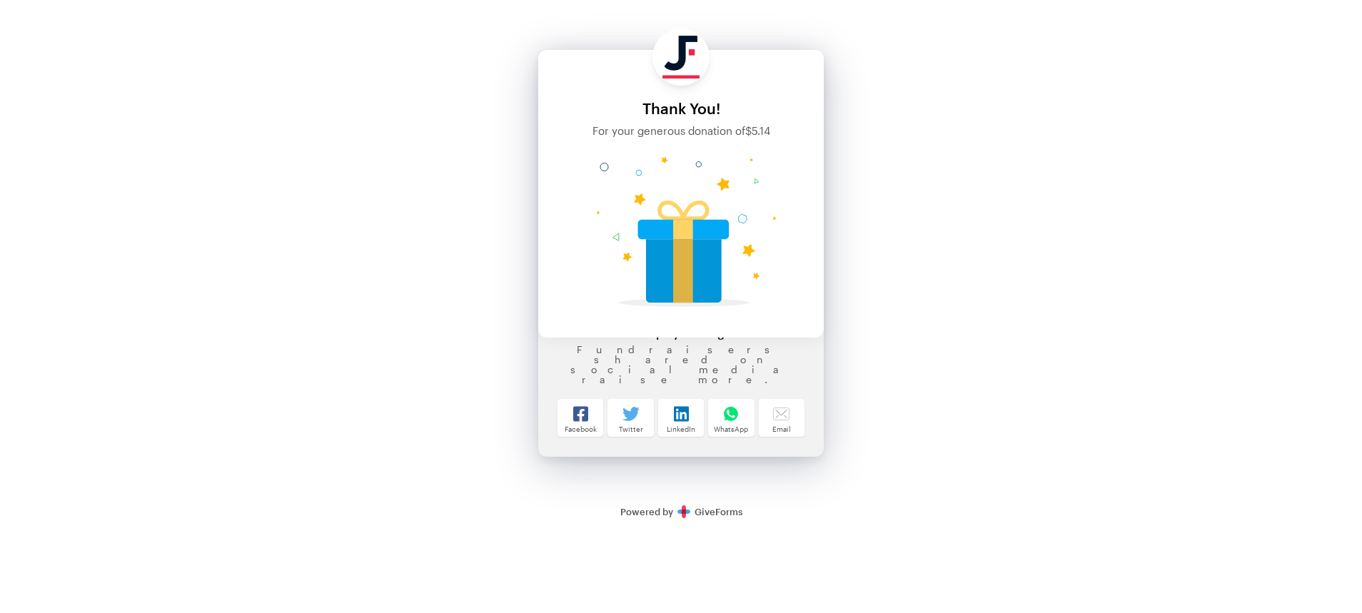
click at [710, 519] on div "Secure Donations Powered by GiveForms" at bounding box center [682, 511] width 122 height 41
click at [713, 513] on link "Secure Donations Powered by GiveForms" at bounding box center [682, 511] width 122 height 11
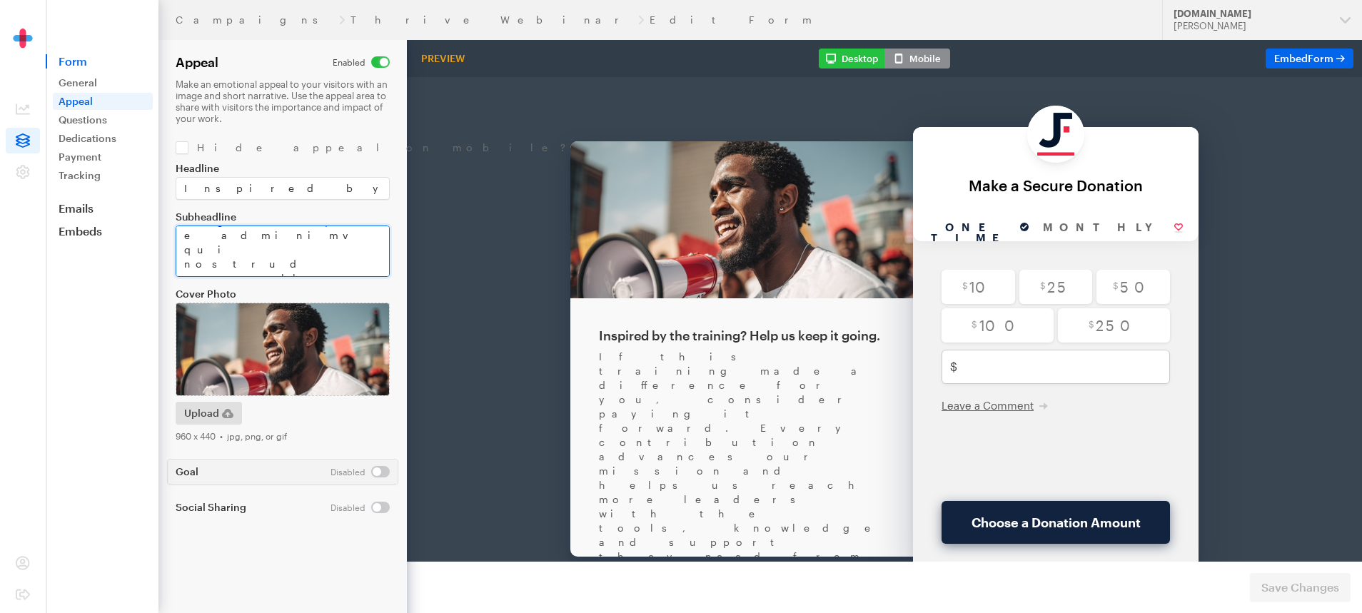
scroll to position [116, 0]
drag, startPoint x: 362, startPoint y: 266, endPoint x: 178, endPoint y: 253, distance: 184.6
click at [178, 253] on textarea "Subheadline" at bounding box center [283, 251] width 214 height 51
type textarea "If this training made a difference for you, consider paying it forward. Every c…"
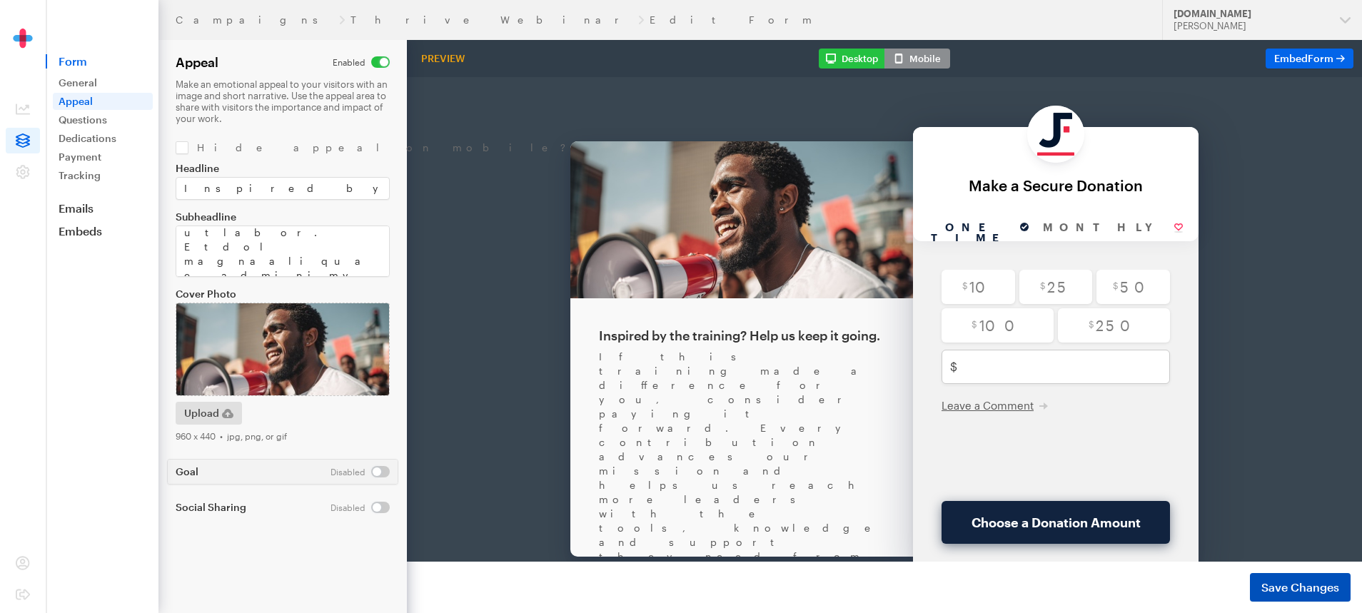
click at [1298, 579] on span "Save Changes" at bounding box center [1301, 587] width 78 height 17
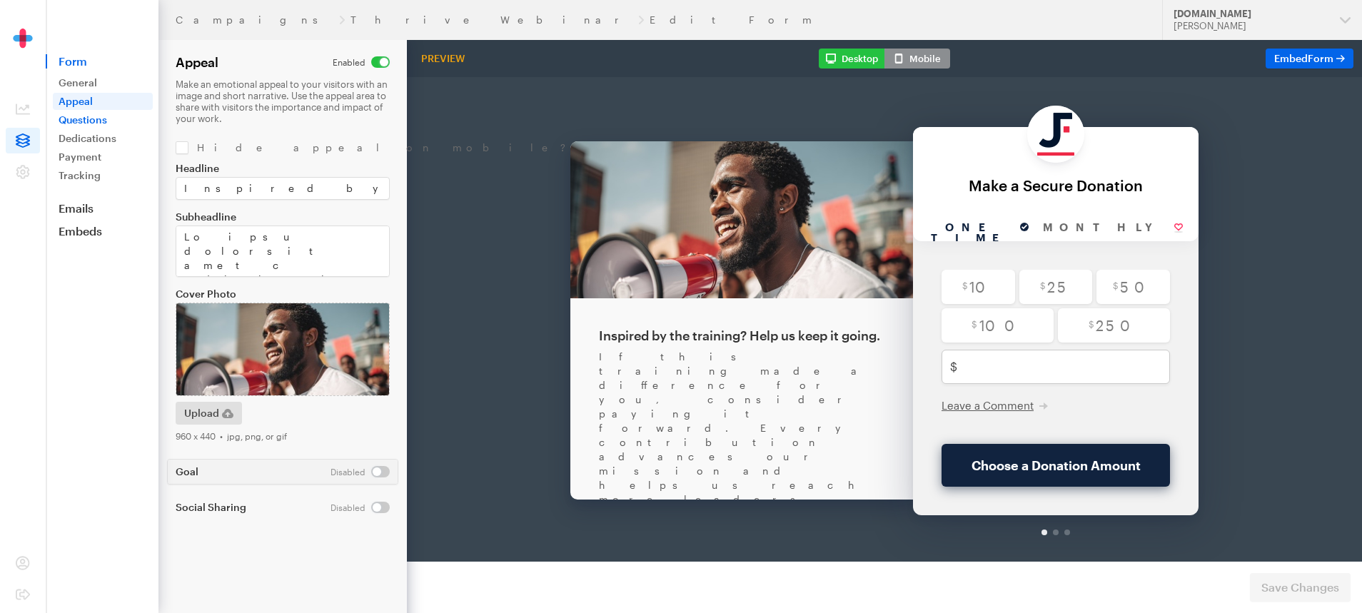
click at [91, 125] on link "Questions" at bounding box center [103, 119] width 100 height 17
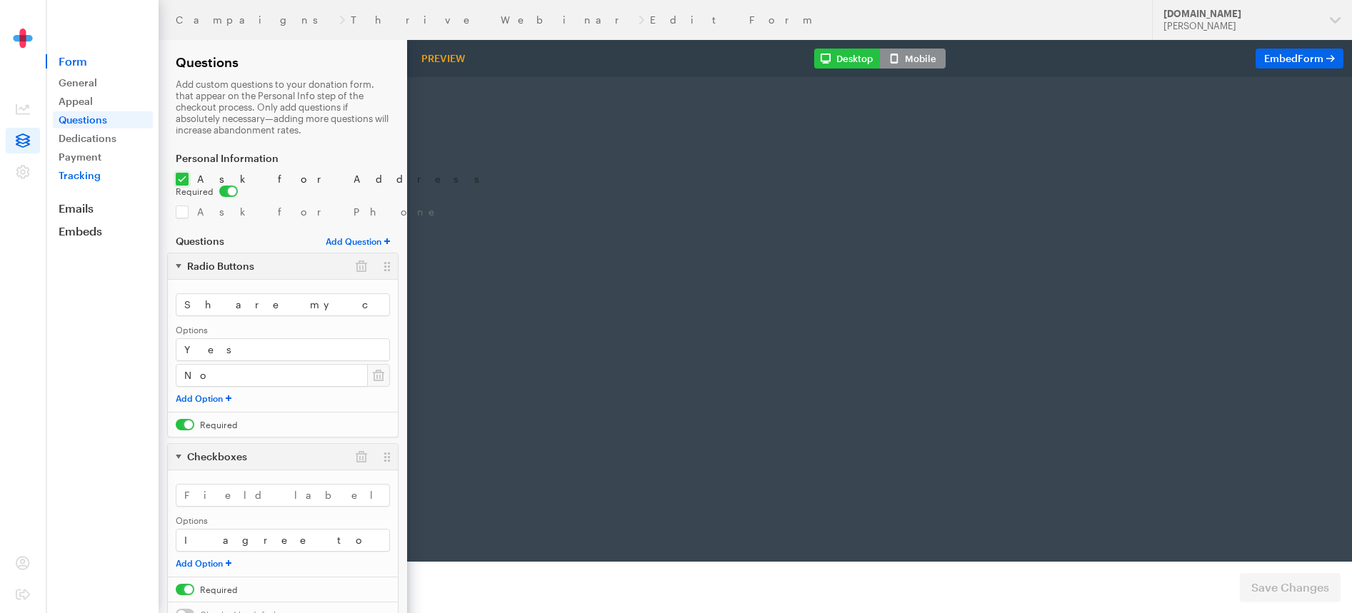
click at [92, 167] on link "Tracking" at bounding box center [103, 175] width 100 height 17
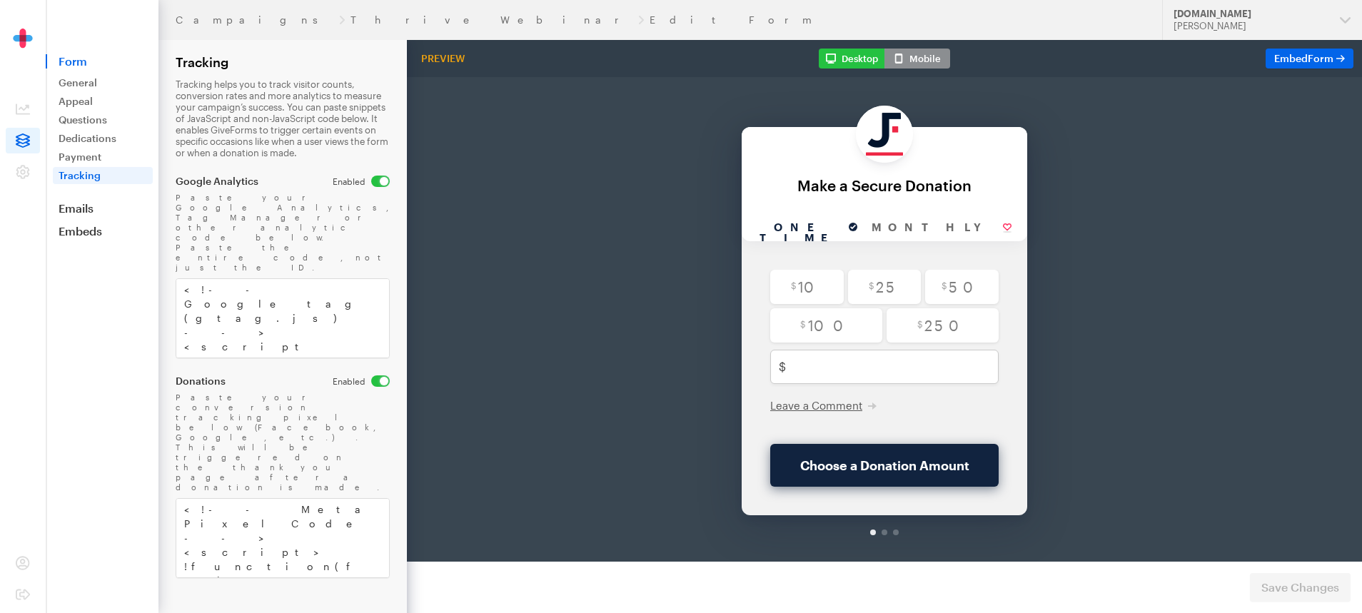
click at [89, 155] on link "Payment" at bounding box center [103, 157] width 100 height 17
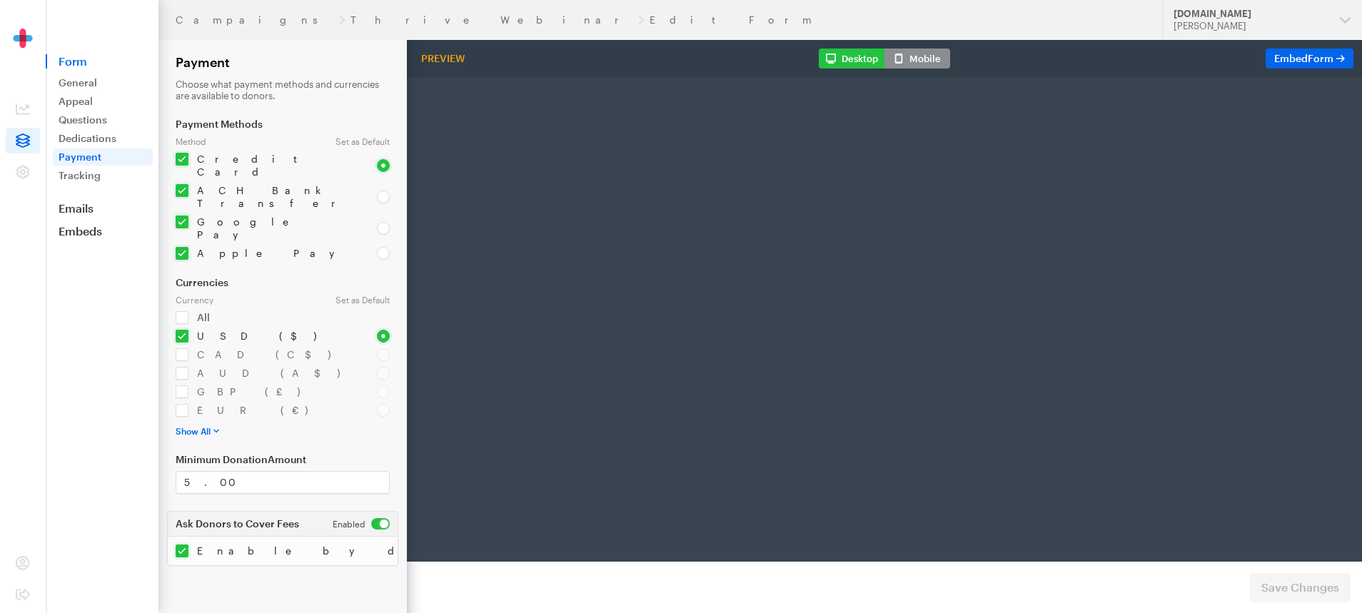
radio input "true"
type input "250"
type input "test@test.com"
type input "first"
type input "last"
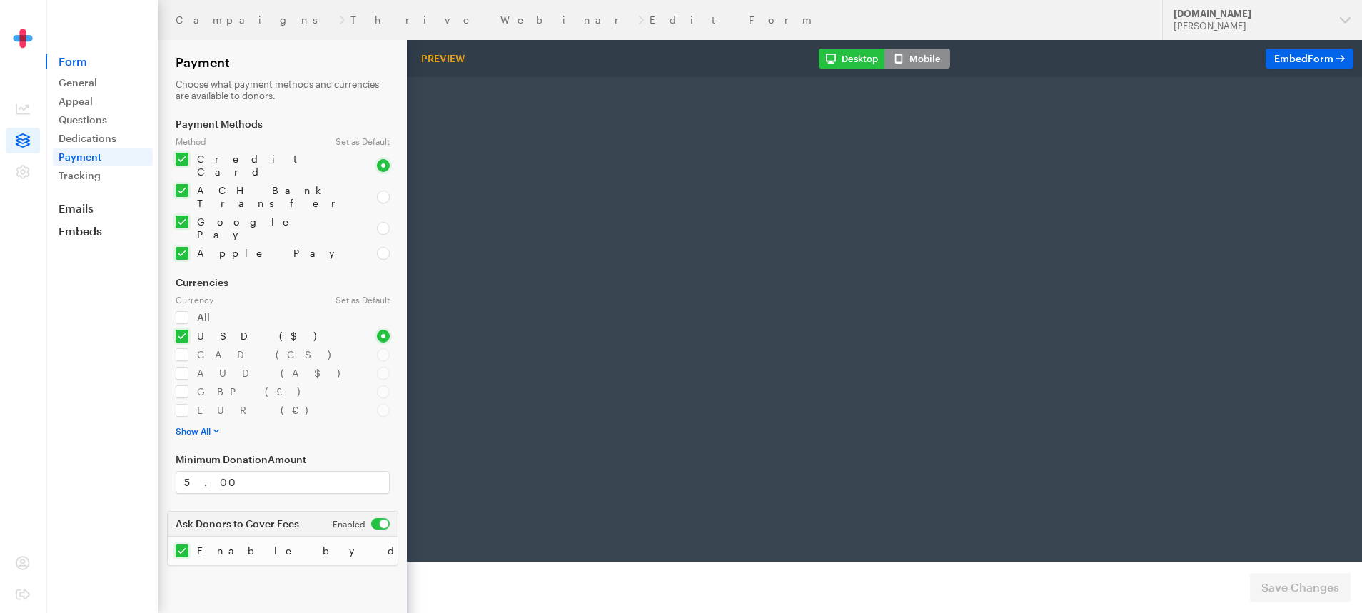
type input "address"
type input "892345"
type input "Los Angelis"
type input "CA"
select select "US"
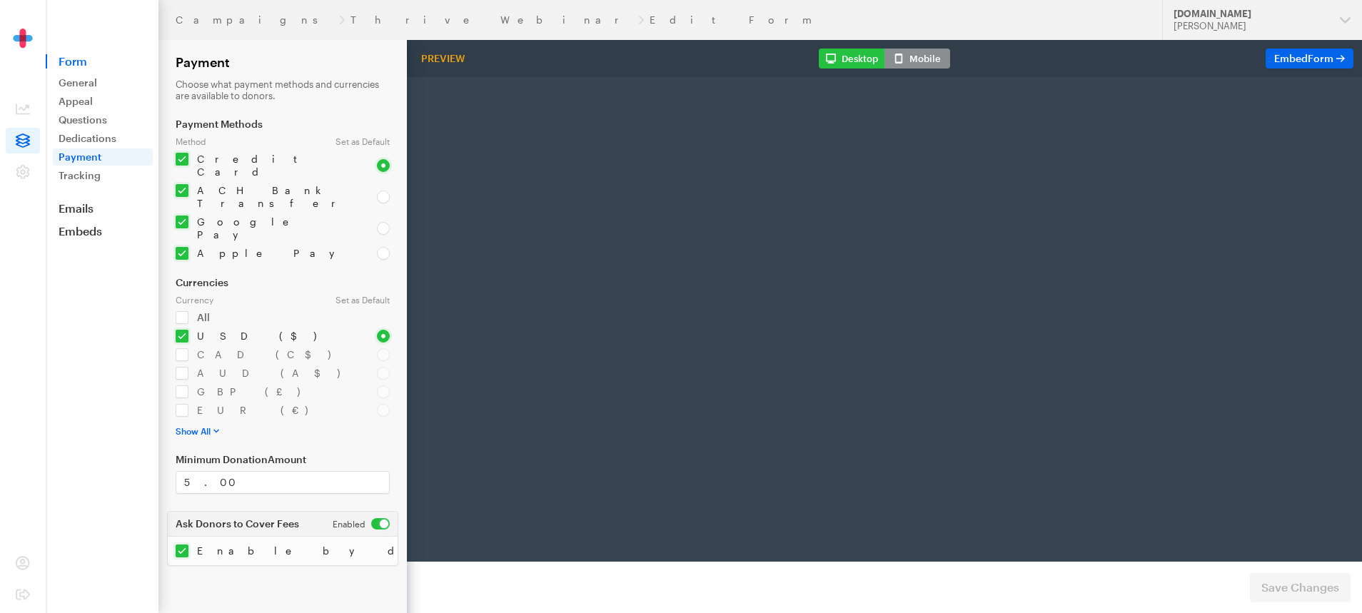
radio input "true"
checkbox input "true"
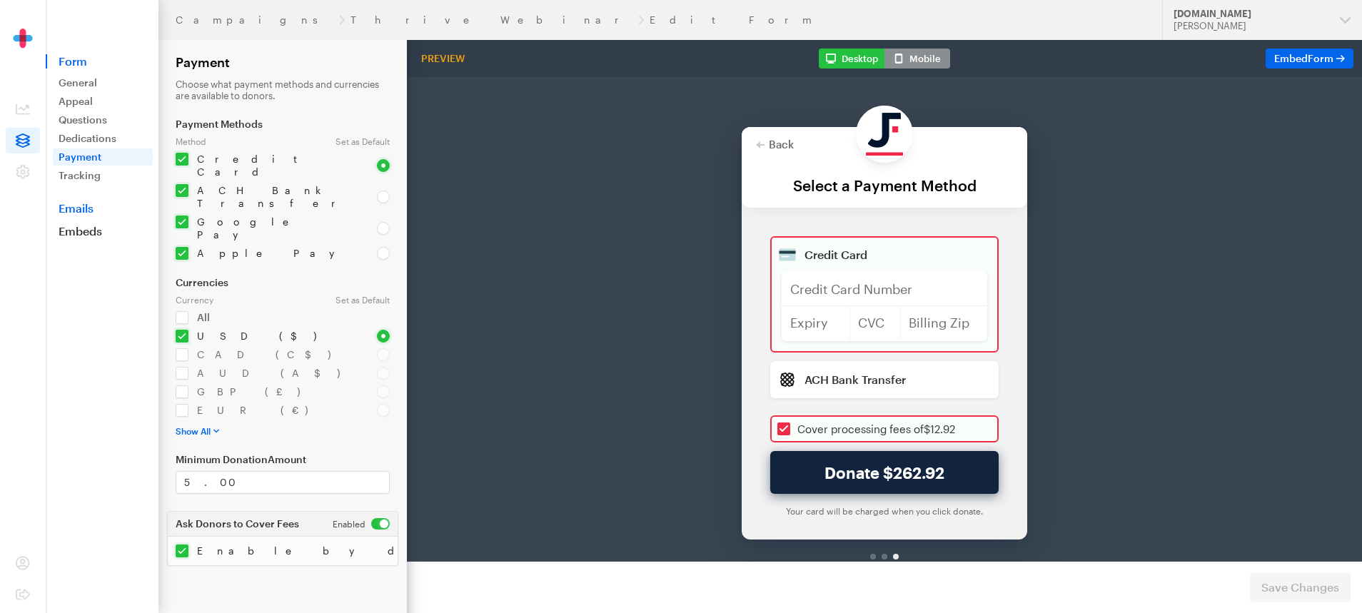
click at [94, 211] on link "Emails" at bounding box center [102, 208] width 113 height 14
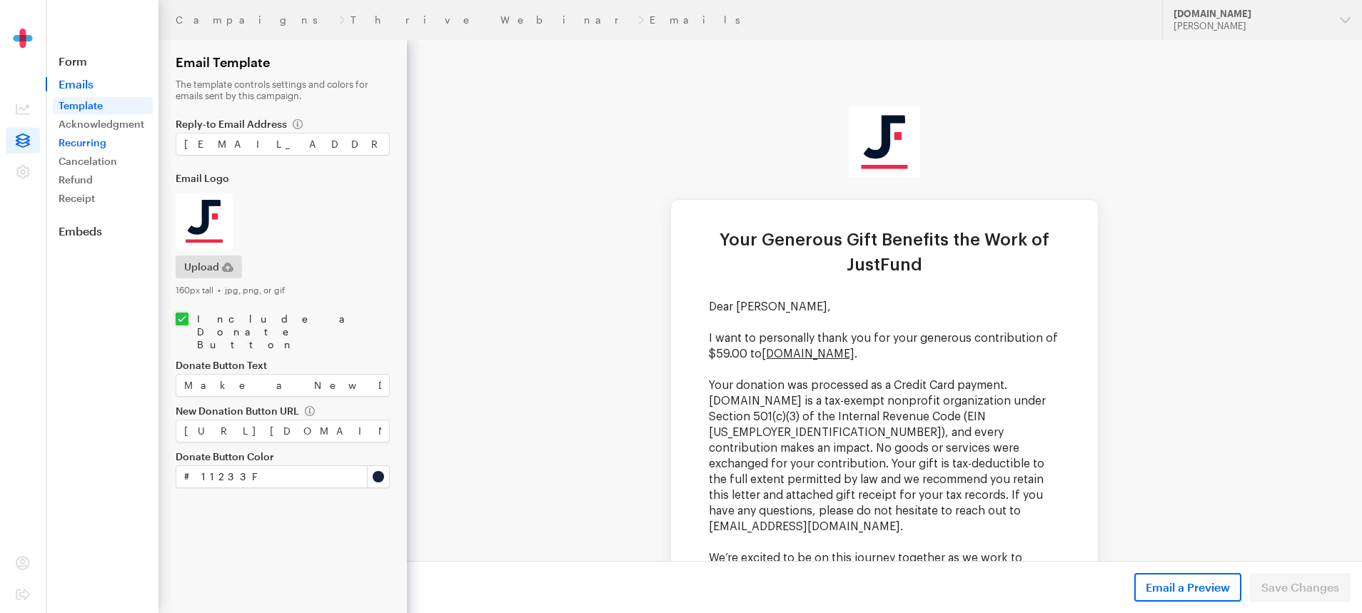
click at [71, 149] on link "Recurring" at bounding box center [103, 142] width 100 height 17
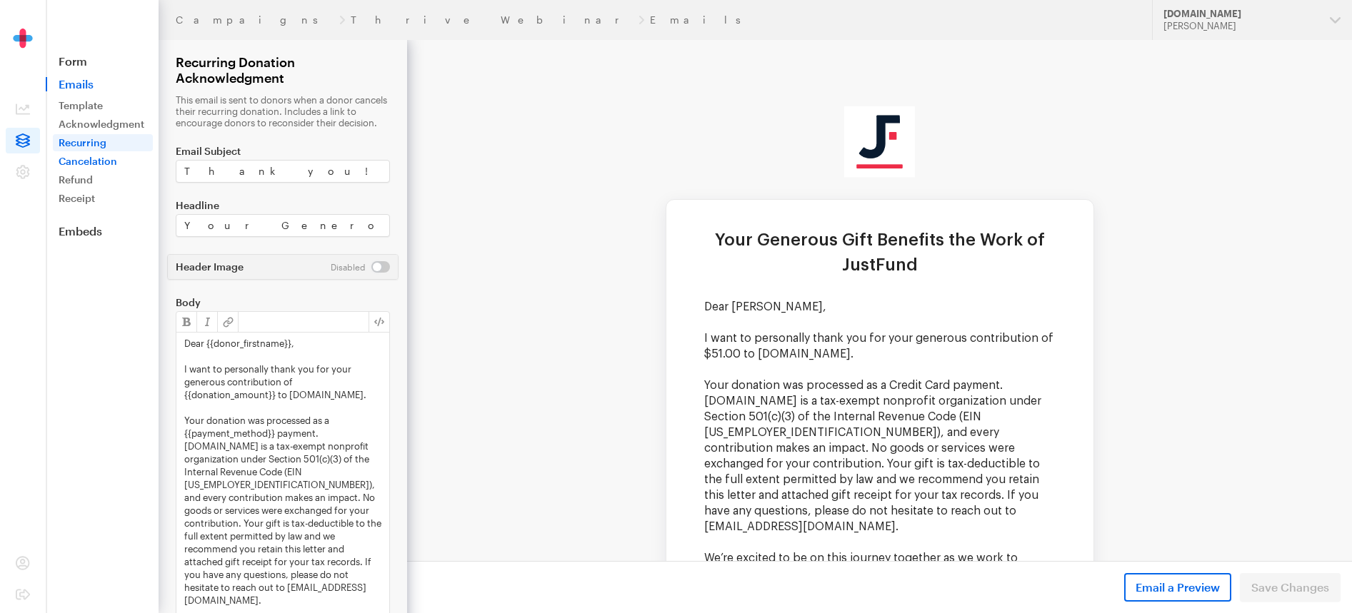
click at [74, 159] on link "Cancelation" at bounding box center [103, 161] width 100 height 17
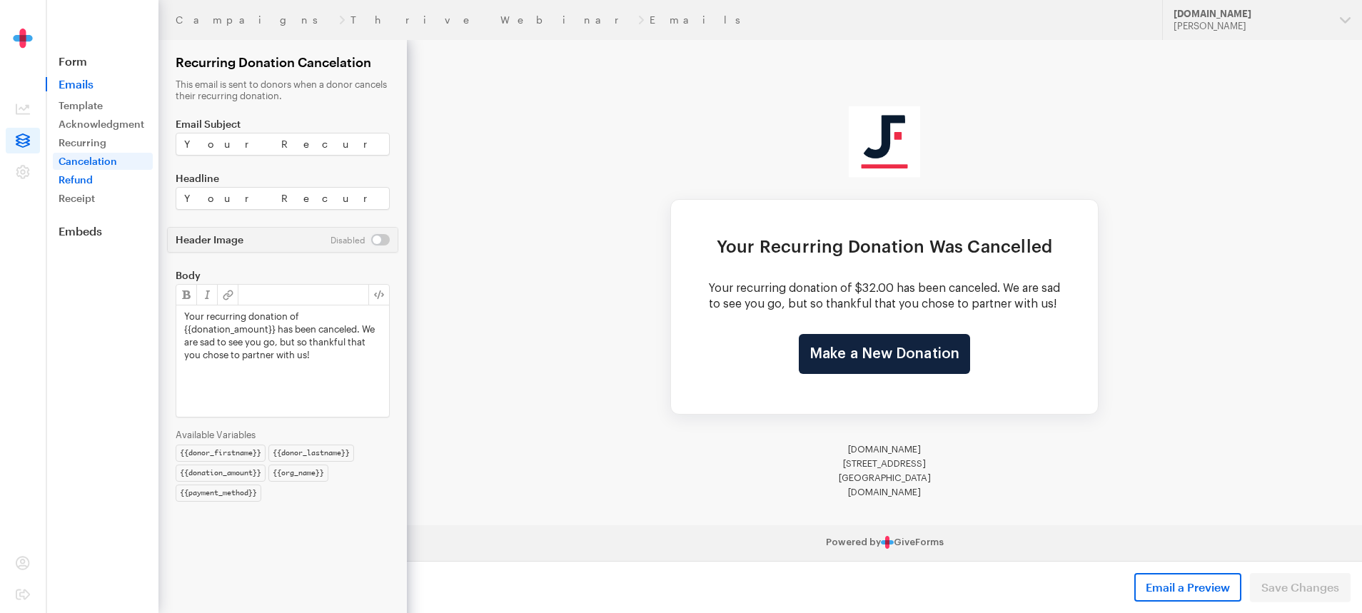
click at [77, 176] on link "Refund" at bounding box center [103, 179] width 100 height 17
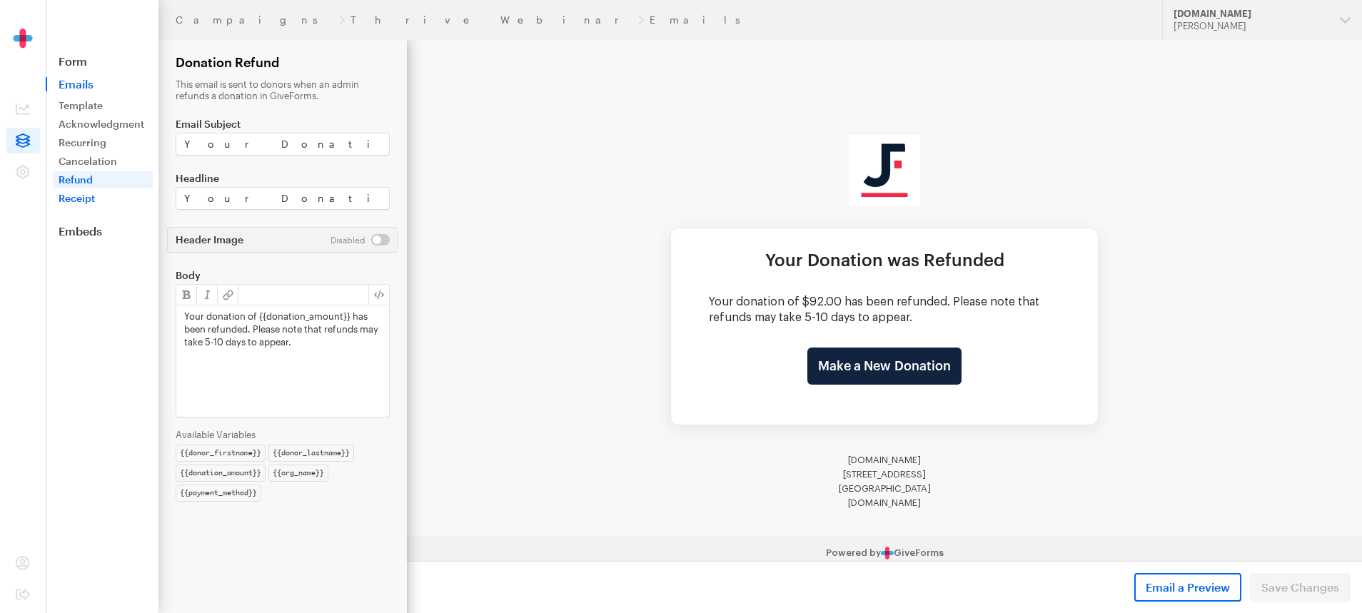
click at [69, 198] on link "Receipt" at bounding box center [103, 198] width 100 height 17
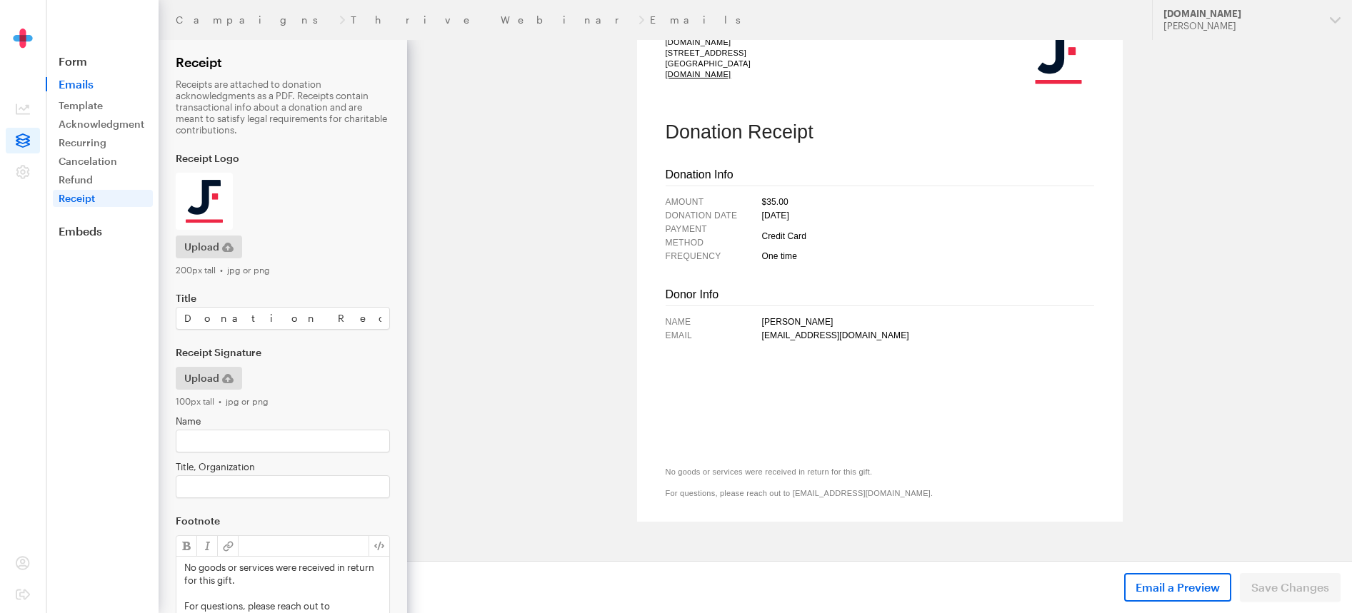
scroll to position [101, 0]
drag, startPoint x: 850, startPoint y: 468, endPoint x: 696, endPoint y: 466, distance: 153.5
click at [696, 466] on p "No goods or services were received in return for this gift." at bounding box center [879, 469] width 428 height 11
click at [694, 466] on p "No goods or services were received in return for this gift." at bounding box center [879, 469] width 428 height 11
drag, startPoint x: 680, startPoint y: 489, endPoint x: 769, endPoint y: 489, distance: 88.5
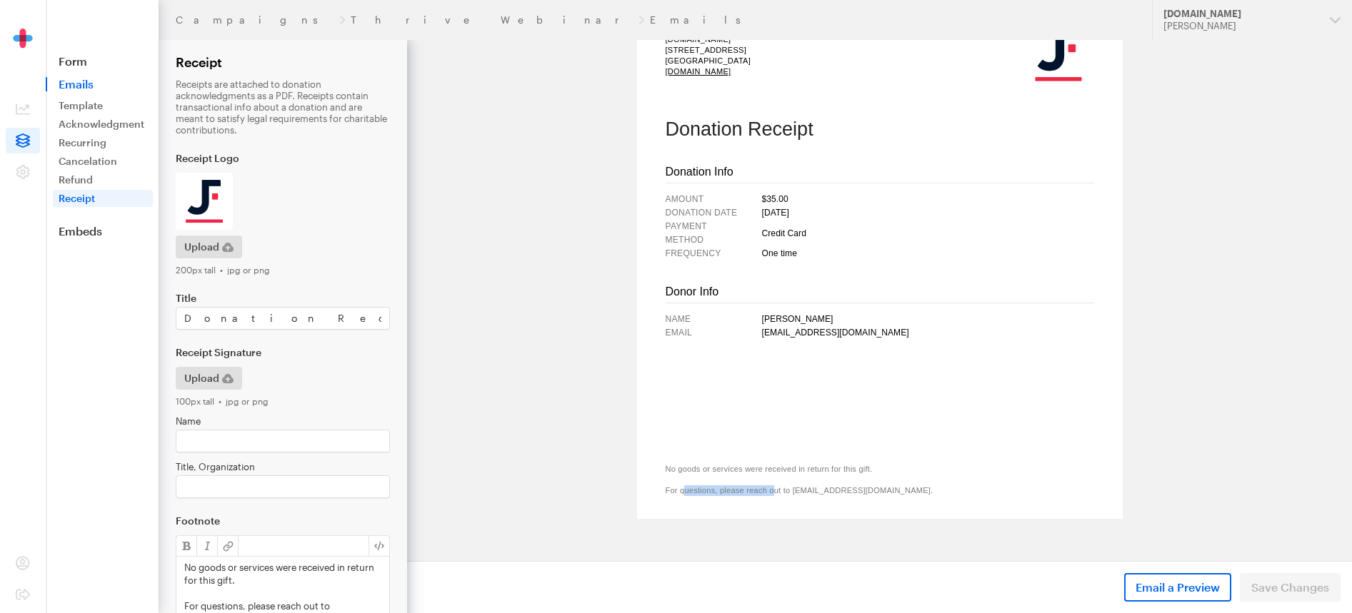
click at [769, 489] on p "For questions, please reach out to [EMAIL_ADDRESS][DOMAIN_NAME]." at bounding box center [879, 491] width 428 height 11
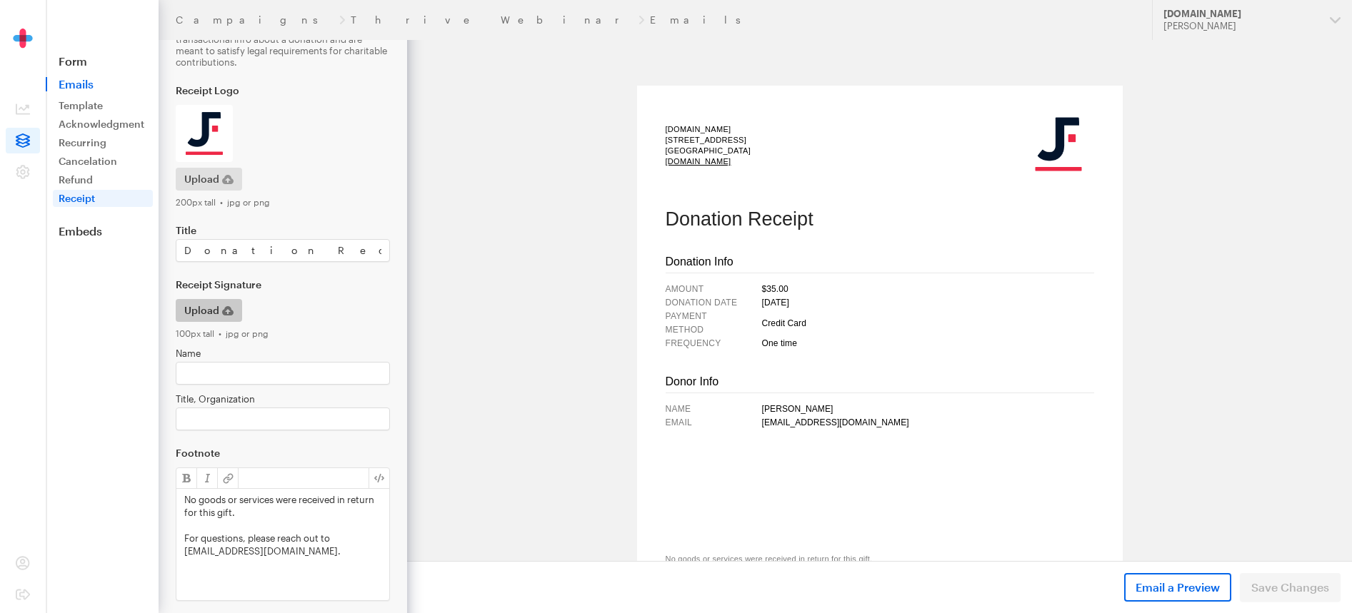
scroll to position [87, 0]
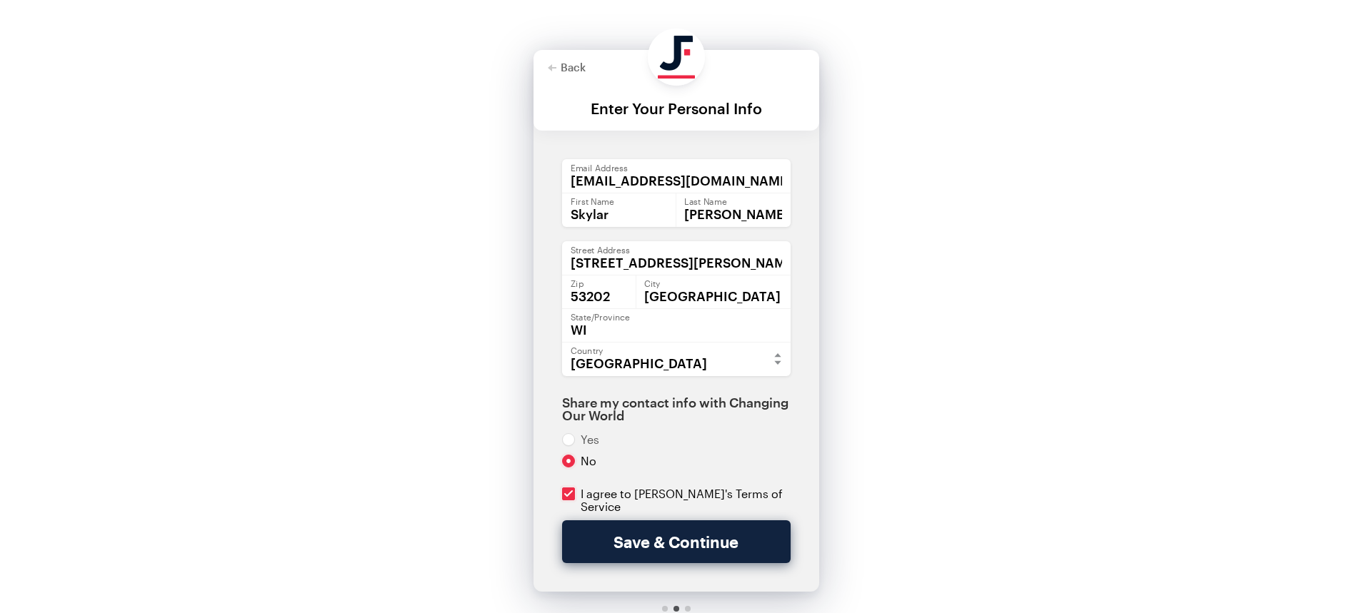
select select "US"
click at [710, 538] on button "Save & Continue" at bounding box center [676, 542] width 228 height 43
checkbox input "true"
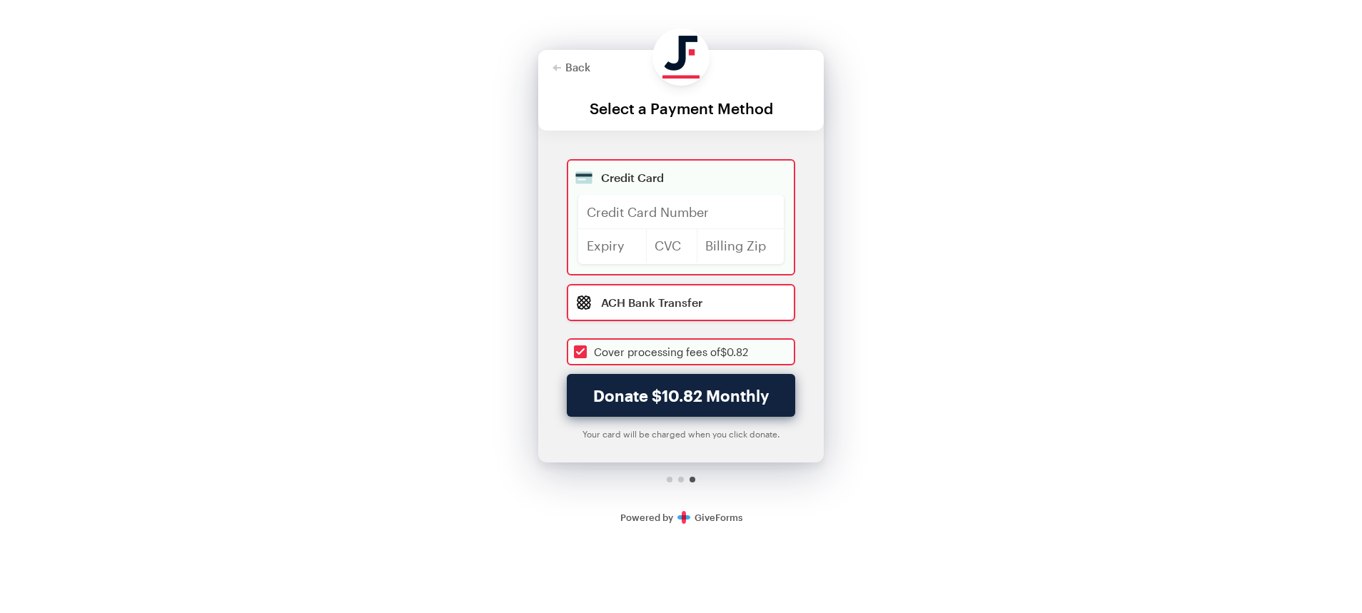
click at [683, 293] on input "radio" at bounding box center [681, 302] width 228 height 37
radio input "true"
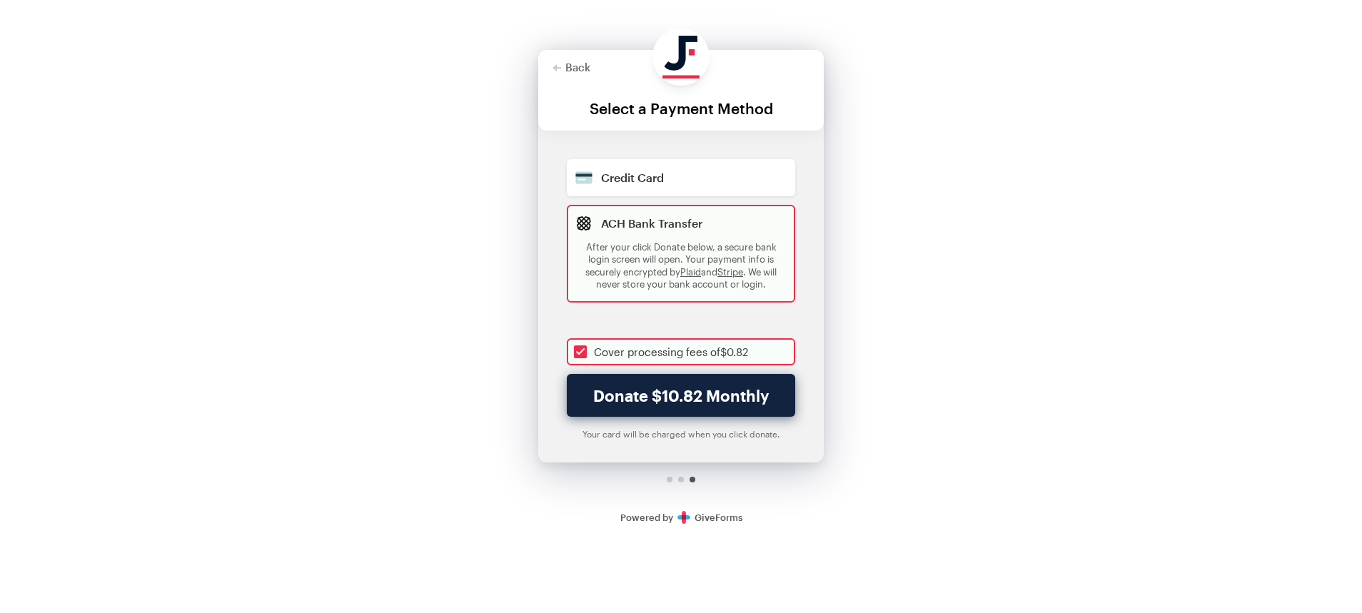
checkbox input "true"
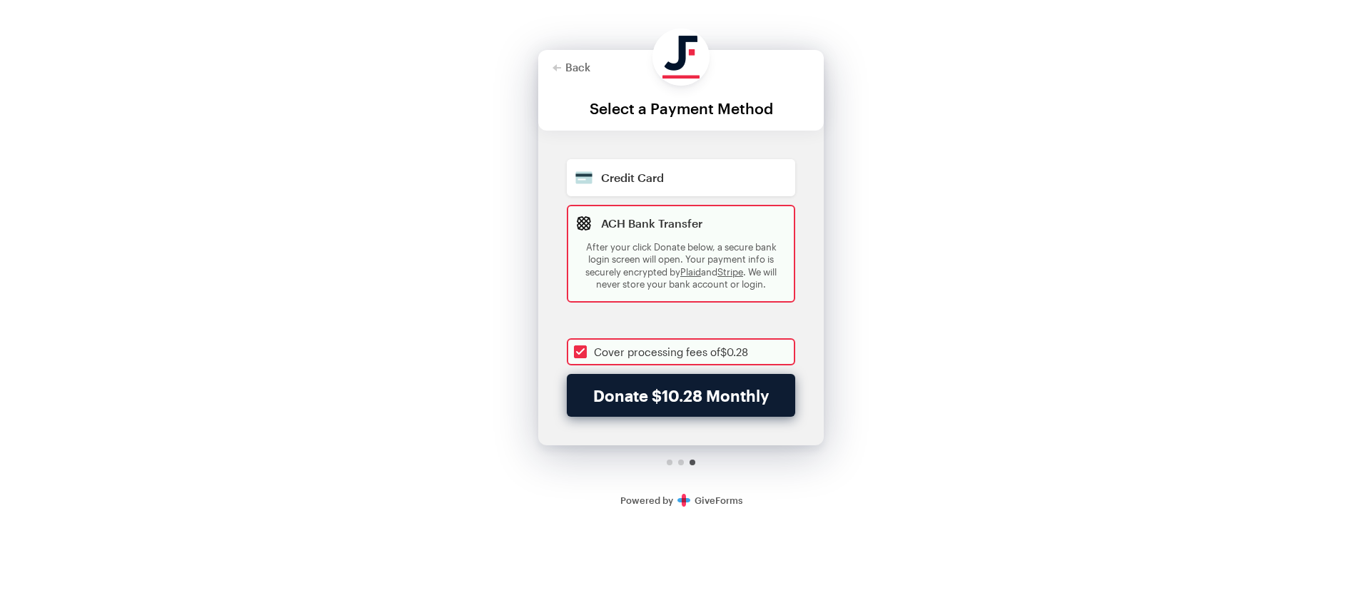
click at [731, 389] on button "Donate $10.28 Monthly" at bounding box center [681, 395] width 228 height 43
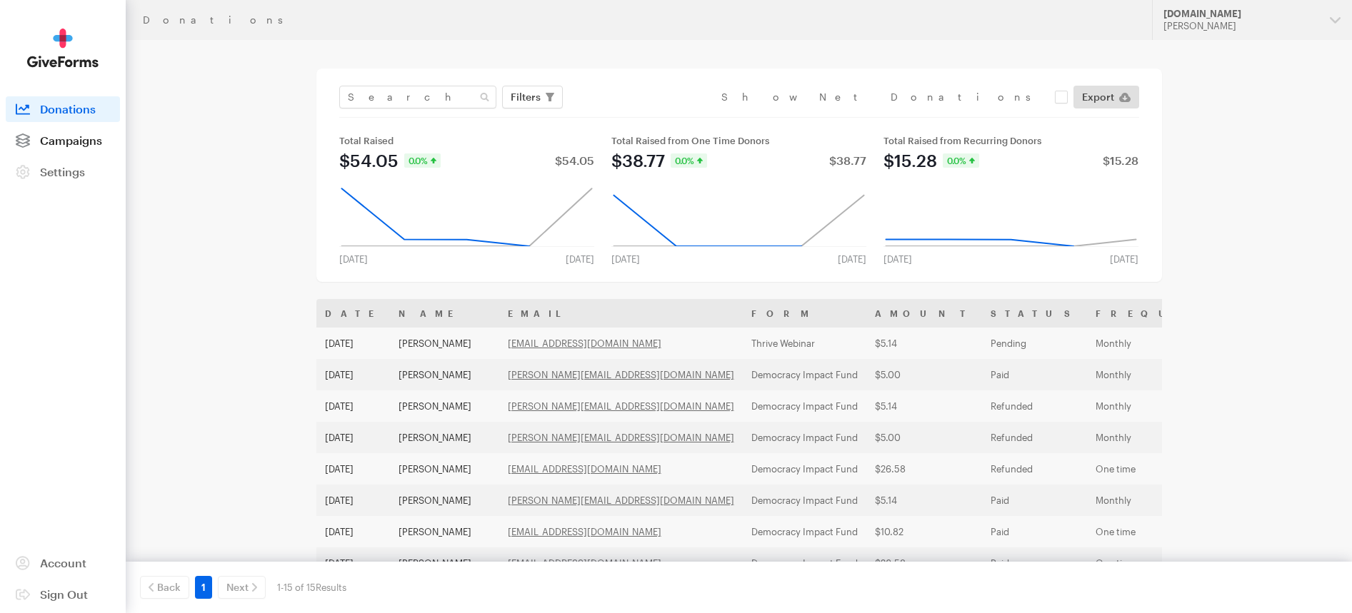
click at [56, 141] on span "Campaigns" at bounding box center [71, 141] width 62 height 14
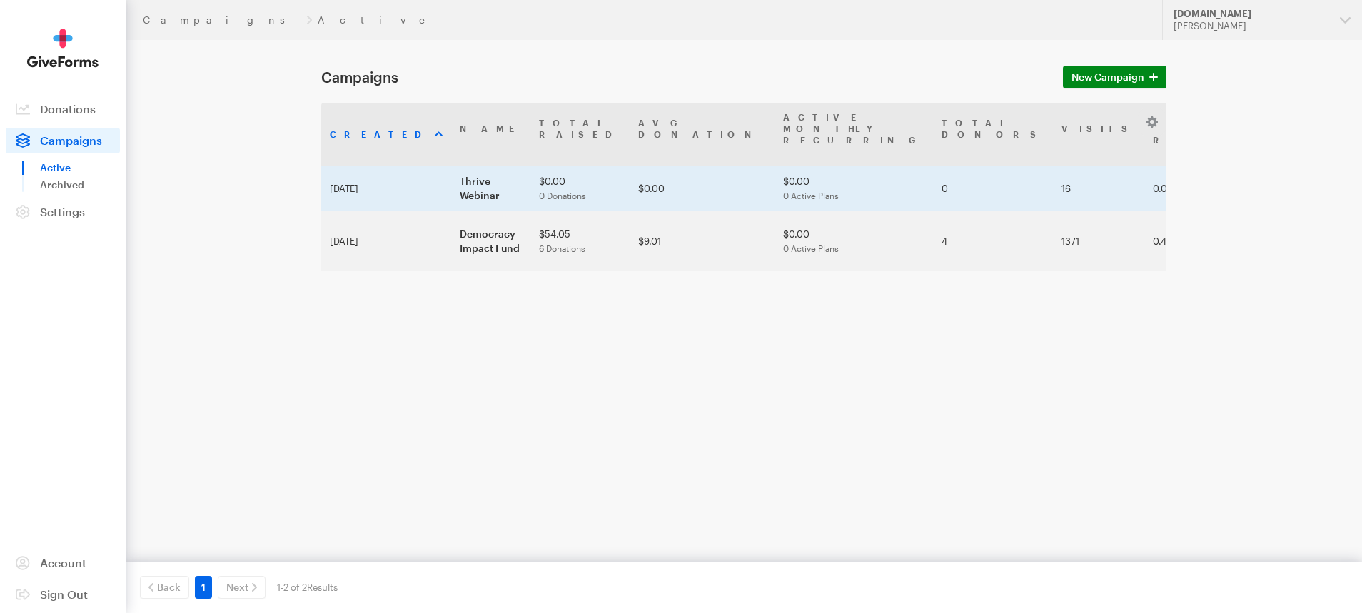
click at [451, 168] on td "Thrive Webinar" at bounding box center [490, 189] width 79 height 46
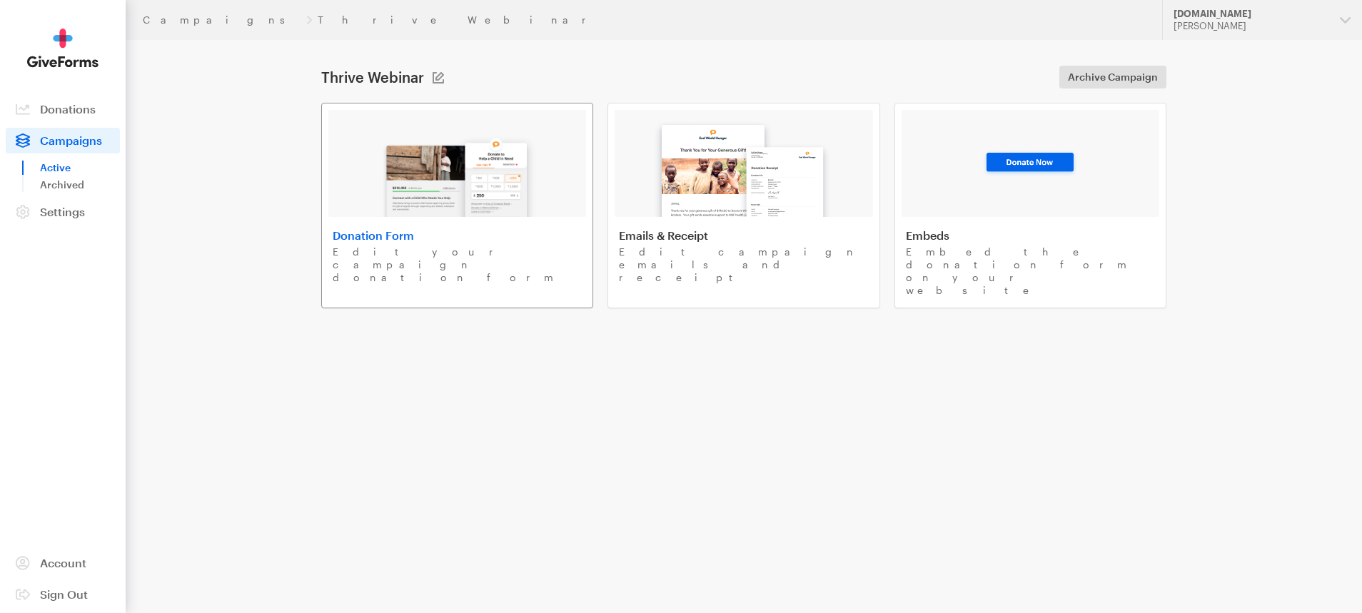
click at [464, 232] on h4 "Donation Form" at bounding box center [457, 235] width 249 height 14
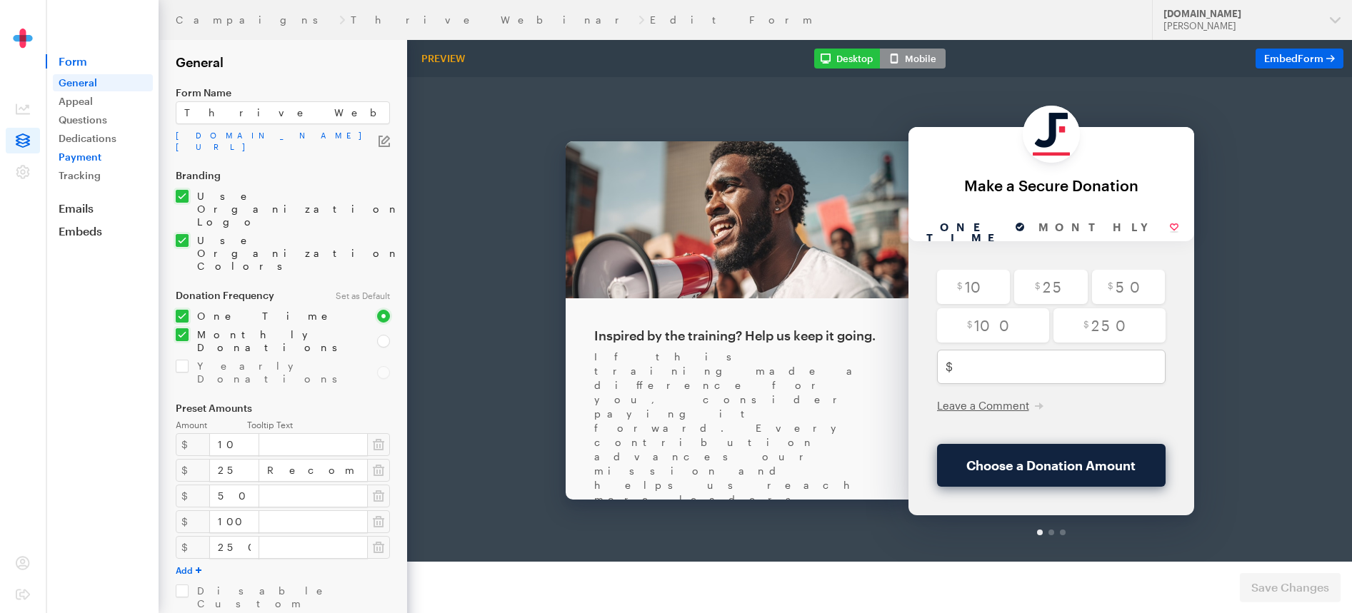
click at [82, 159] on link "Payment" at bounding box center [103, 157] width 100 height 17
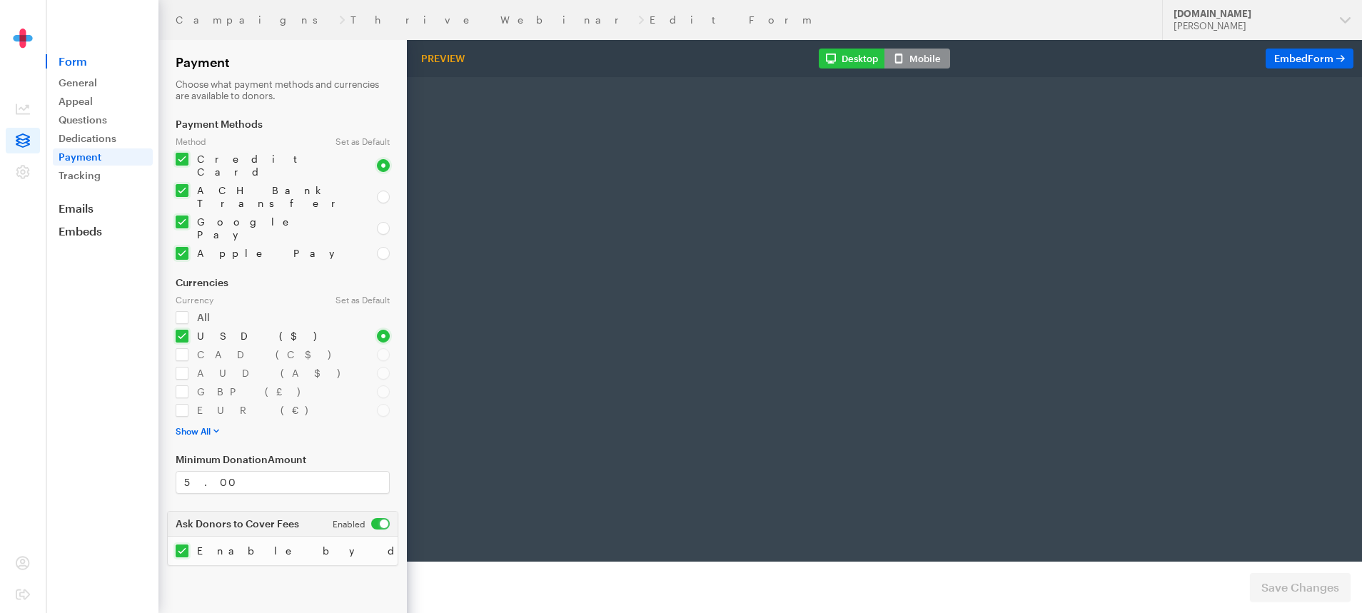
radio input "true"
type input "250"
type input "test@test.com"
type input "first"
type input "last"
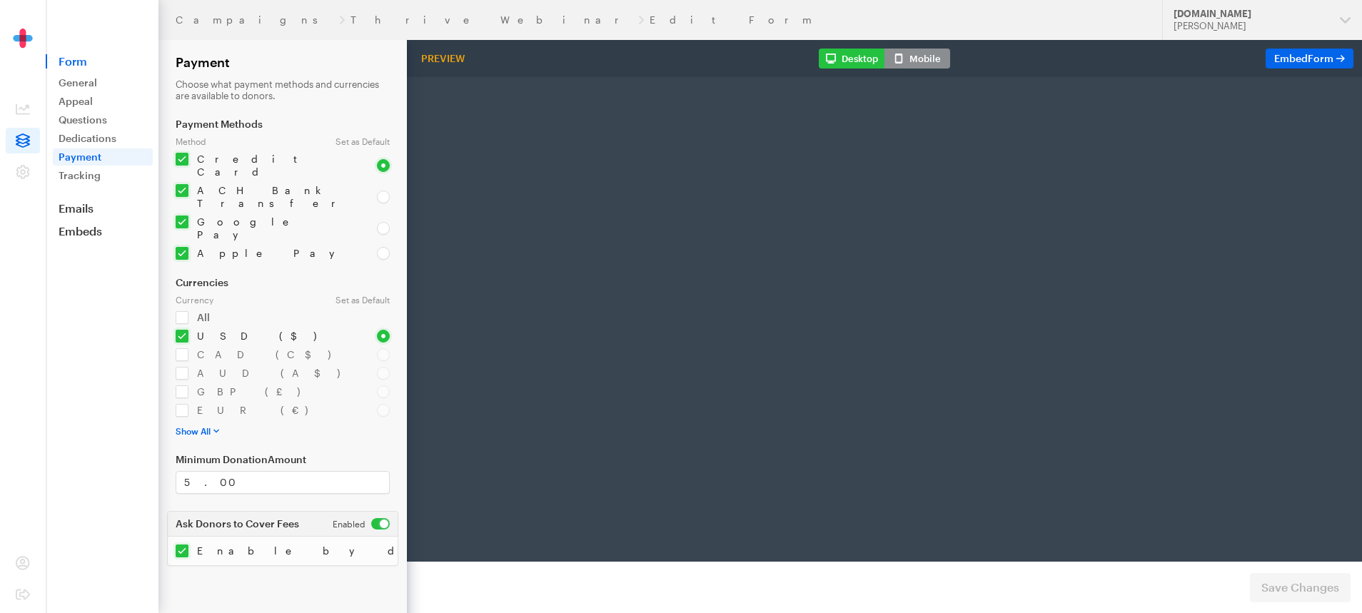
type input "address"
type input "892345"
type input "Los Angelis"
type input "CA"
select select "US"
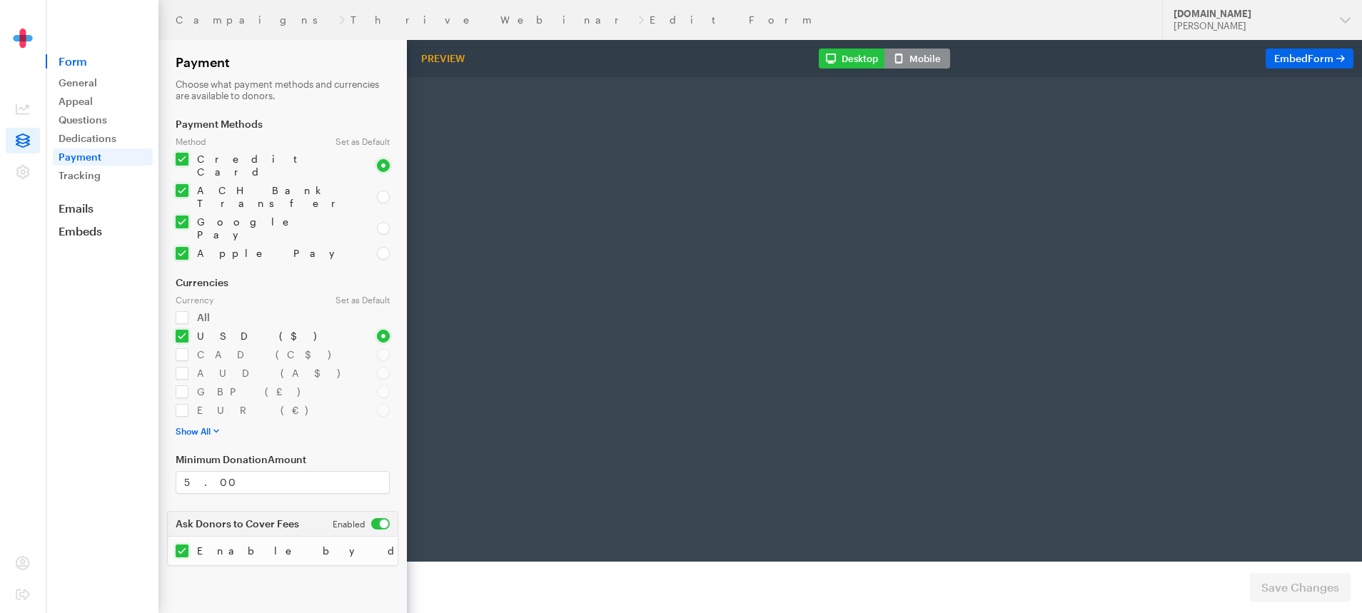
radio input "true"
checkbox input "true"
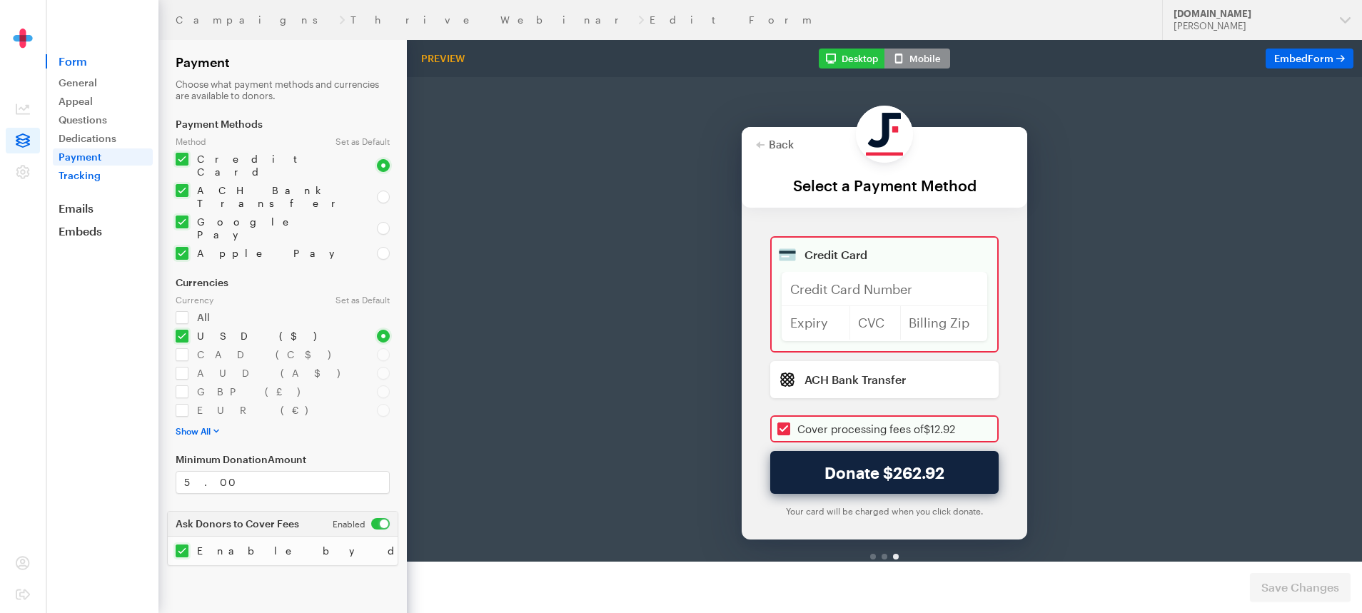
click at [96, 180] on link "Tracking" at bounding box center [103, 175] width 100 height 17
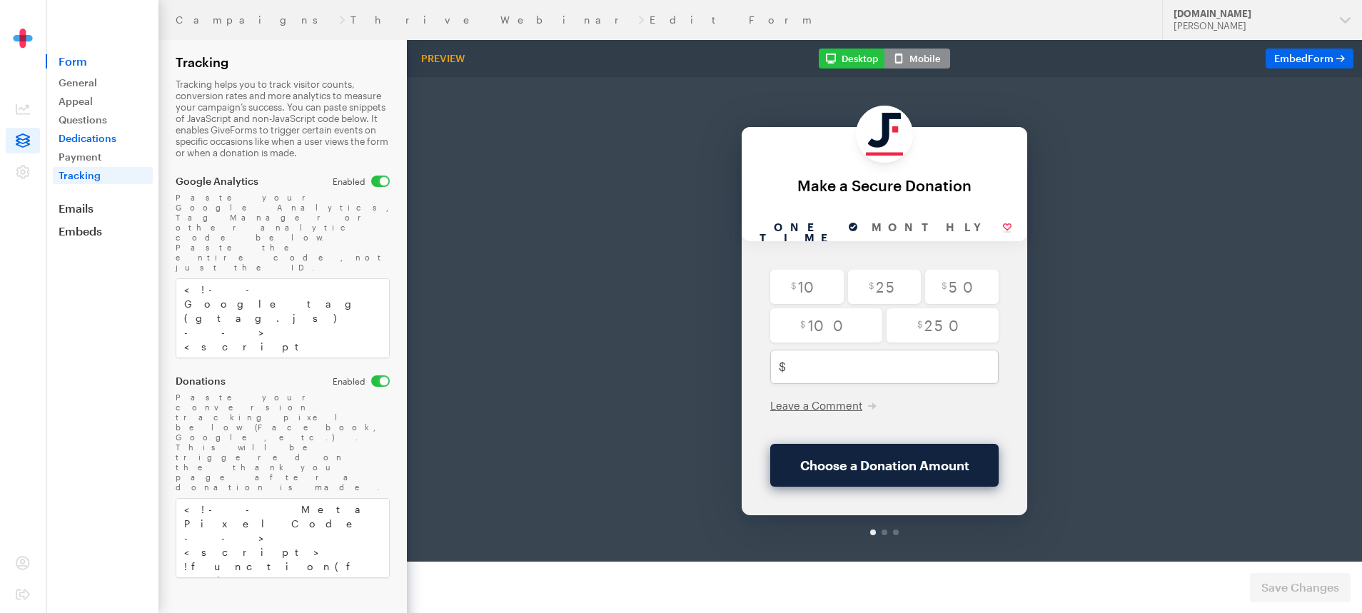
click at [89, 142] on link "Dedications" at bounding box center [103, 138] width 100 height 17
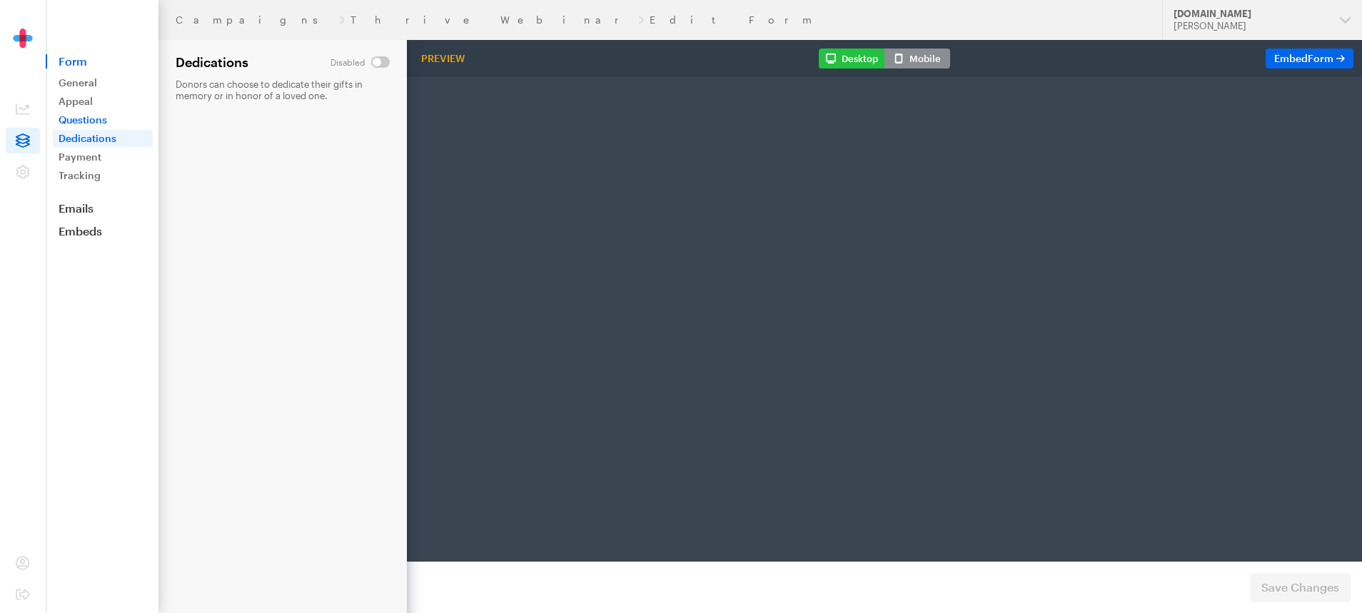
click at [88, 120] on link "Questions" at bounding box center [103, 119] width 100 height 17
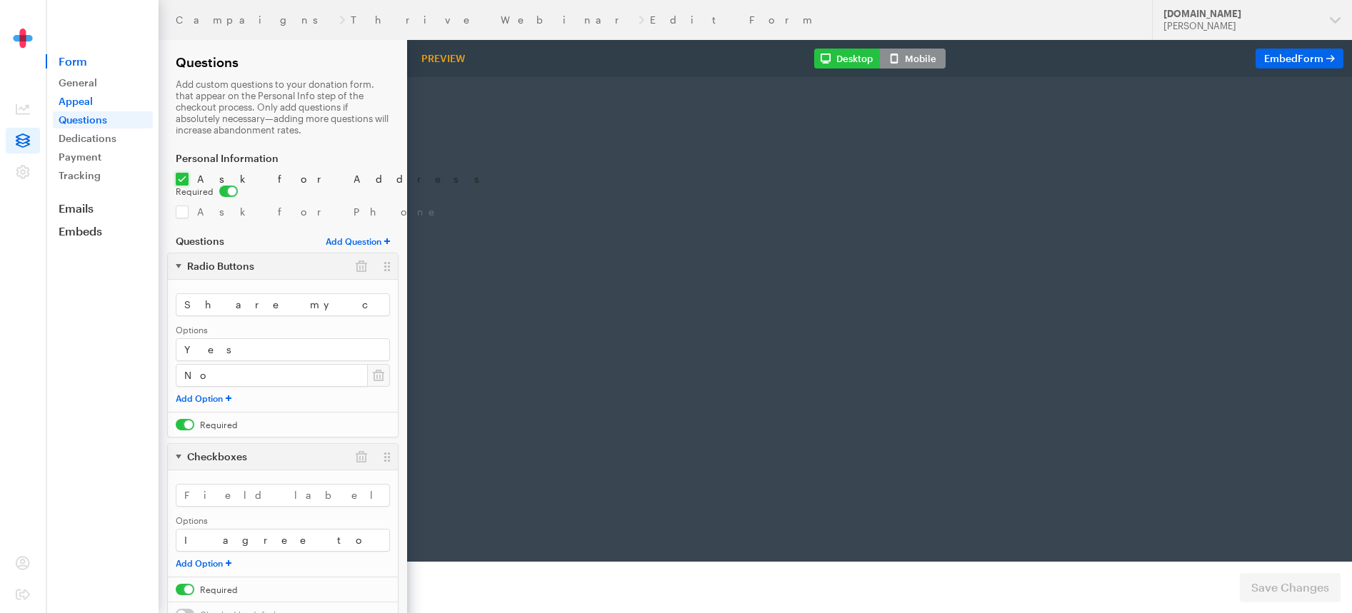
radio input "true"
type input "250"
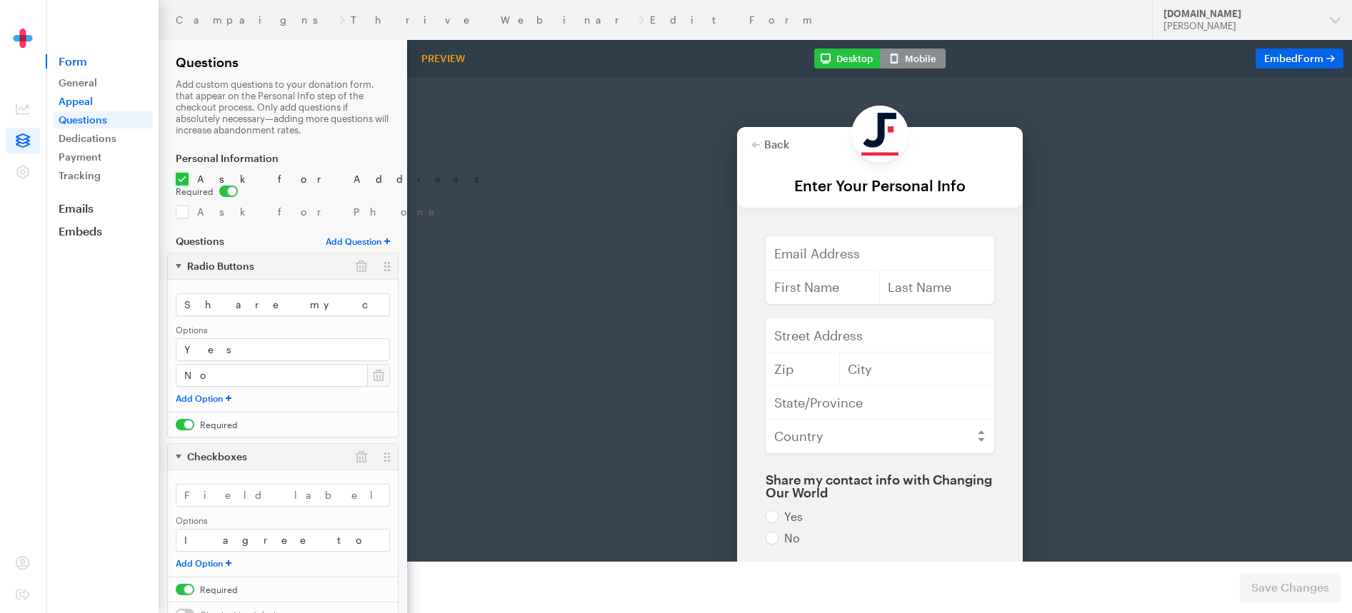
click at [86, 99] on link "Appeal" at bounding box center [103, 101] width 100 height 17
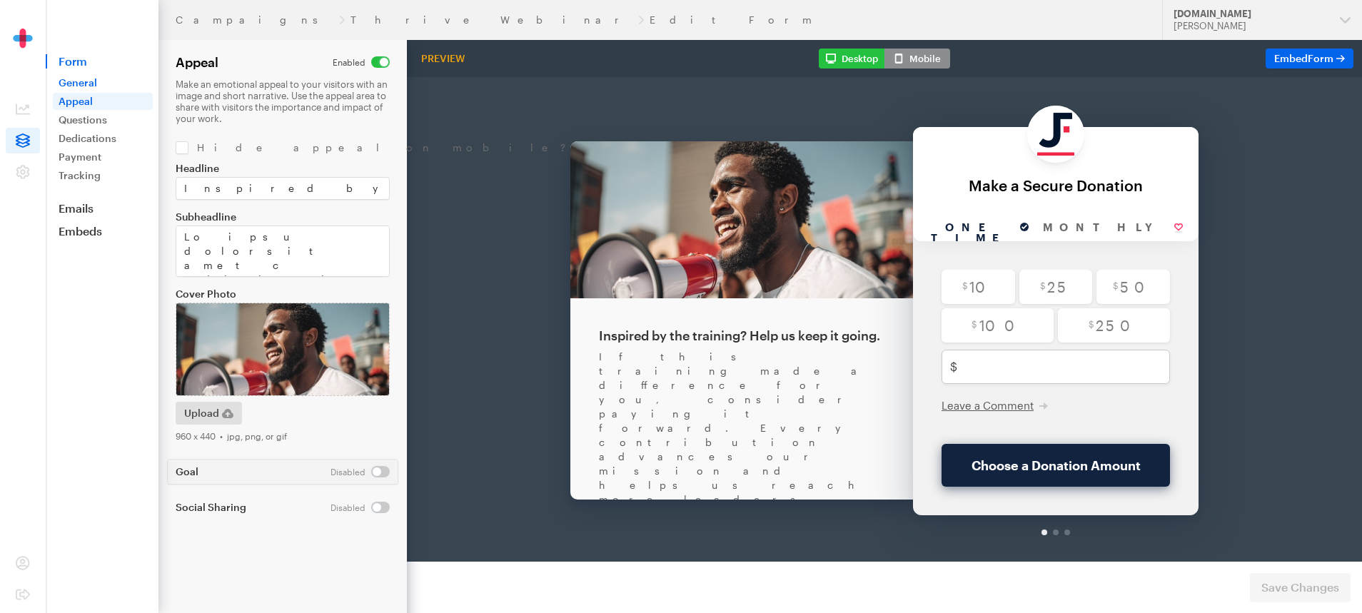
click at [91, 88] on link "General" at bounding box center [103, 82] width 100 height 17
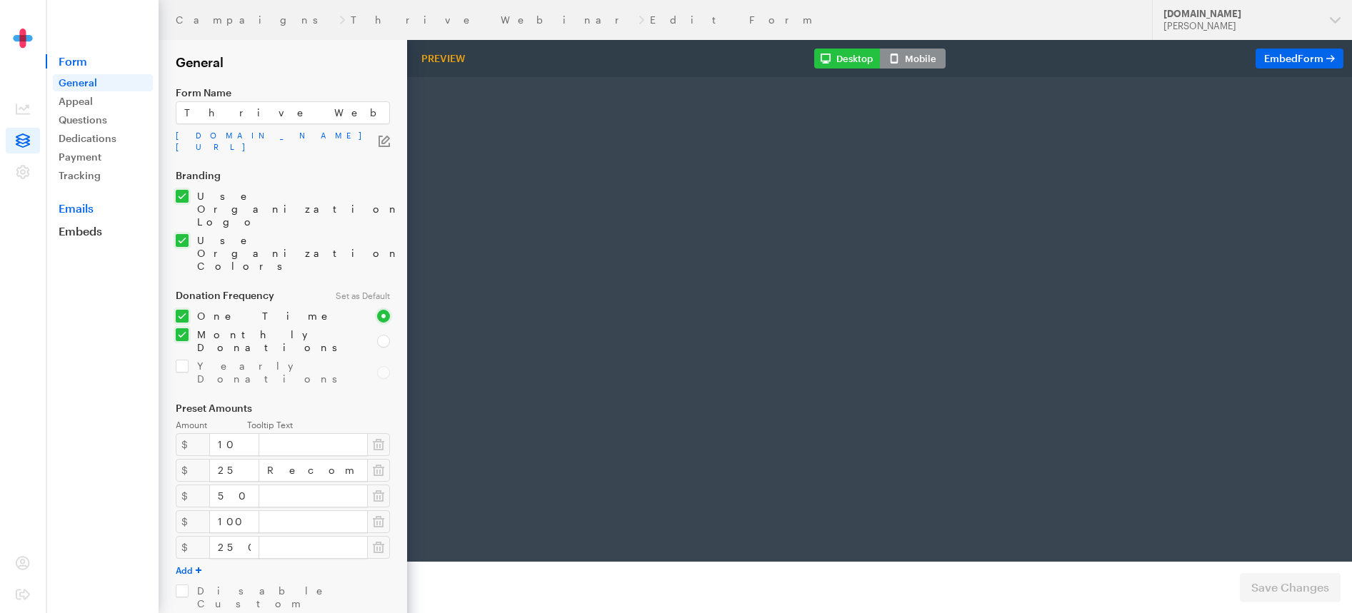
click at [85, 207] on link "Emails" at bounding box center [102, 208] width 113 height 14
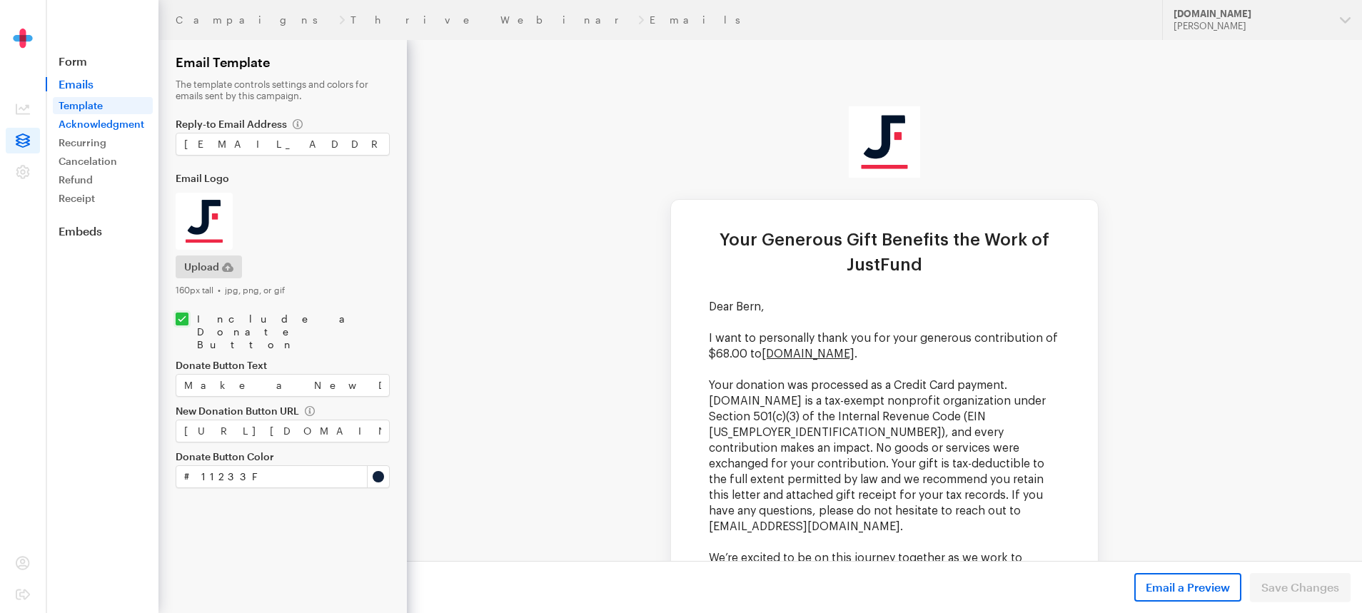
click at [124, 119] on link "Acknowledgment" at bounding box center [103, 124] width 100 height 17
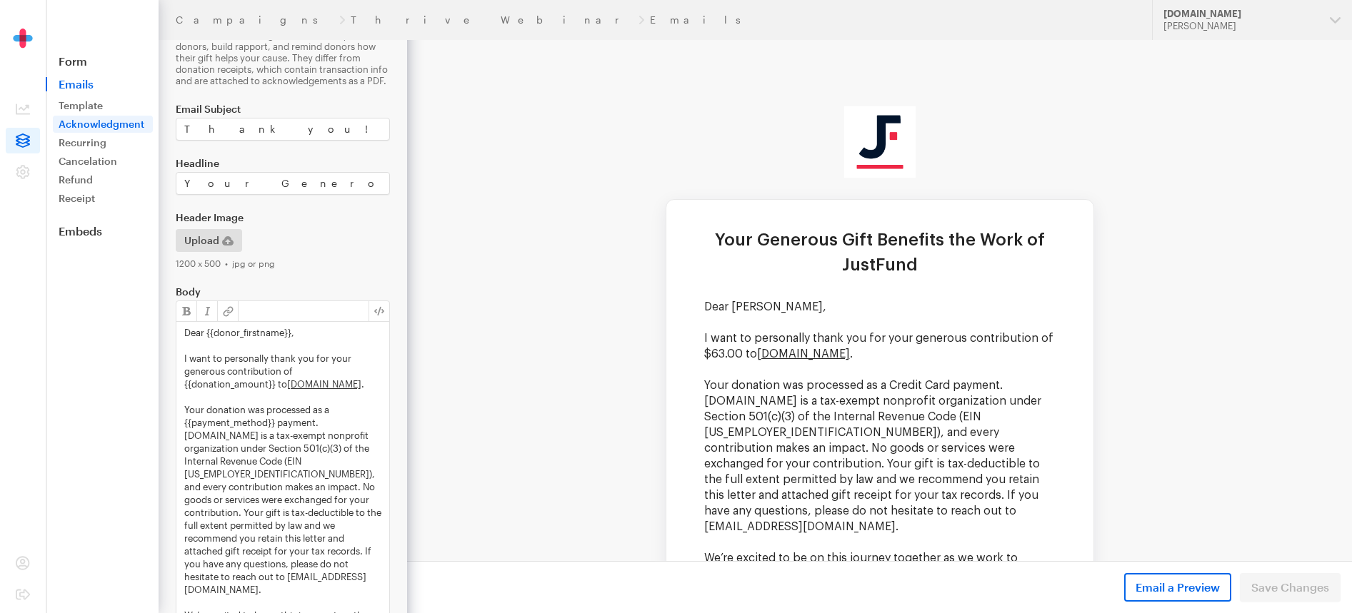
scroll to position [254, 0]
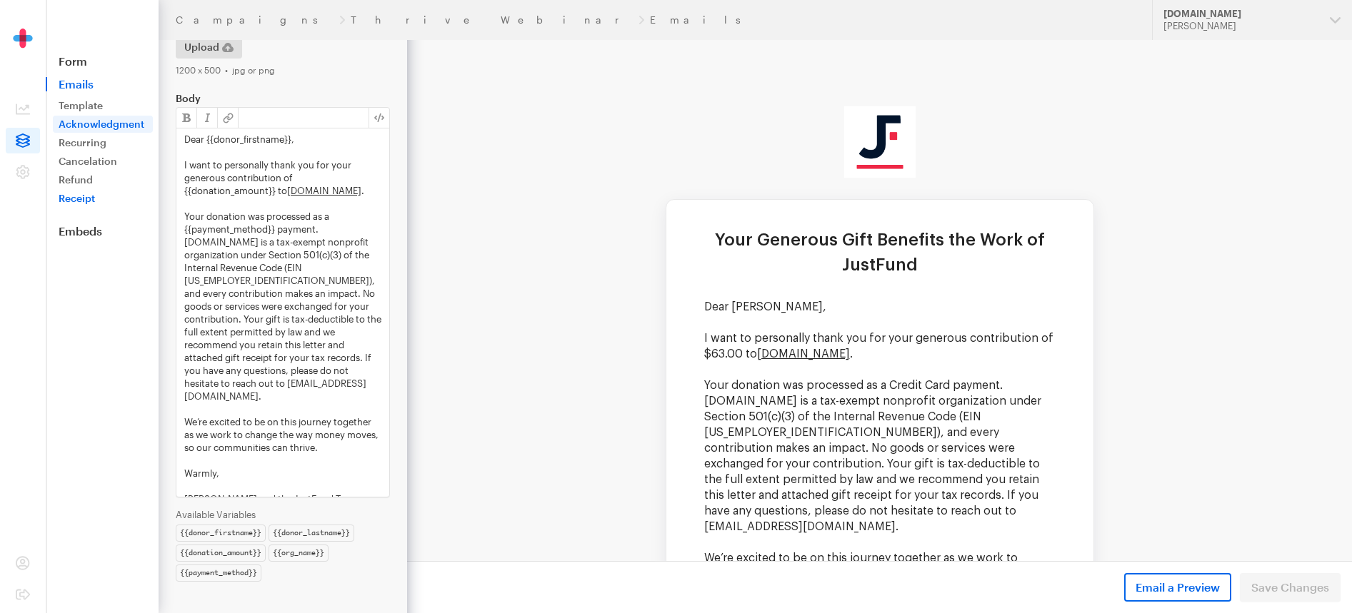
click at [83, 206] on link "Receipt" at bounding box center [103, 198] width 100 height 17
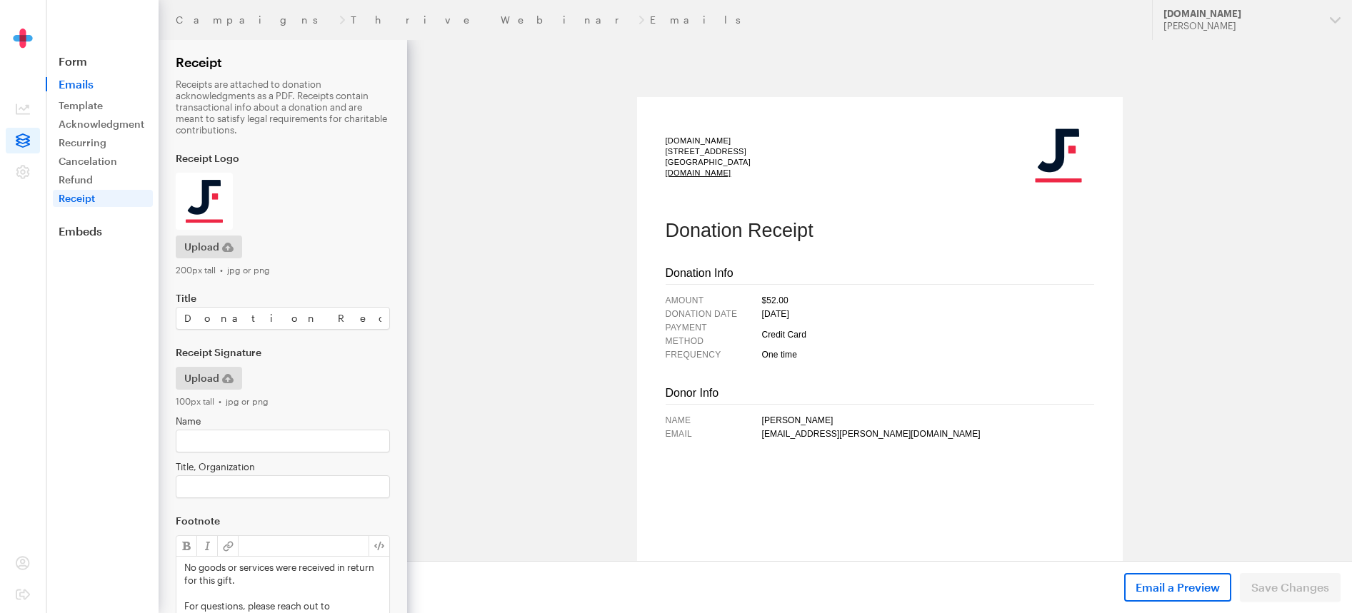
scroll to position [6, 0]
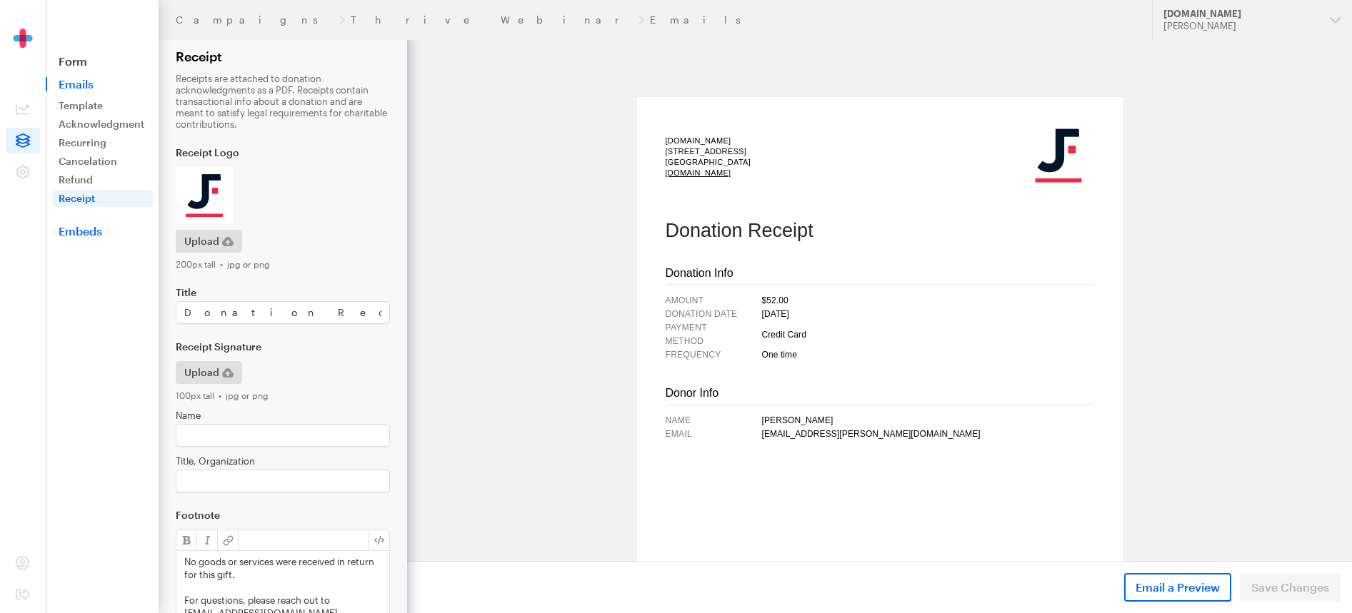
click at [71, 235] on link "Embeds" at bounding box center [102, 231] width 113 height 14
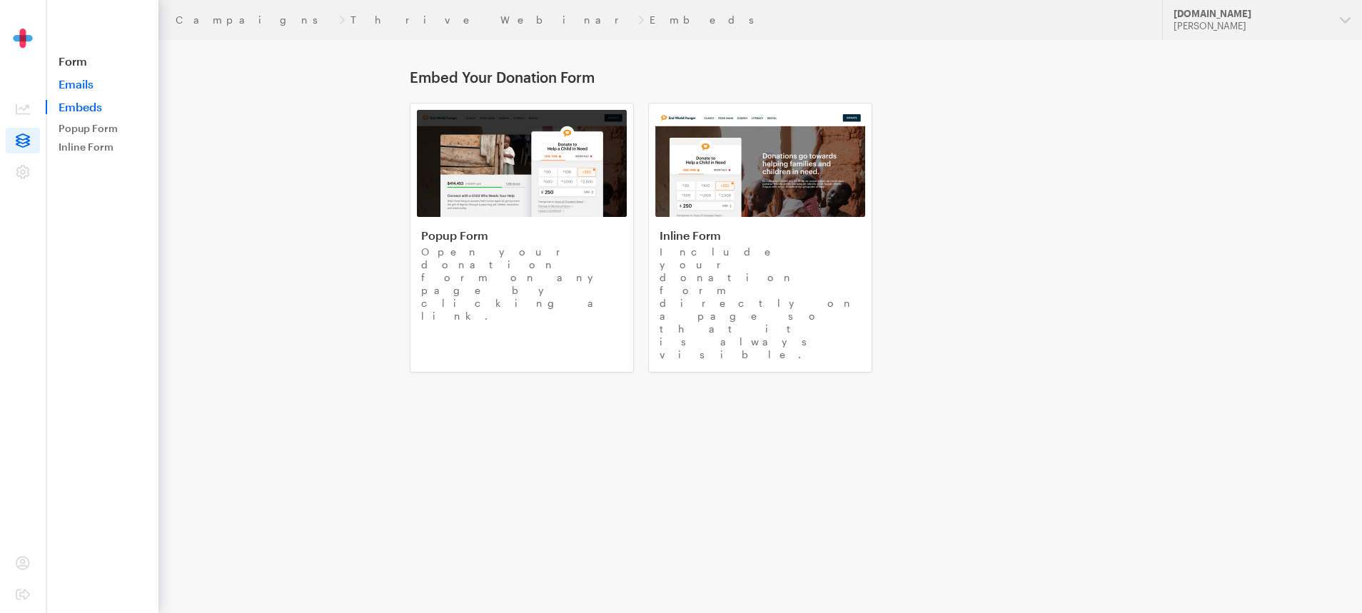
click at [66, 86] on link "Emails" at bounding box center [102, 84] width 113 height 14
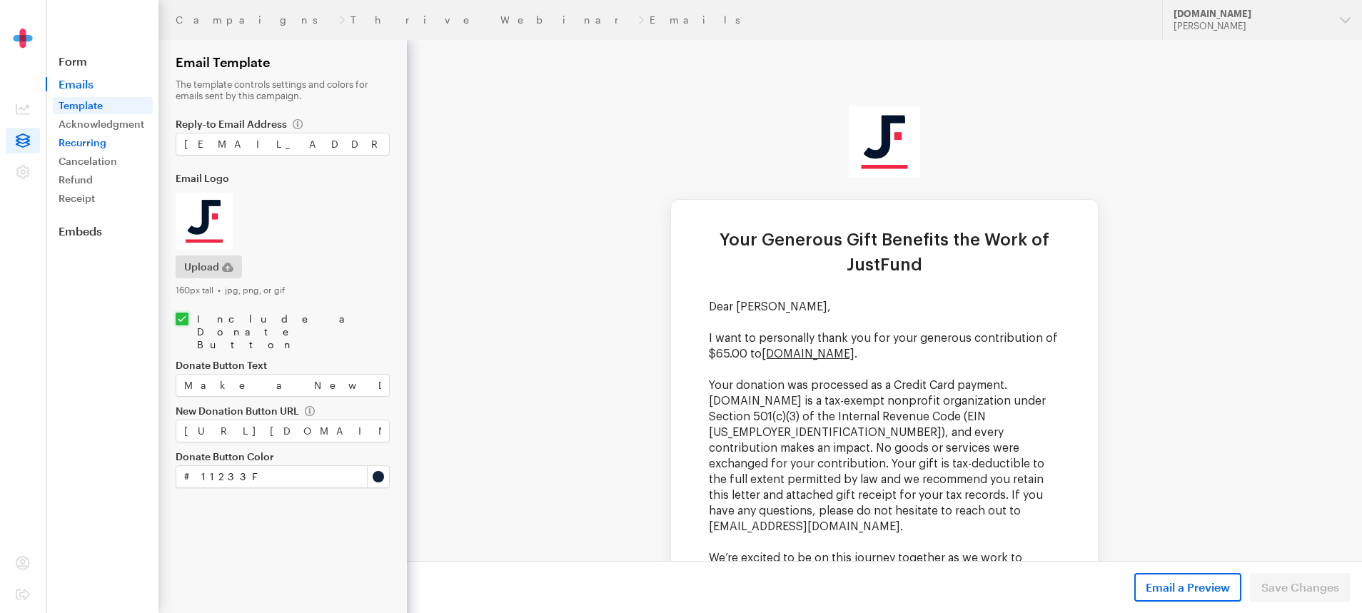
click at [90, 139] on link "Recurring" at bounding box center [103, 142] width 100 height 17
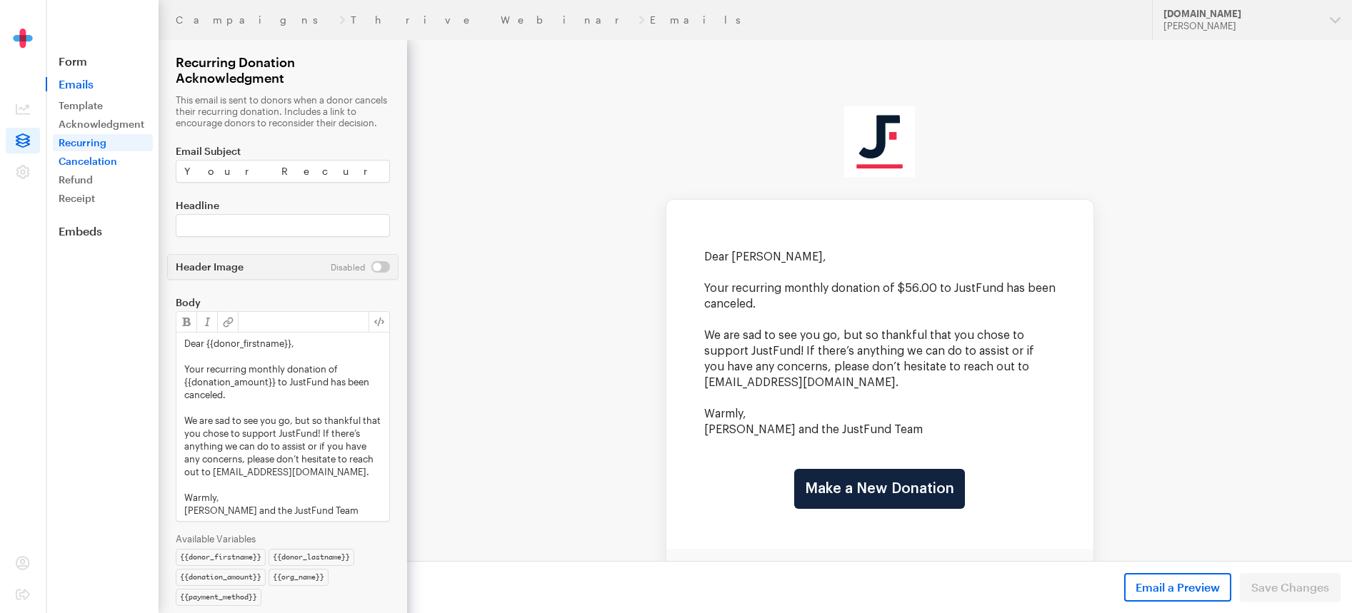
click at [89, 153] on link "Cancelation" at bounding box center [103, 161] width 100 height 17
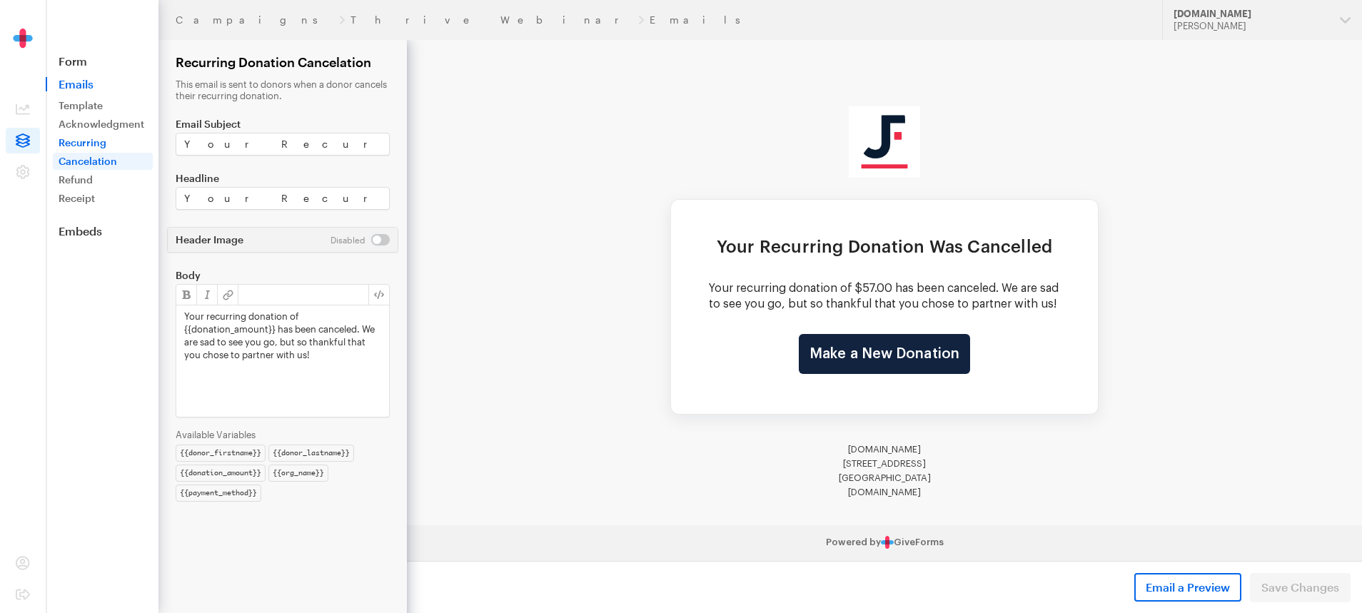
click at [84, 139] on link "Recurring" at bounding box center [103, 142] width 100 height 17
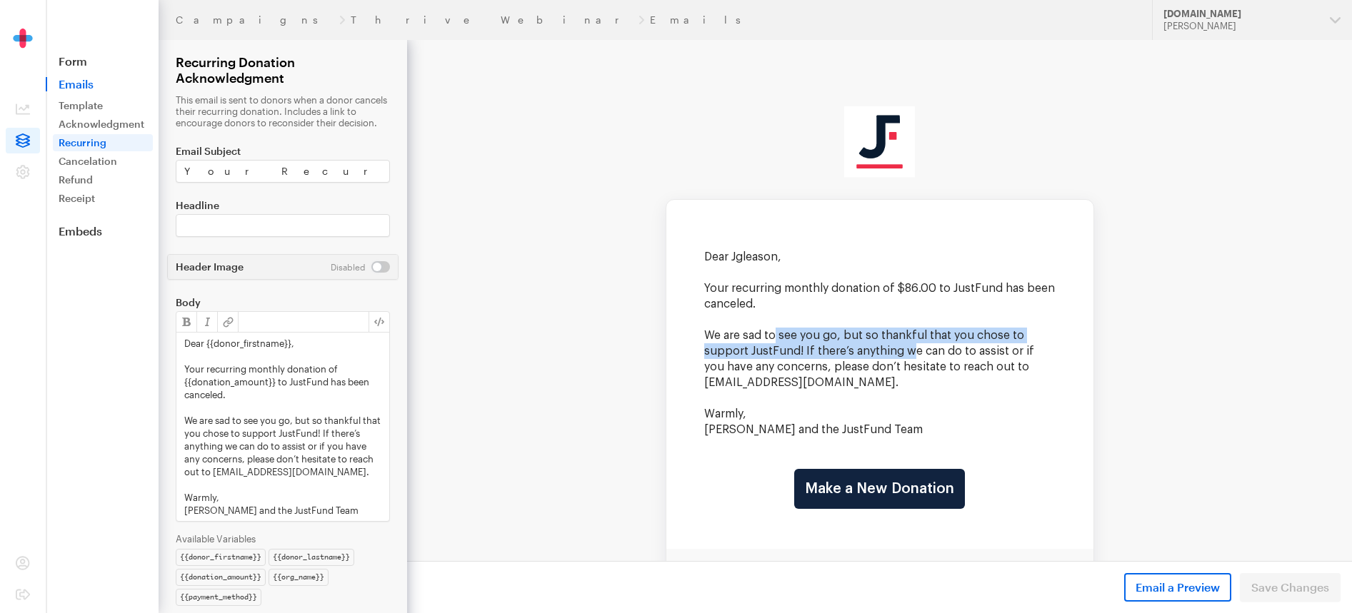
drag, startPoint x: 769, startPoint y: 331, endPoint x: 903, endPoint y: 354, distance: 136.2
click at [903, 354] on p "We are sad to see you go, but so thankful that you chose to support JustFund! I…" at bounding box center [879, 359] width 351 height 63
click at [910, 359] on p "We are sad to see you go, but so thankful that you chose to support JustFund! I…" at bounding box center [879, 359] width 351 height 63
drag, startPoint x: 220, startPoint y: 136, endPoint x: 175, endPoint y: 104, distance: 55.7
click at [176, 104] on p "This email is sent to donors when a donor cancels their recurring donation. Inc…" at bounding box center [283, 111] width 214 height 34
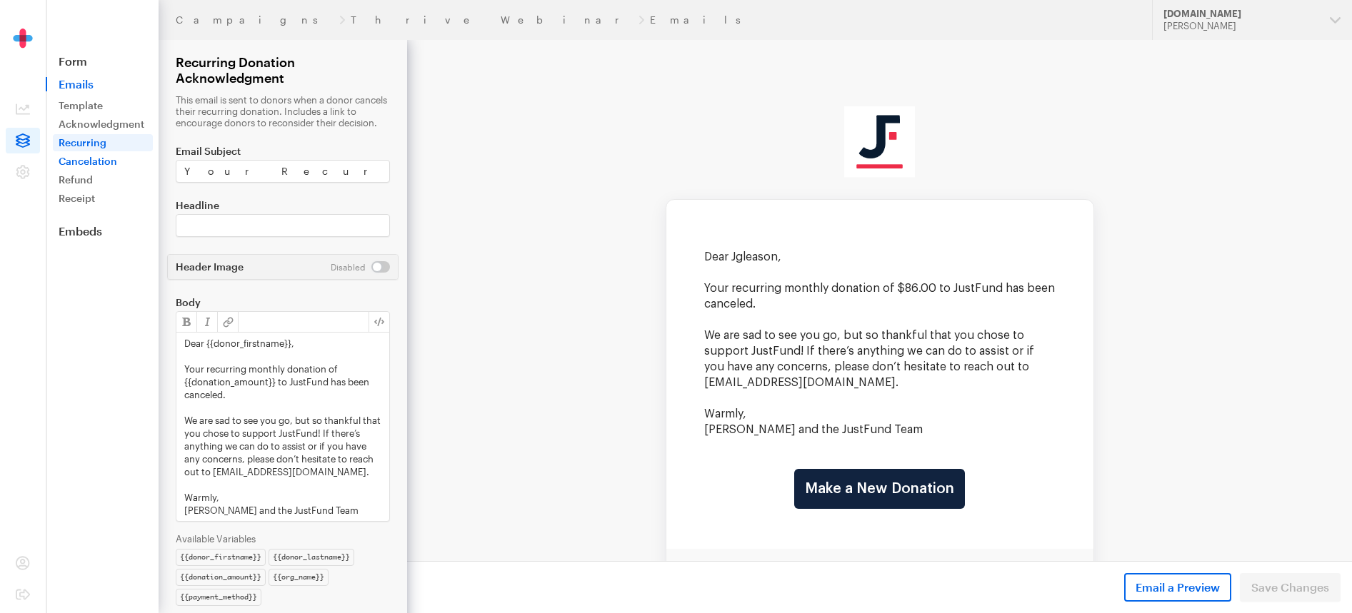
click at [86, 166] on link "Cancelation" at bounding box center [103, 161] width 100 height 17
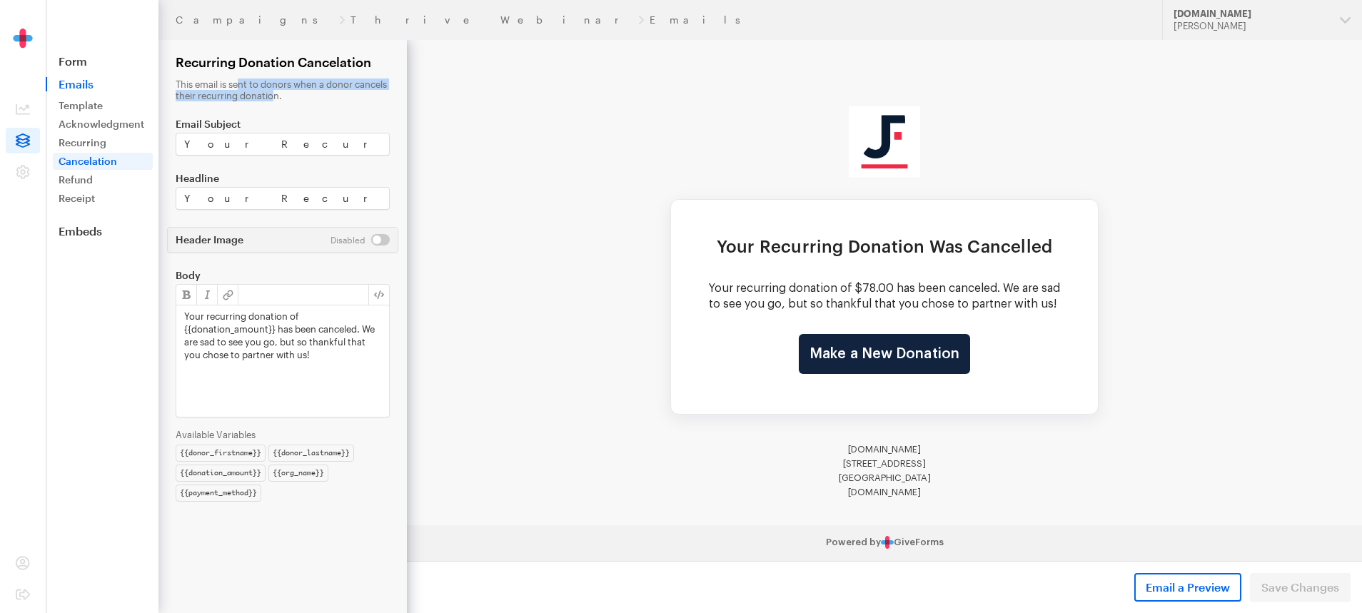
drag, startPoint x: 206, startPoint y: 89, endPoint x: 283, endPoint y: 98, distance: 77.6
click at [283, 98] on p "This email is sent to donors when a donor cancels their recurring donation." at bounding box center [283, 90] width 214 height 23
click at [284, 98] on p "This email is sent to donors when a donor cancels their recurring donation." at bounding box center [283, 90] width 214 height 23
click at [278, 138] on input "Your Recurring Donation to [DOMAIN_NAME] was Canceled." at bounding box center [283, 144] width 214 height 23
click at [99, 142] on link "Recurring" at bounding box center [103, 142] width 100 height 17
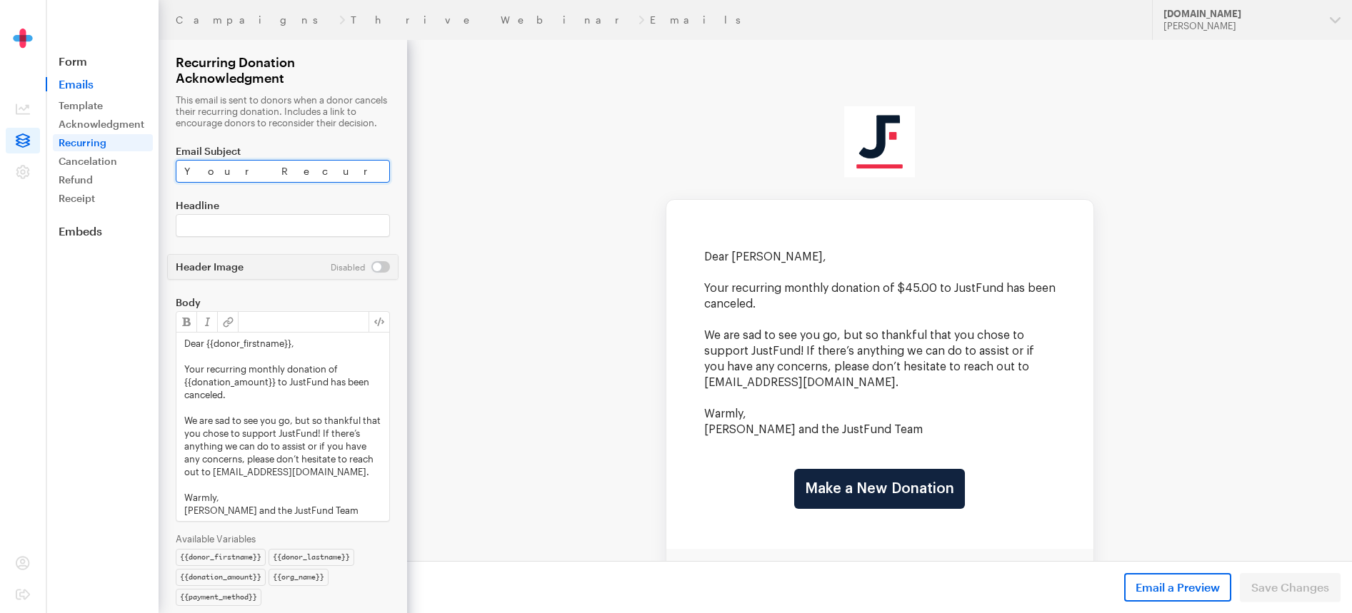
click at [198, 174] on input "Your Recurring Donation to JustFund was Canceled" at bounding box center [283, 171] width 214 height 23
drag, startPoint x: 184, startPoint y: 179, endPoint x: 399, endPoint y: 169, distance: 215.9
click at [399, 169] on form "Campaigns Thrive Webinar Emails Recurring Donation Acknowledgment This email is…" at bounding box center [203, 319] width 407 height 638
click at [110, 158] on link "Cancelation" at bounding box center [103, 161] width 100 height 17
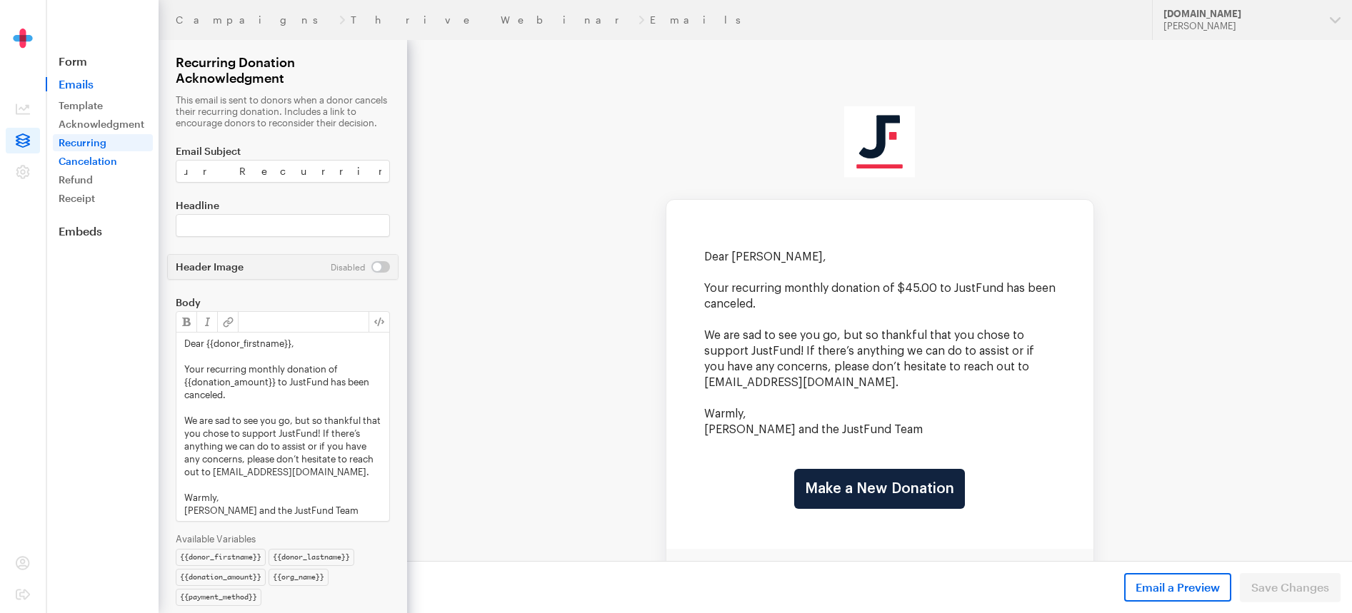
scroll to position [0, 0]
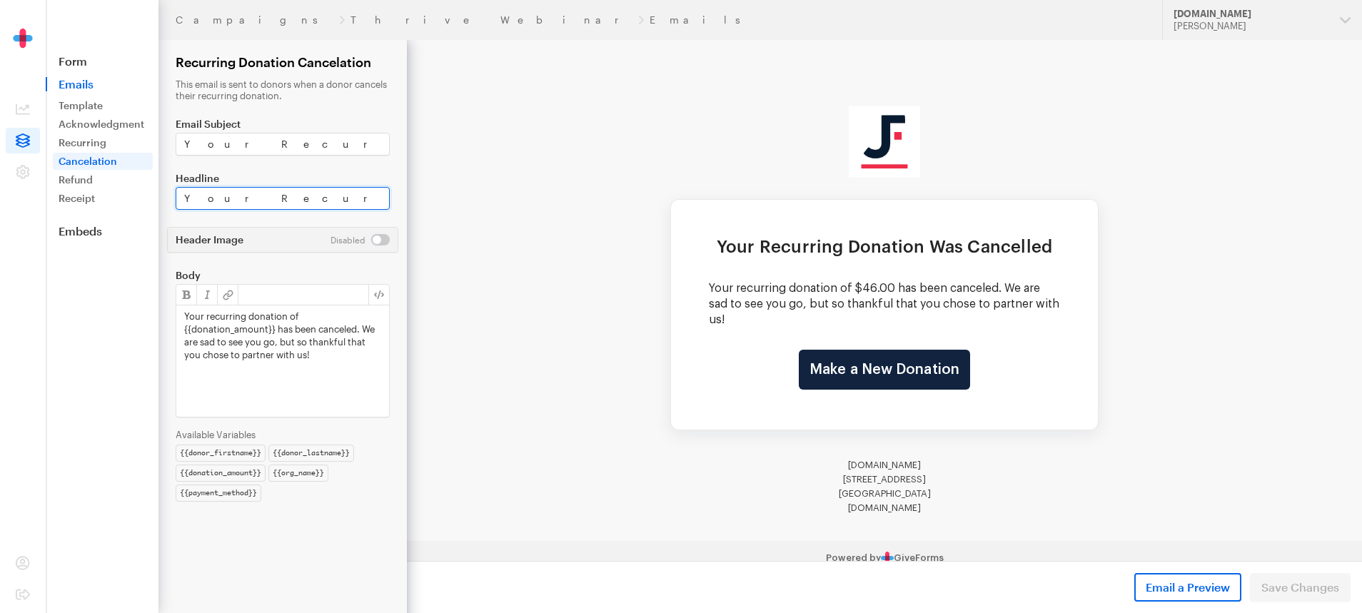
click at [218, 196] on input "Your Recurring Donation Was Cancelled" at bounding box center [283, 198] width 214 height 23
click at [298, 200] on input "Your Recurring Donation Was Cancelled" at bounding box center [283, 198] width 214 height 23
type input "Your Recurring Donation to JustFund Was Cancelled"
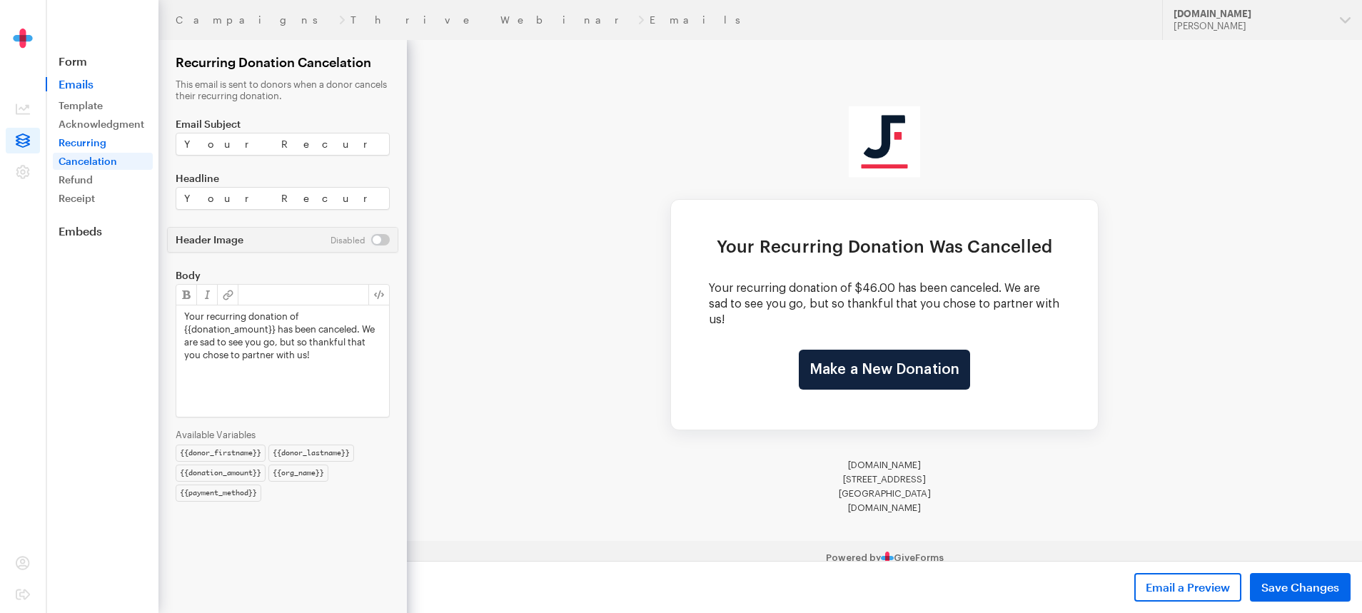
click at [93, 144] on link "Recurring" at bounding box center [103, 142] width 100 height 17
click at [59, 143] on link "Recurring" at bounding box center [103, 142] width 100 height 17
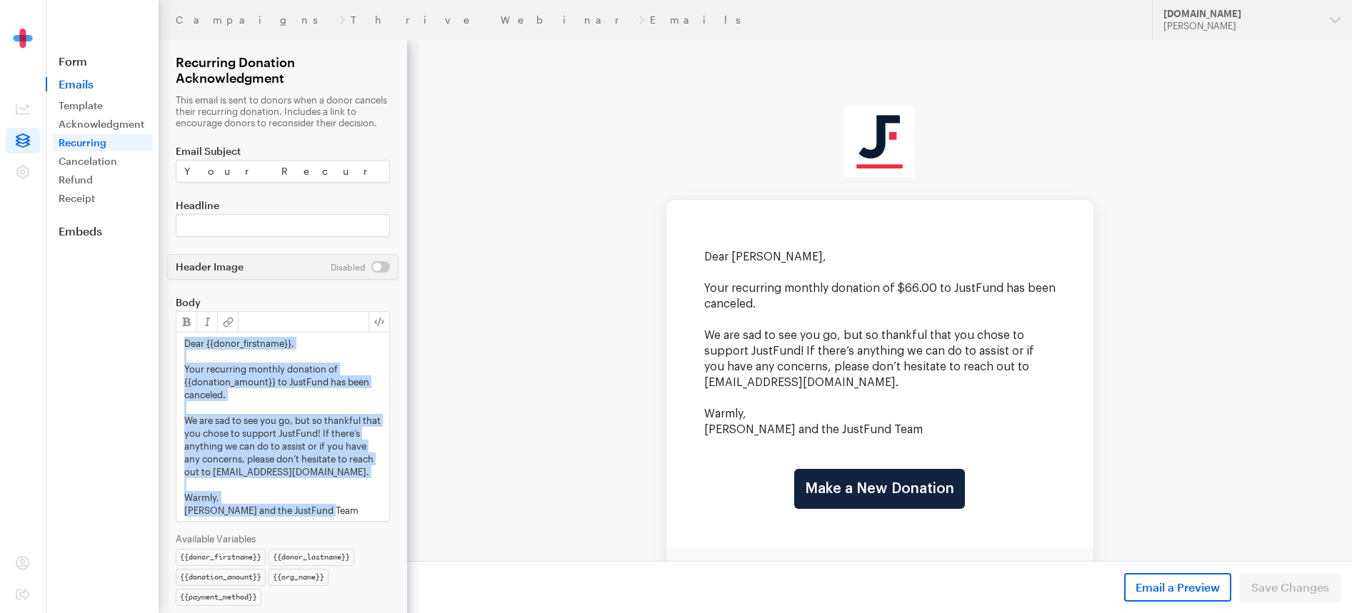
drag, startPoint x: 184, startPoint y: 357, endPoint x: 348, endPoint y: 532, distance: 240.0
click at [348, 521] on div "Dear {{donor_firstname}}, Your recurring monthly donation of {{donation_amount}…" at bounding box center [282, 427] width 213 height 189
copy div "Dear {{donor_firstname}}, Your recurring monthly donation of {{donation_amount}…"
click at [89, 157] on link "Cancelation" at bounding box center [103, 161] width 100 height 17
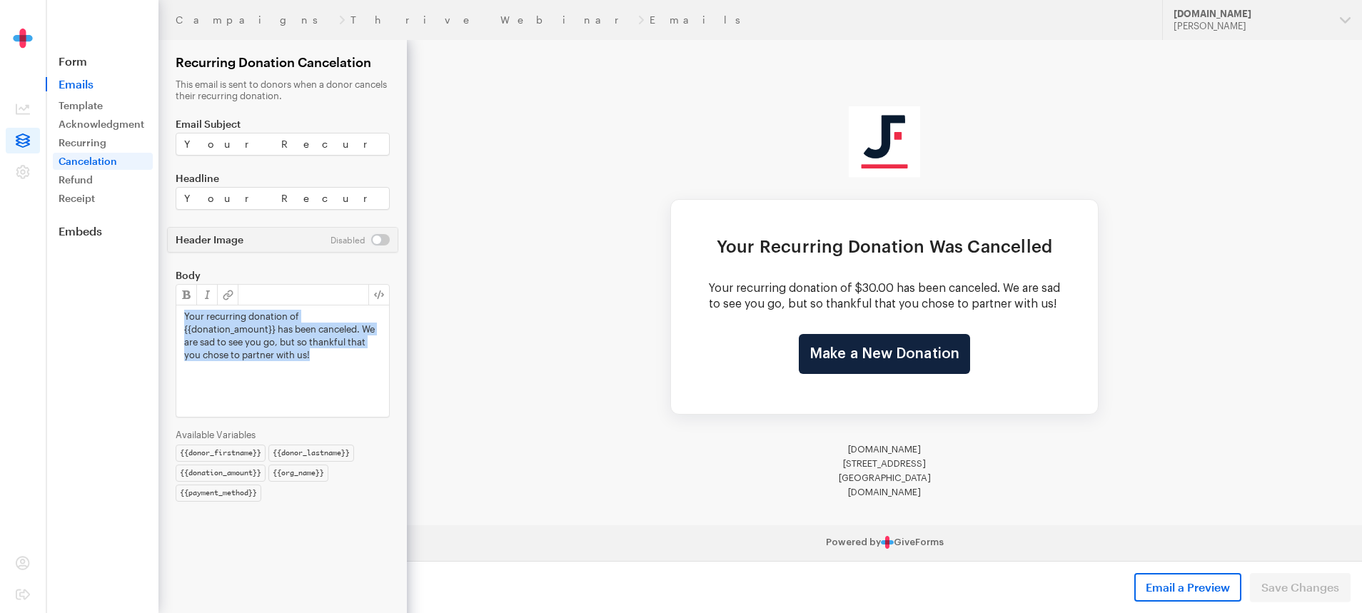
drag, startPoint x: 332, startPoint y: 360, endPoint x: 170, endPoint y: 317, distance: 167.7
click at [170, 317] on form "Campaigns Thrive Webinar Emails Recurring Donation Cancelation This email is se…" at bounding box center [203, 306] width 407 height 613
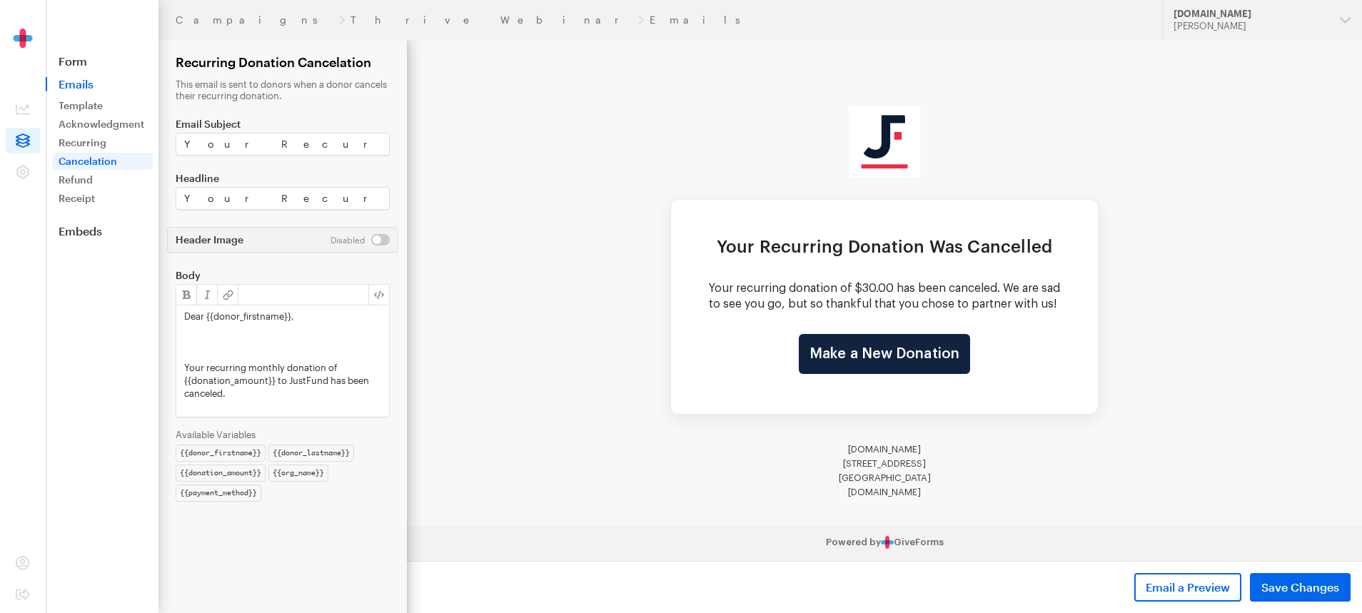
click at [201, 346] on p at bounding box center [282, 342] width 197 height 13
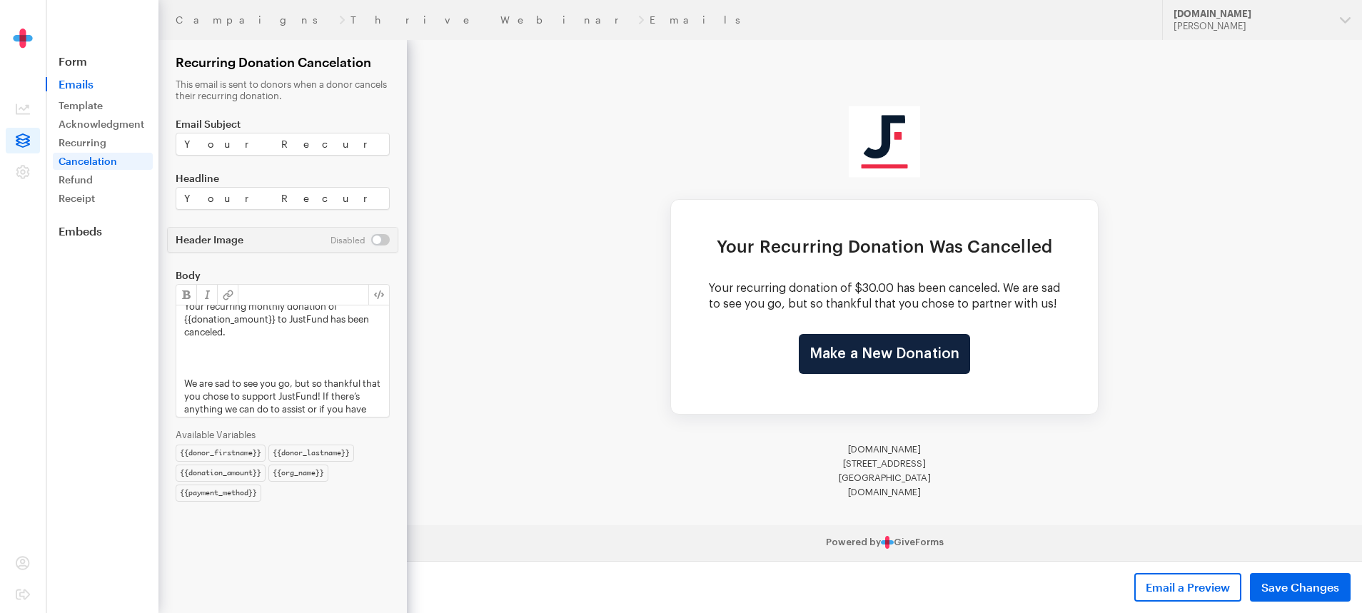
click at [236, 367] on p at bounding box center [282, 370] width 197 height 13
click at [238, 365] on p at bounding box center [282, 367] width 197 height 13
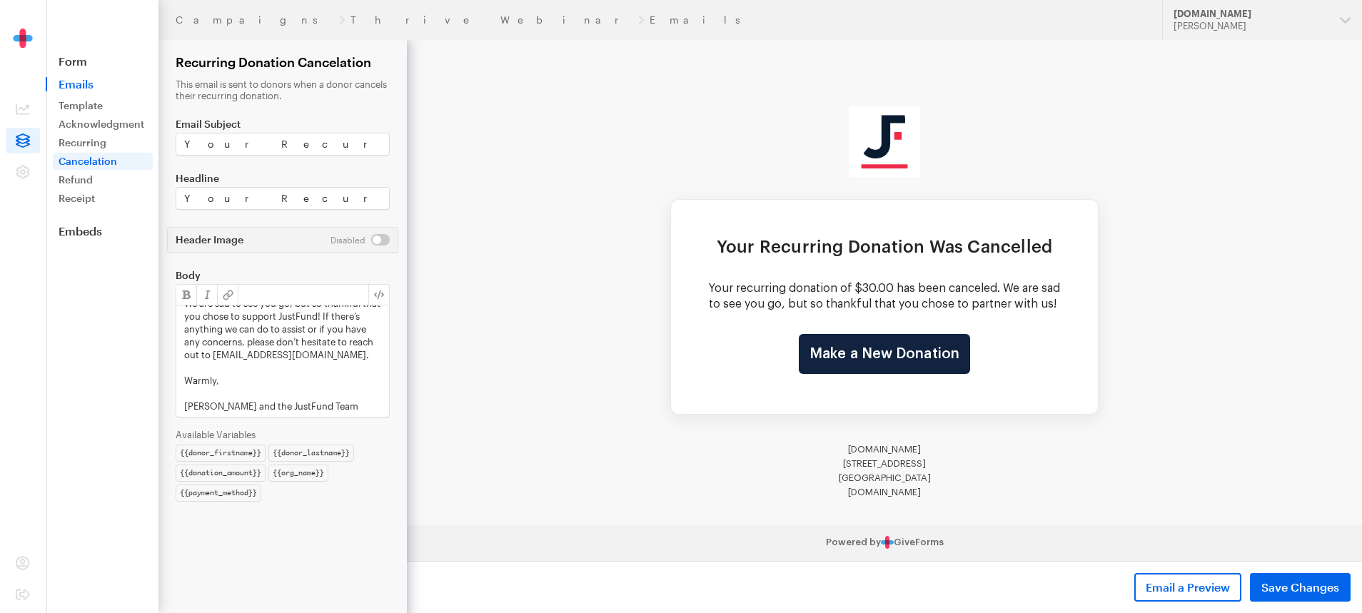
scroll to position [103, 0]
click at [303, 196] on input "Your Recurring Donation Was Cancelled" at bounding box center [283, 198] width 214 height 23
type input "Your Recurring Donation to JustFund Was Cancelled"
click at [336, 139] on input "Your Recurring Donation to JustFund.Us was Canceled." at bounding box center [283, 144] width 214 height 23
click at [368, 145] on input "Your Recurring Donation to JustFund.Us was Canceled." at bounding box center [283, 144] width 214 height 23
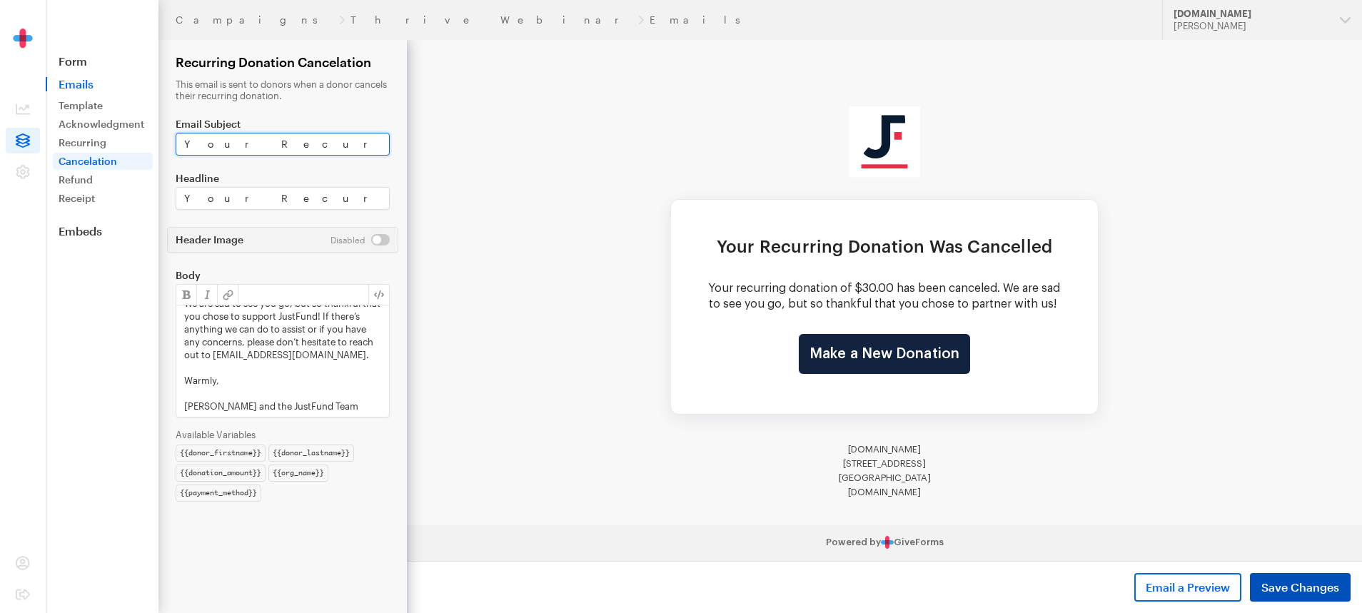
type input "Your Recurring Donation to JustFund was Canceled."
click at [1276, 578] on button "Save Changes" at bounding box center [1300, 587] width 101 height 29
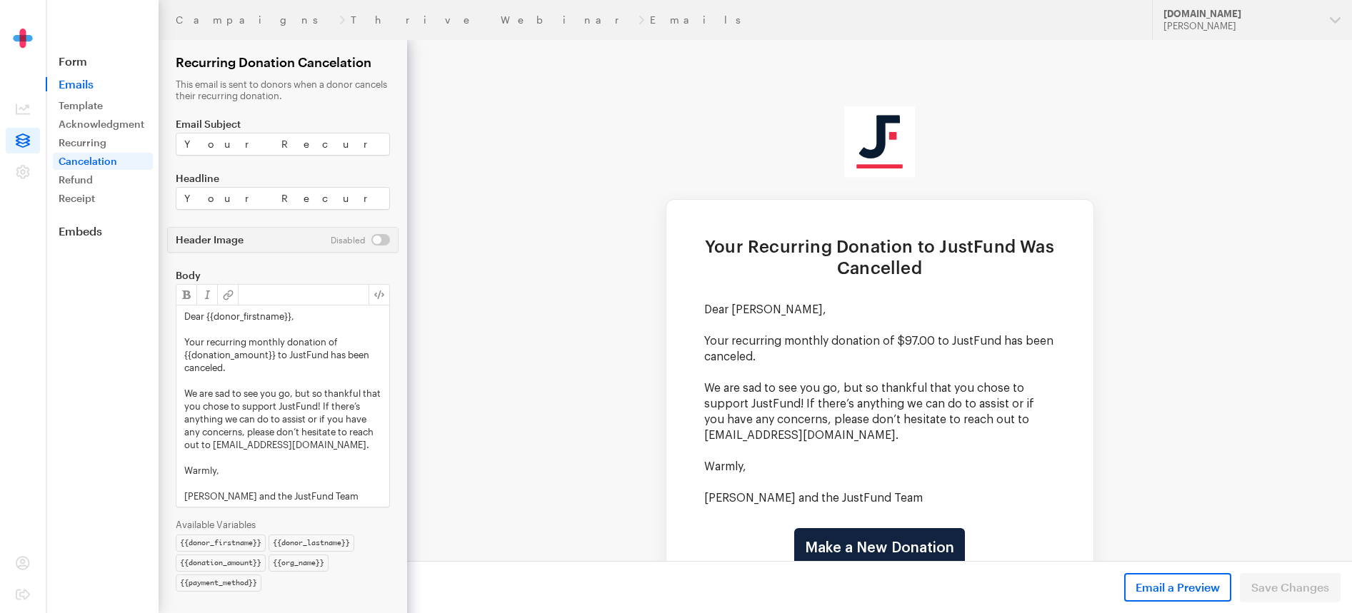
drag, startPoint x: 1043, startPoint y: 244, endPoint x: 736, endPoint y: 243, distance: 306.3
click at [736, 243] on td "Your Recurring Donation to JustFund Was Cancelled" at bounding box center [879, 269] width 427 height 66
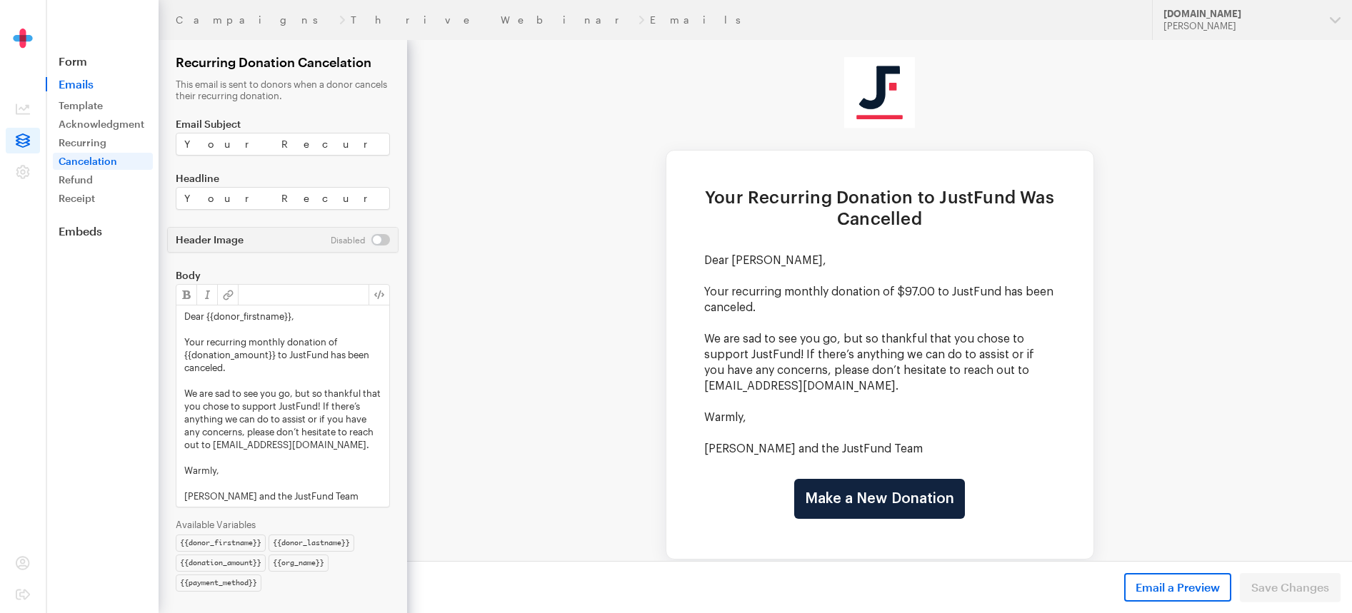
scroll to position [100, 0]
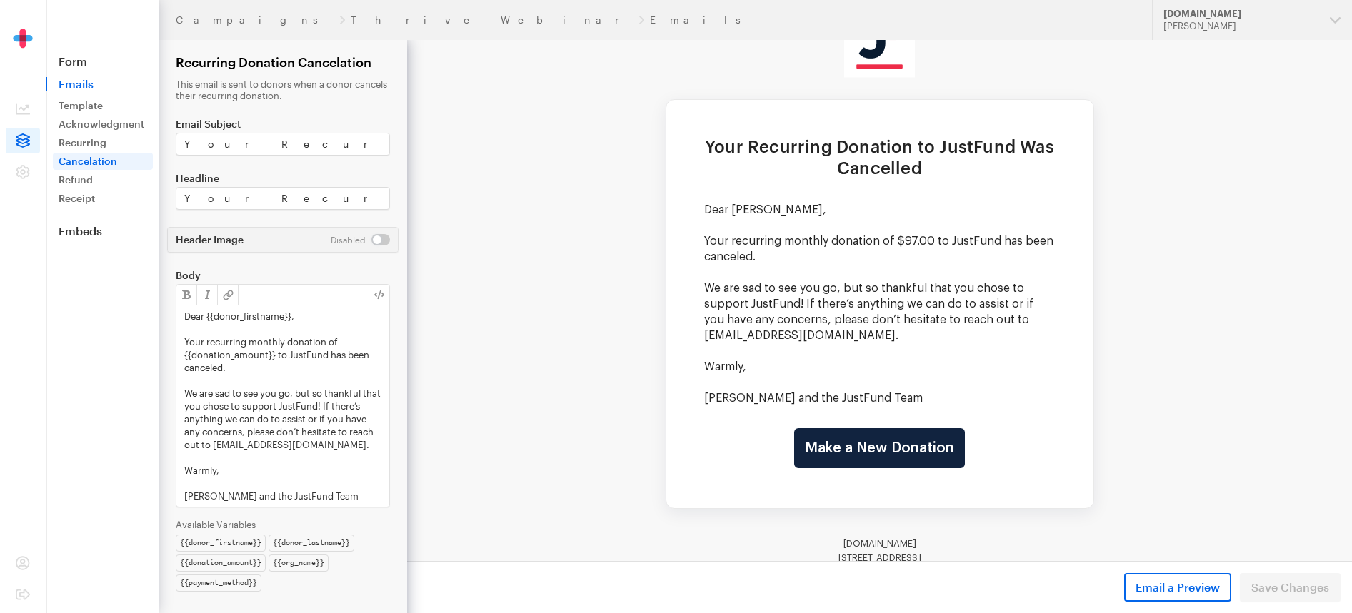
click at [110, 163] on link "Cancelation" at bounding box center [103, 161] width 100 height 17
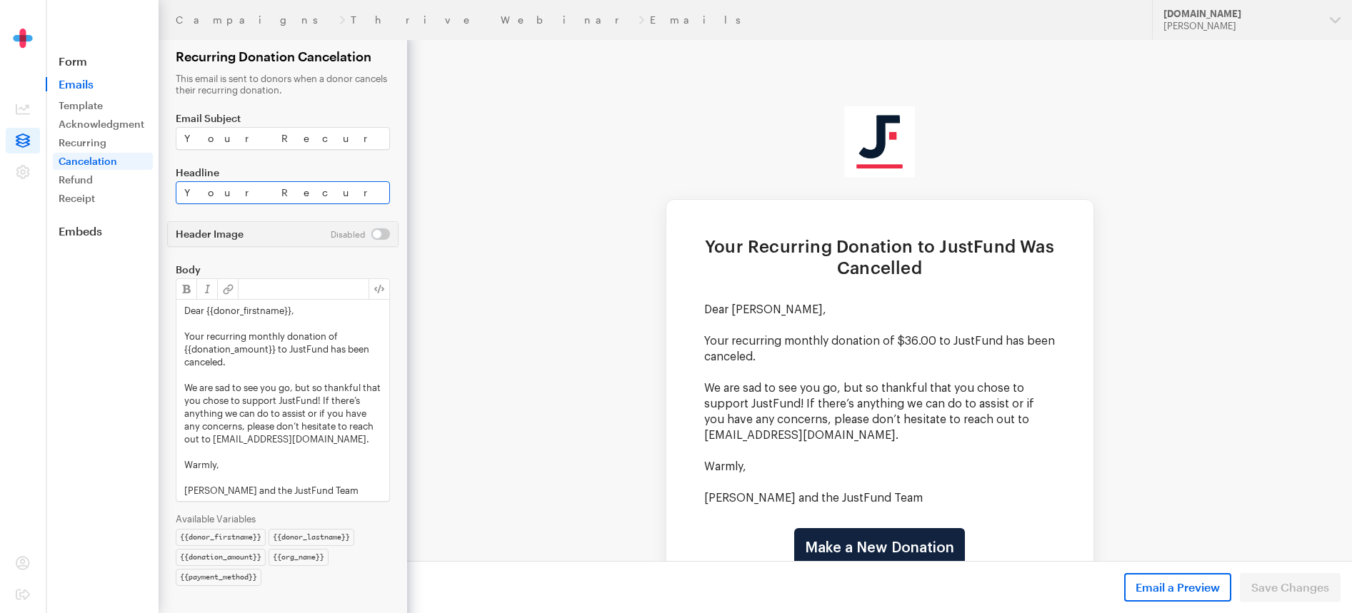
scroll to position [10, 0]
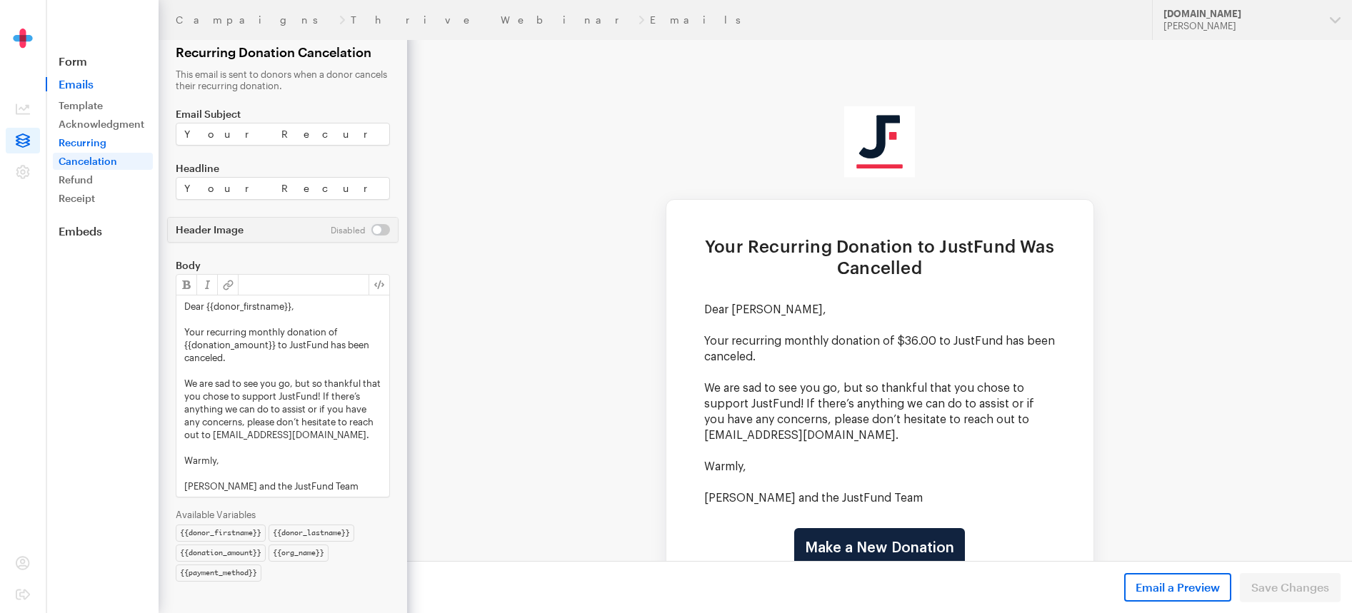
click at [70, 135] on link "Recurring" at bounding box center [103, 142] width 100 height 17
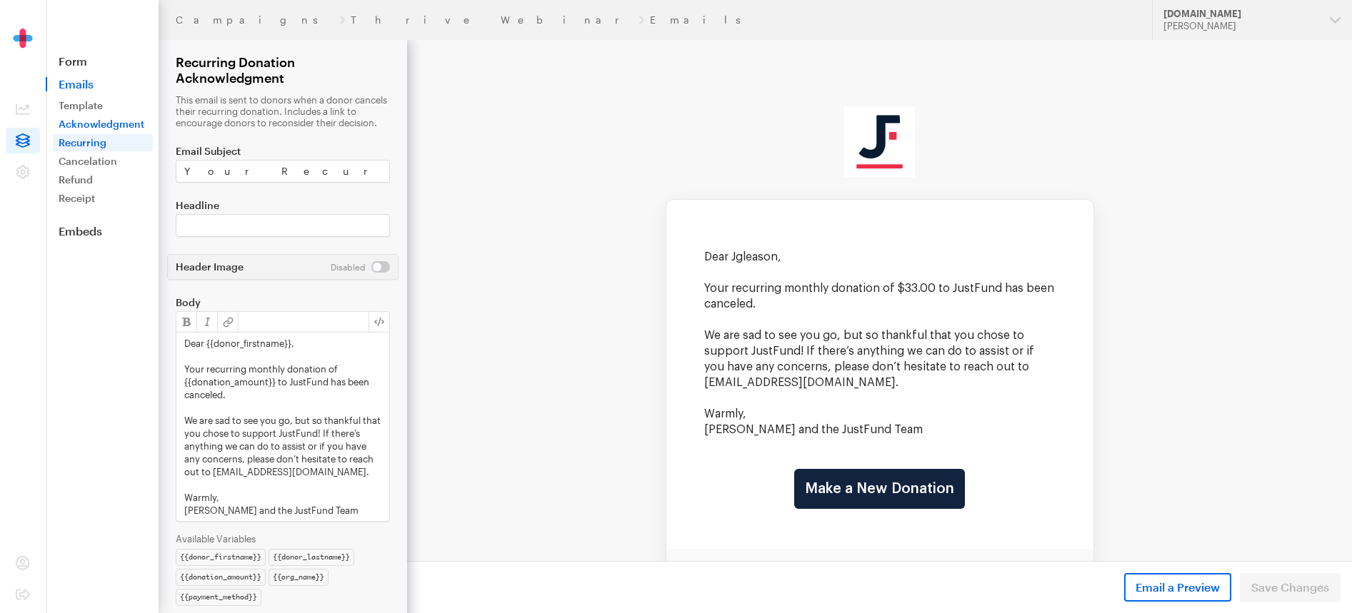
click at [77, 126] on link "Acknowledgment" at bounding box center [103, 124] width 100 height 17
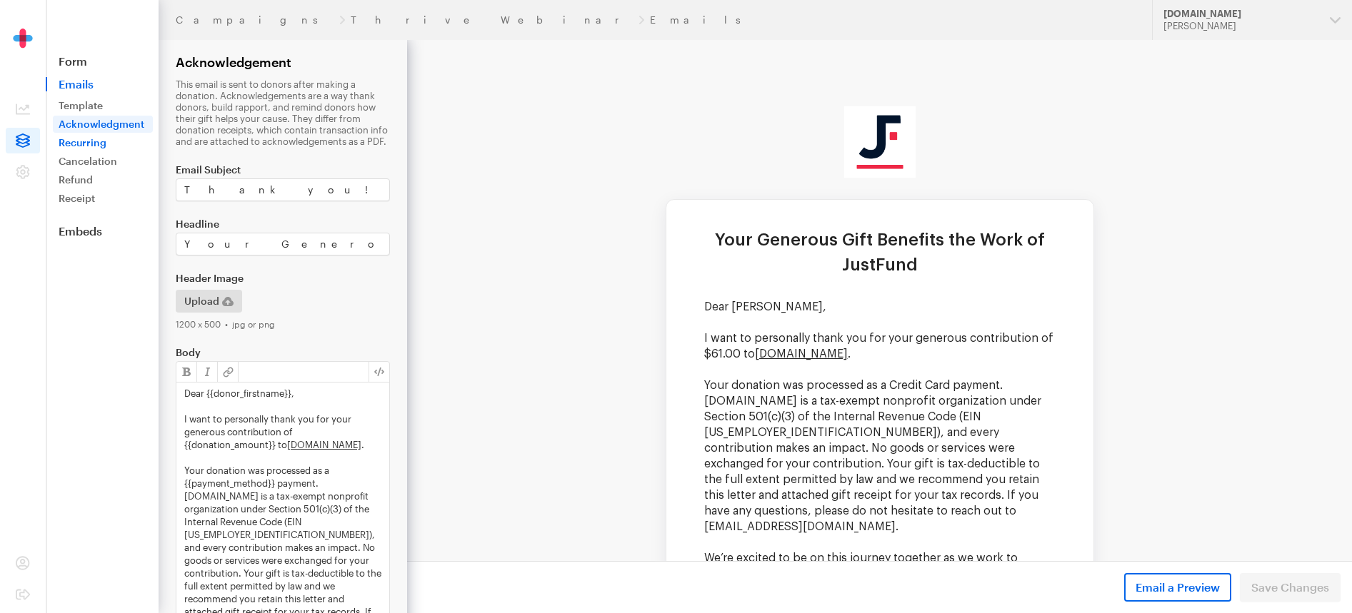
click at [79, 142] on link "Recurring" at bounding box center [103, 142] width 100 height 17
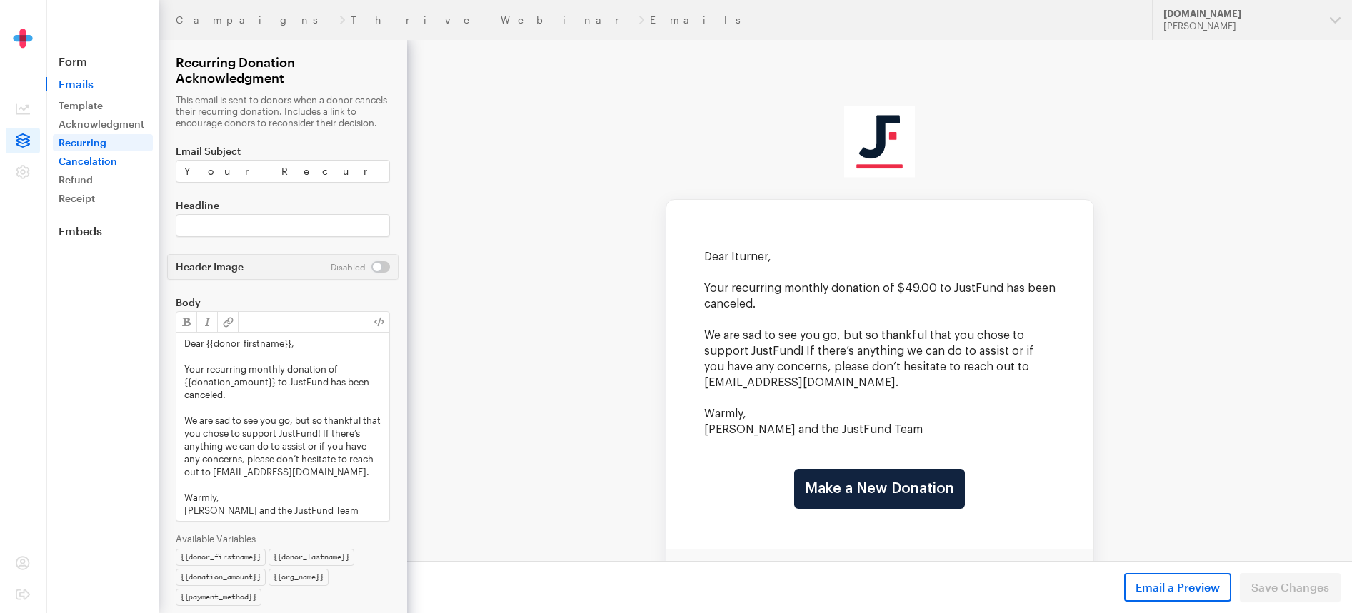
click at [86, 158] on link "Cancelation" at bounding box center [103, 161] width 100 height 17
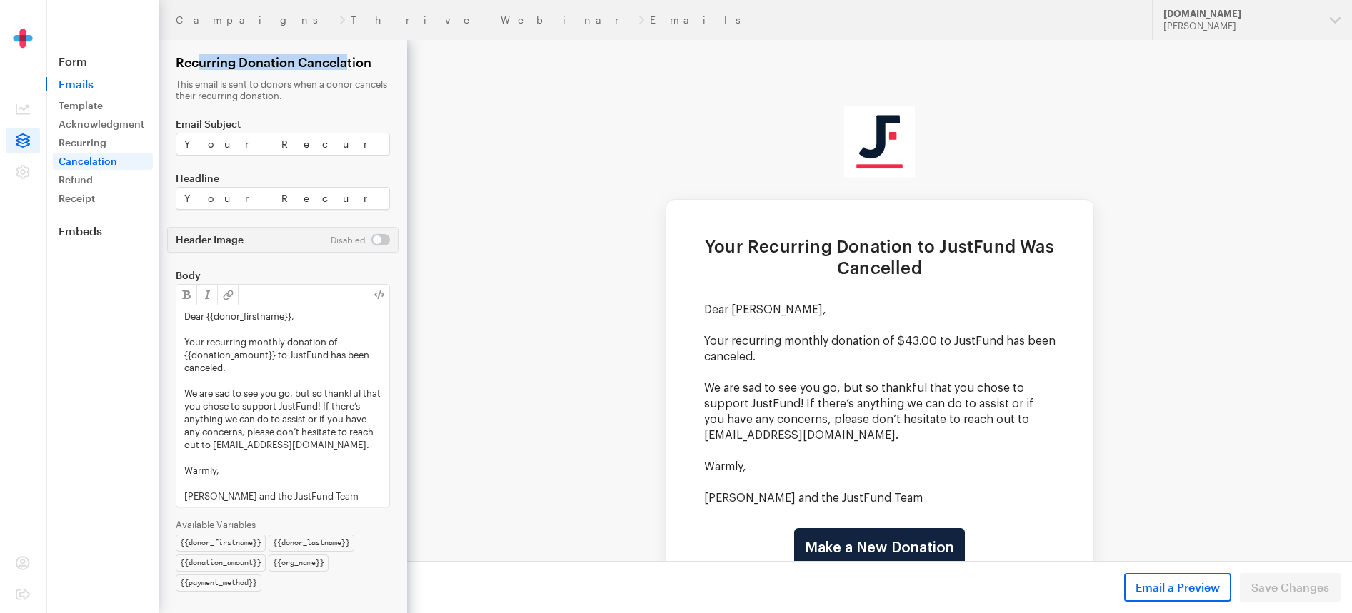
drag, startPoint x: 200, startPoint y: 62, endPoint x: 348, endPoint y: 61, distance: 148.5
click at [348, 61] on h2 "Recurring Donation Cancelation" at bounding box center [283, 62] width 214 height 16
click at [344, 61] on h2 "Recurring Donation Cancelation" at bounding box center [283, 62] width 214 height 16
click at [57, 141] on link "Recurring" at bounding box center [103, 142] width 100 height 17
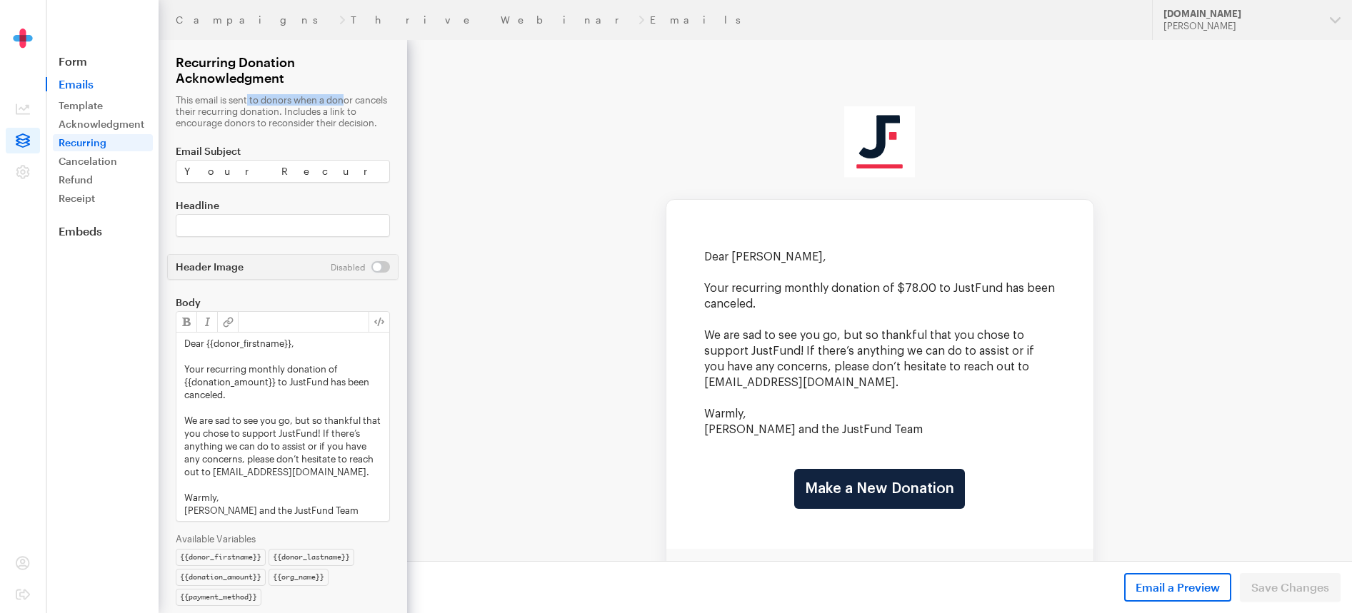
drag, startPoint x: 216, startPoint y: 104, endPoint x: 304, endPoint y: 103, distance: 87.8
click at [303, 104] on p "This email is sent to donors when a donor cancels their recurring donation. Inc…" at bounding box center [283, 111] width 214 height 34
click at [304, 103] on p "This email is sent to donors when a donor cancels their recurring donation. Inc…" at bounding box center [283, 111] width 214 height 34
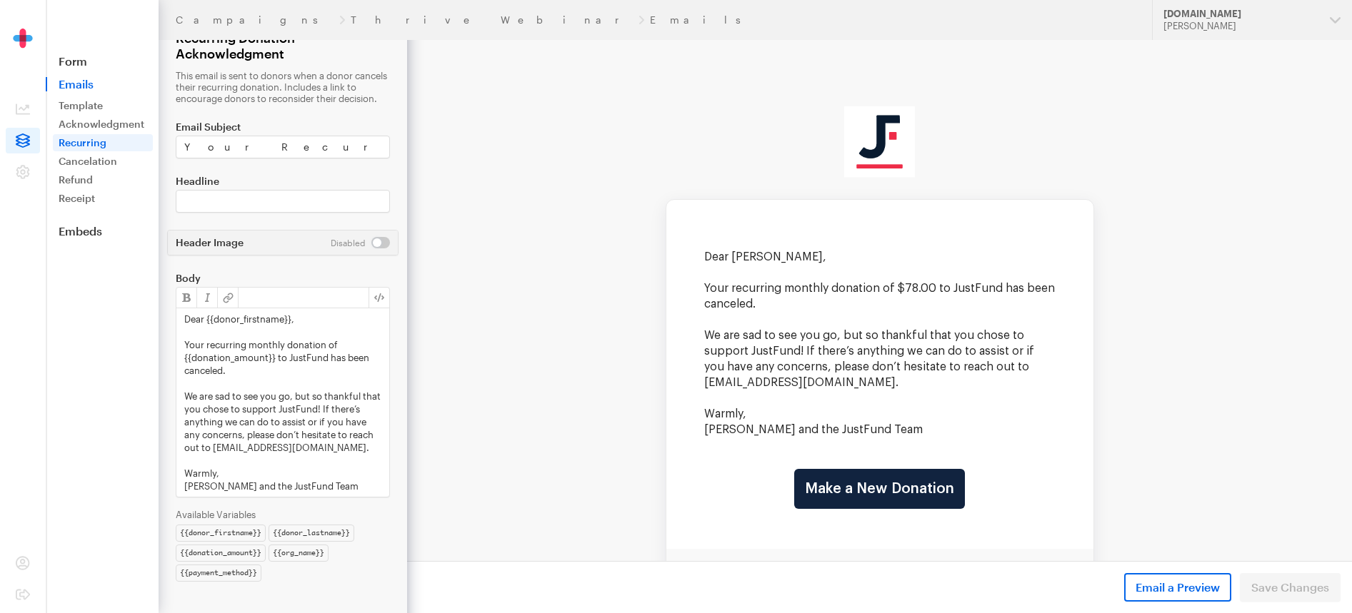
scroll to position [36, 0]
click at [96, 124] on link "Acknowledgment" at bounding box center [103, 124] width 100 height 17
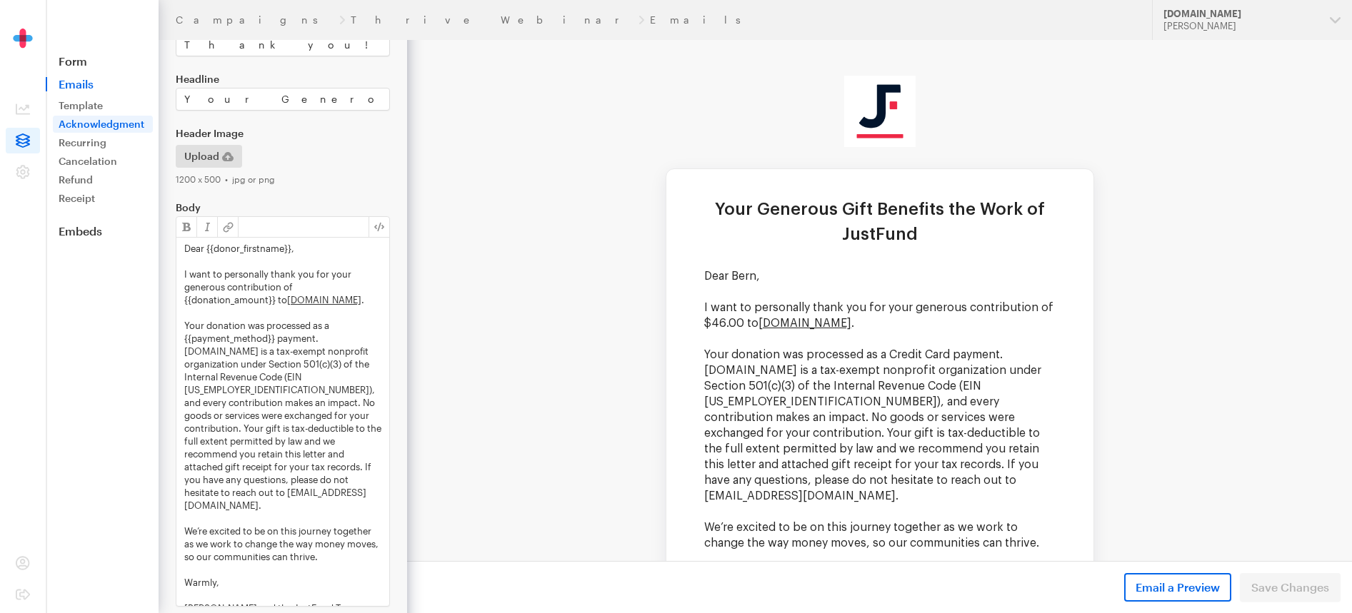
scroll to position [29, 0]
click at [88, 71] on nav "Form Emails Template Acknowledgment Recurring Failure Cancelation Updated Refun…" at bounding box center [102, 119] width 111 height 238
click at [81, 64] on link "Form" at bounding box center [102, 61] width 113 height 14
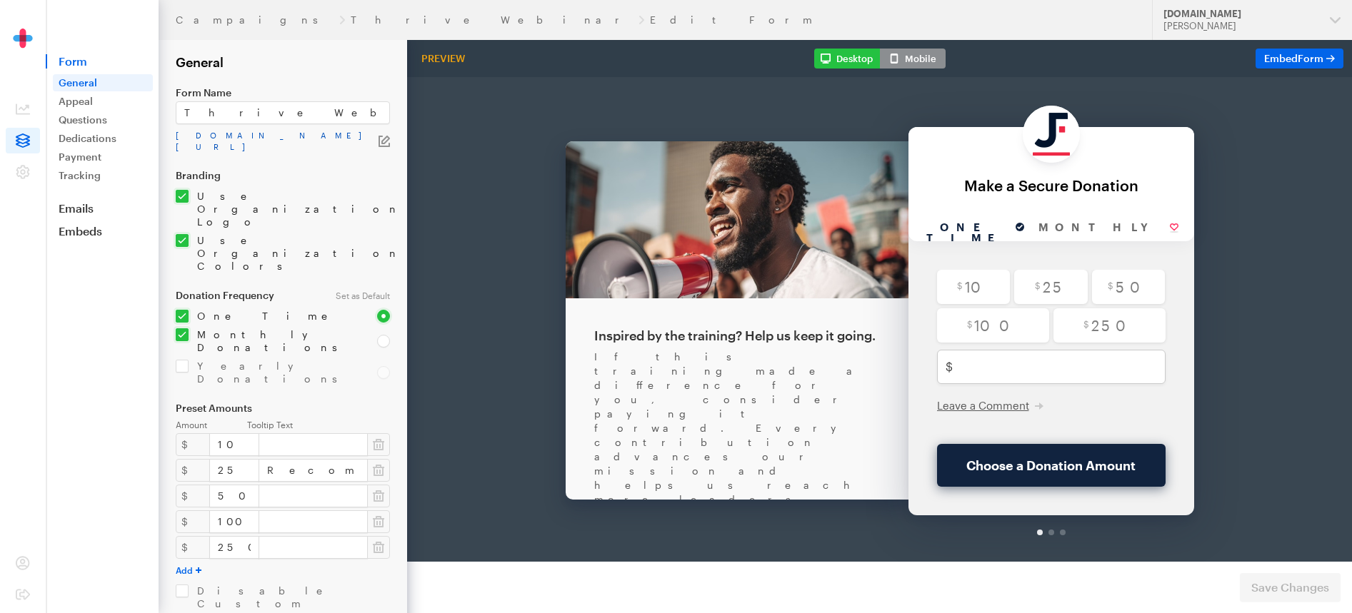
click at [238, 134] on link "app.giveforms.com/forms/justfund/Thrive" at bounding box center [277, 141] width 203 height 23
click at [241, 141] on link "app.giveforms.com/forms/justfund/Thrive" at bounding box center [277, 141] width 203 height 23
click at [31, 103] on span at bounding box center [23, 109] width 34 height 26
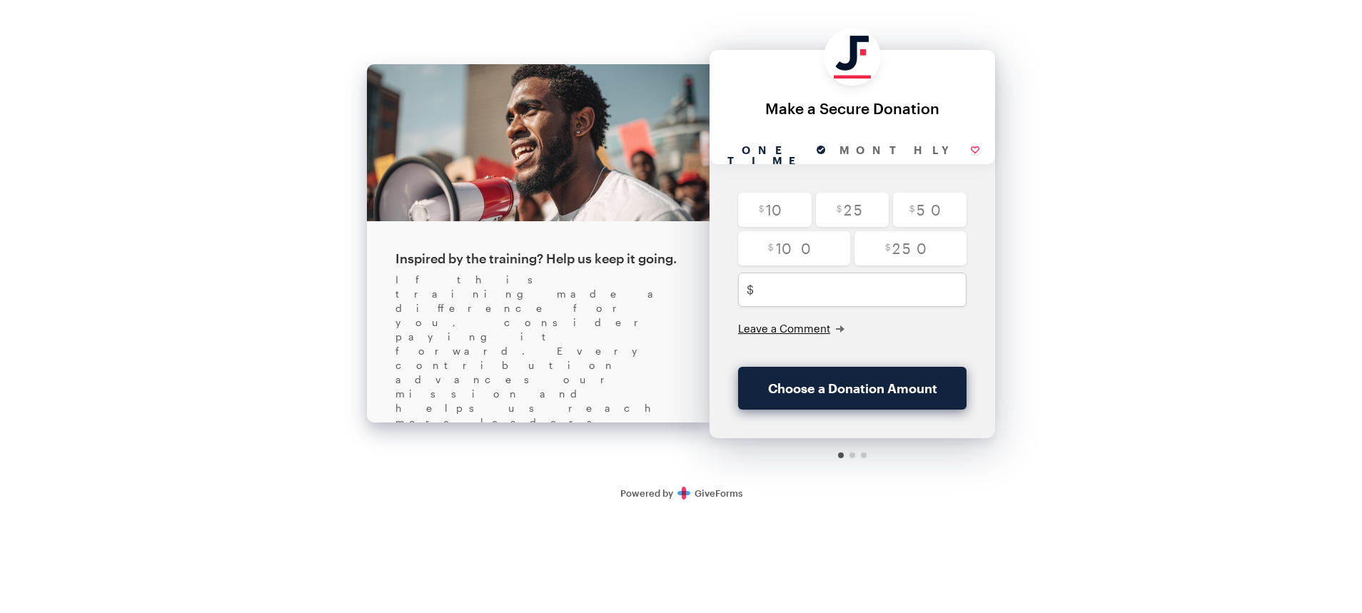
click at [798, 324] on span "Leave a Comment" at bounding box center [784, 328] width 92 height 13
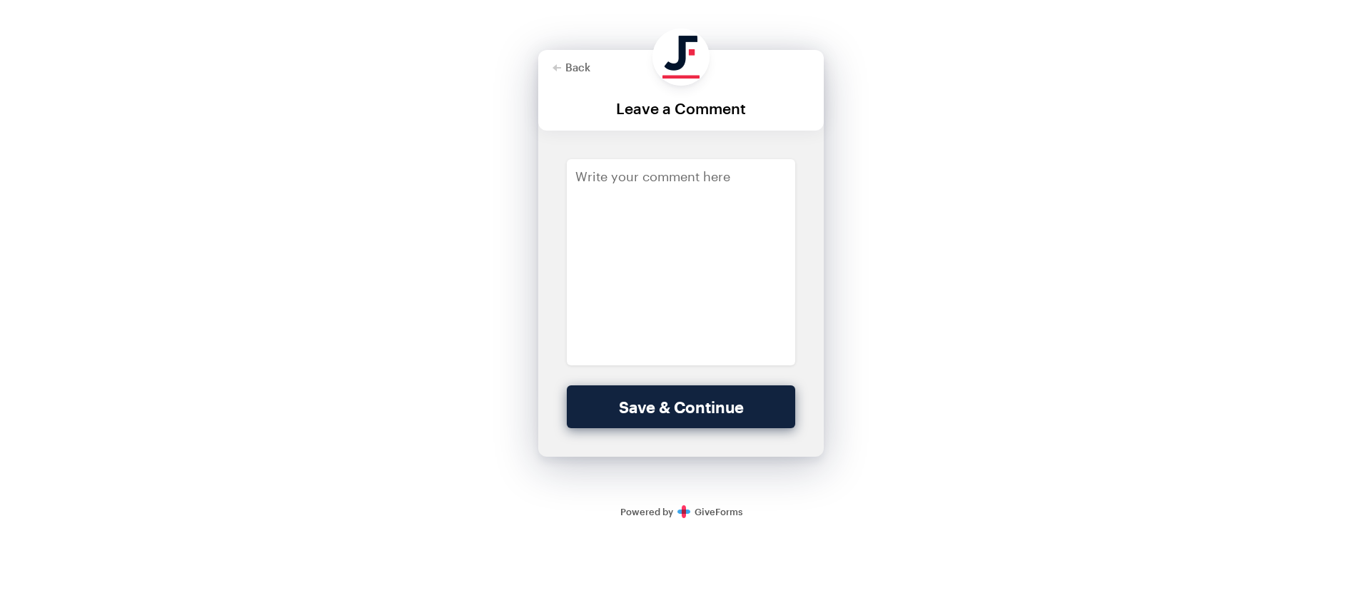
click at [579, 74] on div at bounding box center [681, 90] width 286 height 81
click at [578, 64] on button "Back" at bounding box center [572, 66] width 38 height 11
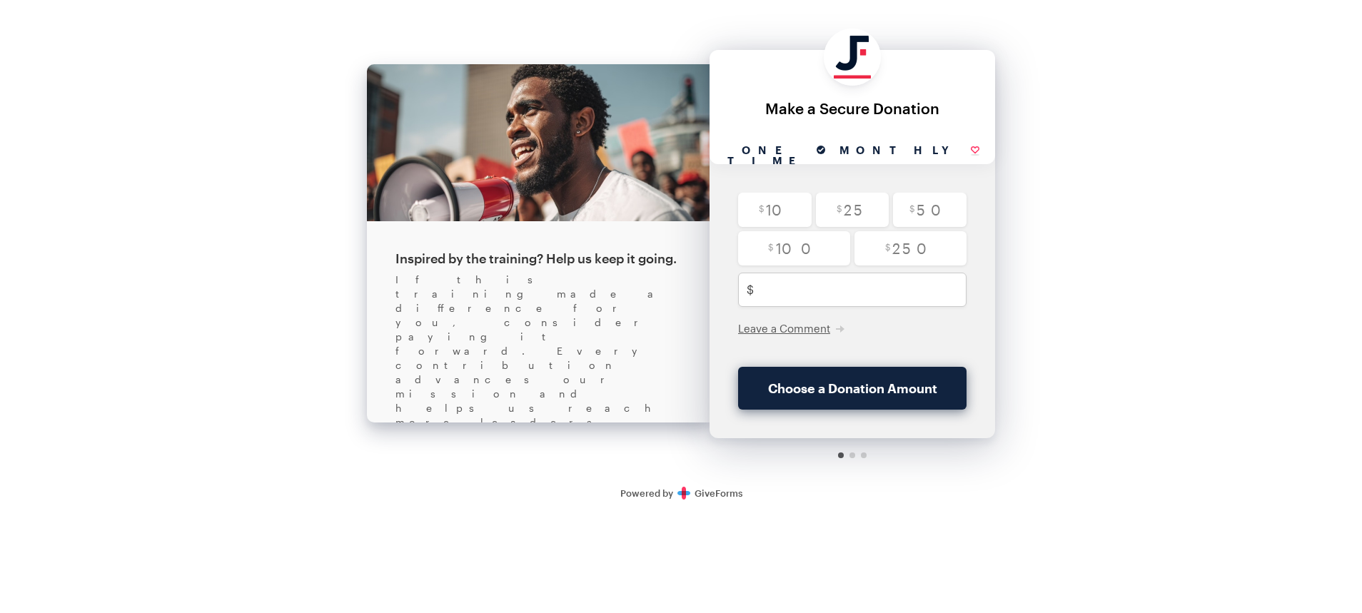
click at [895, 149] on input "Monthly" at bounding box center [910, 151] width 154 height 26
radio input "true"
click at [806, 151] on input "One time" at bounding box center [775, 151] width 114 height 26
radio input "true"
click at [808, 290] on input "text" at bounding box center [868, 290] width 216 height 34
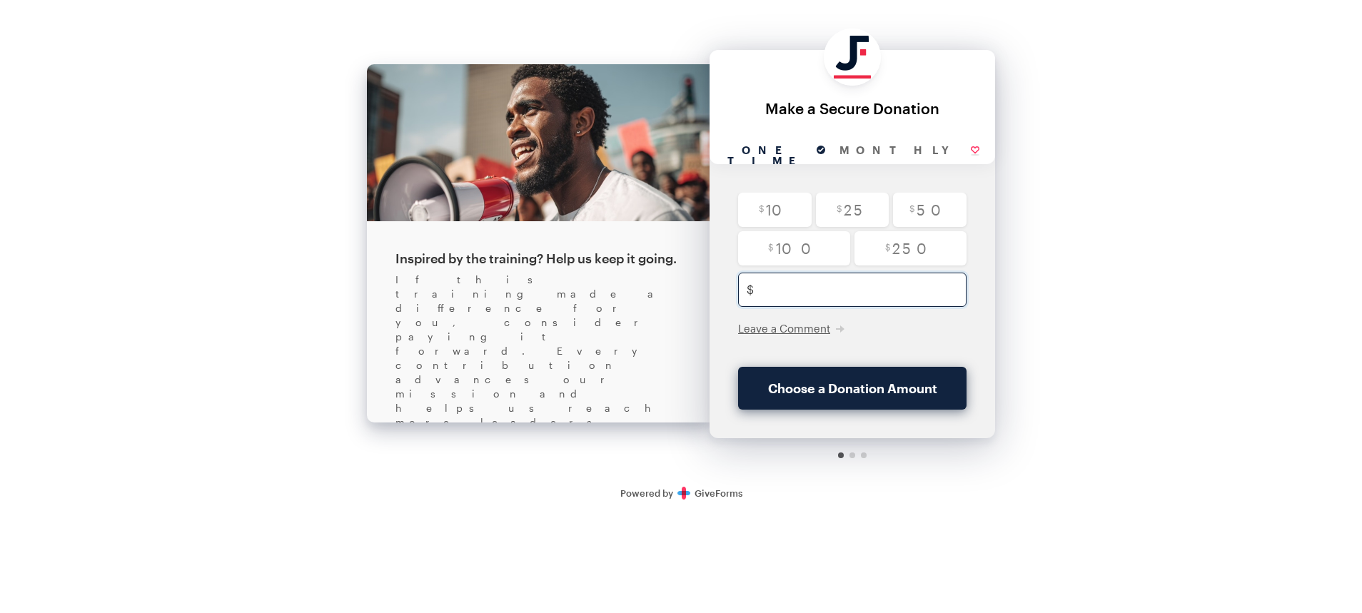
type input "5"
checkbox input "true"
type input "5"
click at [794, 328] on span "Leave a Comment" at bounding box center [784, 328] width 92 height 13
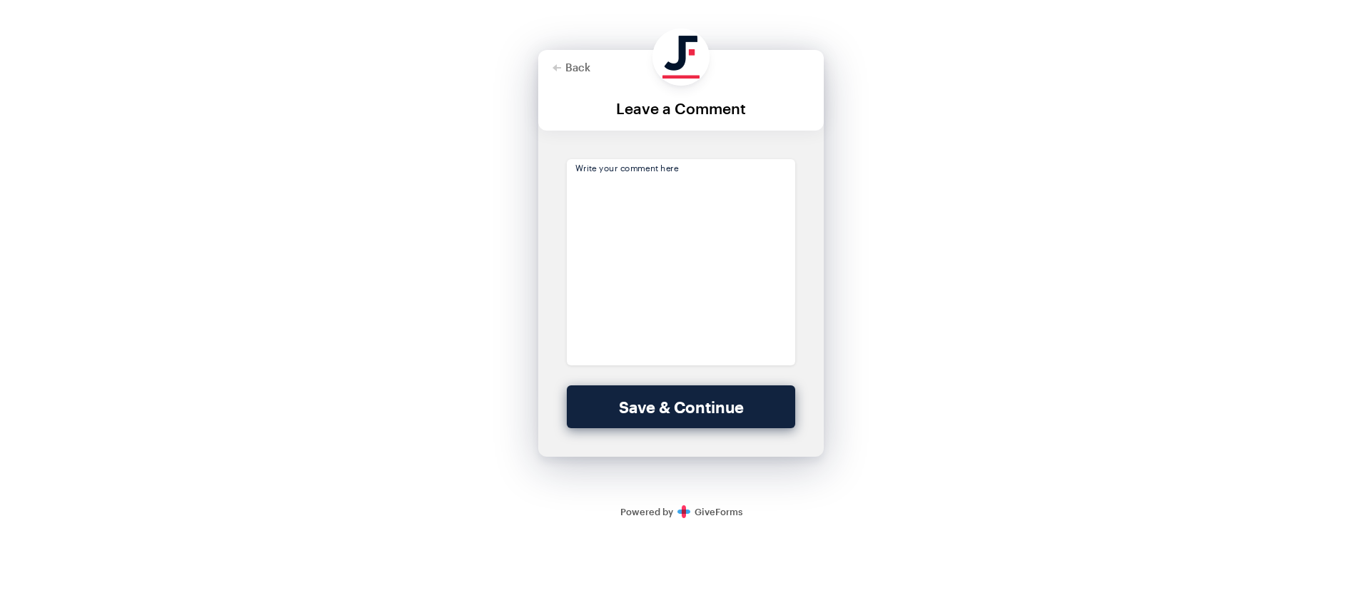
click at [758, 310] on textarea at bounding box center [681, 262] width 228 height 206
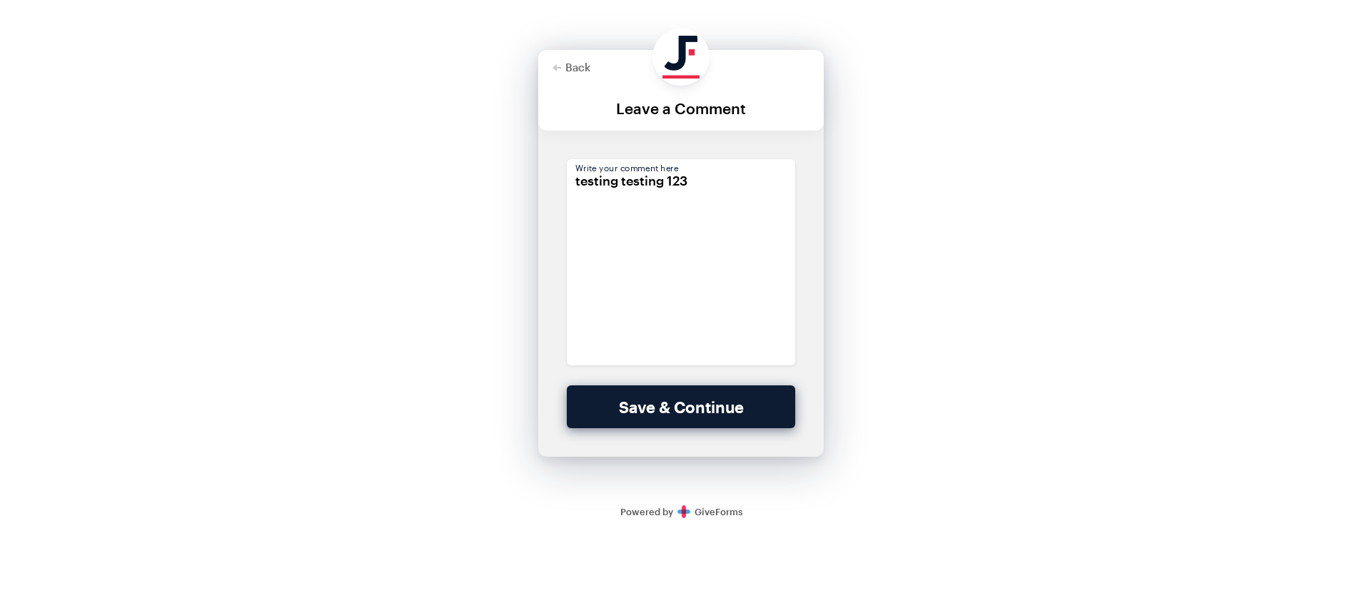
type textarea "testing testing 123"
click at [728, 401] on button "Save & Continue" at bounding box center [681, 407] width 228 height 43
checkbox input "true"
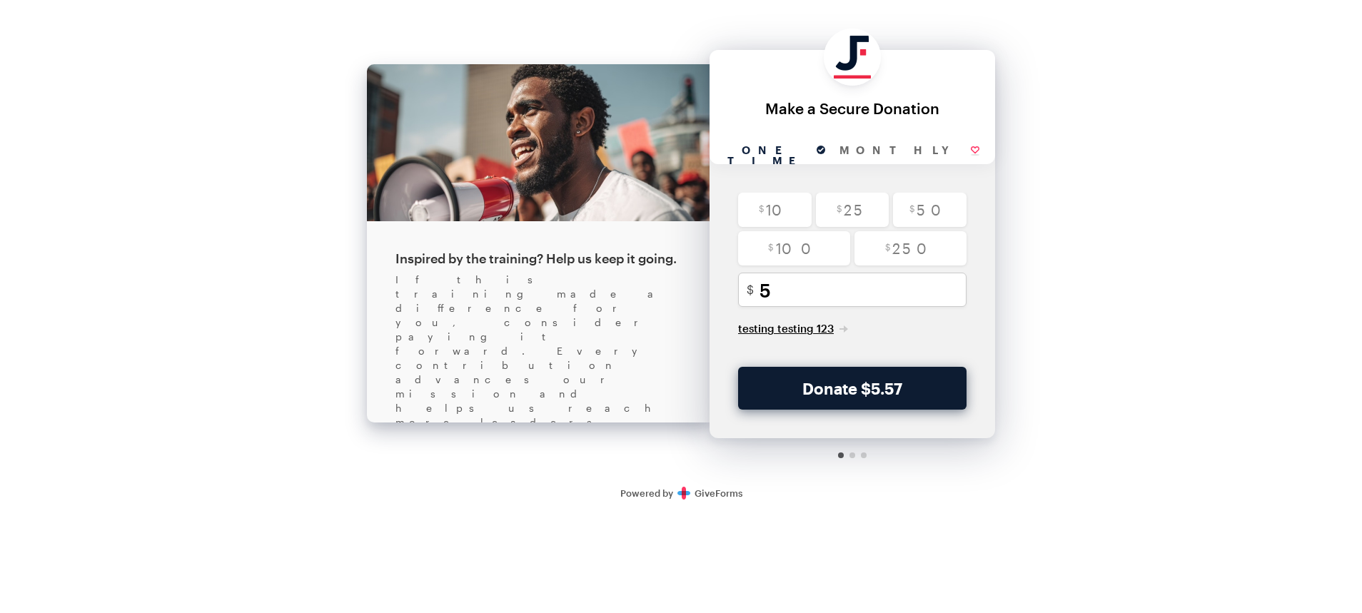
click at [818, 396] on button "Donate $5.57" at bounding box center [852, 388] width 228 height 43
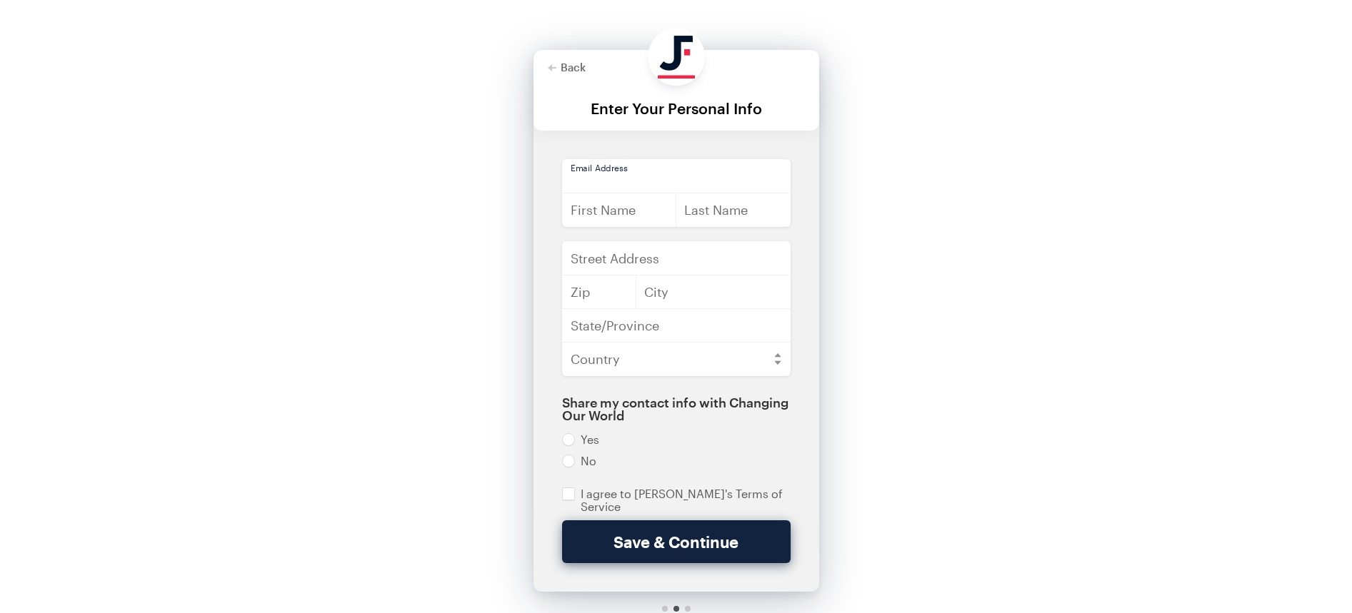
click at [639, 191] on input "email" at bounding box center [676, 176] width 228 height 34
type input "[EMAIL_ADDRESS][DOMAIN_NAME]"
type input "Skylar"
type input "[PERSON_NAME]"
type input "490 43RD"
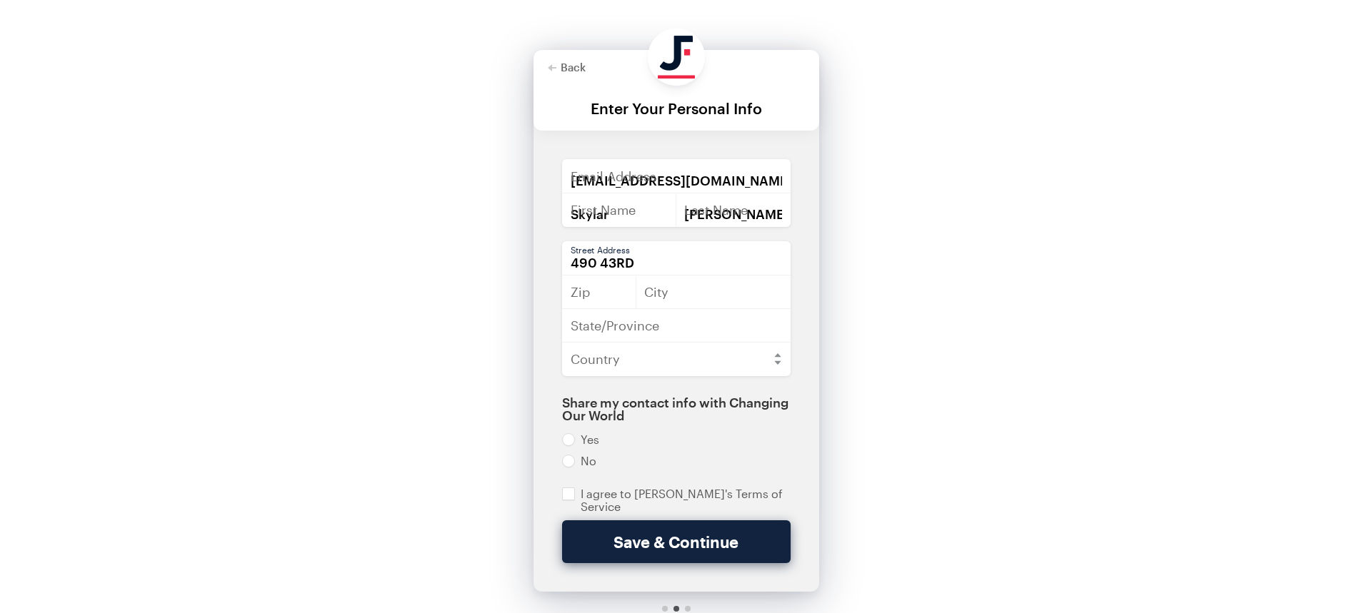
type input "94609"
type input "[GEOGRAPHIC_DATA]"
type input "CA"
select select "US"
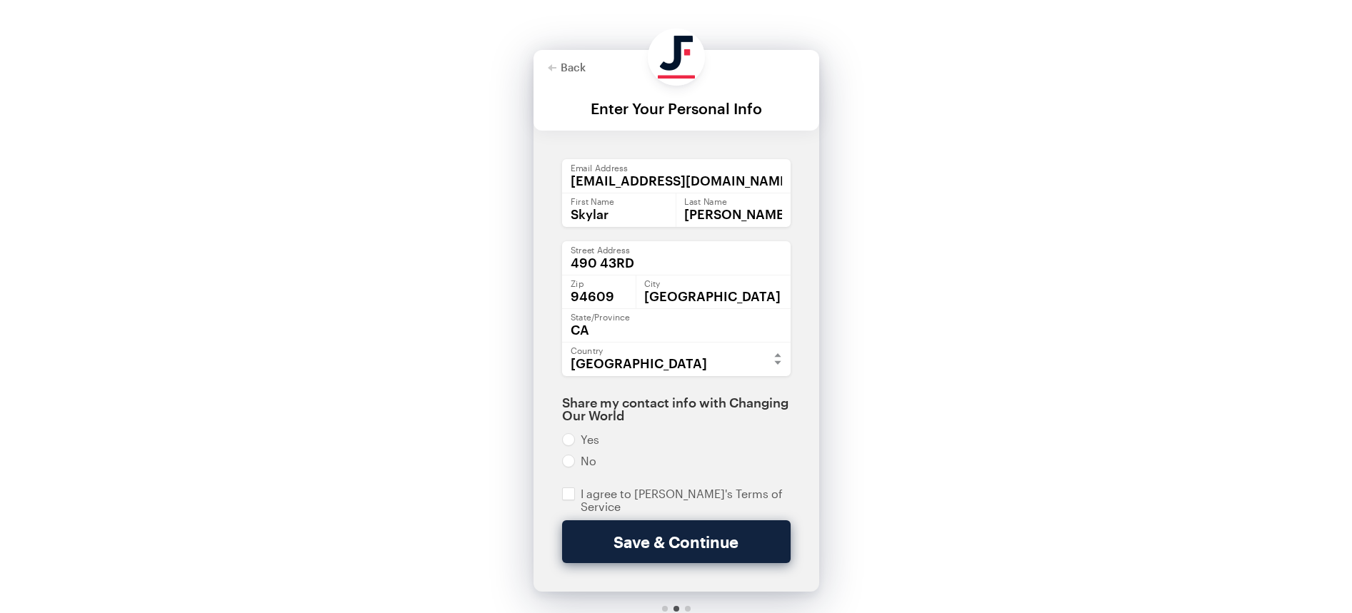
click at [865, 223] on div "Back About this Fundraiser Back Inspired by the training? Help us keep it going…" at bounding box center [676, 334] width 1352 height 668
click at [570, 463] on input "radio" at bounding box center [676, 461] width 228 height 13
radio input "true"
click at [568, 488] on input "checkbox" at bounding box center [676, 501] width 228 height 26
checkbox input "true"
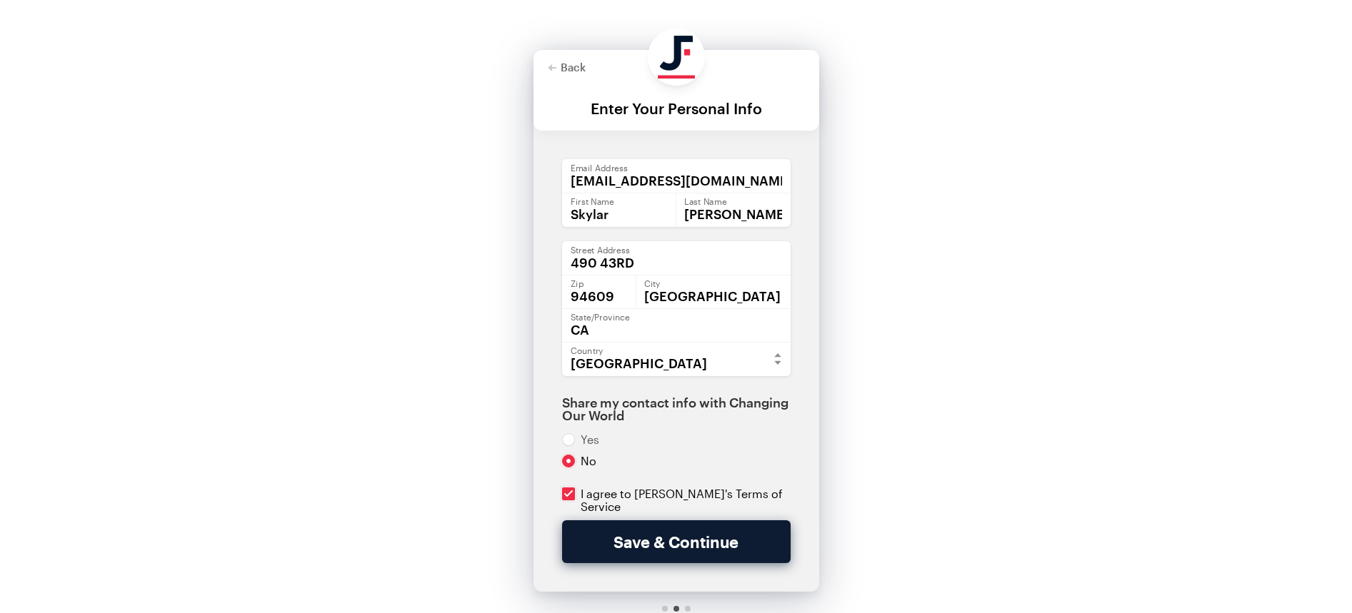
click at [640, 542] on button "Save & Continue" at bounding box center [676, 542] width 228 height 43
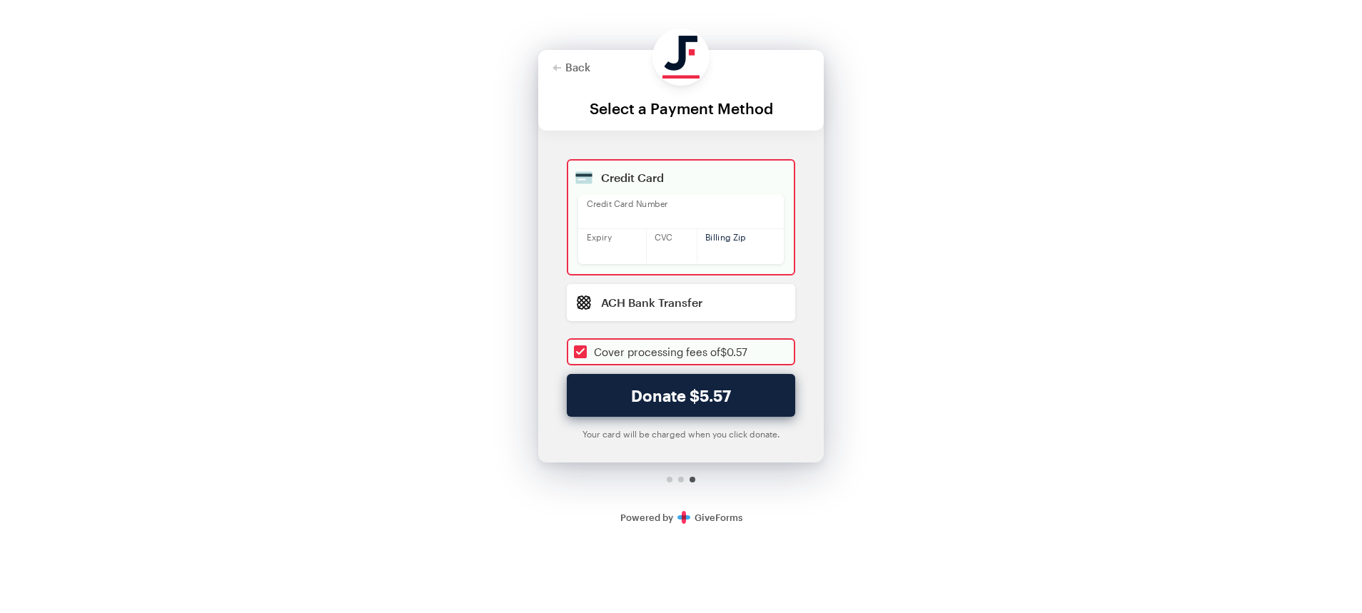
click at [538, 298] on div "Credit Card Credit Card Number Expiry CVC Billing Zip ACH Bank Transfer Plaid" at bounding box center [681, 266] width 286 height 215
click at [636, 391] on button "Donate $5.57" at bounding box center [681, 395] width 228 height 43
checkbox input "true"
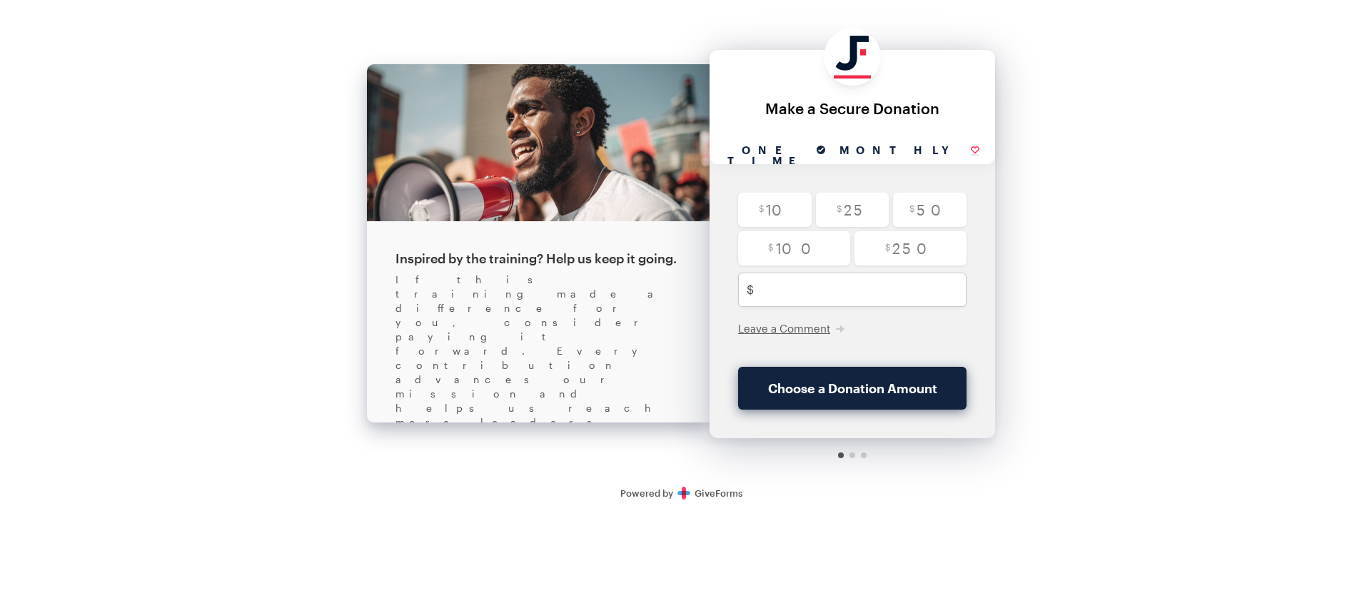
click at [885, 146] on input "Monthly" at bounding box center [910, 151] width 154 height 26
radio input "true"
click at [840, 292] on input "text" at bounding box center [868, 290] width 216 height 34
type input "5"
checkbox input "true"
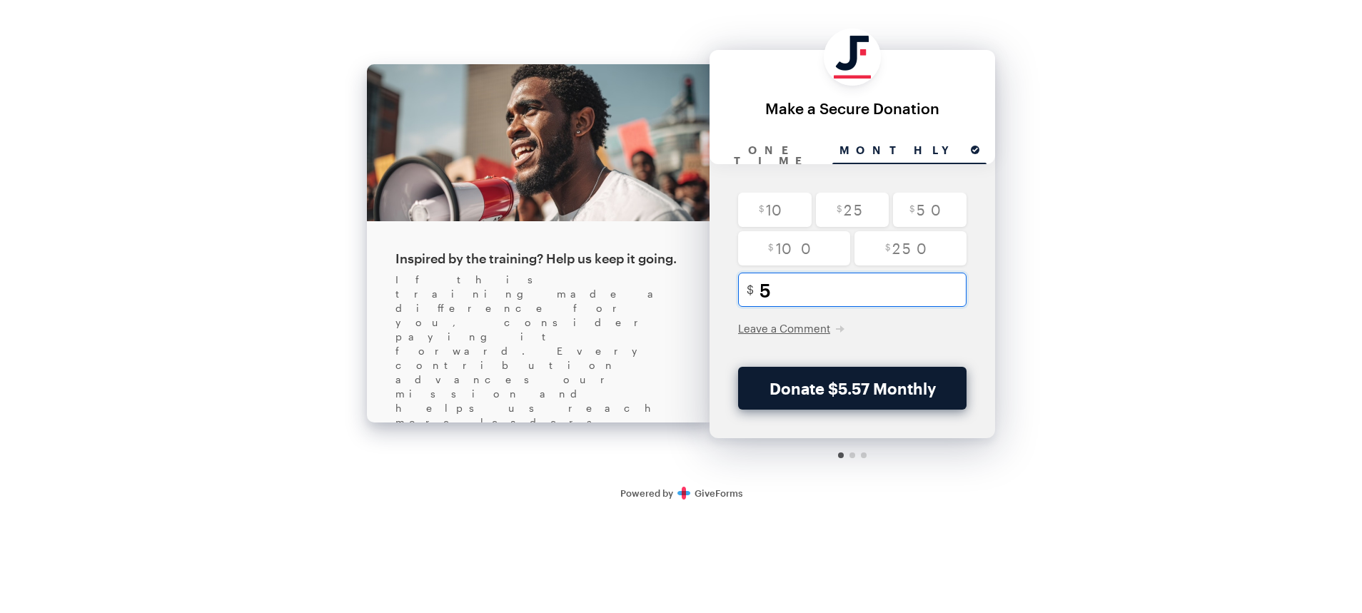
type input "5"
click at [884, 392] on button "Donate $5.57 Monthly" at bounding box center [852, 388] width 228 height 43
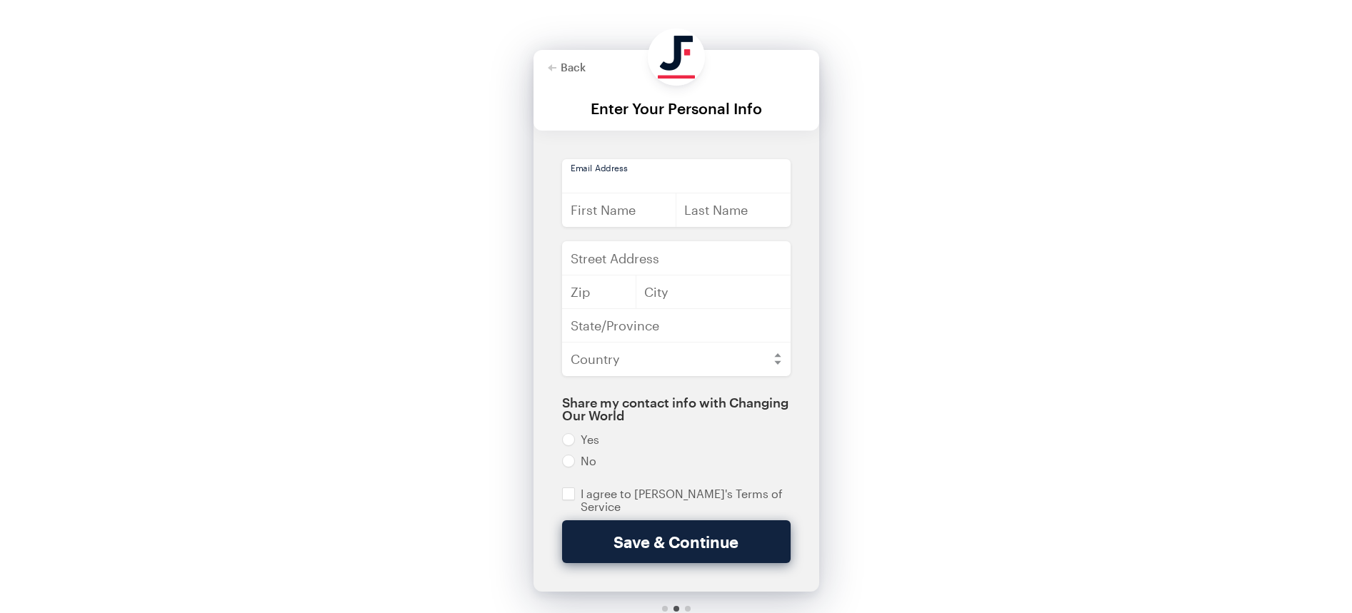
click at [672, 175] on input "email" at bounding box center [676, 176] width 228 height 34
type input "[EMAIL_ADDRESS][DOMAIN_NAME]"
type input "Skylar"
type input "[PERSON_NAME]"
type input "490 43RD"
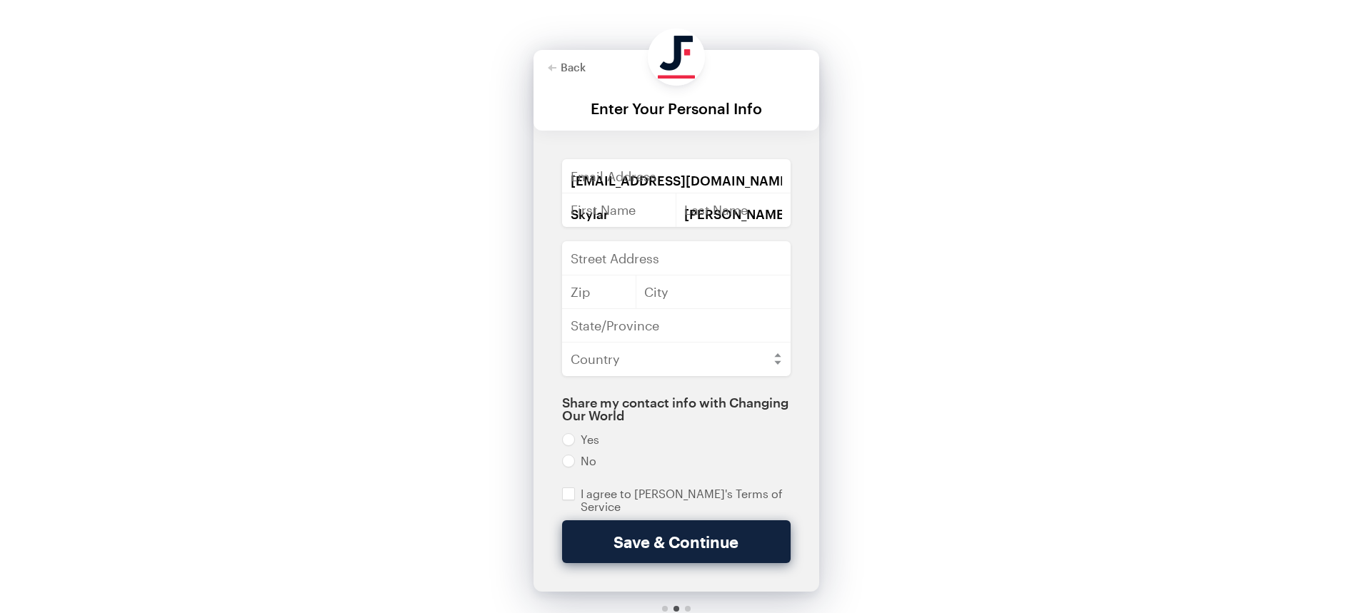
type input "94609"
type input "[GEOGRAPHIC_DATA]"
type input "CA"
select select "US"
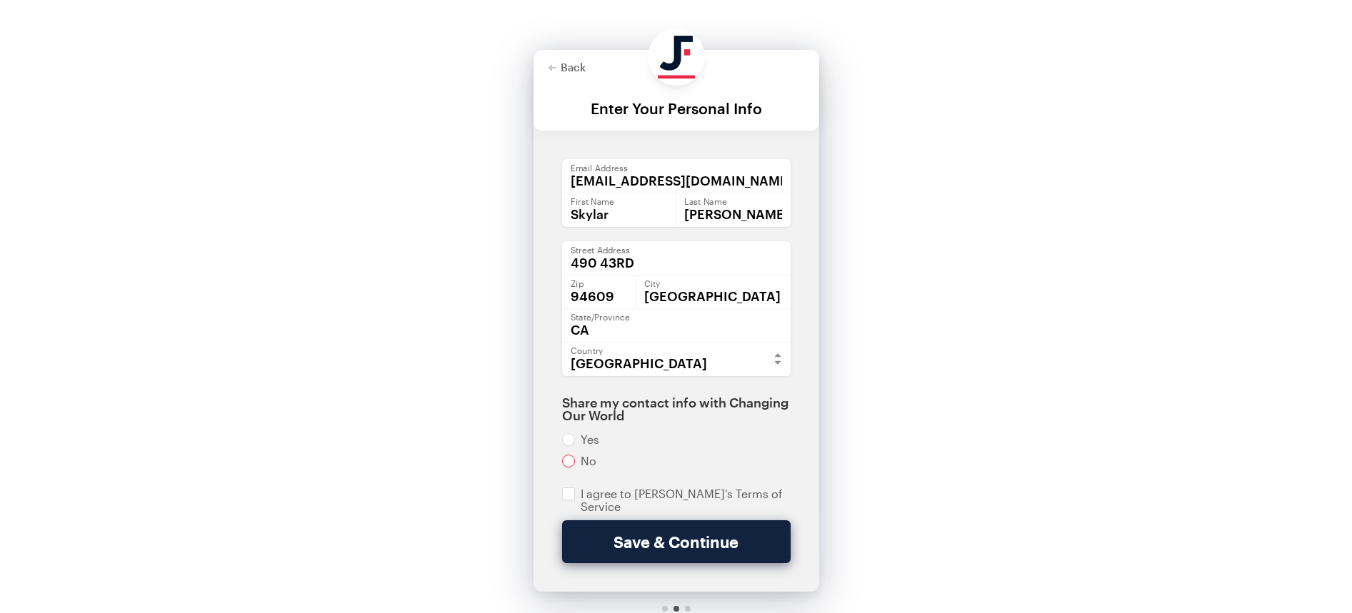
click at [576, 463] on input "radio" at bounding box center [676, 461] width 228 height 13
radio input "true"
click at [568, 494] on input "checkbox" at bounding box center [676, 501] width 228 height 26
checkbox input "true"
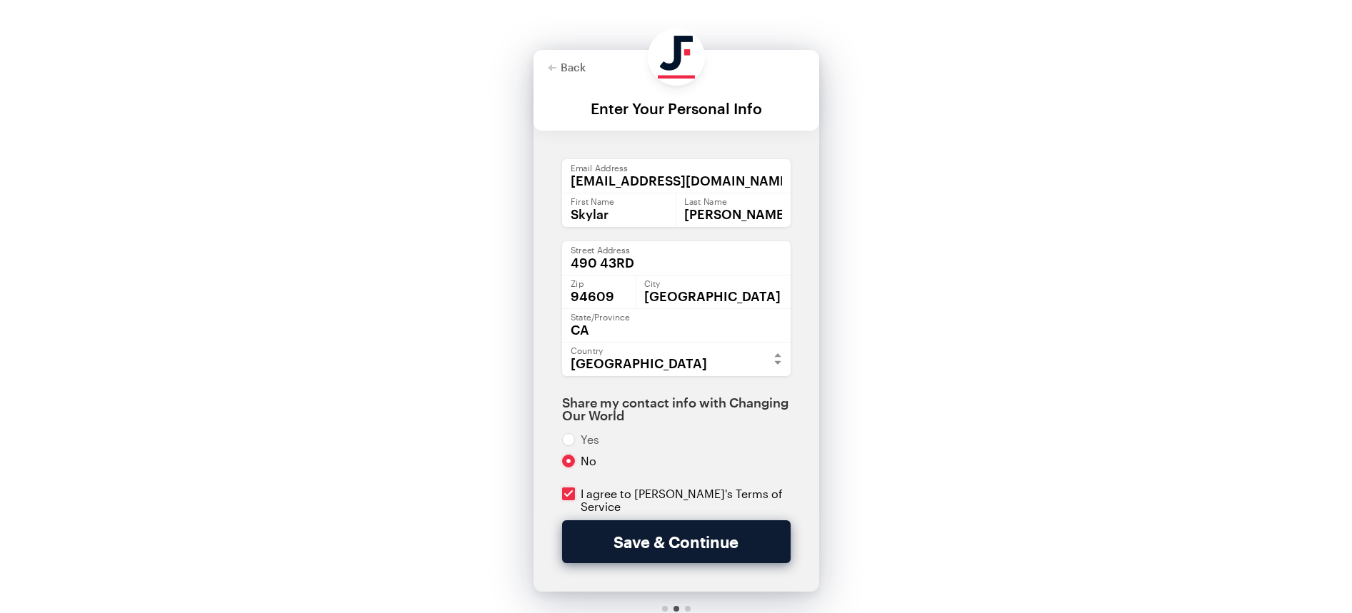
click at [608, 534] on button "Save & Continue" at bounding box center [676, 542] width 228 height 43
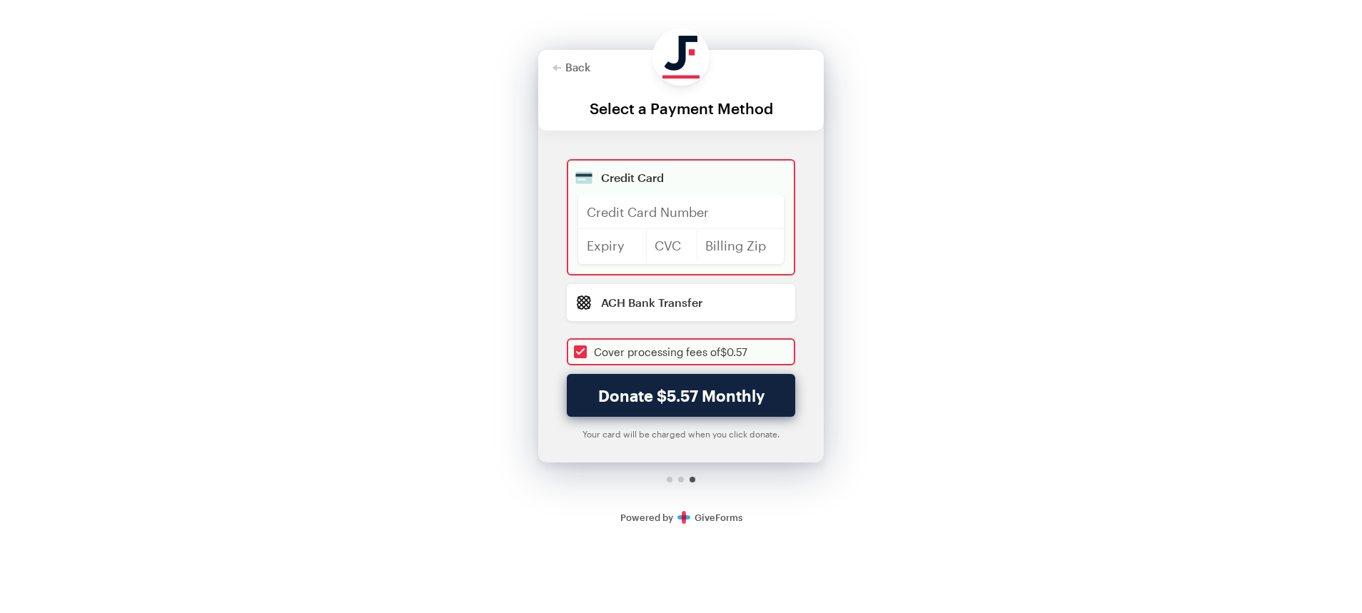
click at [628, 208] on iframe at bounding box center [681, 216] width 189 height 17
click at [559, 360] on div "Credit Card Credit Card Number Expiry CVC Billing Zip ACH Bank Transfer Plaid" at bounding box center [681, 266] width 286 height 215
click at [581, 353] on input "checkbox" at bounding box center [681, 351] width 228 height 27
click at [577, 354] on input "checkbox" at bounding box center [681, 351] width 228 height 27
click at [557, 366] on div "Credit Card Credit Card Number Expiry CVC Billing Zip ACH Bank Transfer Plaid" at bounding box center [681, 266] width 286 height 215
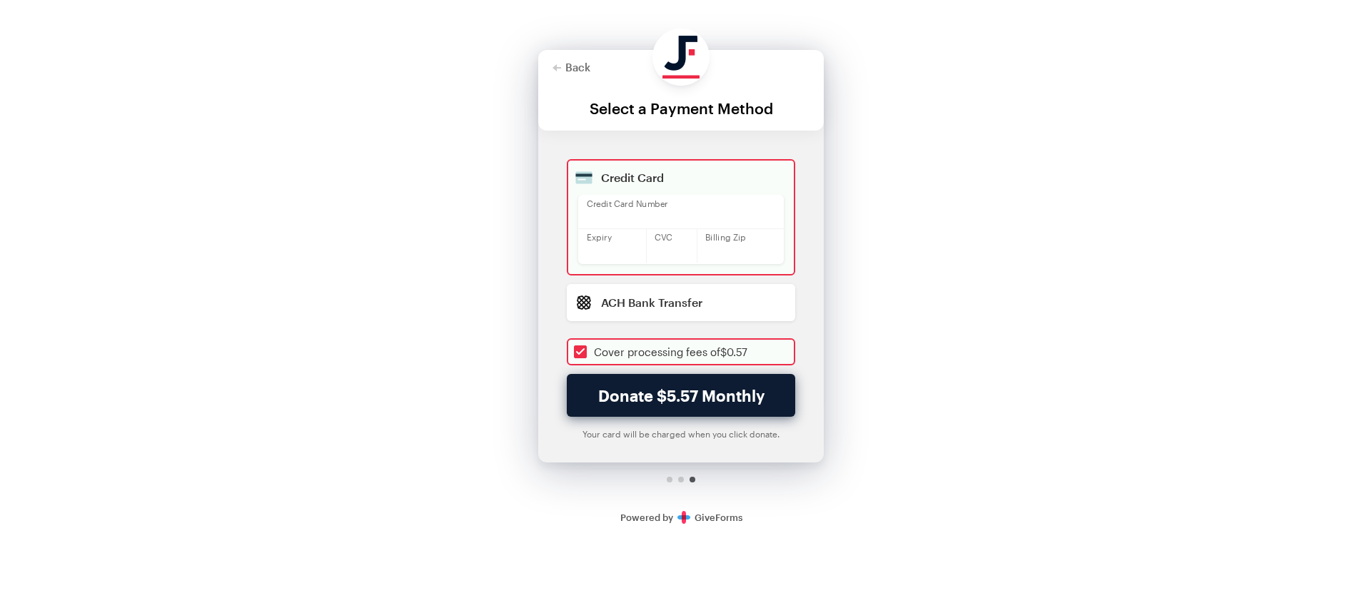
click at [618, 393] on button "Donate $5.57 Monthly" at bounding box center [681, 395] width 228 height 43
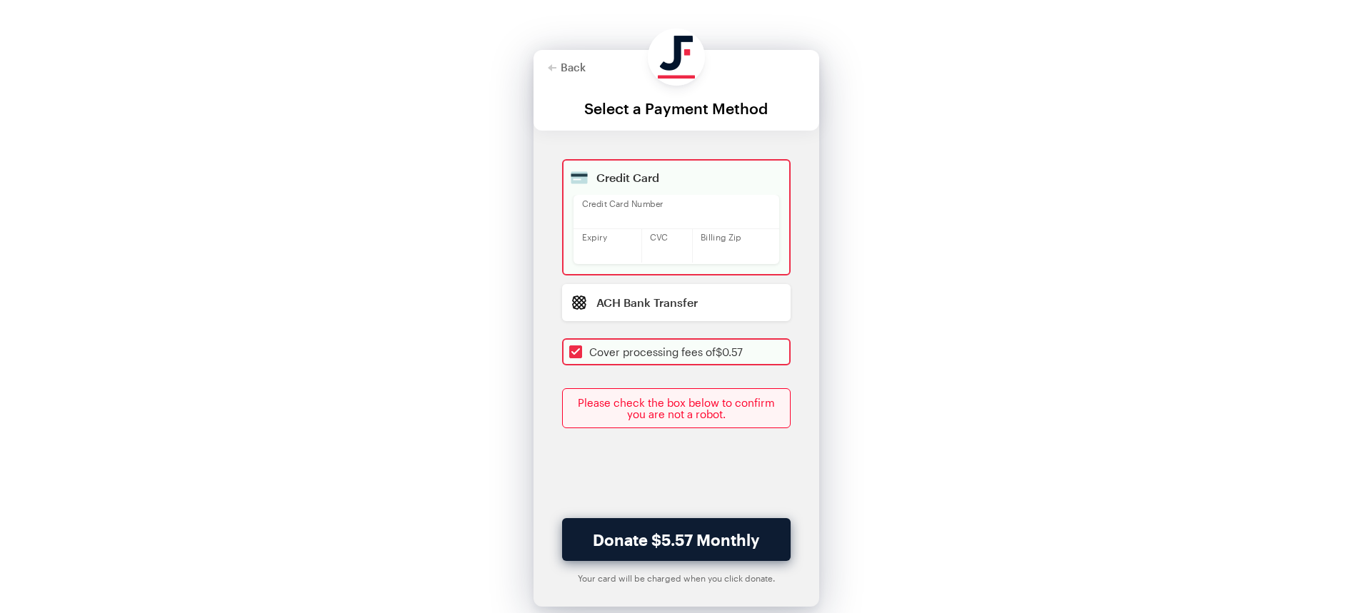
click at [722, 528] on button "Donate $5.57 Monthly" at bounding box center [676, 539] width 228 height 43
checkbox input "true"
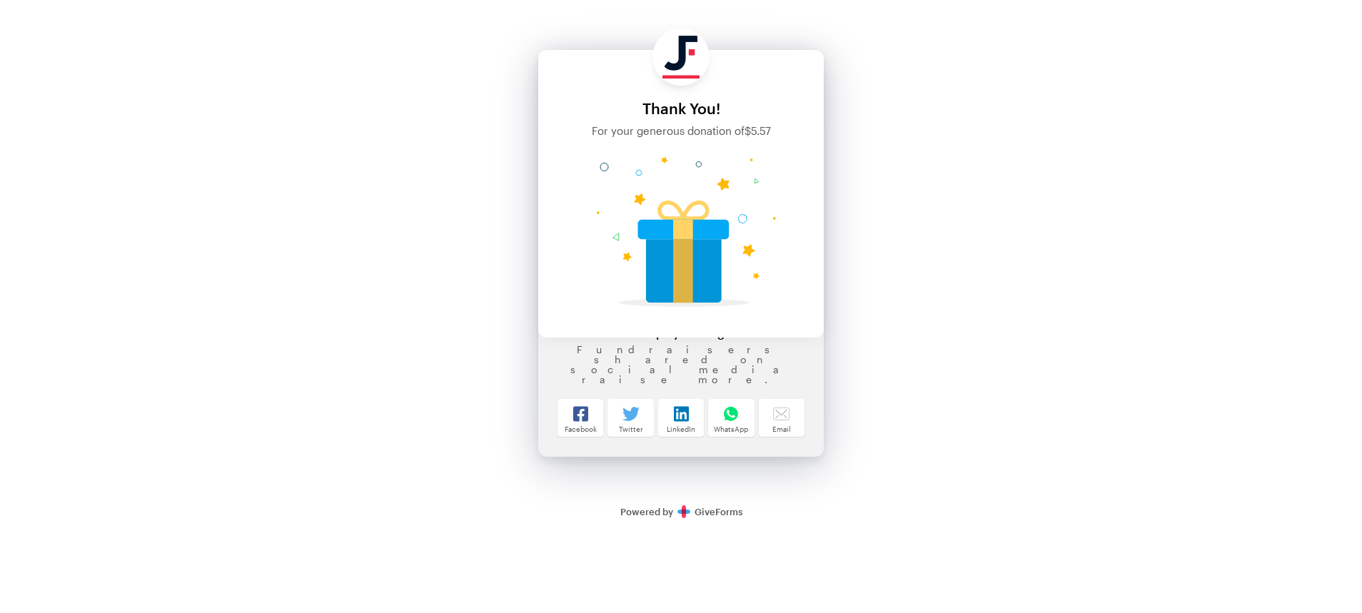
scroll to position [64, 0]
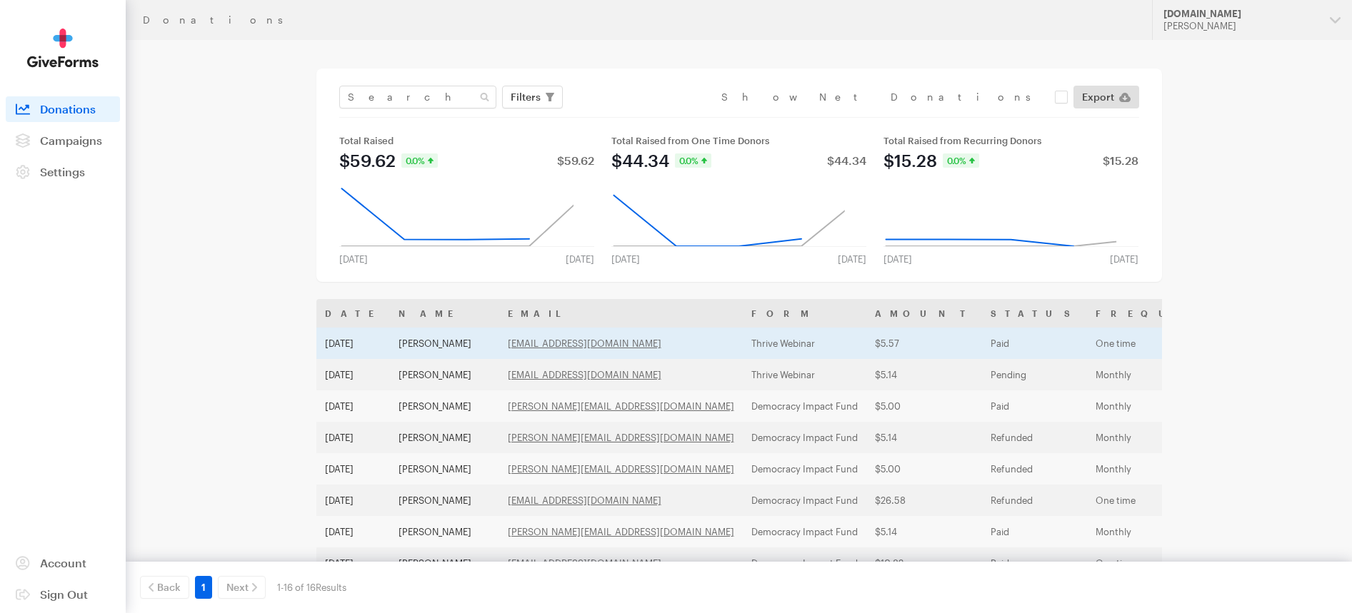
click at [416, 341] on td "[PERSON_NAME]" at bounding box center [444, 343] width 109 height 31
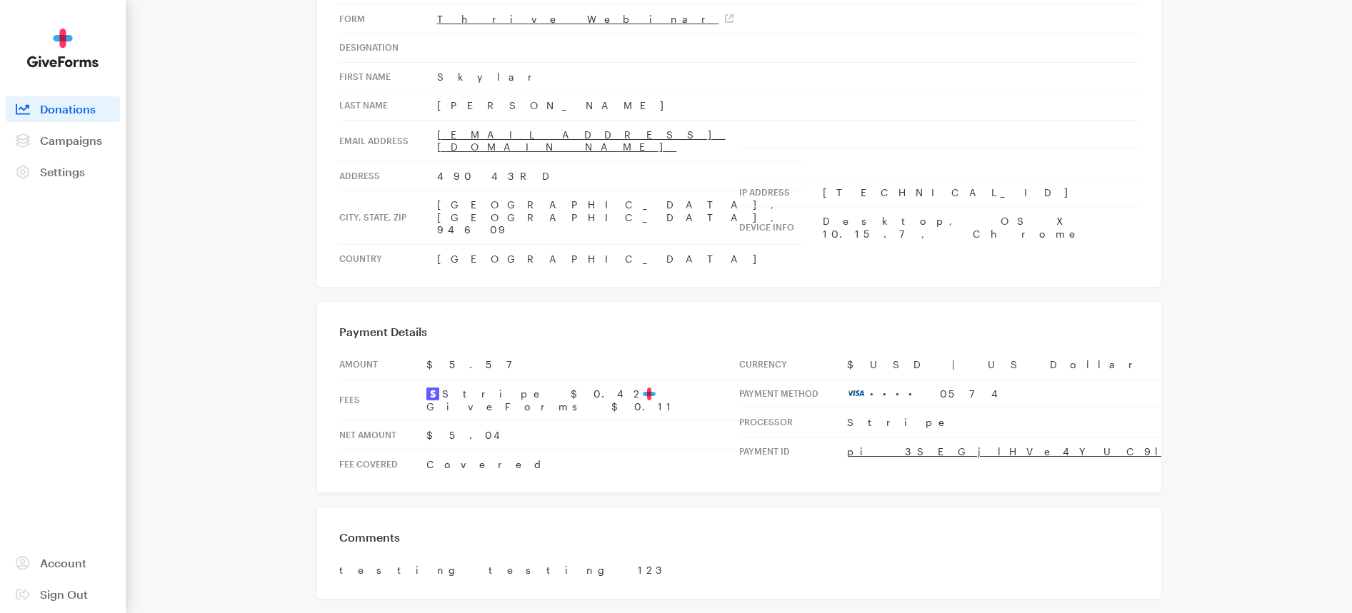
scroll to position [181, 0]
click at [66, 113] on span "Donations" at bounding box center [68, 109] width 56 height 14
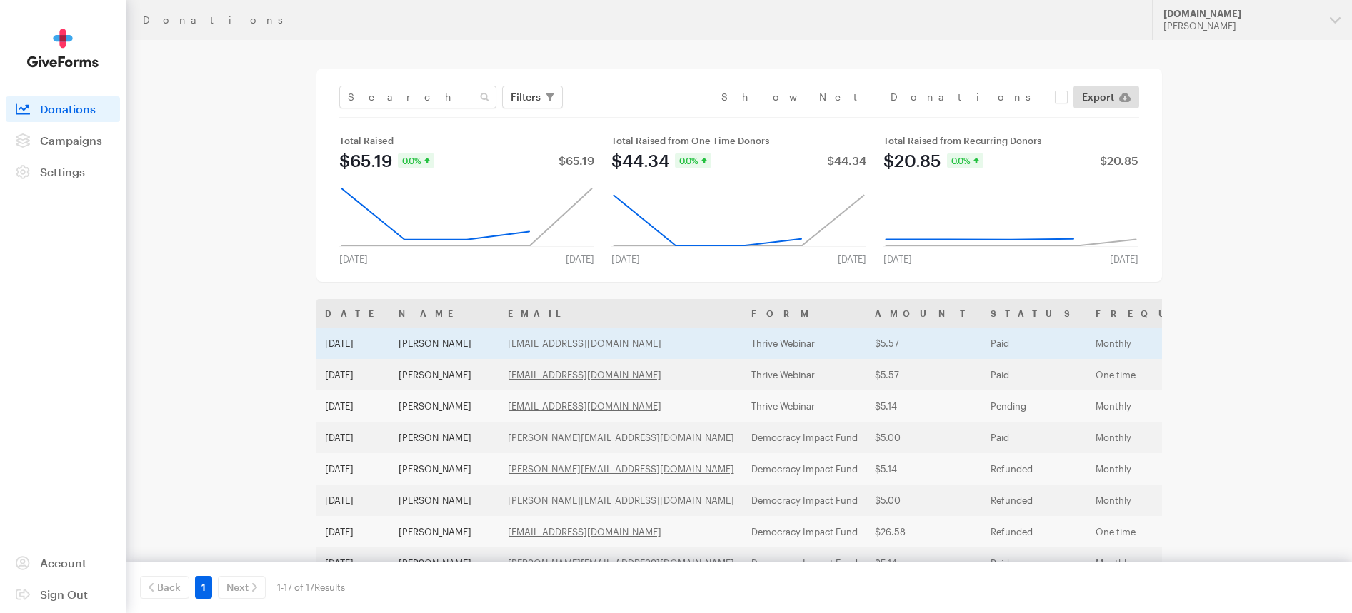
click at [460, 339] on td "[PERSON_NAME]" at bounding box center [444, 343] width 109 height 31
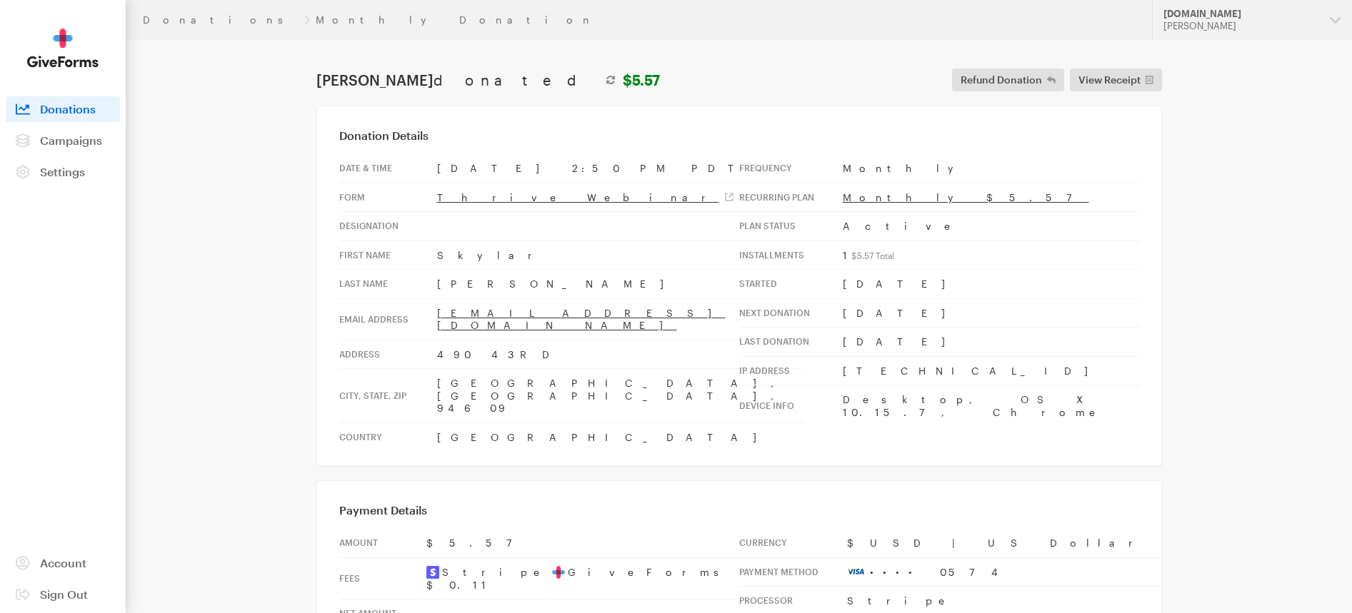
click at [80, 110] on span "Donations" at bounding box center [68, 109] width 56 height 14
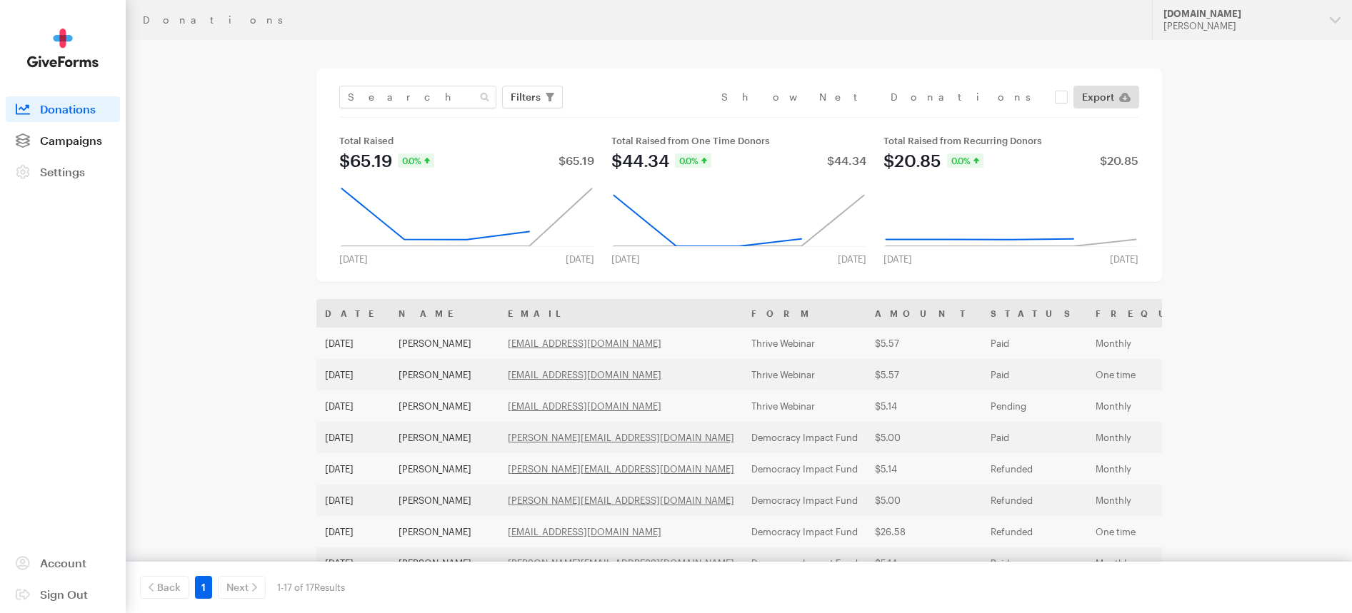
click at [67, 145] on span "Campaigns" at bounding box center [71, 141] width 62 height 14
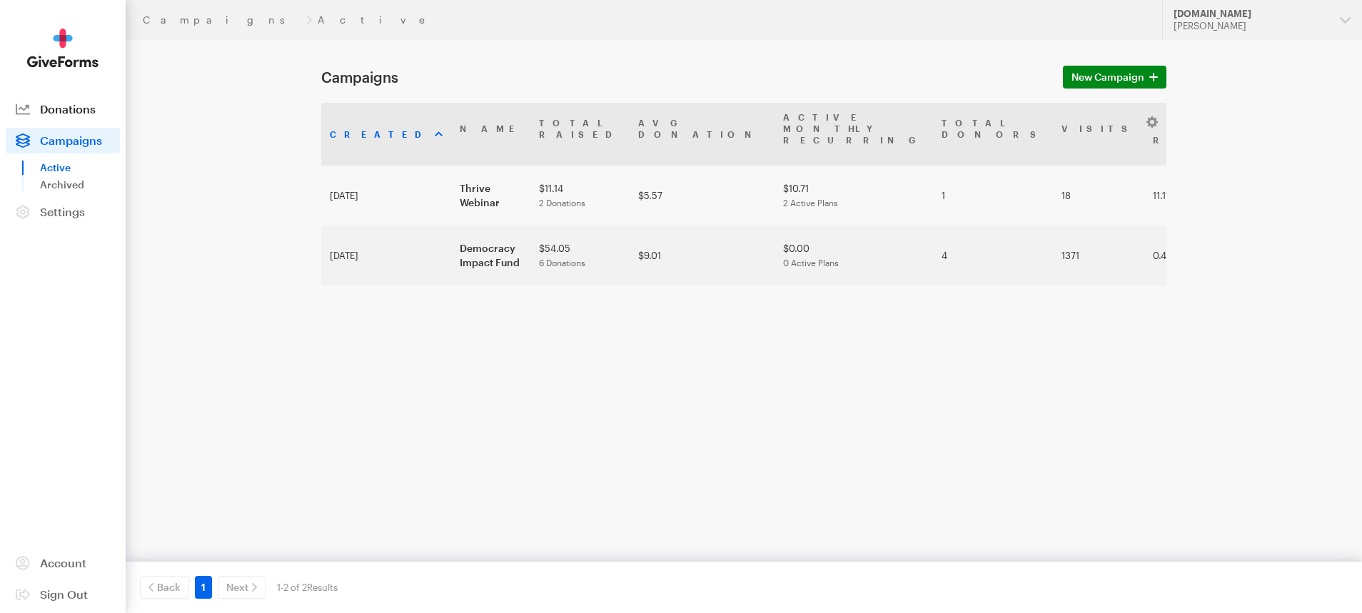
click at [74, 111] on span "Donations" at bounding box center [68, 109] width 56 height 14
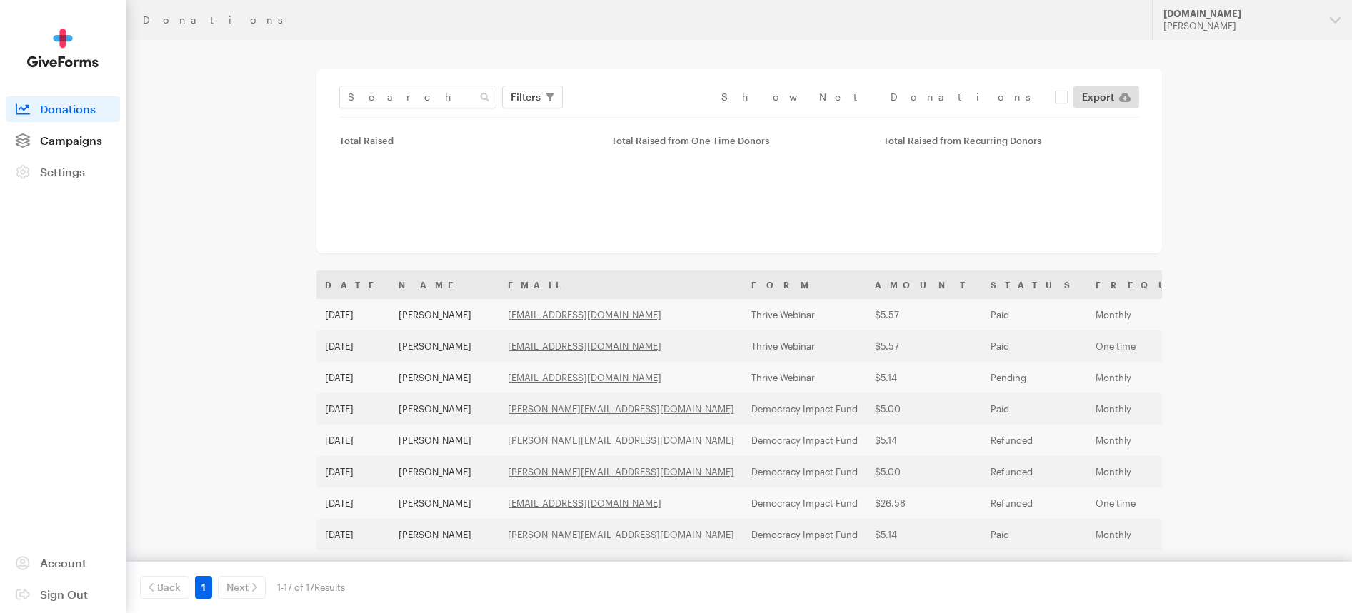
click at [66, 136] on span "Campaigns" at bounding box center [71, 141] width 62 height 14
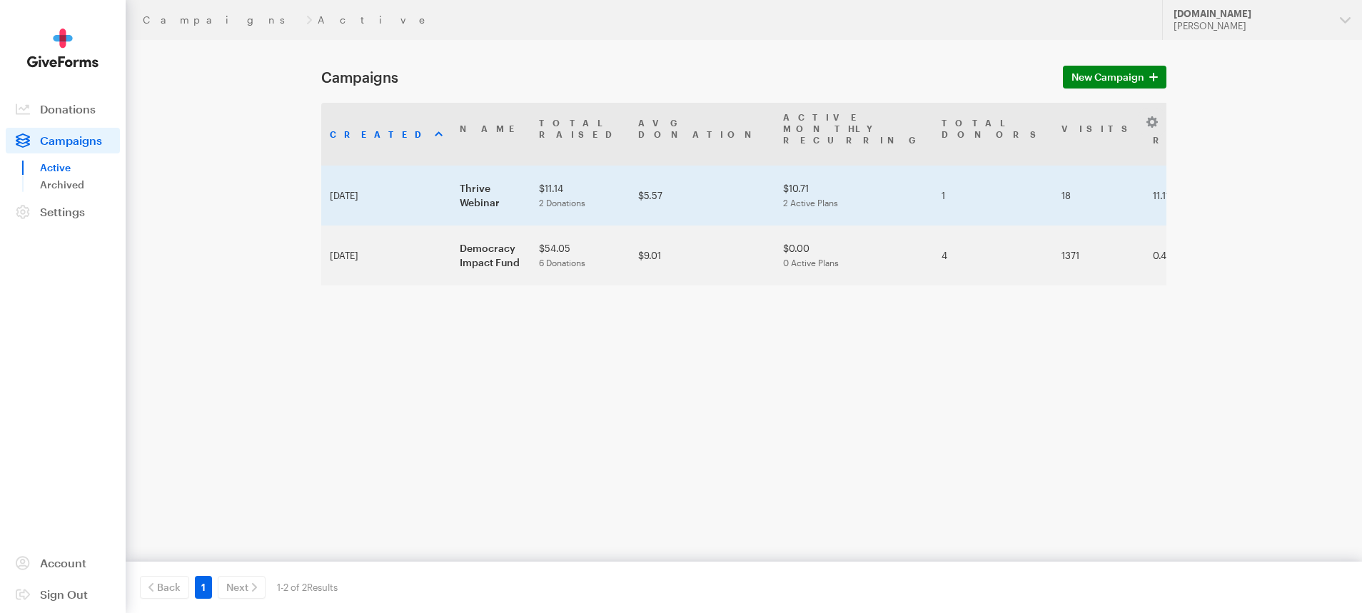
click at [451, 166] on td "Thrive Webinar" at bounding box center [490, 196] width 79 height 60
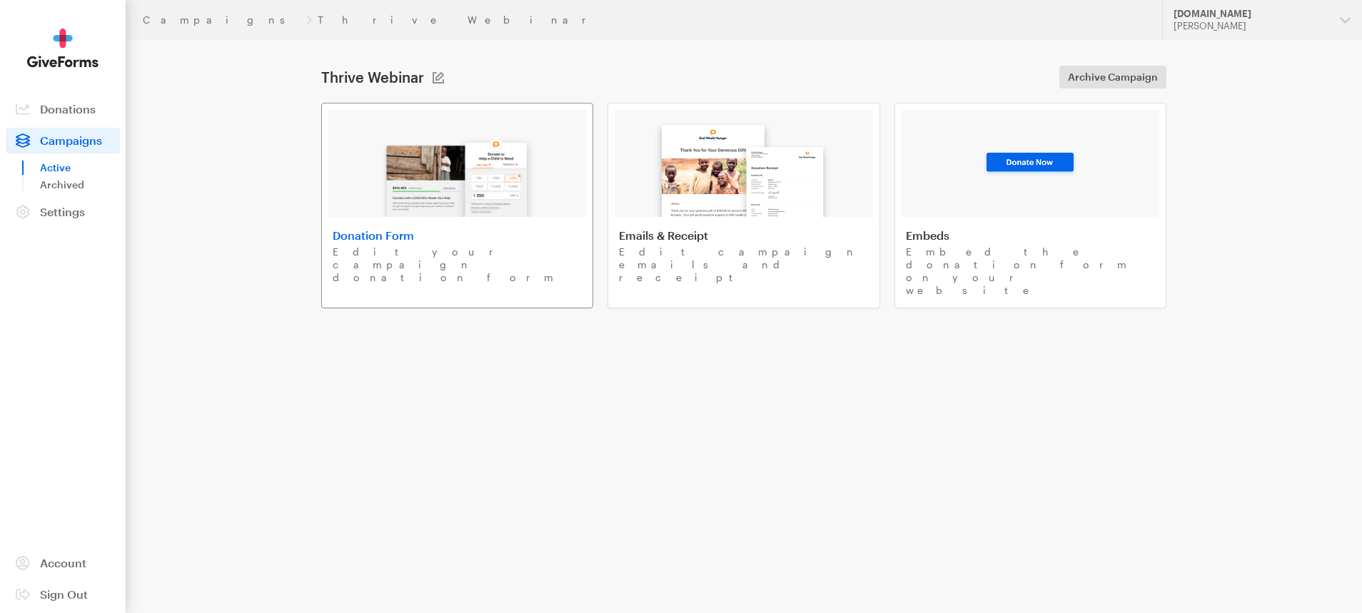
click at [423, 187] on img at bounding box center [457, 171] width 167 height 91
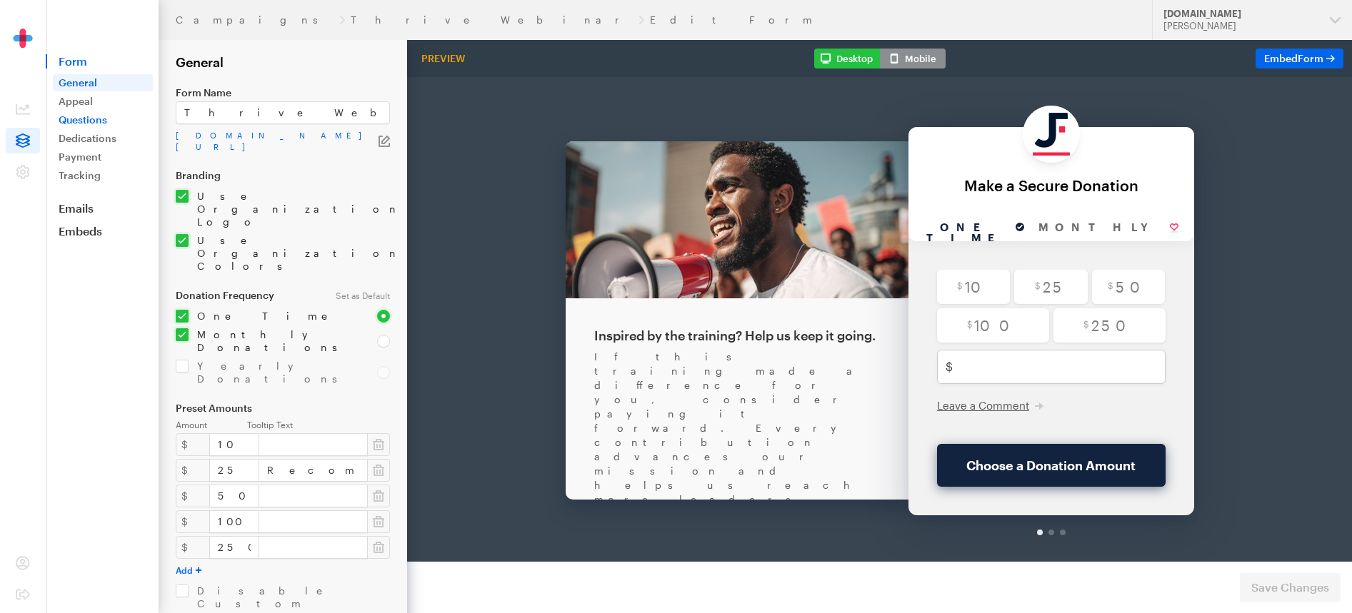
click at [81, 113] on link "Questions" at bounding box center [103, 119] width 100 height 17
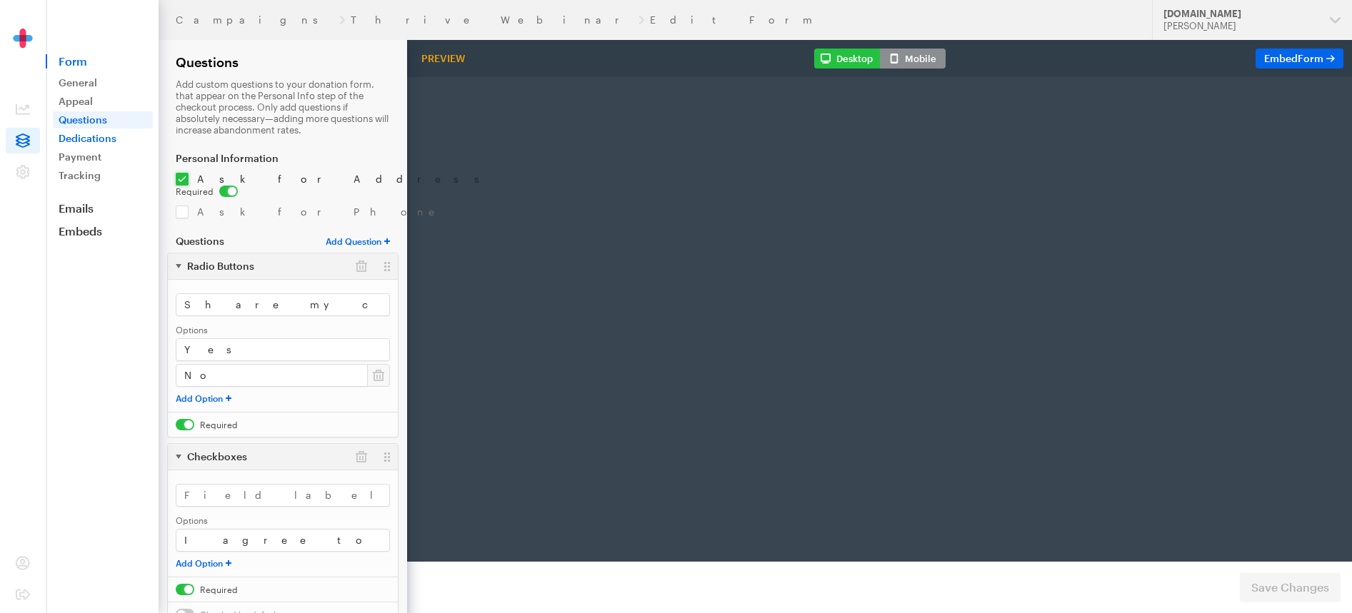
radio input "true"
type input "250"
click at [79, 206] on link "Emails" at bounding box center [102, 208] width 113 height 14
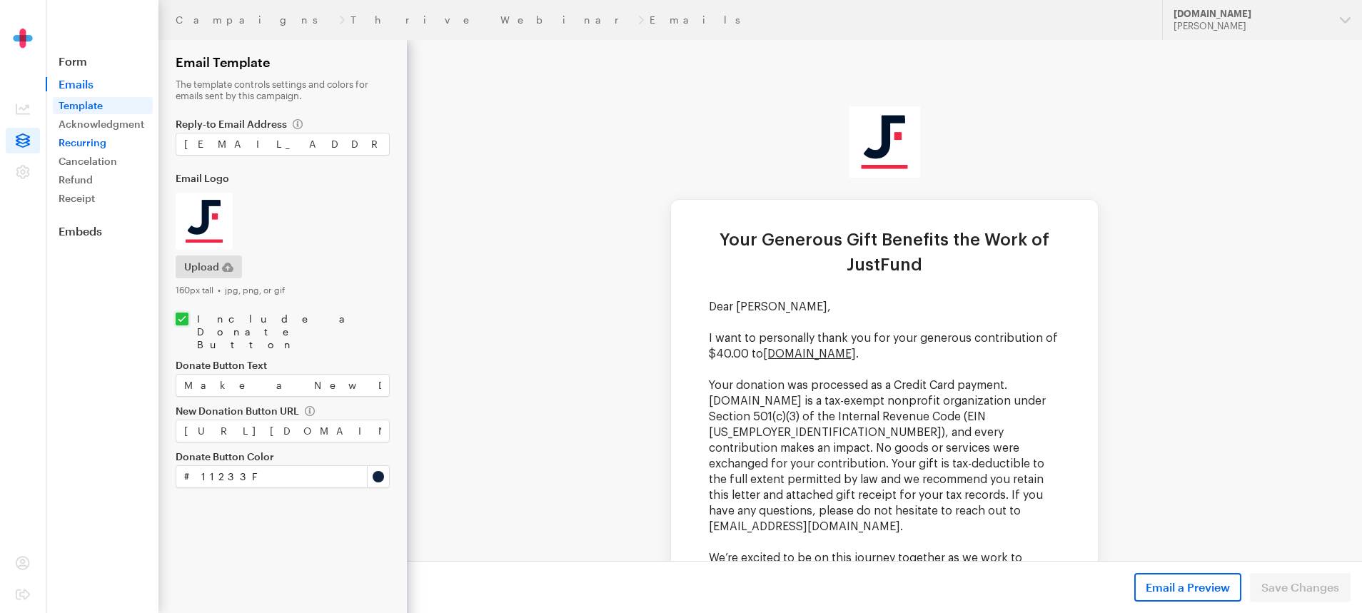
click at [90, 148] on link "Recurring" at bounding box center [103, 142] width 100 height 17
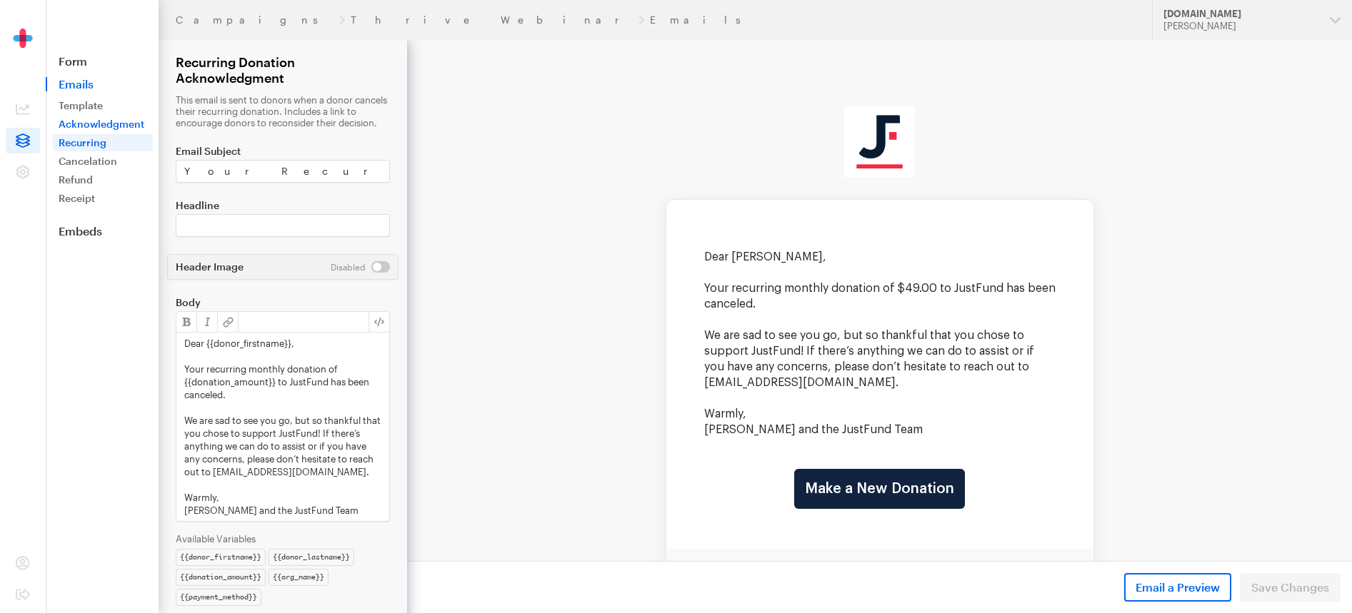
click at [91, 127] on link "Acknowledgment" at bounding box center [103, 124] width 100 height 17
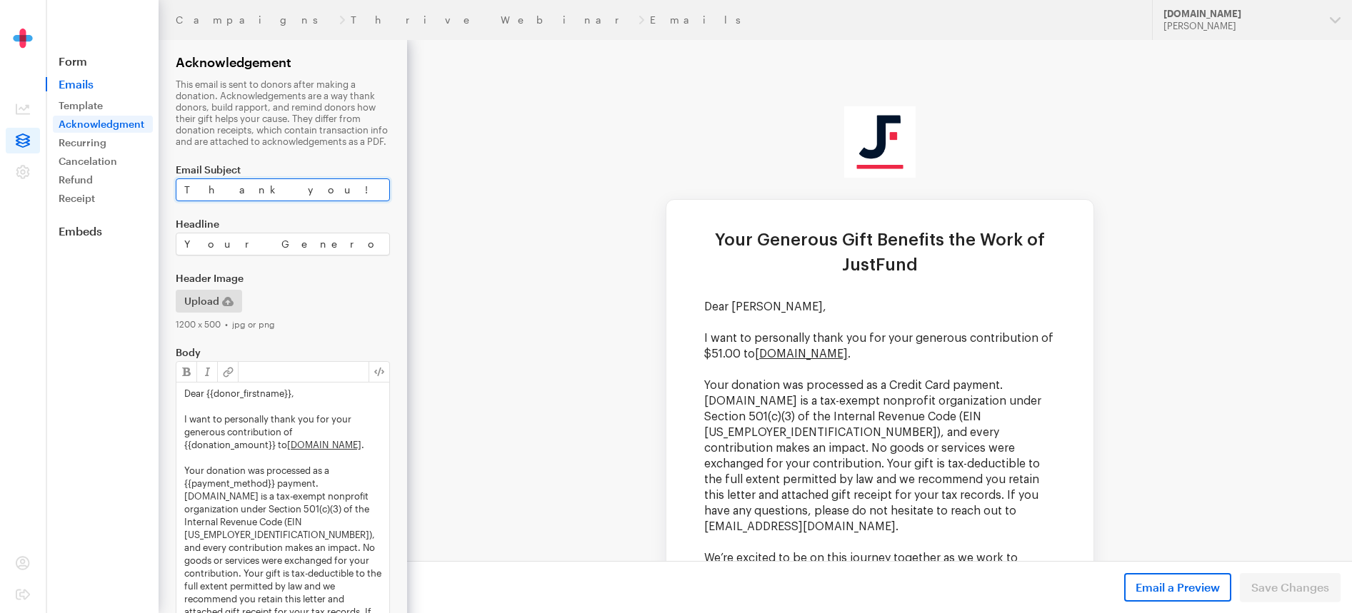
drag, startPoint x: 248, startPoint y: 191, endPoint x: 158, endPoint y: 186, distance: 90.2
click at [158, 186] on div "Campaigns Thrive Webinar Emails Updates Support [DOMAIN_NAME] [PERSON_NAME] Org…" at bounding box center [676, 434] width 1352 height 868
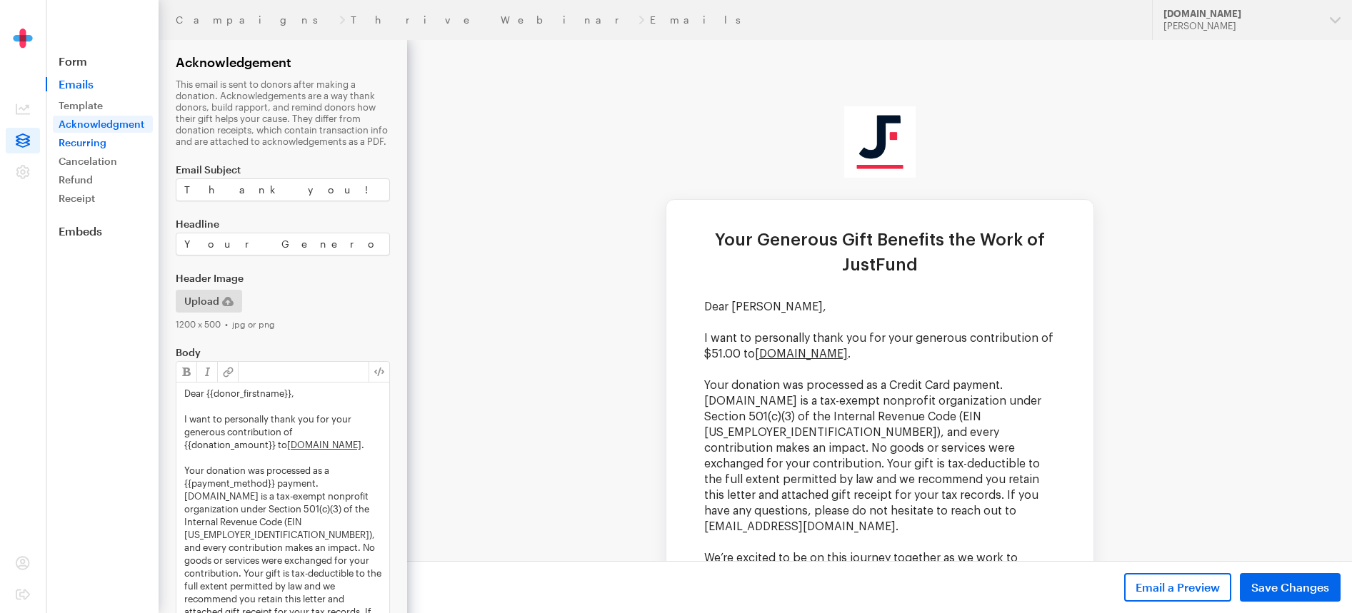
click at [90, 140] on link "Recurring" at bounding box center [103, 142] width 100 height 17
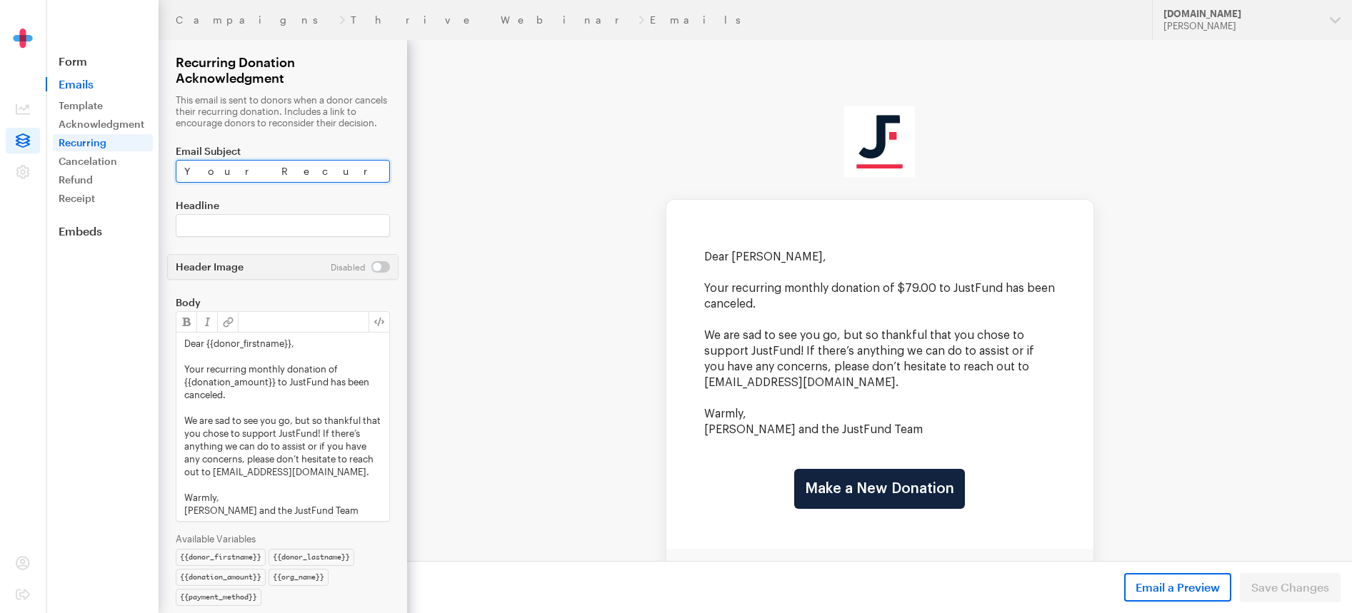
scroll to position [0, 42]
drag, startPoint x: 185, startPoint y: 183, endPoint x: 398, endPoint y: 189, distance: 213.6
click at [398, 189] on form "Campaigns Thrive Webinar Emails Recurring Donation Acknowledgment This email is…" at bounding box center [203, 319] width 407 height 638
paste input "Thank you!"
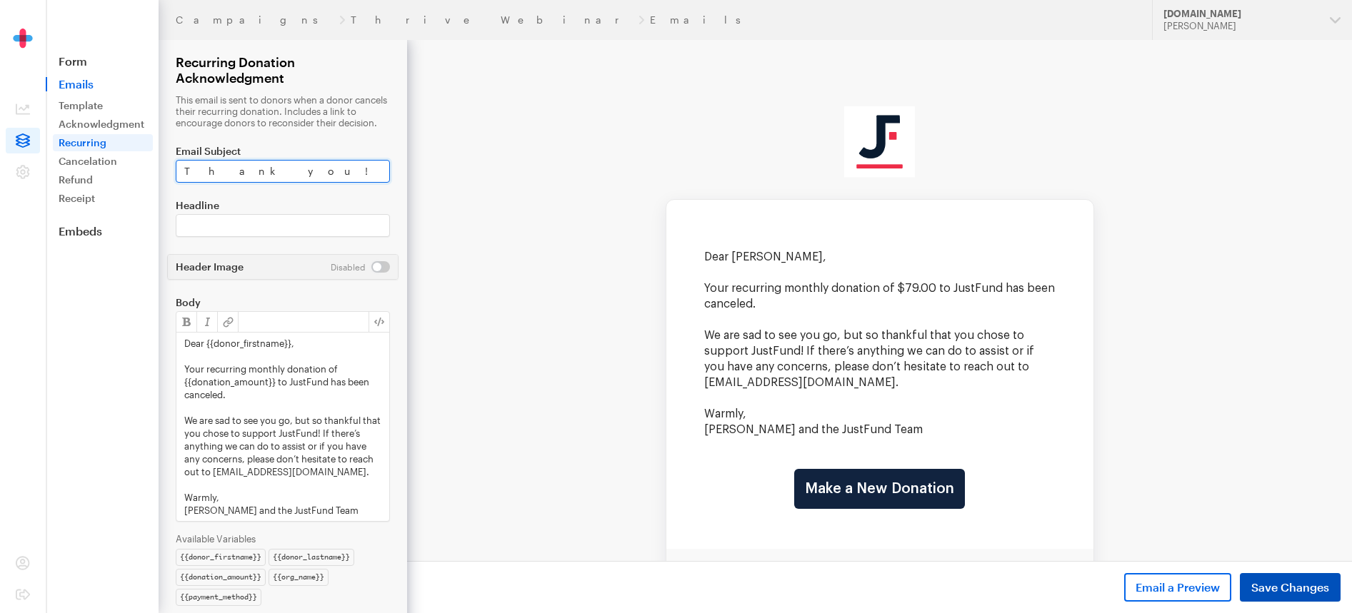
type input "Thank you!"
click at [1279, 586] on span "Save Changes" at bounding box center [1290, 587] width 78 height 17
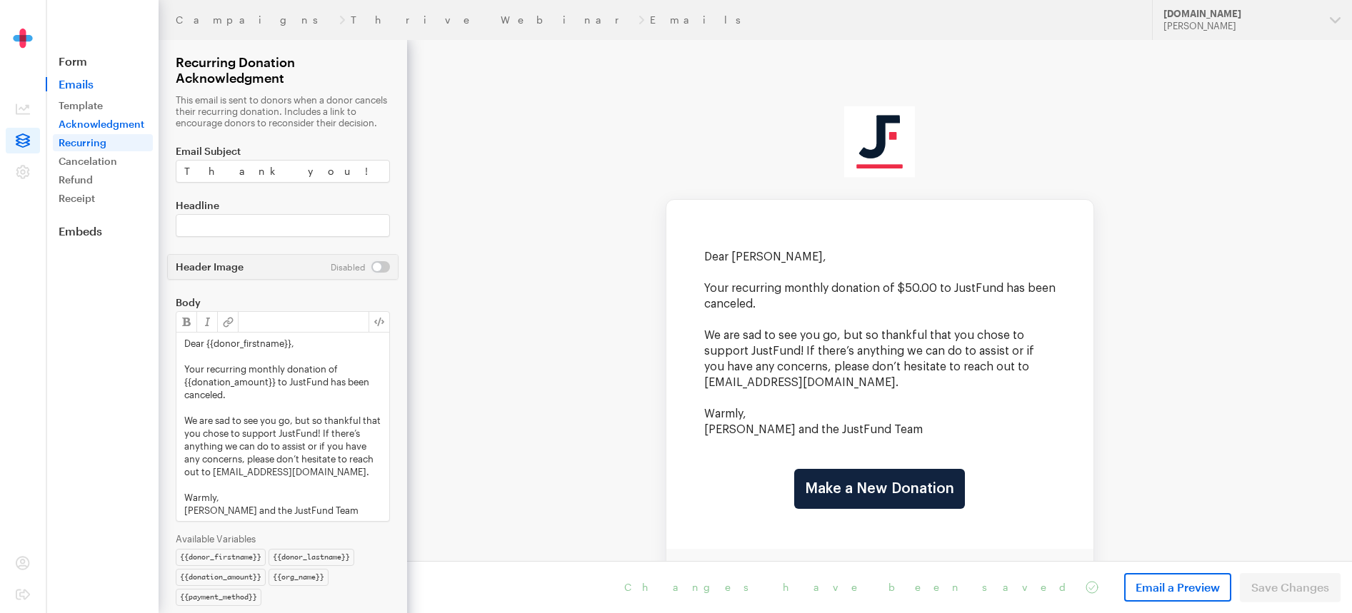
click at [87, 128] on link "Acknowledgment" at bounding box center [103, 124] width 100 height 17
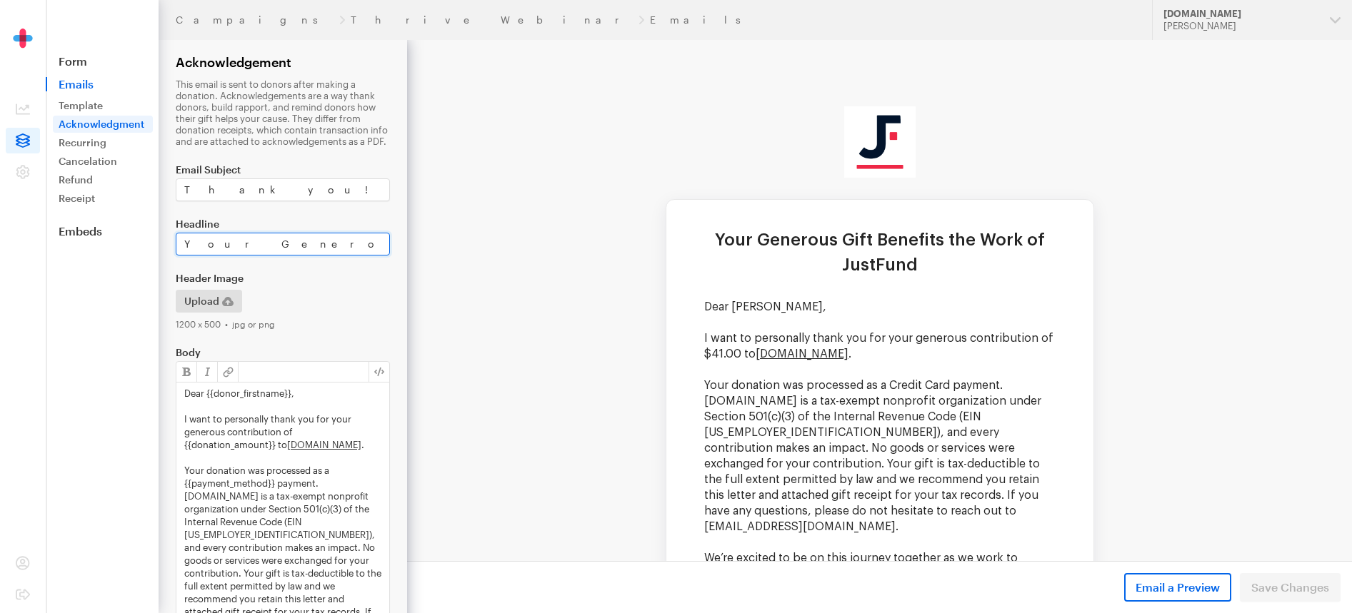
scroll to position [0, 34]
drag, startPoint x: 590, startPoint y: 281, endPoint x: 443, endPoint y: 244, distance: 150.8
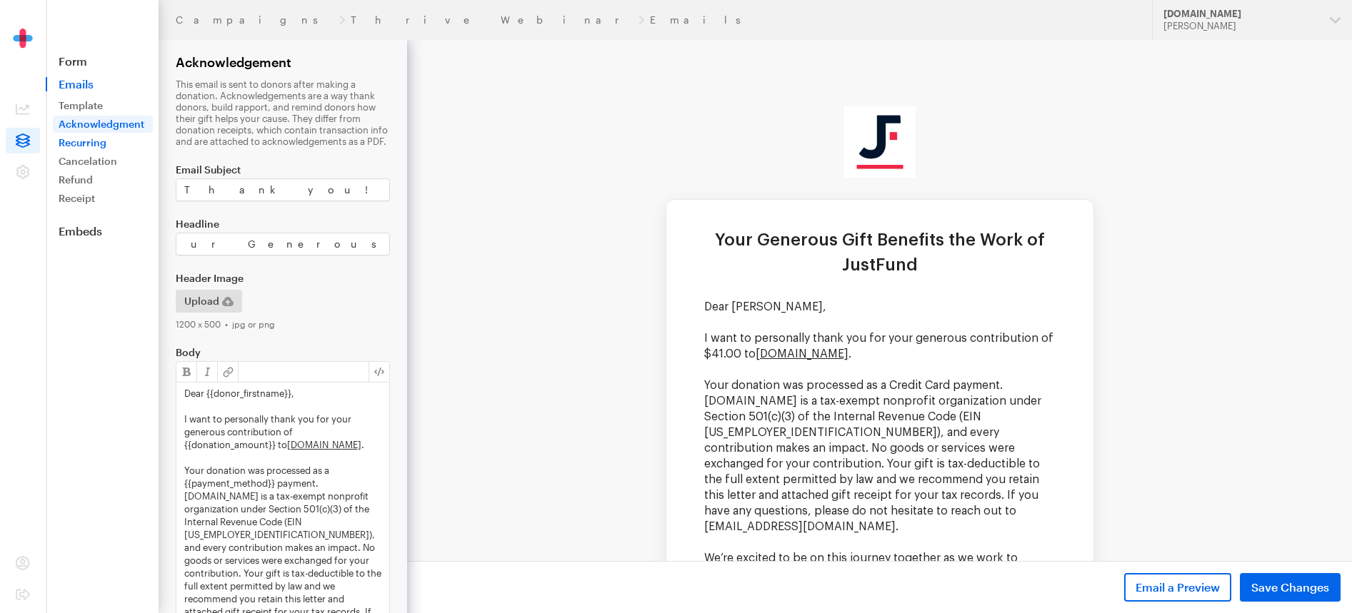
click at [84, 143] on link "Recurring" at bounding box center [103, 142] width 100 height 17
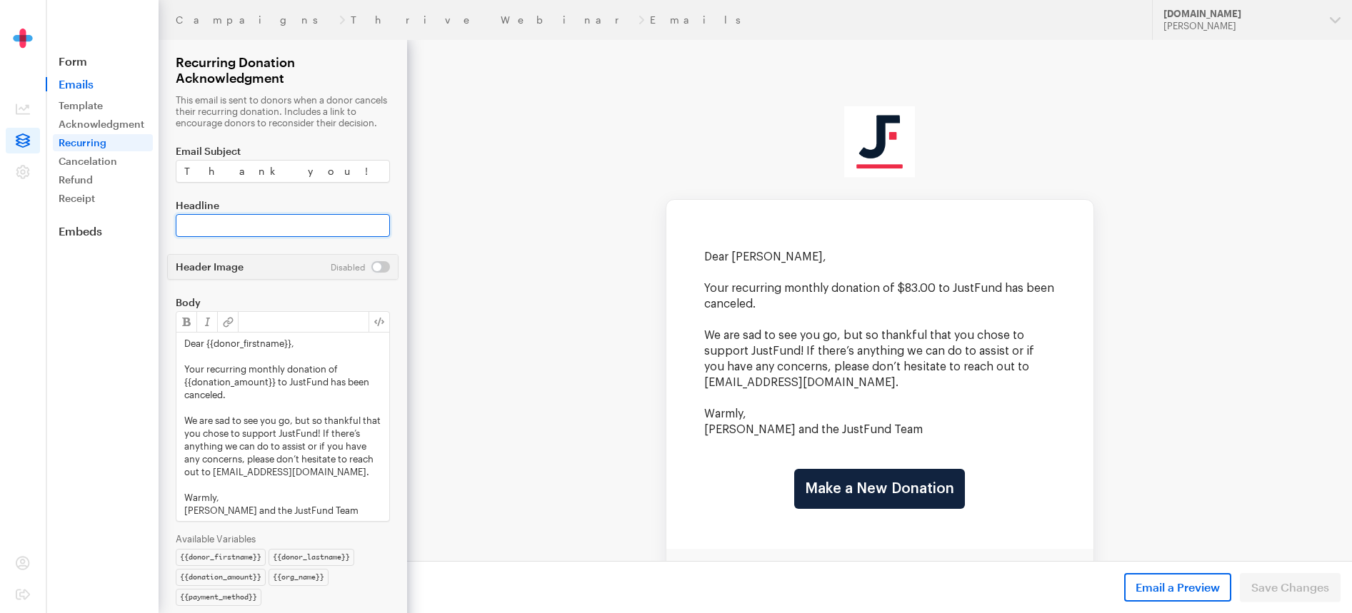
click at [338, 233] on input "Headline" at bounding box center [283, 225] width 214 height 23
paste input "Your Generous Gift Benefits the Work of JustFund"
type input "Your Generous Gift Benefits the Work of JustFund"
click at [1270, 588] on span "Save Changes" at bounding box center [1290, 587] width 78 height 17
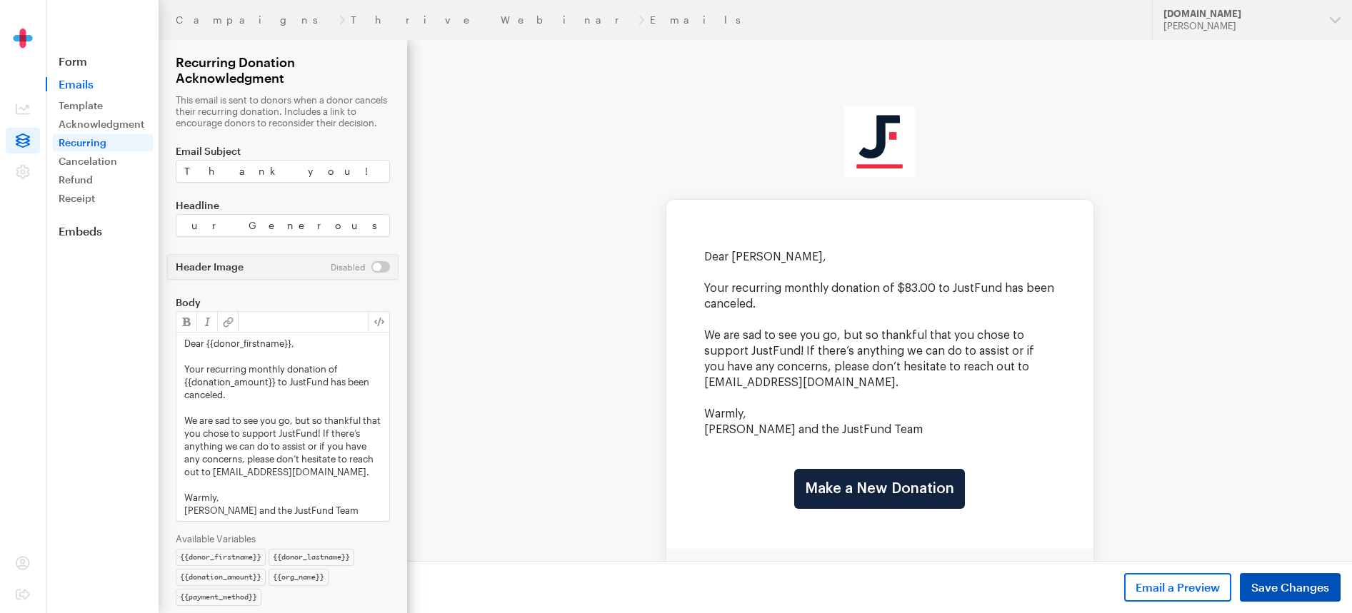
scroll to position [0, 0]
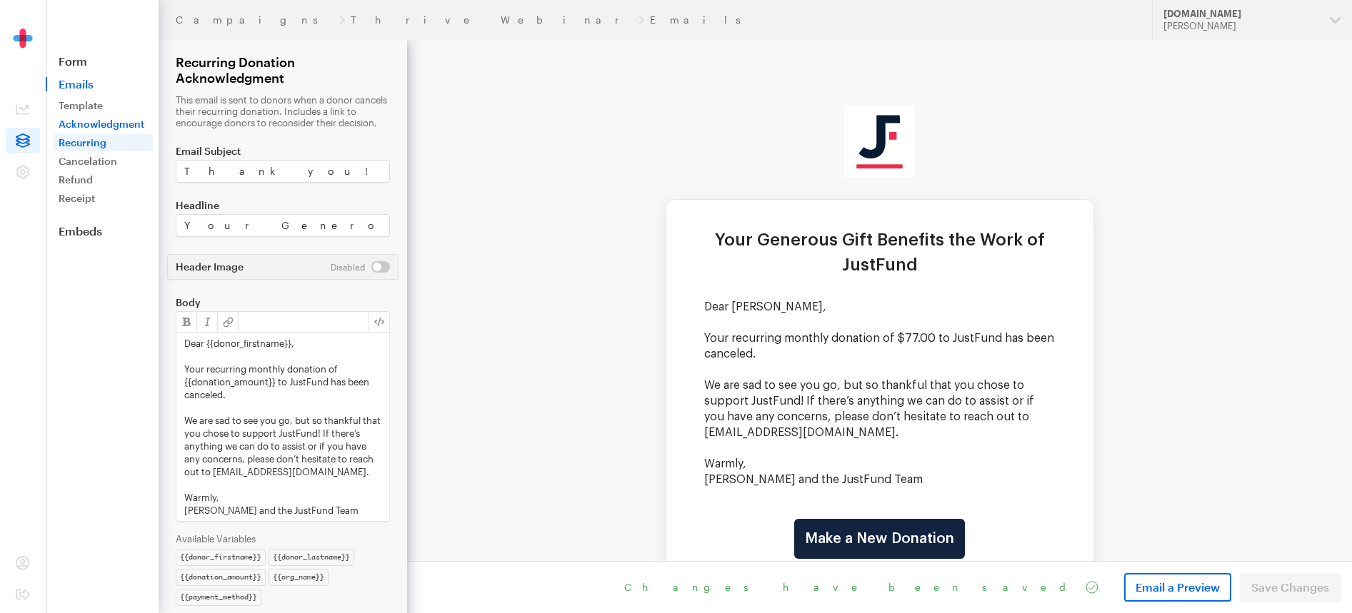
click at [116, 128] on link "Acknowledgment" at bounding box center [103, 124] width 100 height 17
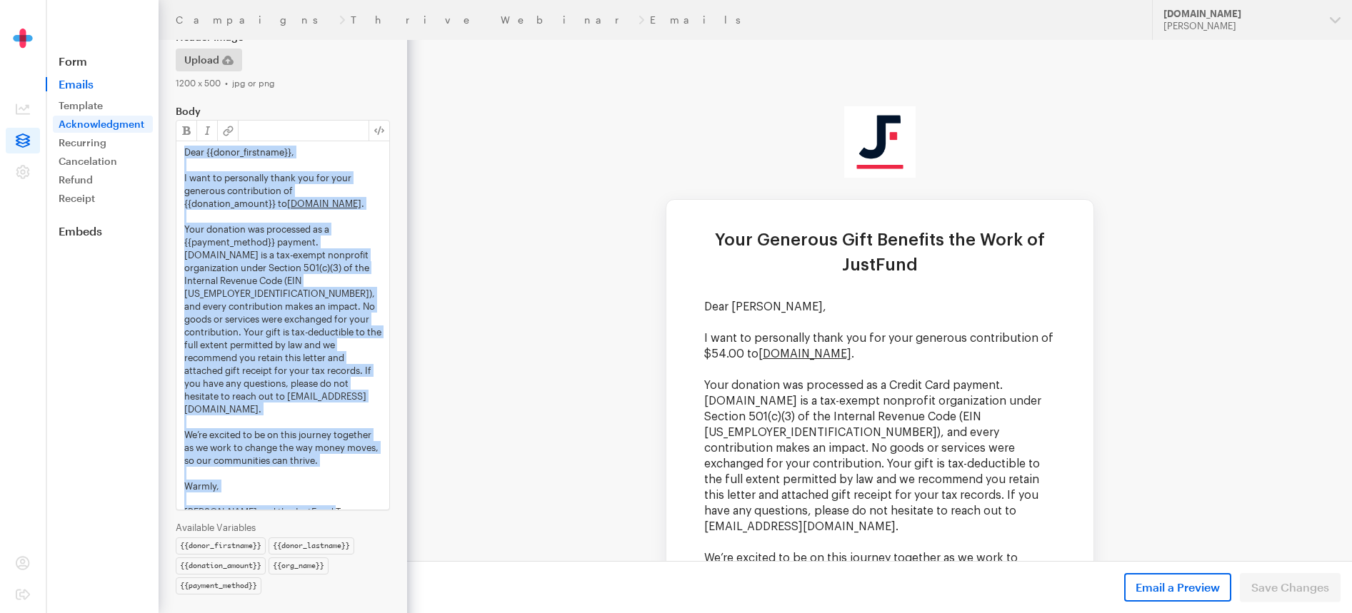
scroll to position [254, 0]
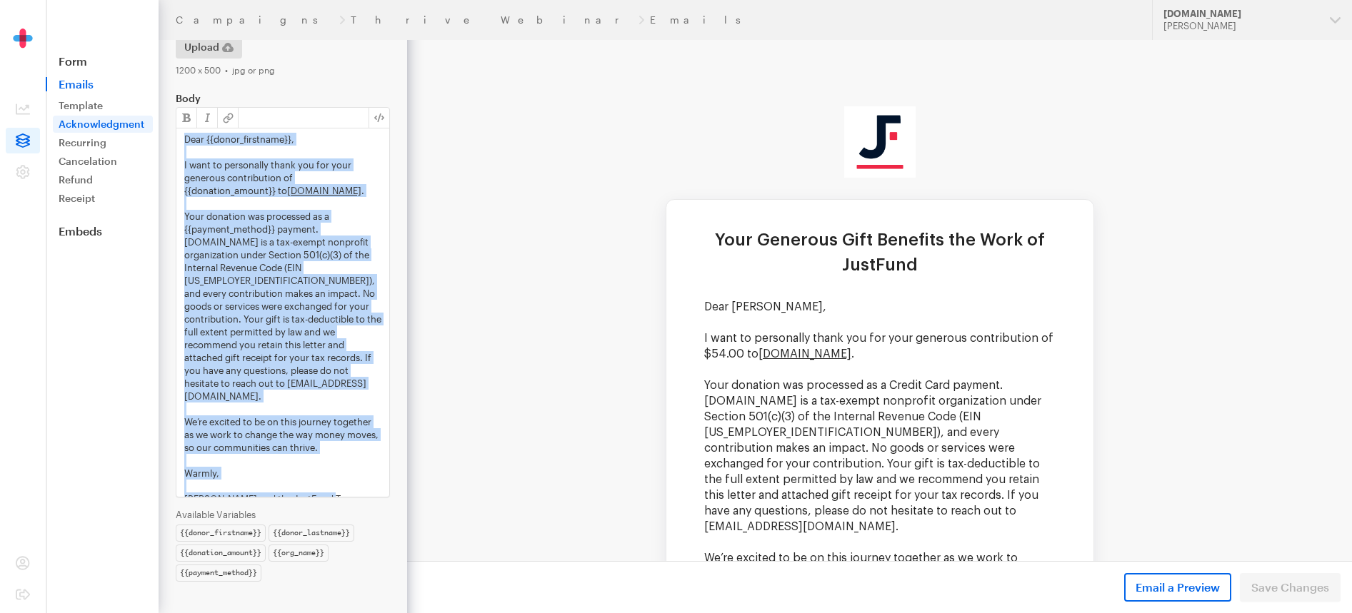
drag, startPoint x: 182, startPoint y: 363, endPoint x: 339, endPoint y: 491, distance: 202.5
click at [339, 491] on div "Dear {{donor_firstname}}, I want to personally thank you for your generous cont…" at bounding box center [282, 313] width 213 height 368
copy div "Dear {{donor_firstname}}, I want to personally thank you for your generous cont…"
click at [103, 141] on link "Recurring" at bounding box center [103, 142] width 100 height 17
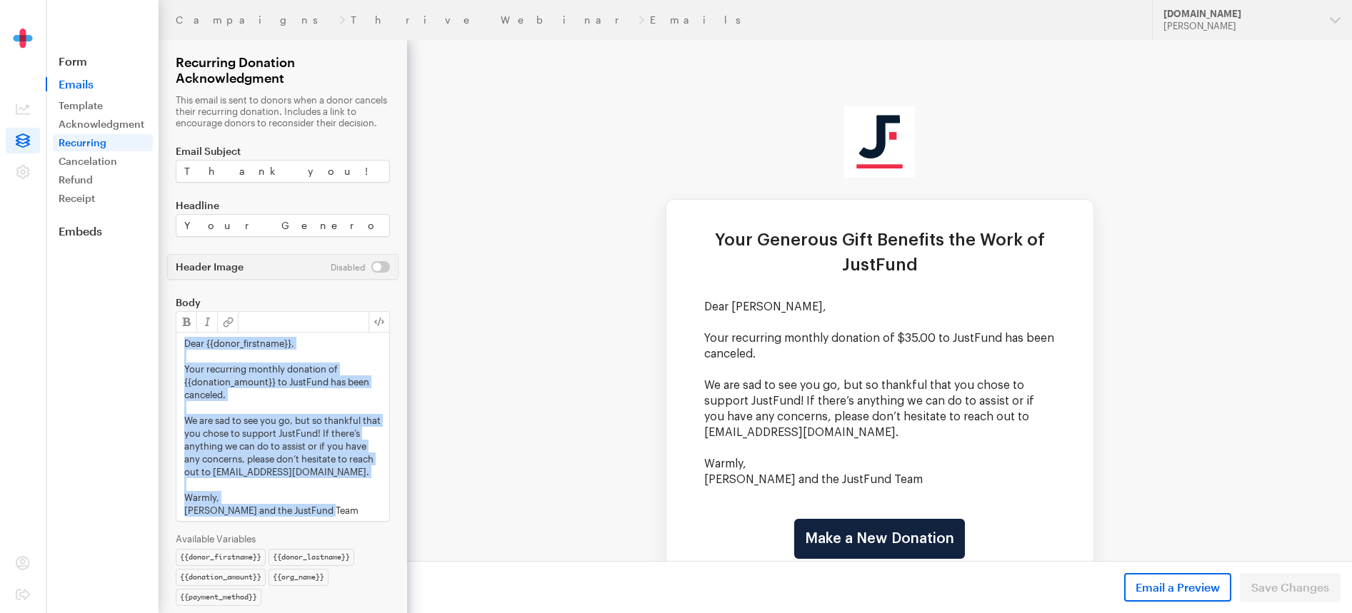
drag, startPoint x: 181, startPoint y: 356, endPoint x: 303, endPoint y: 536, distance: 217.5
click at [303, 536] on div "Body <p>Dear {{donor_firstname}},</p><p><br></p><p>Your recurring monthly donat…" at bounding box center [283, 451] width 214 height 309
click at [81, 158] on link "Cancelation" at bounding box center [103, 161] width 100 height 17
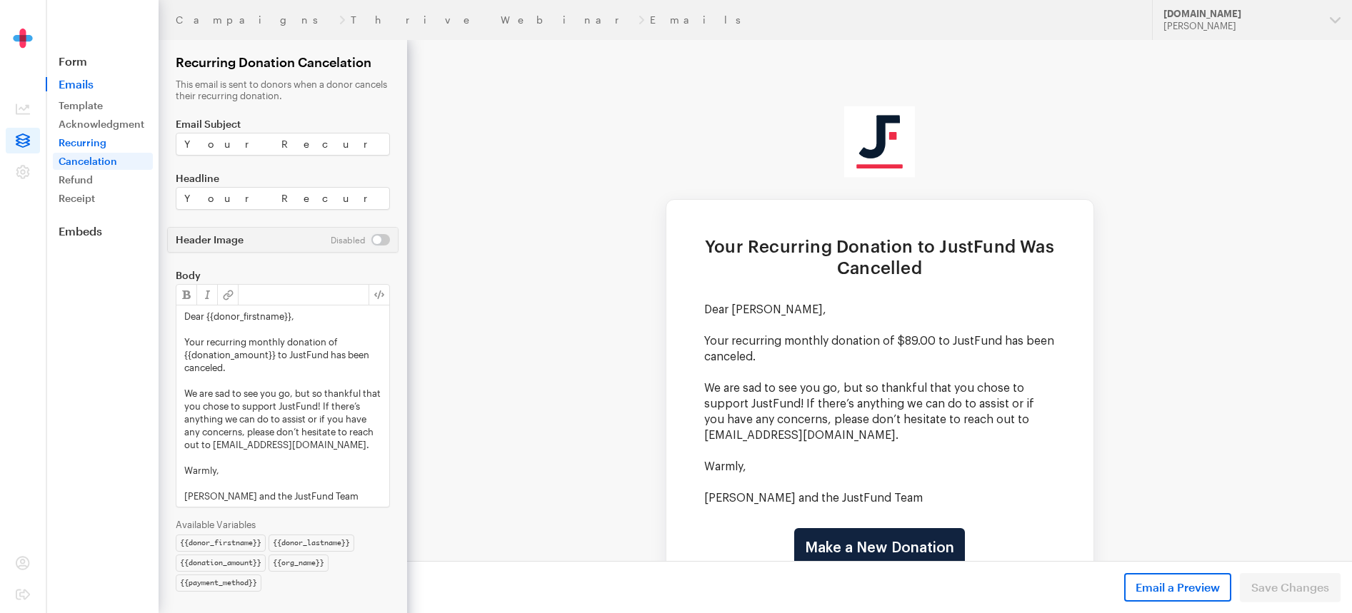
click at [81, 136] on link "Recurring" at bounding box center [103, 142] width 100 height 17
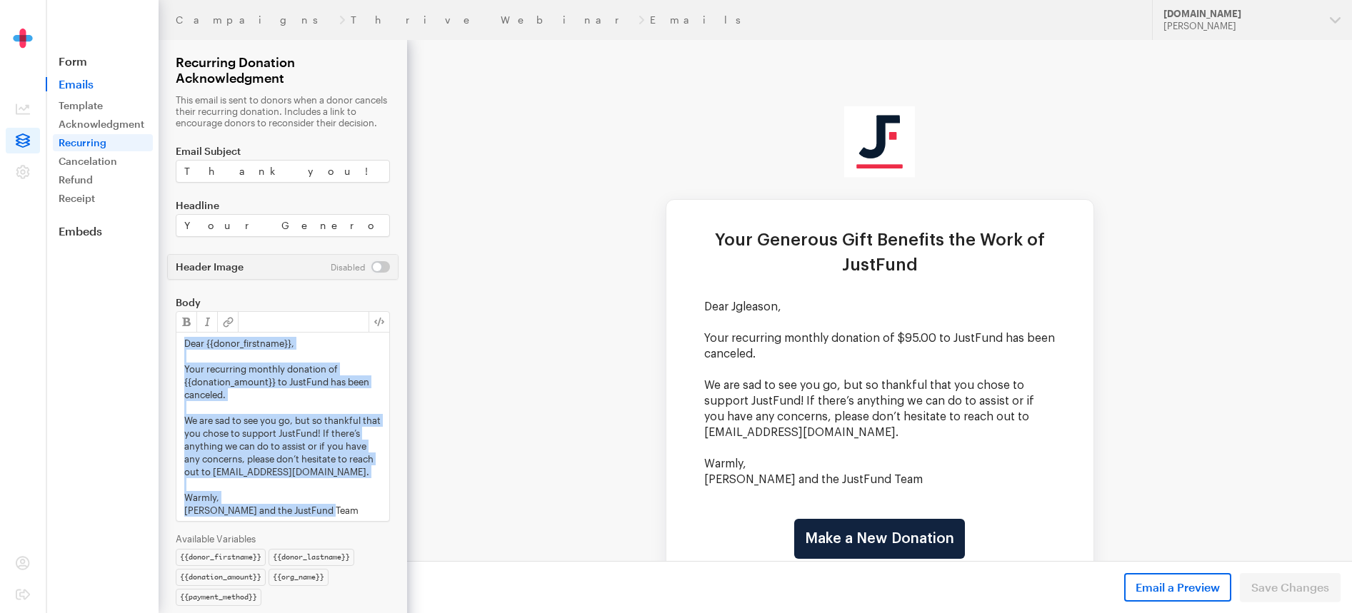
drag, startPoint x: 183, startPoint y: 354, endPoint x: 336, endPoint y: 530, distance: 232.8
click at [336, 521] on div "Dear {{donor_firstname}}, Your recurring monthly donation of {{donation_amount}…" at bounding box center [282, 427] width 213 height 189
paste div
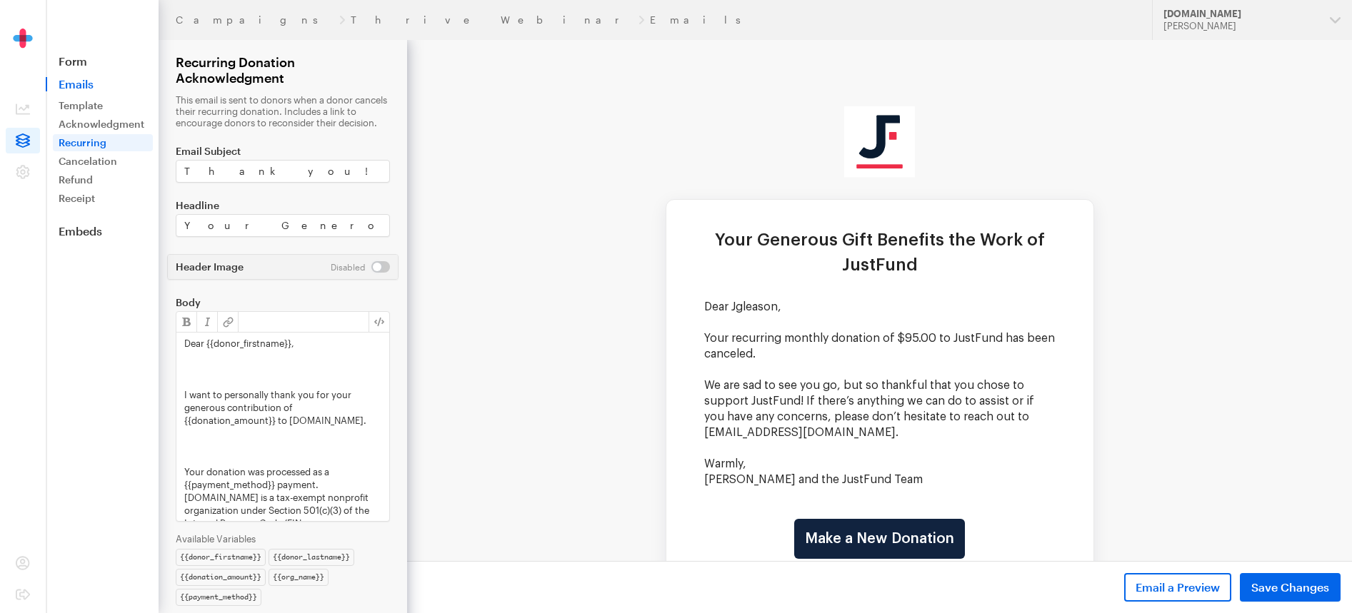
scroll to position [3, 0]
click at [209, 386] on p at bounding box center [282, 379] width 197 height 13
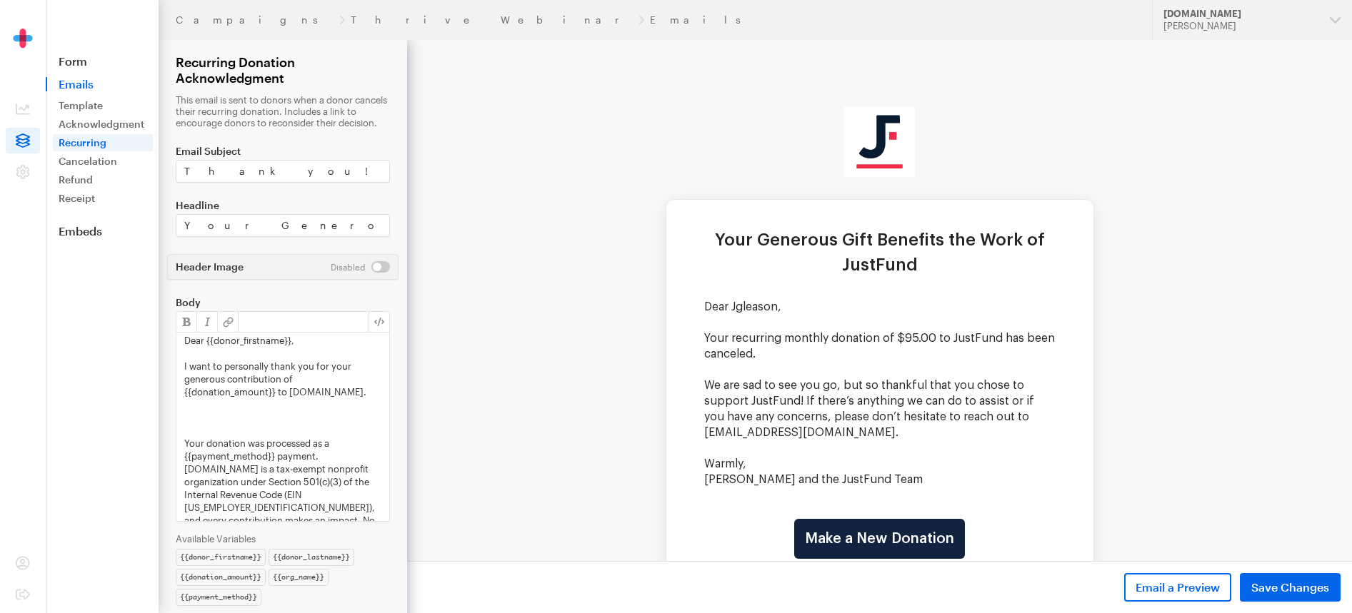
click at [221, 437] on p at bounding box center [282, 430] width 197 height 13
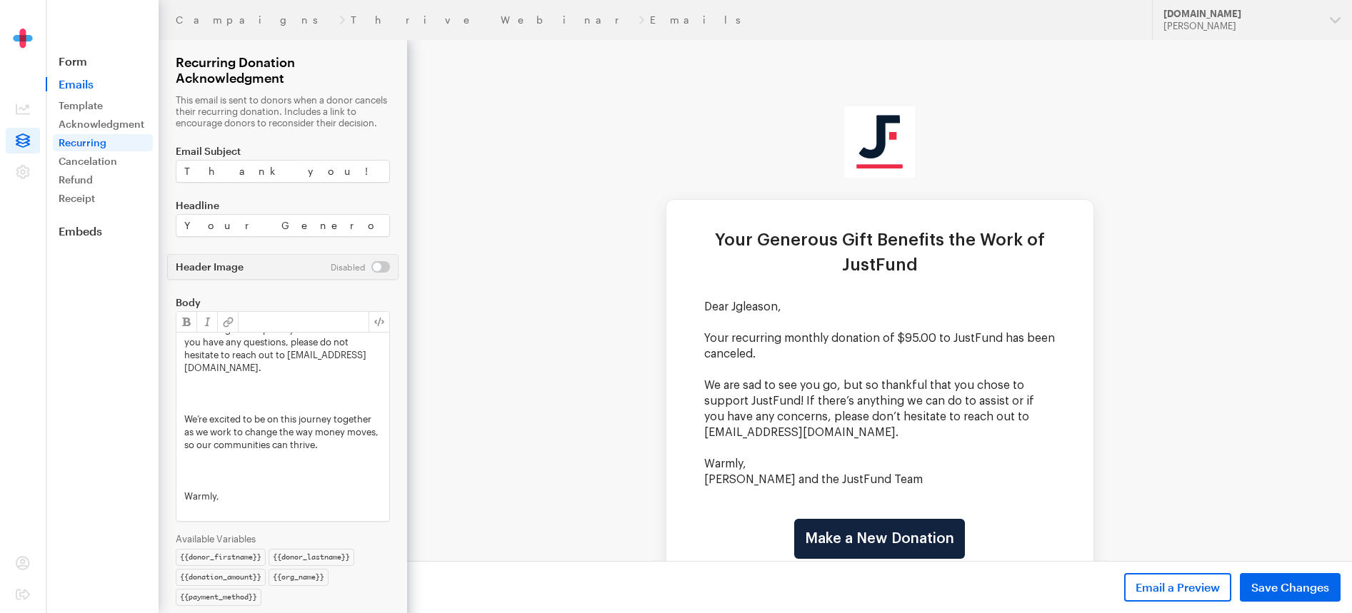
scroll to position [236, 0]
click at [214, 388] on p at bounding box center [282, 390] width 197 height 13
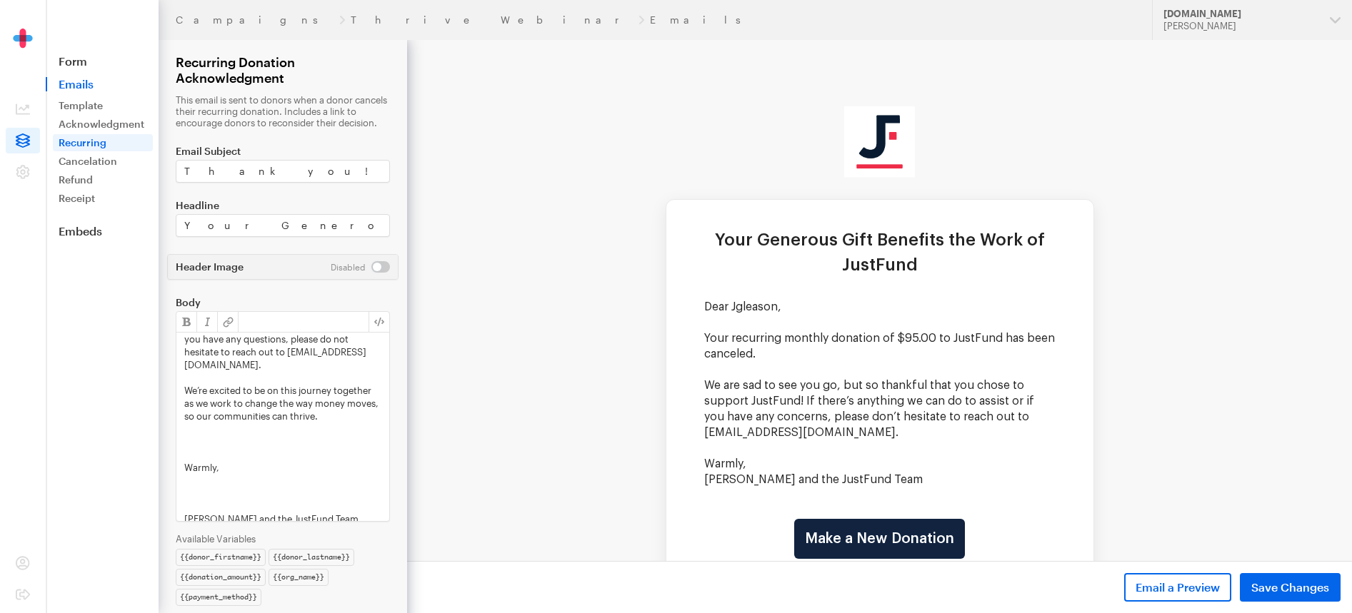
click at [210, 461] on p at bounding box center [282, 454] width 197 height 13
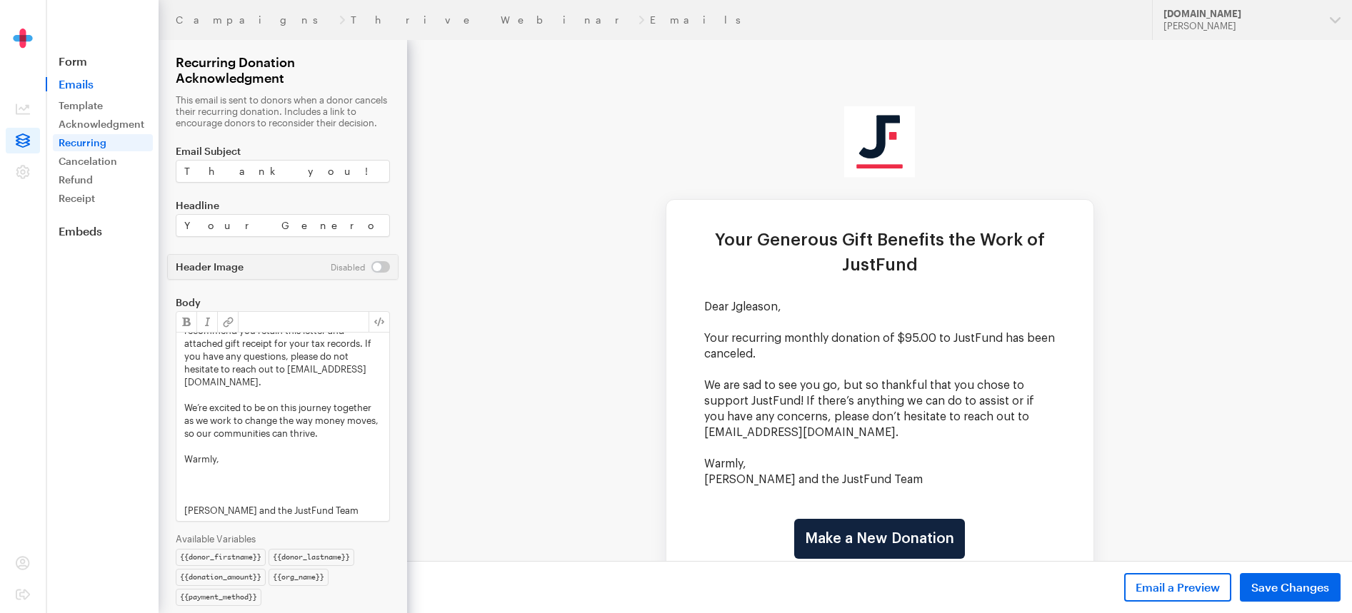
click at [215, 517] on p "[PERSON_NAME] and the JustFund Team" at bounding box center [282, 510] width 197 height 13
click at [216, 504] on p at bounding box center [282, 497] width 197 height 13
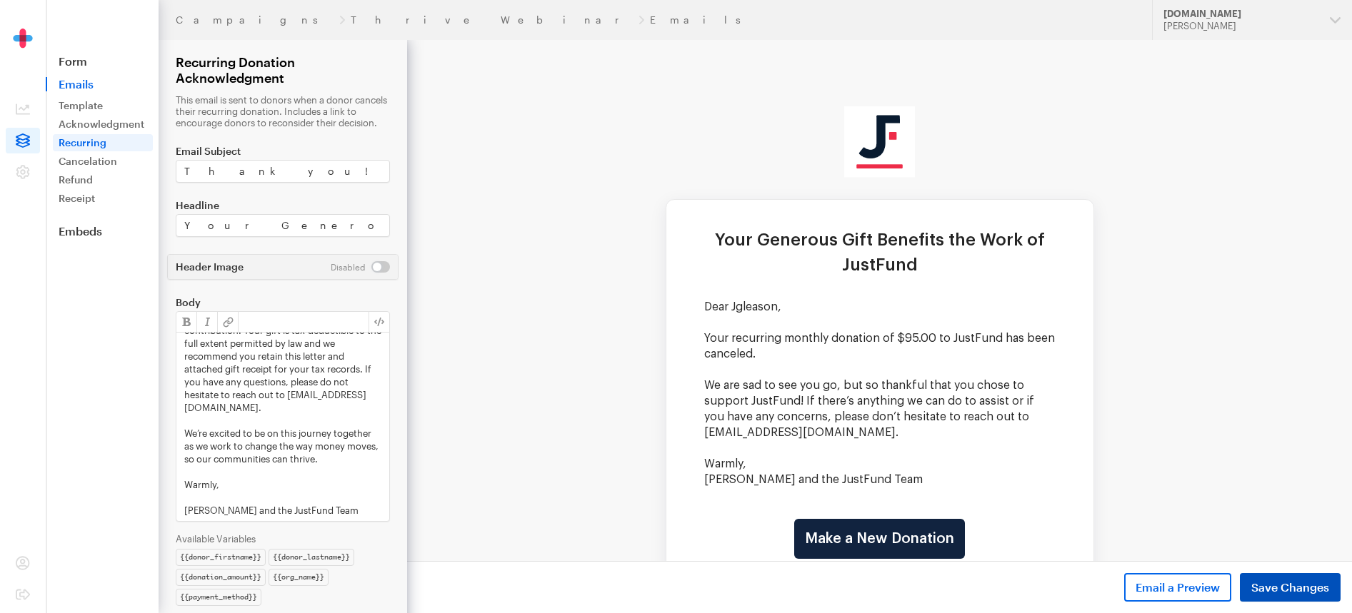
click at [1270, 580] on span "Save Changes" at bounding box center [1290, 587] width 78 height 17
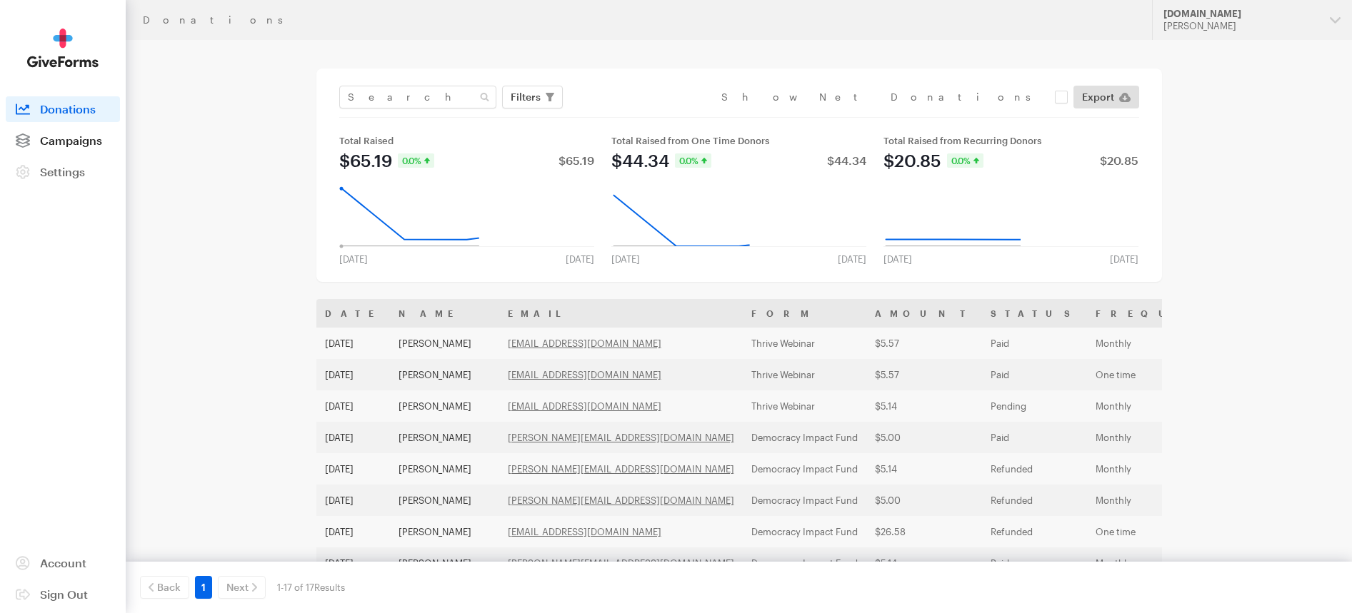
click at [84, 131] on link "Campaigns" at bounding box center [63, 141] width 114 height 26
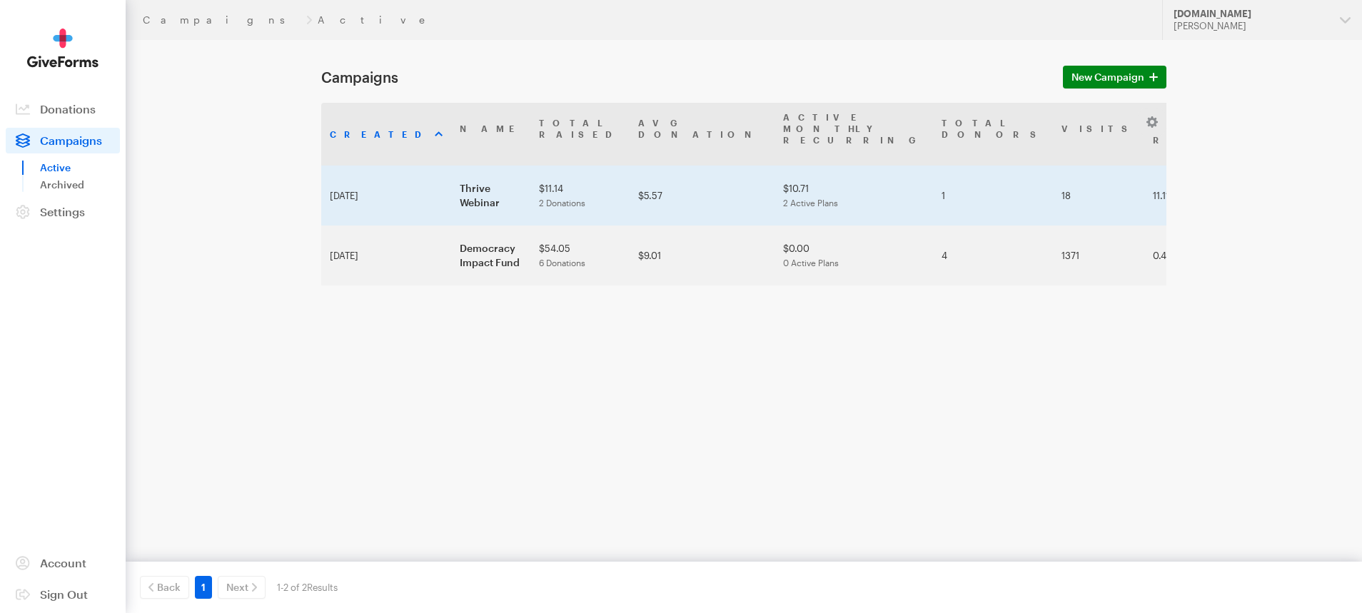
click at [353, 166] on td "[DATE]" at bounding box center [386, 196] width 130 height 60
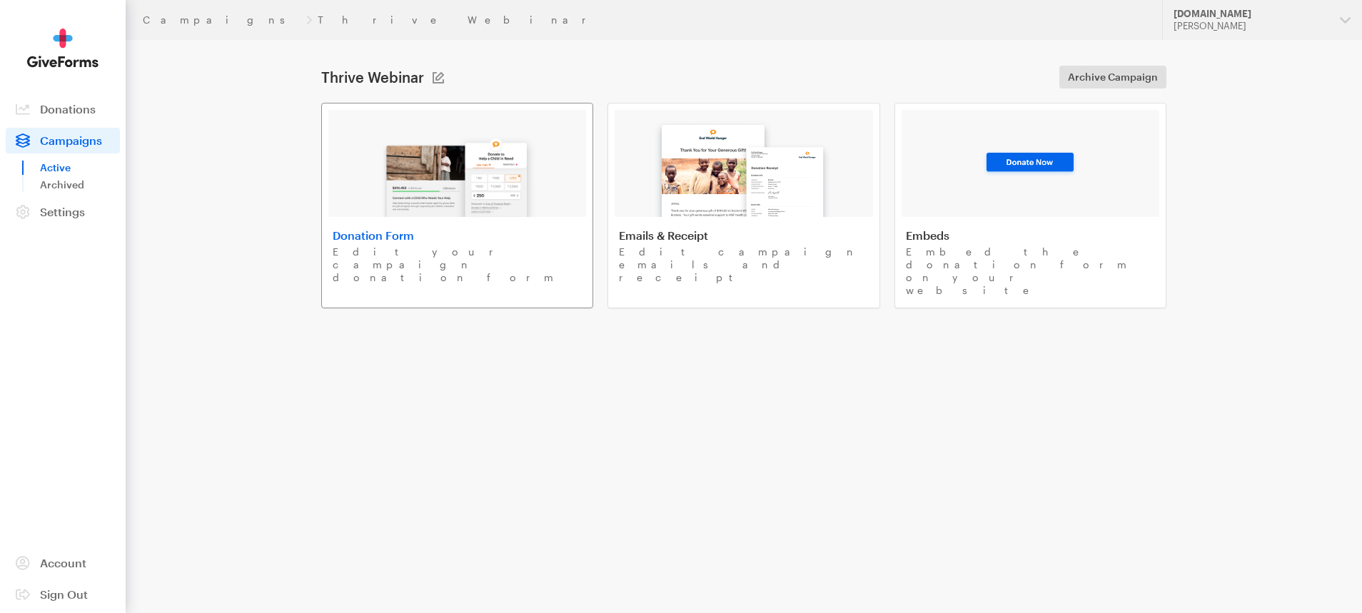
click at [359, 164] on div at bounding box center [457, 163] width 258 height 107
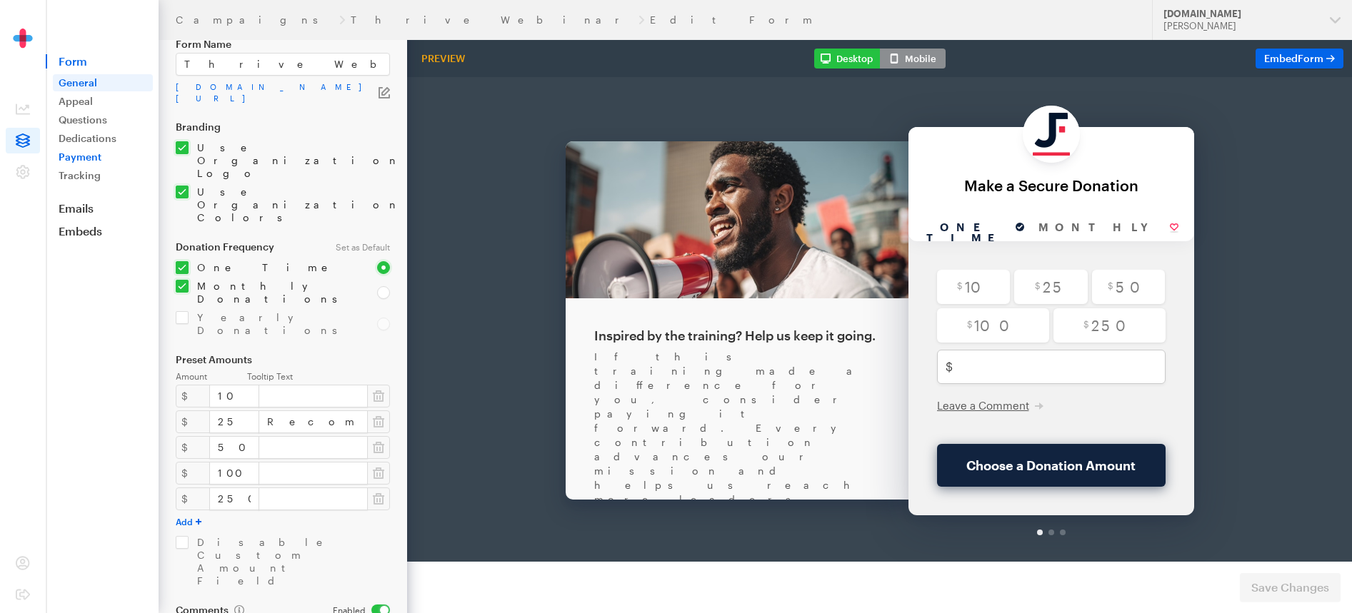
scroll to position [83, 0]
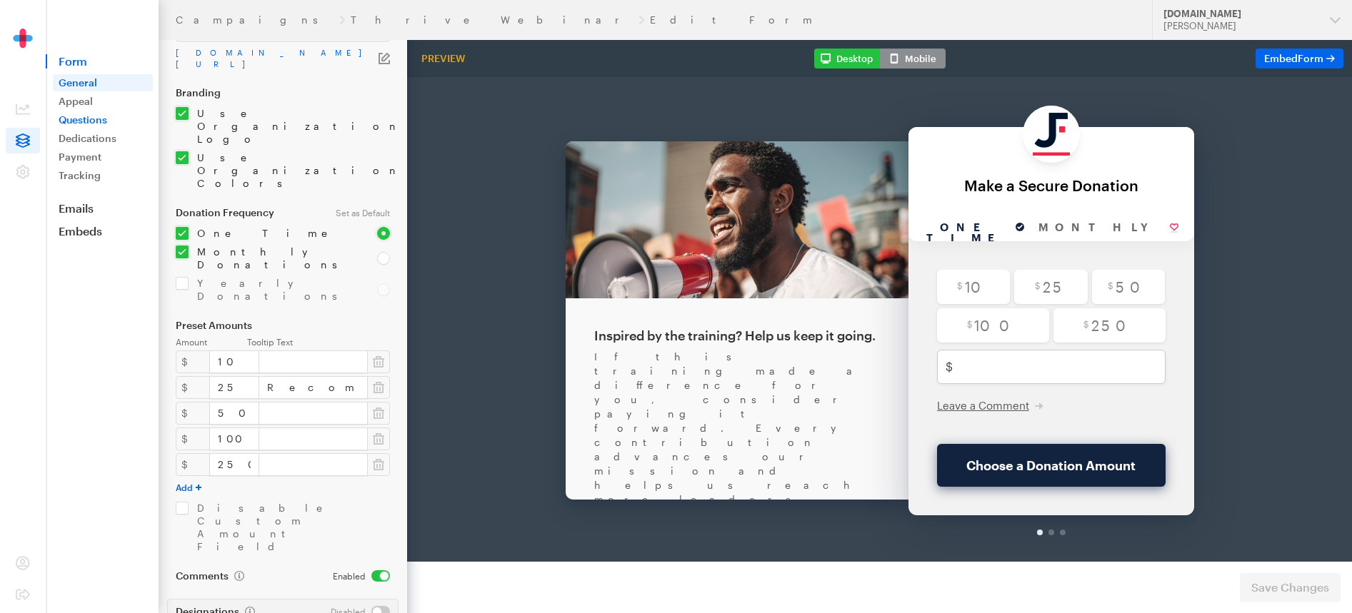
click at [70, 121] on link "Questions" at bounding box center [103, 119] width 100 height 17
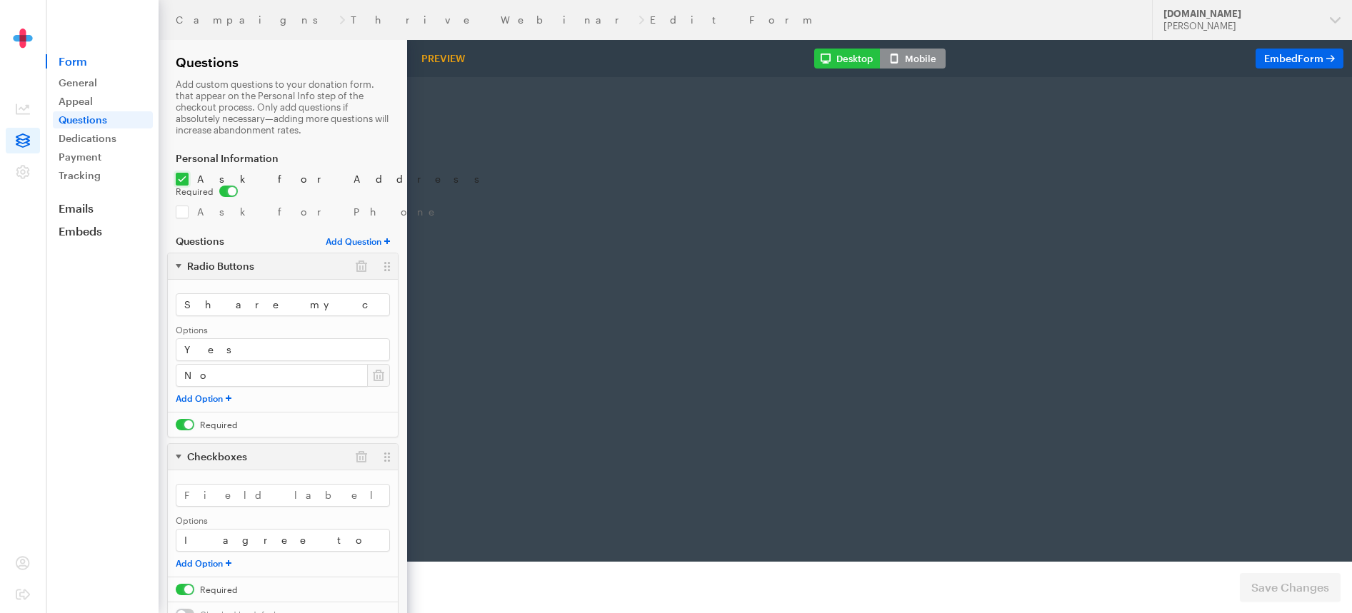
radio input "true"
type input "250"
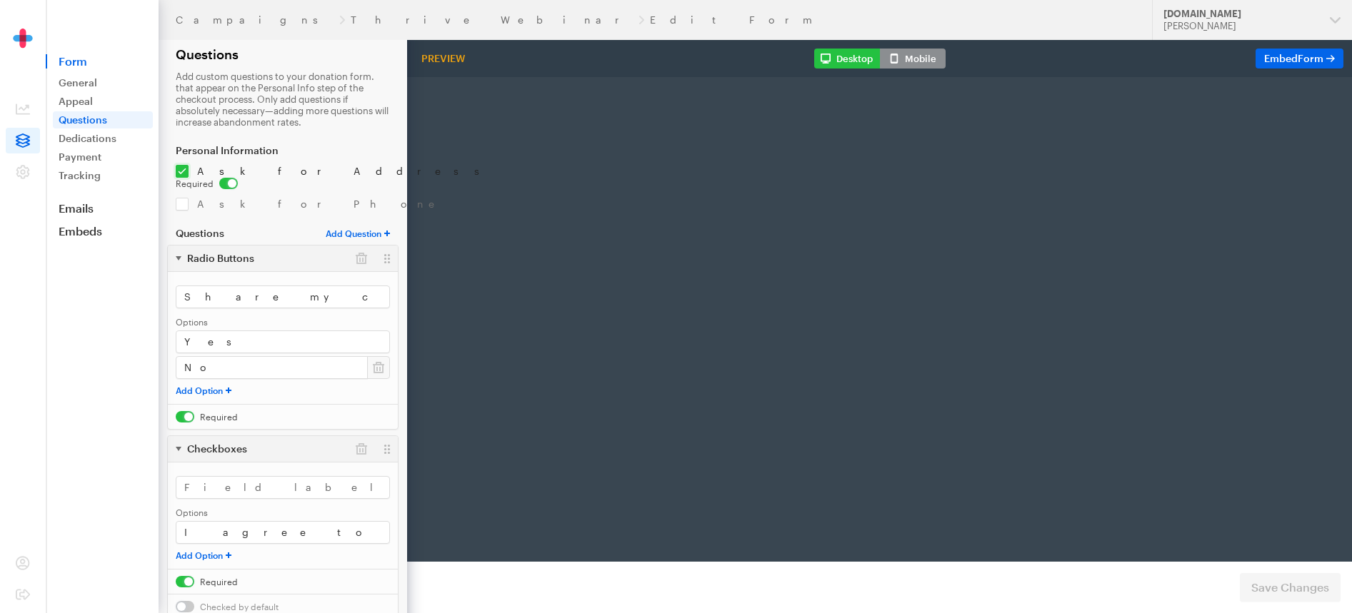
scroll to position [9, 0]
